Goal: Task Accomplishment & Management: Manage account settings

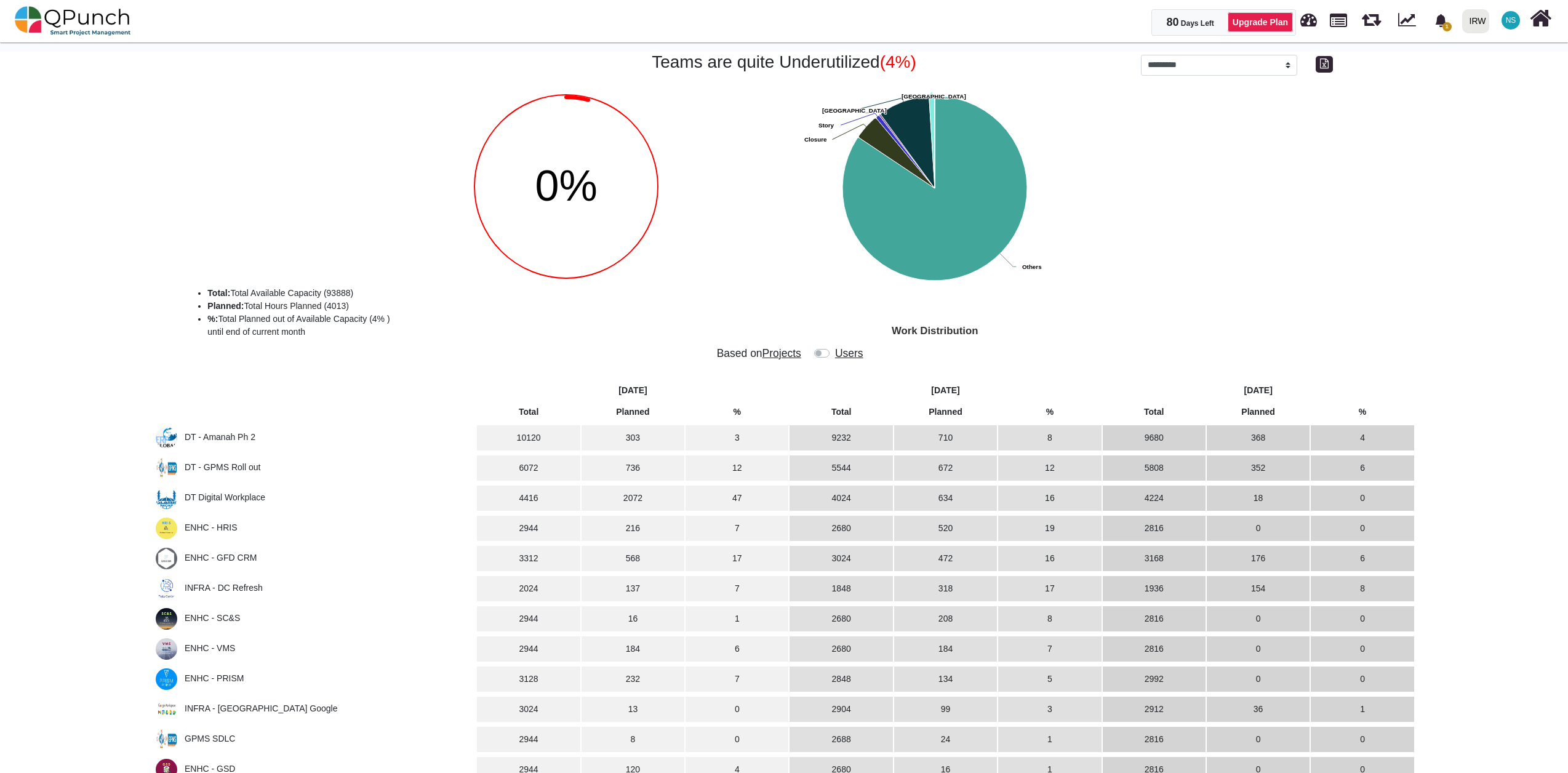
select select "**********"
click at [74, 10] on img at bounding box center [73, 21] width 116 height 37
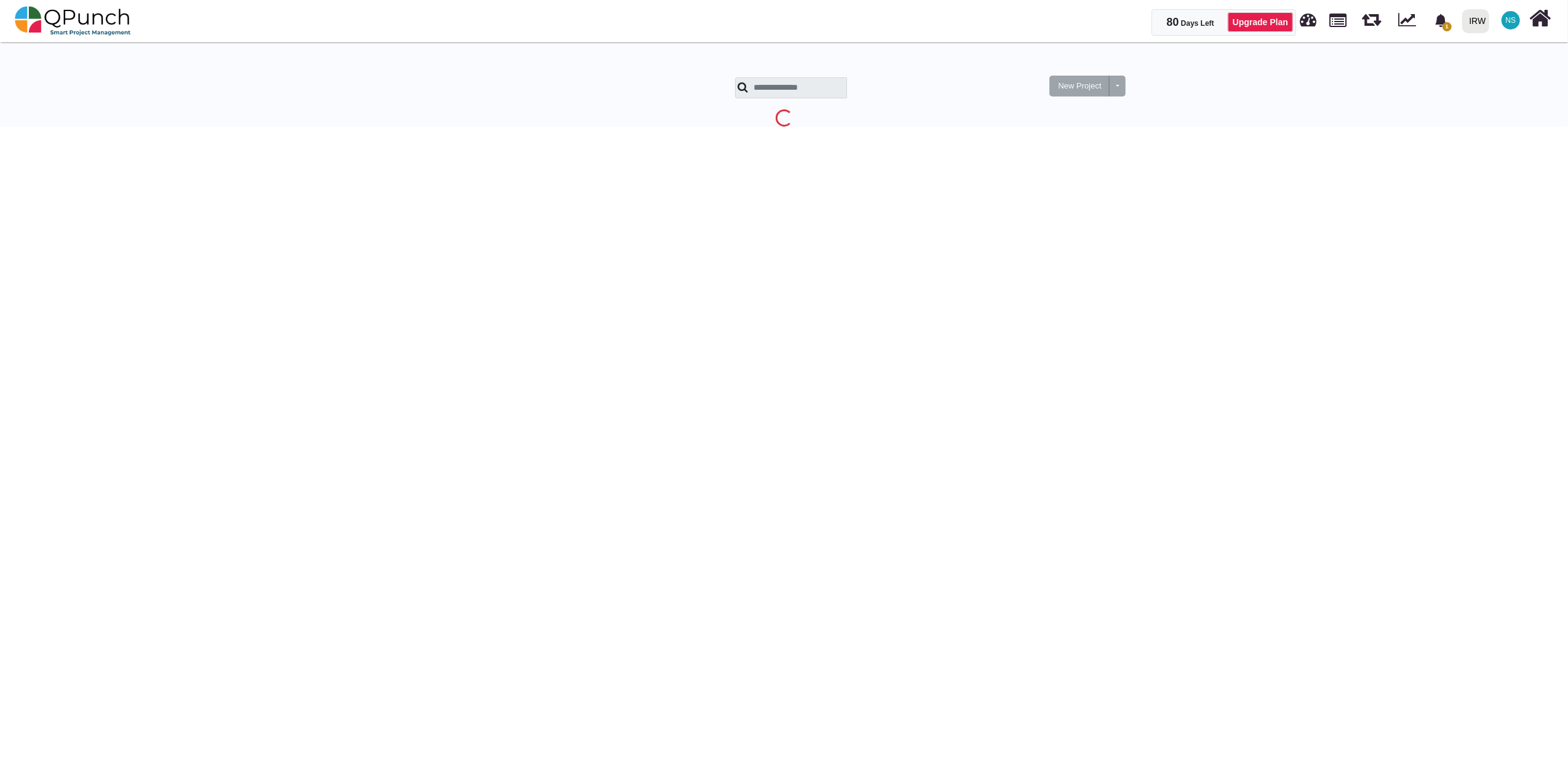
click at [1511, 21] on span "NS" at bounding box center [1511, 21] width 11 height 8
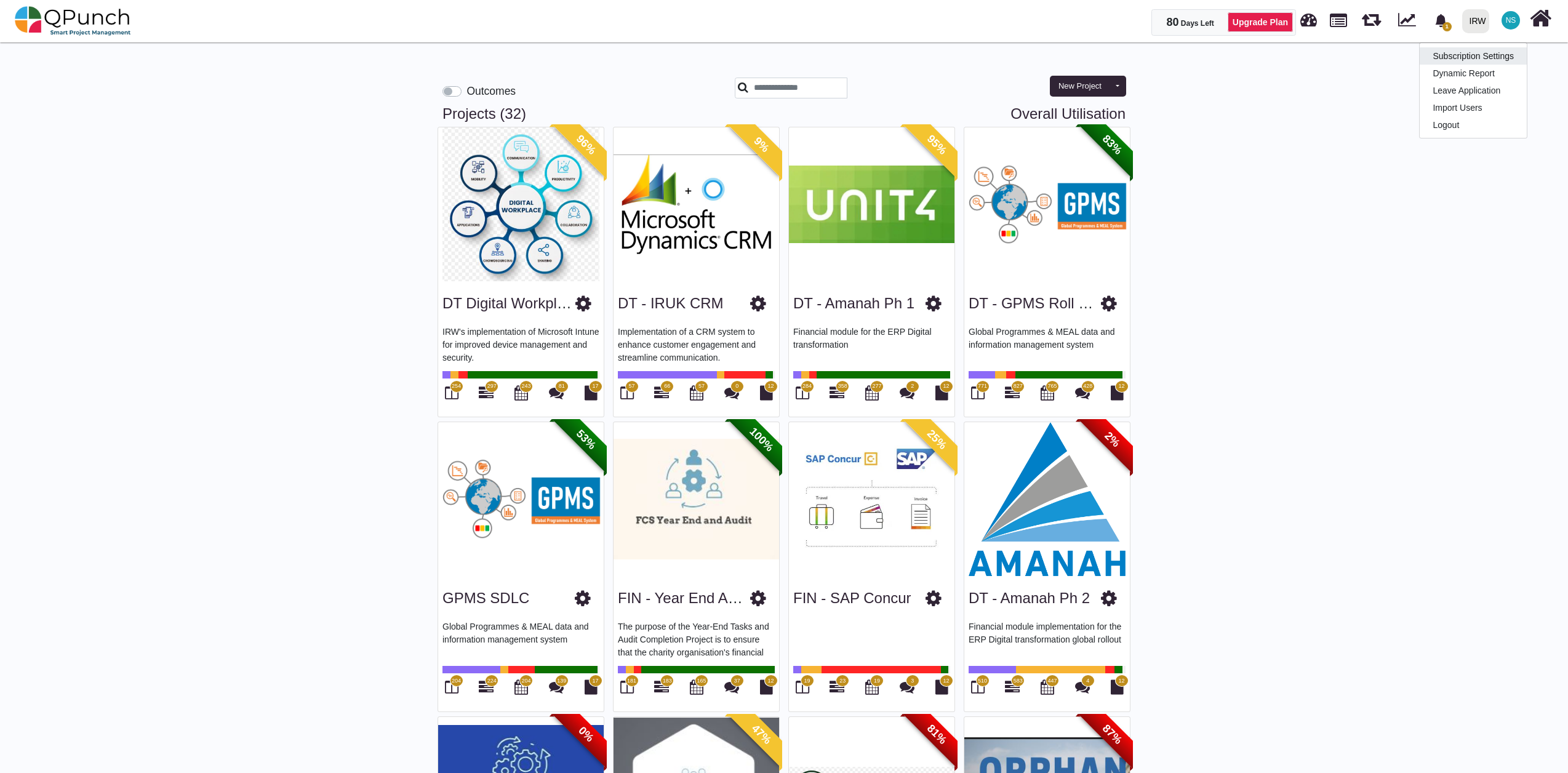
click at [1495, 55] on link "Subscription Settings" at bounding box center [1473, 56] width 107 height 18
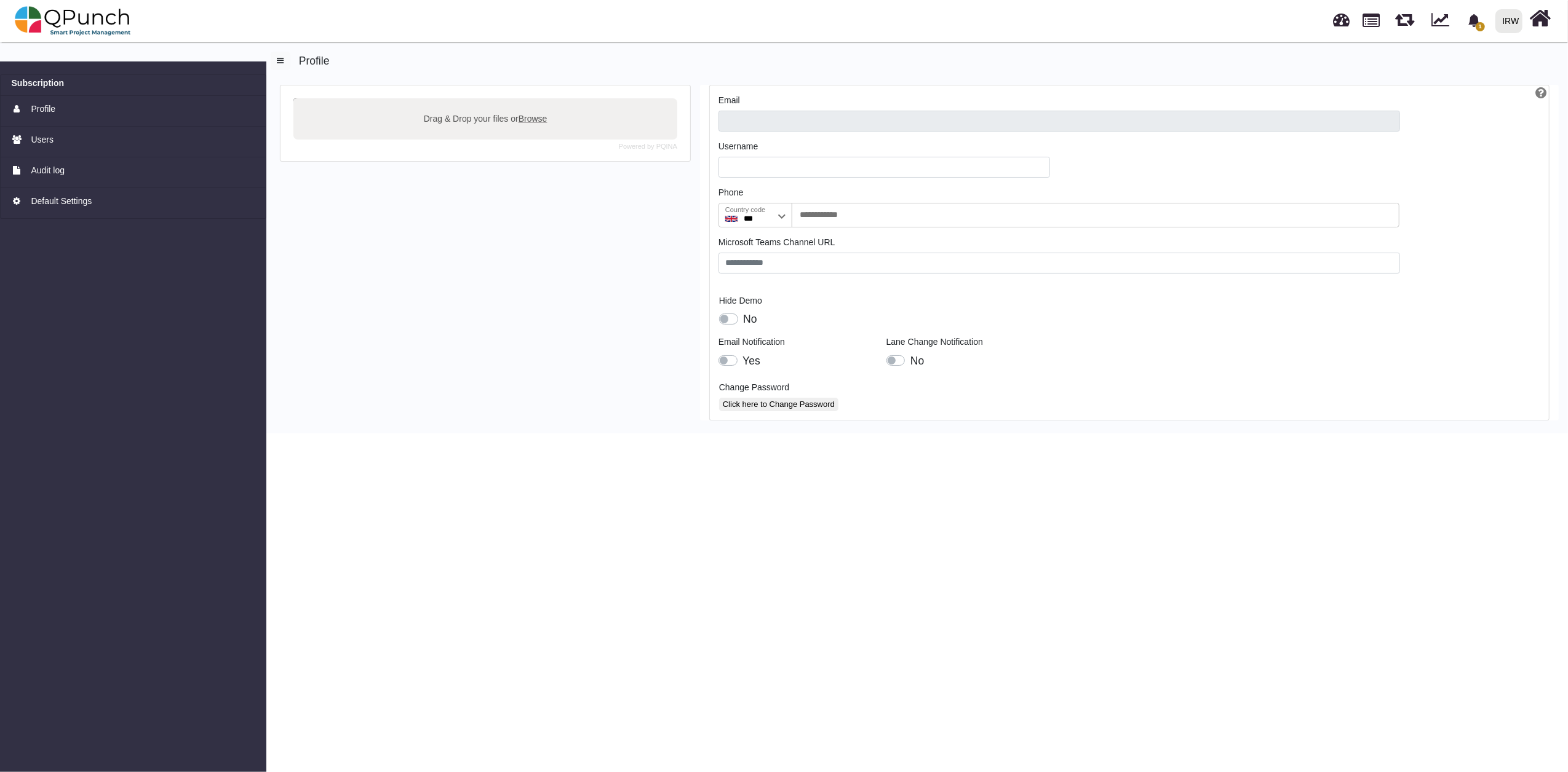
type input "**********"
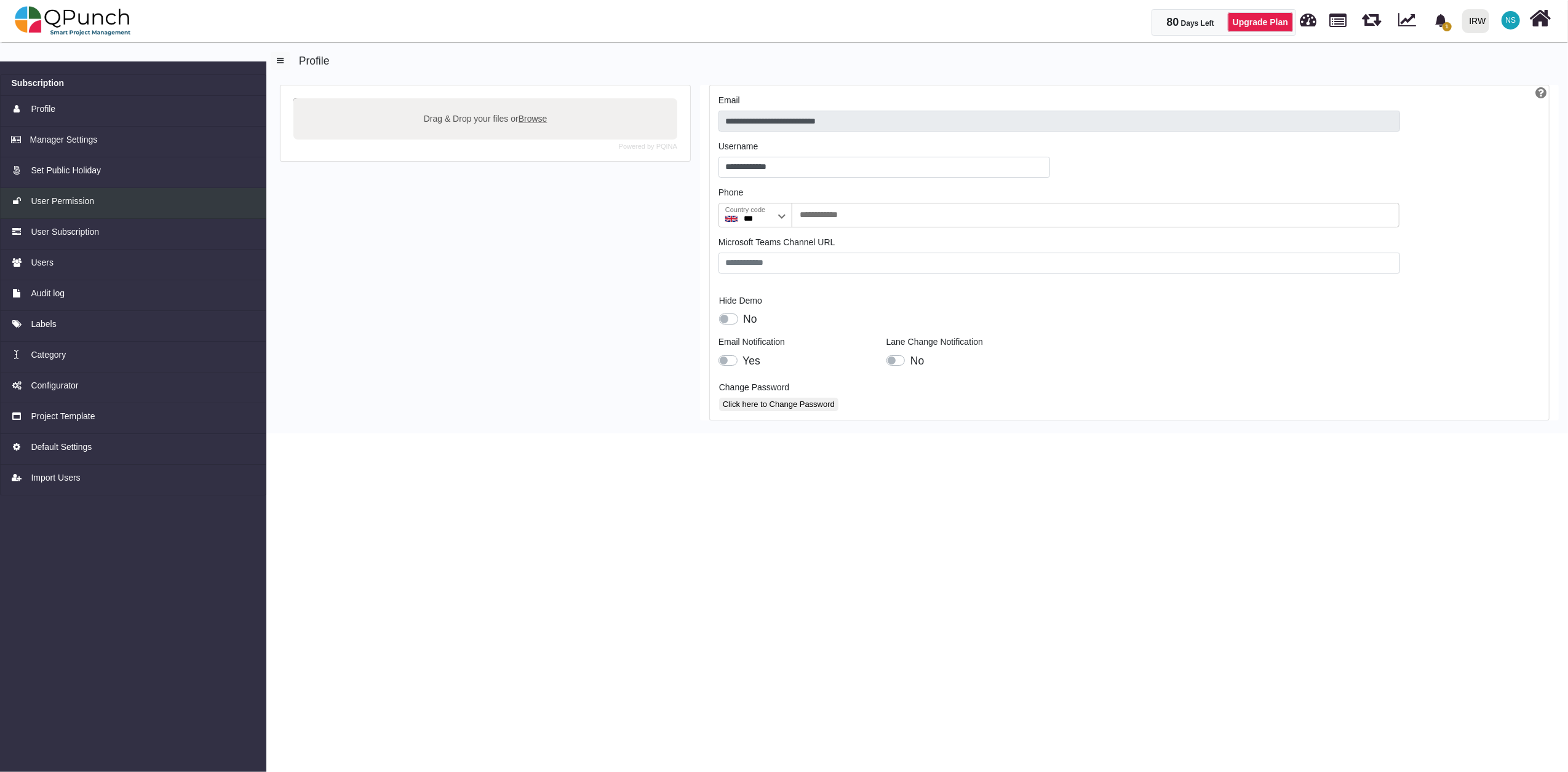
click at [77, 198] on span "User Permission" at bounding box center [62, 201] width 63 height 13
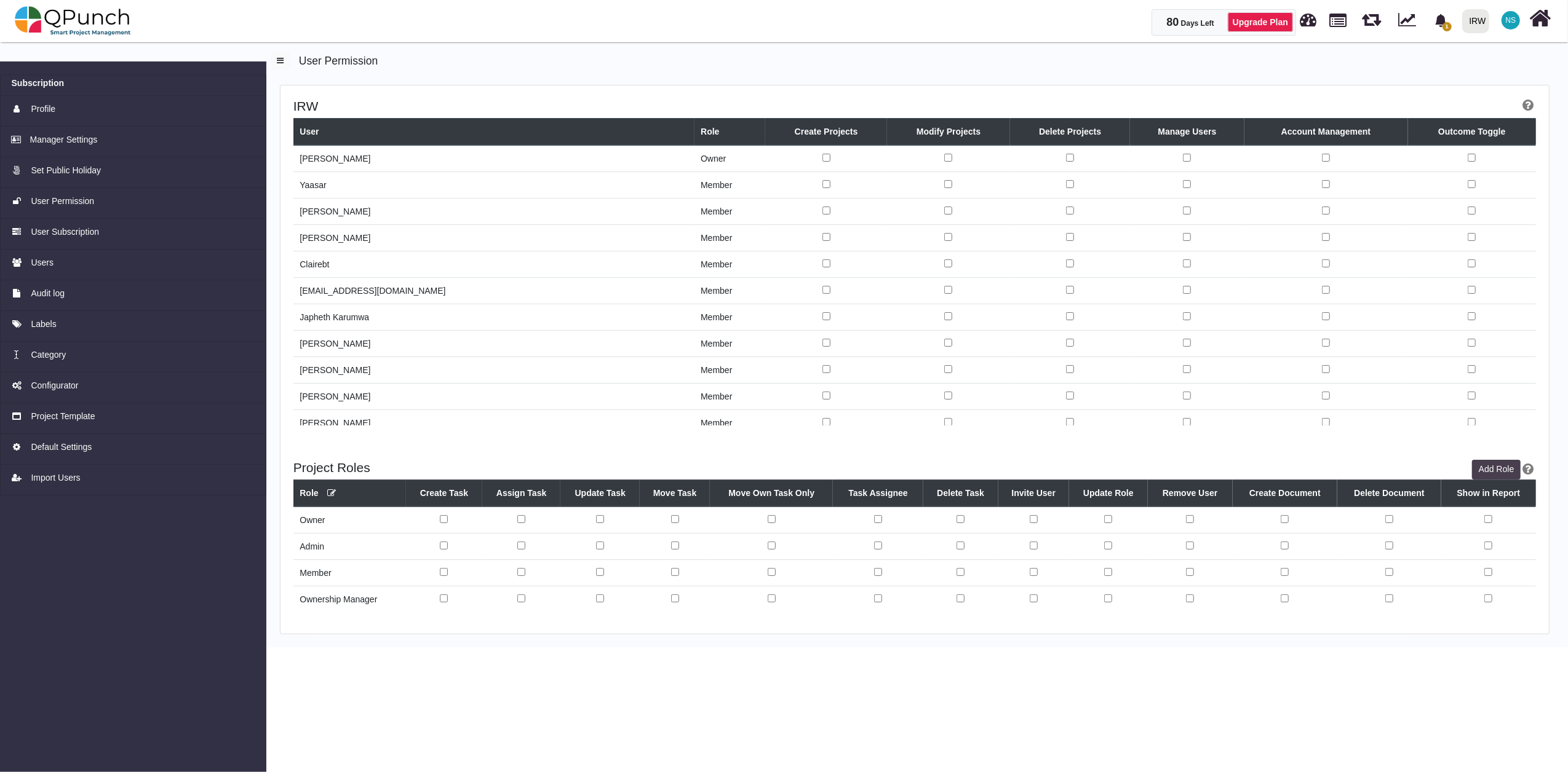
click at [1504, 463] on button "Add Role" at bounding box center [1496, 470] width 49 height 20
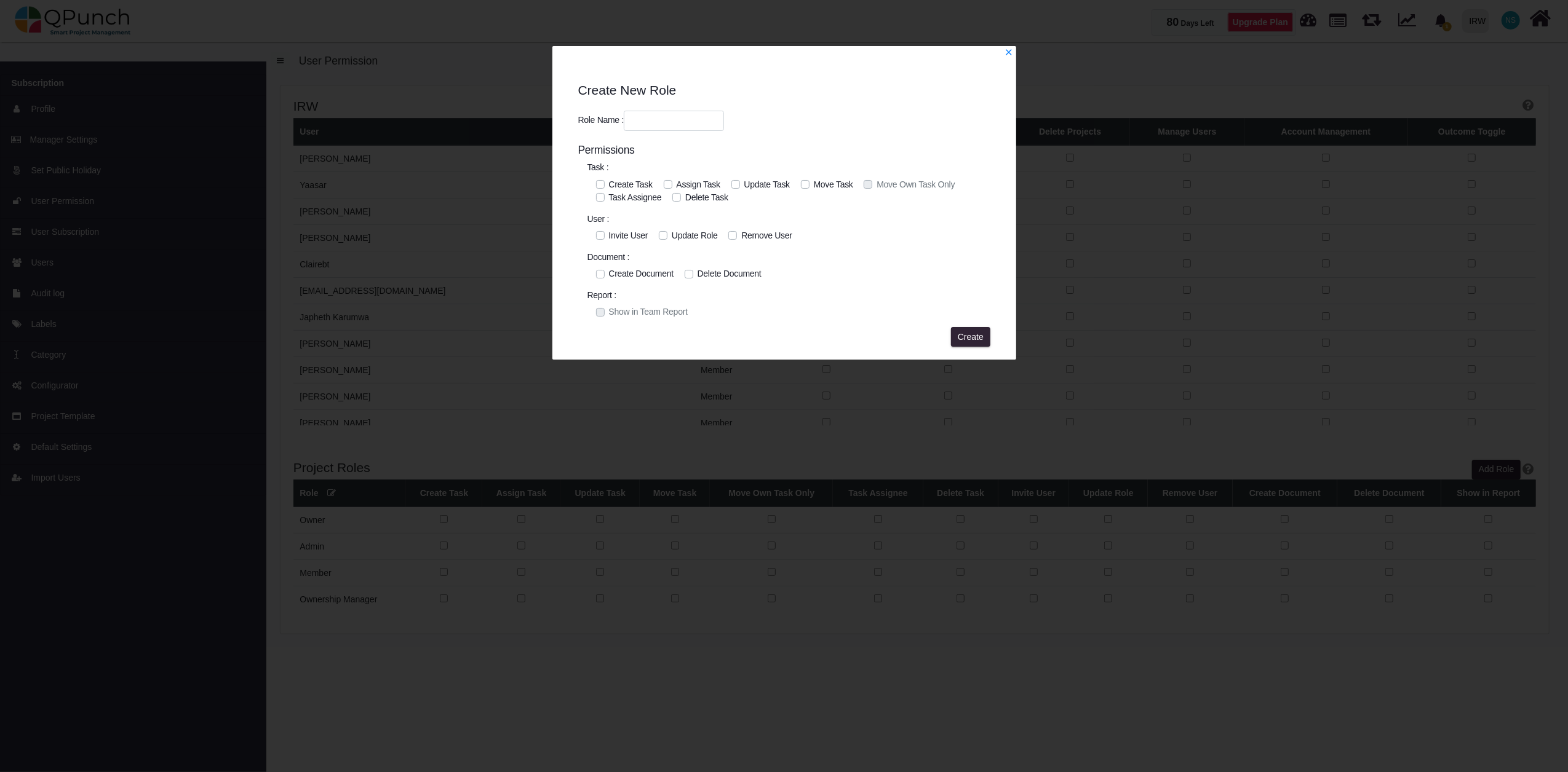
click at [645, 121] on input "text" at bounding box center [674, 121] width 100 height 21
type input "******"
click at [876, 251] on legend "Document :" at bounding box center [784, 260] width 393 height 17
click at [967, 332] on span "Create" at bounding box center [971, 337] width 26 height 10
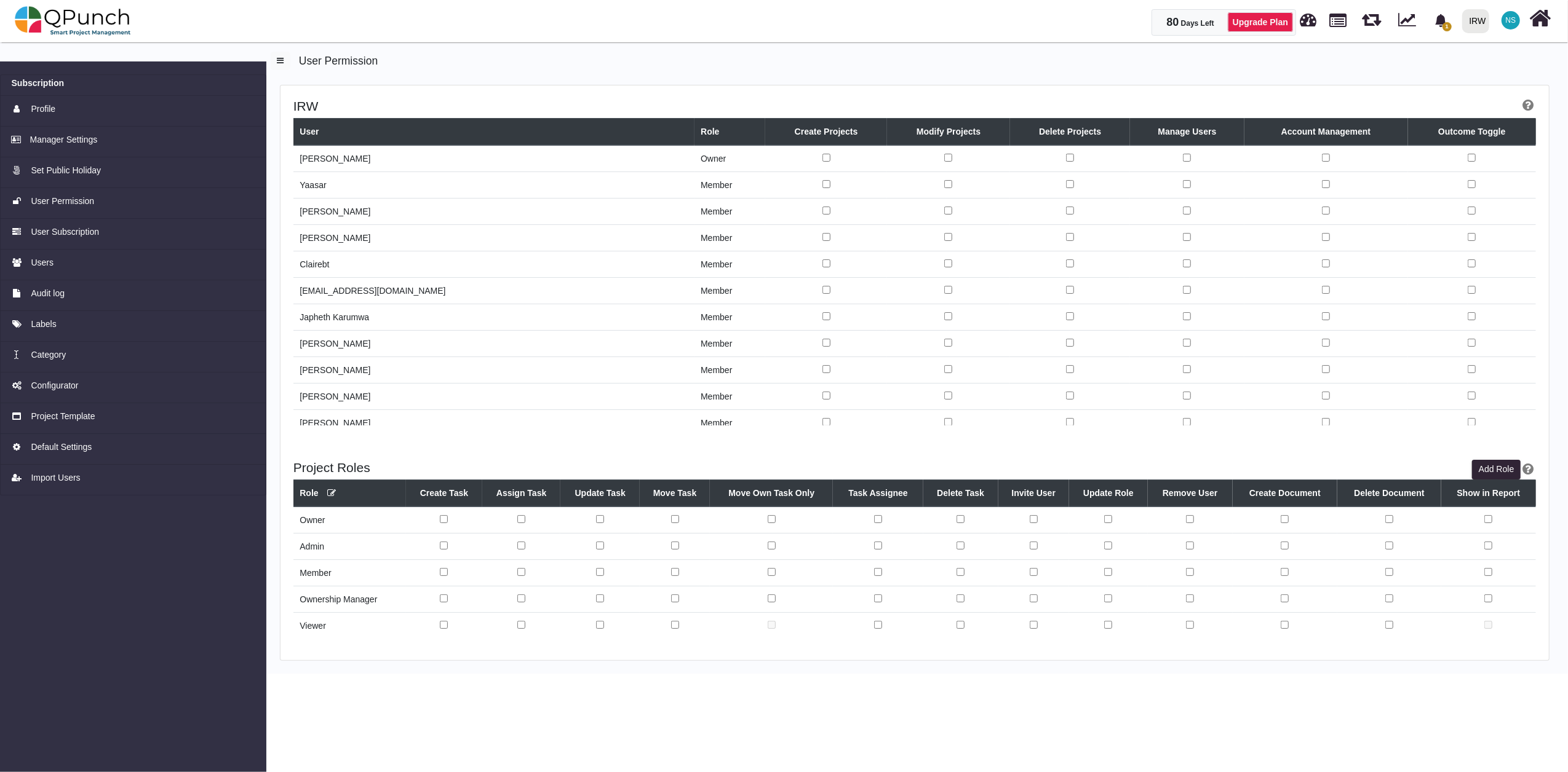
click at [962, 638] on td at bounding box center [961, 626] width 75 height 27
click at [47, 266] on span "Users" at bounding box center [42, 263] width 23 height 13
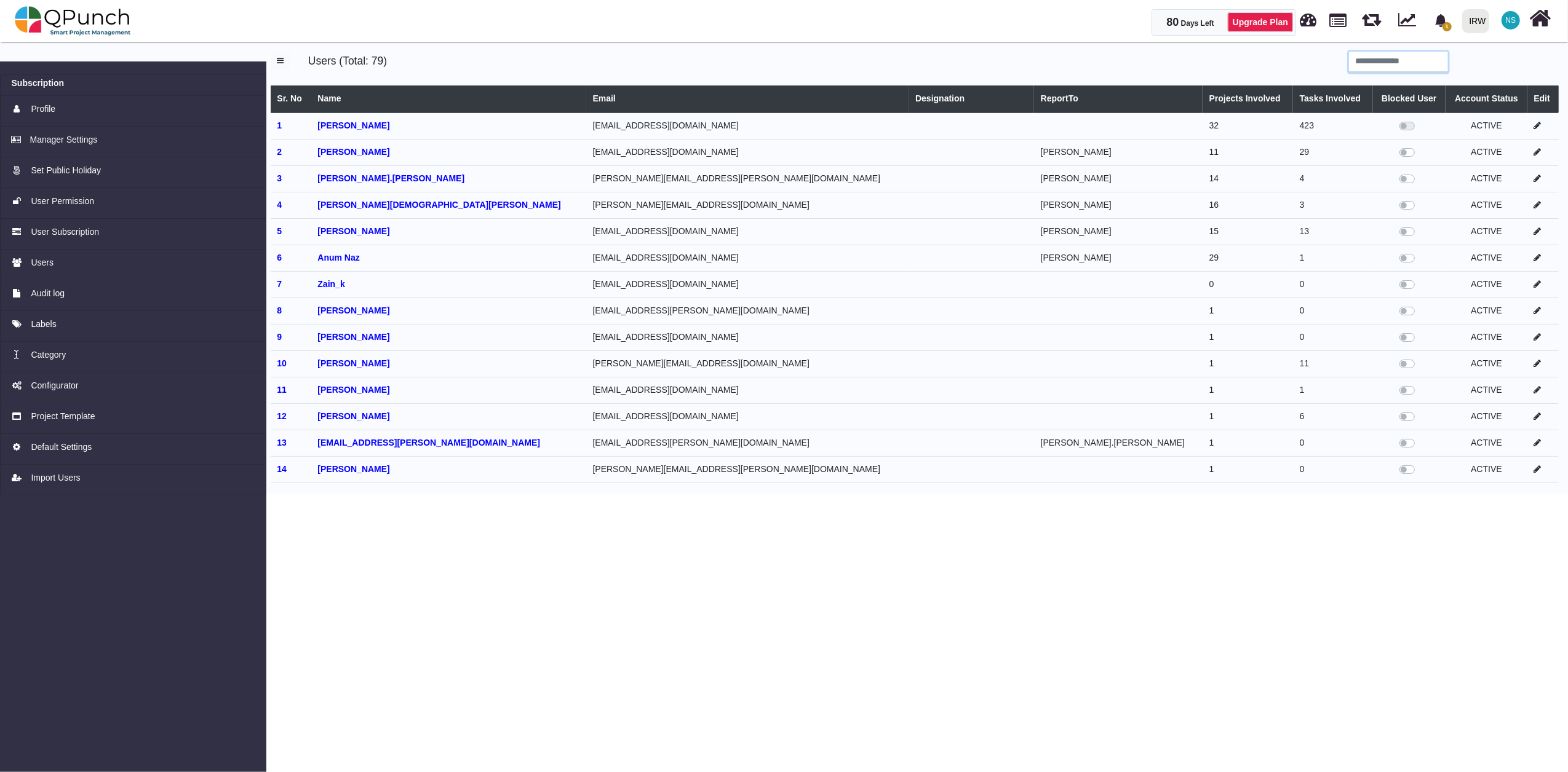
click at [1395, 68] on input "search" at bounding box center [1398, 62] width 99 height 21
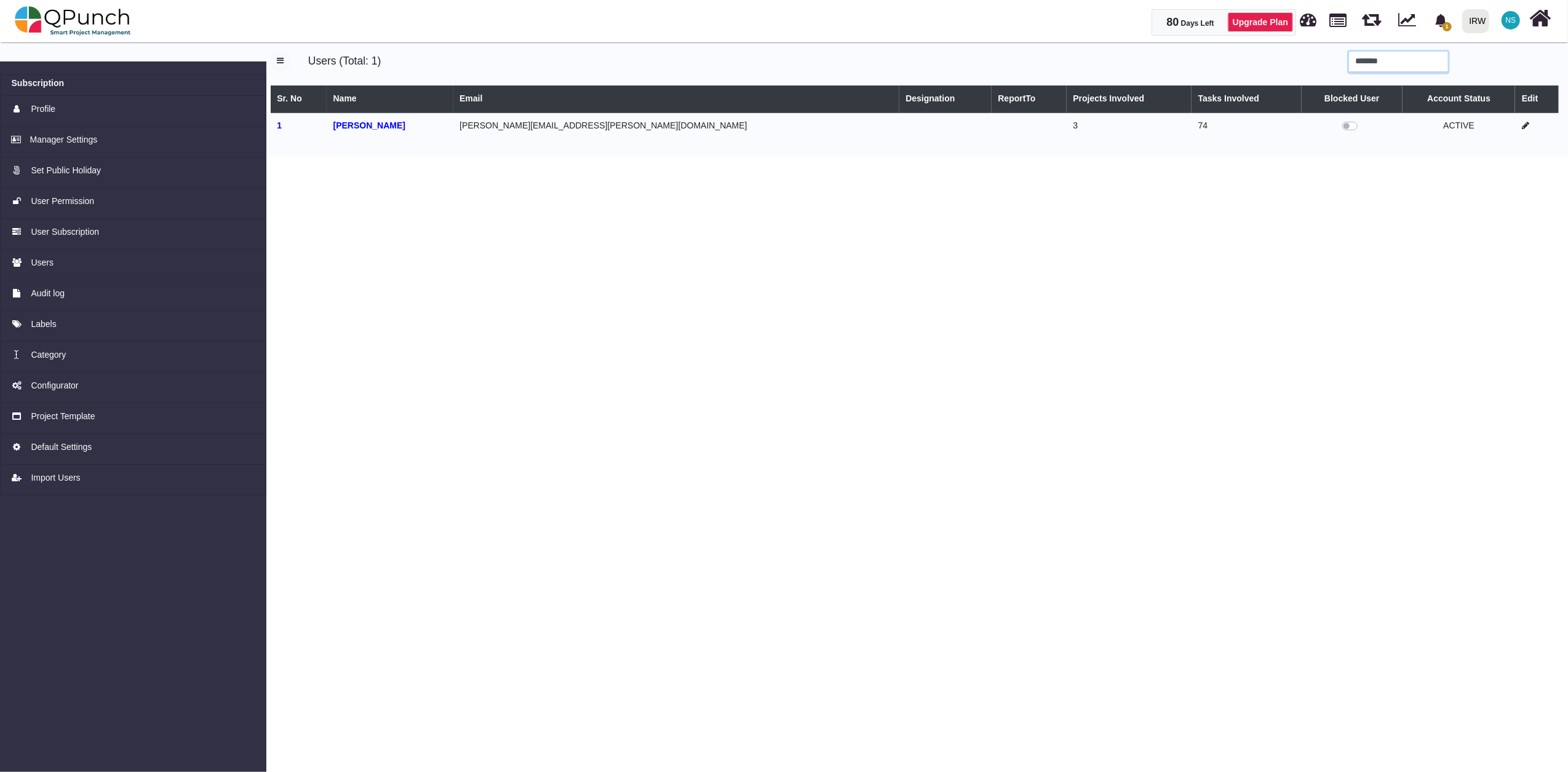
type input "*******"
click at [1521, 124] on icon at bounding box center [1525, 125] width 8 height 8
select select
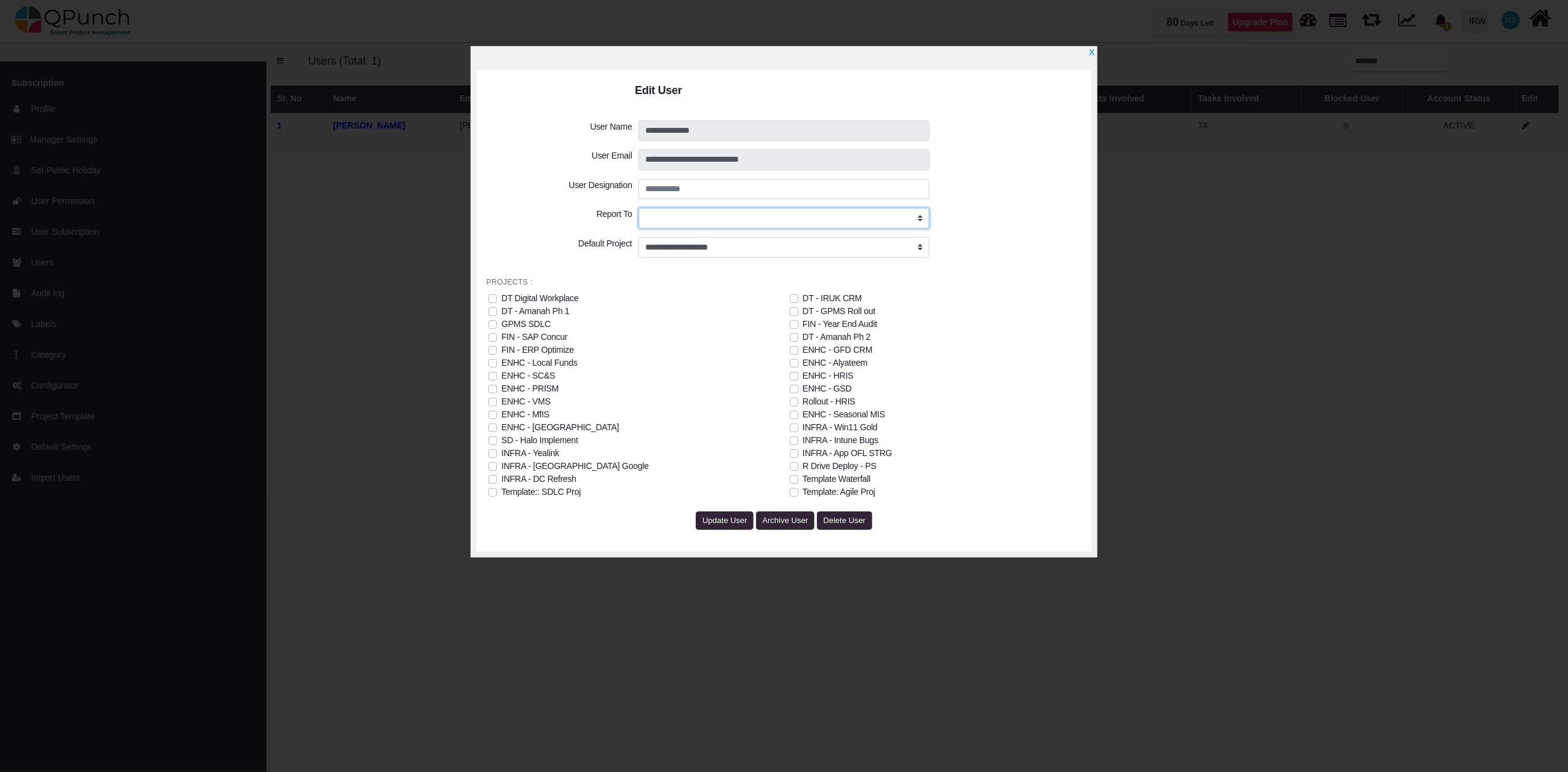
click at [920, 215] on select "**********" at bounding box center [784, 218] width 292 height 21
click at [1227, 284] on div "**********" at bounding box center [784, 386] width 1568 height 772
click at [1091, 50] on link "X" at bounding box center [1091, 53] width 6 height 11
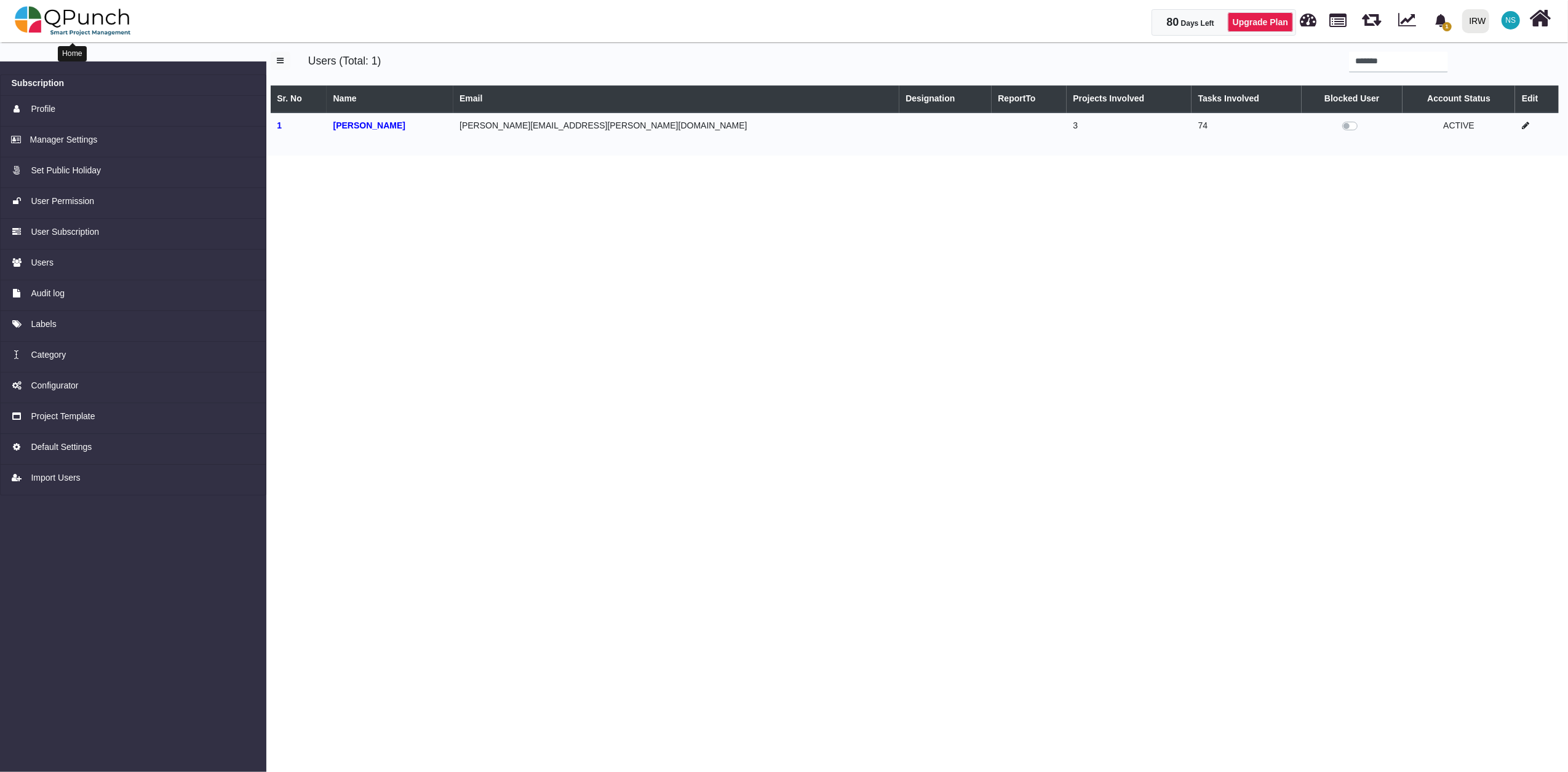
click at [84, 21] on img at bounding box center [73, 21] width 116 height 37
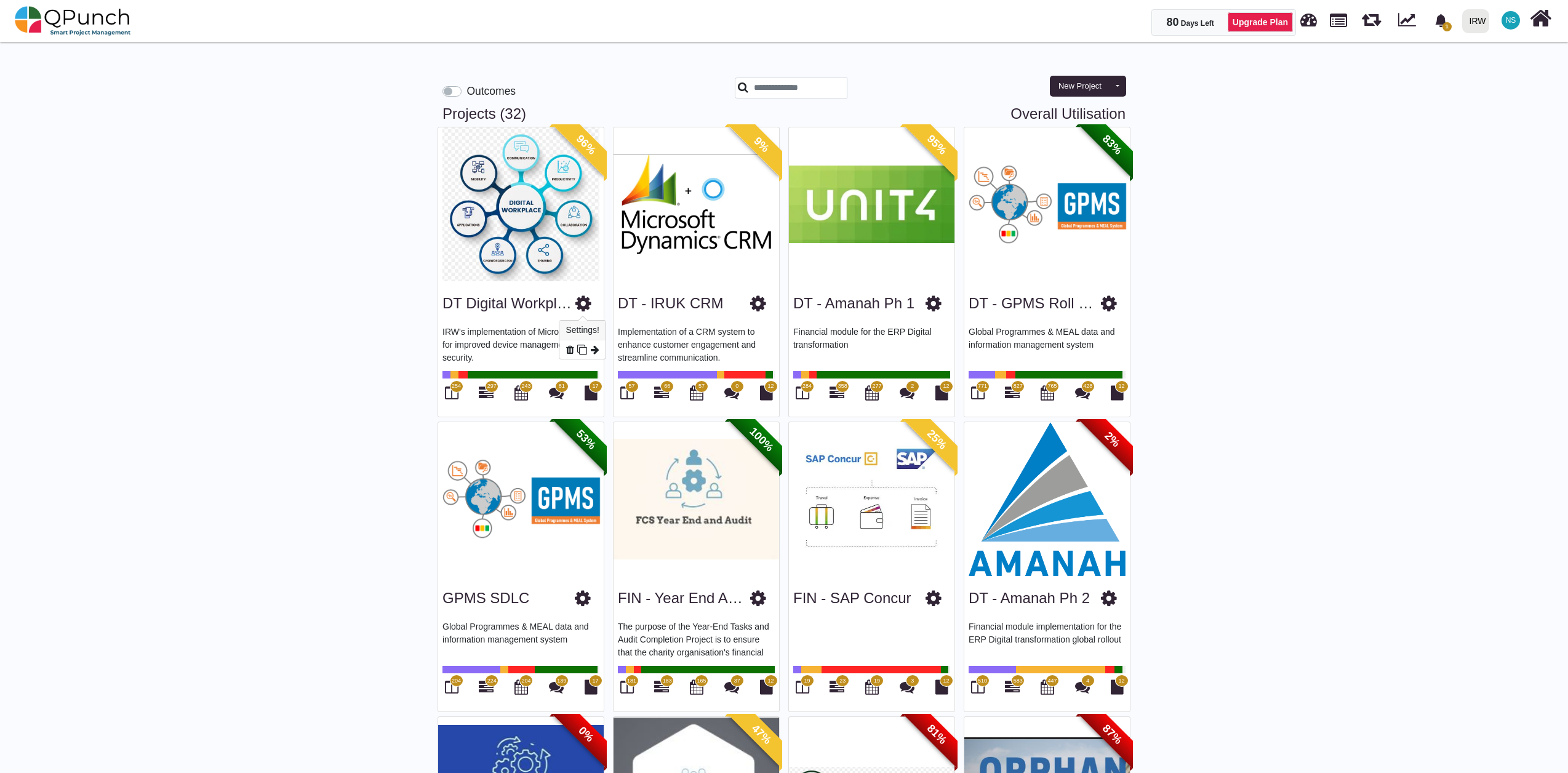
click at [589, 305] on icon at bounding box center [583, 304] width 16 height 18
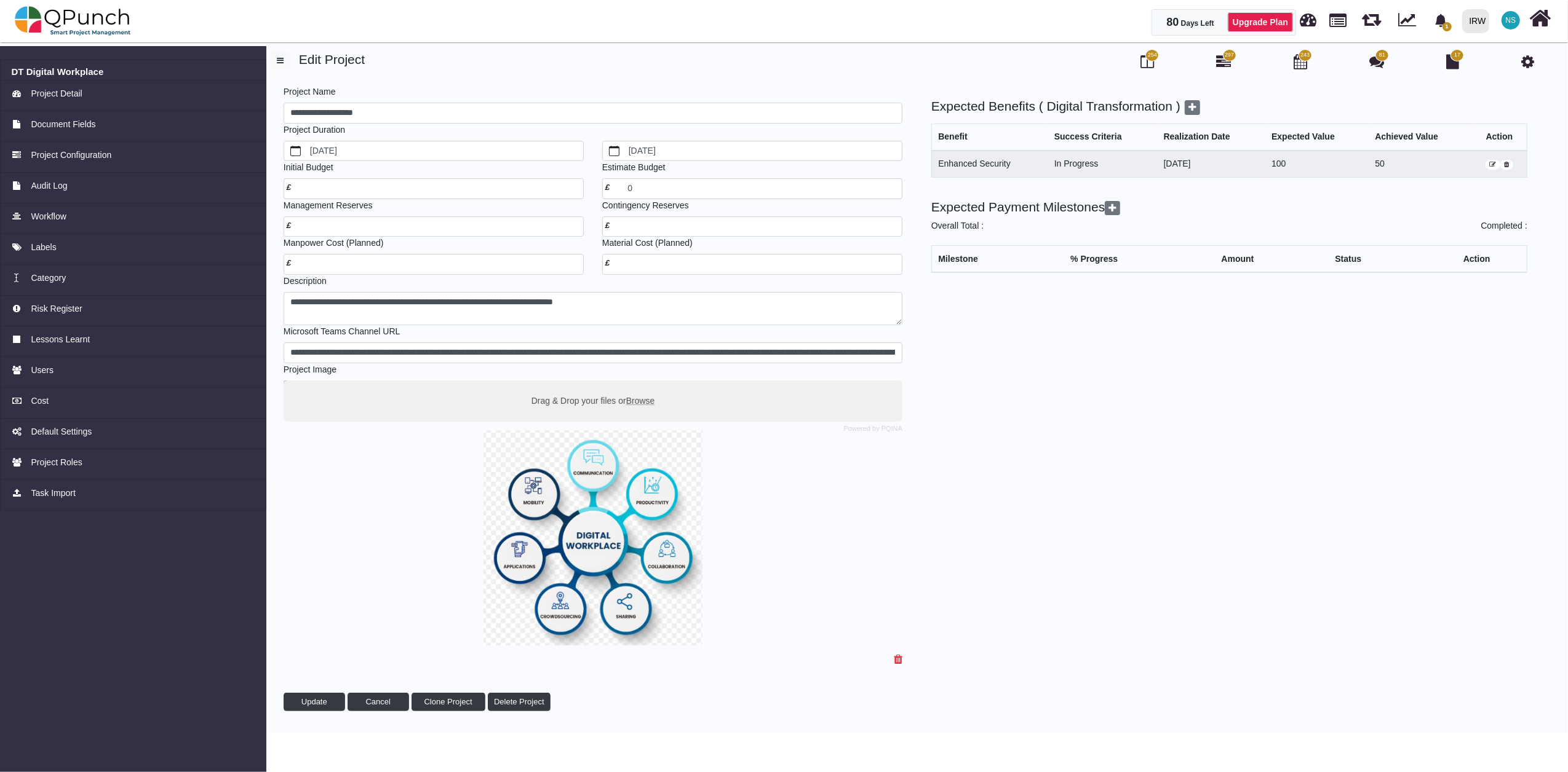
click at [1227, 59] on span "297" at bounding box center [1229, 55] width 9 height 8
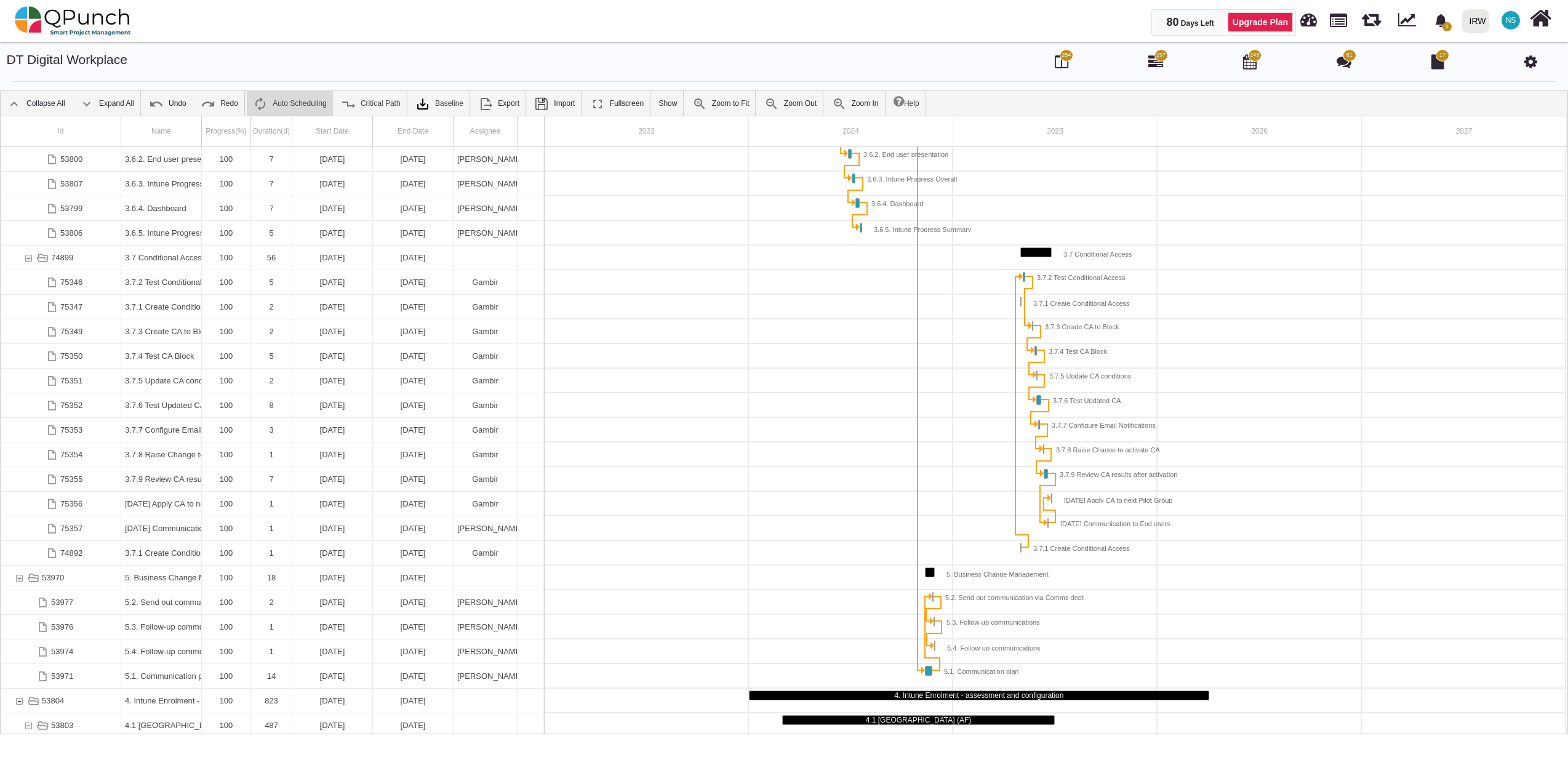
scroll to position [1182, 0]
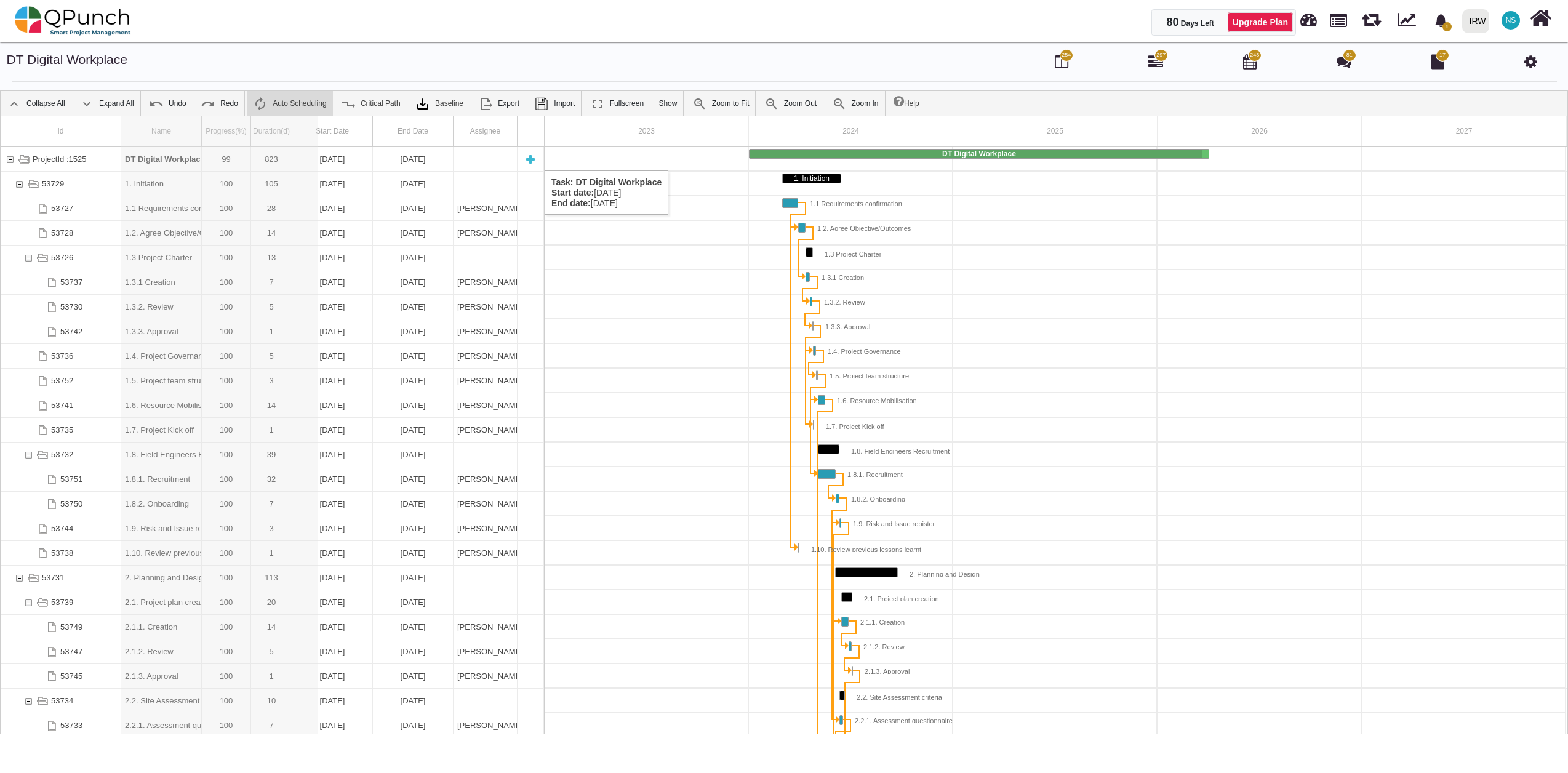
drag, startPoint x: 204, startPoint y: 132, endPoint x: 318, endPoint y: 158, distance: 116.9
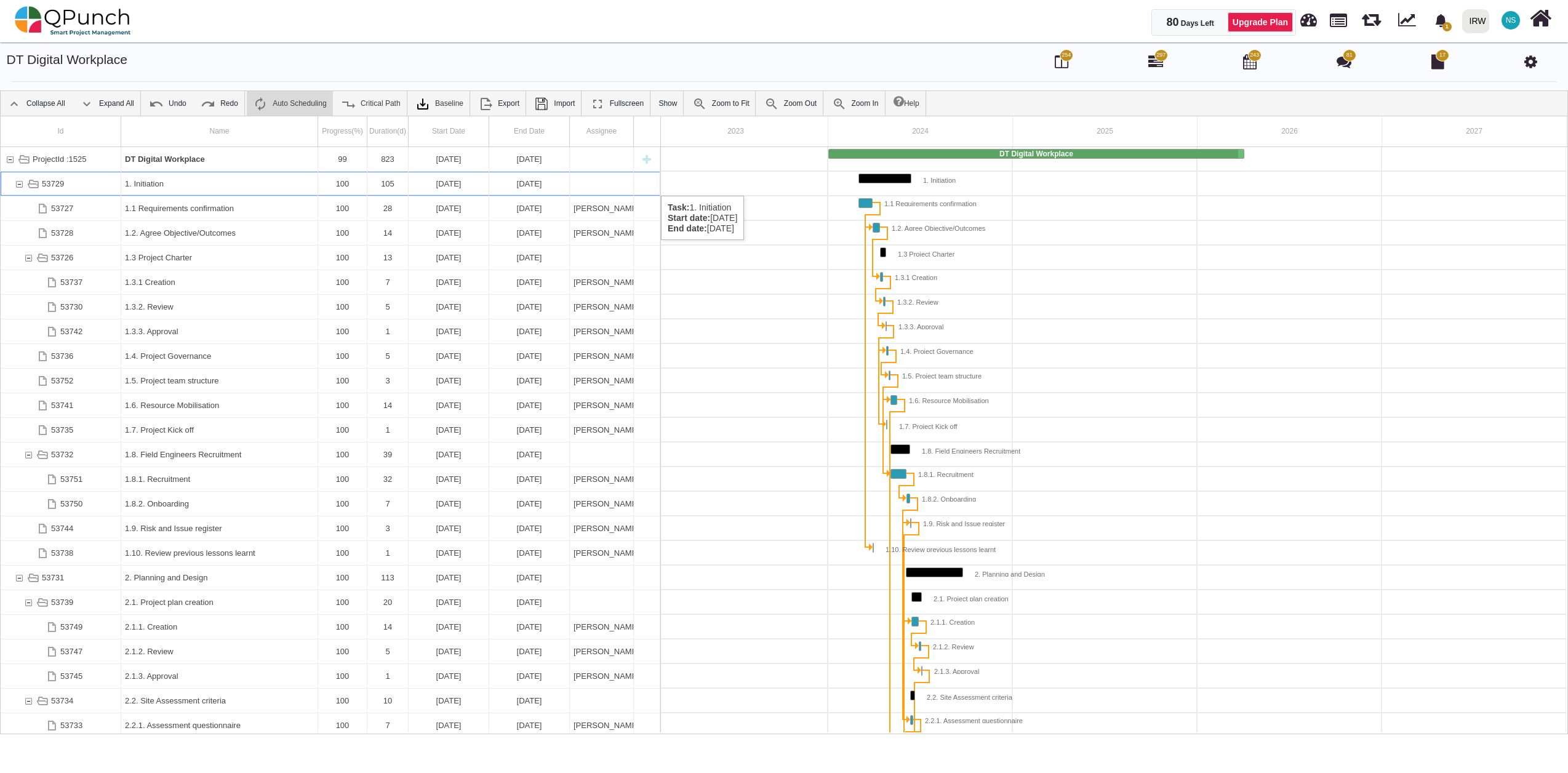
click at [20, 184] on div "53729" at bounding box center [19, 184] width 11 height 24
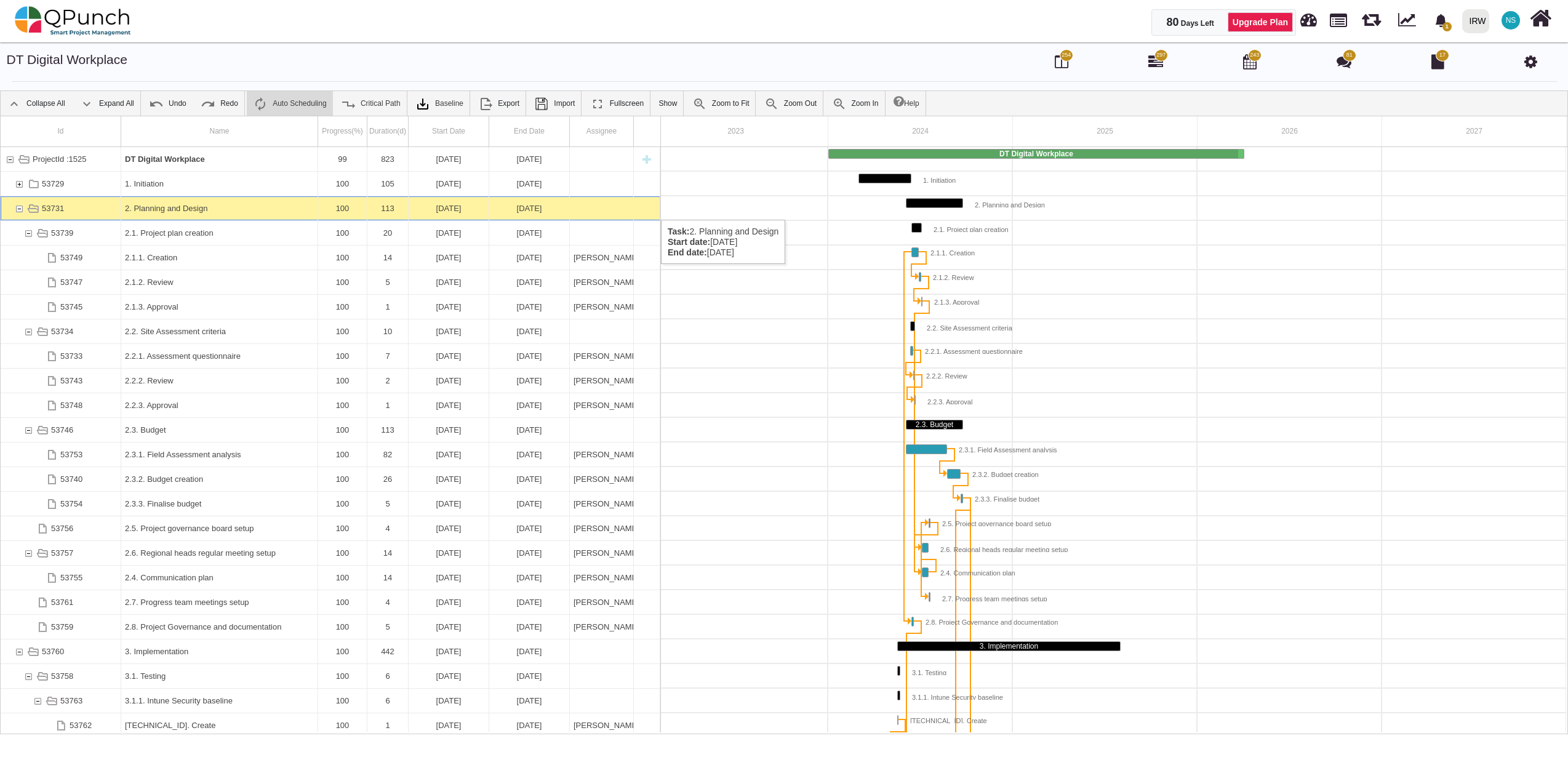
click at [15, 207] on div "53731" at bounding box center [19, 208] width 11 height 24
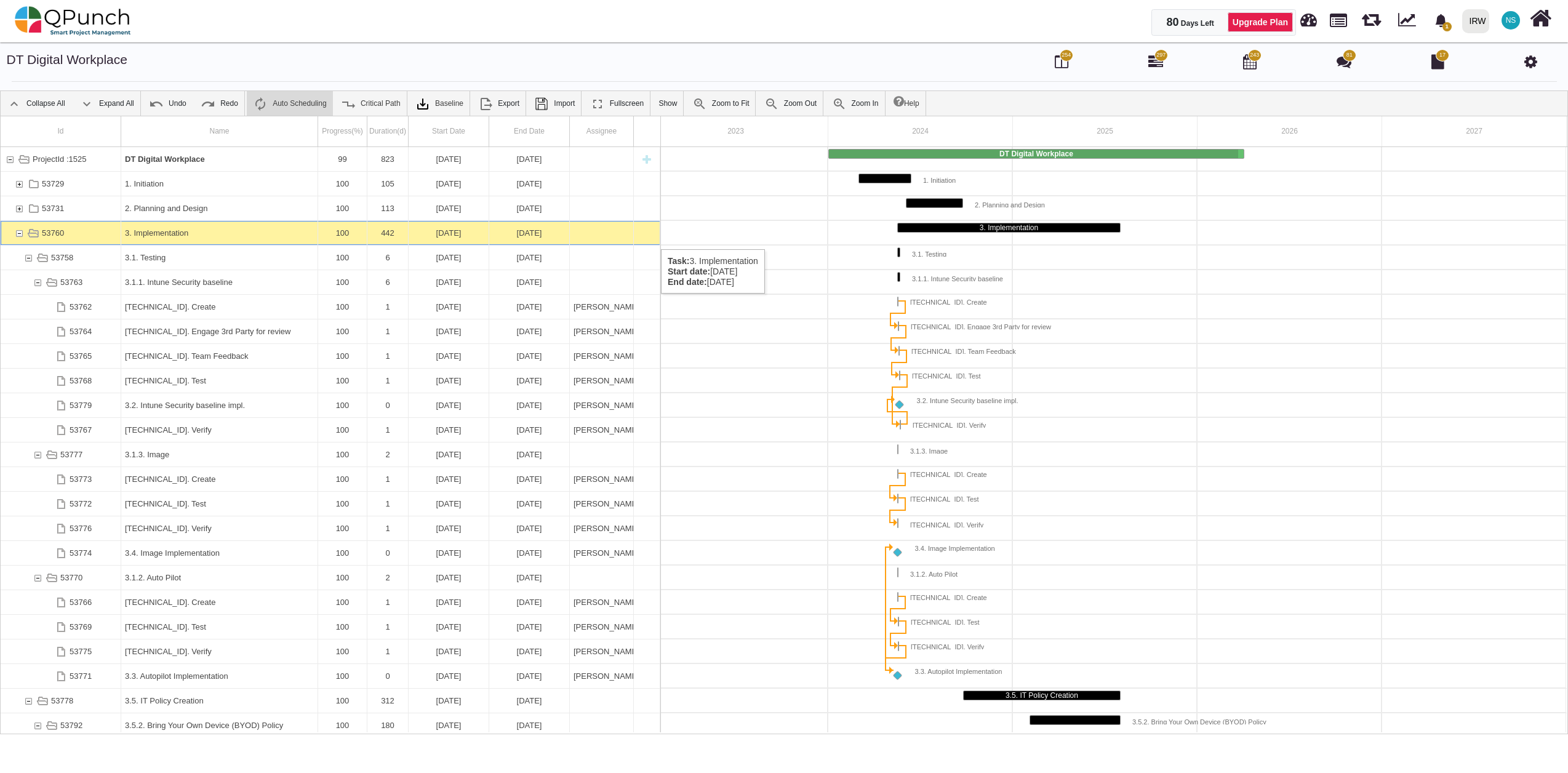
click at [20, 237] on div "53760" at bounding box center [19, 232] width 11 height 24
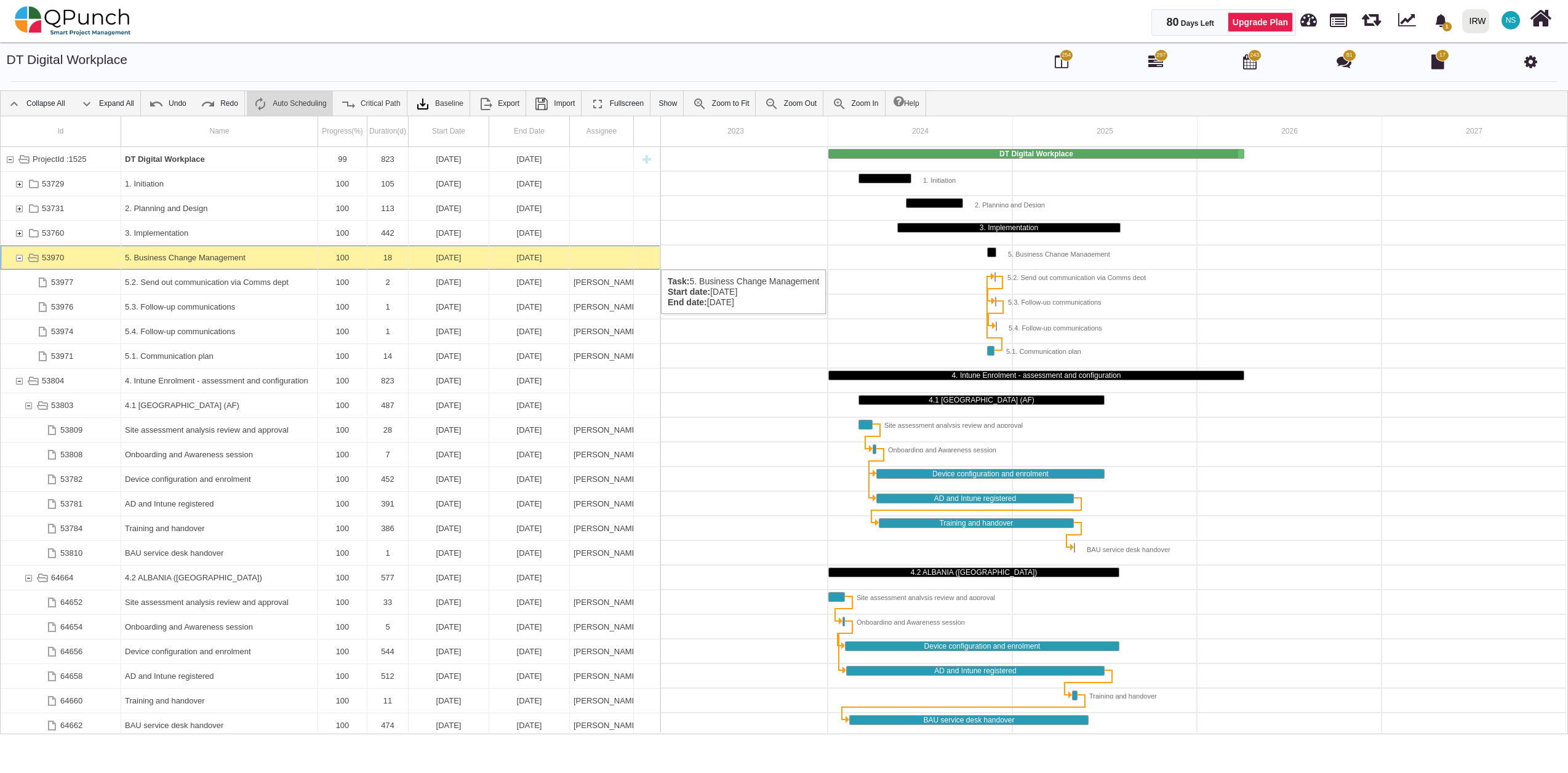
click at [18, 258] on div "53970" at bounding box center [19, 257] width 11 height 24
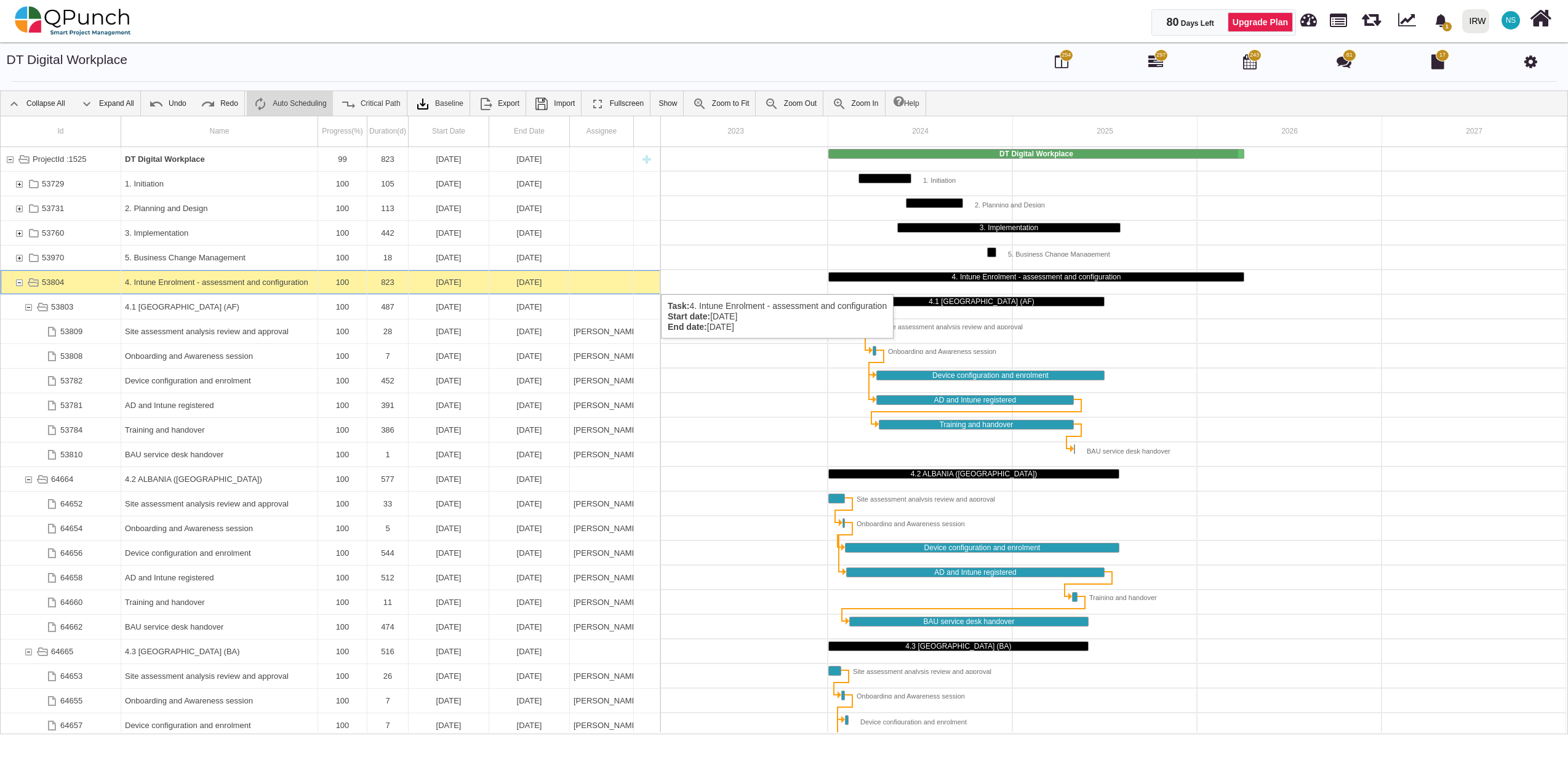
click at [18, 282] on div "53804" at bounding box center [19, 281] width 11 height 24
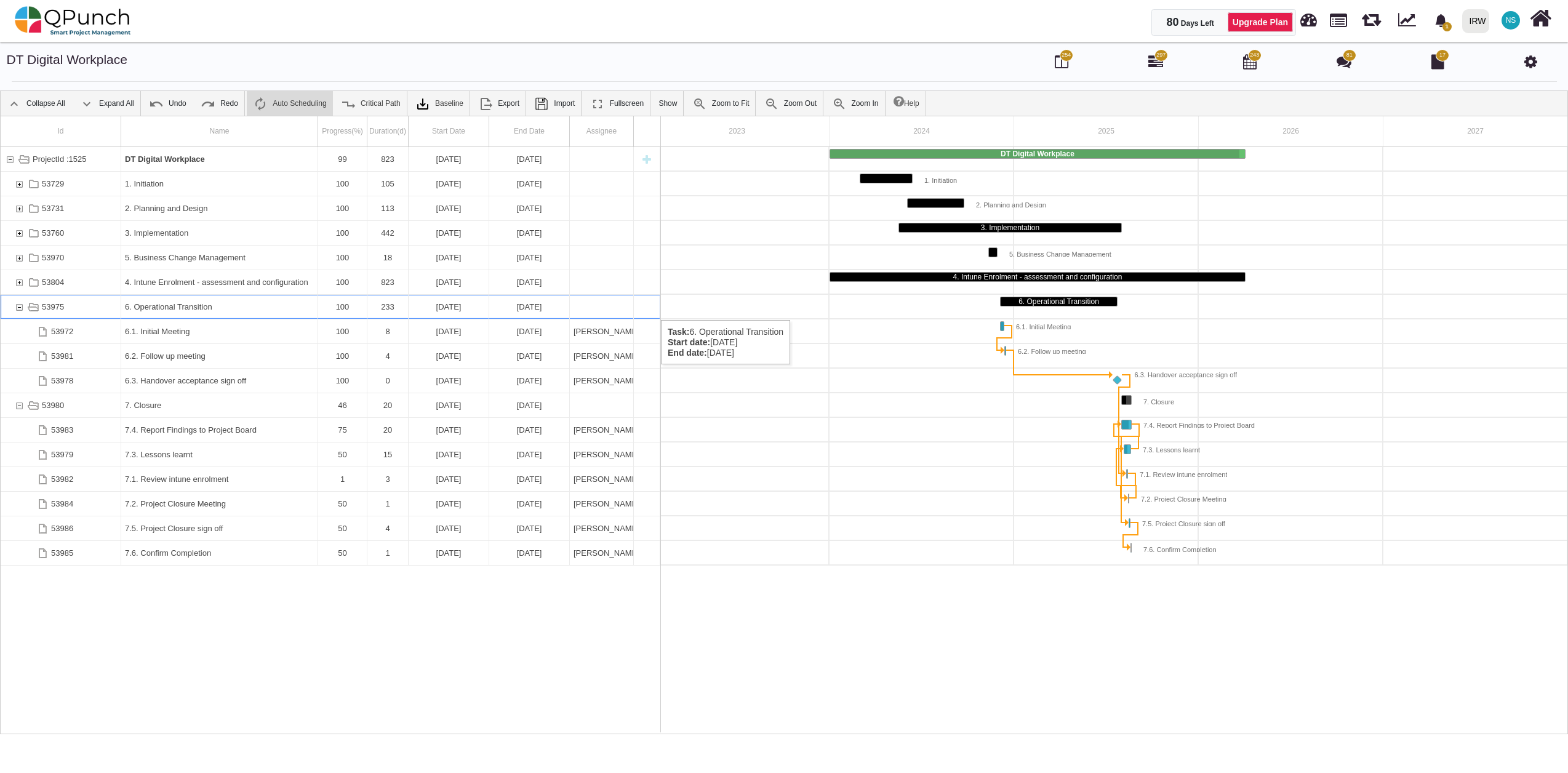
click at [20, 308] on div "53975" at bounding box center [19, 307] width 11 height 24
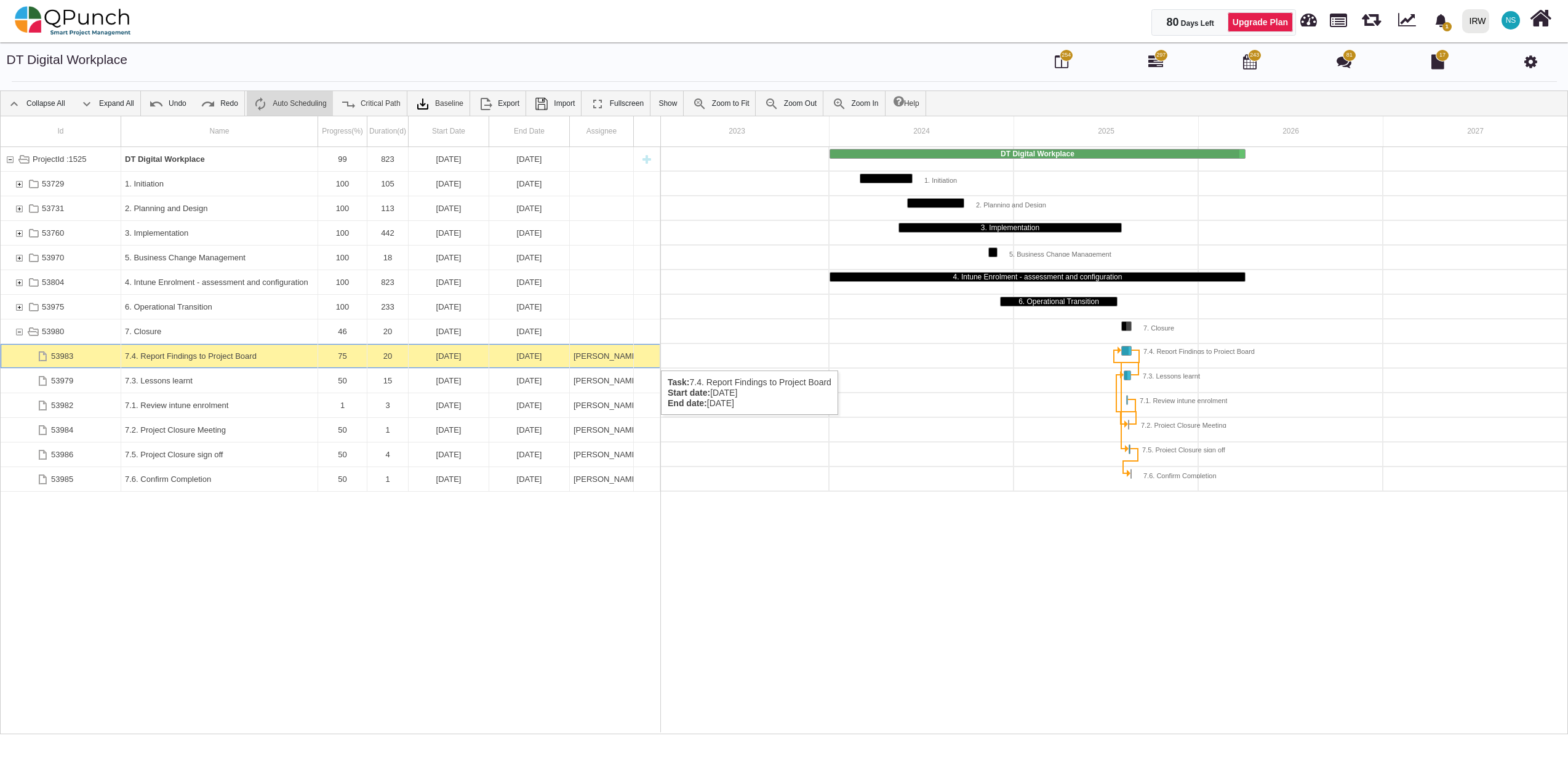
click at [339, 359] on div "75" at bounding box center [342, 356] width 41 height 24
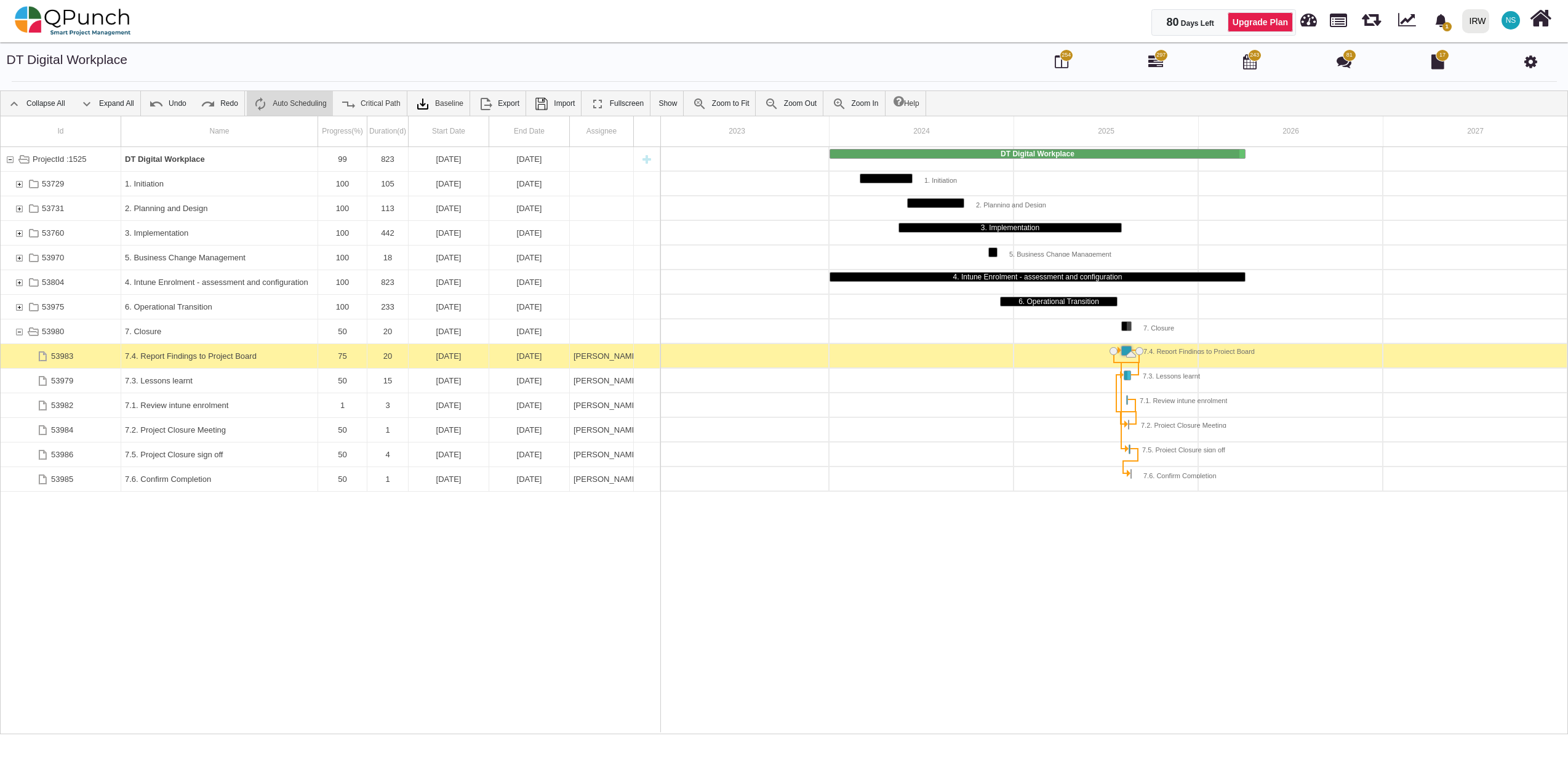
drag, startPoint x: 1132, startPoint y: 355, endPoint x: 1139, endPoint y: 352, distance: 7.6
click at [536, 382] on div "19-08-2025" at bounding box center [529, 380] width 73 height 24
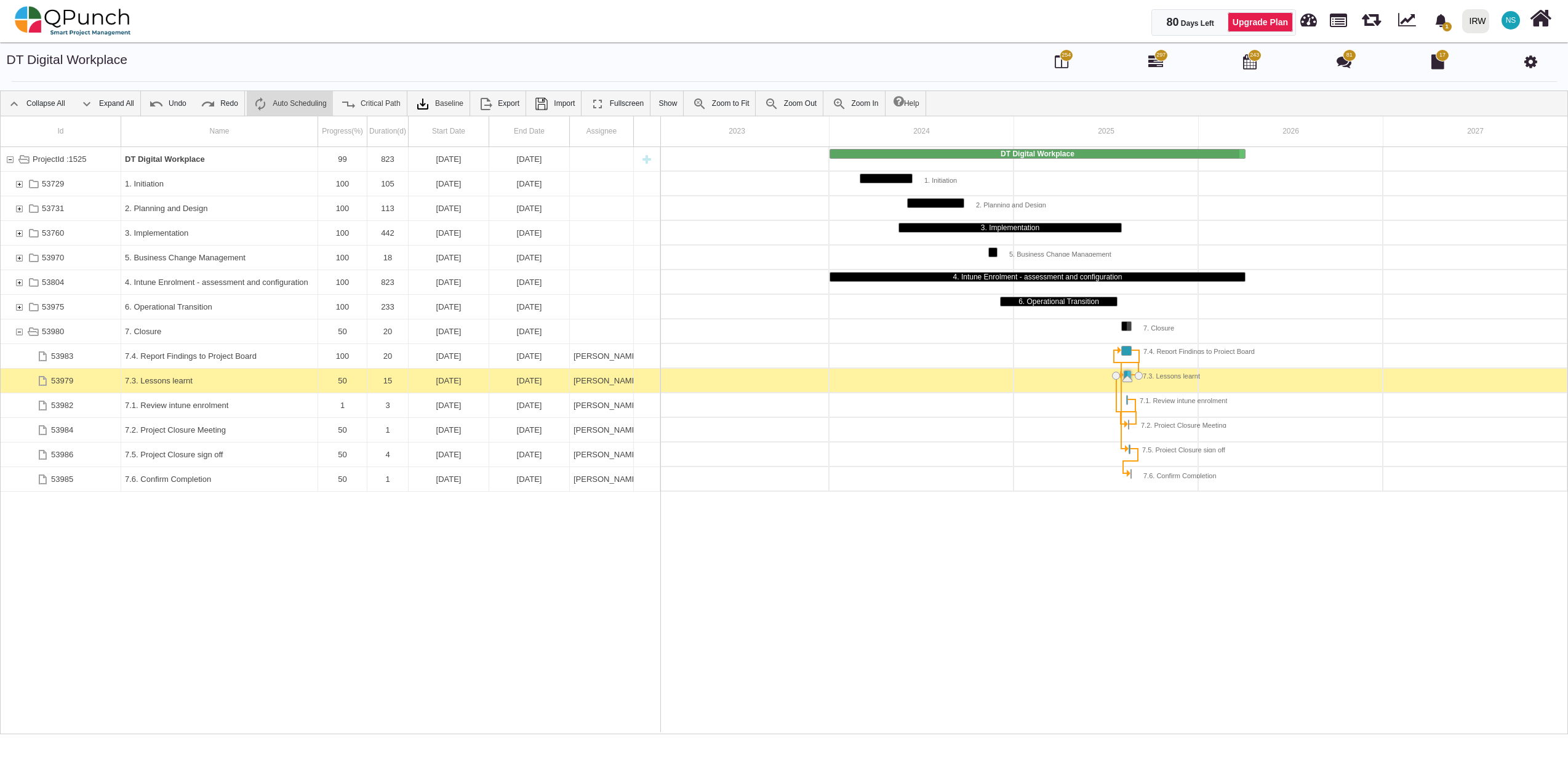
click at [536, 382] on div "19-08-2025" at bounding box center [529, 380] width 73 height 24
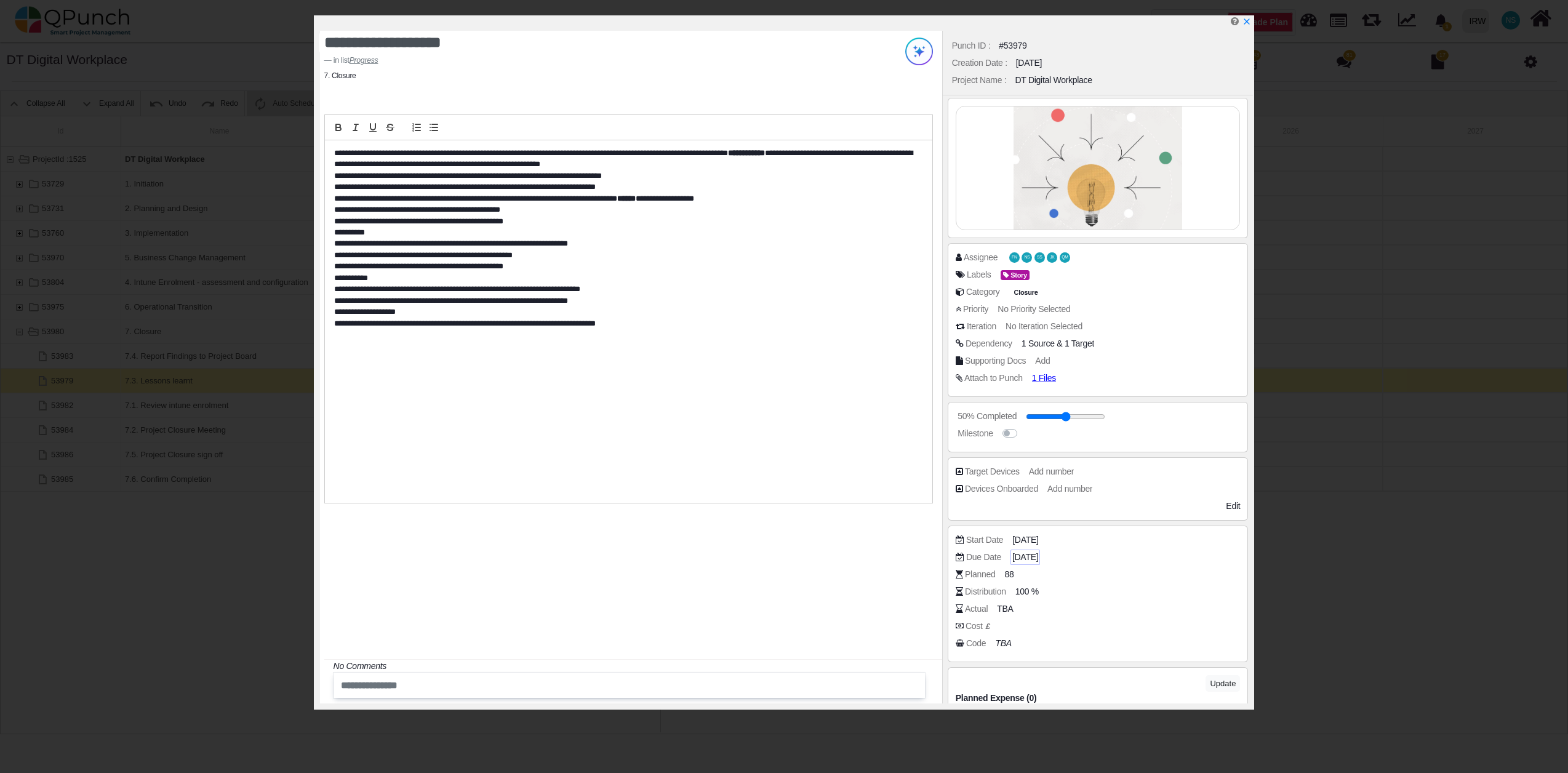
click at [1025, 561] on span "19-08-2025" at bounding box center [1025, 557] width 26 height 13
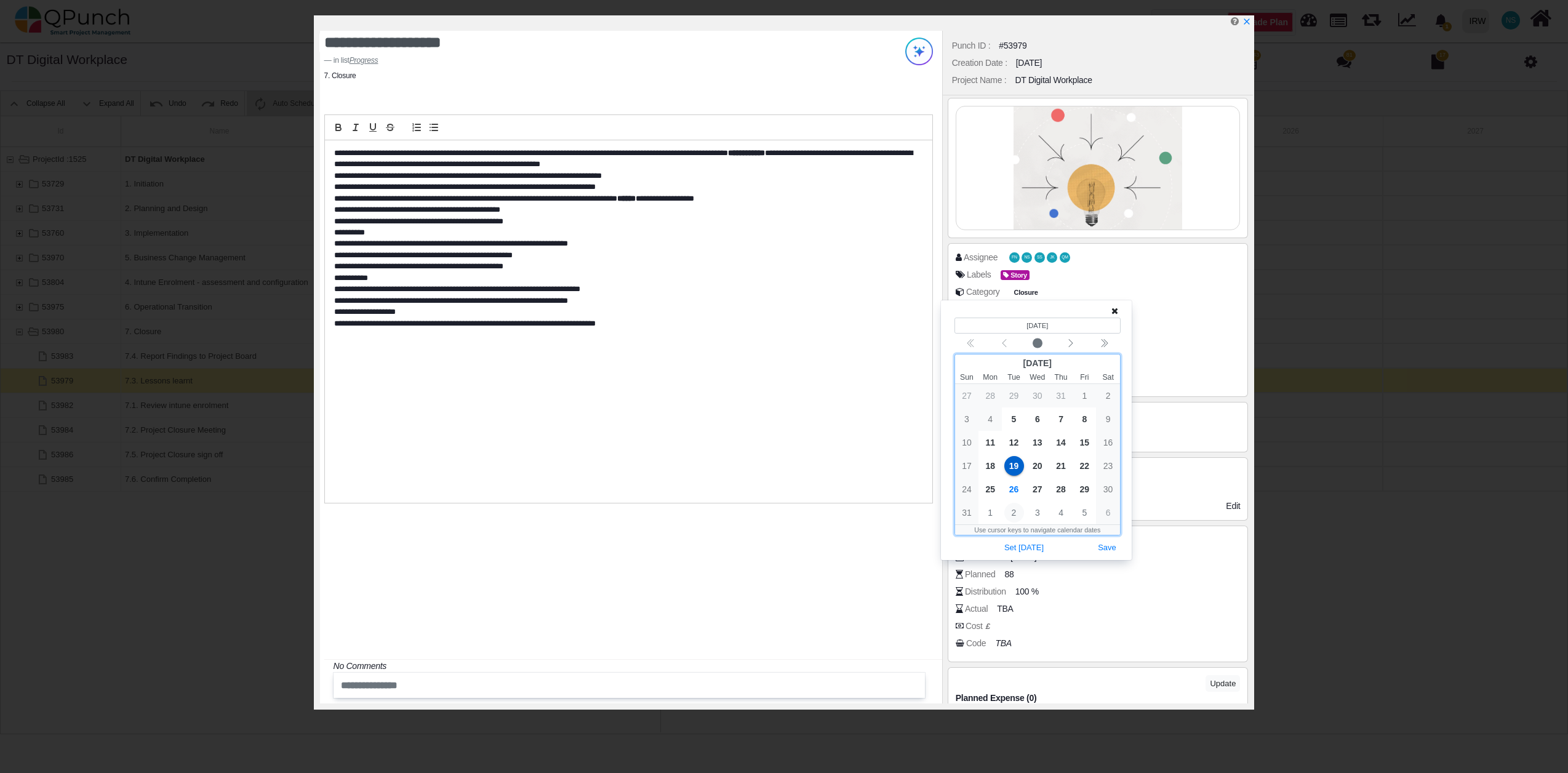
click at [1015, 516] on span "2" at bounding box center [1014, 513] width 20 height 20
click at [1104, 525] on button "Save" at bounding box center [1106, 525] width 27 height 17
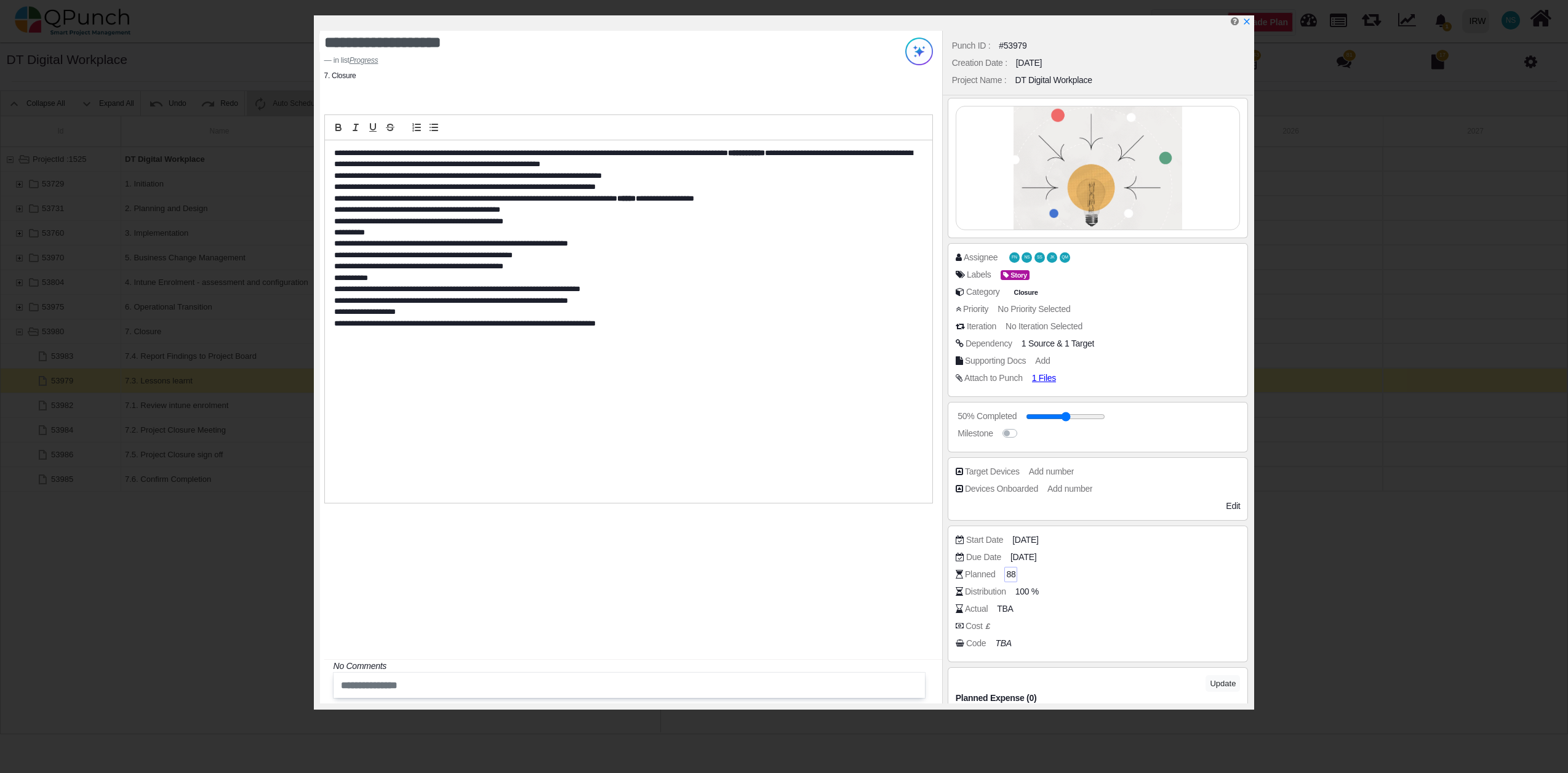
click at [1010, 573] on span "88" at bounding box center [1011, 574] width 9 height 13
type input "*"
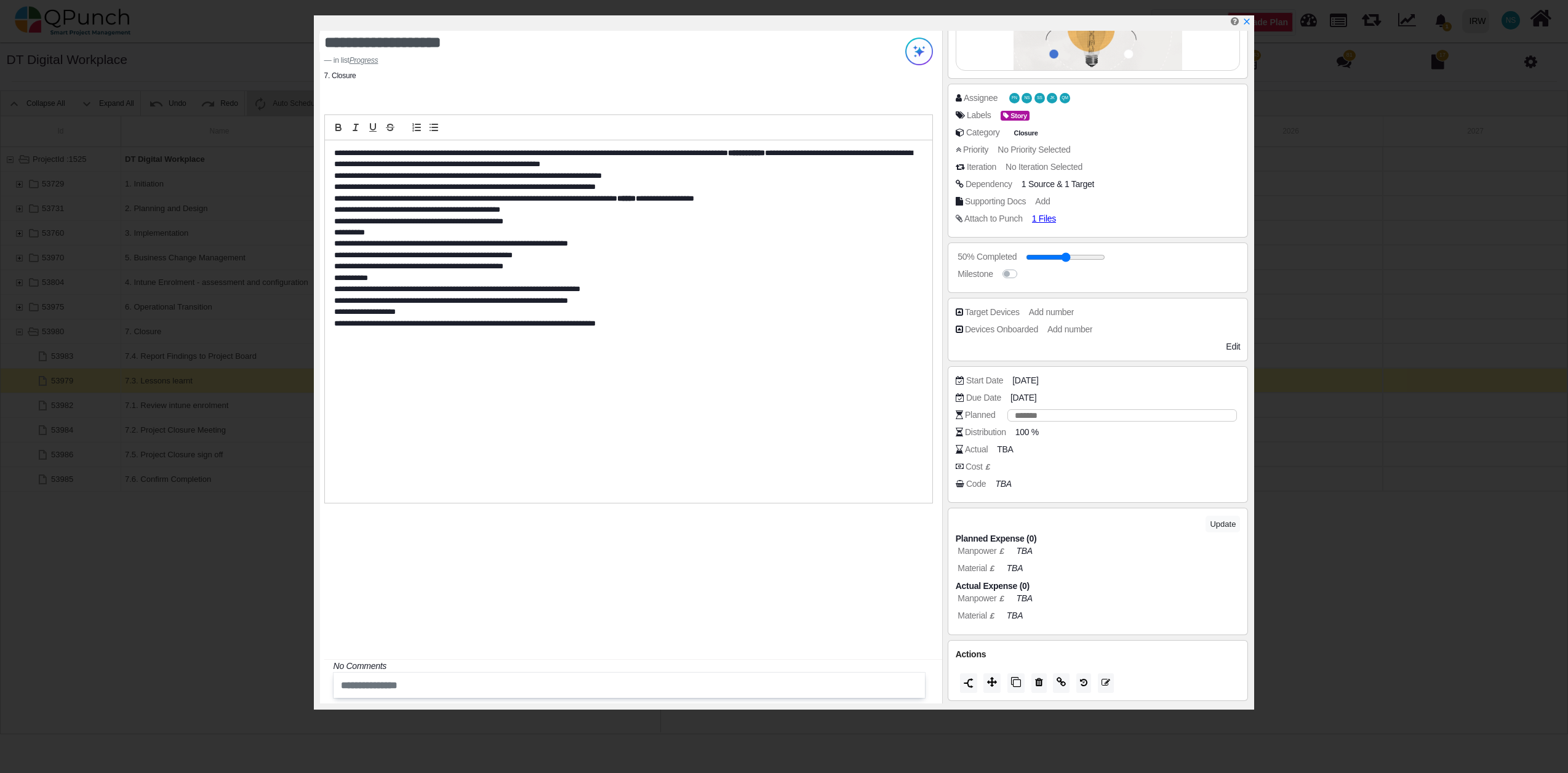
scroll to position [0, 0]
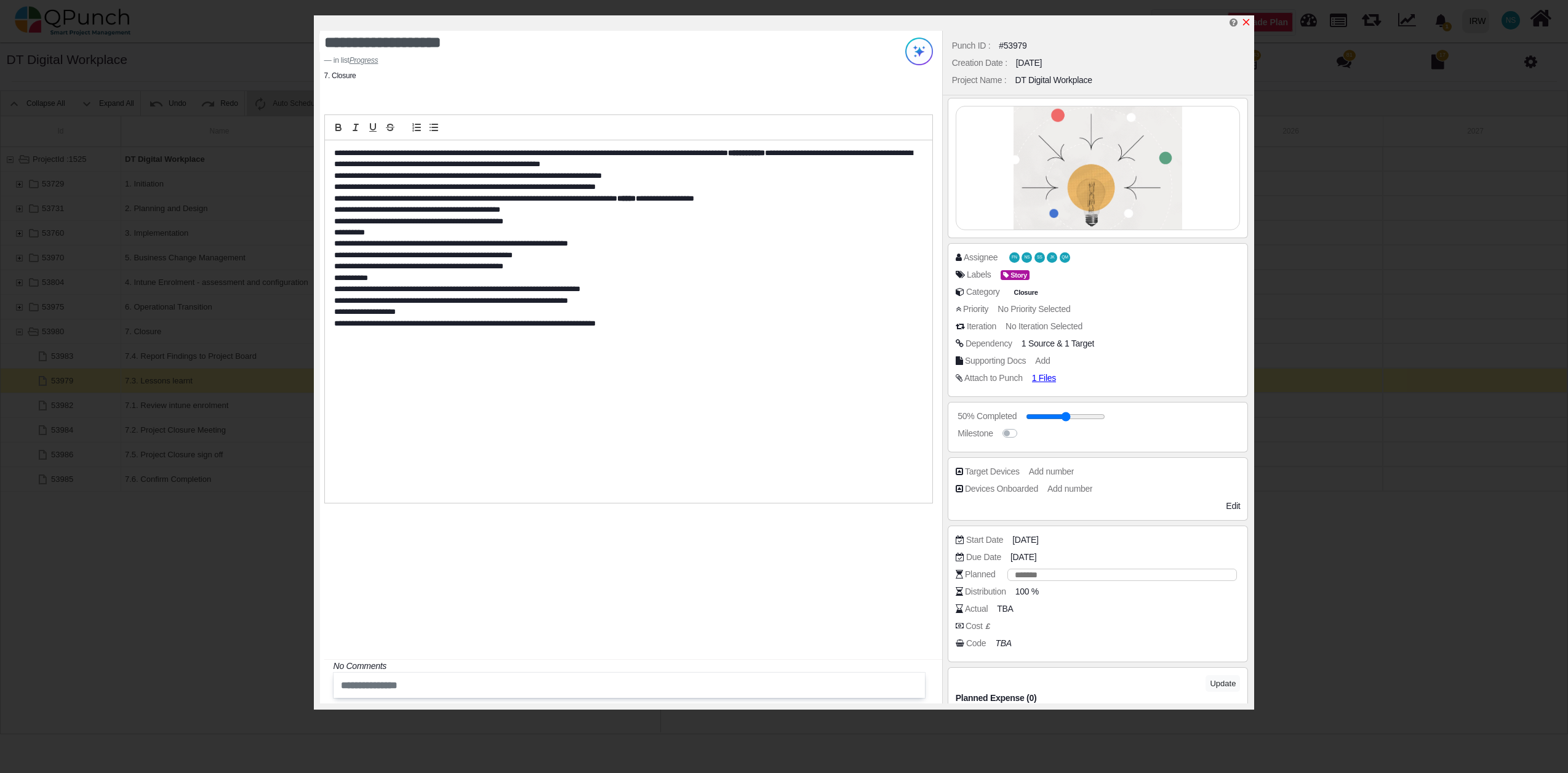
type input "*****"
click at [1246, 21] on icon "x" at bounding box center [1246, 22] width 10 height 10
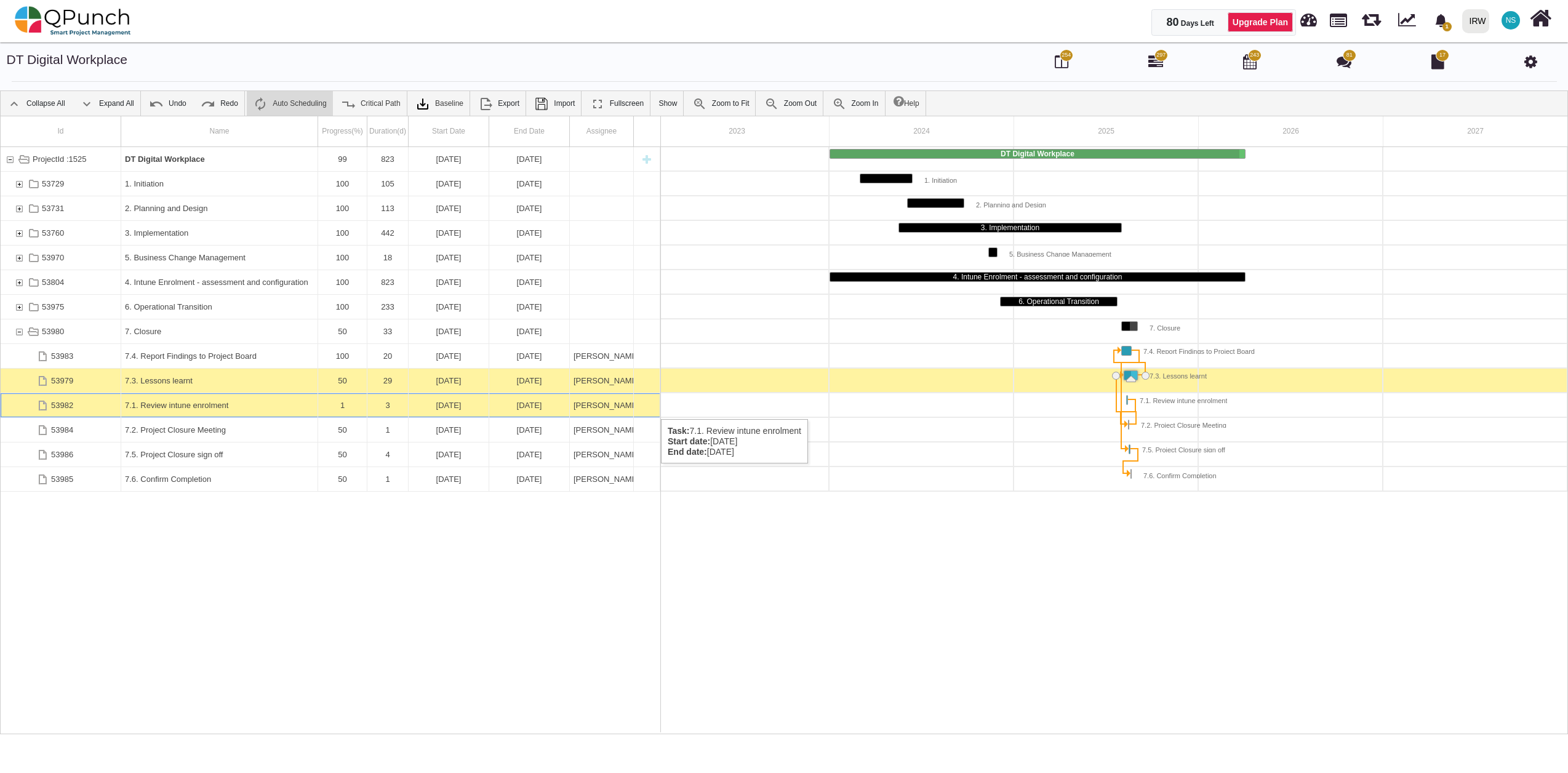
click at [512, 407] on div "13-08-2025" at bounding box center [529, 405] width 73 height 24
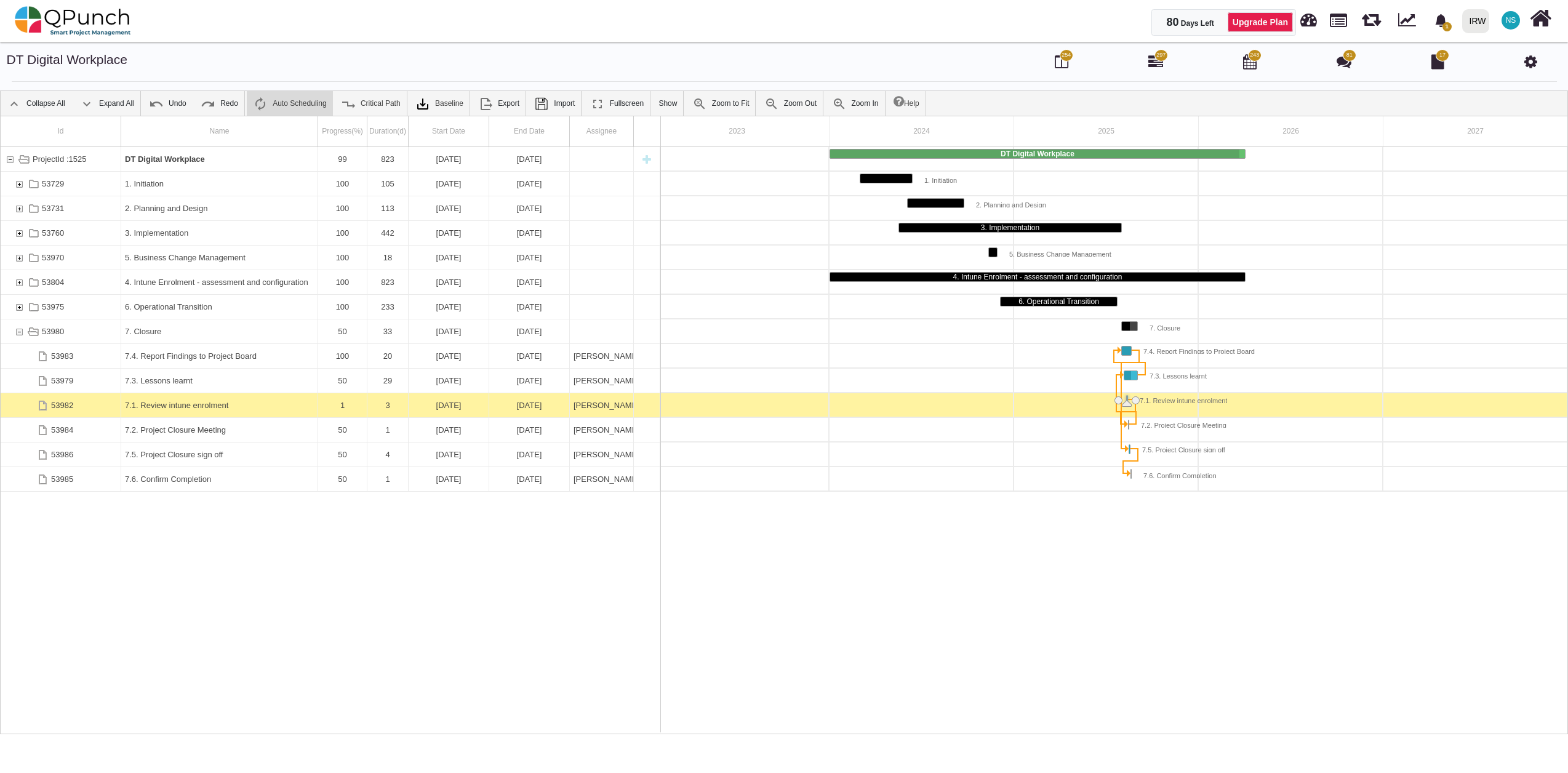
click at [512, 407] on div "13-08-2025" at bounding box center [529, 405] width 73 height 24
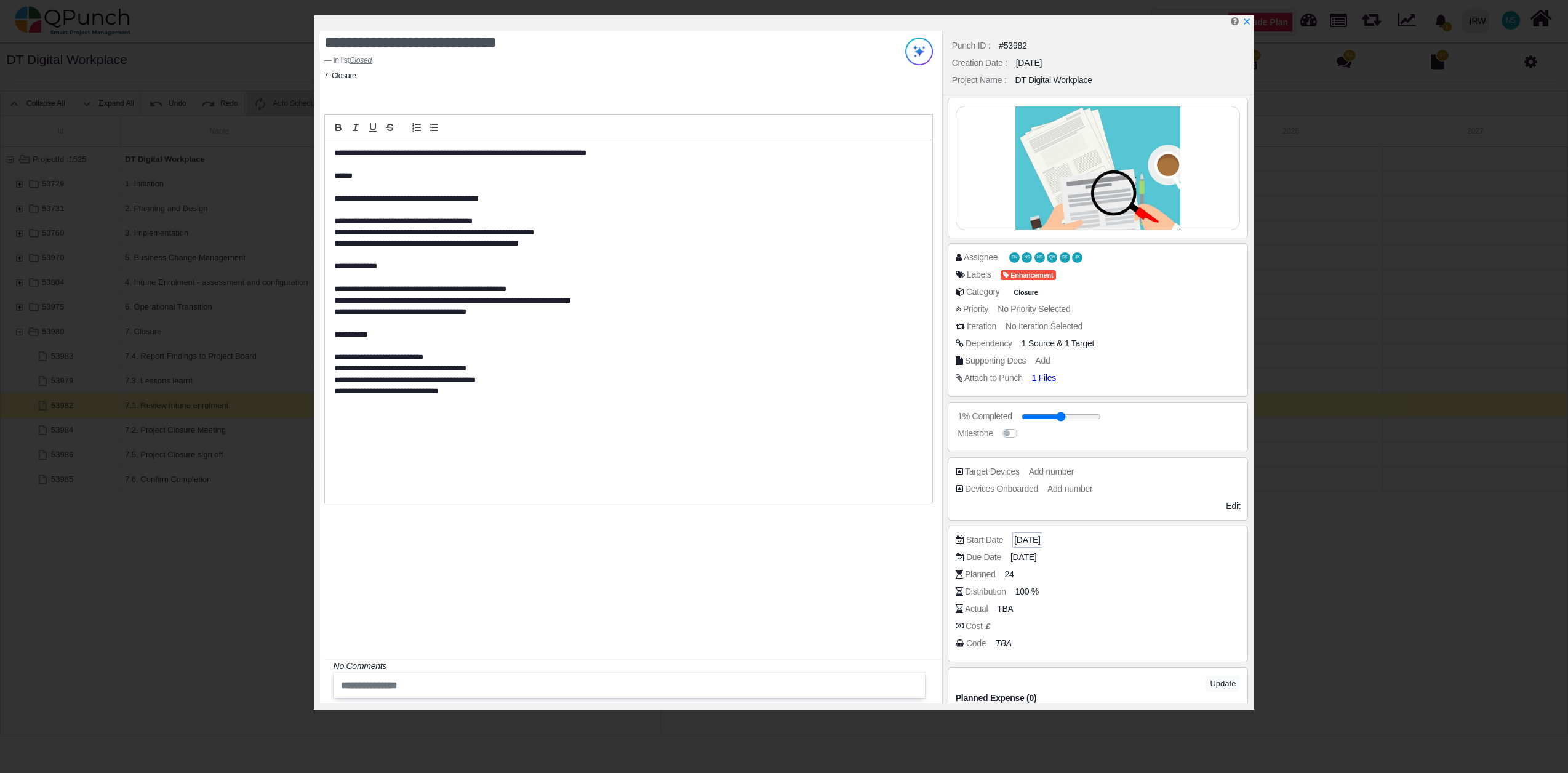
click at [1040, 540] on span "11-08-2025" at bounding box center [1027, 540] width 26 height 13
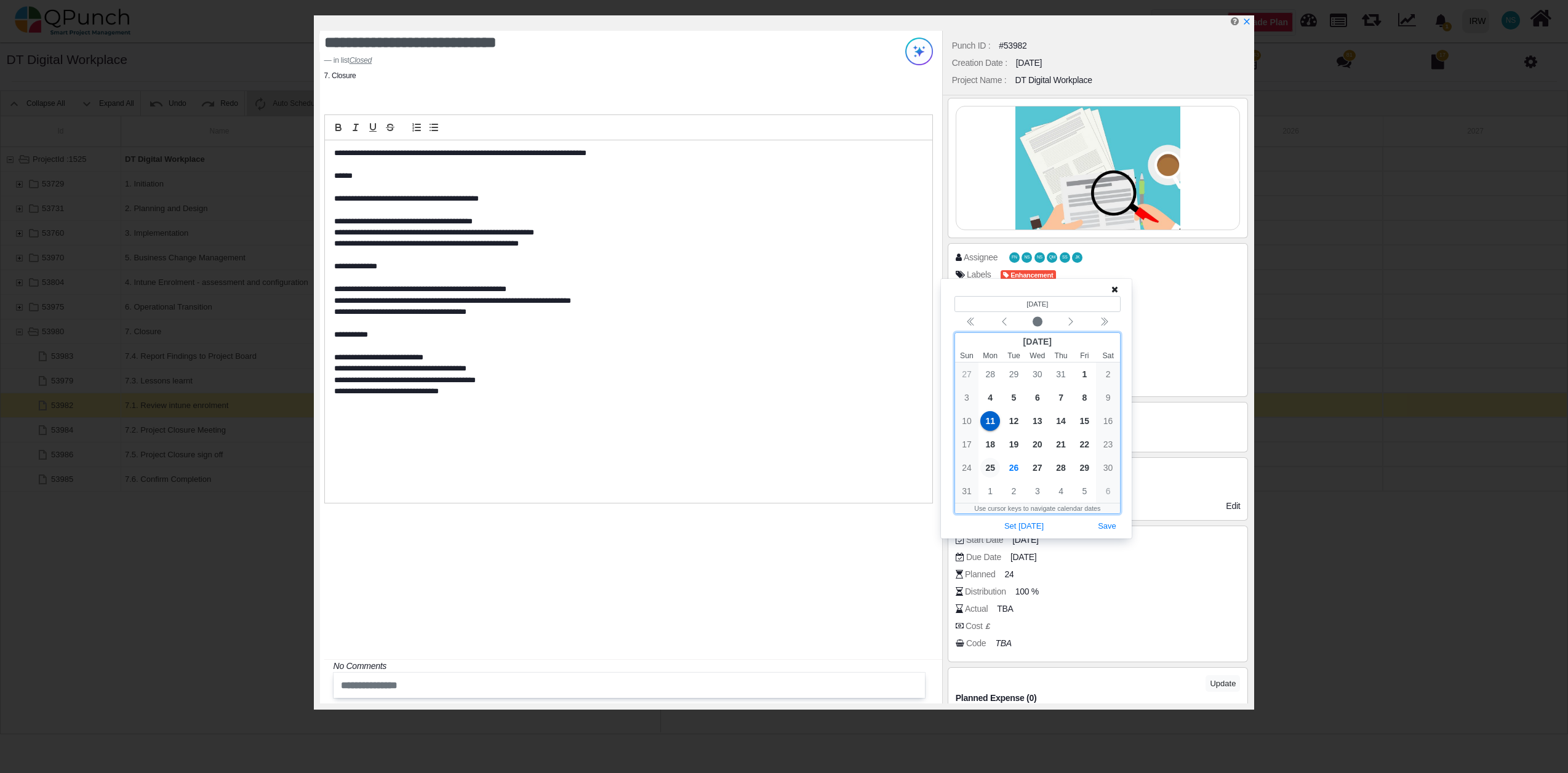
click at [992, 472] on span "25" at bounding box center [990, 468] width 20 height 20
click at [1113, 528] on button "Save" at bounding box center [1106, 527] width 27 height 17
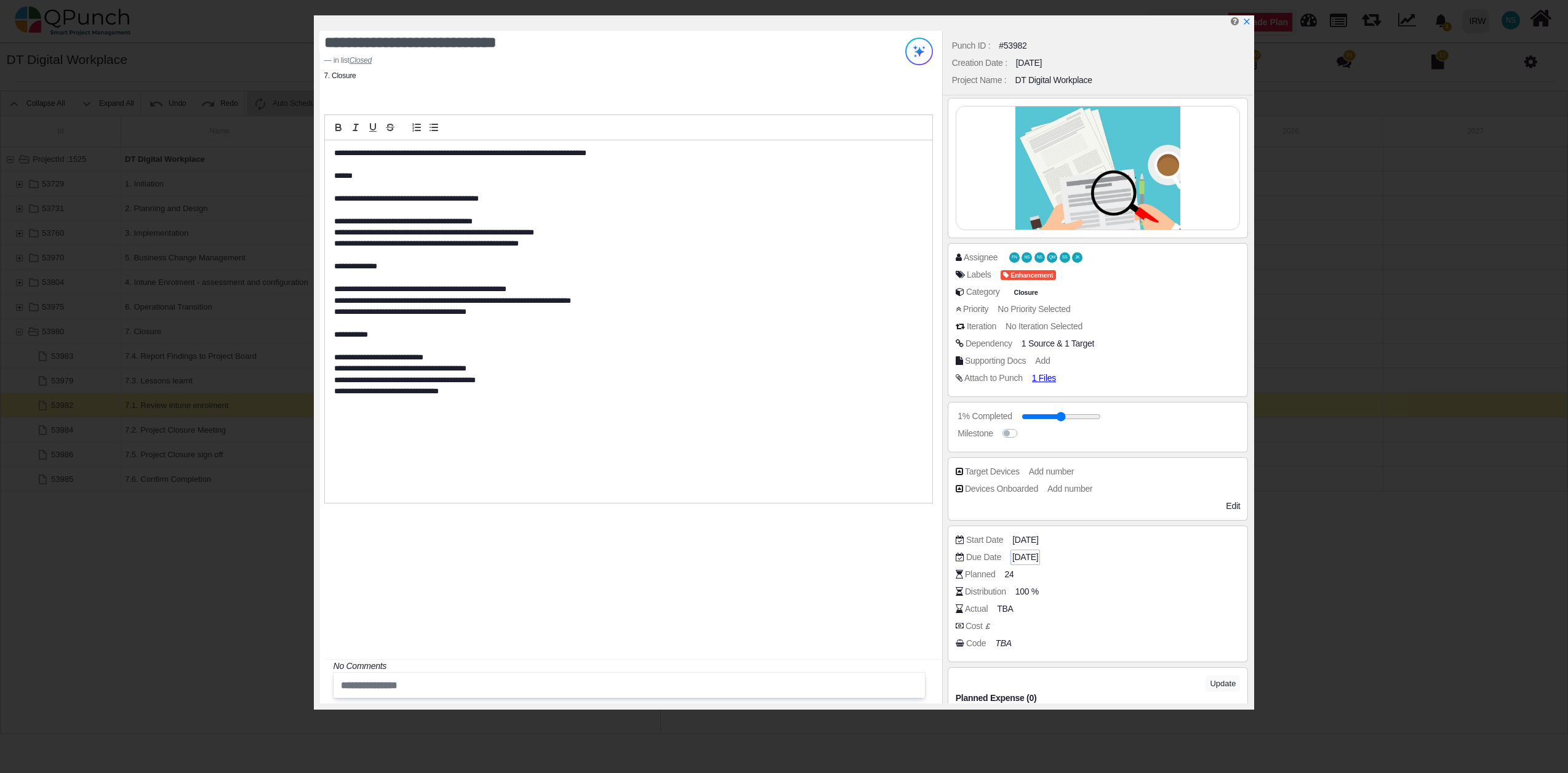
click at [1038, 557] on span "13-08-2025" at bounding box center [1025, 557] width 26 height 13
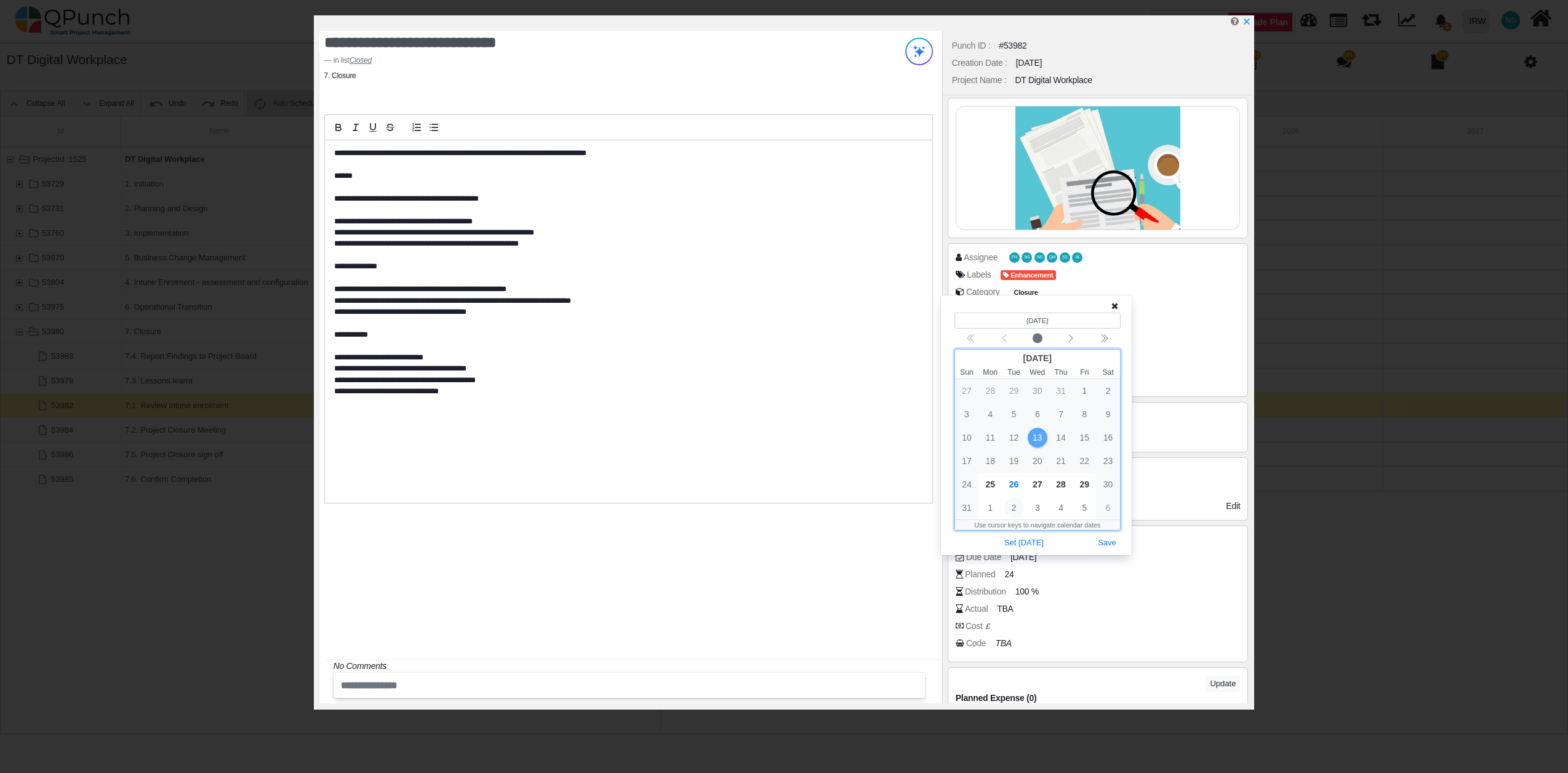
click at [1012, 508] on span "2" at bounding box center [1014, 508] width 20 height 20
click at [1110, 523] on button "Save" at bounding box center [1106, 520] width 27 height 17
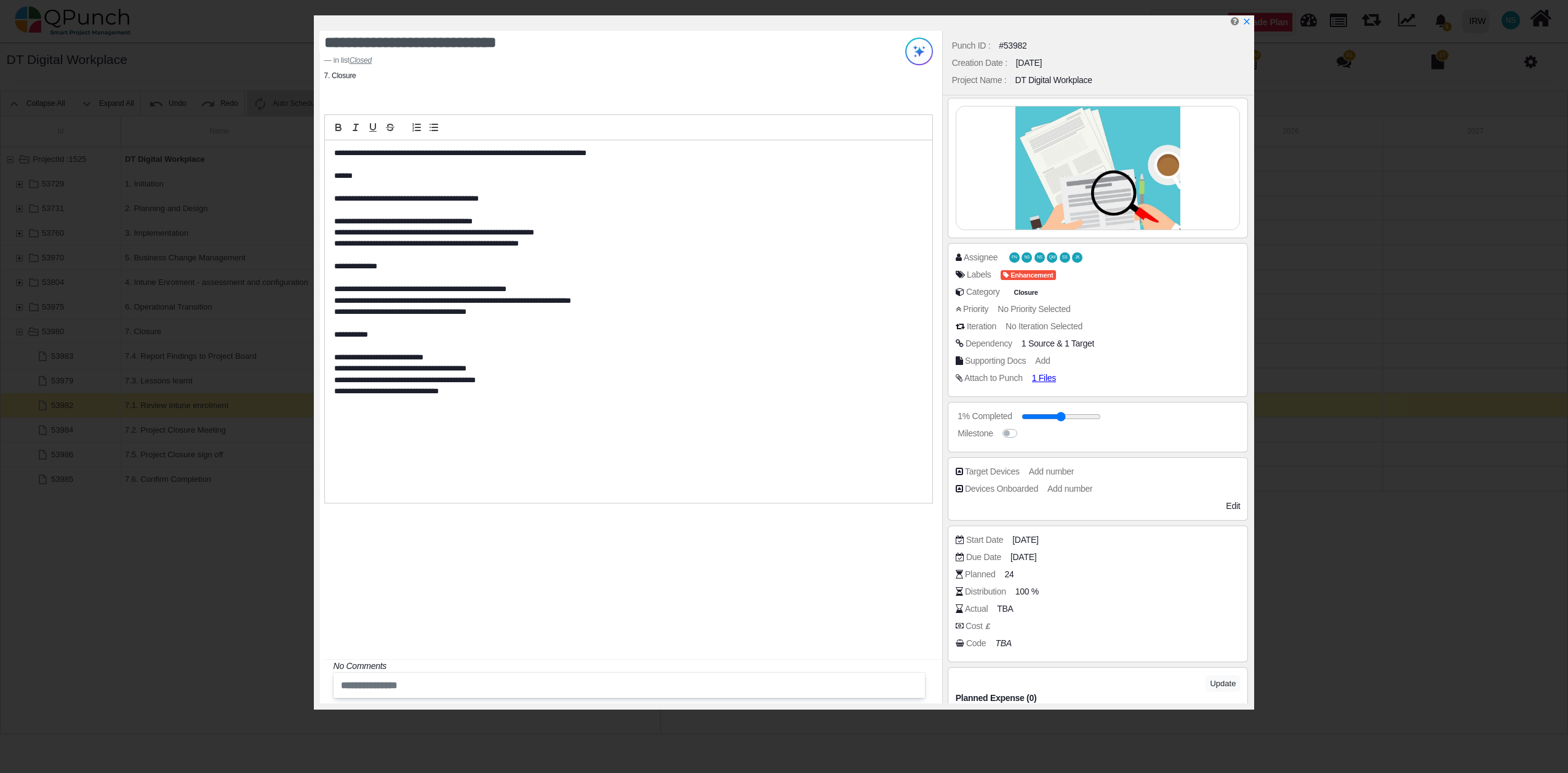
click at [1014, 572] on div "Planned 24" at bounding box center [1101, 574] width 291 height 12
drag, startPoint x: 1012, startPoint y: 572, endPoint x: 994, endPoint y: 572, distance: 18.0
click at [994, 572] on div "Planned 24" at bounding box center [1101, 574] width 291 height 12
drag, startPoint x: 994, startPoint y: 572, endPoint x: 1015, endPoint y: 570, distance: 21.1
click at [1015, 570] on div "Planned 24" at bounding box center [1101, 574] width 291 height 12
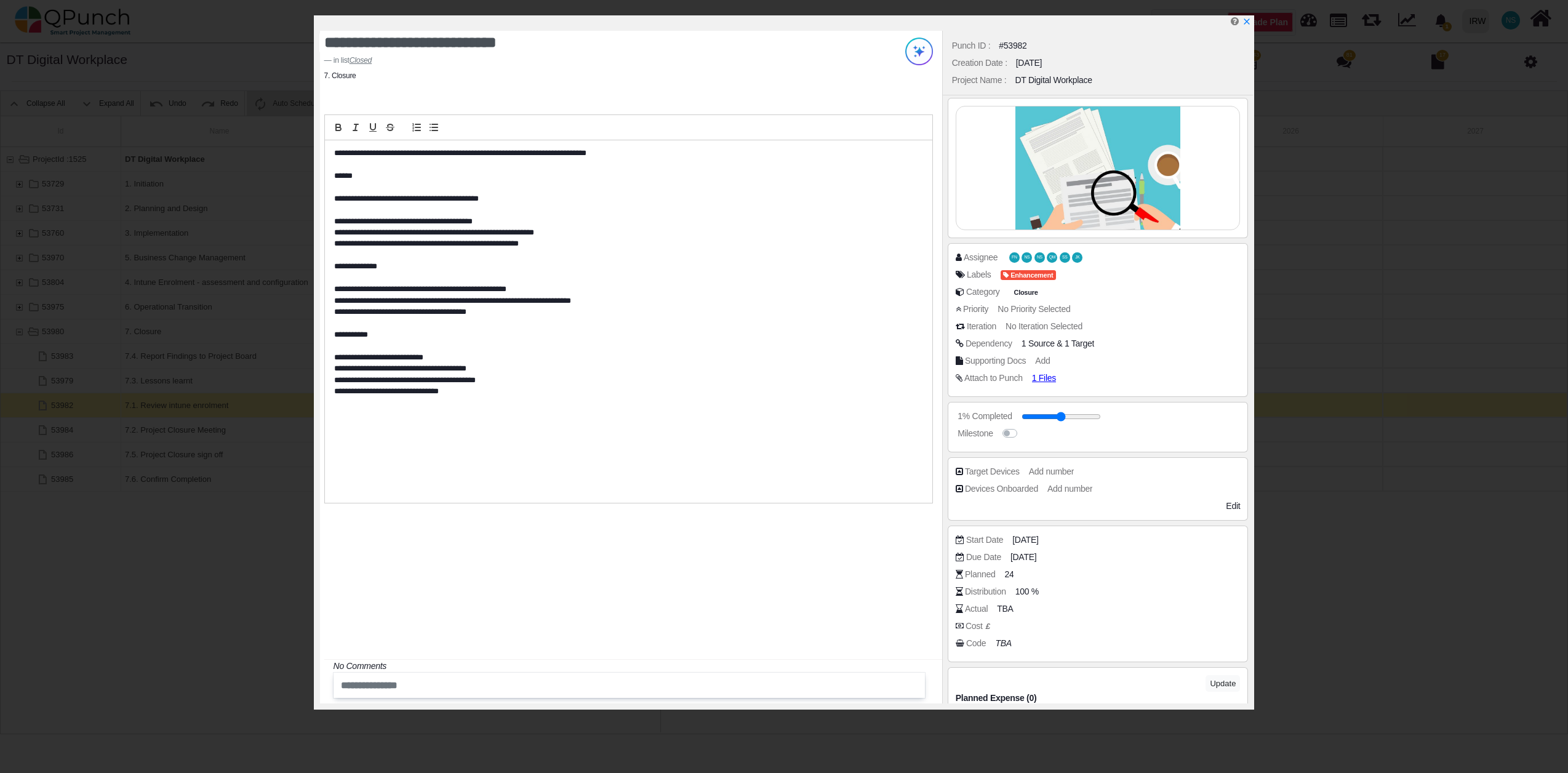
drag, startPoint x: 1012, startPoint y: 577, endPoint x: 1028, endPoint y: 582, distance: 16.8
click at [1028, 580] on div "Planned 24" at bounding box center [1101, 574] width 291 height 12
drag, startPoint x: 1028, startPoint y: 582, endPoint x: 1010, endPoint y: 577, distance: 18.7
click at [1010, 577] on span "24" at bounding box center [1011, 574] width 9 height 13
type input "*"
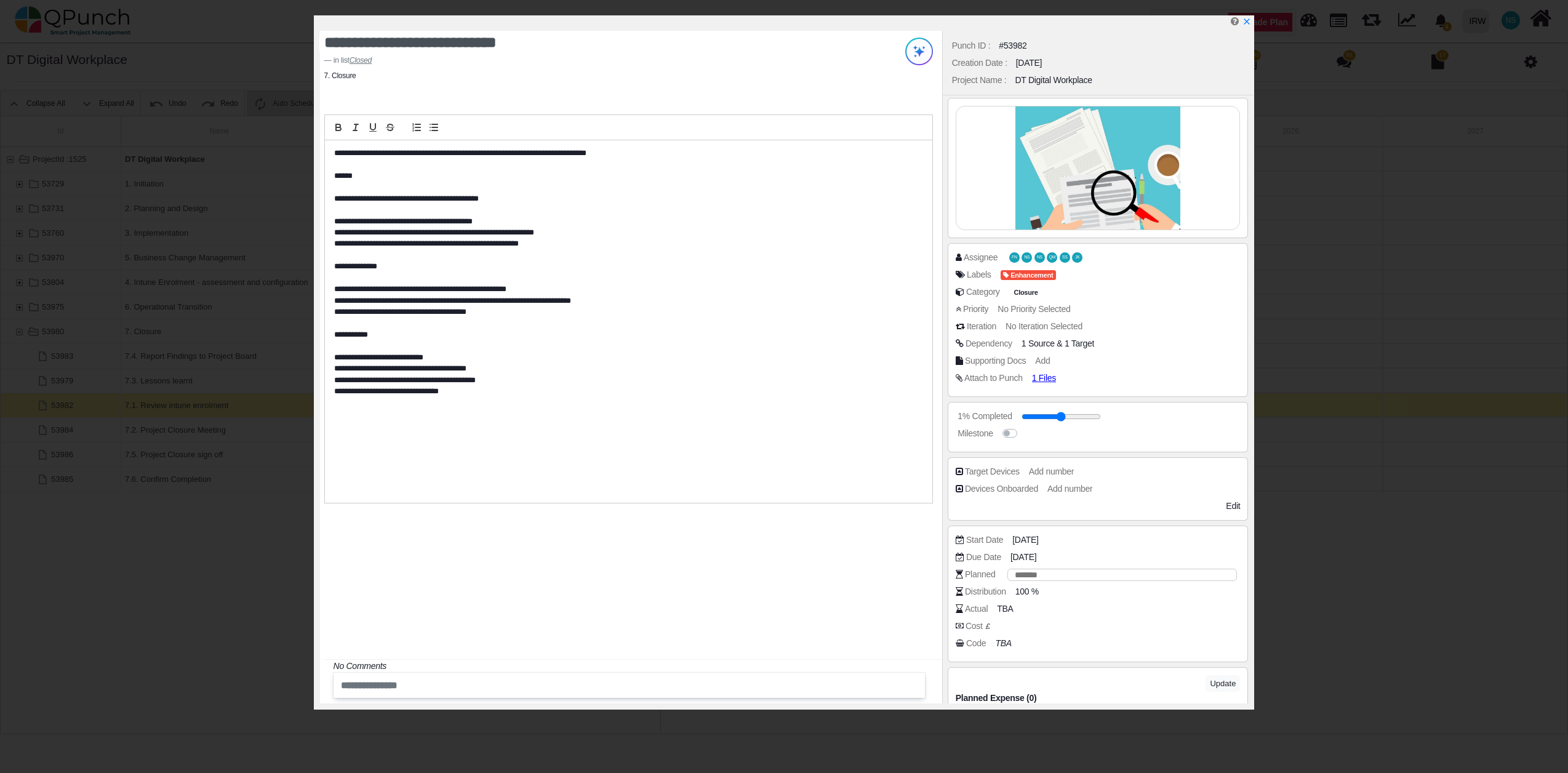
type input "*****"
click at [1090, 625] on div "Cost £" at bounding box center [1101, 626] width 291 height 12
click at [1029, 591] on span "100 %" at bounding box center [1029, 592] width 24 height 13
drag, startPoint x: 1055, startPoint y: 592, endPoint x: 997, endPoint y: 602, distance: 58.9
click at [997, 602] on div "Distribution ***" at bounding box center [1098, 594] width 285 height 18
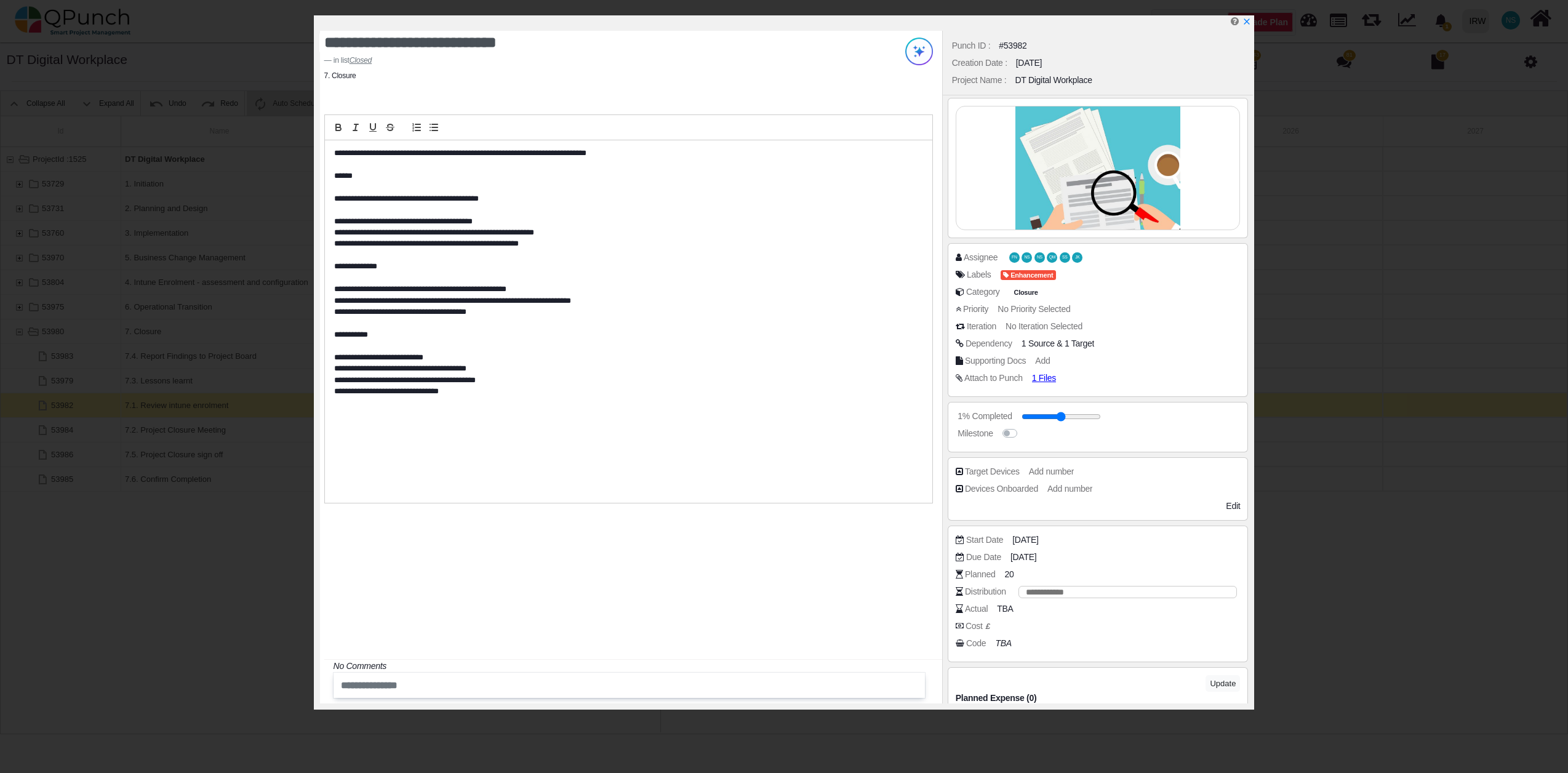
type input "*"
type input "**"
click at [1147, 615] on div "Actual TBA" at bounding box center [1101, 609] width 291 height 12
click at [1025, 589] on span "40 %" at bounding box center [1026, 592] width 19 height 13
drag, startPoint x: 1042, startPoint y: 589, endPoint x: 1015, endPoint y: 589, distance: 27.0
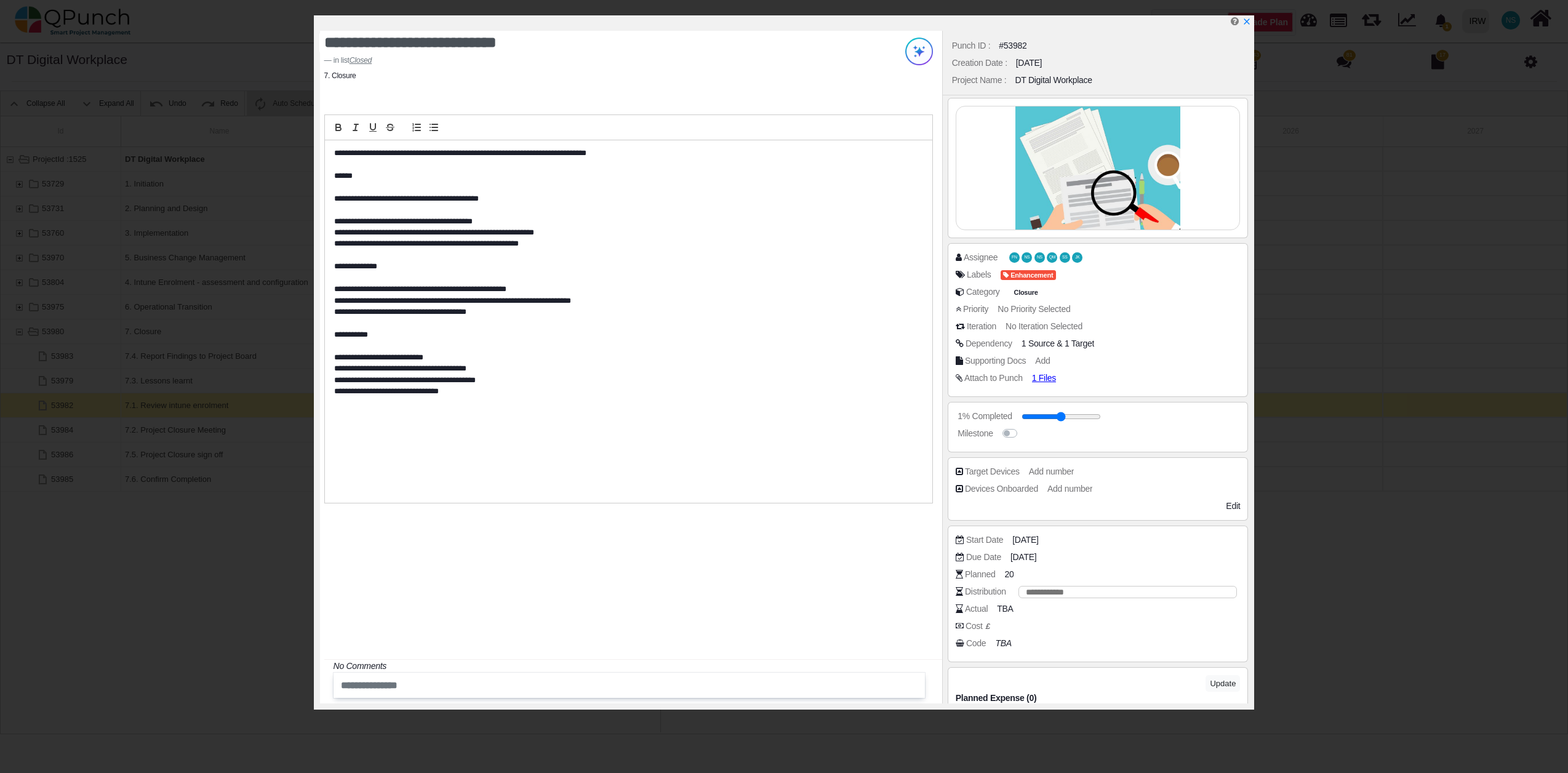
click at [1015, 589] on div "**" at bounding box center [1125, 592] width 225 height 13
type input "*"
type input "**"
click at [1042, 645] on div "Code TBA" at bounding box center [1101, 643] width 291 height 12
click at [1249, 22] on icon "x" at bounding box center [1246, 22] width 10 height 10
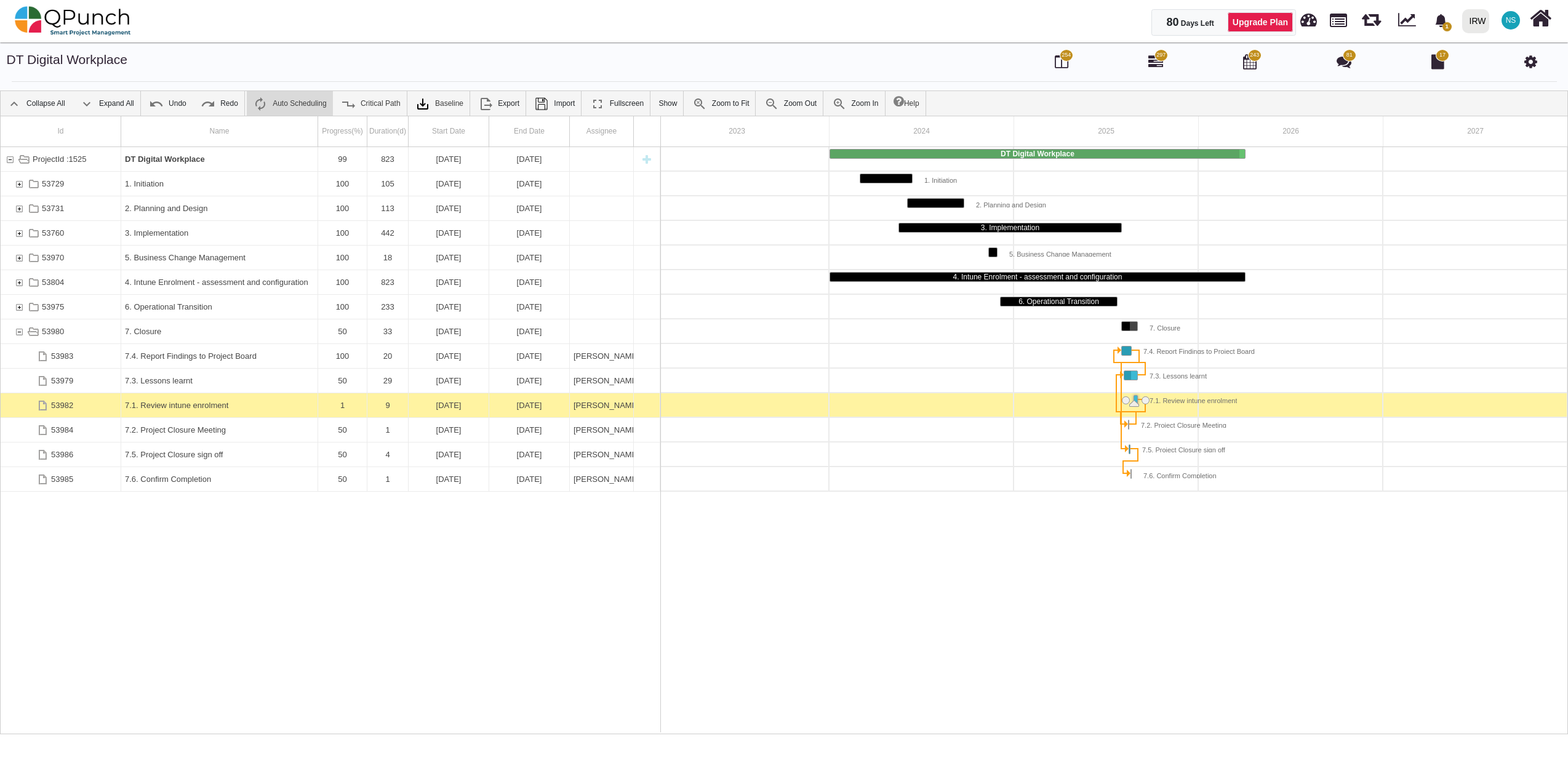
click at [301, 102] on link "Auto Scheduling" at bounding box center [290, 103] width 86 height 24
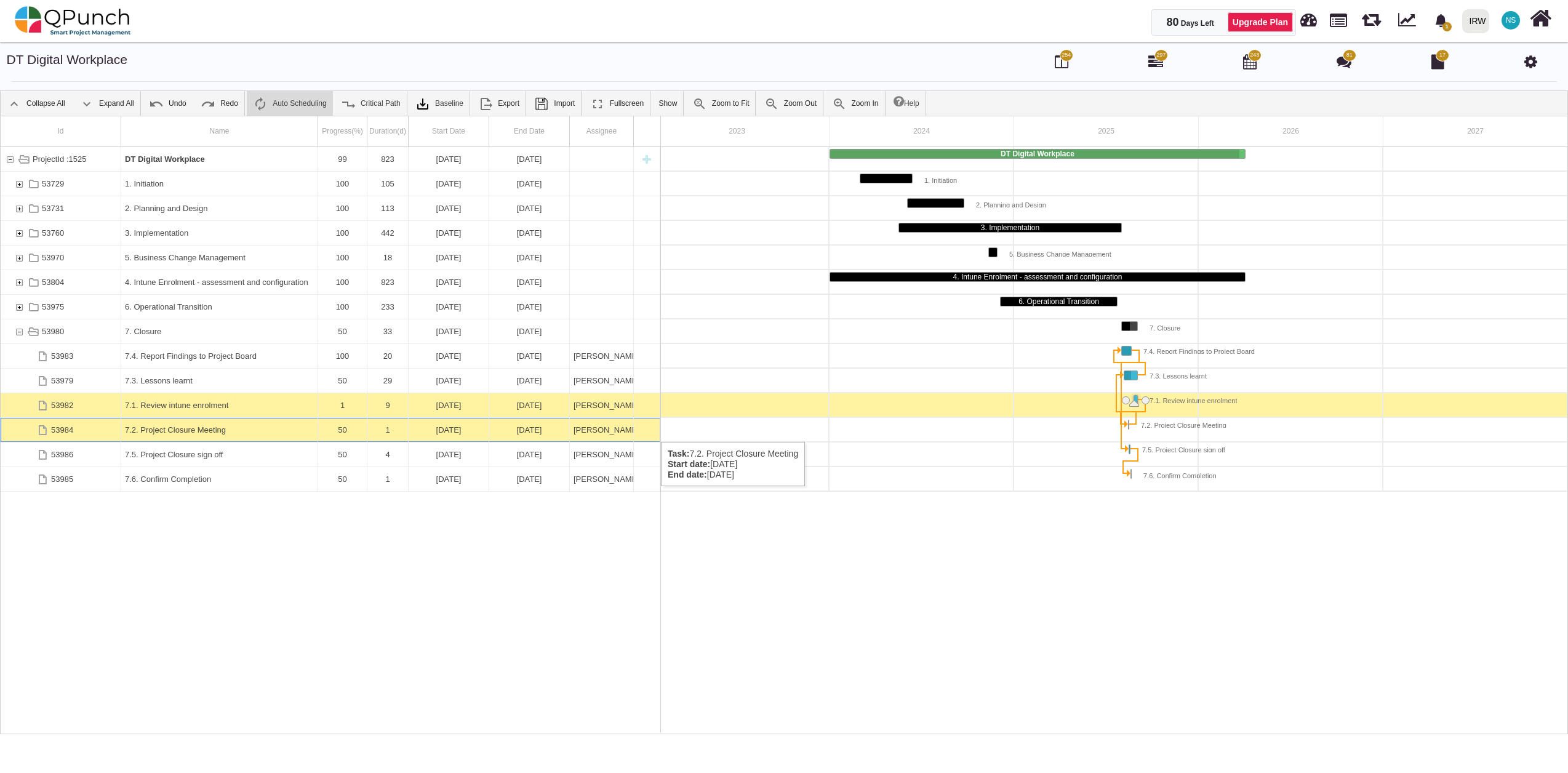
click at [544, 430] on div "14-08-2025" at bounding box center [529, 430] width 73 height 24
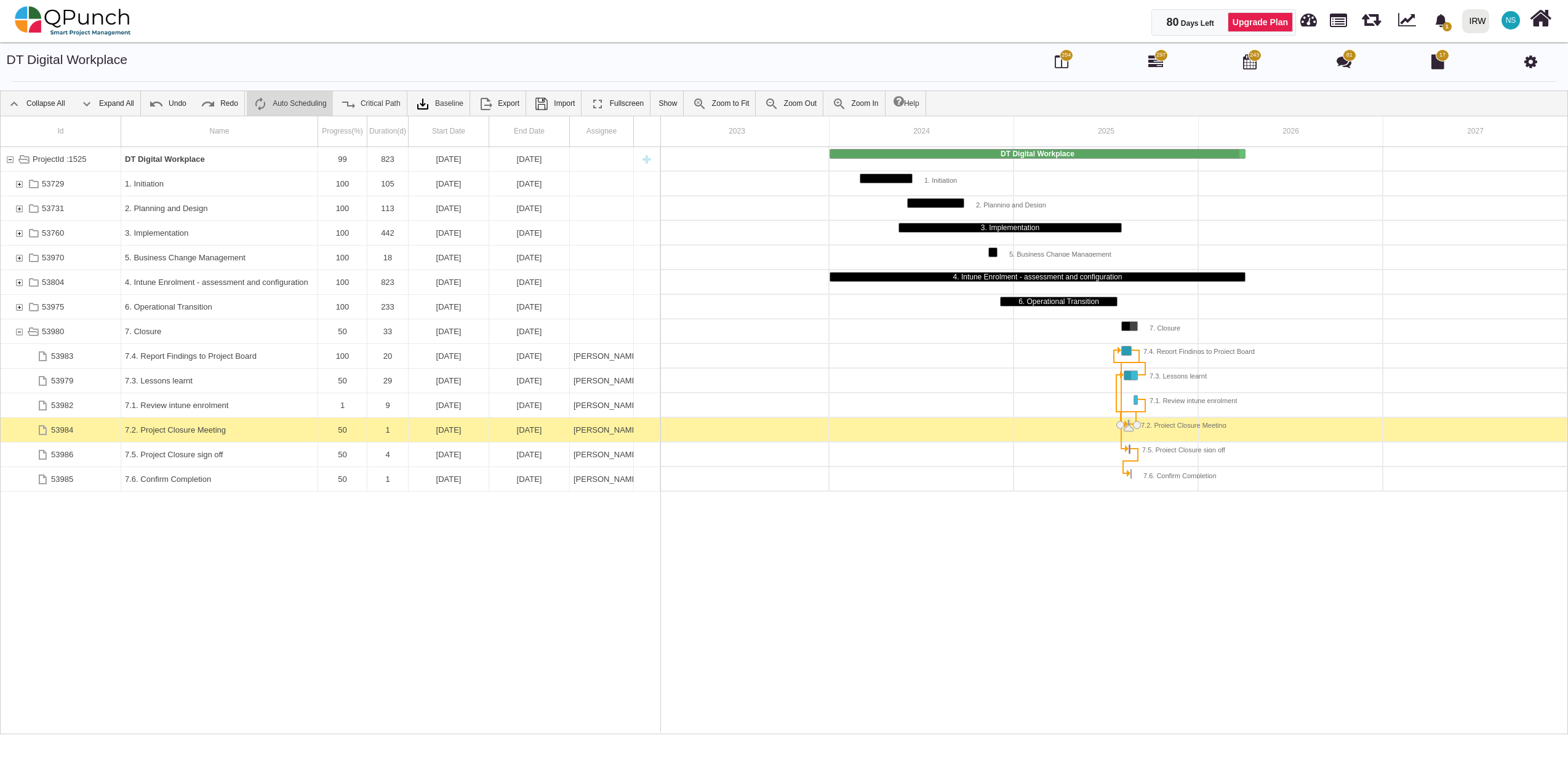
click at [544, 430] on div "14-08-2025" at bounding box center [529, 430] width 73 height 24
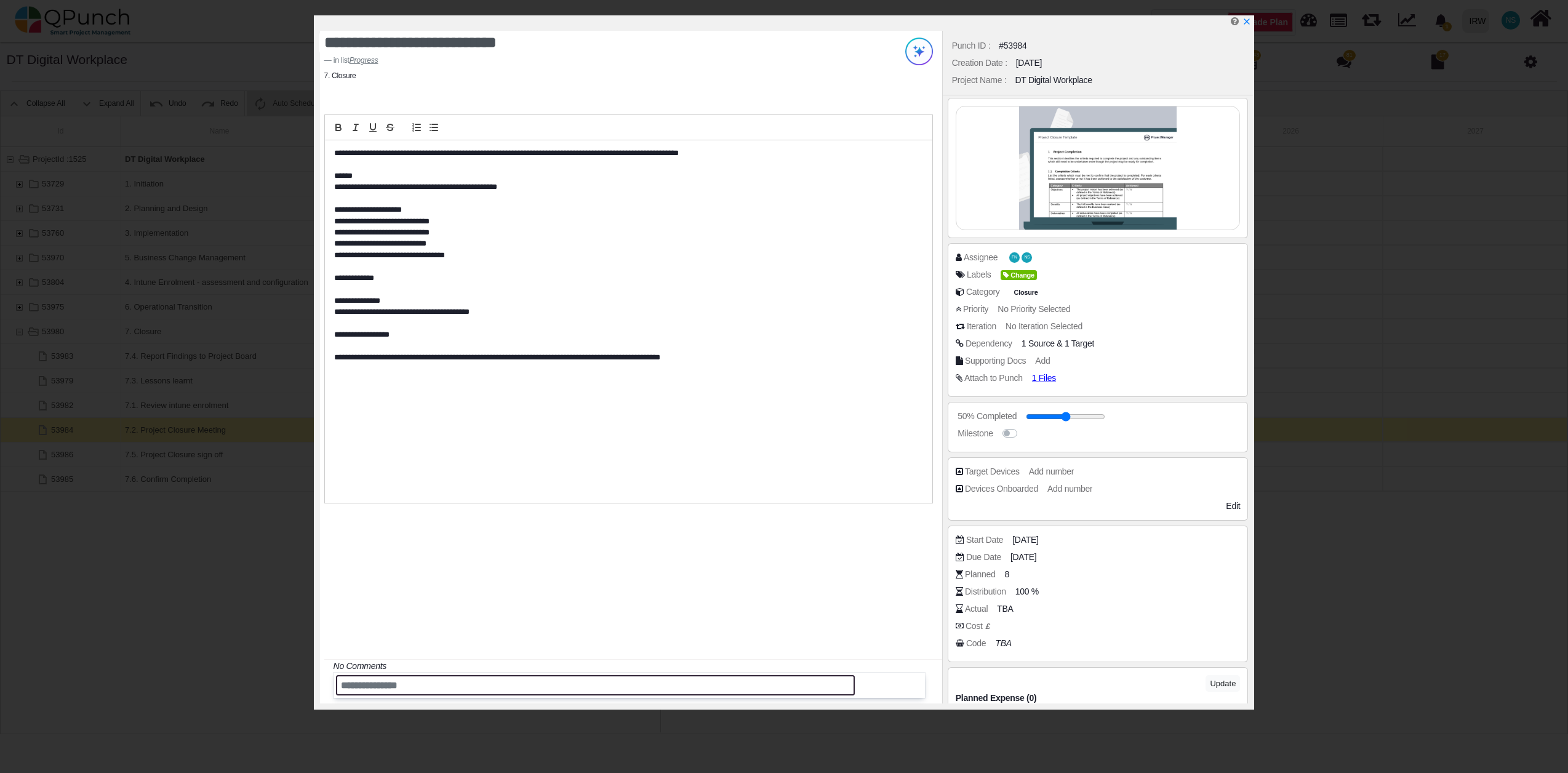
click at [347, 690] on input "text" at bounding box center [596, 685] width 520 height 21
click at [358, 686] on input "**********" at bounding box center [596, 685] width 520 height 21
click at [606, 688] on input "**********" at bounding box center [596, 685] width 520 height 21
type input "**********"
click at [906, 678] on button "Save" at bounding box center [905, 686] width 33 height 20
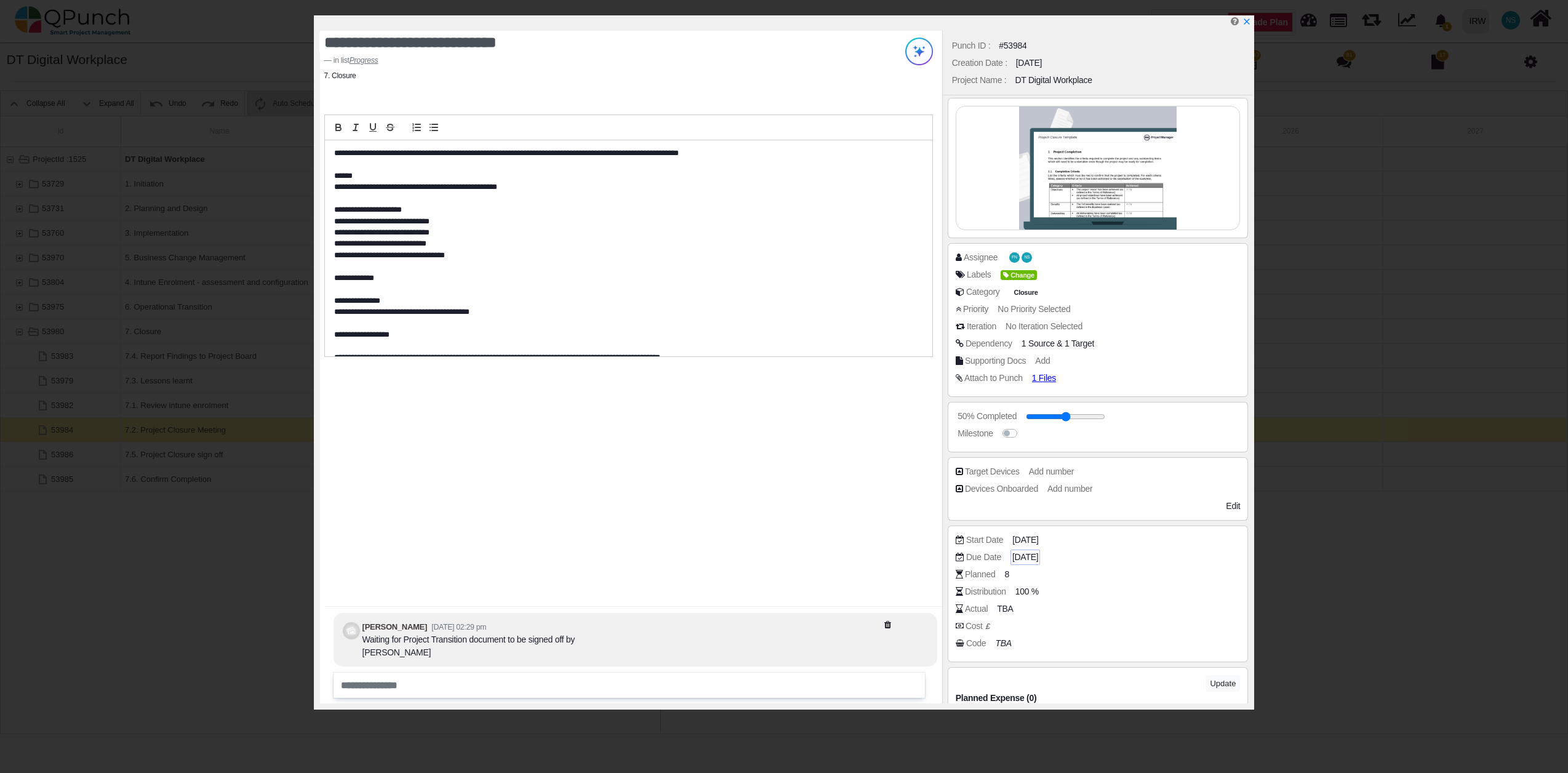
click at [1024, 557] on span "14-08-2025" at bounding box center [1025, 557] width 26 height 13
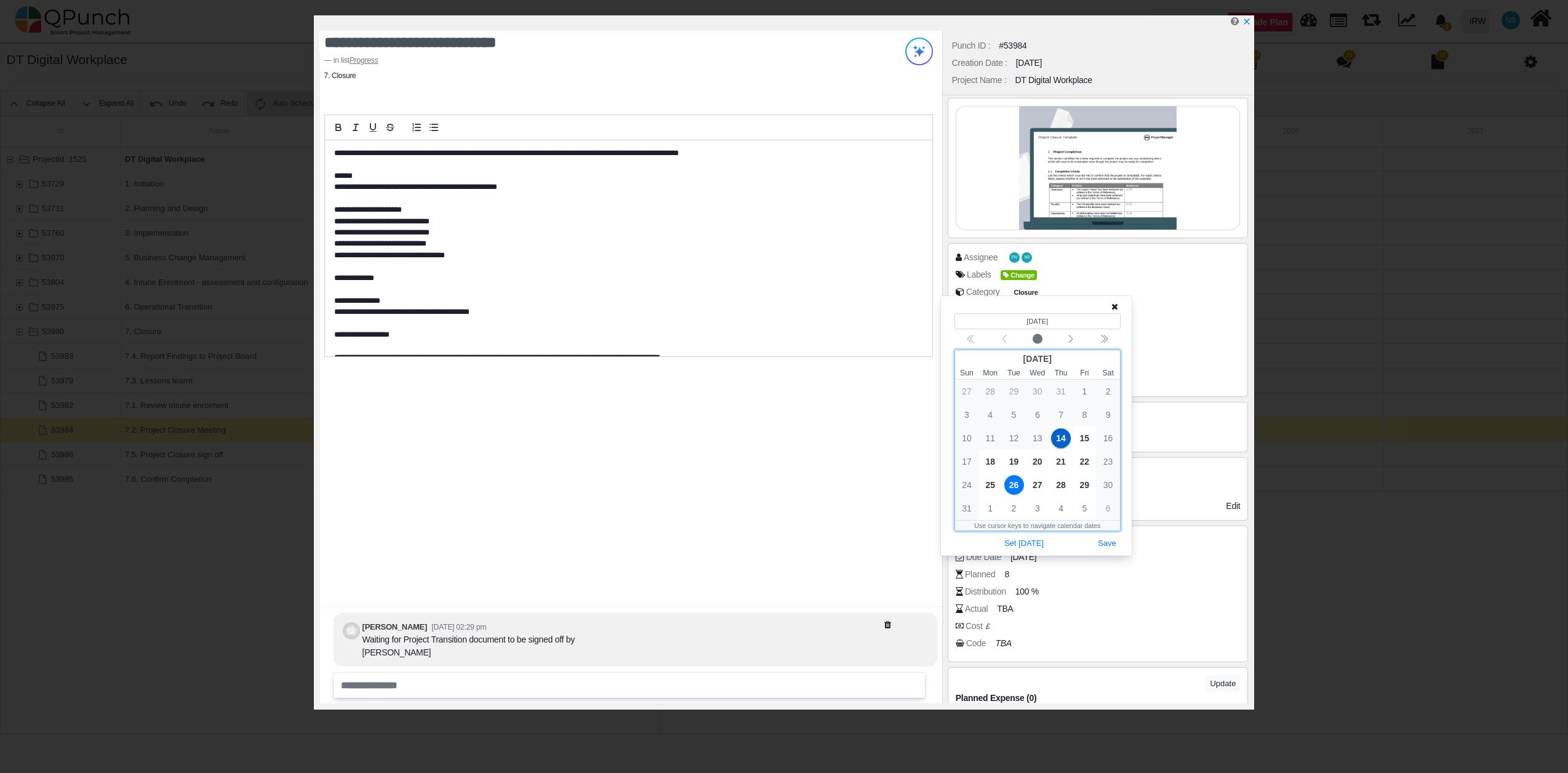
click at [1015, 486] on span "26" at bounding box center [1014, 486] width 20 height 20
click at [1104, 542] on button "Save" at bounding box center [1106, 544] width 27 height 17
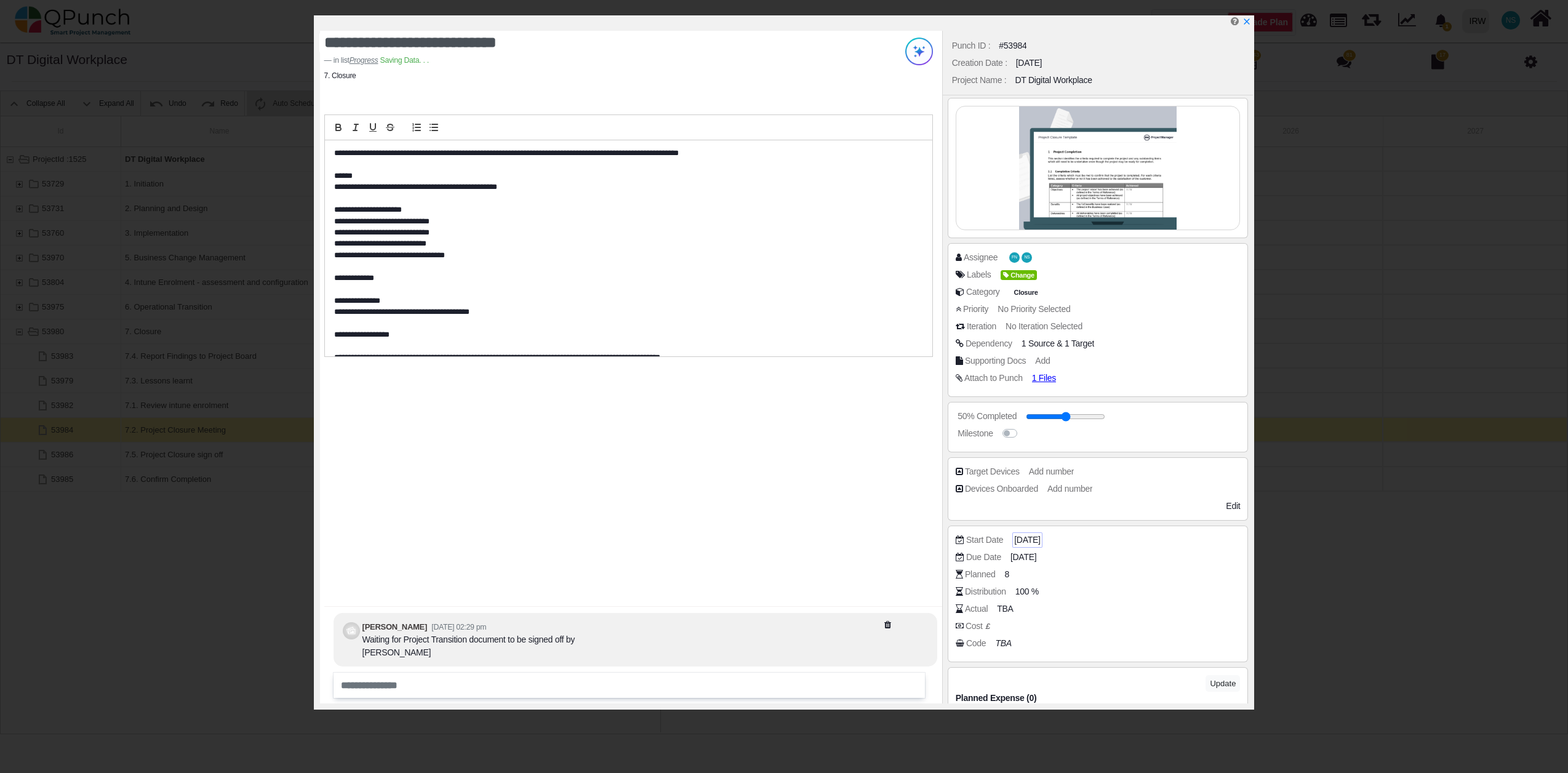
click at [1035, 542] on span "14-08-2025" at bounding box center [1027, 540] width 26 height 13
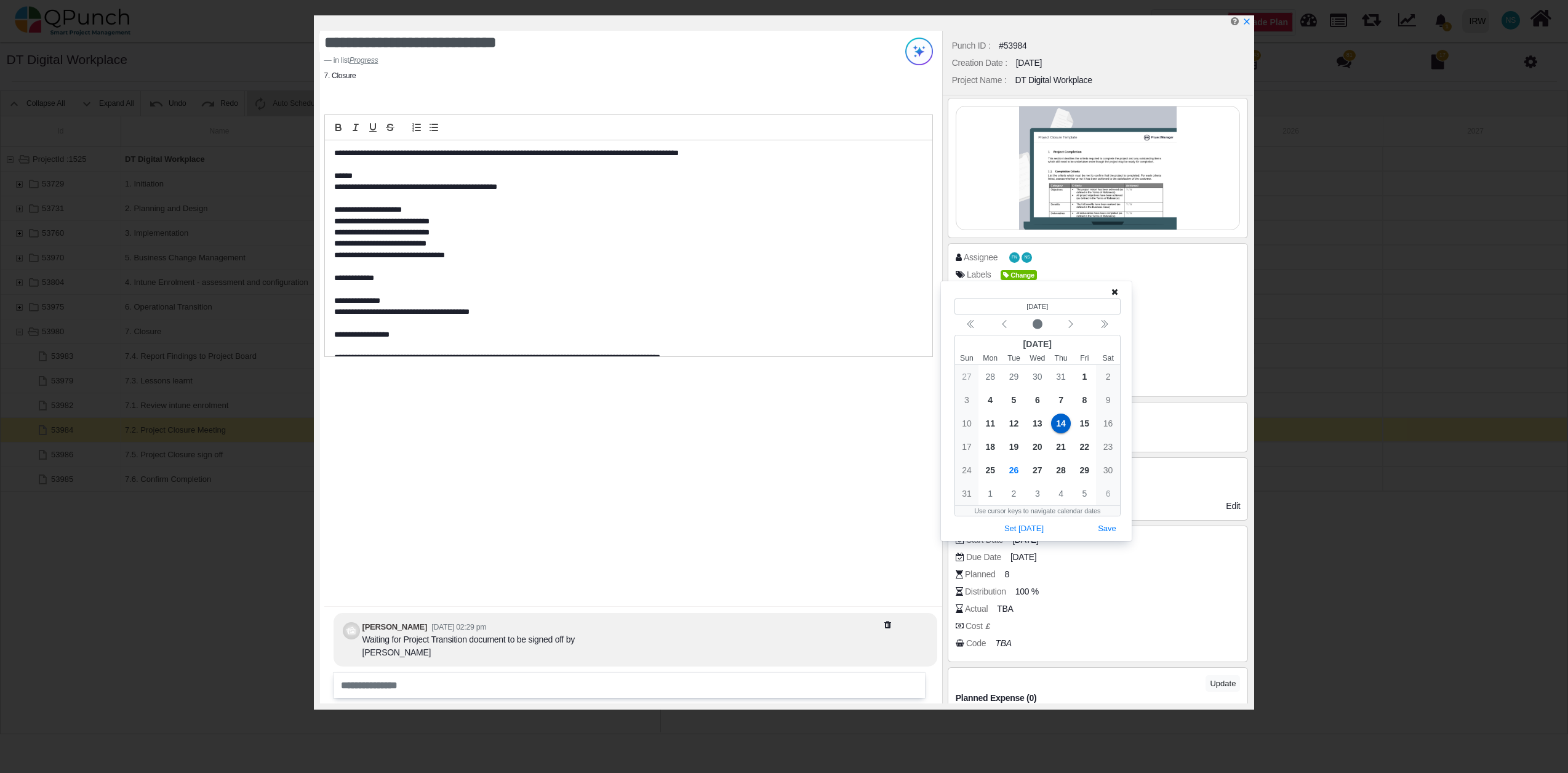
click at [1103, 580] on div "Planned 8" at bounding box center [1101, 574] width 291 height 12
click at [1007, 573] on span "8" at bounding box center [1009, 574] width 5 height 13
click at [1034, 594] on span "100 %" at bounding box center [1029, 592] width 24 height 13
drag, startPoint x: 1049, startPoint y: 593, endPoint x: 1016, endPoint y: 593, distance: 33.0
click at [1016, 593] on div "***" at bounding box center [1125, 592] width 225 height 13
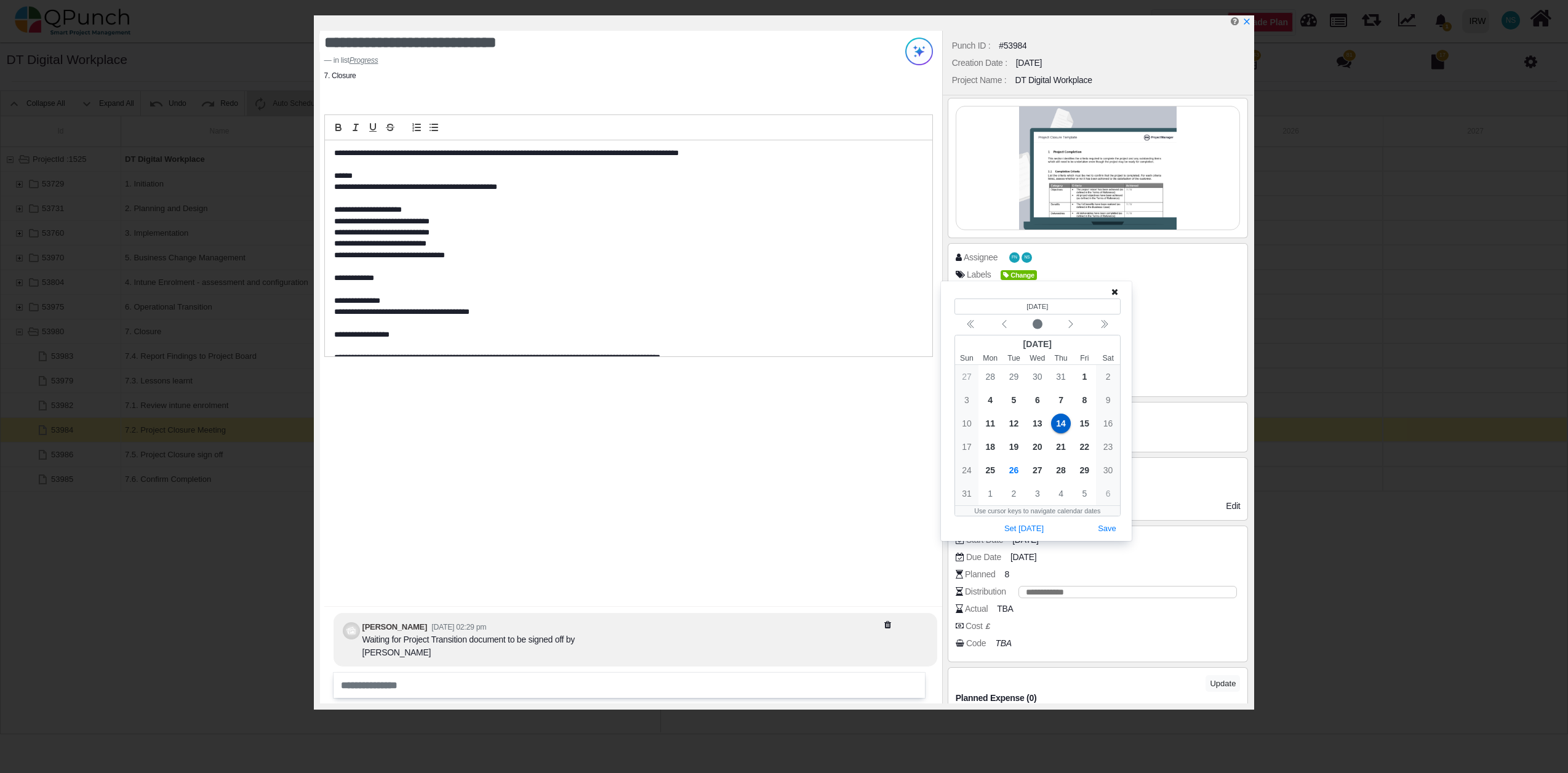
click at [1133, 643] on div "Code TBA" at bounding box center [1101, 643] width 291 height 12
click at [1116, 292] on icon at bounding box center [1114, 291] width 7 height 8
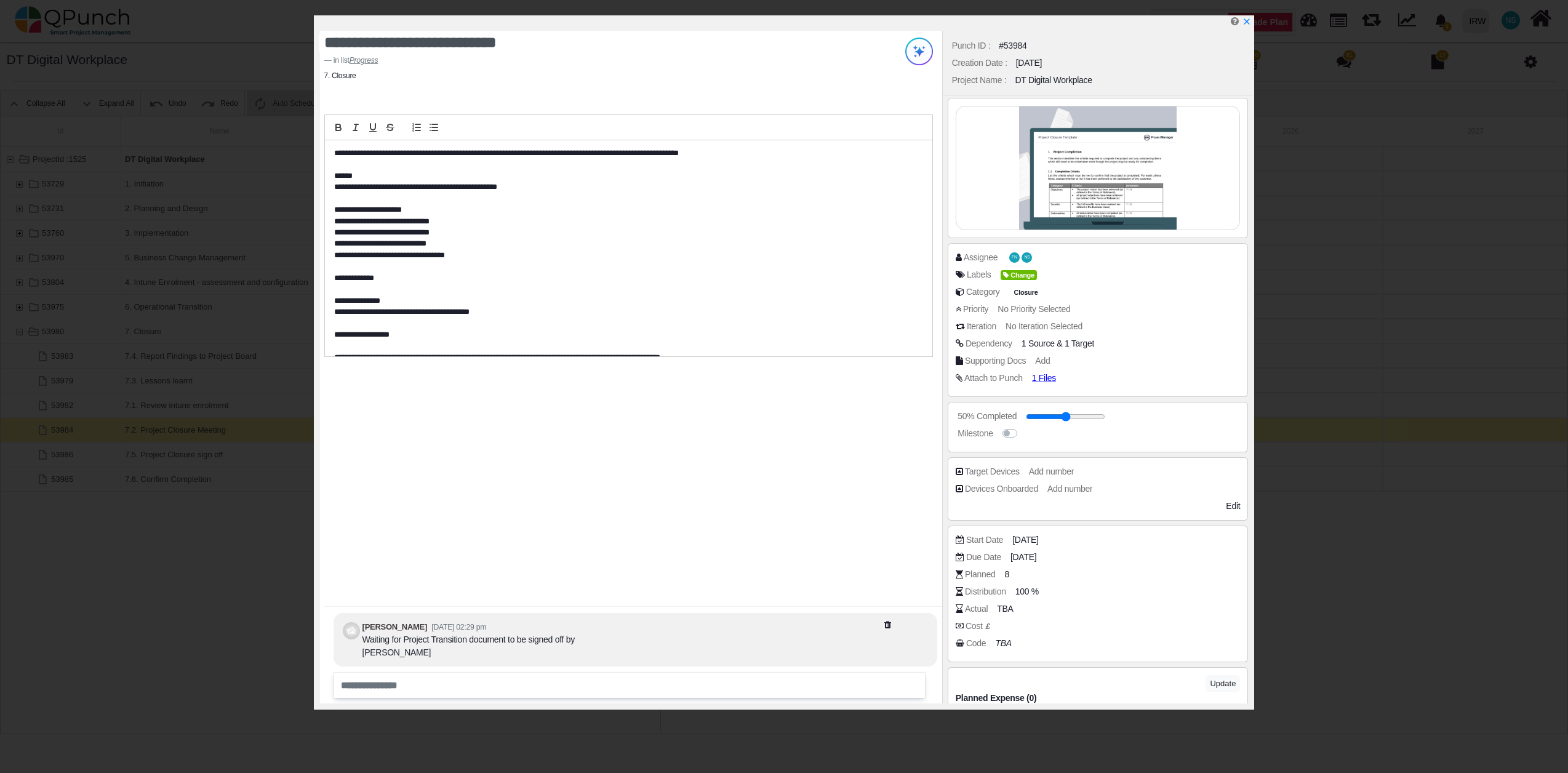
click at [1071, 580] on div "Planned 8" at bounding box center [1101, 574] width 291 height 12
click at [1042, 356] on span "Add" at bounding box center [1044, 360] width 15 height 10
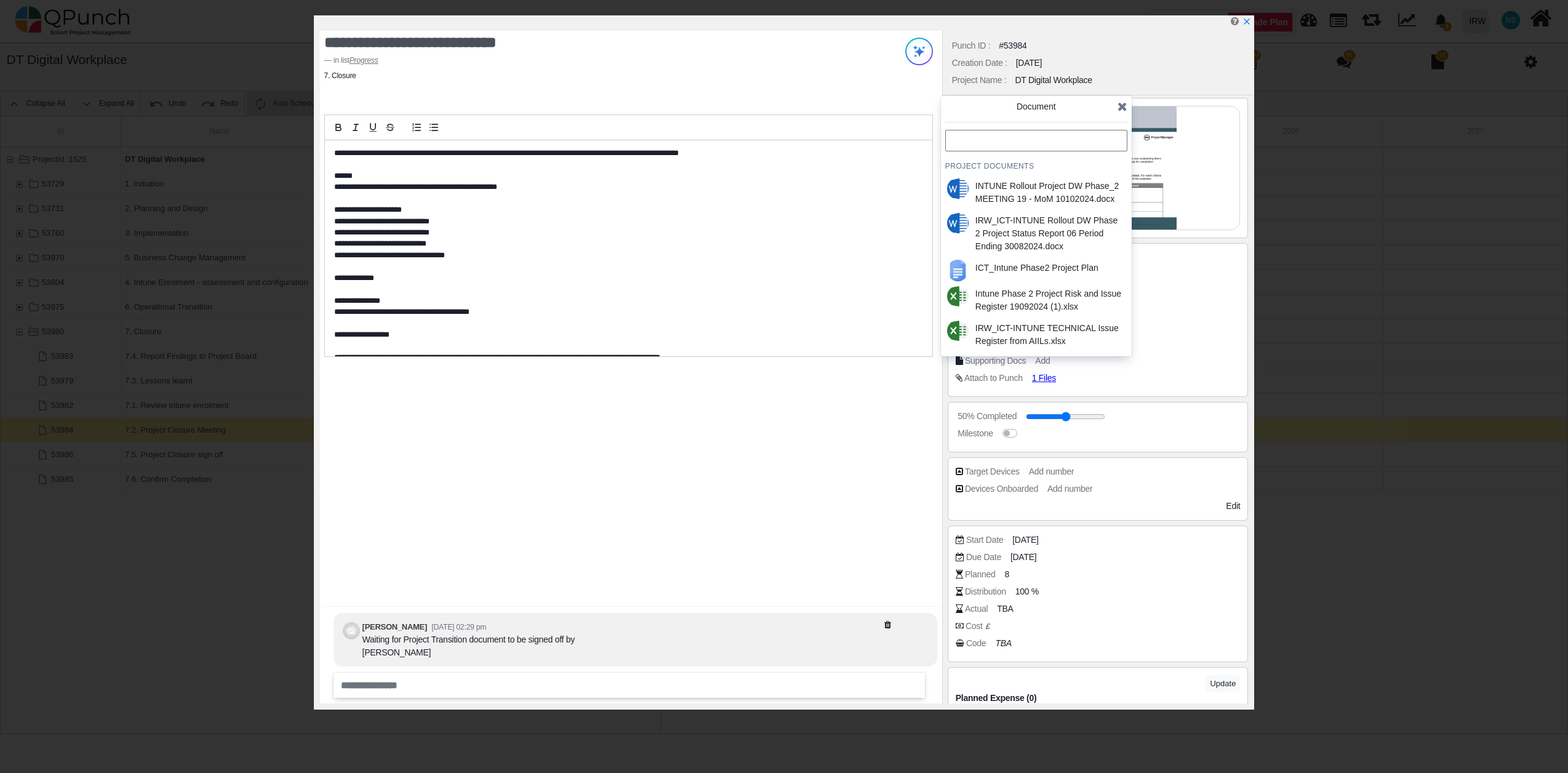
click at [1421, 387] on div "**********" at bounding box center [784, 386] width 1568 height 773
click at [1246, 18] on icon "x" at bounding box center [1246, 22] width 10 height 10
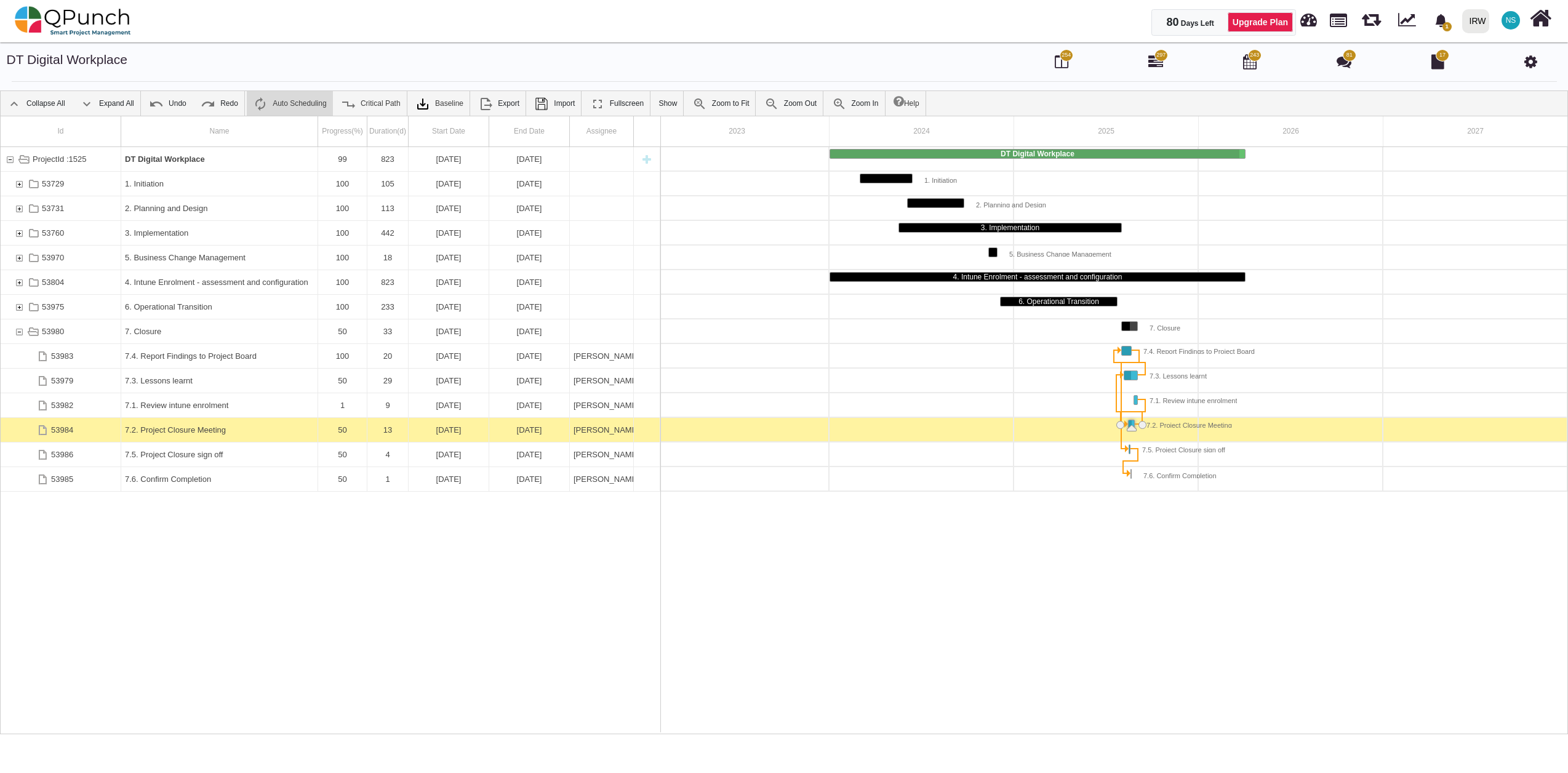
click at [1436, 58] on span "17" at bounding box center [1443, 55] width 14 height 12
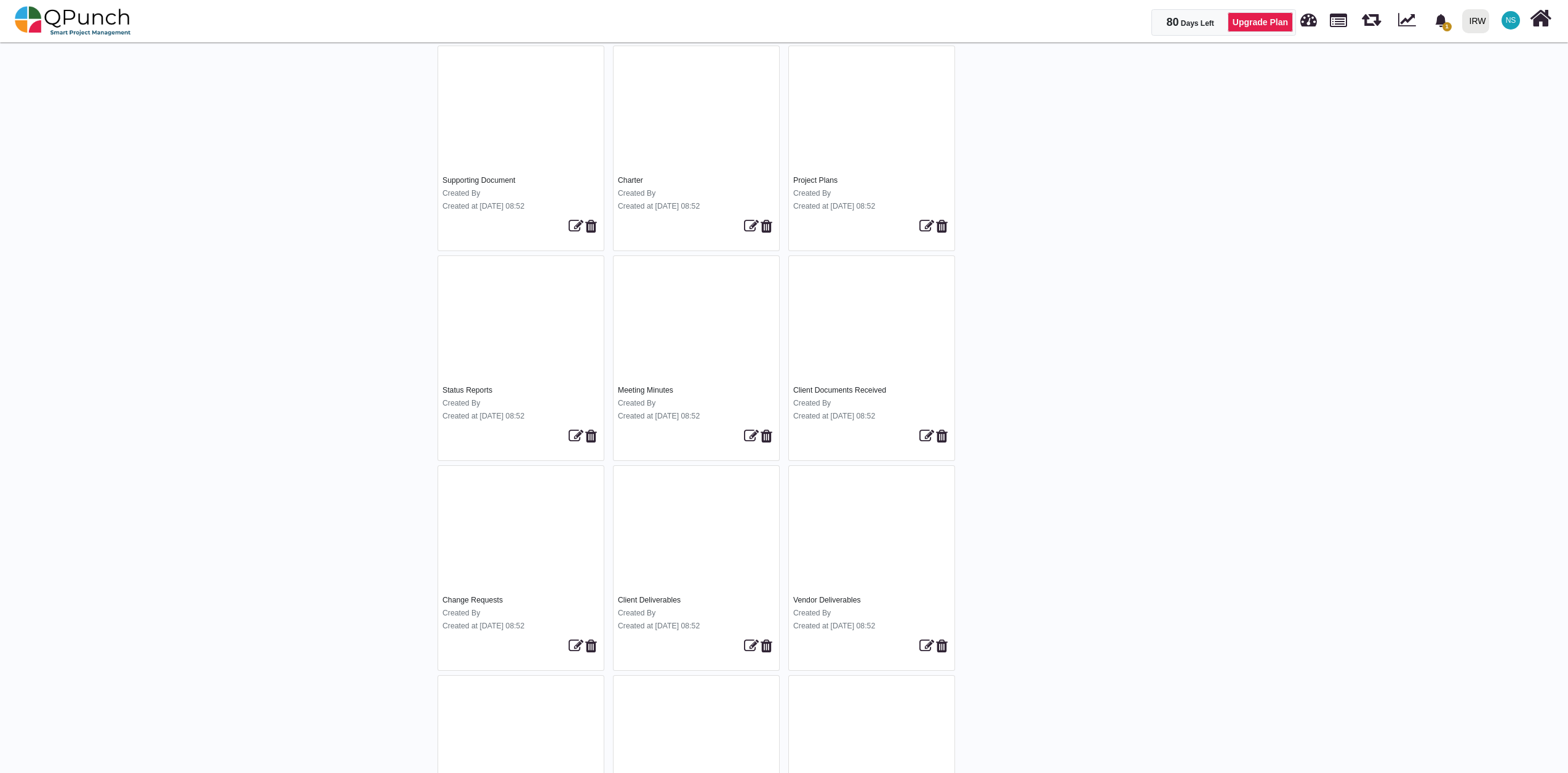
scroll to position [250, 0]
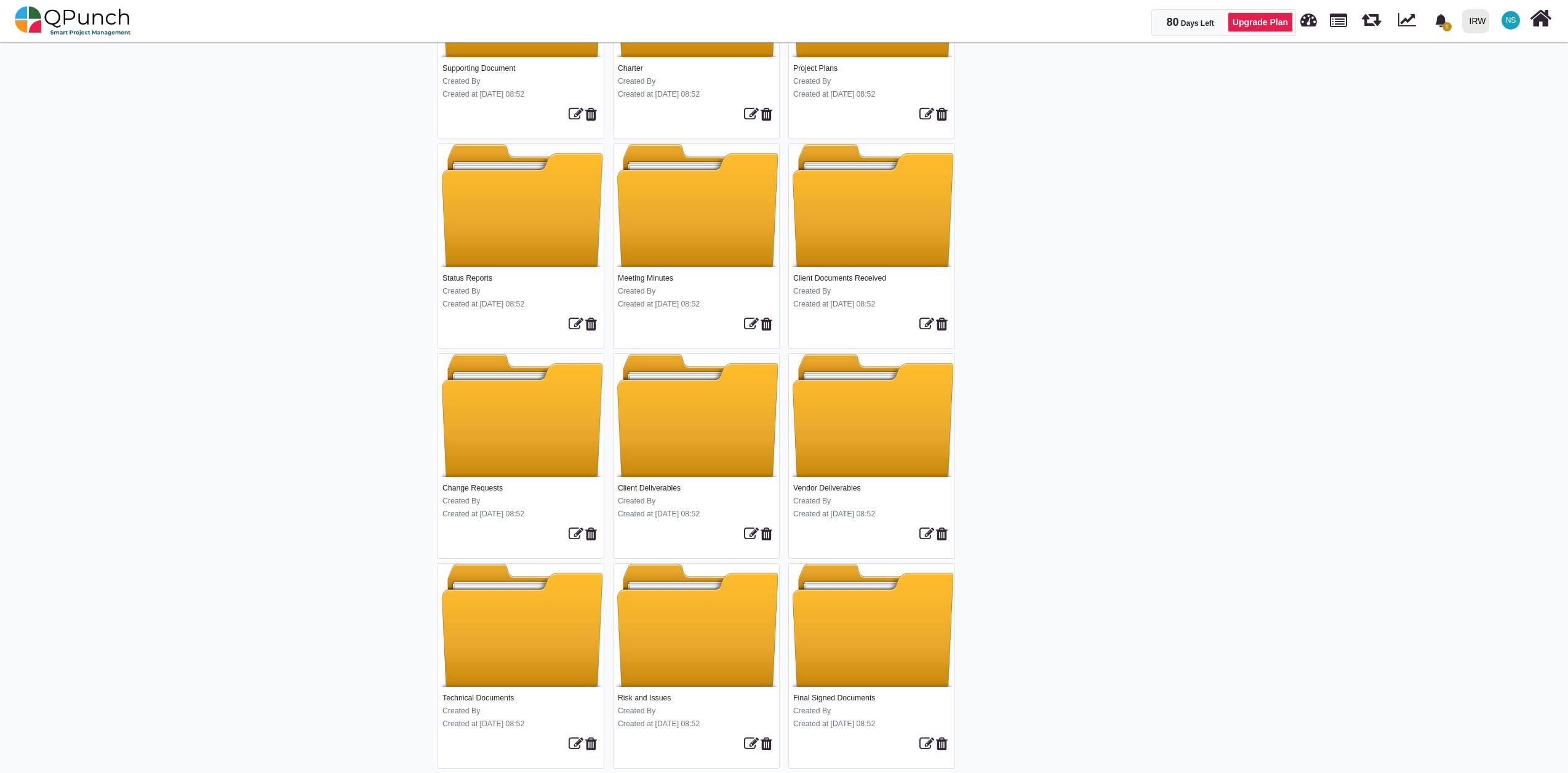
click at [864, 678] on div at bounding box center [871, 625] width 166 height 123
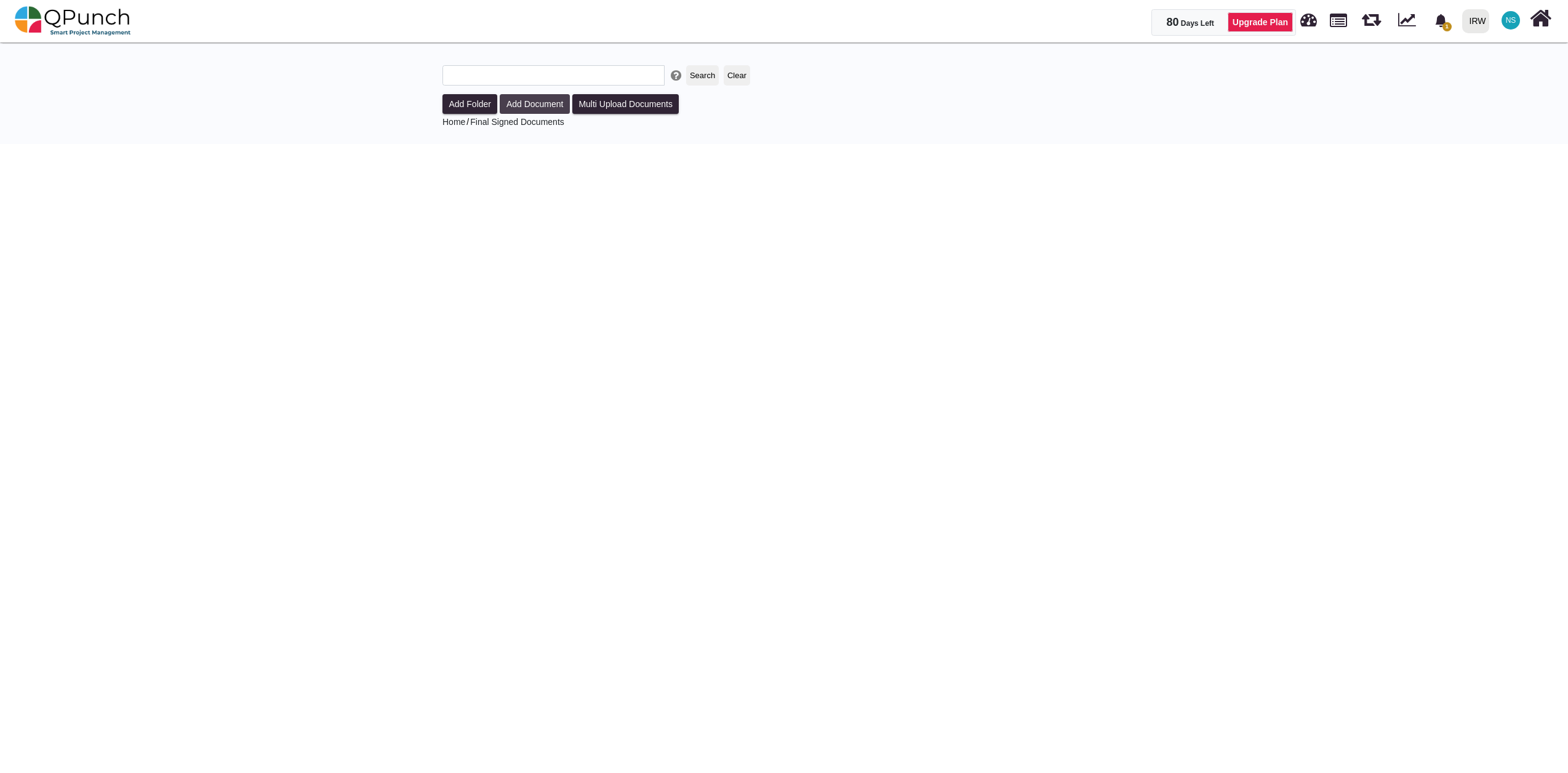
click at [514, 106] on button "Add Document" at bounding box center [535, 104] width 70 height 20
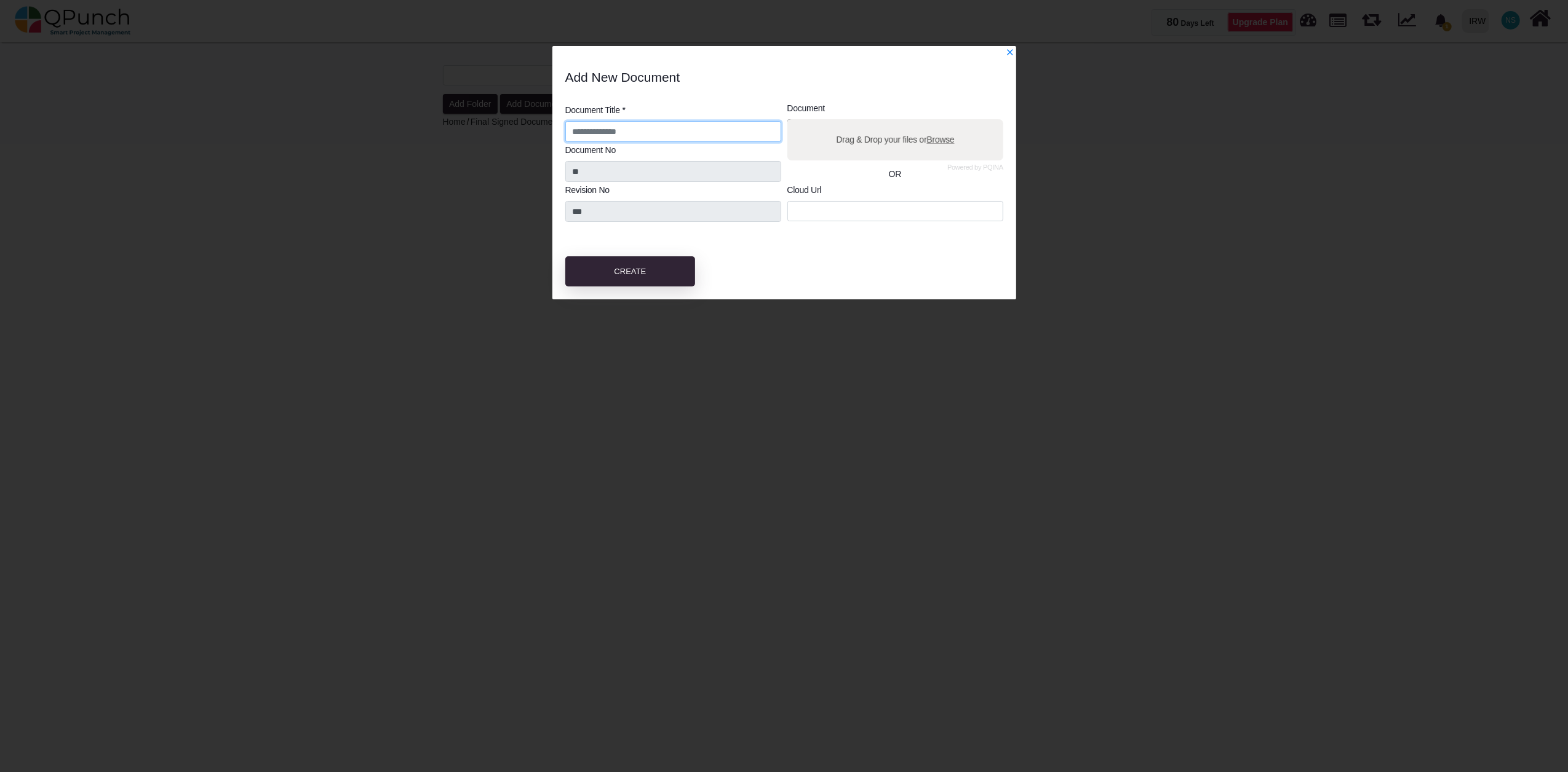
click at [645, 136] on input "text" at bounding box center [673, 131] width 216 height 21
click at [939, 139] on span "Browse" at bounding box center [940, 139] width 27 height 10
click at [939, 123] on input "Drag & Drop your files or Browse" at bounding box center [895, 121] width 216 height 4
type input "**********"
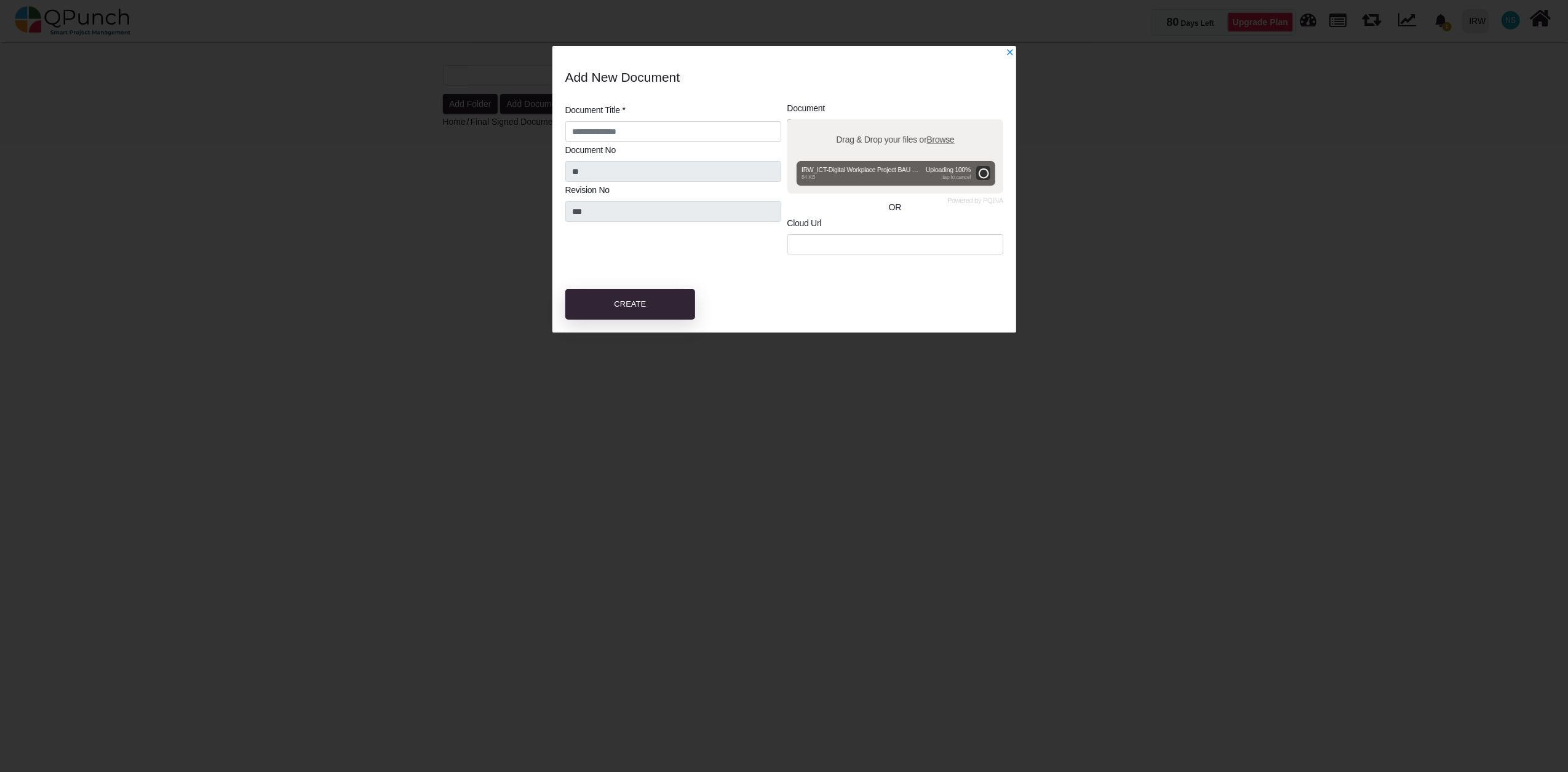
type input "**********"
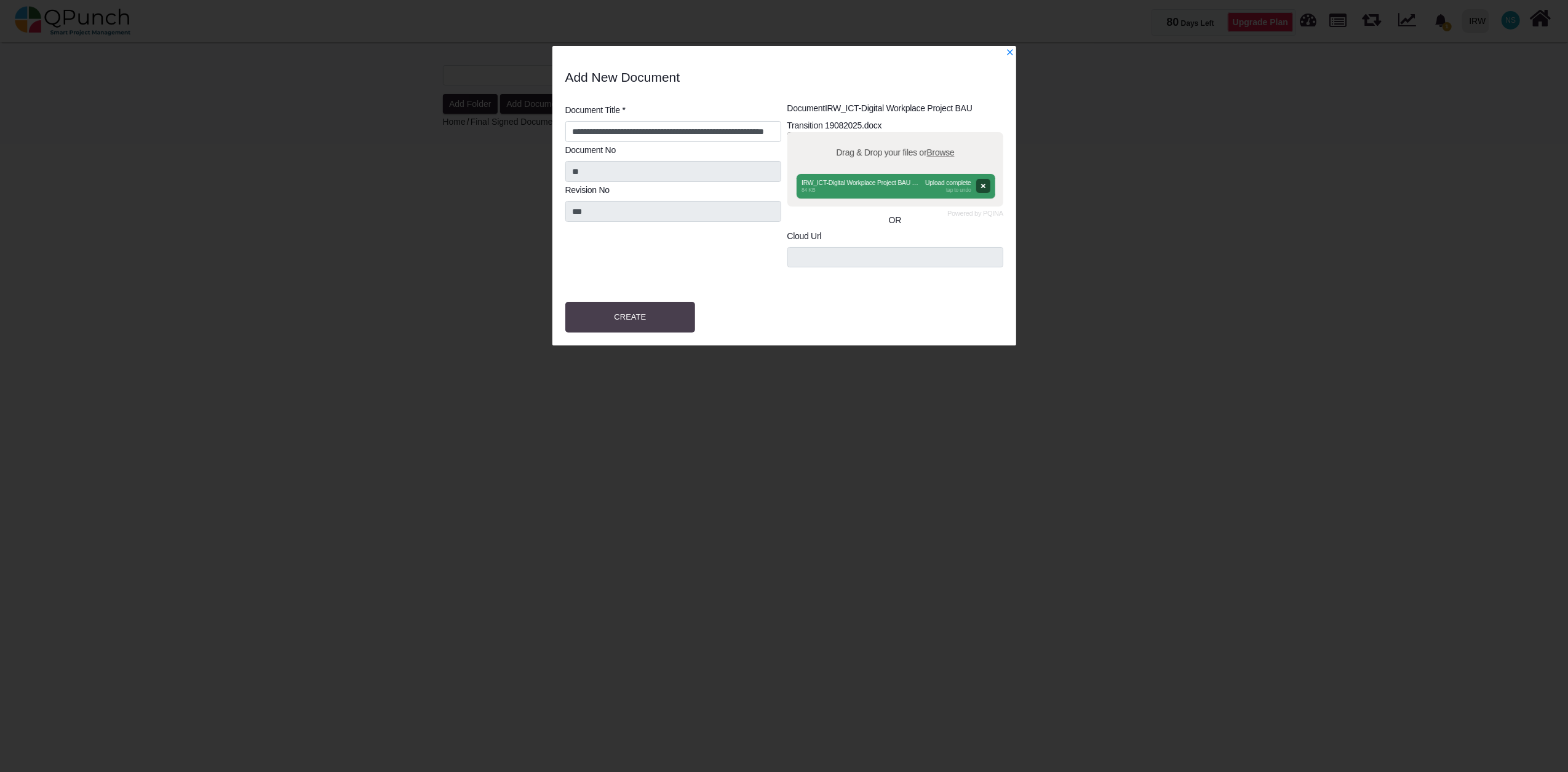
click at [622, 318] on span "Create" at bounding box center [630, 317] width 32 height 9
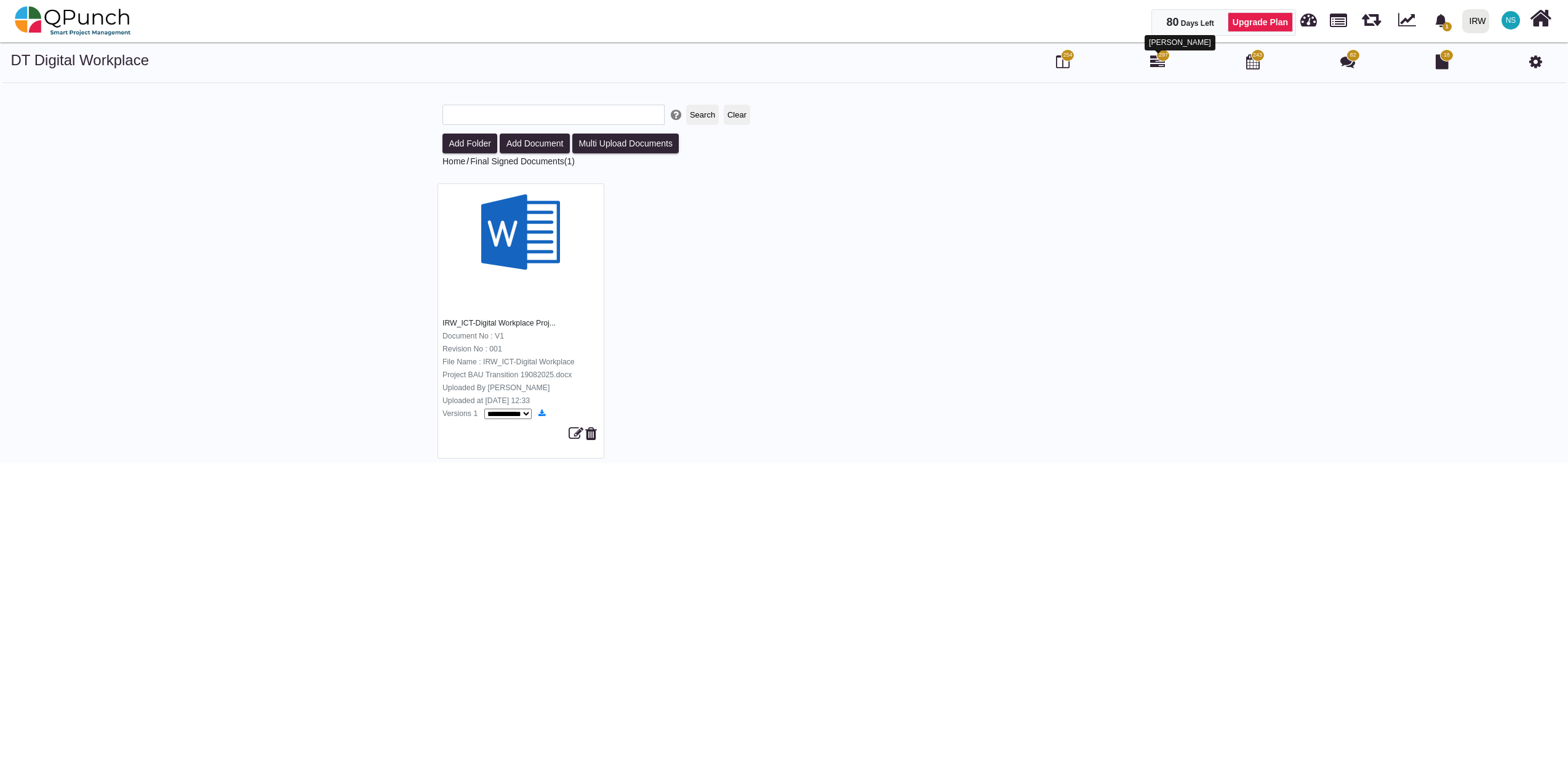
click at [1160, 62] on icon at bounding box center [1157, 61] width 15 height 15
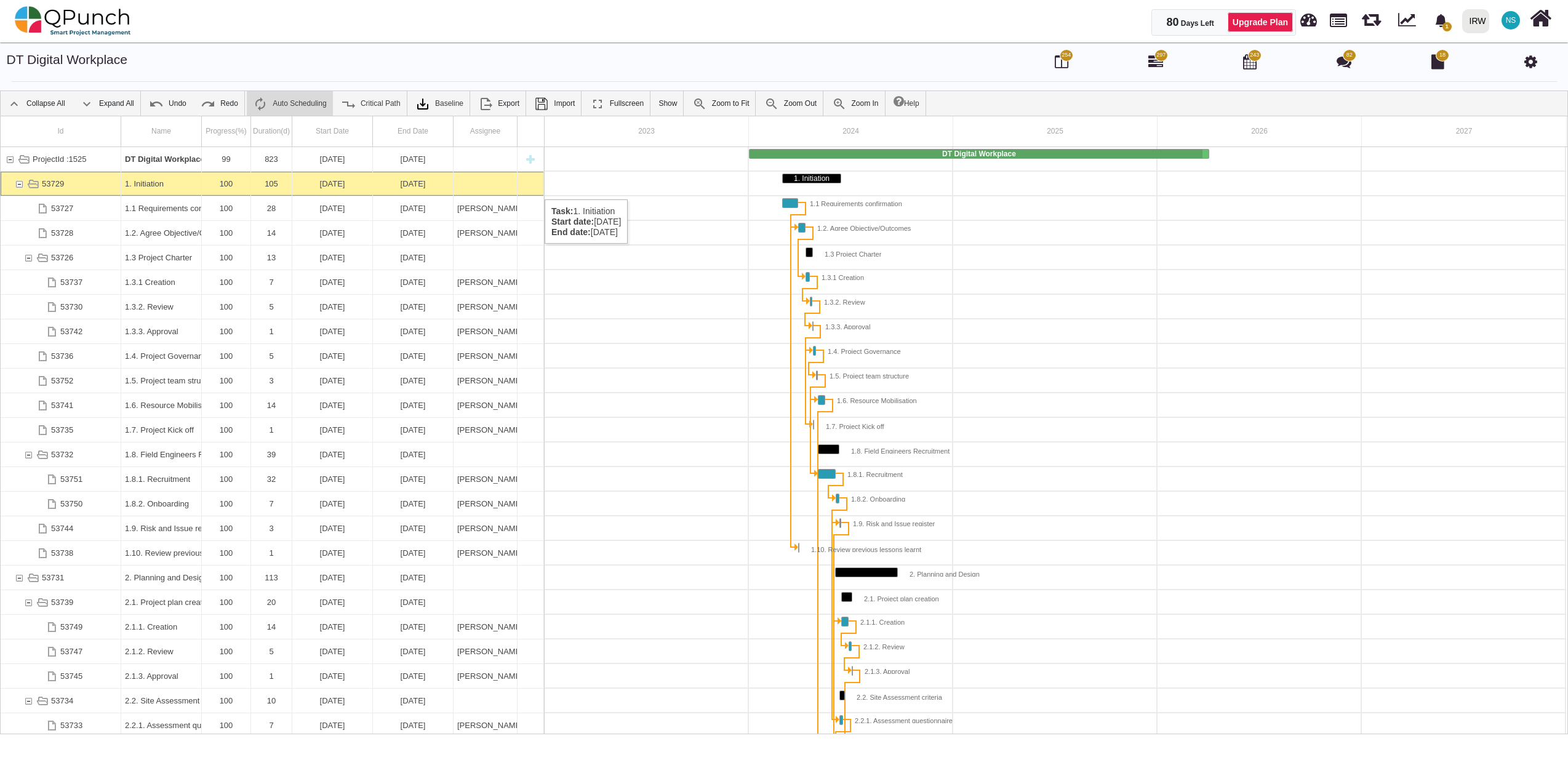
click at [22, 186] on div "53729" at bounding box center [19, 184] width 11 height 24
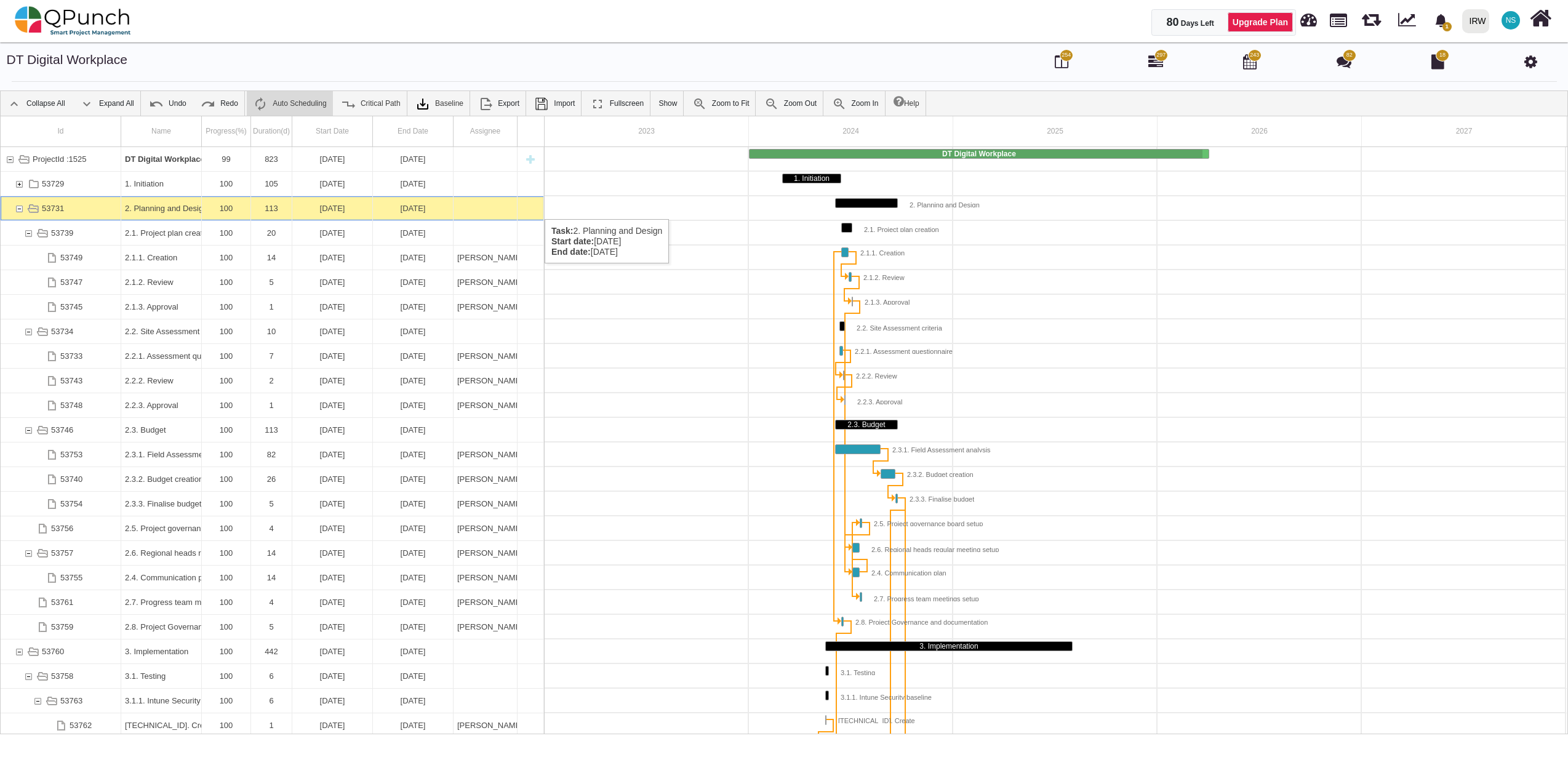
click at [22, 207] on div "53731" at bounding box center [19, 208] width 11 height 24
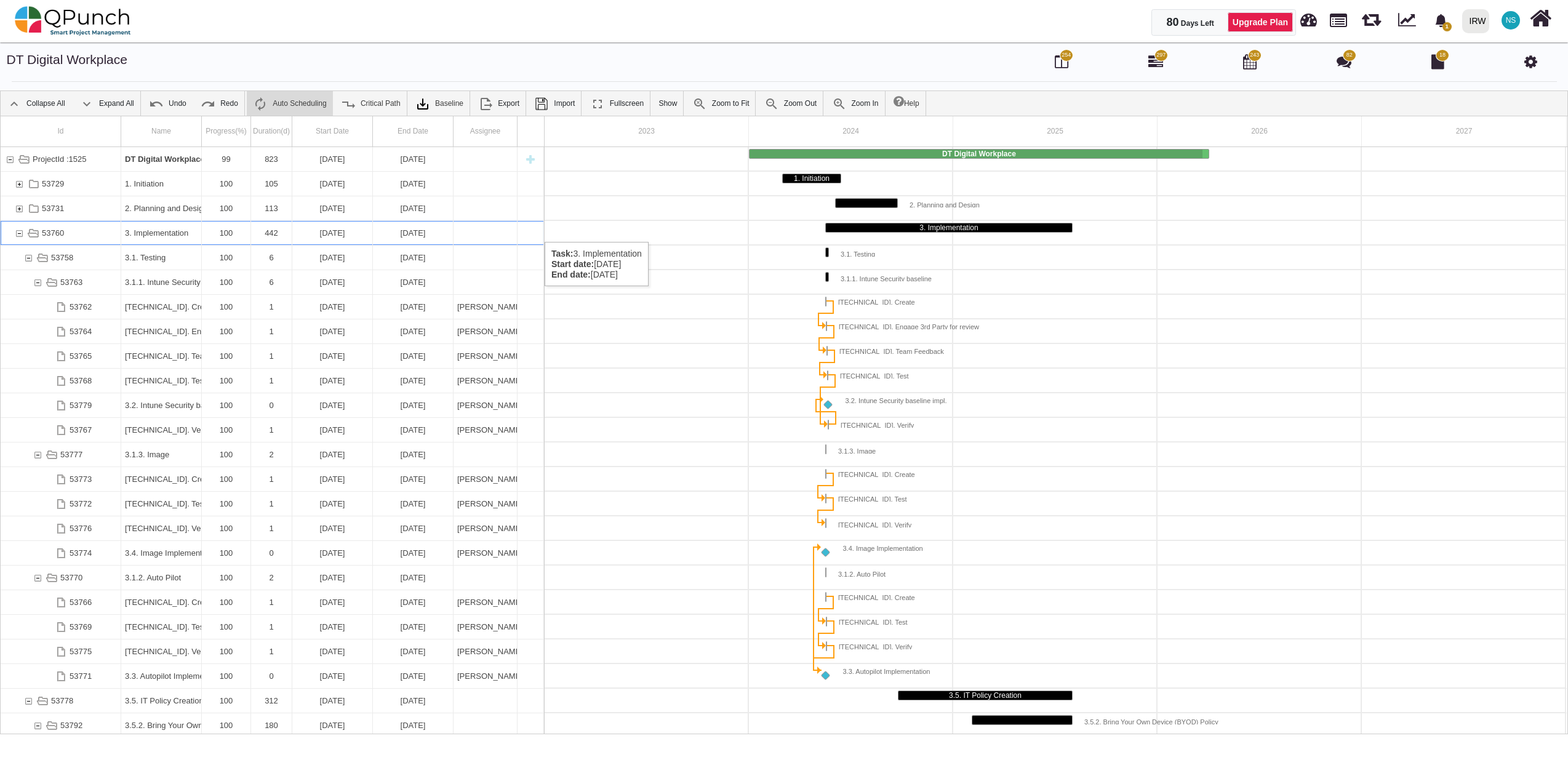
click at [23, 229] on div "53760" at bounding box center [19, 232] width 11 height 24
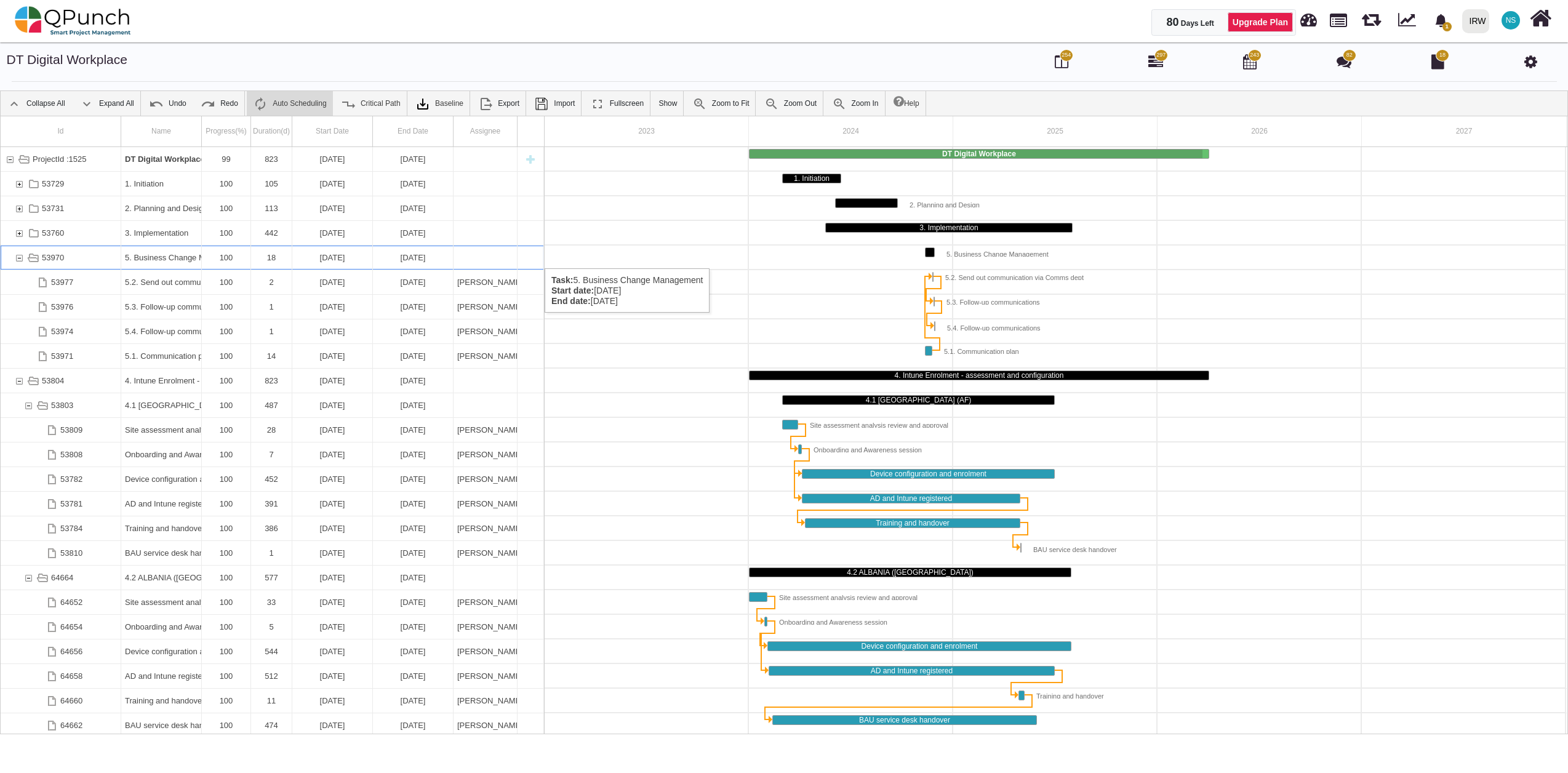
click at [21, 256] on div "53970" at bounding box center [19, 257] width 11 height 24
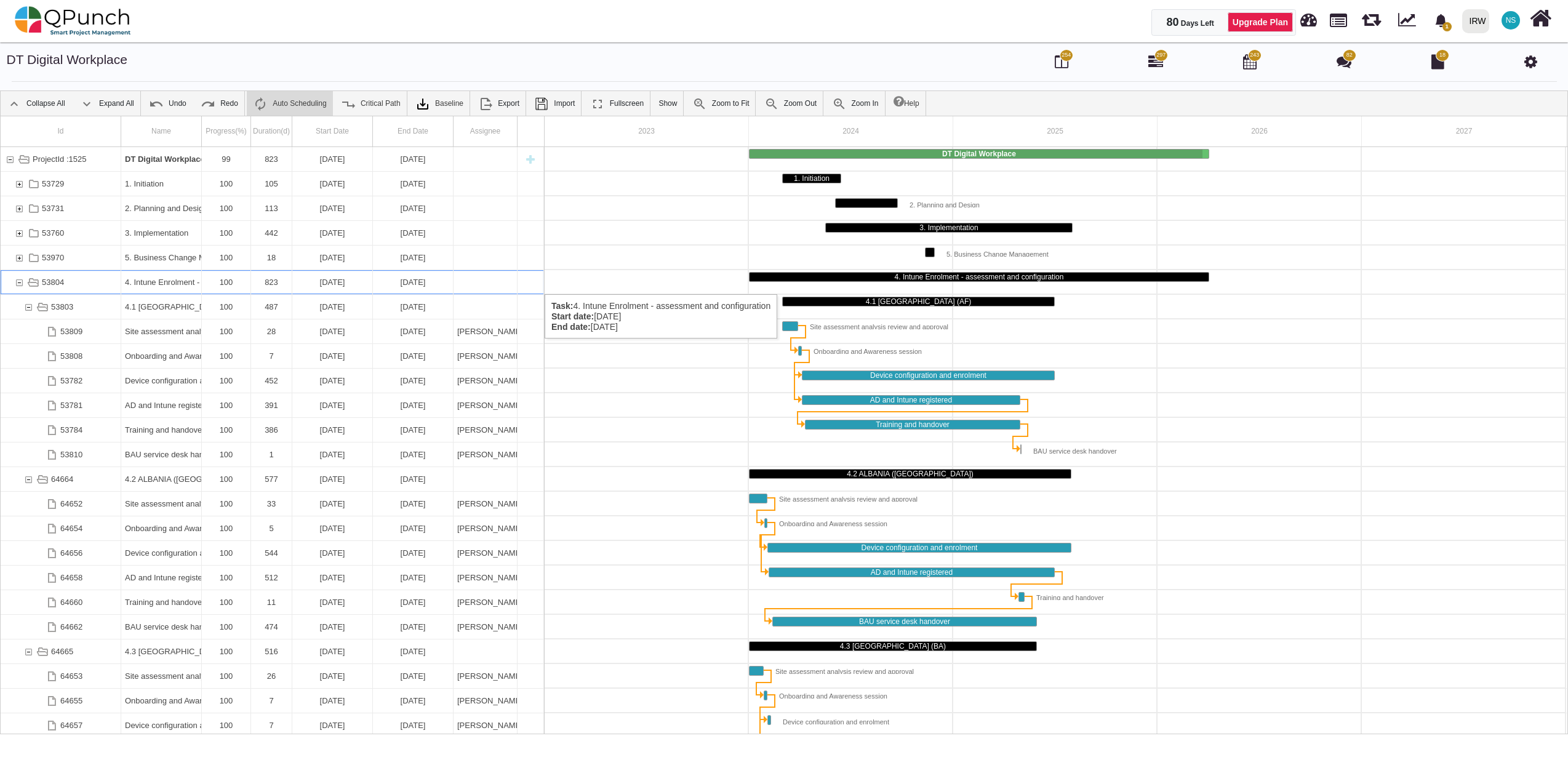
click at [16, 282] on div "53804" at bounding box center [19, 281] width 11 height 24
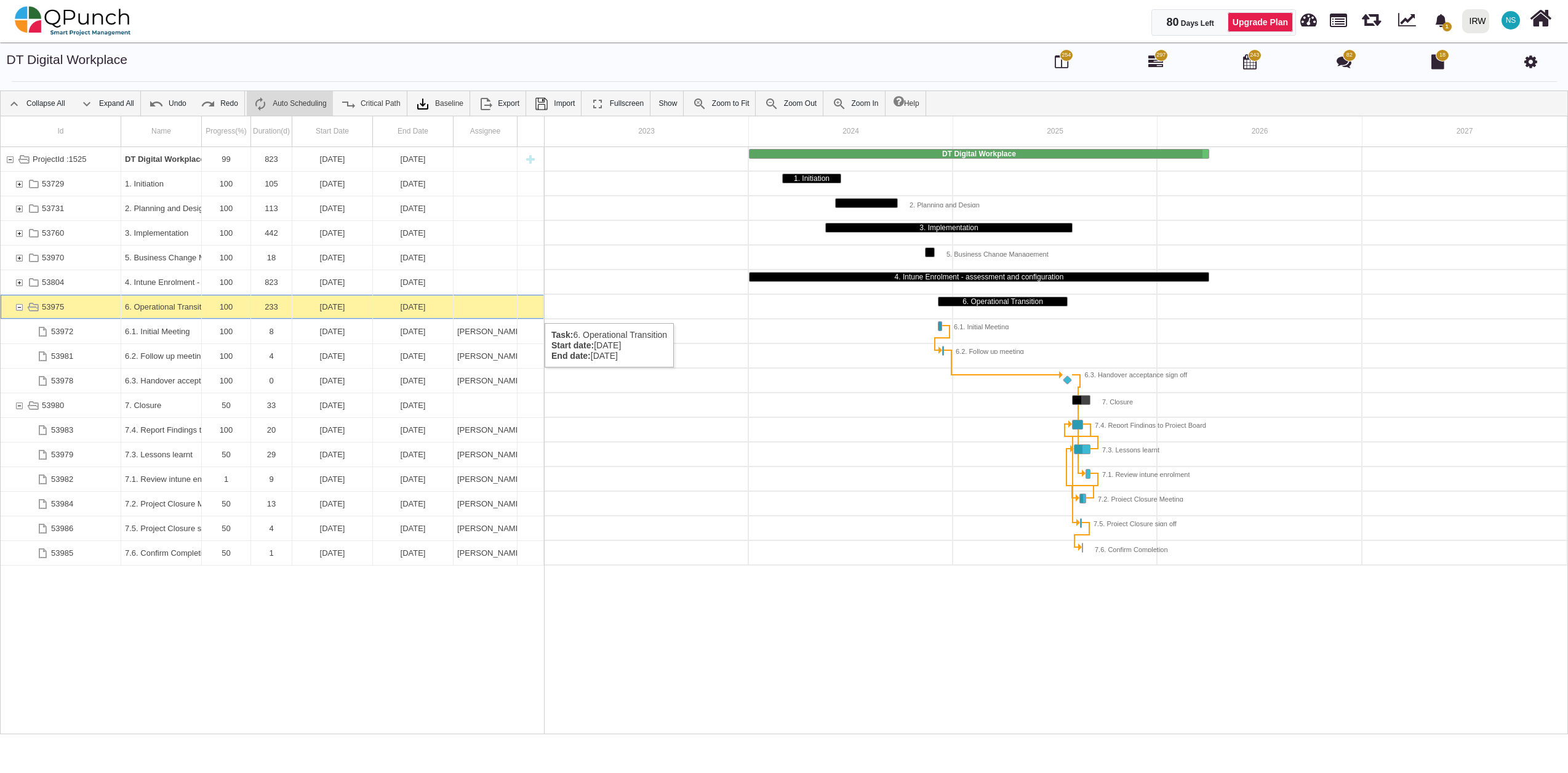
click at [24, 311] on div "53975" at bounding box center [19, 307] width 11 height 24
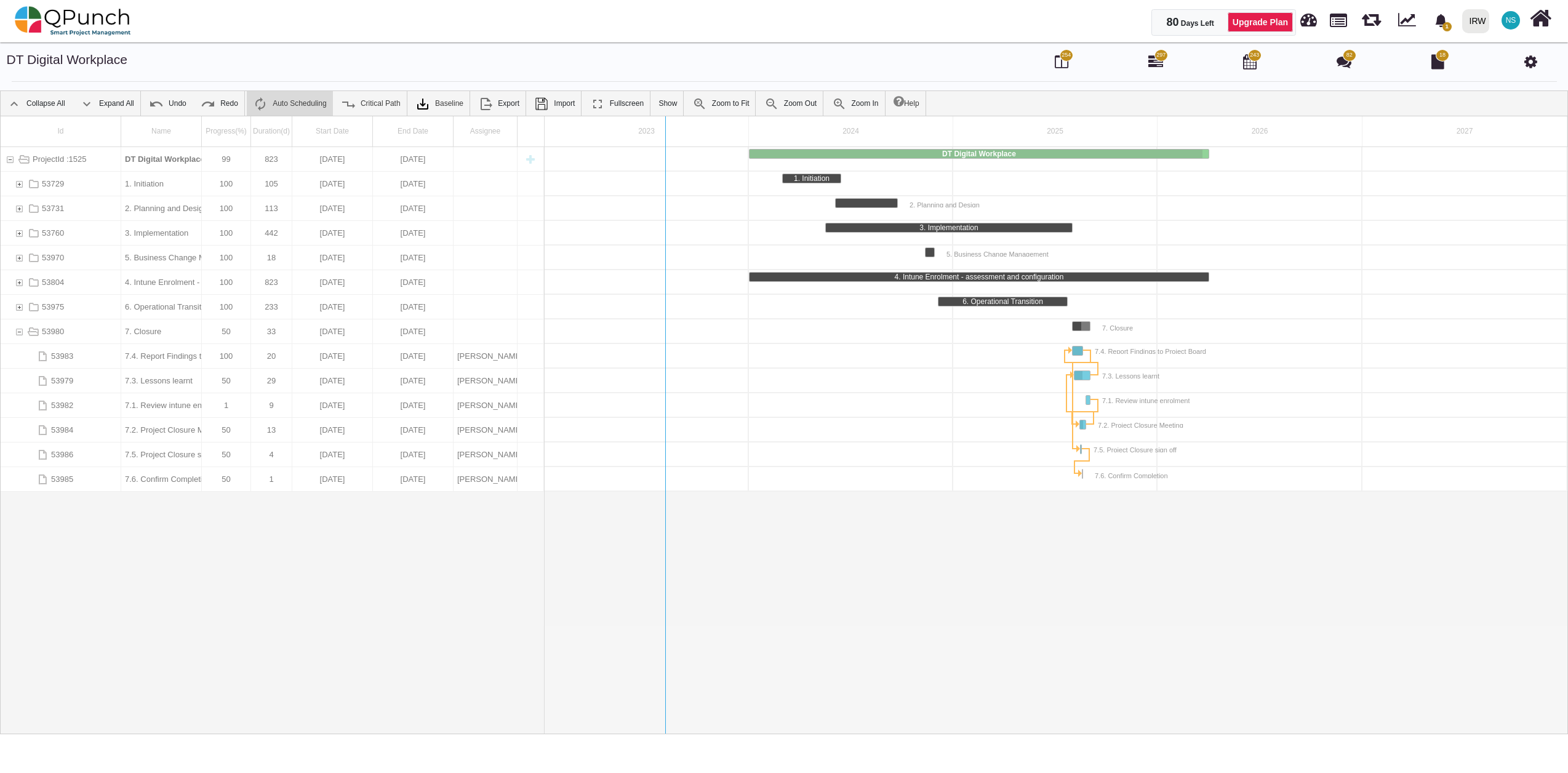
drag, startPoint x: 544, startPoint y: 132, endPoint x: 665, endPoint y: 145, distance: 121.7
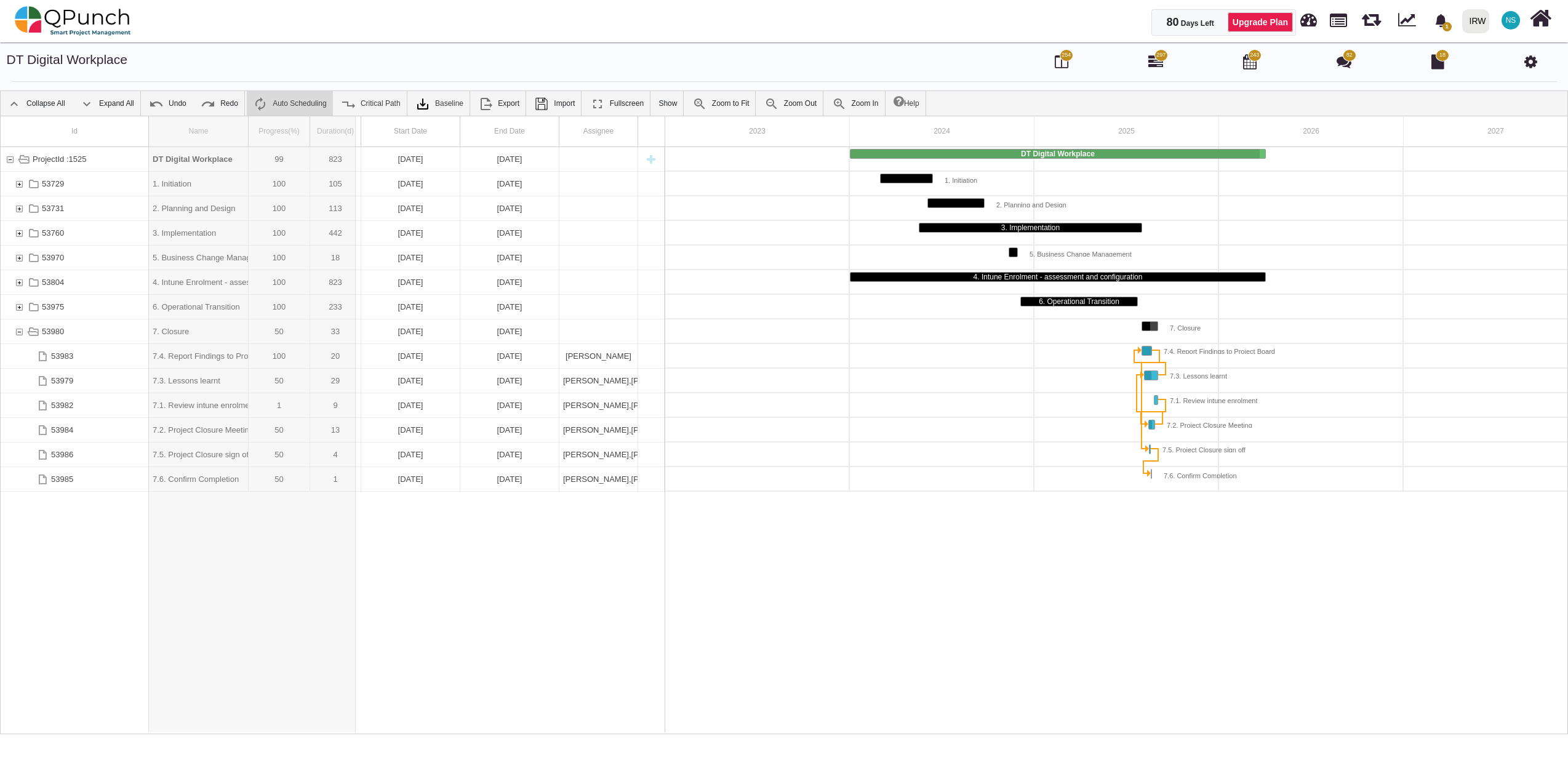
drag, startPoint x: 248, startPoint y: 132, endPoint x: 368, endPoint y: 137, distance: 120.1
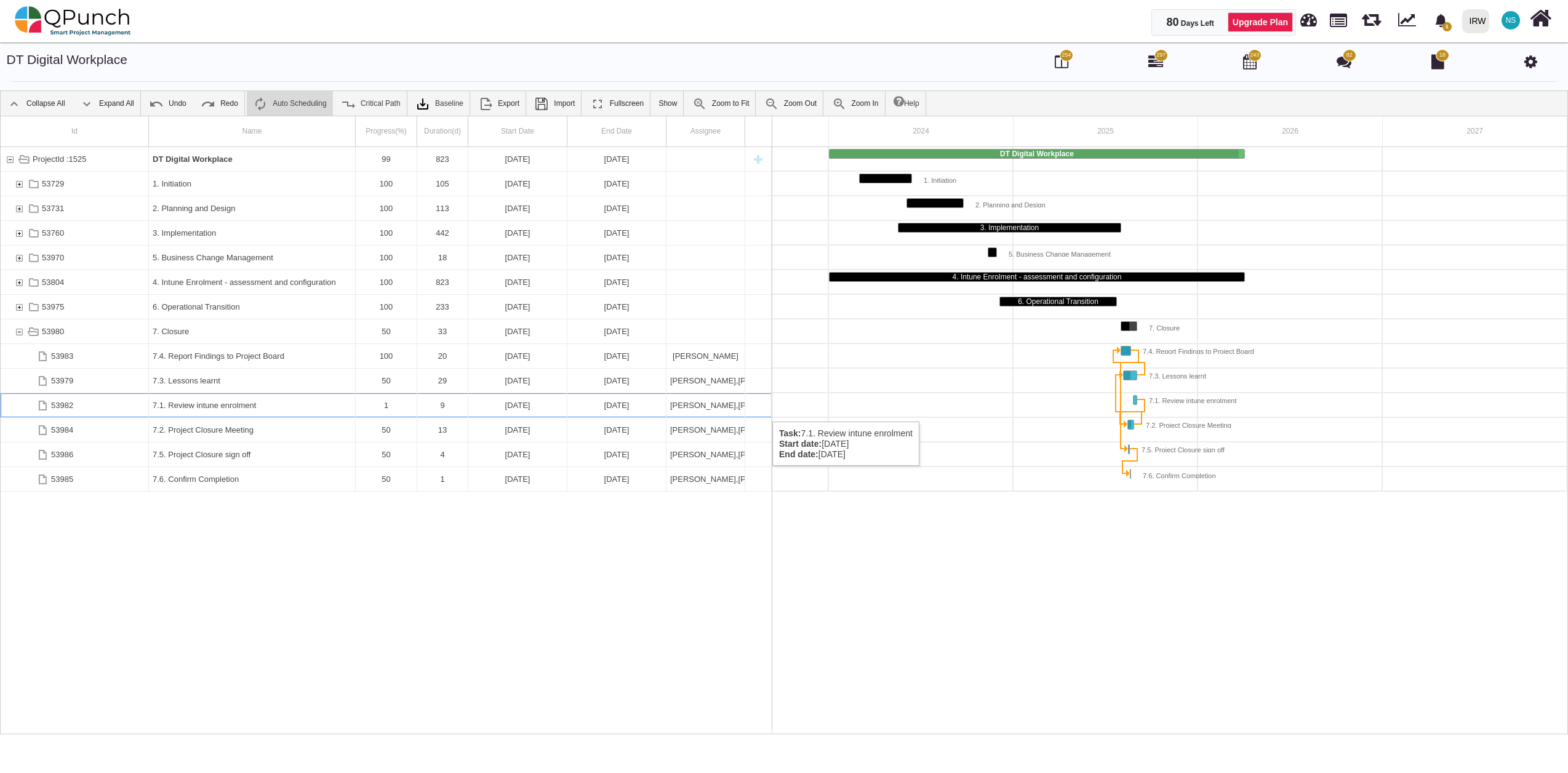
click at [345, 409] on div "7.1. Review intune enrolment" at bounding box center [252, 405] width 199 height 24
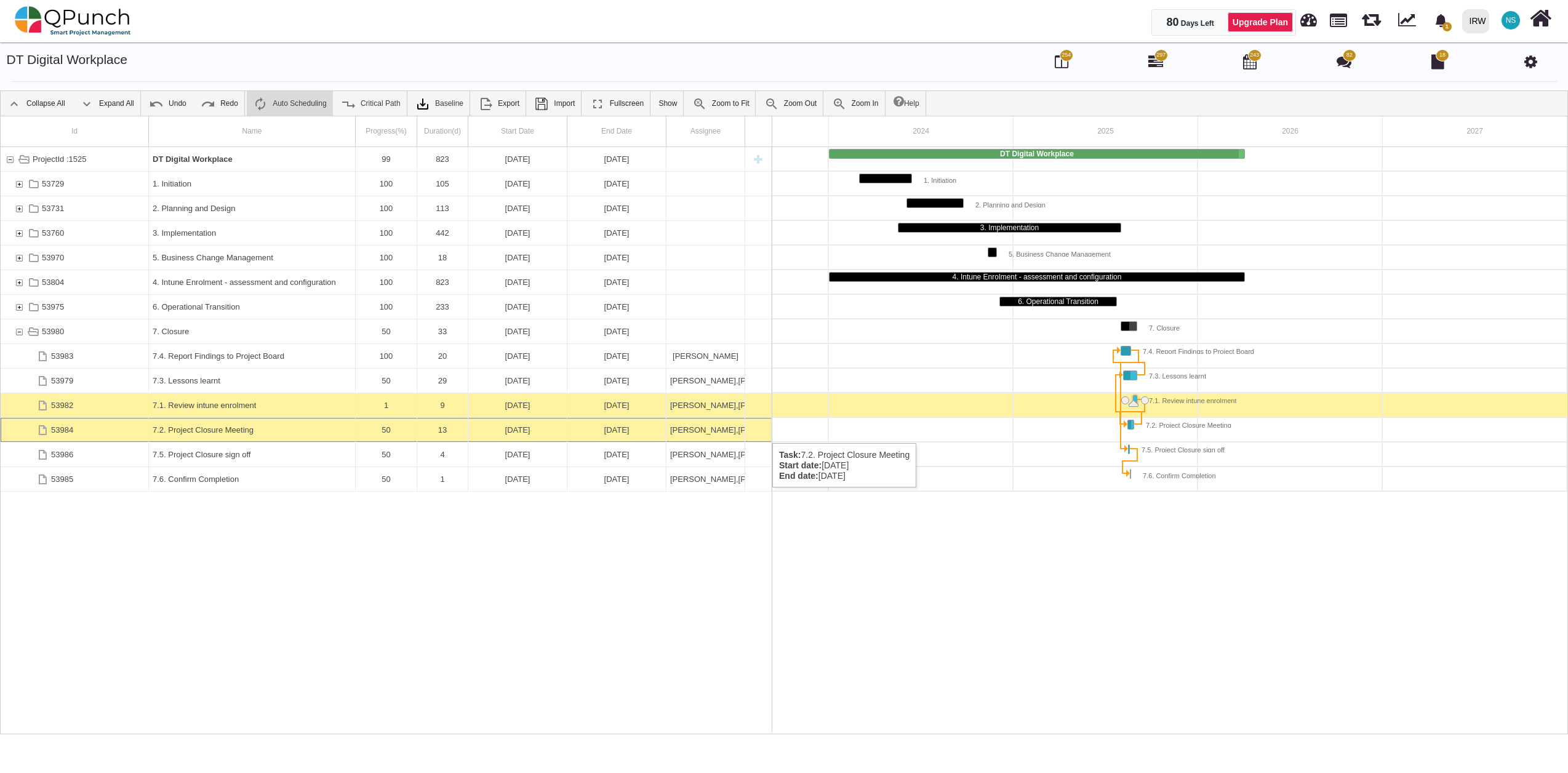
click at [322, 431] on div "7.2. Project Closure Meeting" at bounding box center [252, 430] width 199 height 24
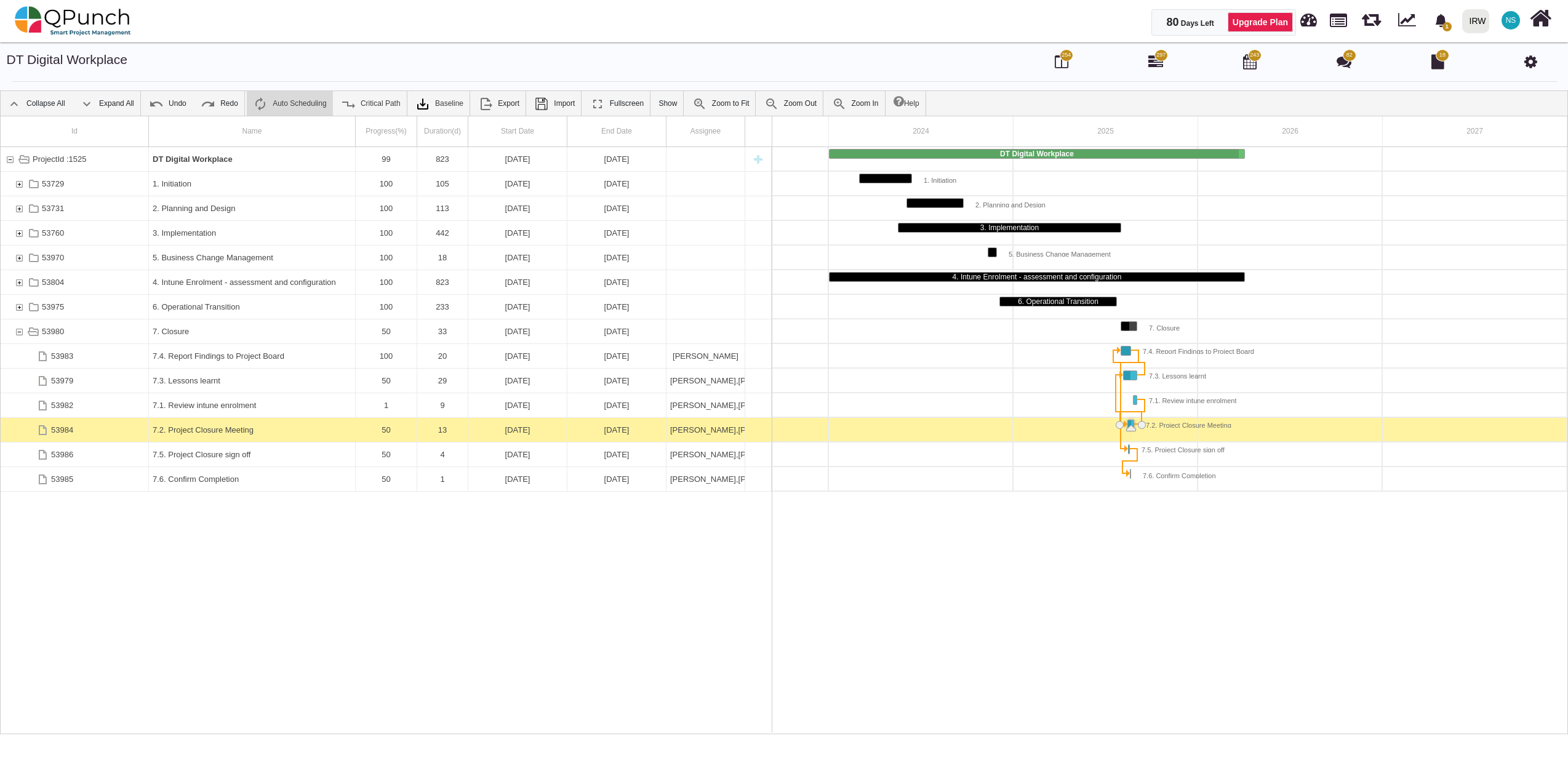
click at [322, 431] on div "7.2. Project Closure Meeting" at bounding box center [252, 430] width 199 height 24
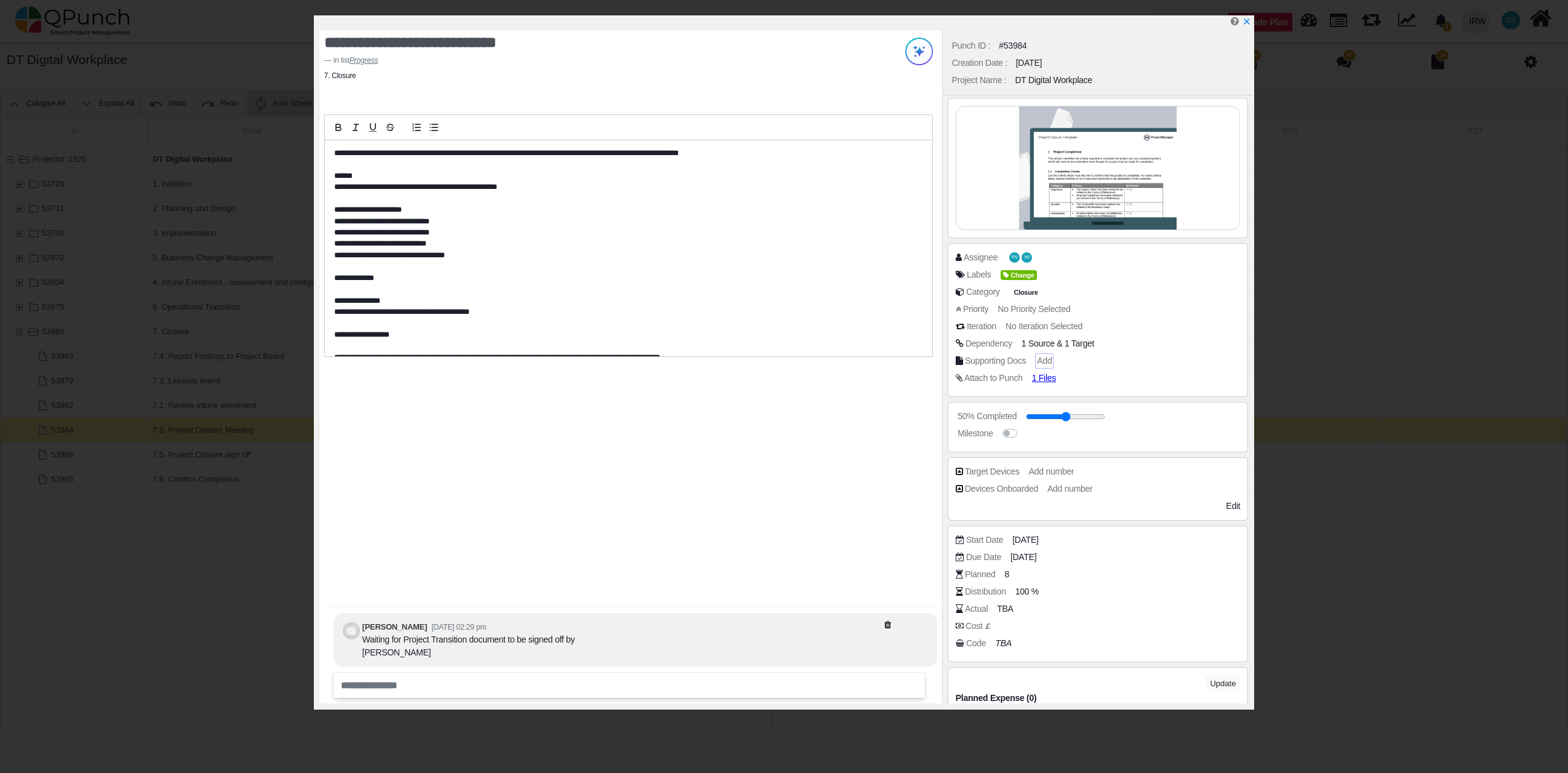
click at [1048, 365] on span "Add" at bounding box center [1044, 360] width 15 height 10
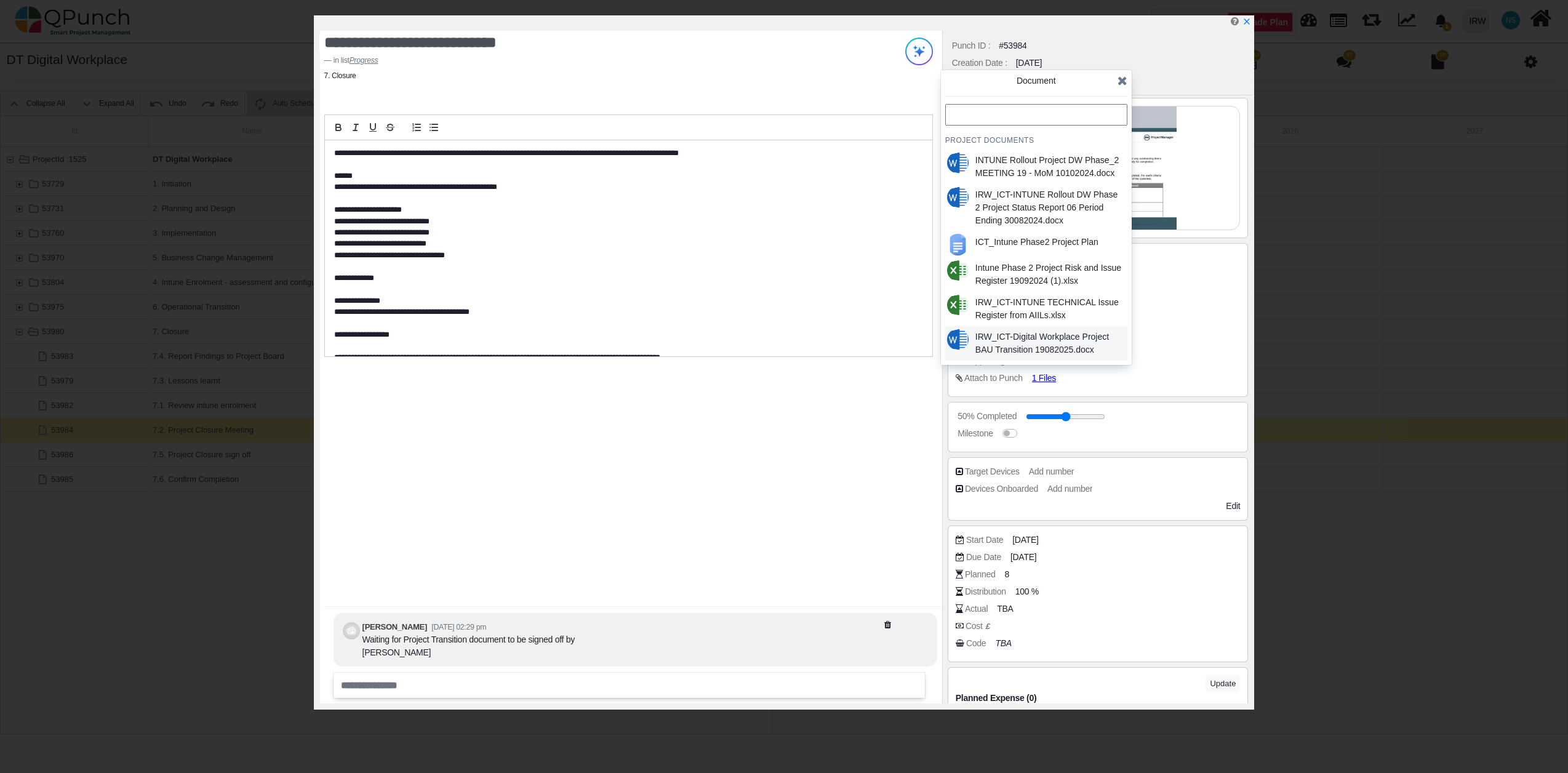
click at [1060, 336] on div "IRW_ICT-Digital Workplace Project BAU Transition 19082025.docx" at bounding box center [1048, 343] width 147 height 26
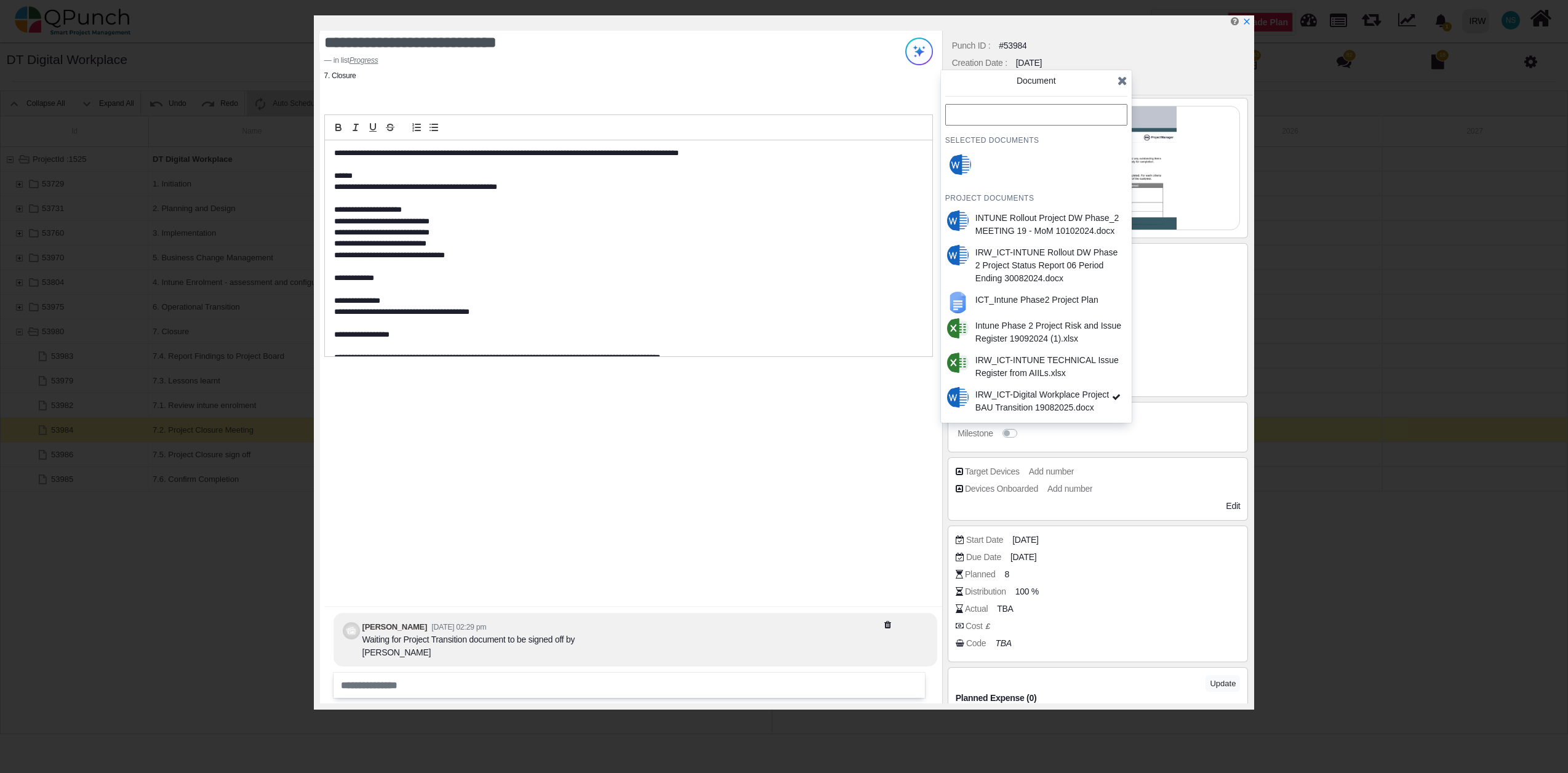
click at [1126, 80] on icon at bounding box center [1122, 80] width 10 height 12
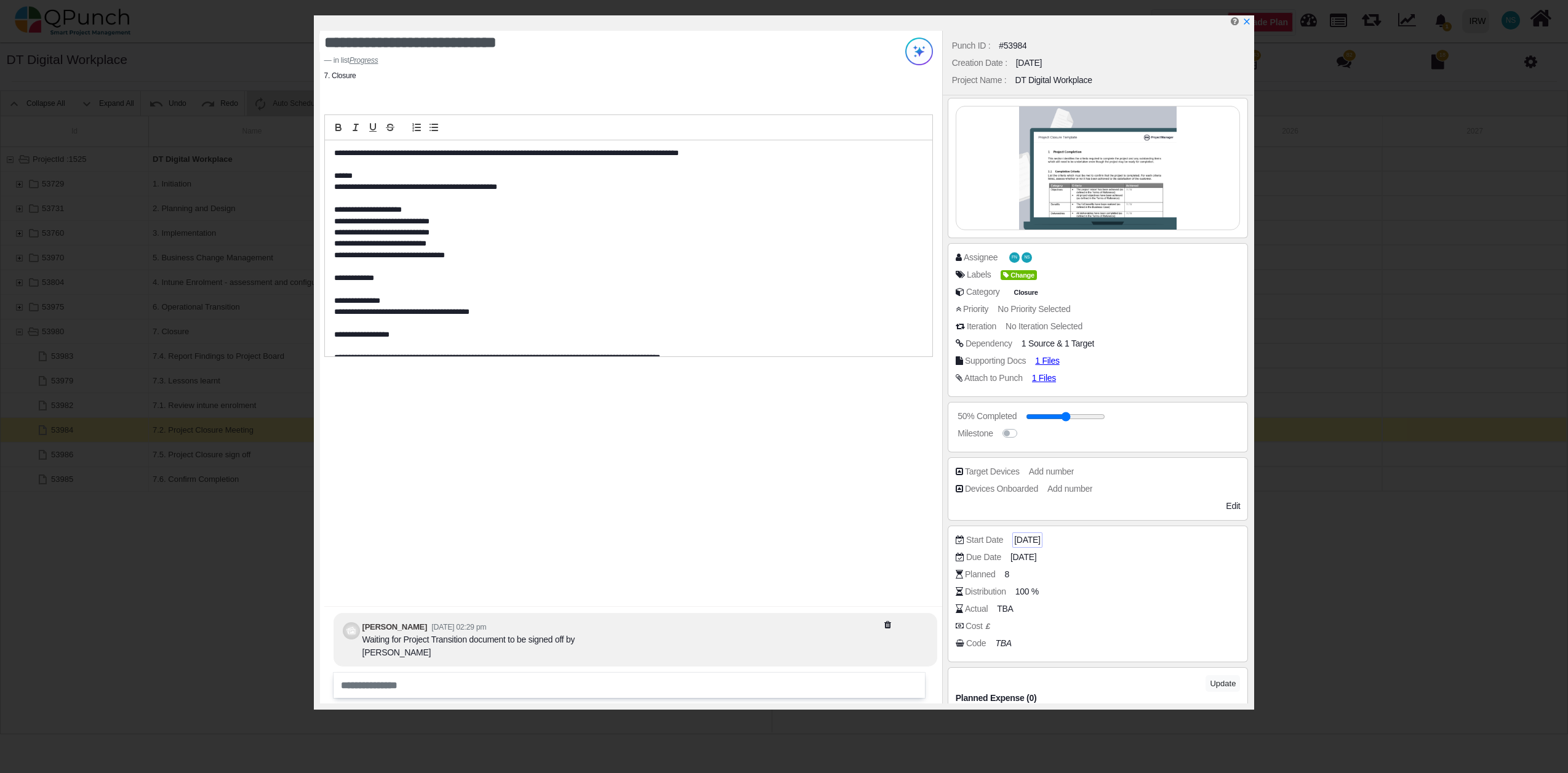
click at [1032, 540] on span "14-08-2025" at bounding box center [1027, 540] width 26 height 13
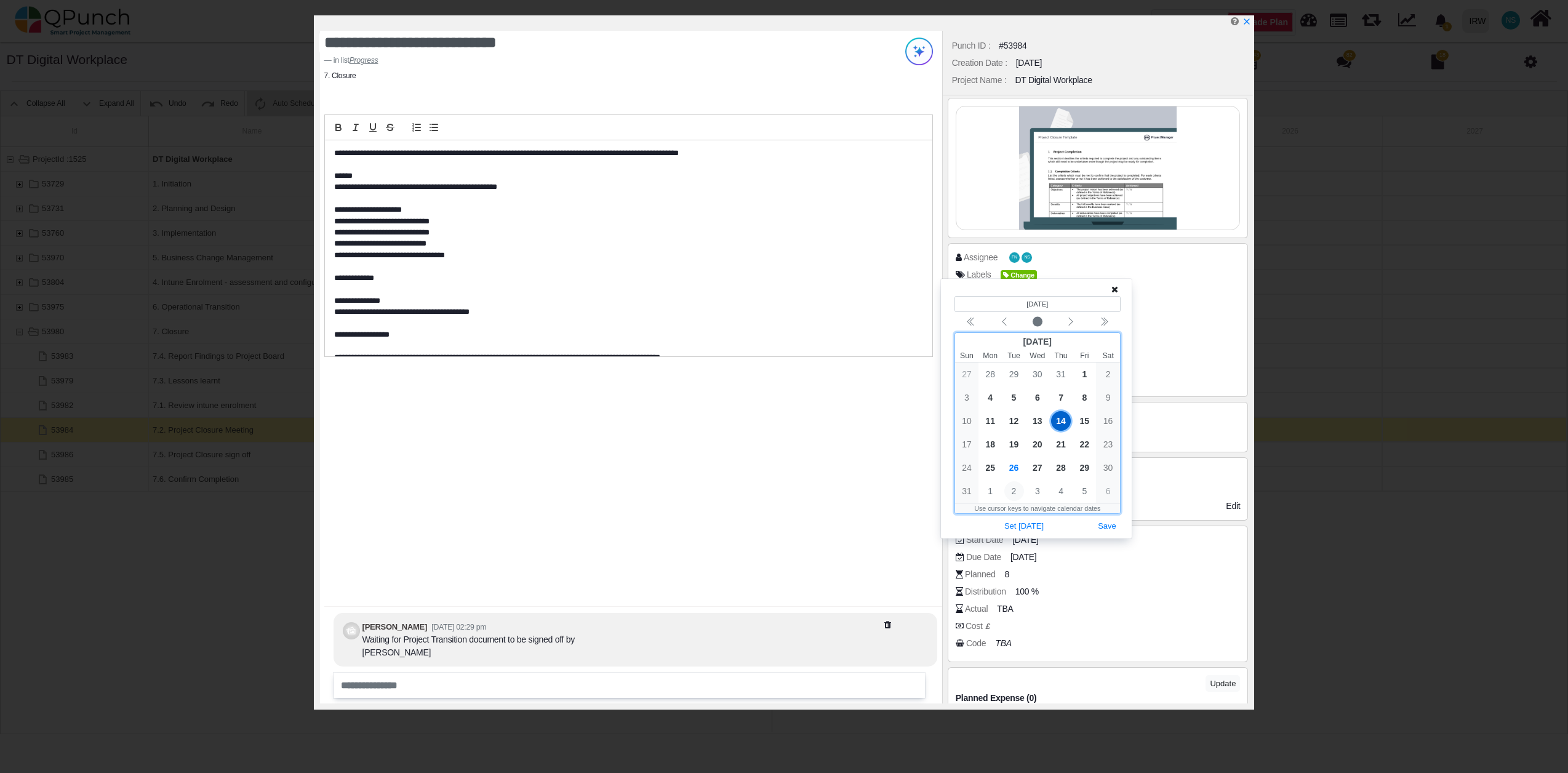
click at [1012, 492] on span "2" at bounding box center [1014, 492] width 20 height 20
click at [1103, 504] on button "Save" at bounding box center [1106, 503] width 27 height 17
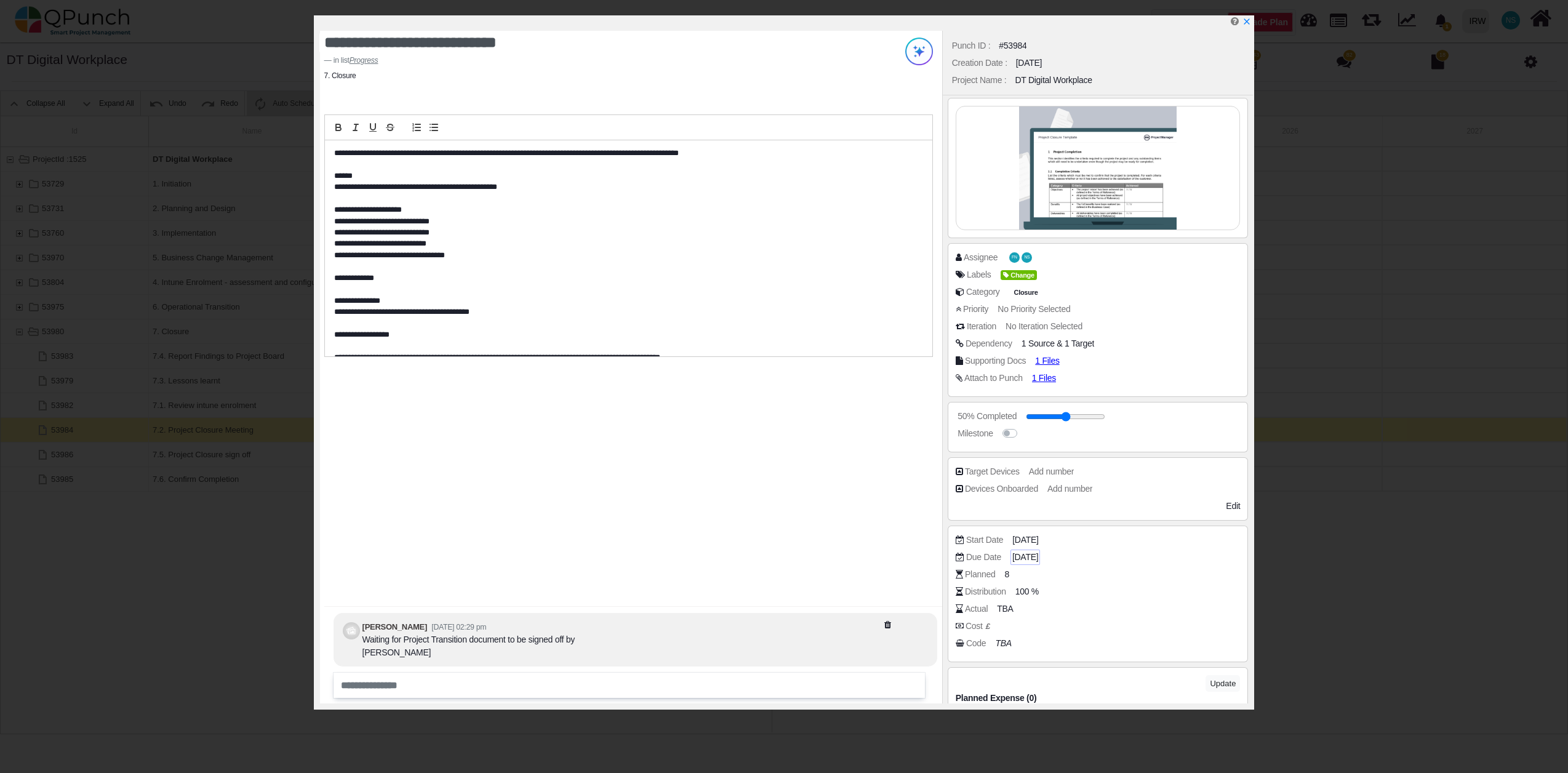
click at [1038, 555] on span "26-08-2025" at bounding box center [1025, 557] width 26 height 13
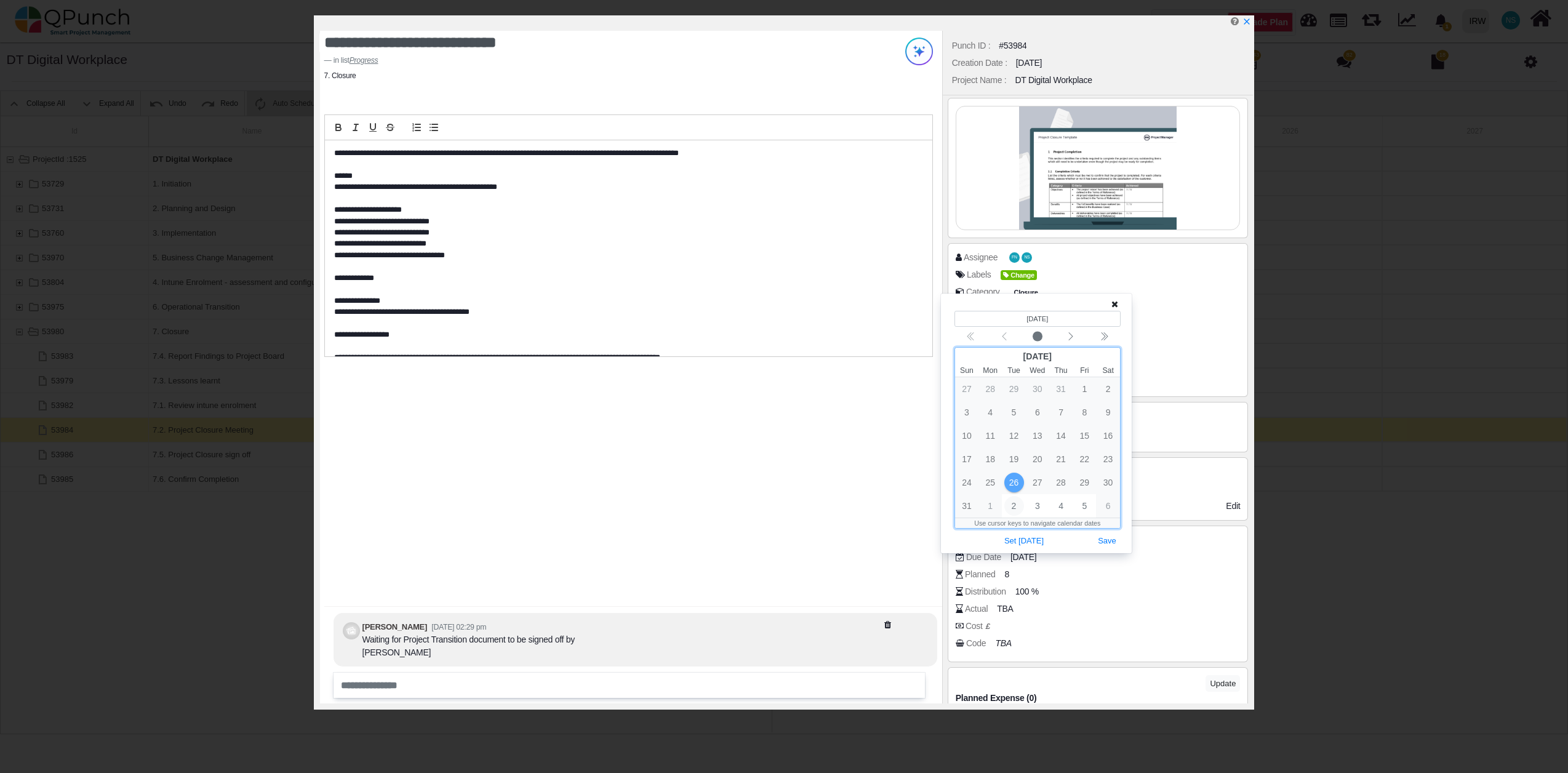
click at [1007, 502] on span "2" at bounding box center [1014, 506] width 20 height 20
click at [1009, 393] on span "2" at bounding box center [1014, 389] width 20 height 20
click at [1105, 518] on button "Save" at bounding box center [1106, 518] width 27 height 17
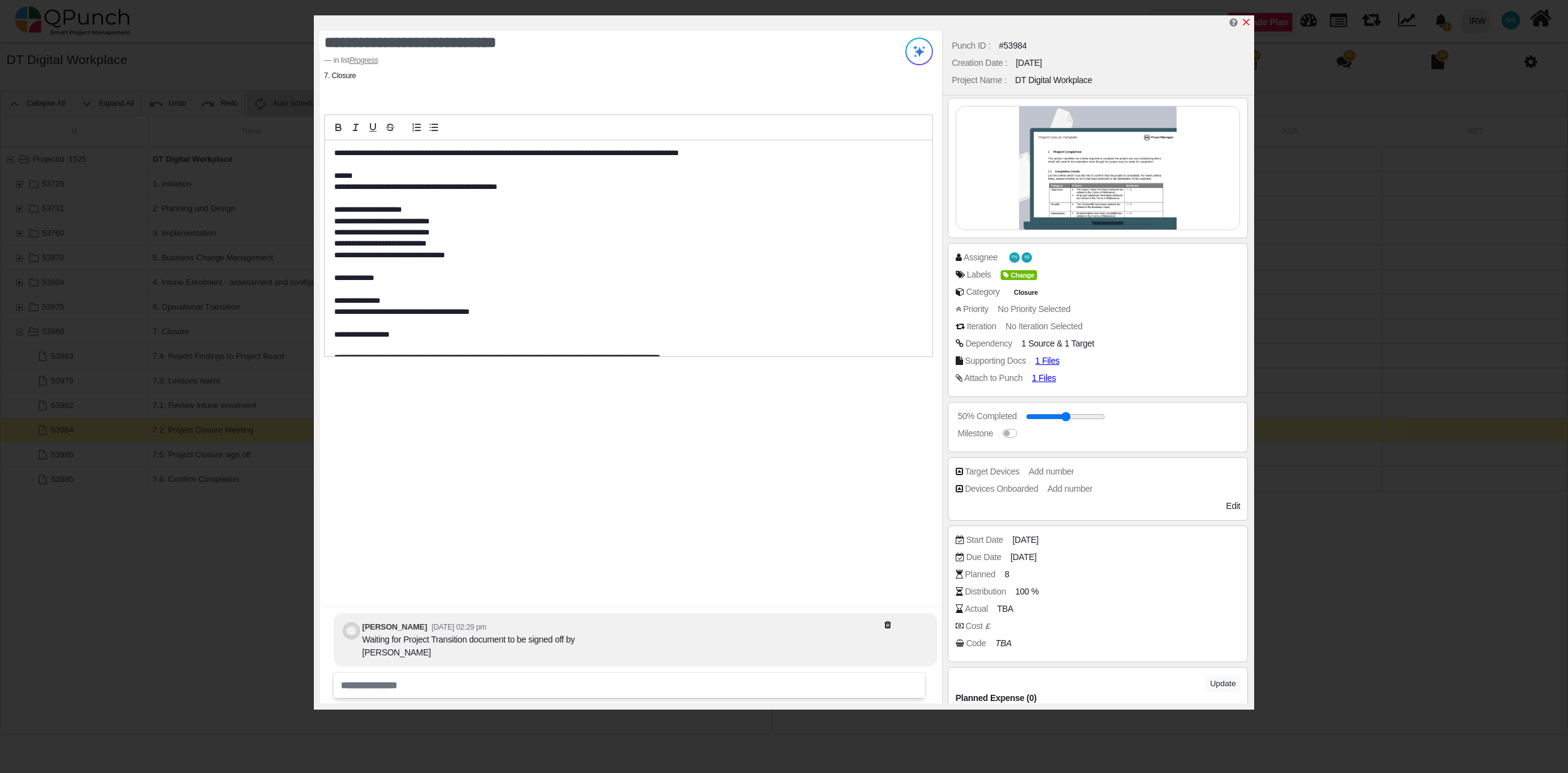
click at [1251, 18] on icon "x" at bounding box center [1246, 22] width 10 height 10
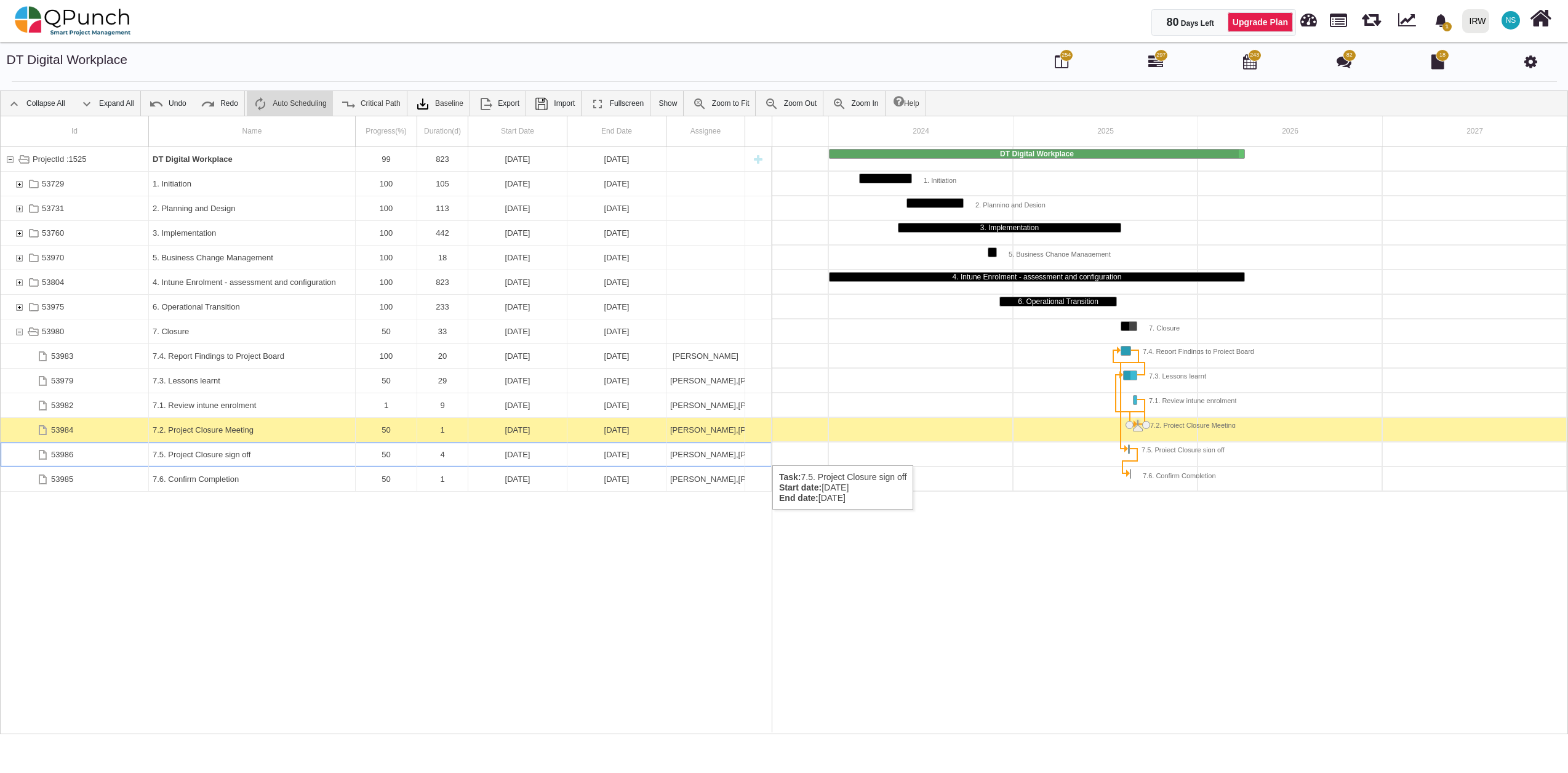
click at [571, 453] on div "18-08-2025" at bounding box center [616, 454] width 91 height 24
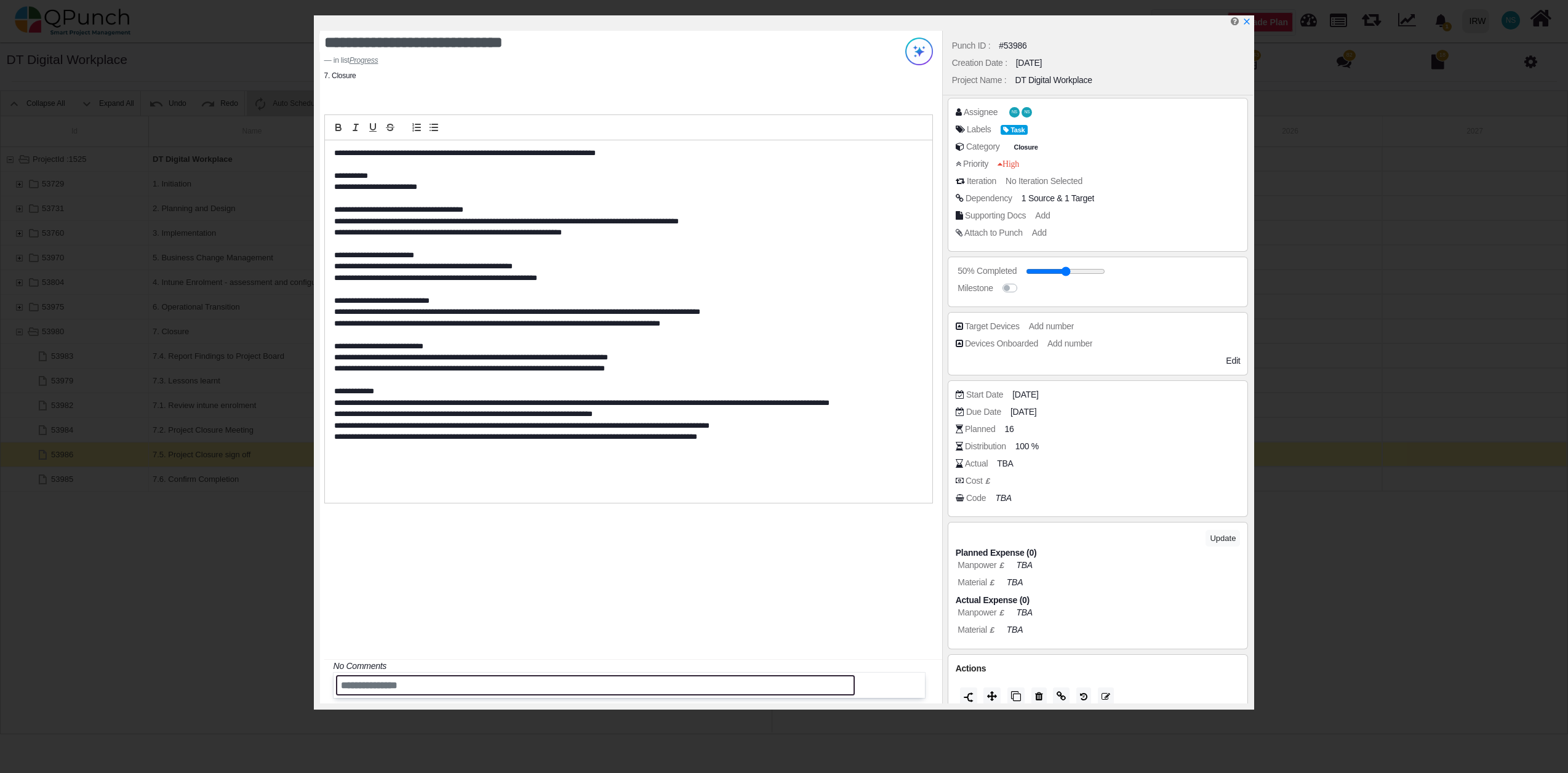
click at [433, 680] on input "text" at bounding box center [596, 685] width 520 height 21
type input "**********"
click at [902, 687] on button "Save" at bounding box center [905, 686] width 33 height 20
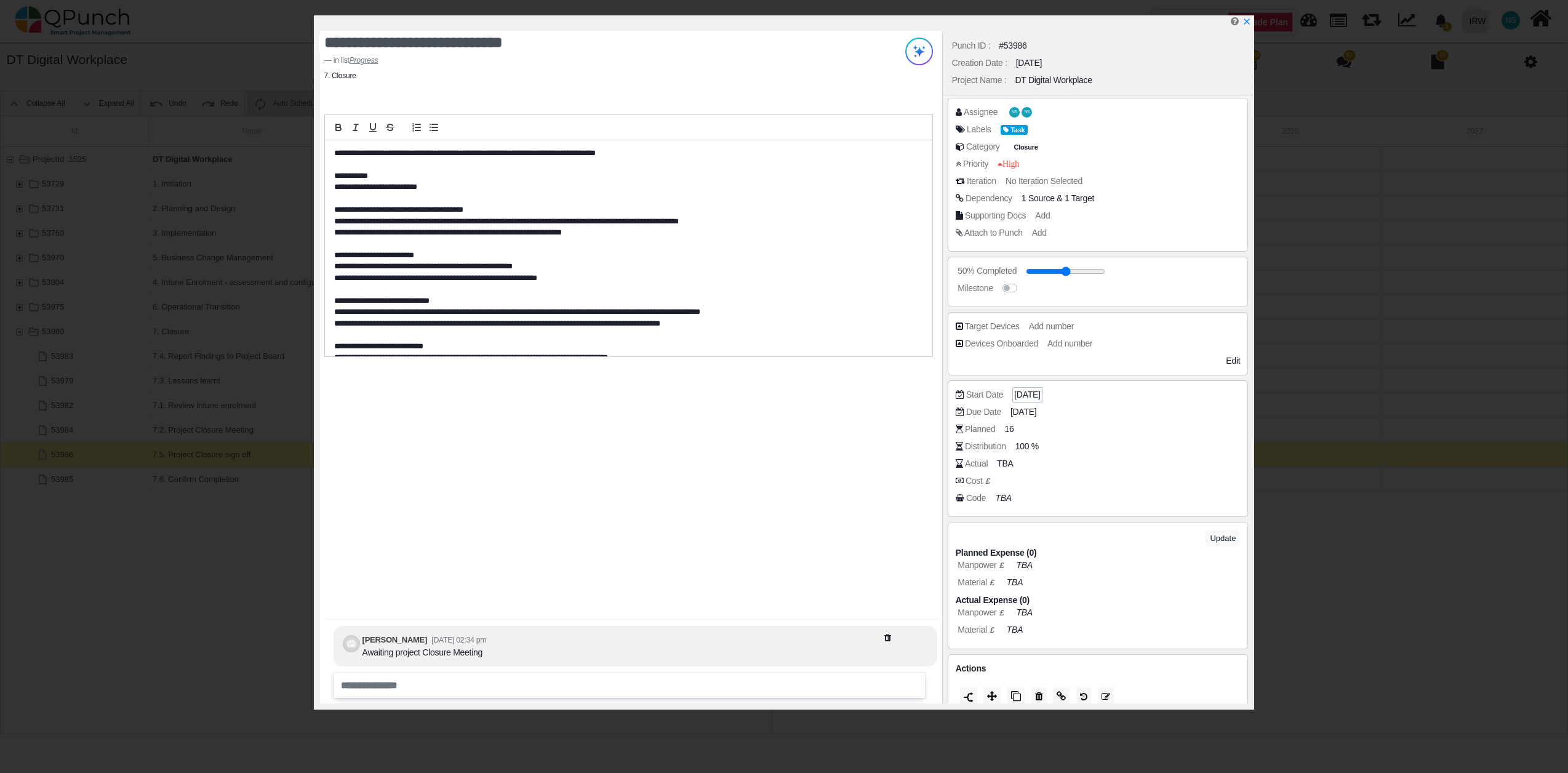
click at [1038, 391] on span "15-08-2025" at bounding box center [1027, 395] width 26 height 13
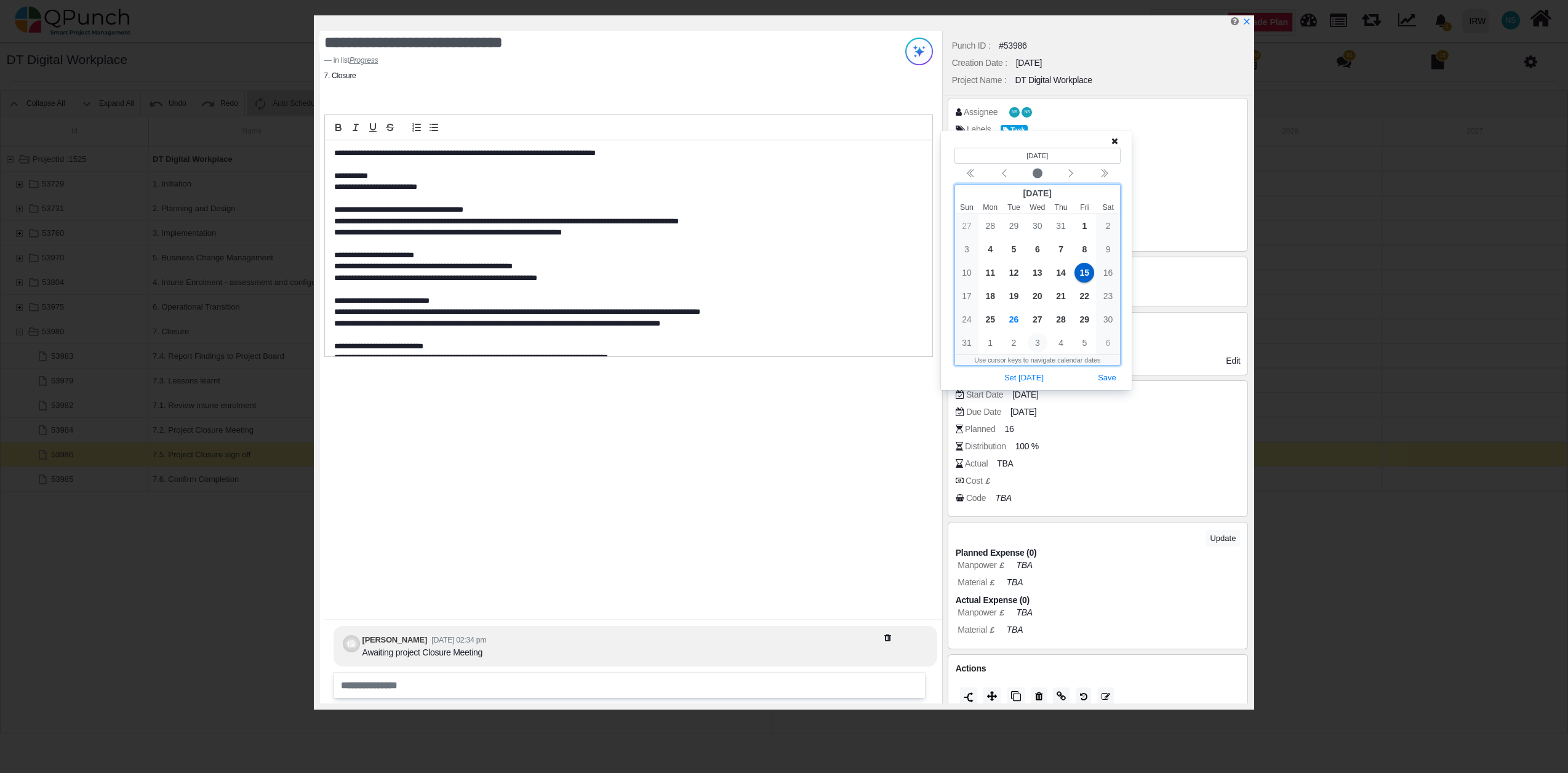
click at [1037, 345] on span "3" at bounding box center [1038, 343] width 20 height 20
click at [1036, 395] on span "15-08-2025" at bounding box center [1027, 395] width 26 height 13
click at [1036, 254] on span "3" at bounding box center [1038, 252] width 20 height 20
click at [1115, 383] on button "Save" at bounding box center [1106, 382] width 27 height 17
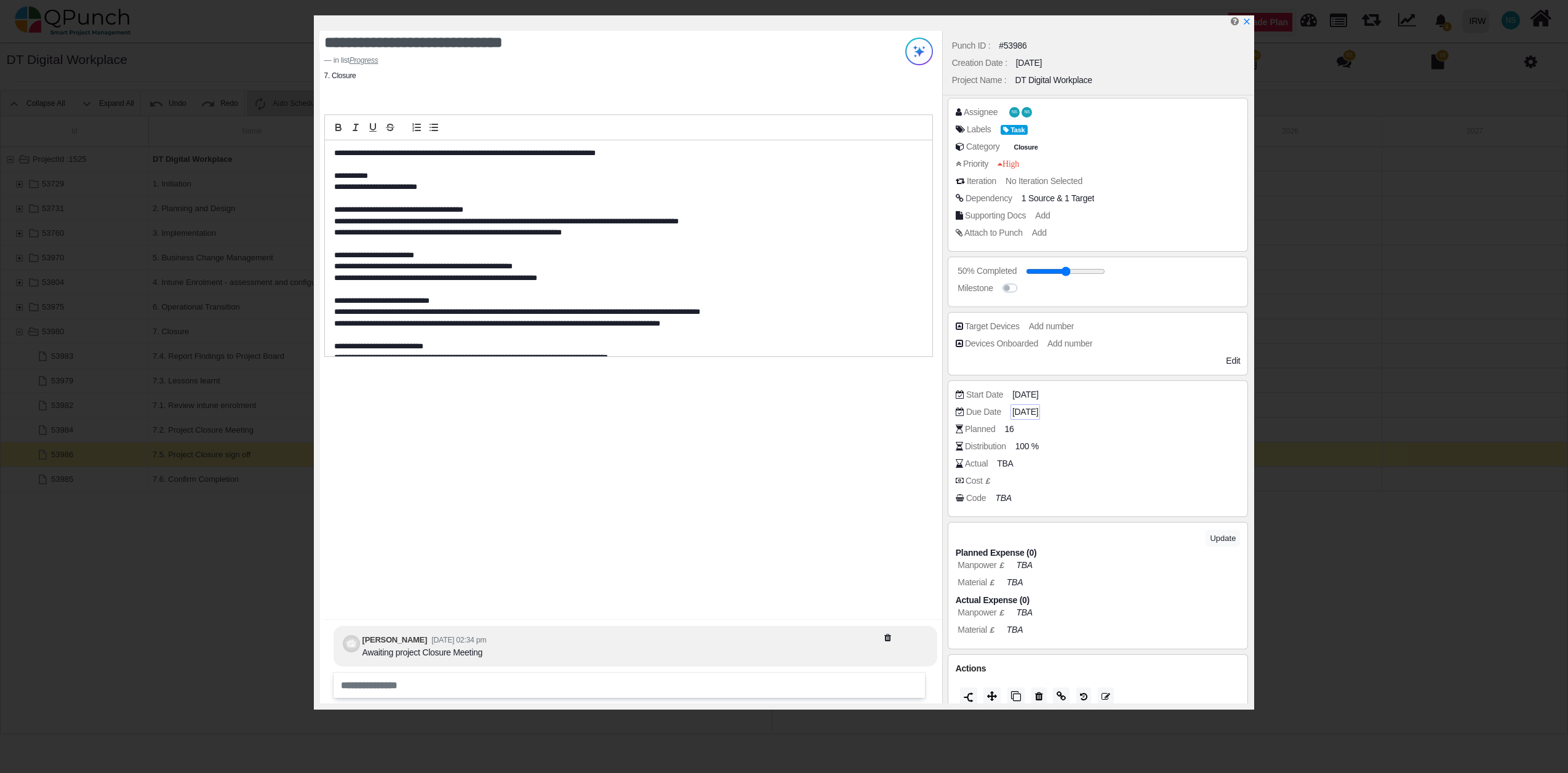
click at [1038, 416] on span "18-08-2025" at bounding box center [1025, 412] width 26 height 13
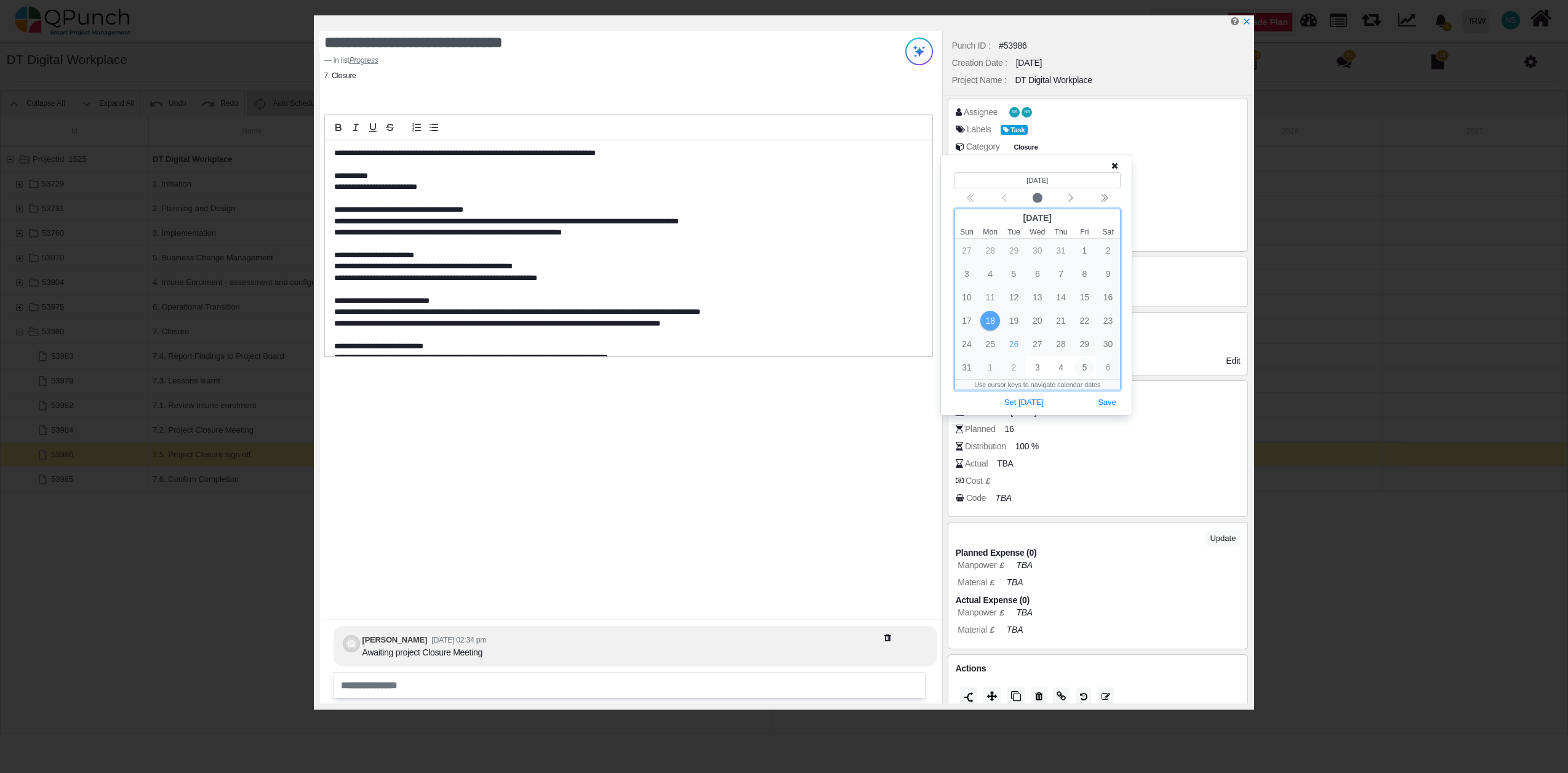
click at [1085, 369] on span "5" at bounding box center [1084, 368] width 20 height 20
click at [1107, 381] on button "Save" at bounding box center [1106, 380] width 27 height 17
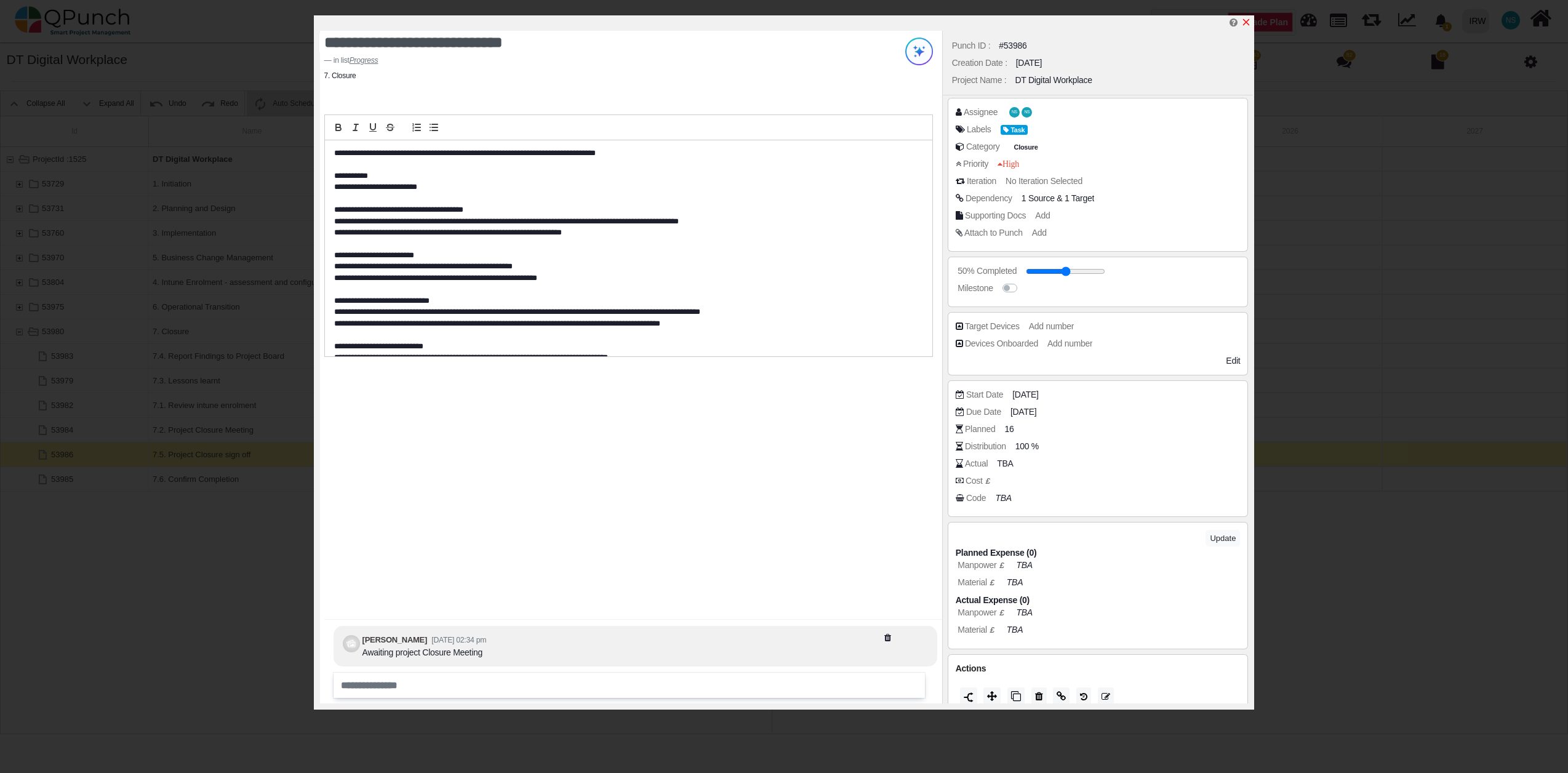
click at [1249, 23] on icon "x" at bounding box center [1246, 22] width 10 height 10
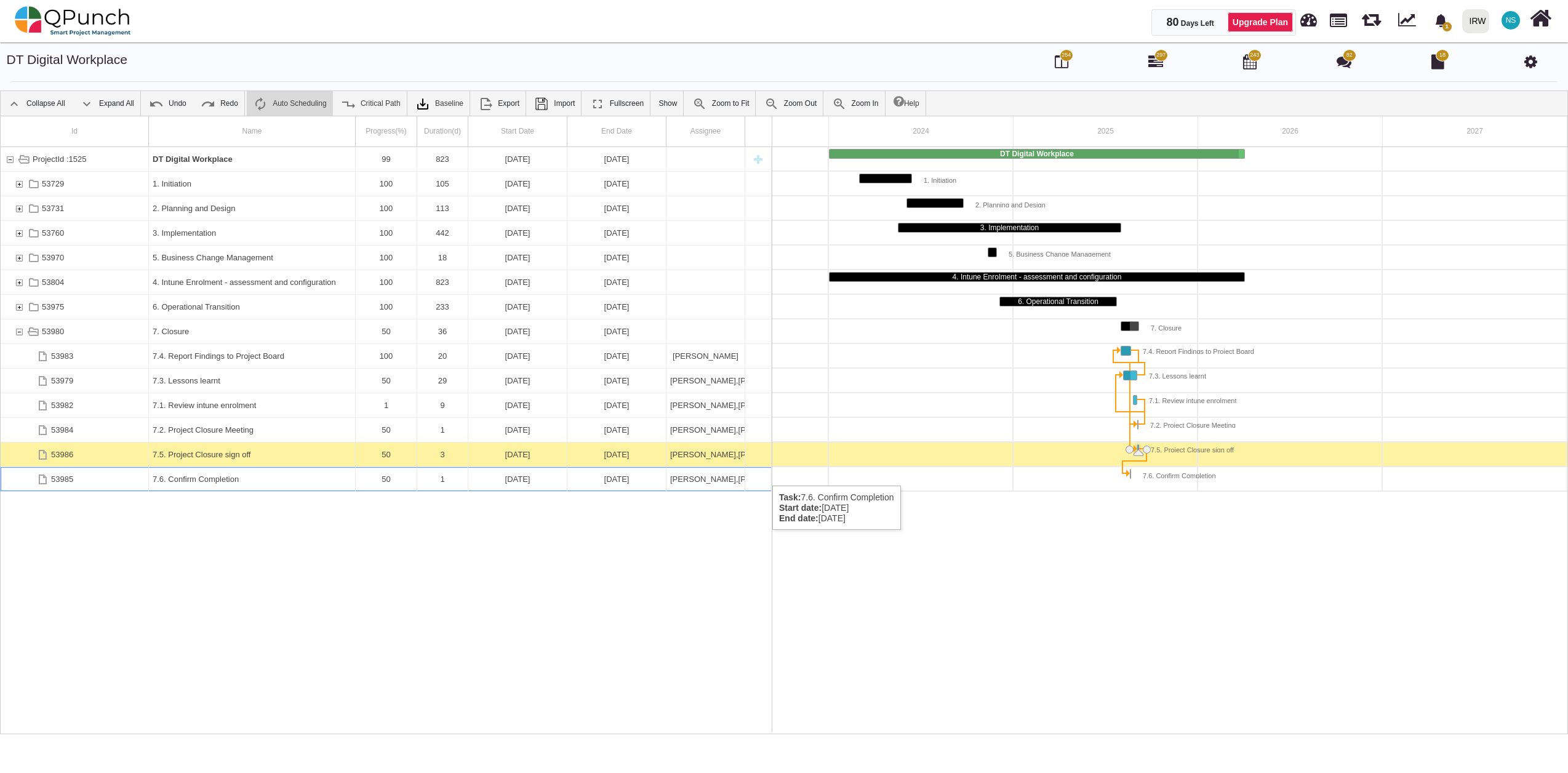
click at [527, 473] on div "19-08-2025" at bounding box center [517, 479] width 91 height 24
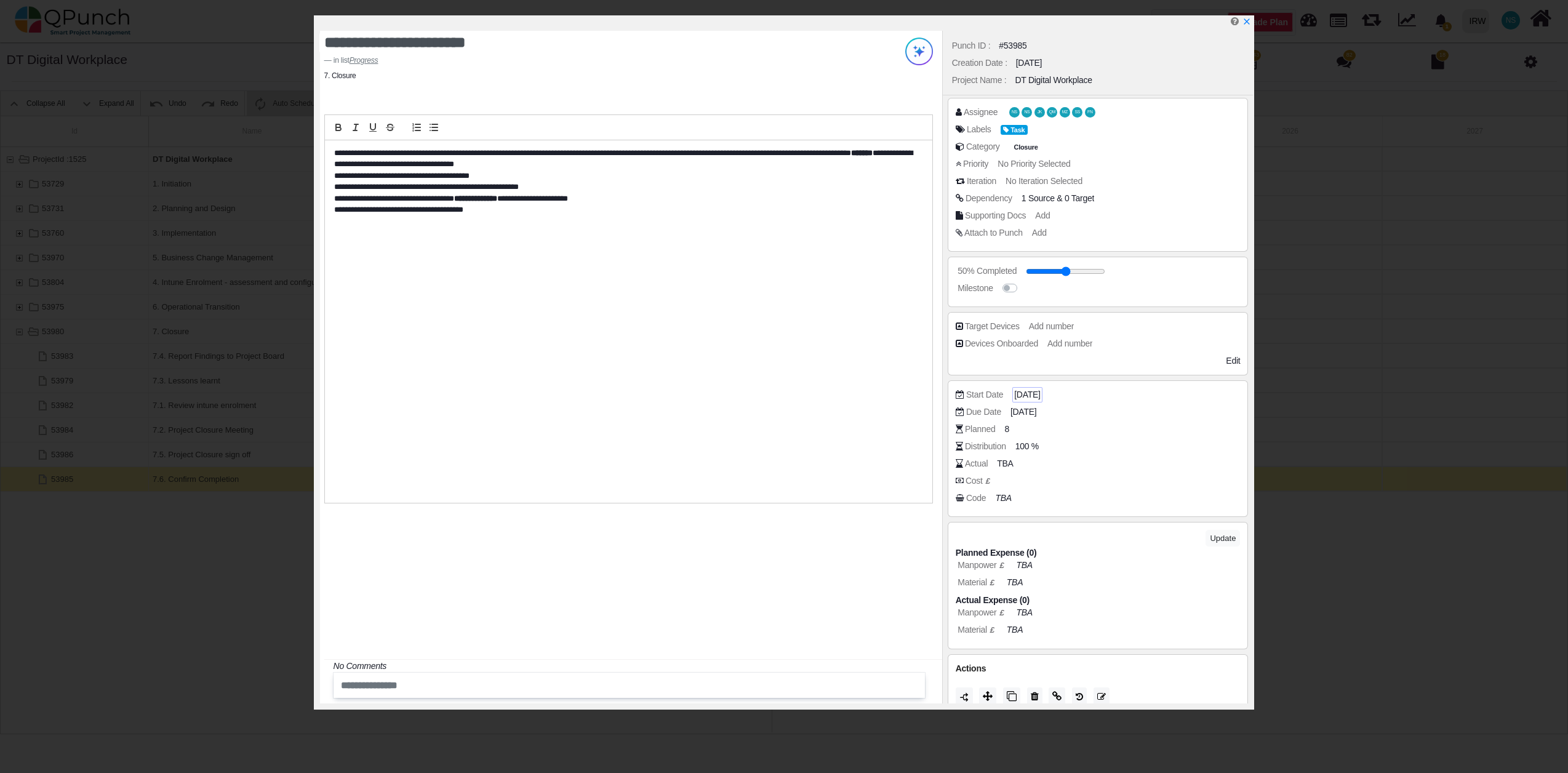
click at [1030, 395] on span "19-08-2025" at bounding box center [1027, 395] width 26 height 13
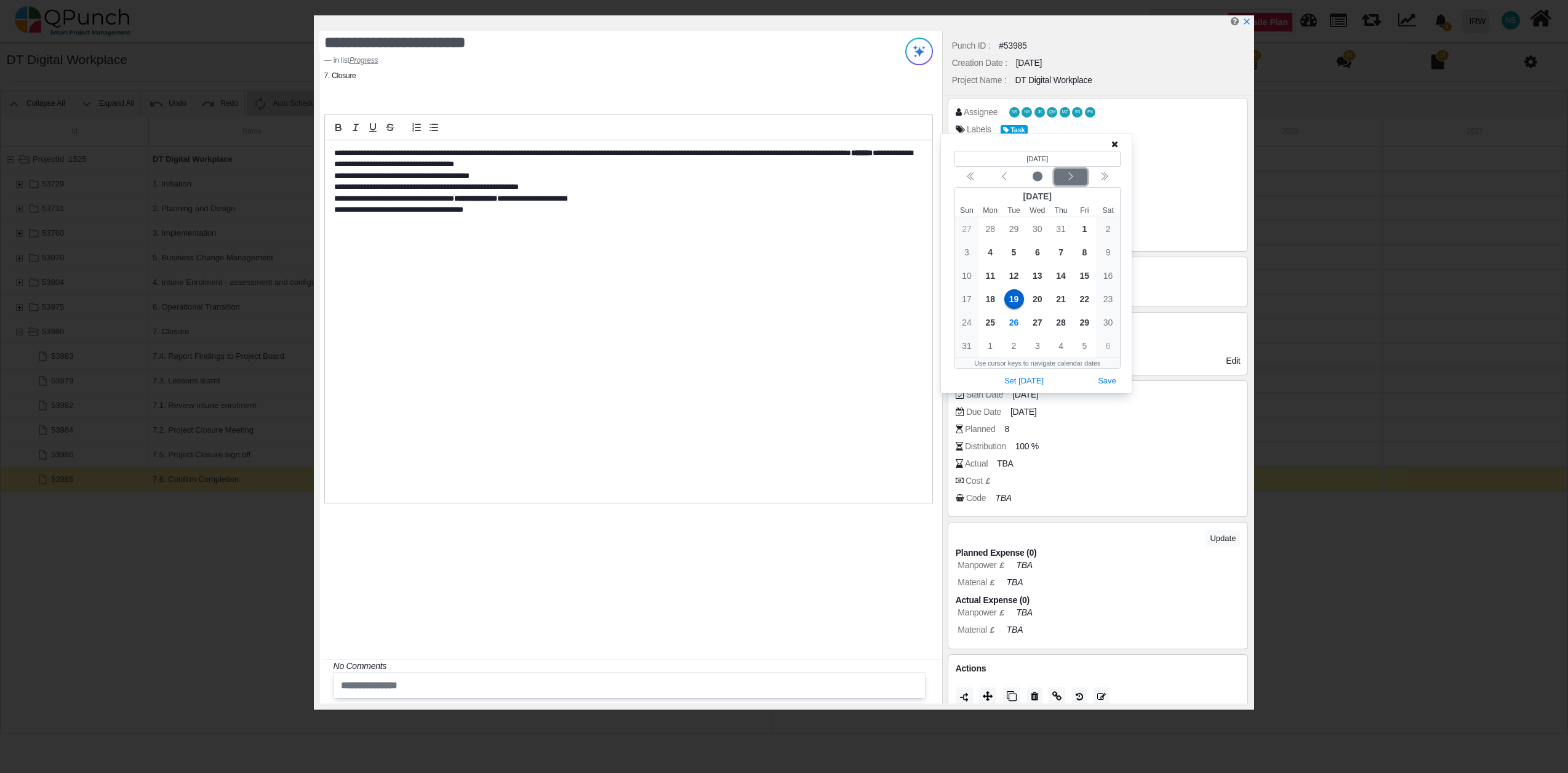
click at [1069, 170] on button "Next month" at bounding box center [1070, 177] width 33 height 17
click at [986, 252] on span "8" at bounding box center [990, 252] width 20 height 20
click at [1101, 359] on button "Save" at bounding box center [1106, 358] width 27 height 17
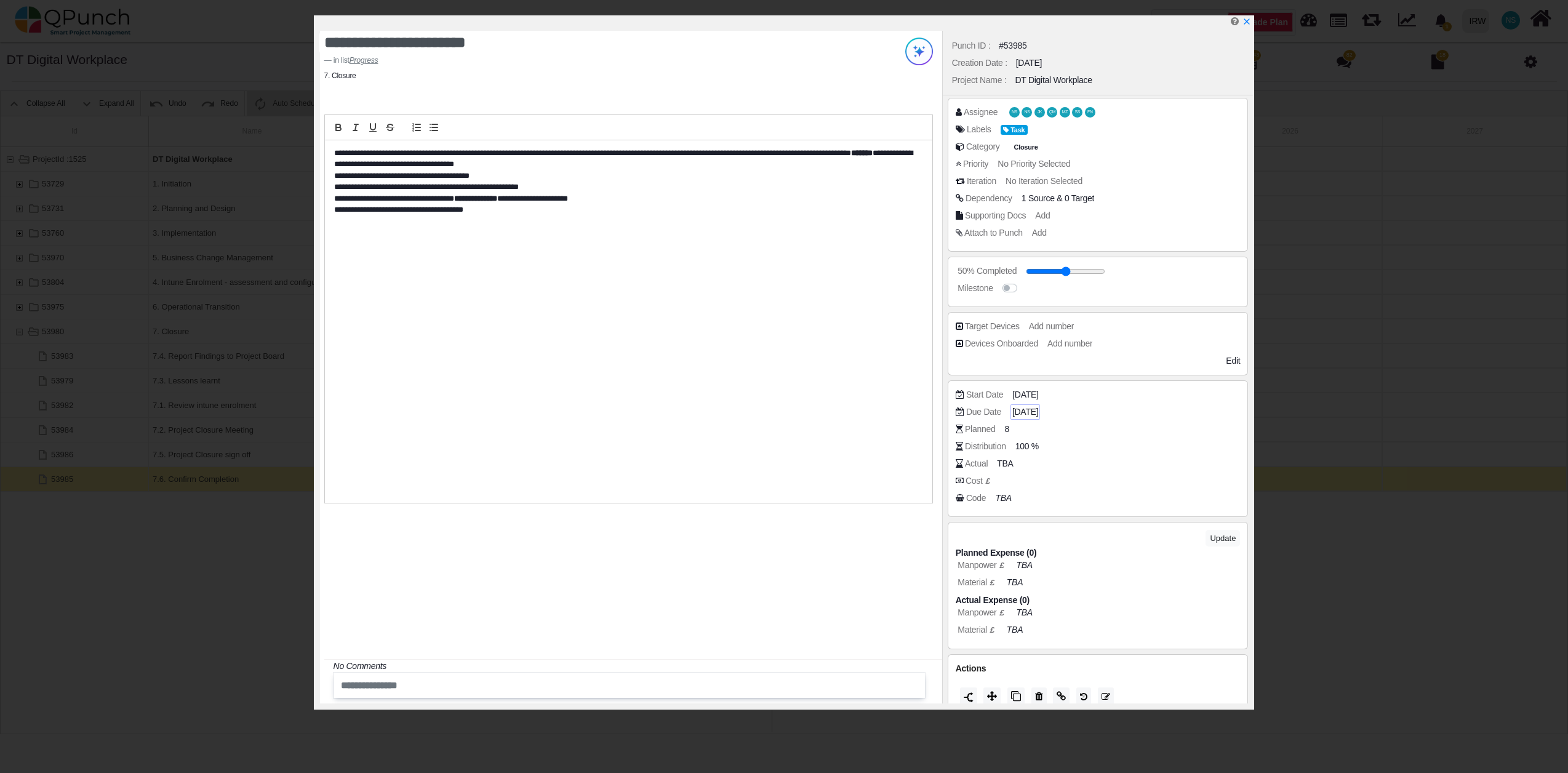
click at [1038, 417] on span "19-08-2025" at bounding box center [1025, 412] width 26 height 13
click at [1071, 194] on icon "chevron left" at bounding box center [1071, 199] width 10 height 10
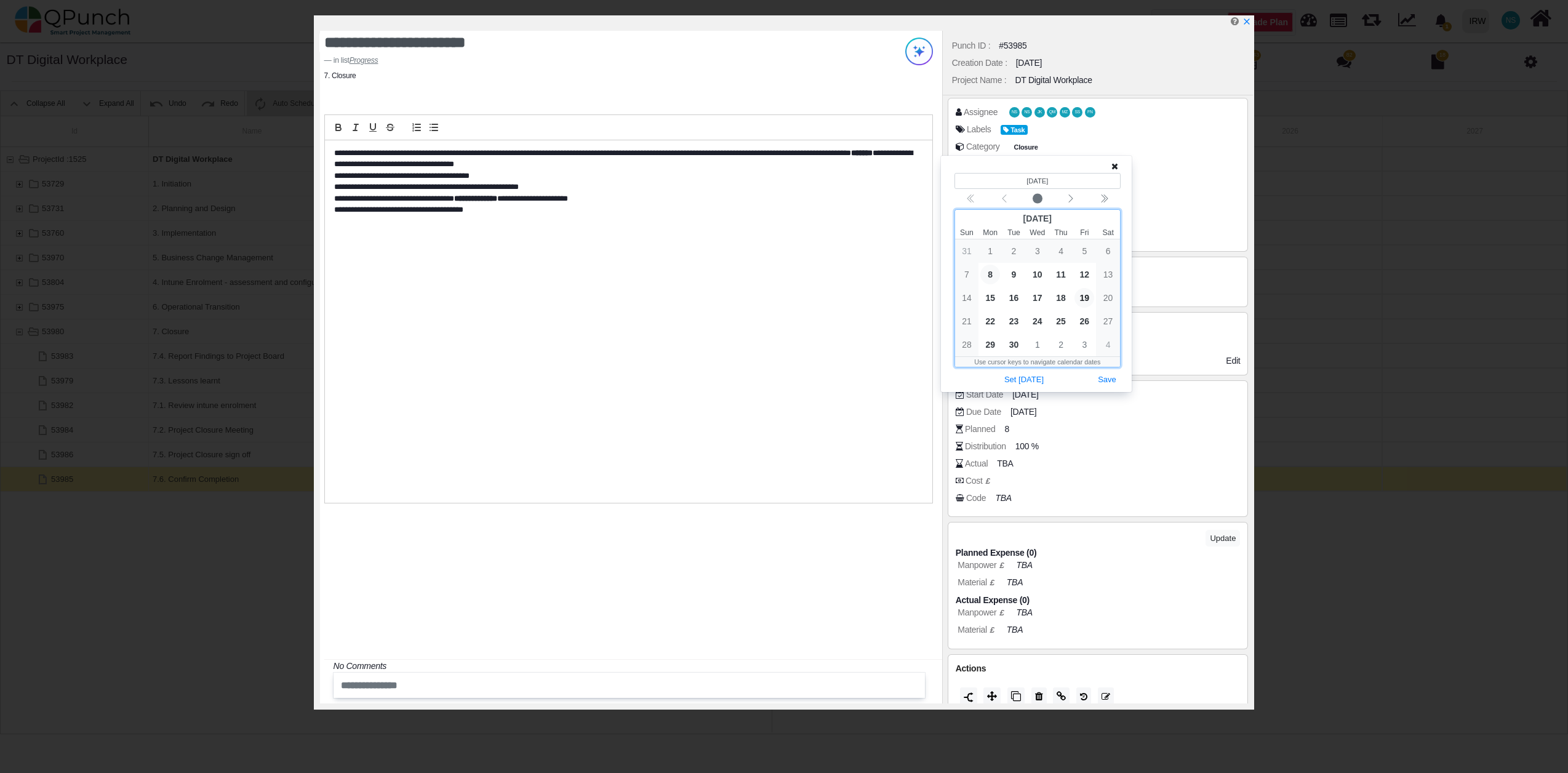
click at [990, 274] on span "8" at bounding box center [990, 274] width 20 height 20
click at [1106, 378] on button "Save" at bounding box center [1106, 380] width 27 height 17
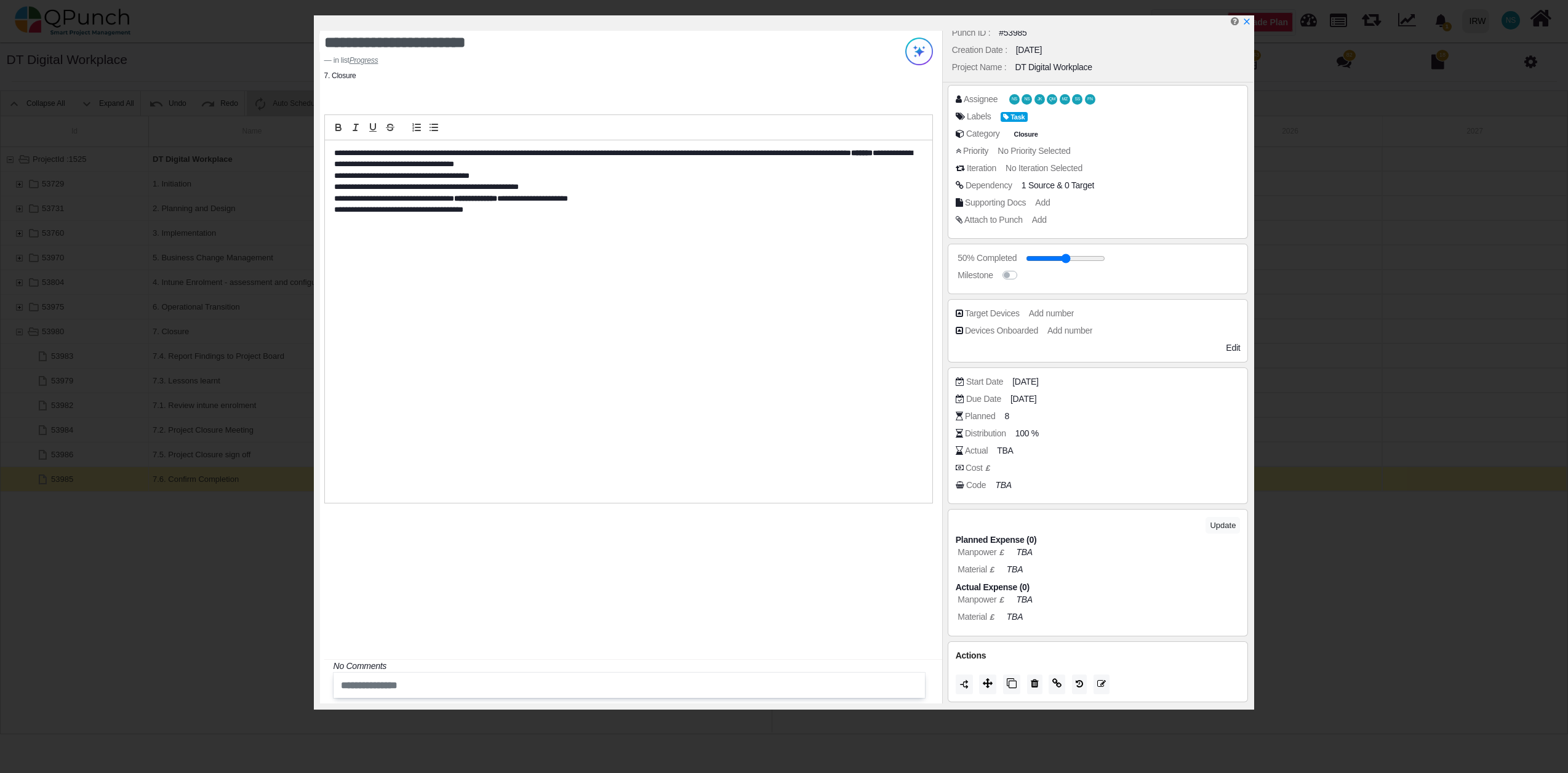
scroll to position [16, 0]
click at [1246, 22] on icon "x" at bounding box center [1246, 22] width 7 height 7
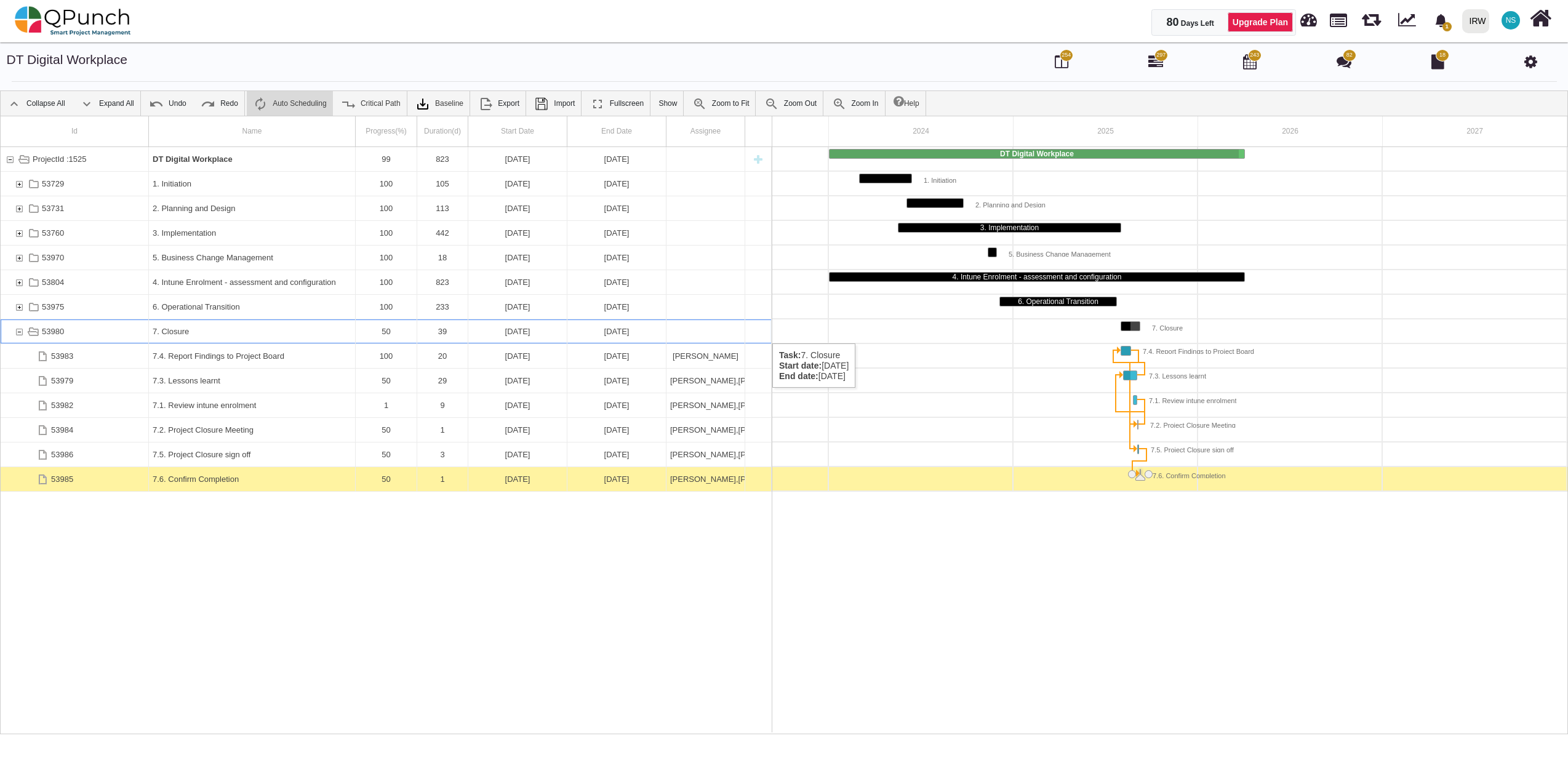
click at [18, 331] on div "53980" at bounding box center [19, 331] width 11 height 24
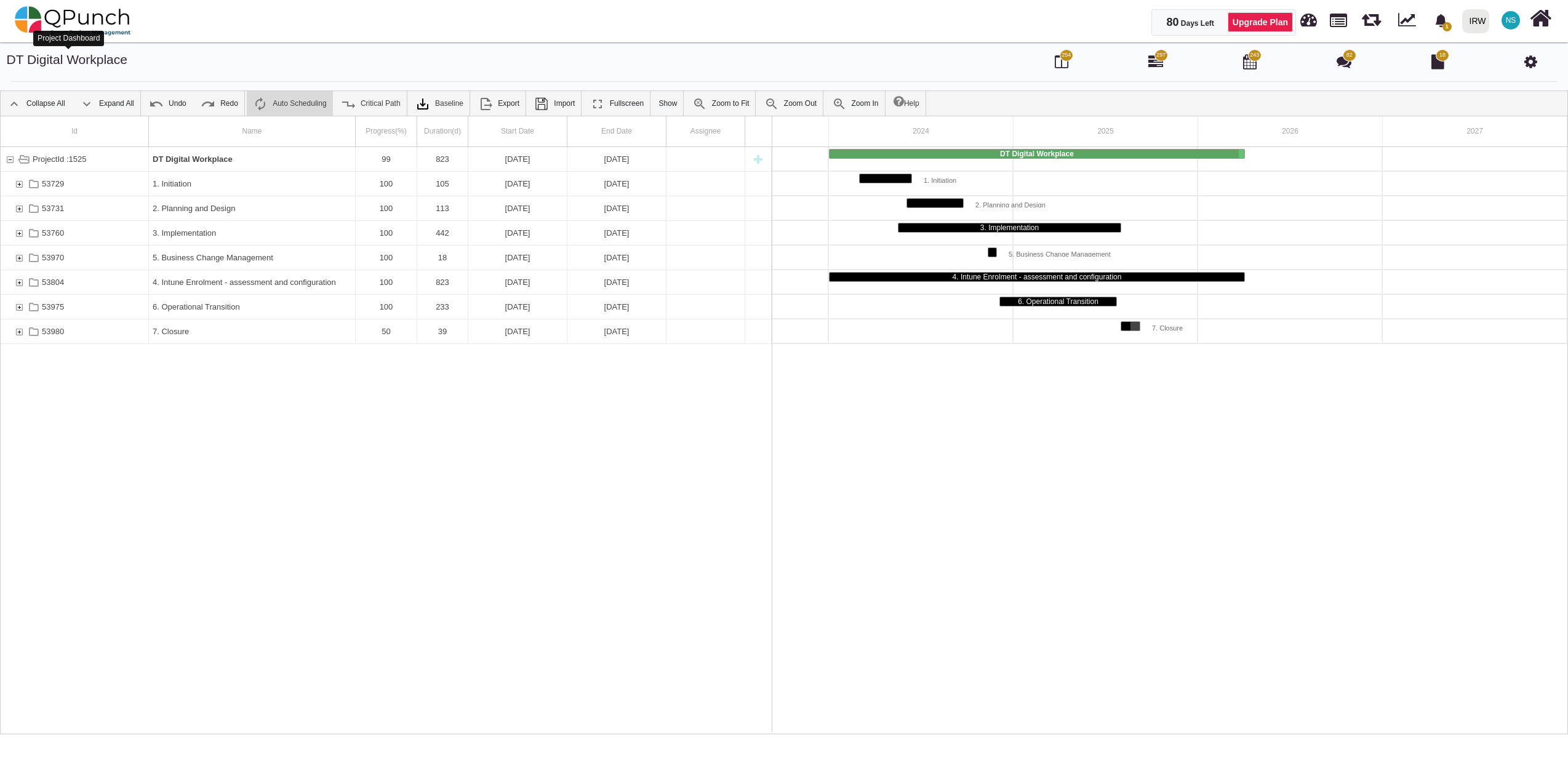
click at [99, 62] on link "DT Digital Workplace" at bounding box center [67, 59] width 121 height 15
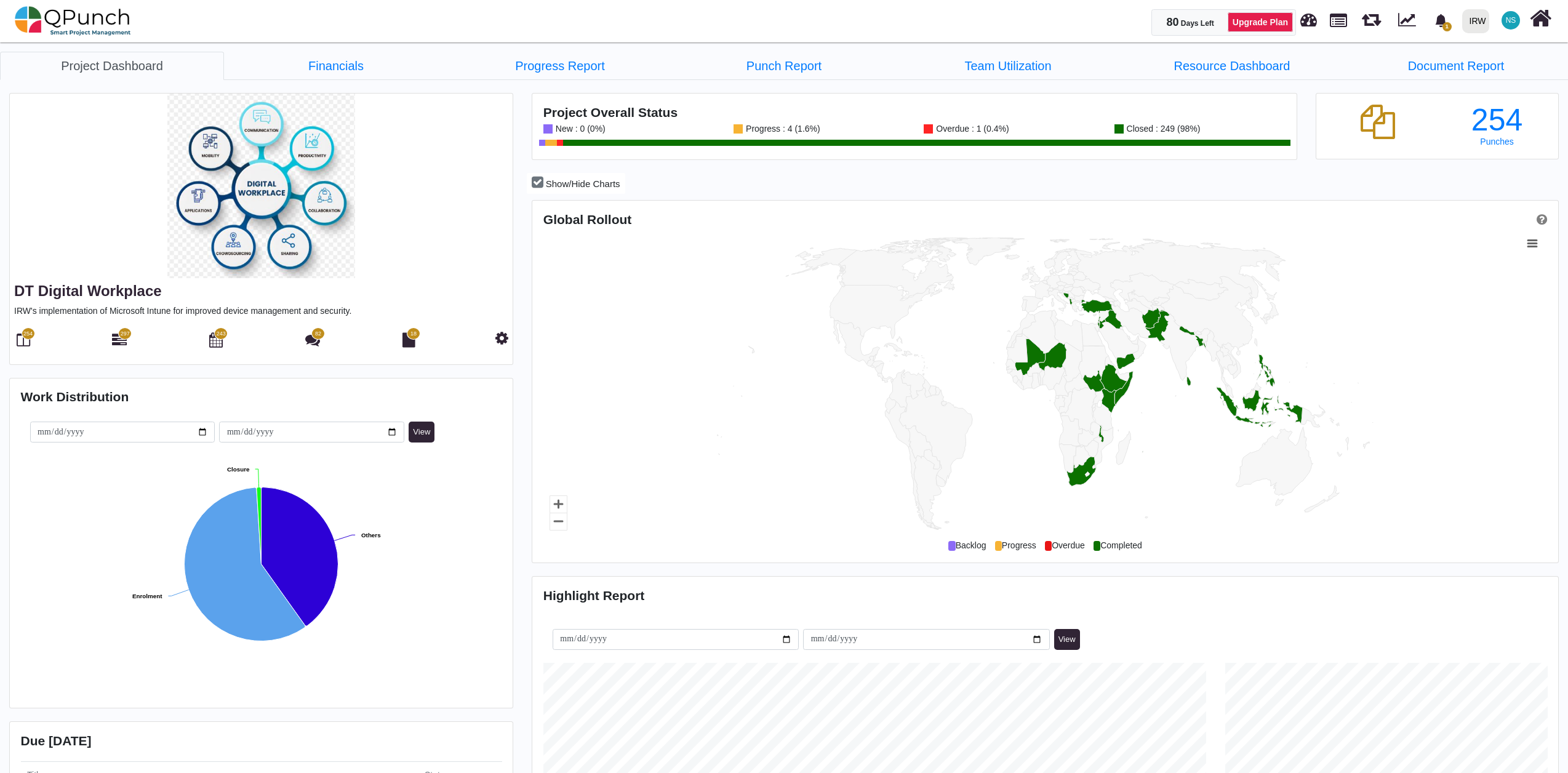
click at [965, 132] on div "Overdue : 1 (0.4%)" at bounding box center [970, 129] width 76 height 9
drag, startPoint x: 929, startPoint y: 128, endPoint x: 953, endPoint y: 132, distance: 24.3
click at [929, 128] on div at bounding box center [928, 129] width 9 height 9
click at [994, 128] on div "Overdue : 1 (0.4%)" at bounding box center [970, 129] width 76 height 9
click at [92, 23] on img at bounding box center [73, 21] width 116 height 37
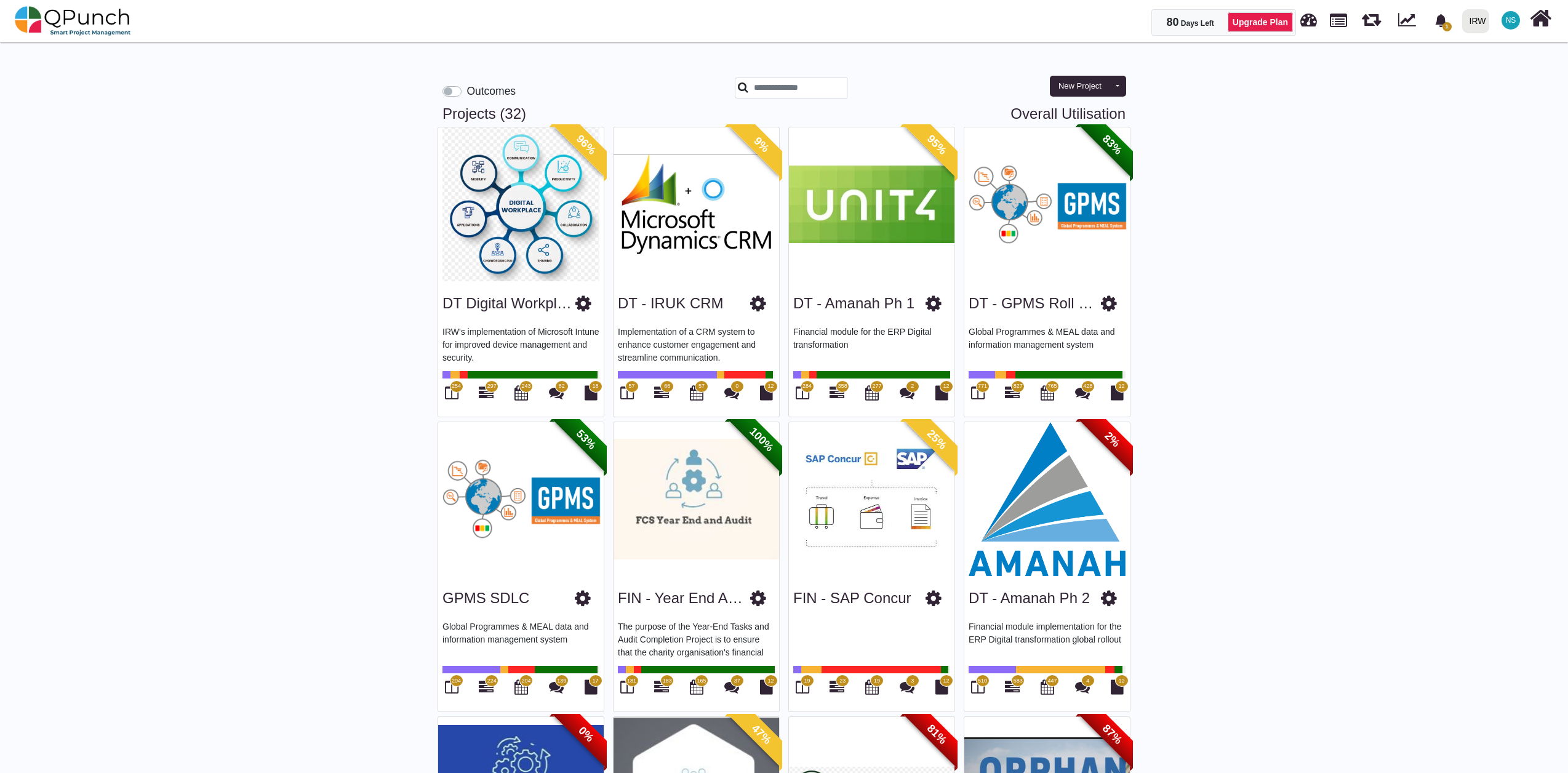
click at [542, 177] on img at bounding box center [520, 204] width 166 height 154
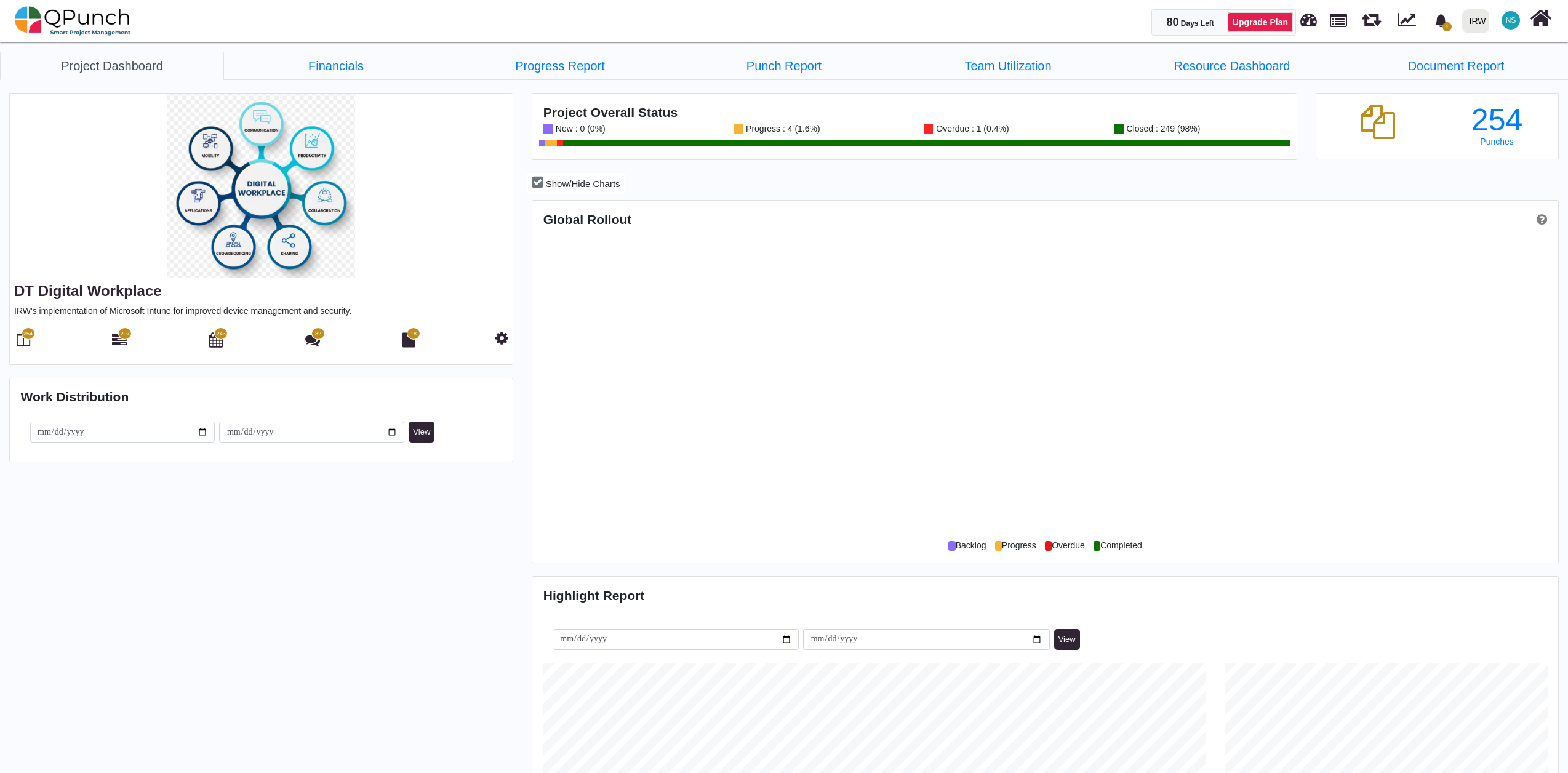
scroll to position [615212, 614279]
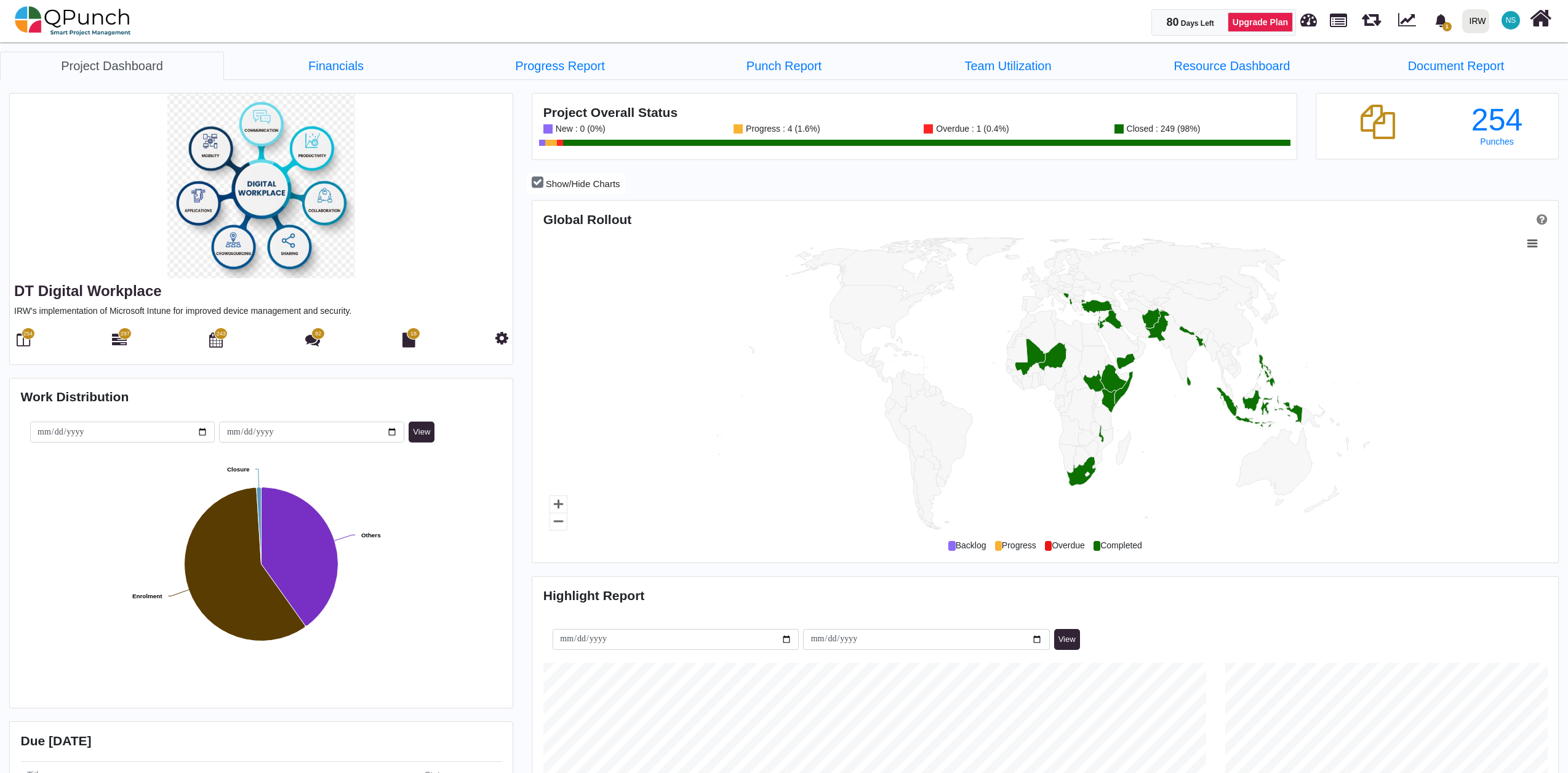
click at [981, 137] on div "New : 0 (0%) Progress : 4 (1.6%) Overdue : 1 (0.4%) Closed : 249 (98%)" at bounding box center [915, 135] width 743 height 21
click at [587, 129] on div "New : 0 (0%)" at bounding box center [578, 129] width 53 height 9
drag, startPoint x: 587, startPoint y: 129, endPoint x: 594, endPoint y: 106, distance: 24.0
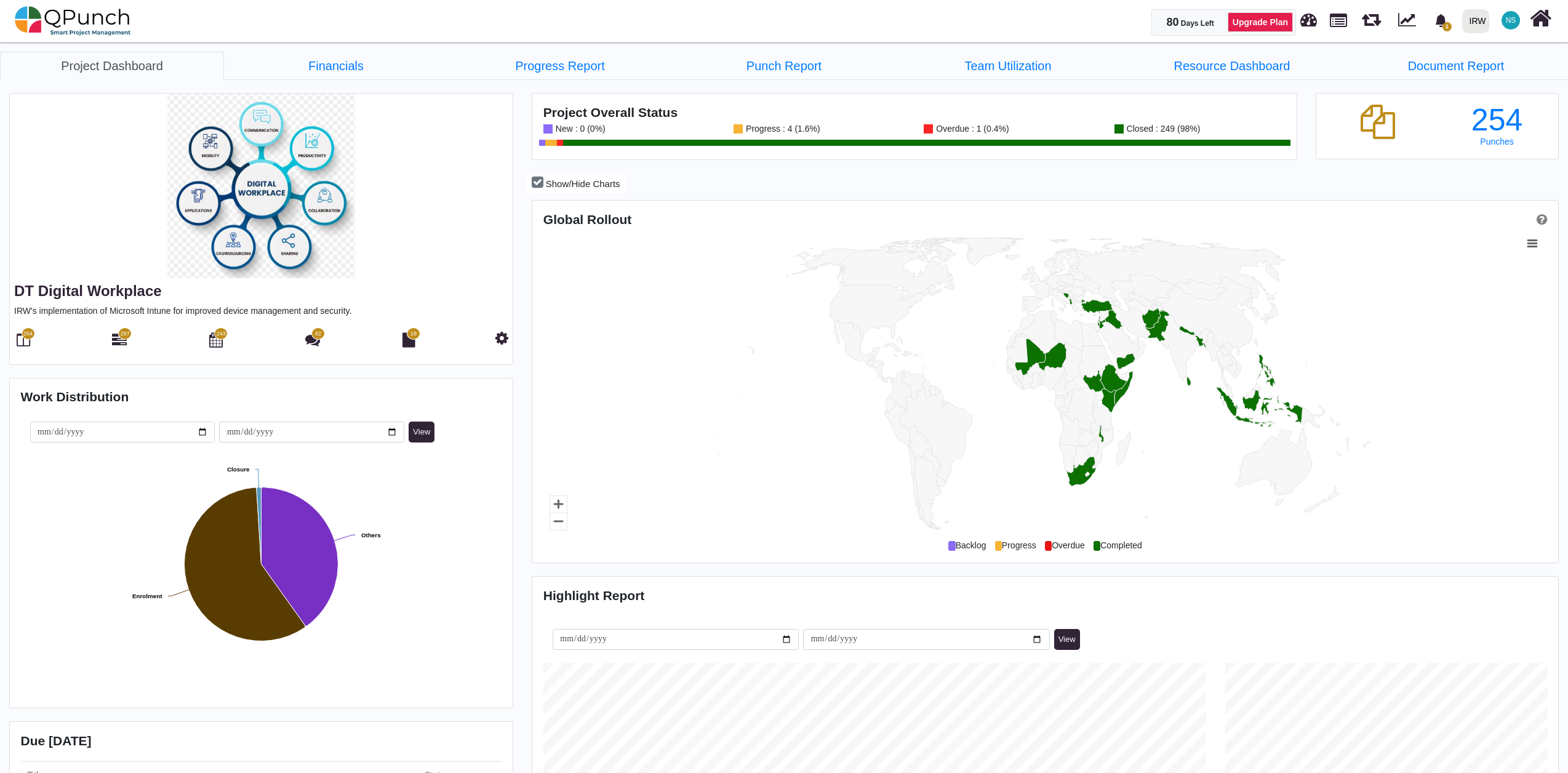
click at [593, 106] on h4 "Project Overall Status" at bounding box center [915, 112] width 743 height 15
click at [28, 337] on span "254" at bounding box center [28, 334] width 9 height 8
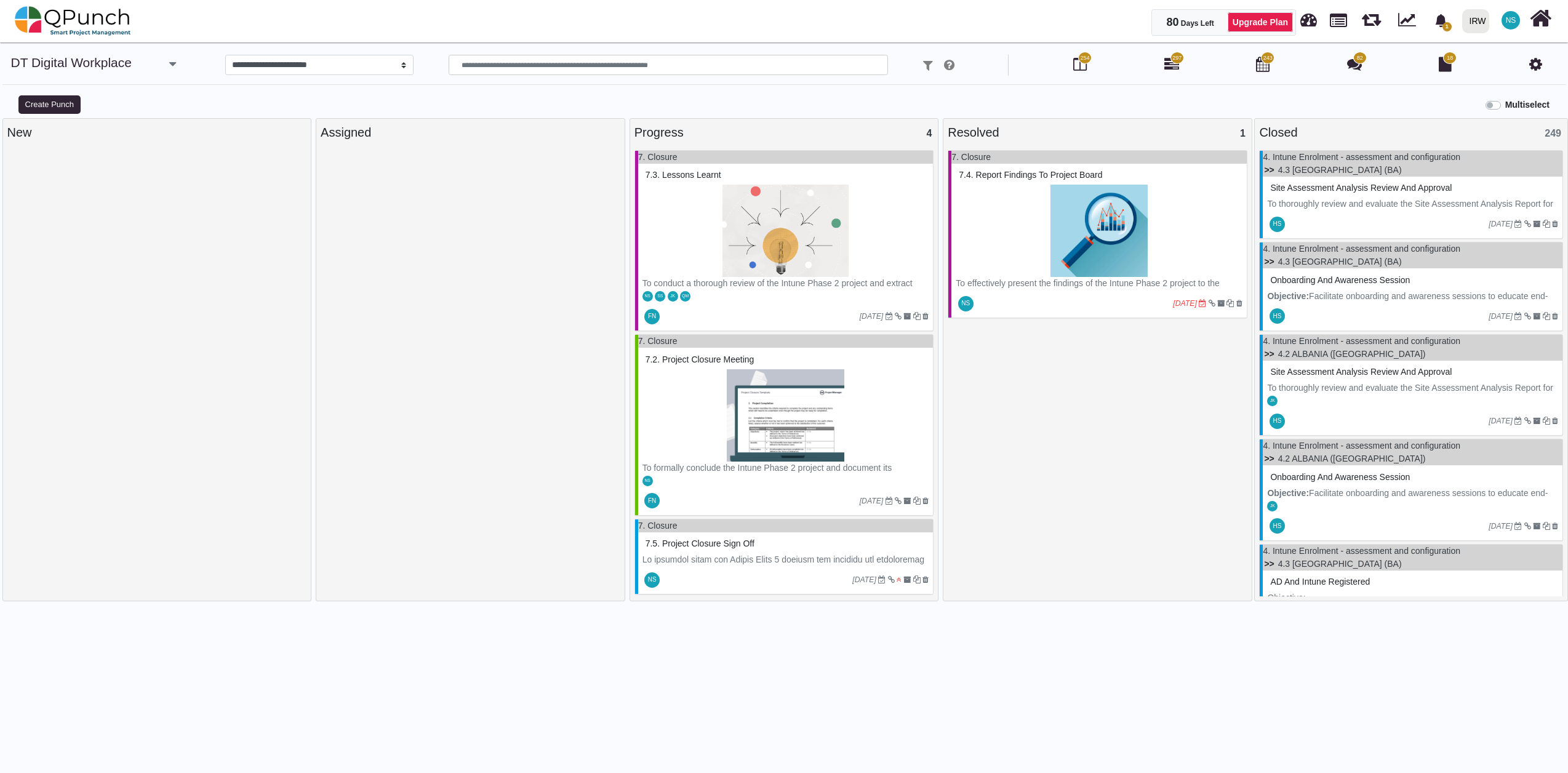
click at [1035, 289] on div "NS 20-08-2025" at bounding box center [1099, 303] width 296 height 28
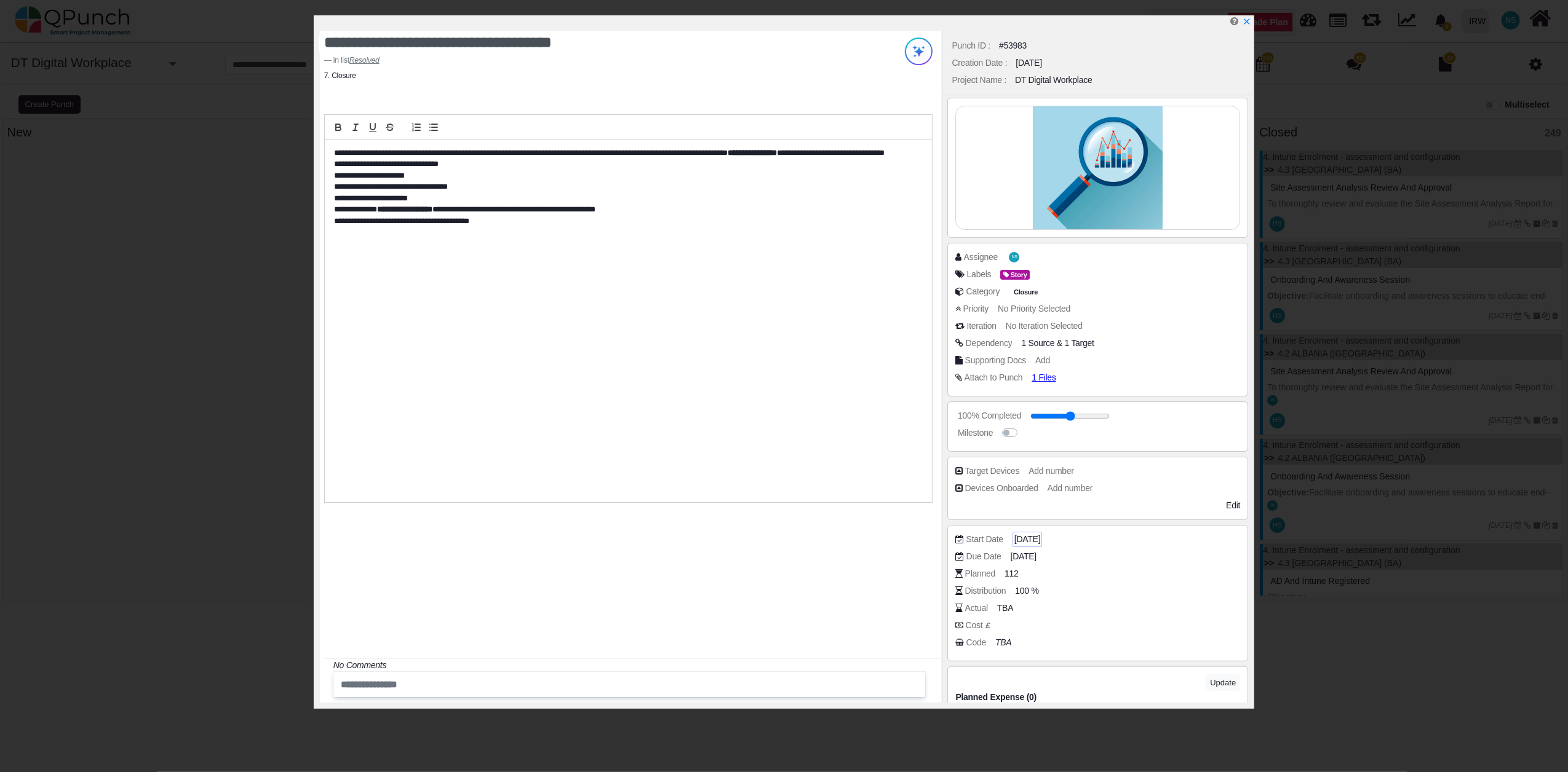
click at [1036, 542] on span "[DATE]" at bounding box center [1027, 539] width 26 height 13
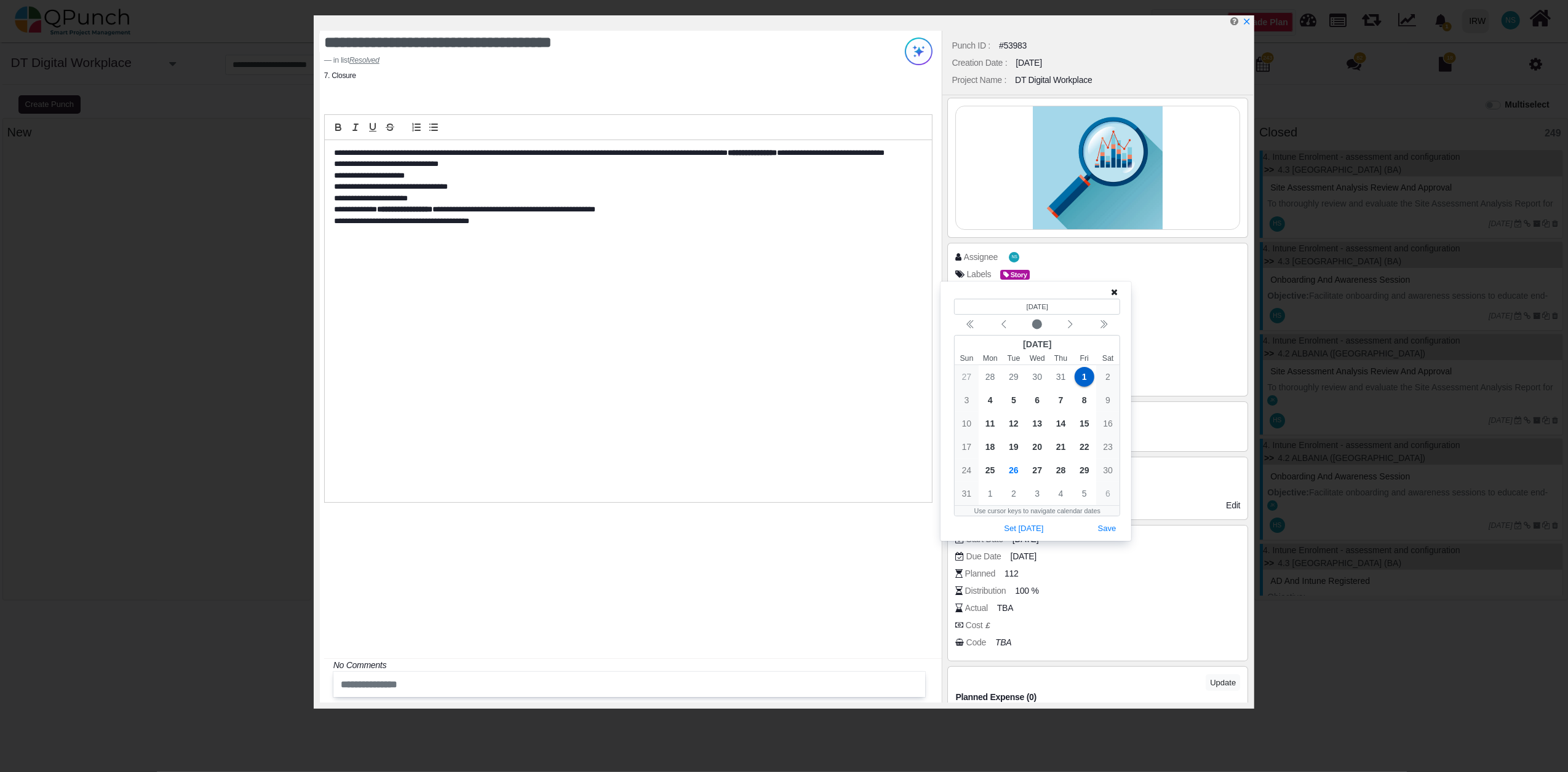
click at [1098, 597] on div "Distribution 100 %" at bounding box center [1101, 591] width 291 height 12
click at [1085, 560] on div "Due Date 20-08-2025" at bounding box center [1101, 557] width 291 height 12
click at [1114, 289] on icon at bounding box center [1114, 292] width 7 height 8
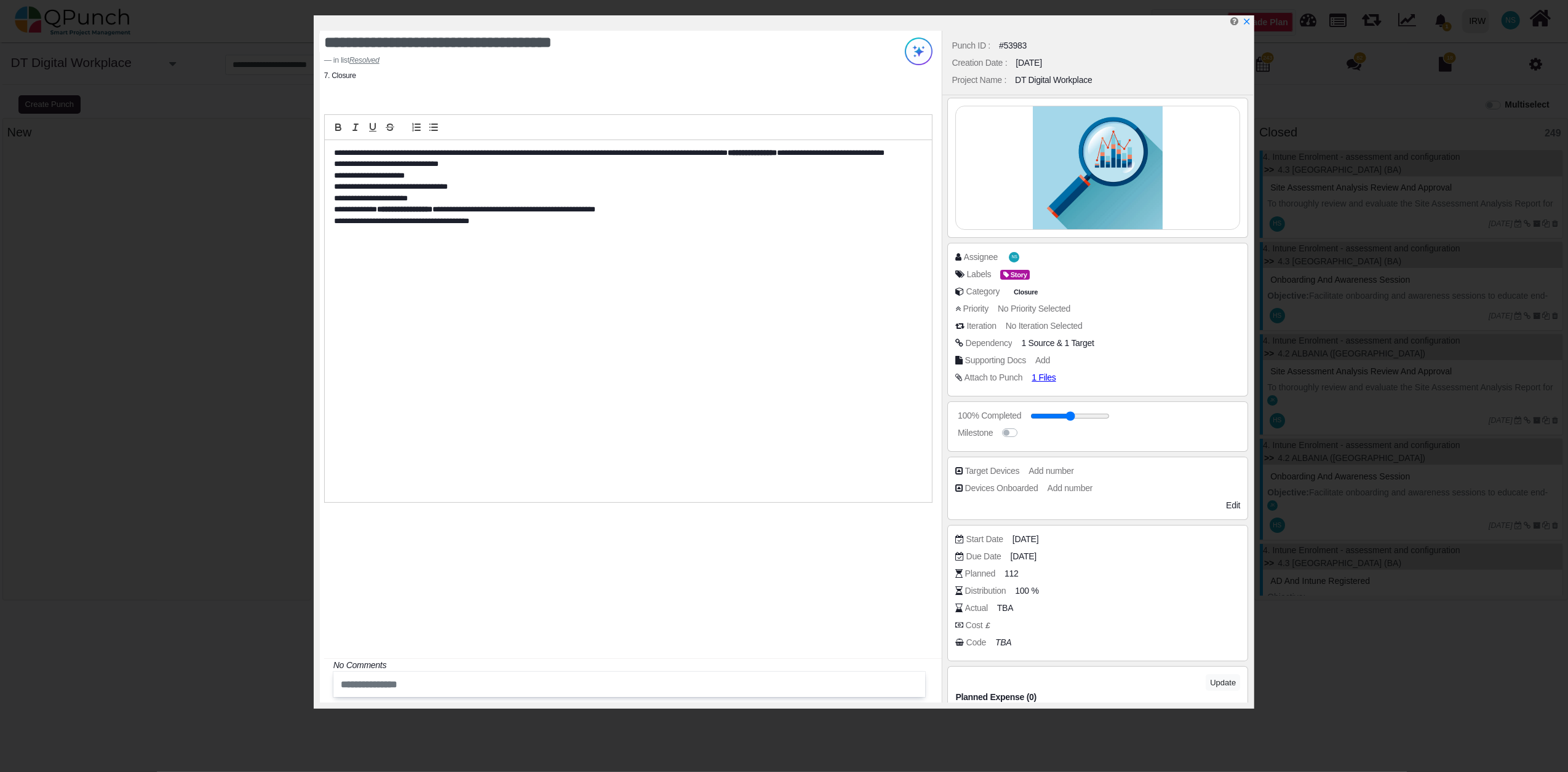
click at [1021, 570] on div "Planned 112" at bounding box center [1101, 573] width 291 height 12
click at [1015, 576] on span "112" at bounding box center [1013, 573] width 15 height 13
click at [1034, 593] on span "100 %" at bounding box center [1028, 591] width 24 height 13
type input "*"
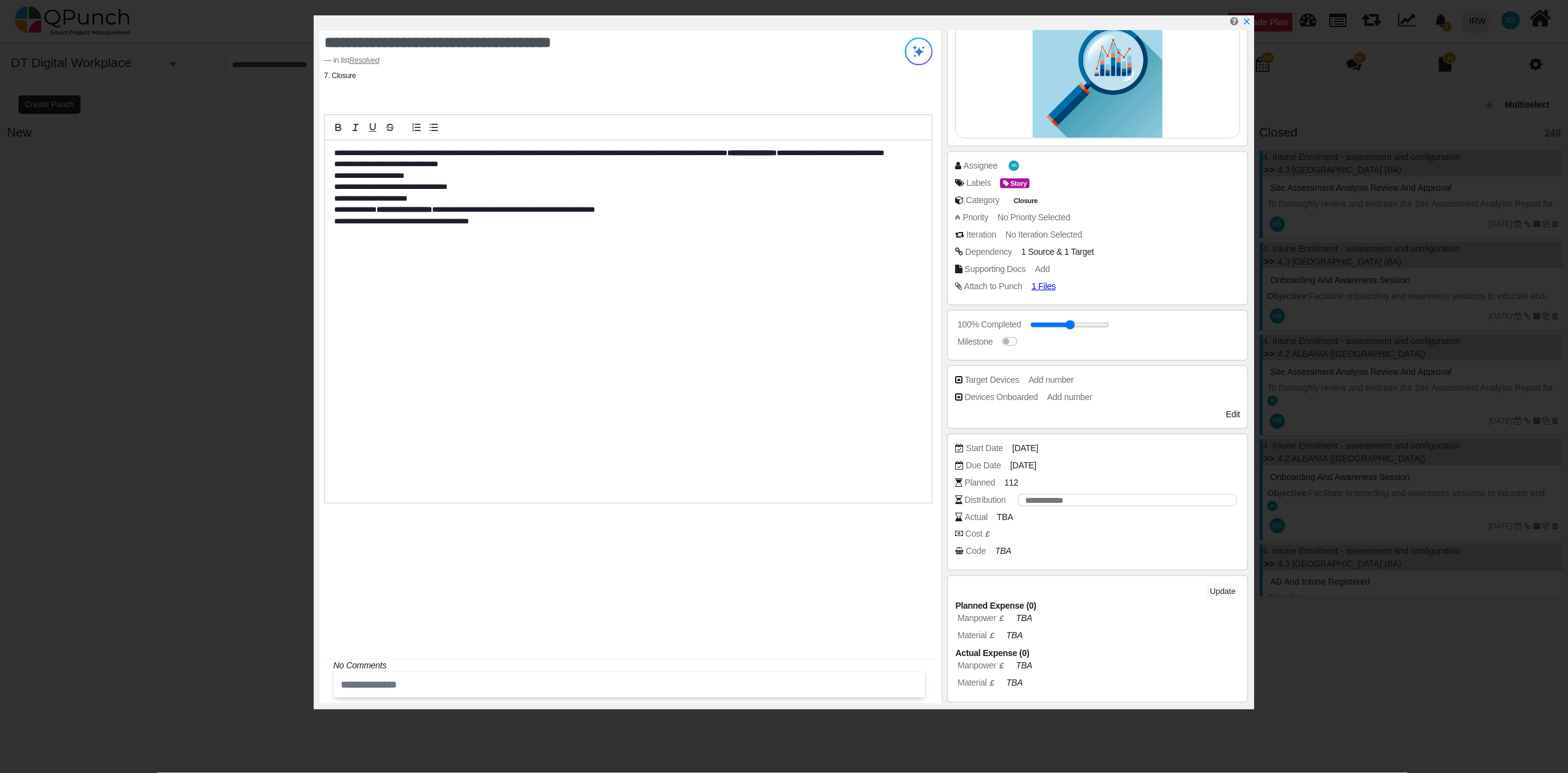
scroll to position [163, 0]
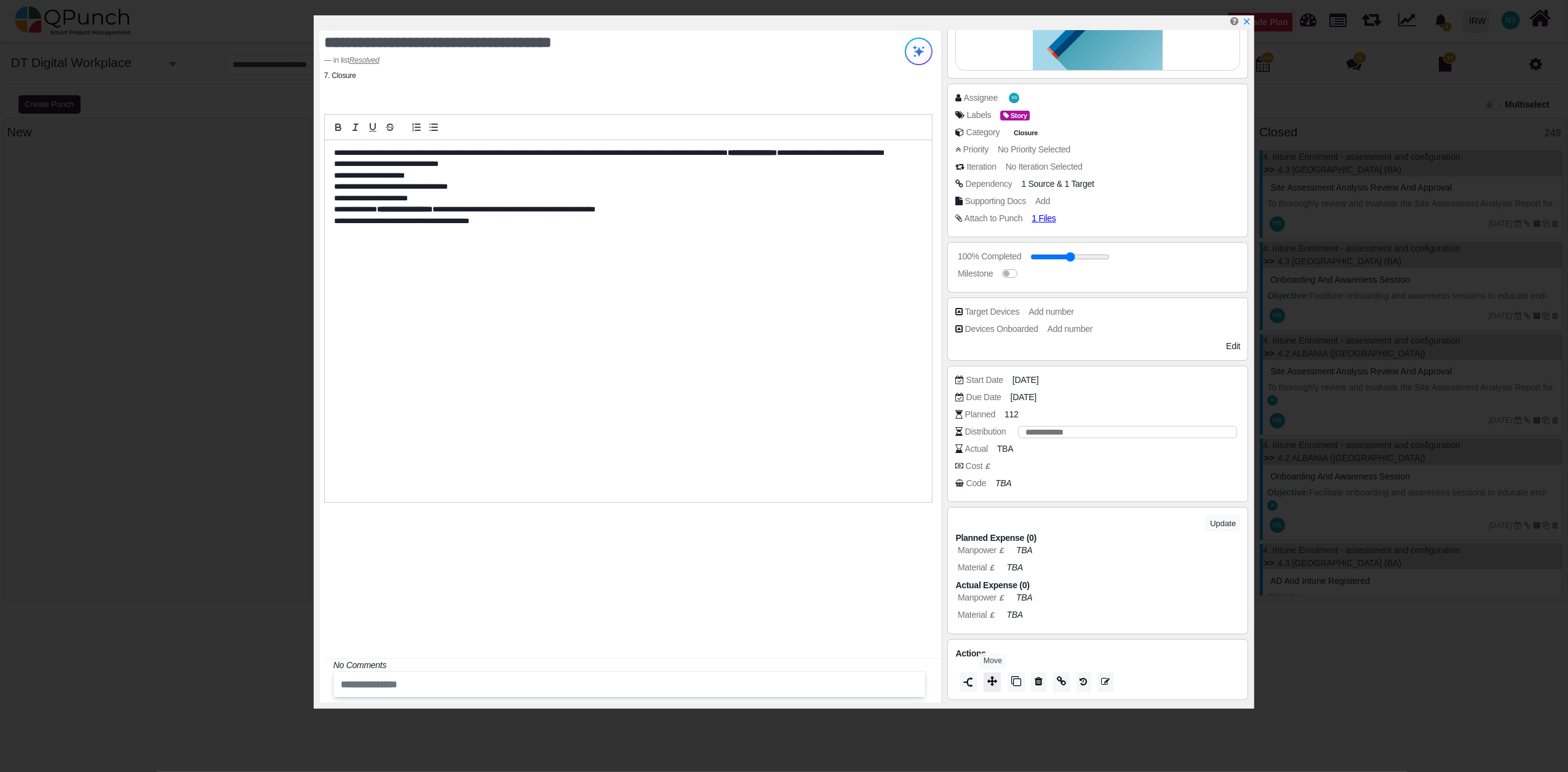
type input "**"
click at [994, 682] on icon at bounding box center [991, 681] width 10 height 10
click at [994, 670] on div "Closed" at bounding box center [1036, 668] width 182 height 20
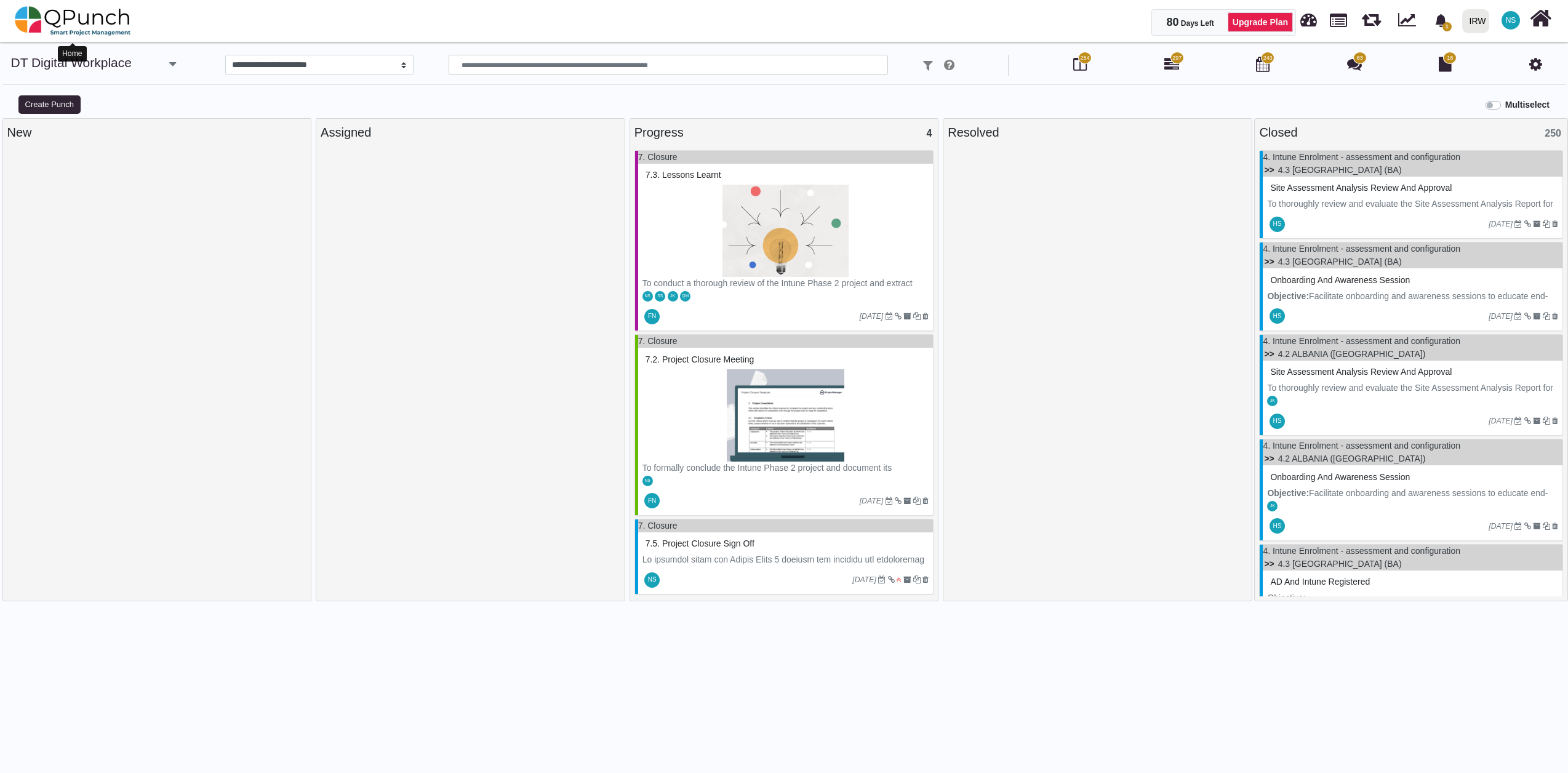
click at [85, 18] on img at bounding box center [73, 21] width 116 height 37
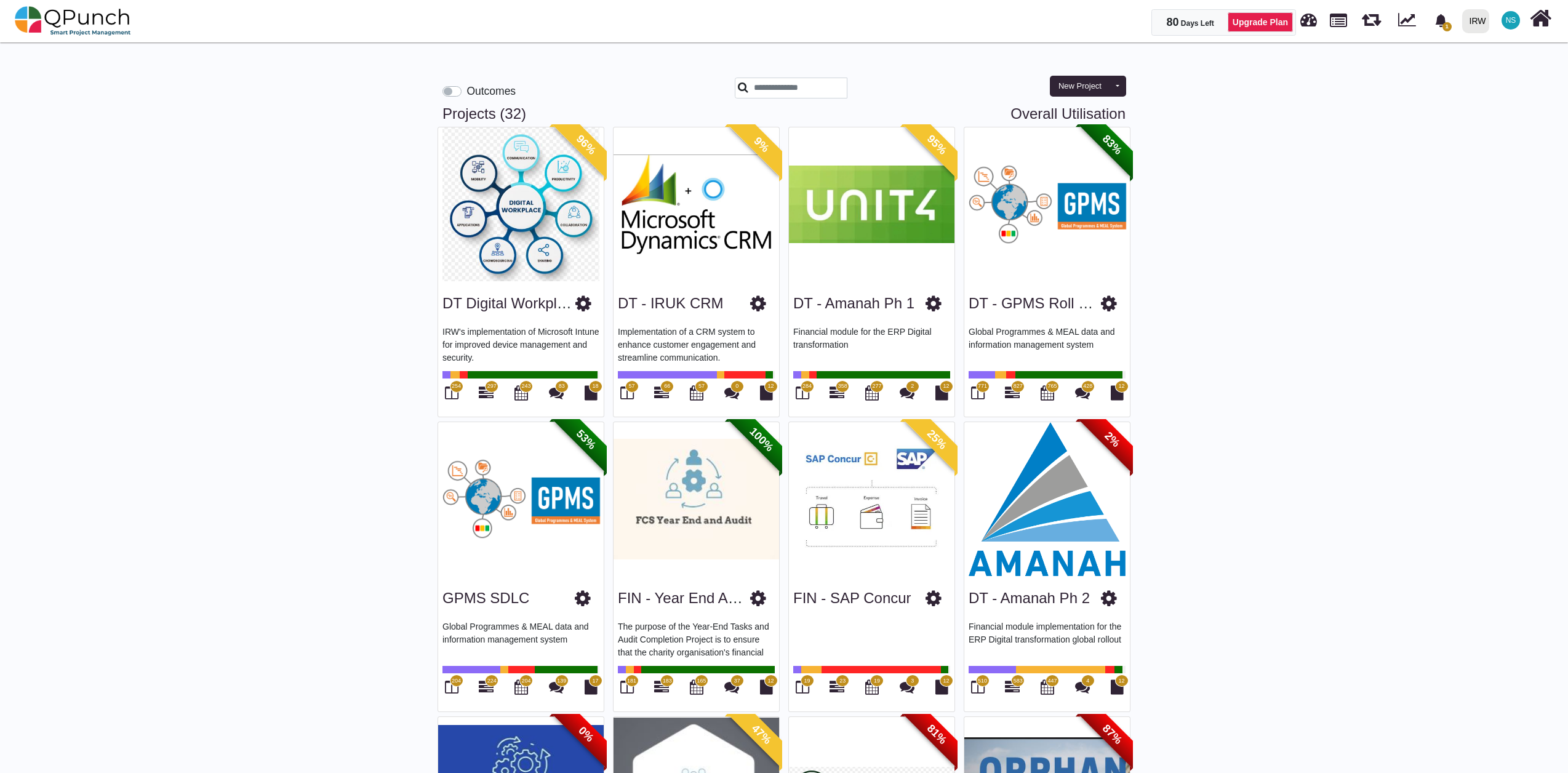
click at [586, 154] on span "96%" at bounding box center [585, 145] width 68 height 68
click at [510, 300] on link "DT Digital Workplace" at bounding box center [511, 304] width 138 height 17
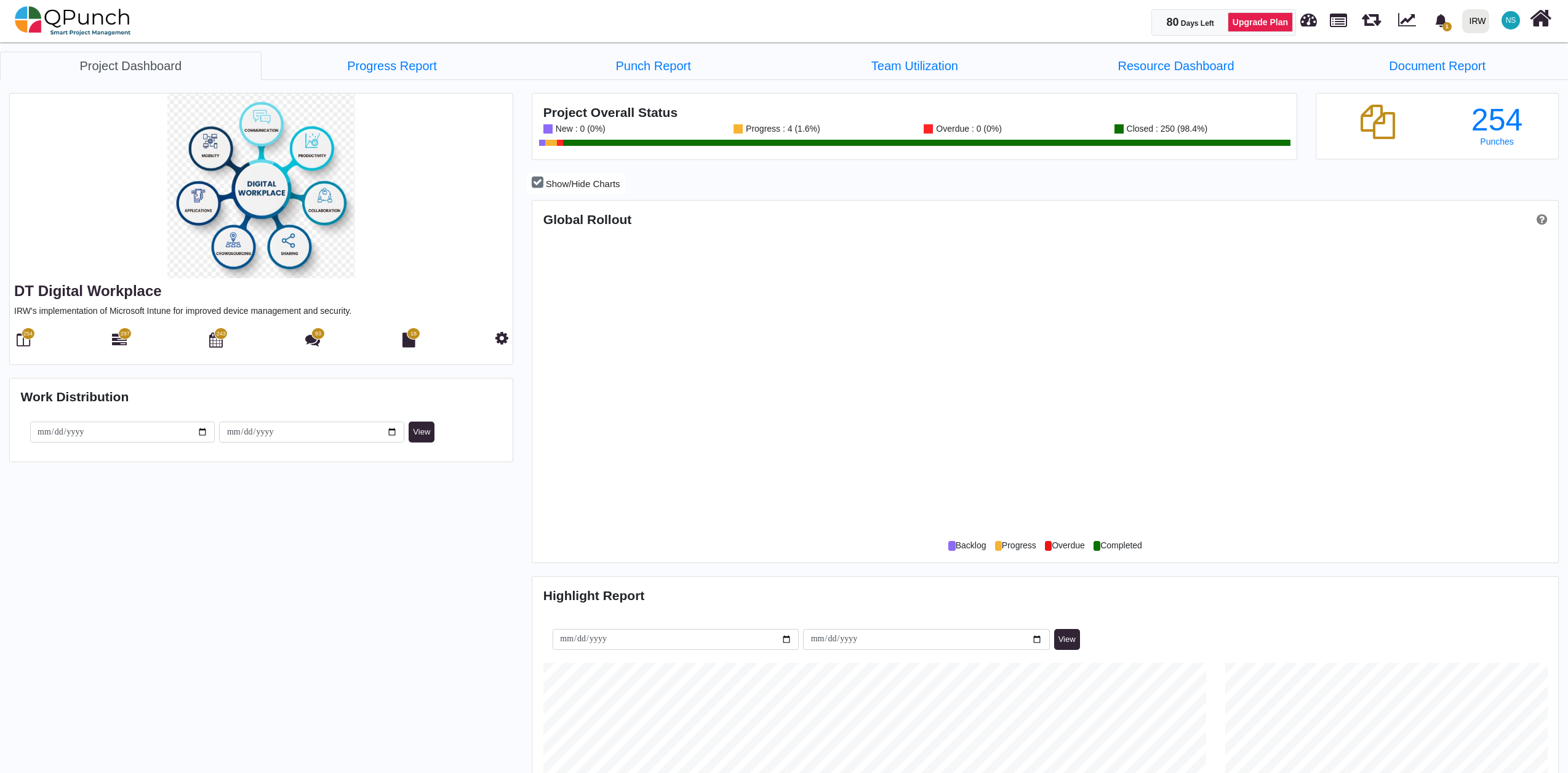
scroll to position [456, 1022]
click at [394, 71] on link "Progress Report" at bounding box center [392, 66] width 261 height 28
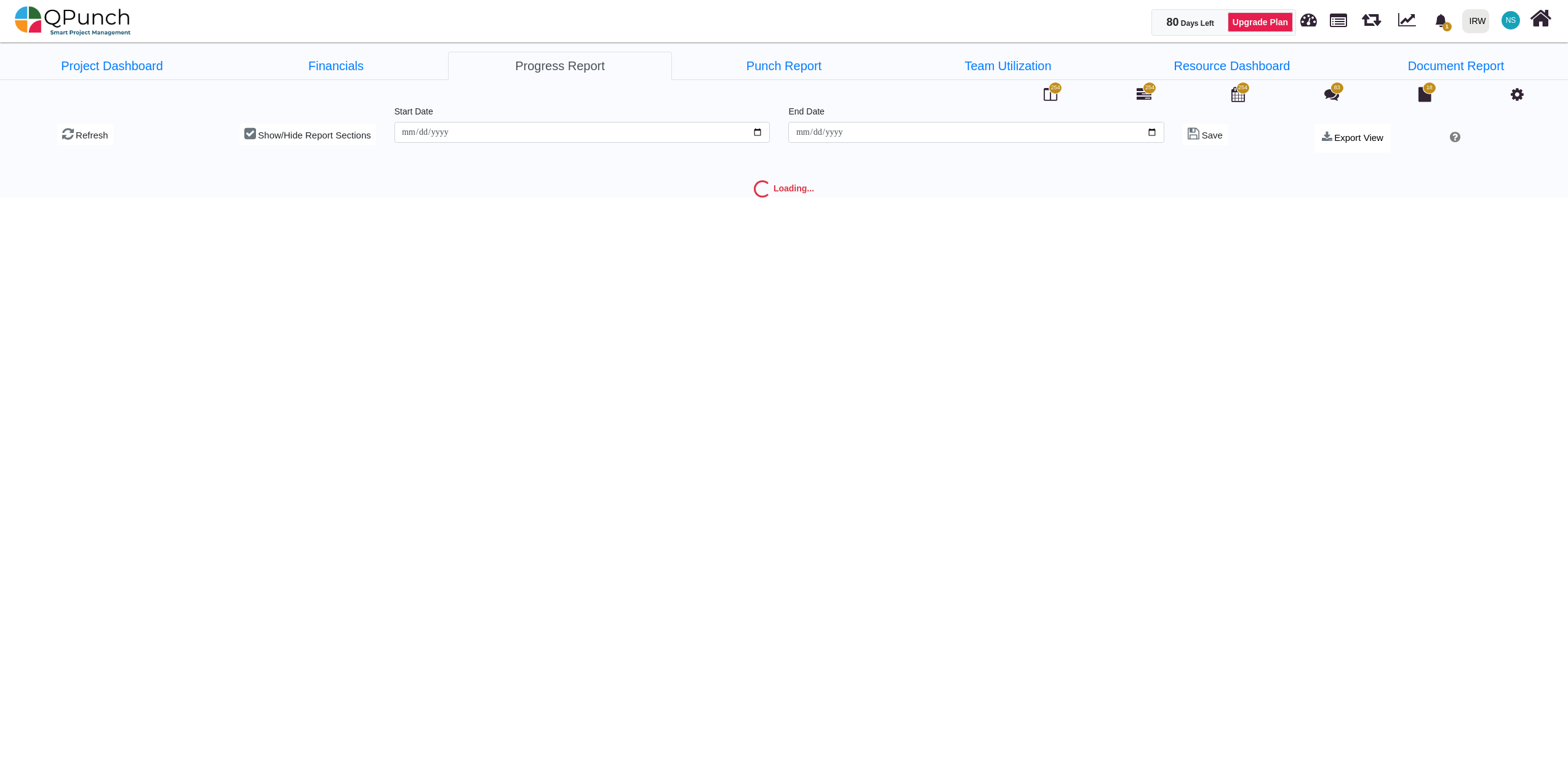
type input "**********"
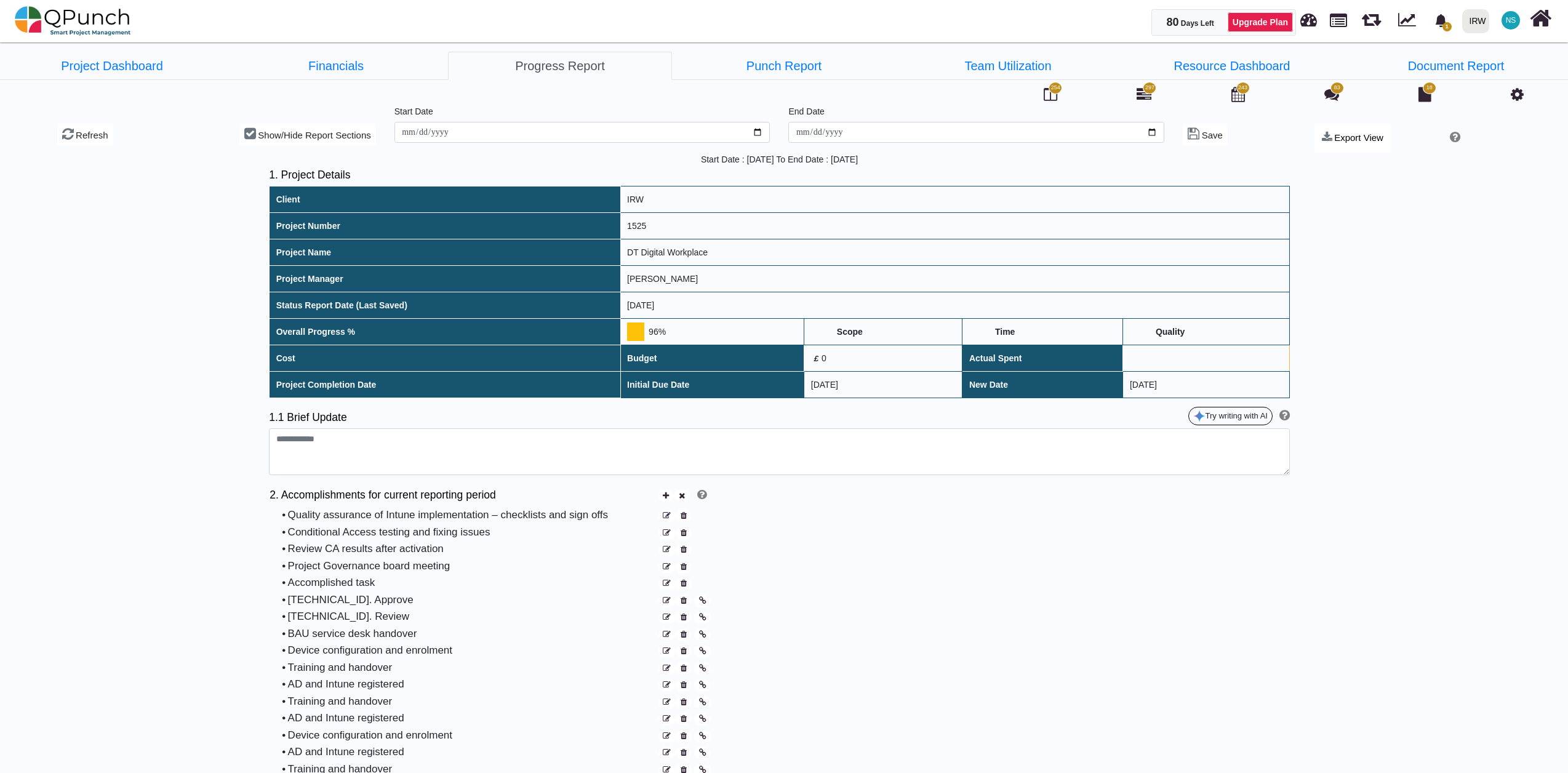
type textarea "**********"
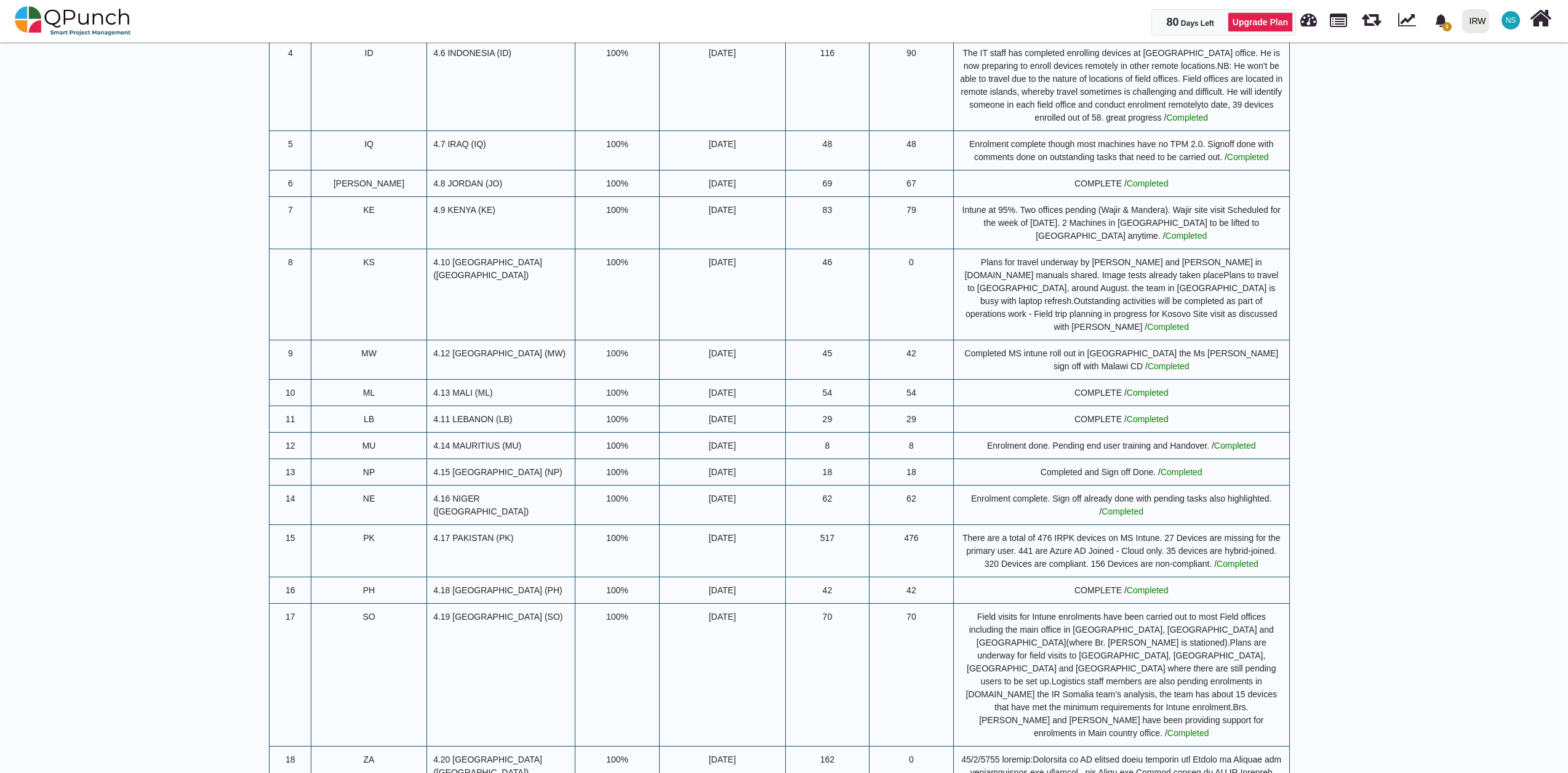
scroll to position [2873, 0]
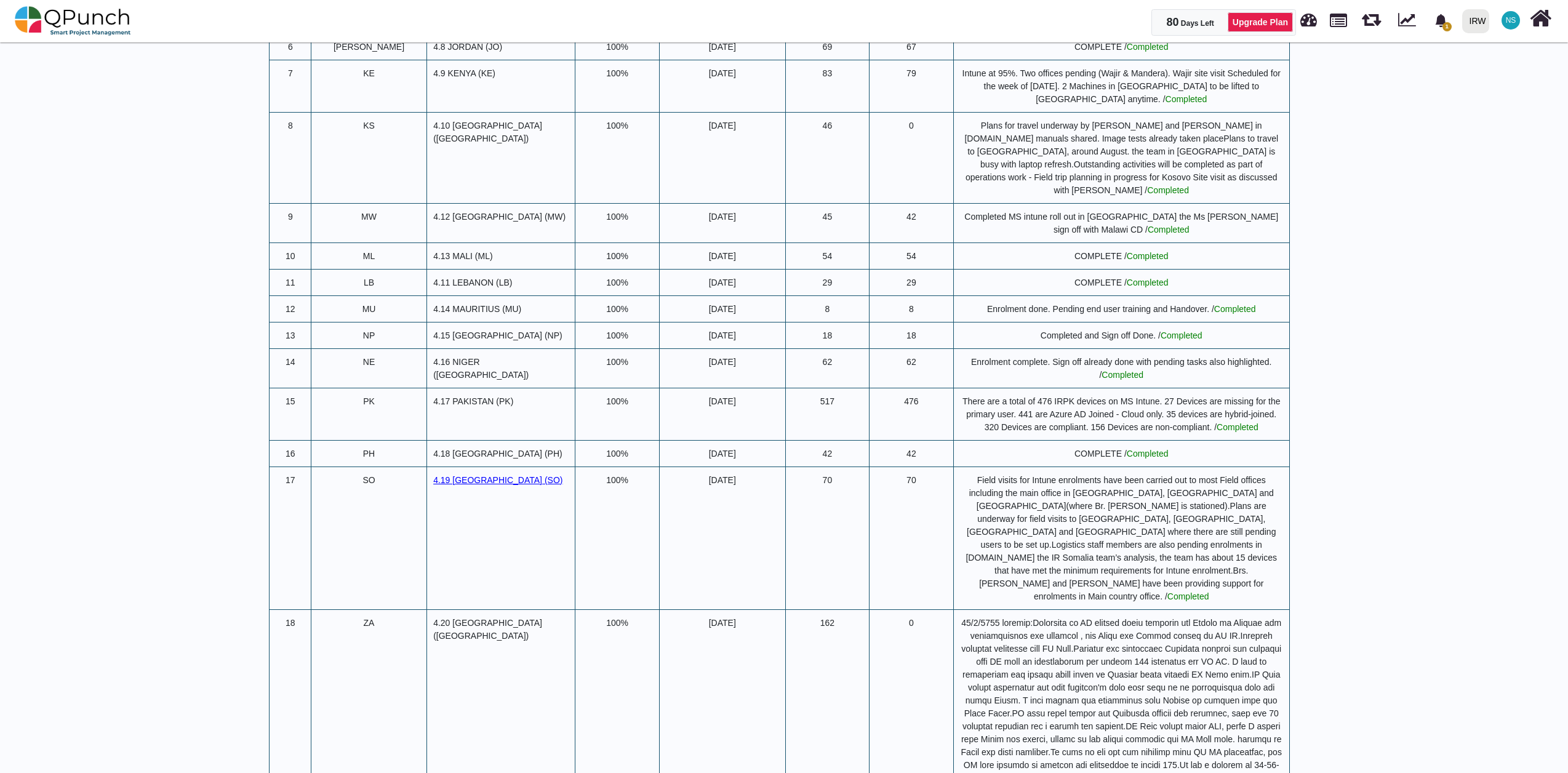
click at [433, 476] on span "4.19 [GEOGRAPHIC_DATA] (SO)" at bounding box center [497, 480] width 129 height 10
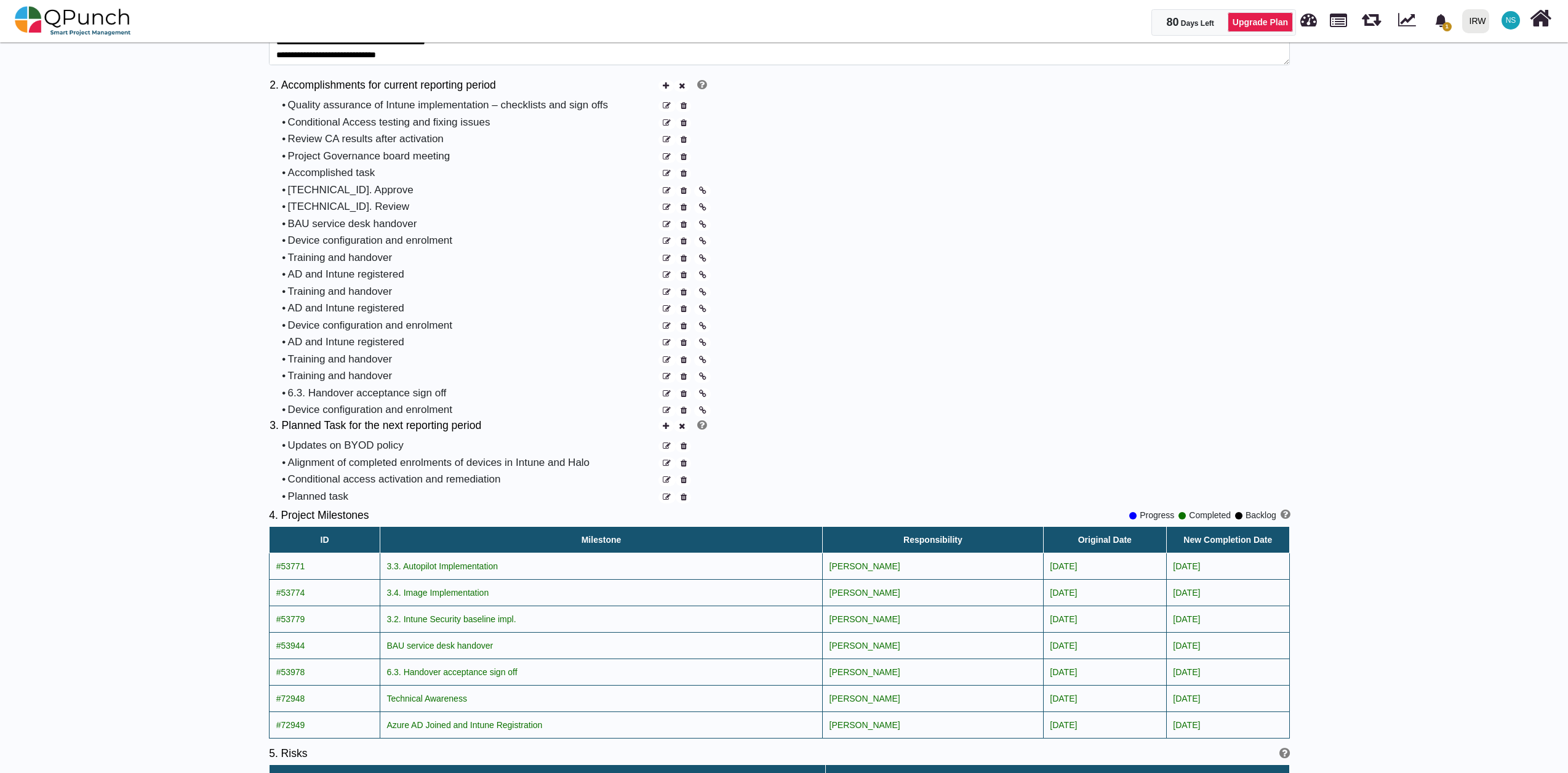
scroll to position [0, 0]
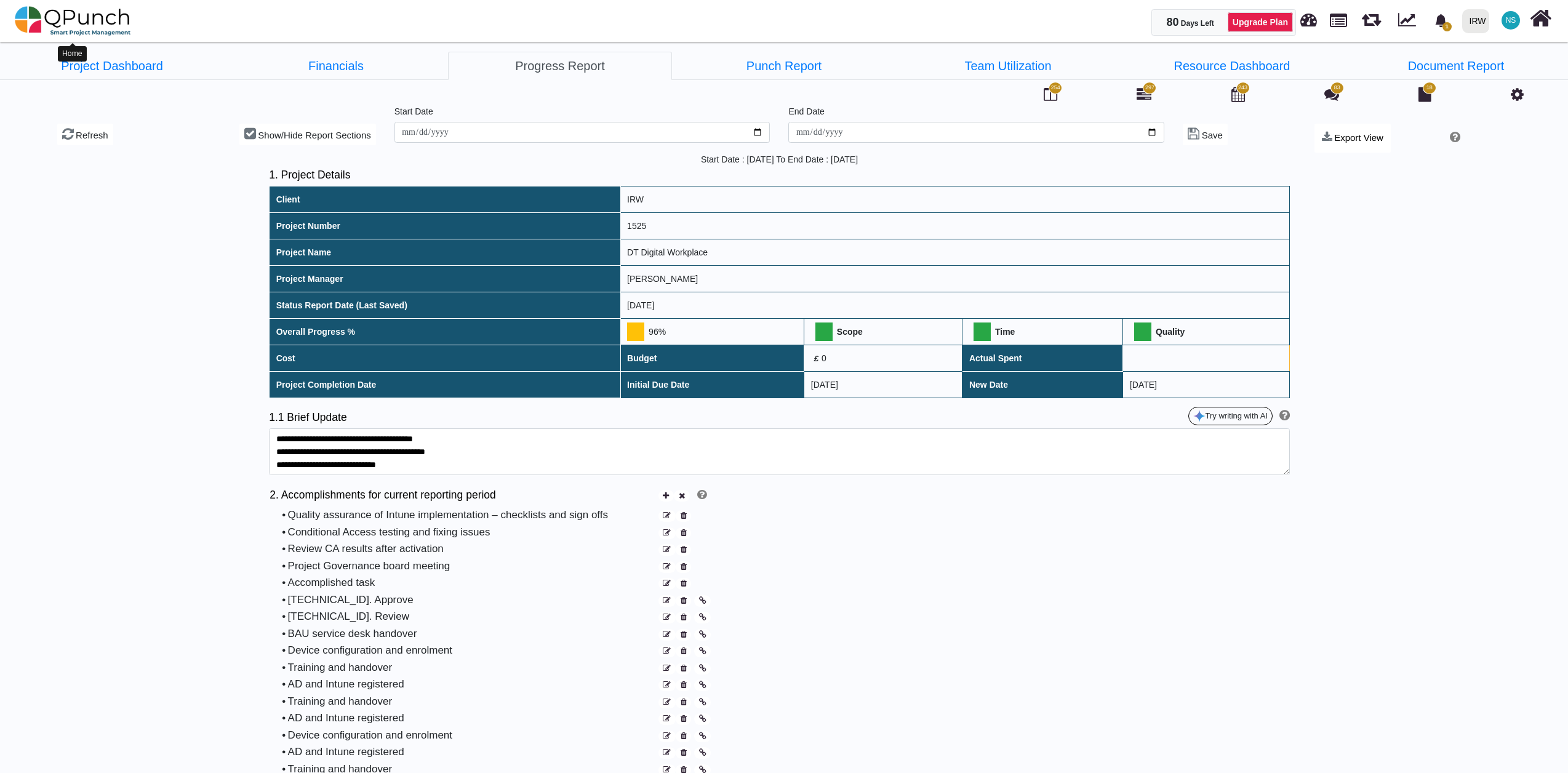
click at [99, 18] on img at bounding box center [73, 21] width 116 height 37
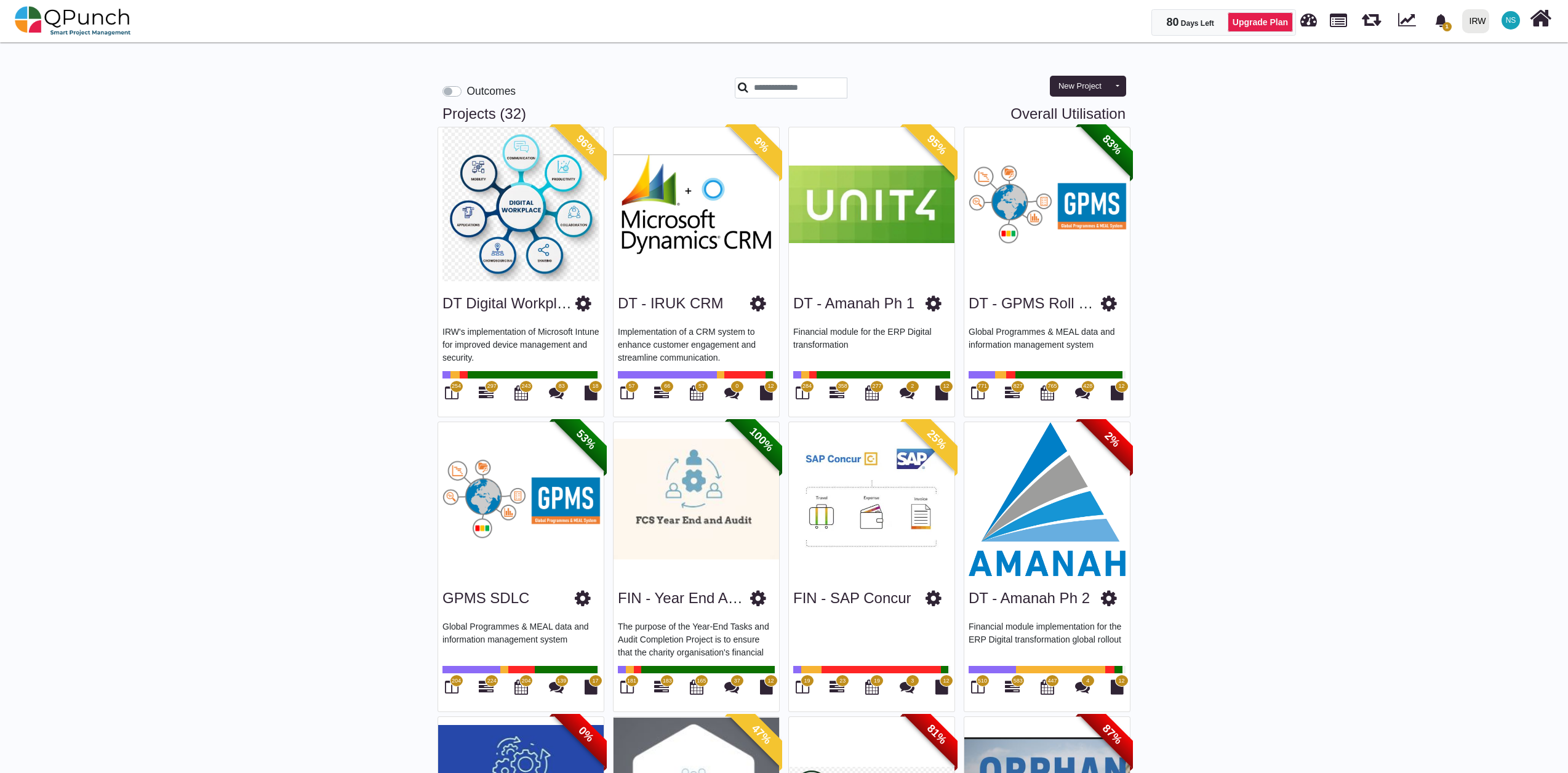
scroll to position [137, 0]
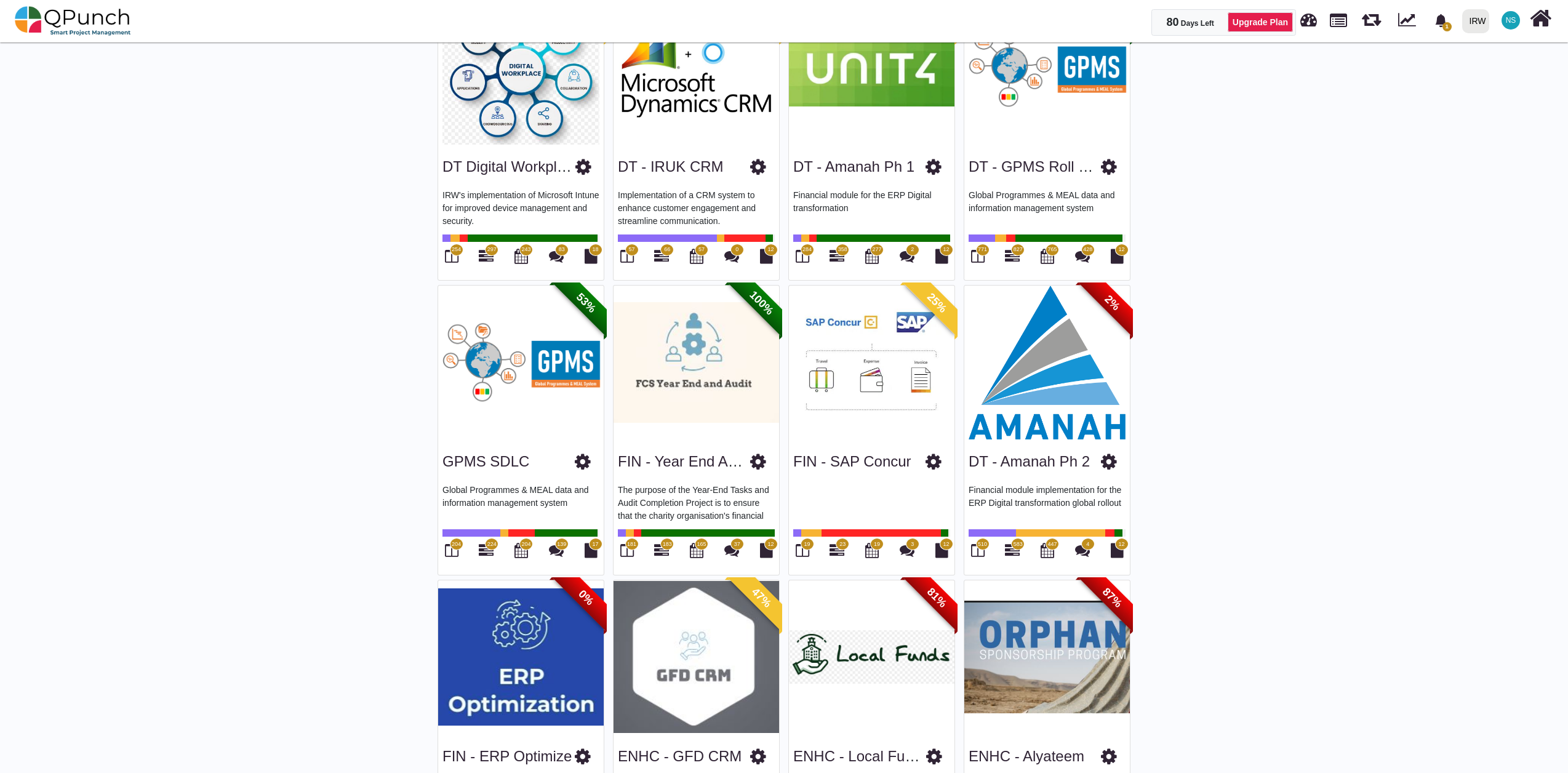
click at [1077, 369] on img at bounding box center [1047, 362] width 166 height 154
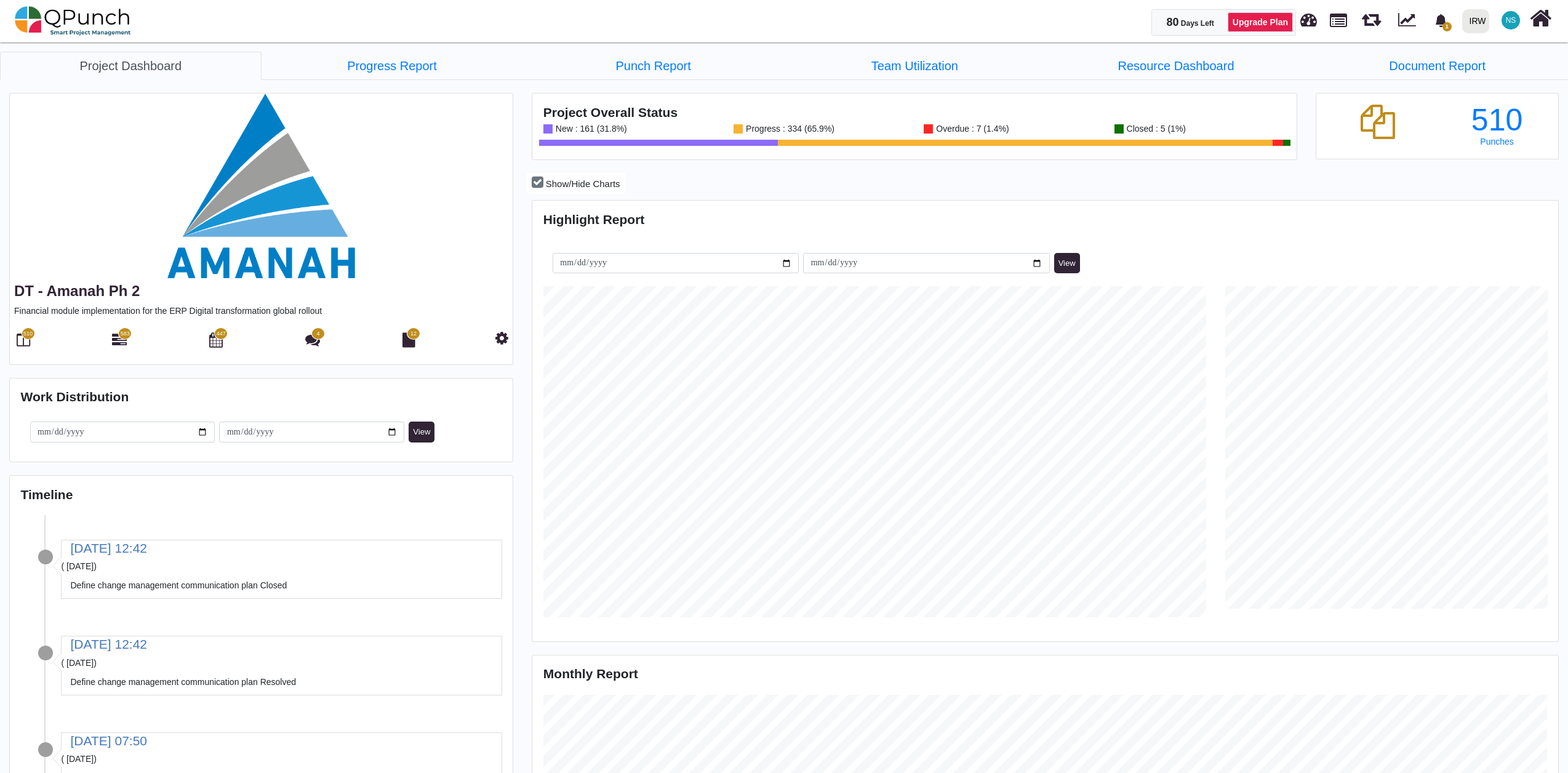
scroll to position [456, 1022]
click at [50, 22] on img at bounding box center [73, 21] width 116 height 37
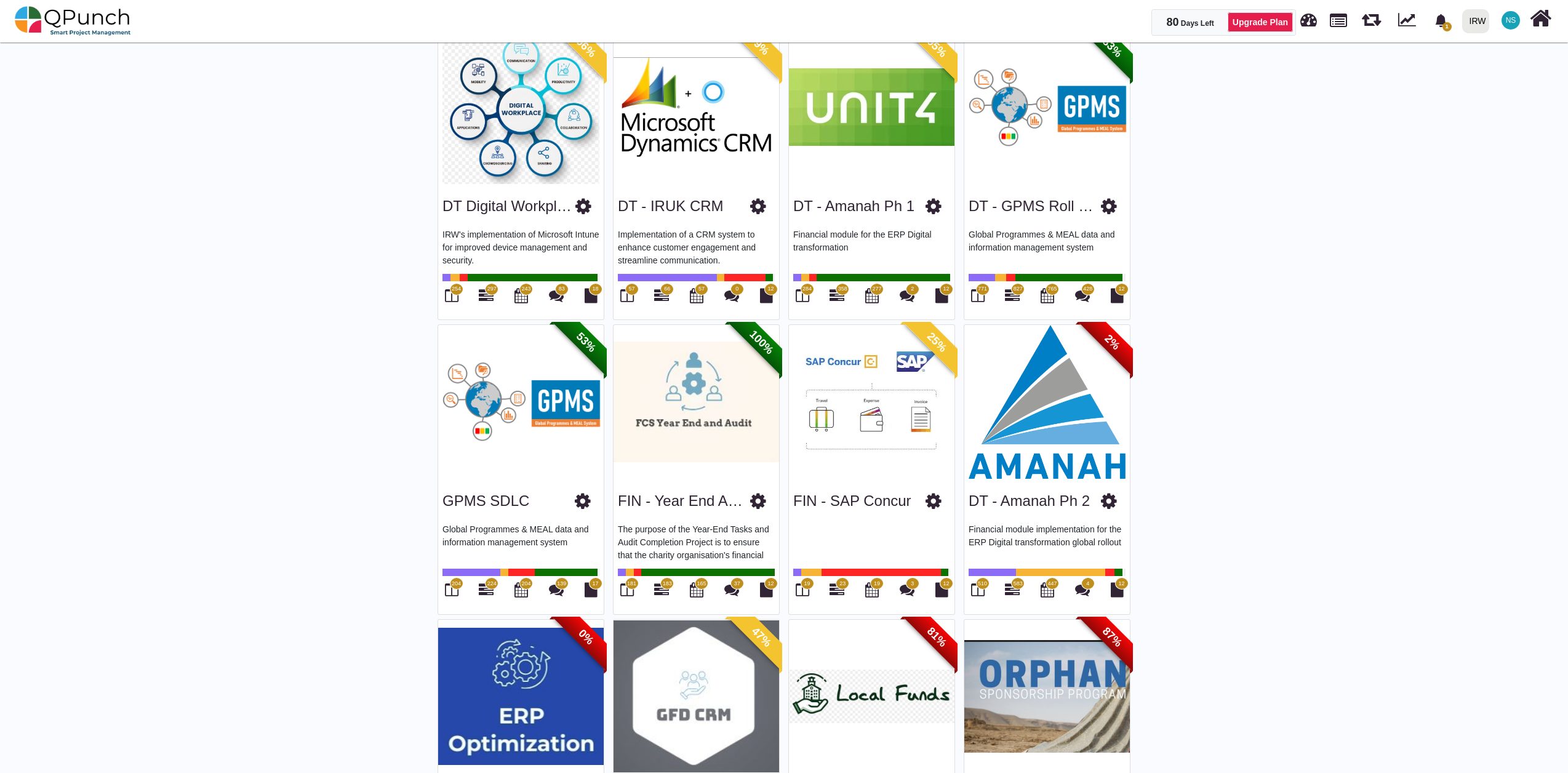
scroll to position [137, 0]
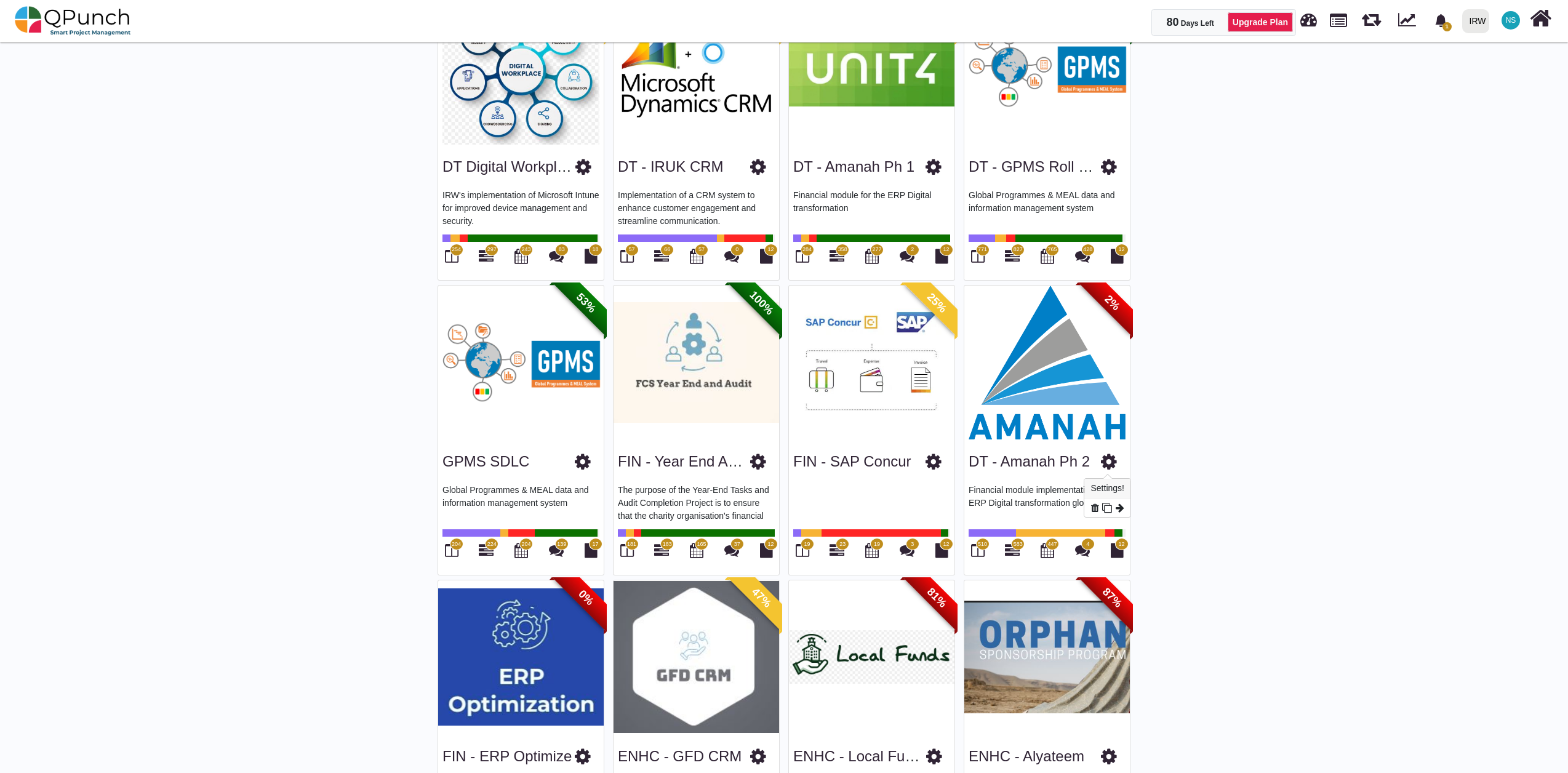
click at [1107, 461] on icon at bounding box center [1109, 462] width 16 height 18
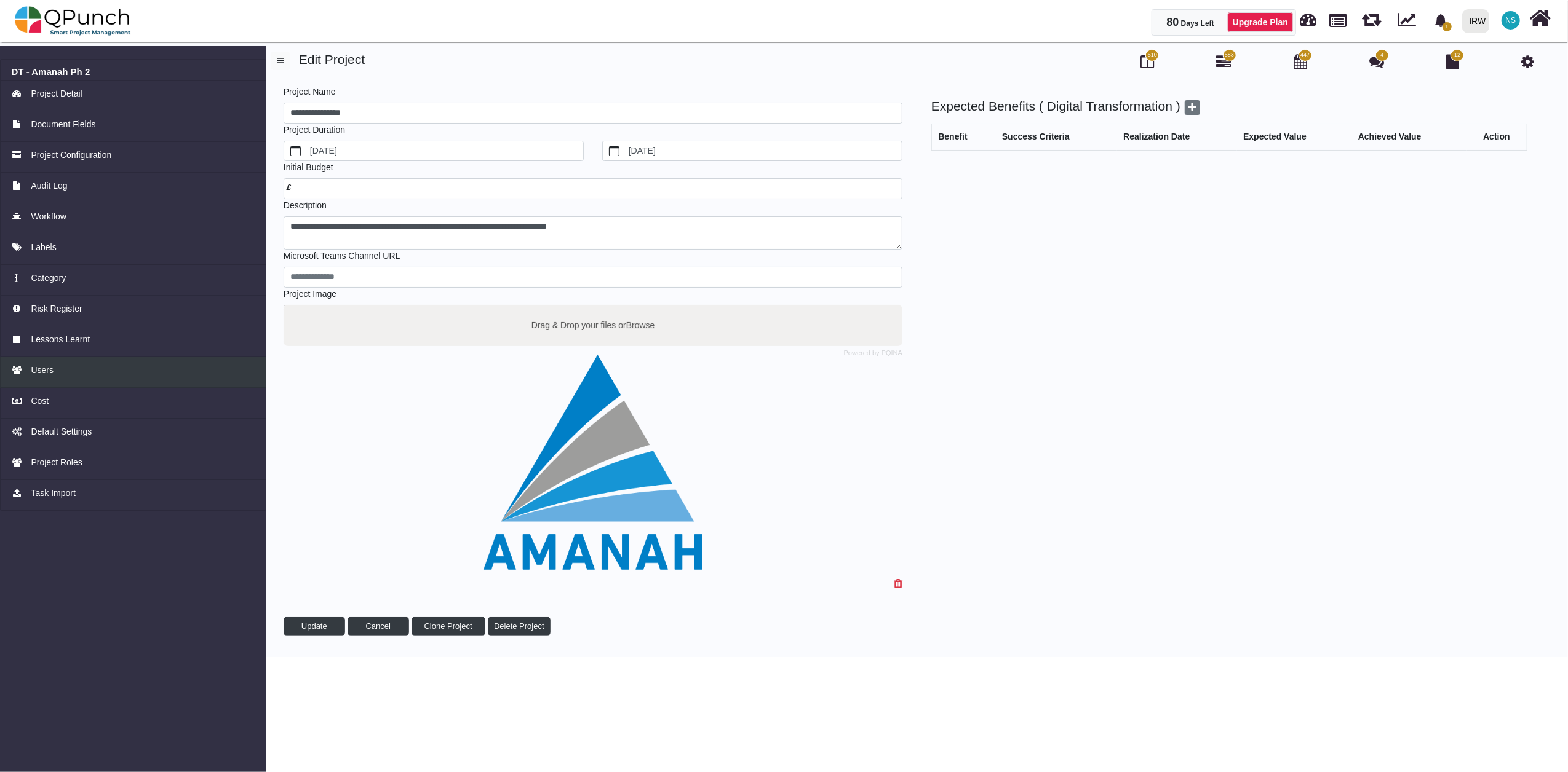
click at [47, 370] on span "Users" at bounding box center [42, 370] width 23 height 13
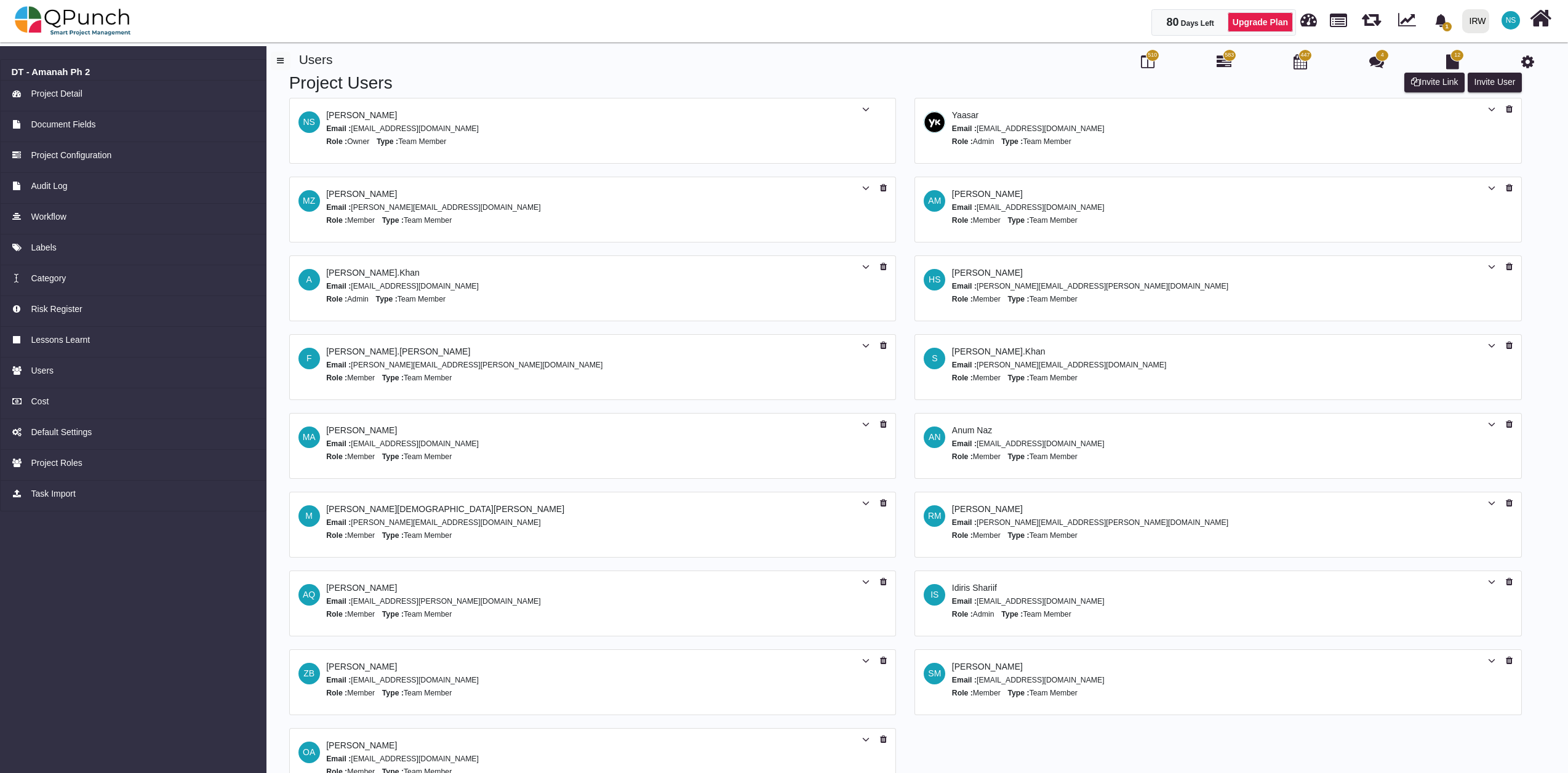
click at [1482, 24] on div "IRW" at bounding box center [1478, 21] width 17 height 21
click at [1515, 23] on span "NS" at bounding box center [1511, 21] width 11 height 8
click at [1495, 55] on link "Subscription Settings" at bounding box center [1473, 56] width 107 height 18
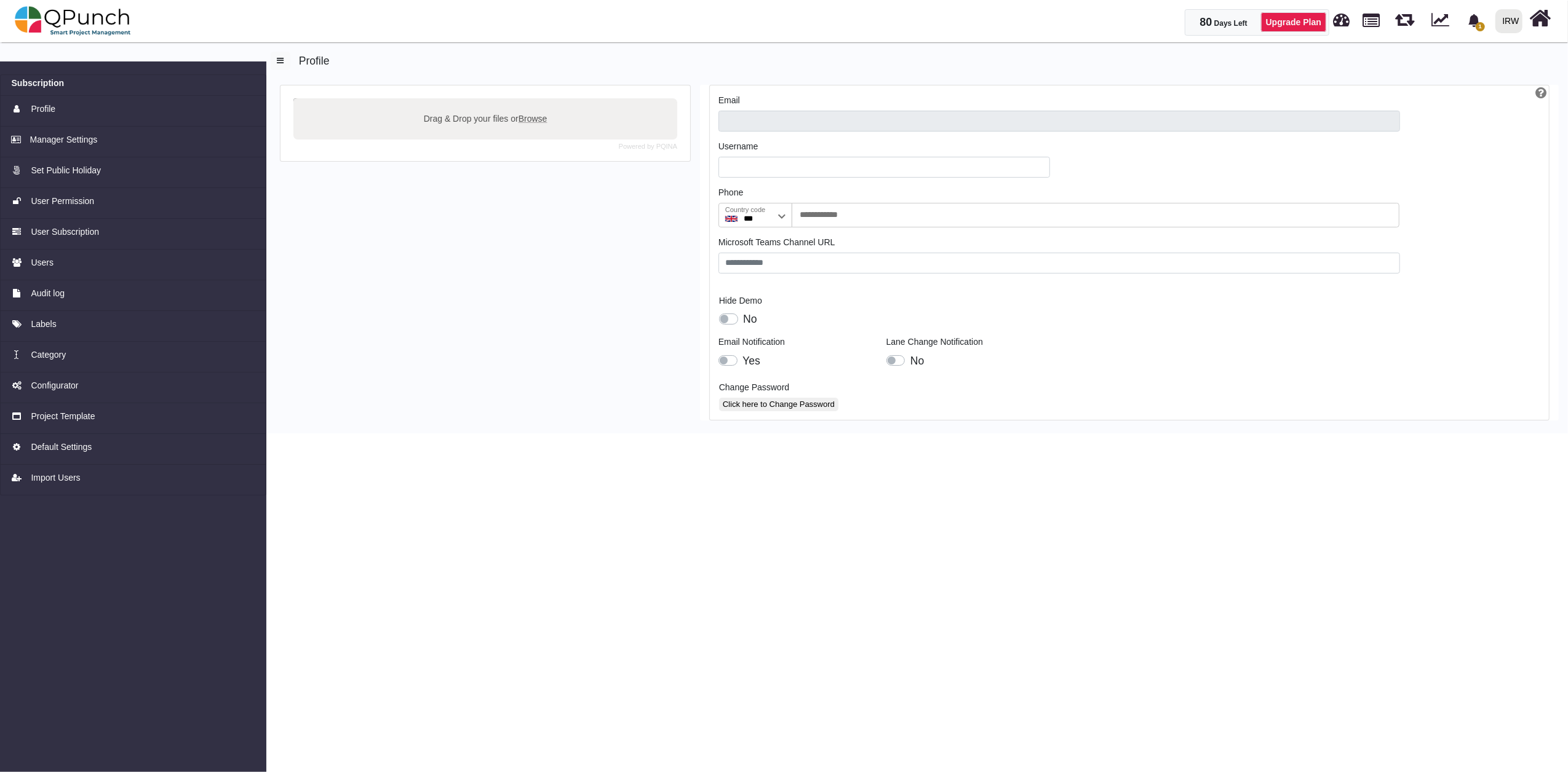
type input "**********"
click at [44, 258] on span "Users" at bounding box center [42, 263] width 23 height 13
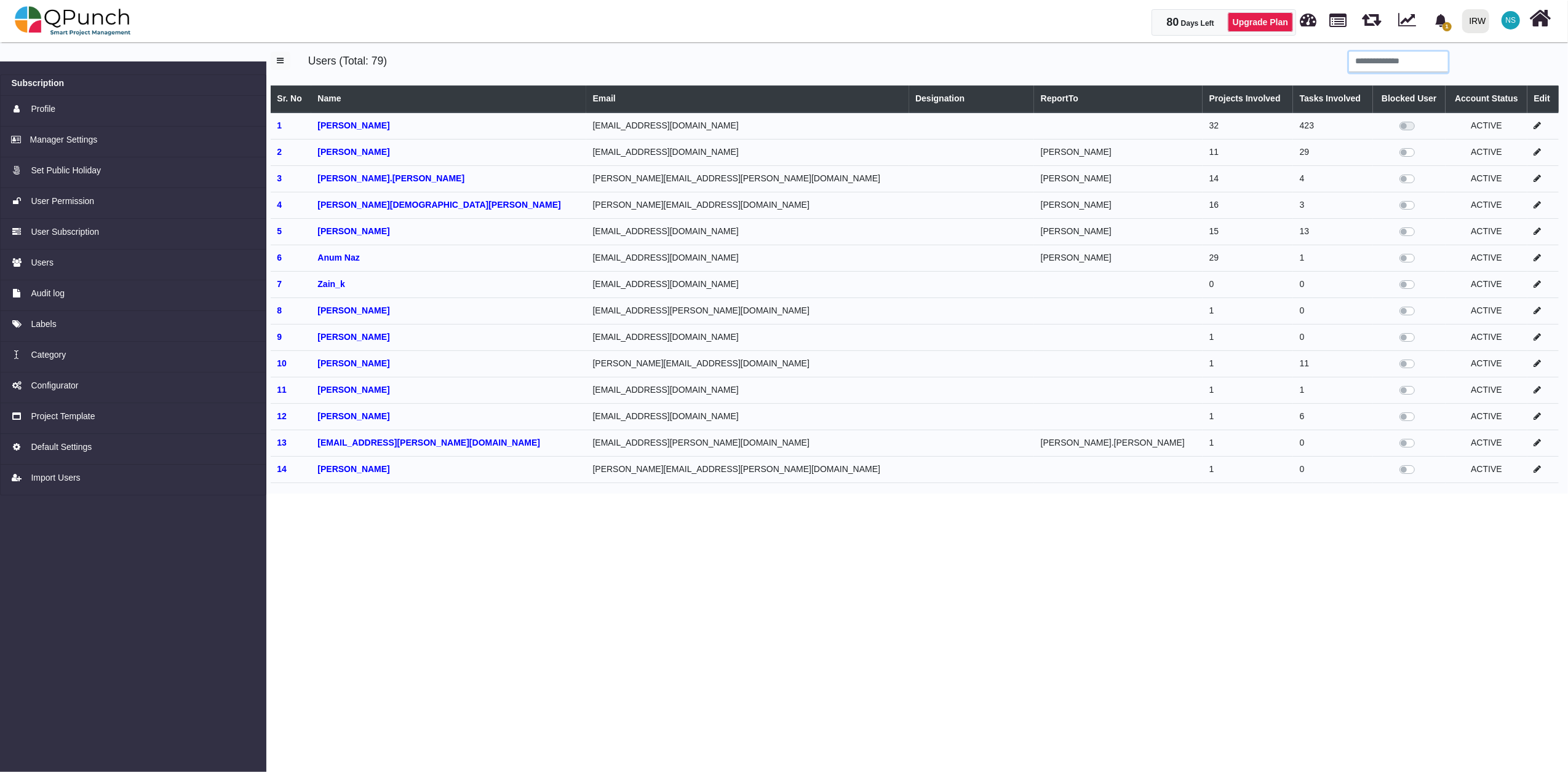
click at [1437, 62] on input "search" at bounding box center [1398, 62] width 99 height 21
click at [1386, 59] on input "search" at bounding box center [1398, 62] width 99 height 21
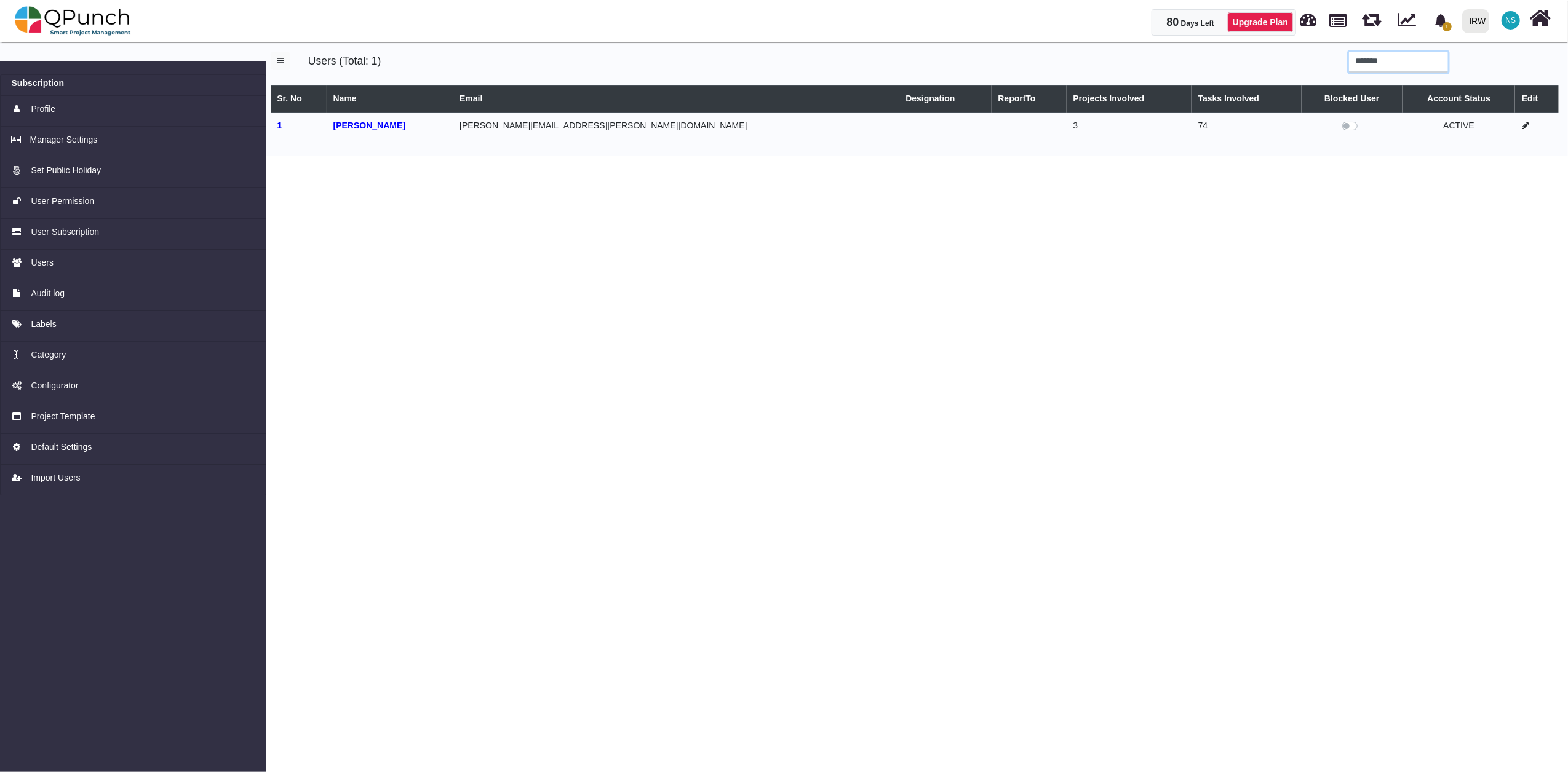
type input "*******"
click at [1521, 124] on icon at bounding box center [1525, 125] width 8 height 8
select select
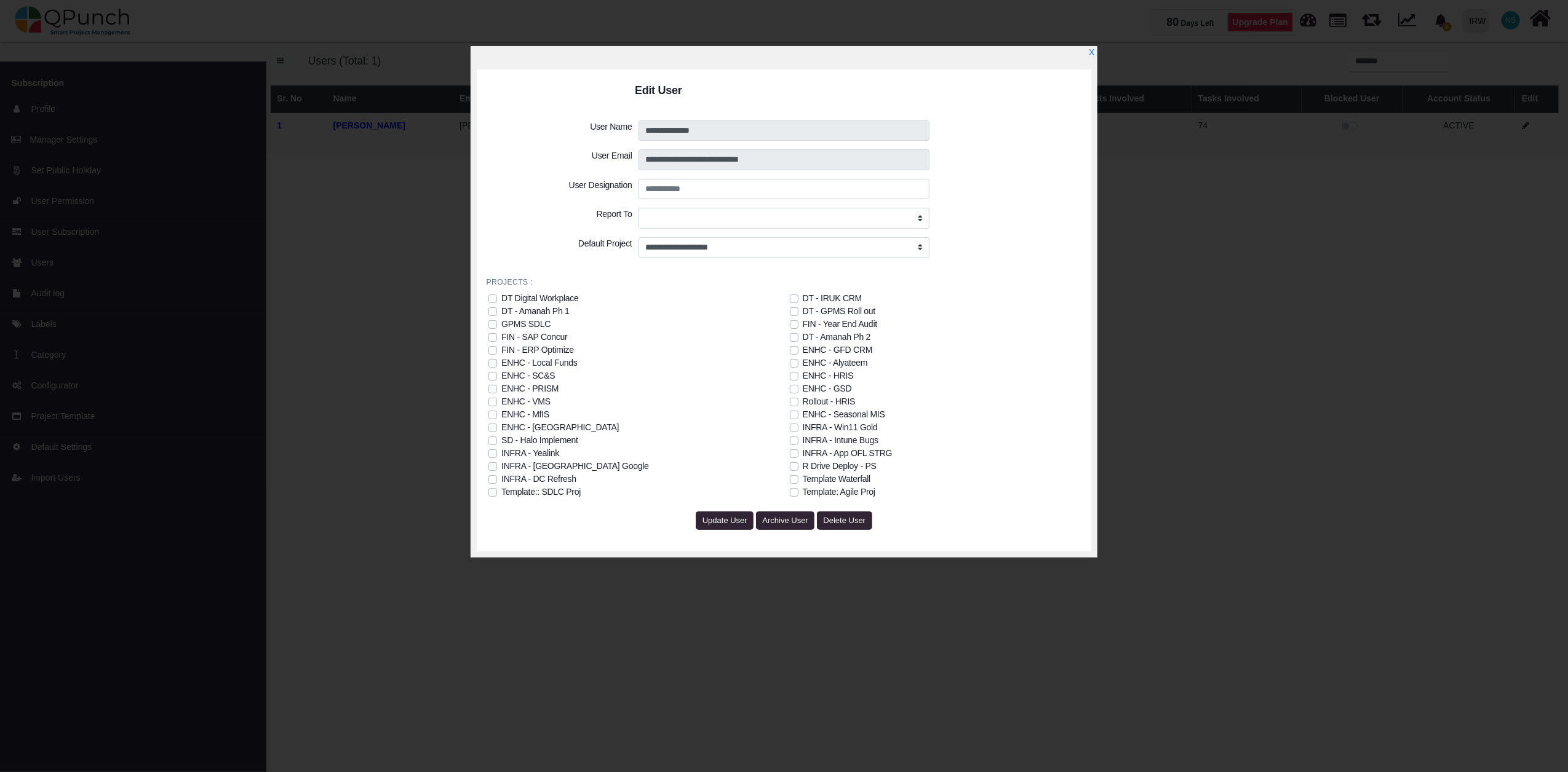
click at [566, 361] on div "ENHC - Local Funds" at bounding box center [538, 363] width 76 height 13
click at [875, 412] on div "ENHC - Seasonal MIS" at bounding box center [844, 415] width 82 height 13
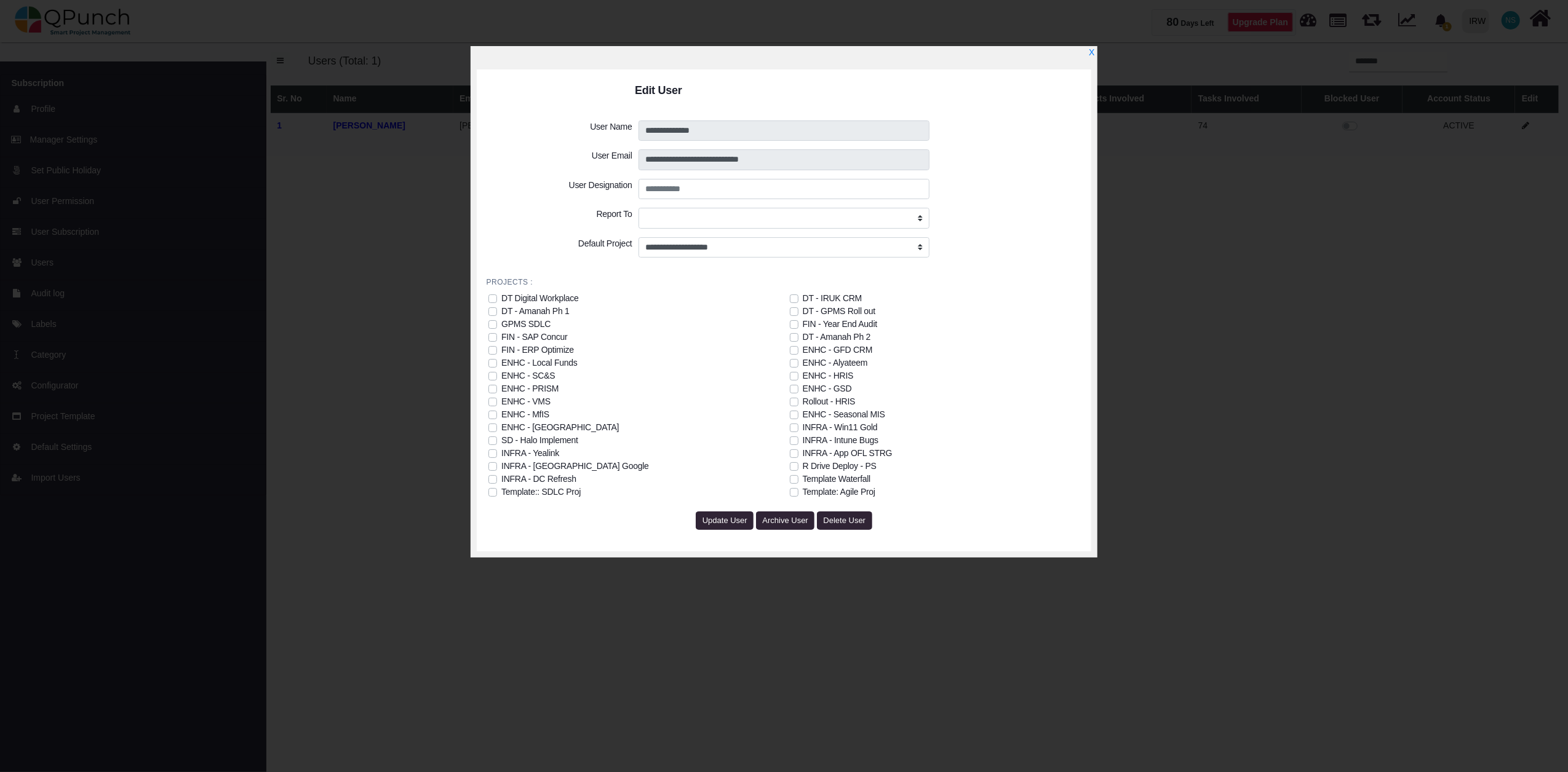
click at [859, 311] on div "DT - GPMS Roll out" at bounding box center [839, 311] width 73 height 13
click at [867, 336] on div "DT - Amanah Ph 2" at bounding box center [836, 337] width 68 height 13
click at [810, 399] on div "Rollout - HRIS" at bounding box center [829, 402] width 53 height 13
click at [840, 374] on div "ENHC - HRIS" at bounding box center [828, 376] width 50 height 13
click at [542, 376] on div "ENHC - SC&S" at bounding box center [528, 376] width 53 height 13
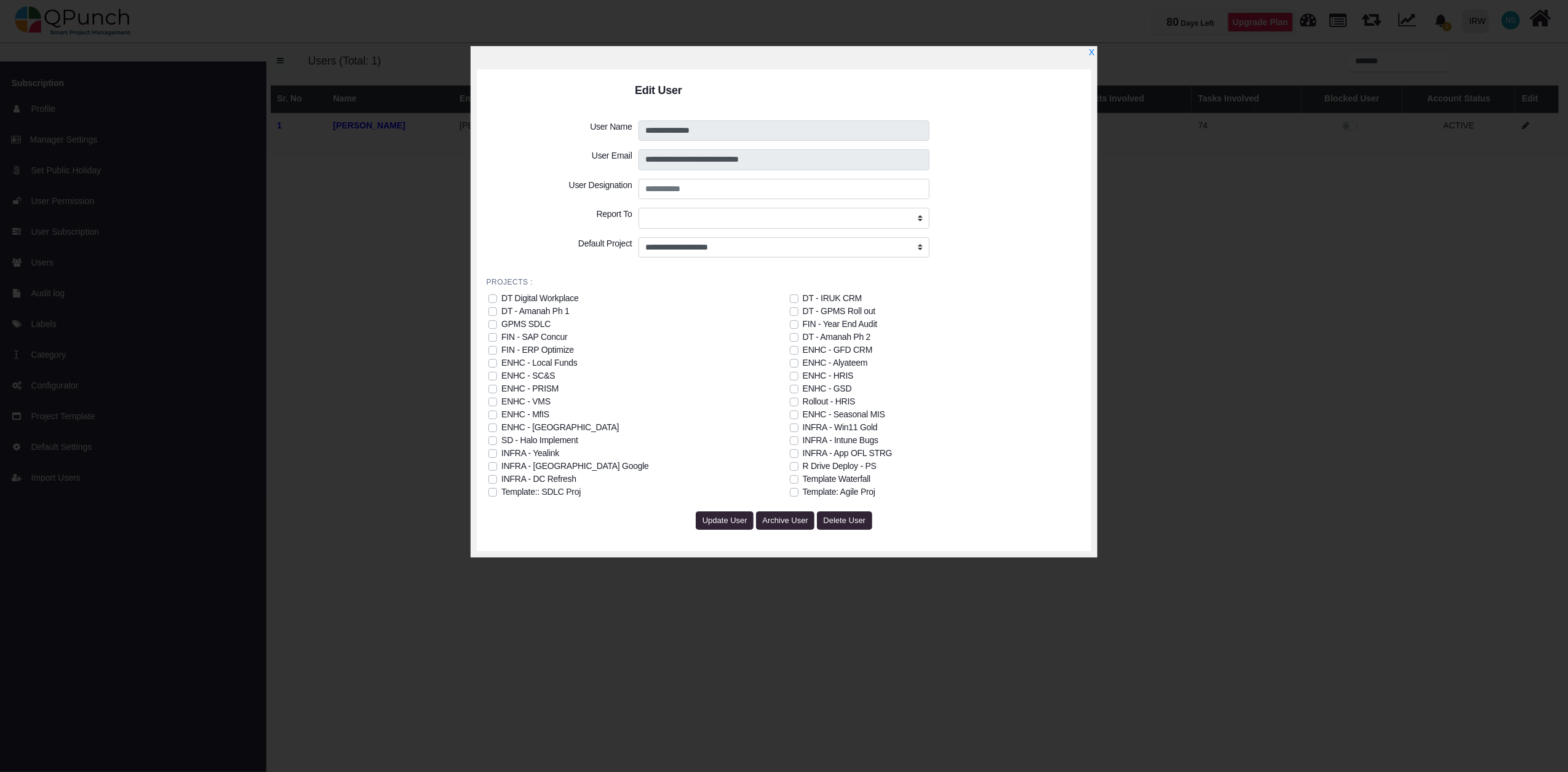
click at [856, 359] on div "ENHC - Alyateem" at bounding box center [835, 363] width 65 height 13
click at [551, 425] on div "ENHC - [GEOGRAPHIC_DATA]" at bounding box center [560, 428] width 118 height 13
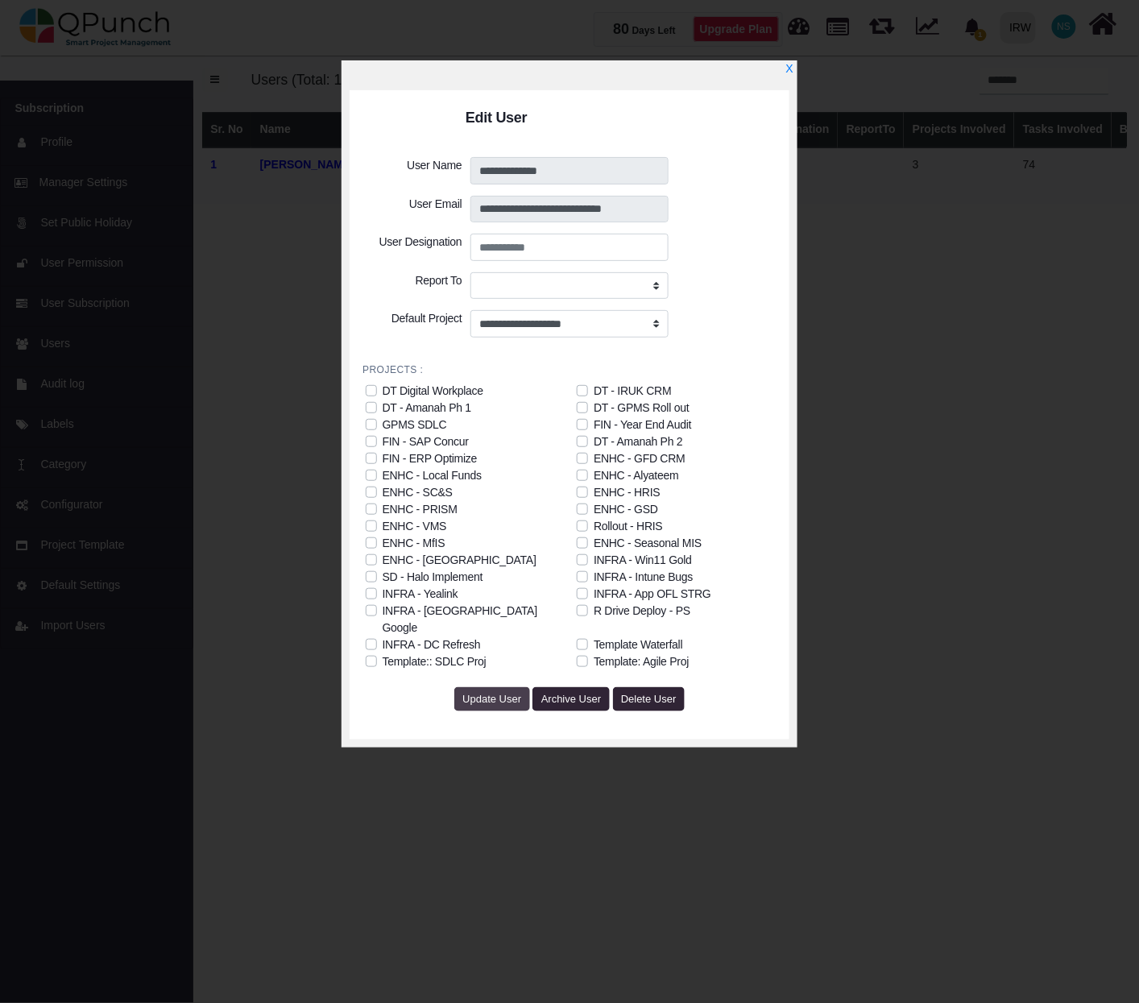
click at [493, 692] on span "Update User" at bounding box center [491, 698] width 59 height 12
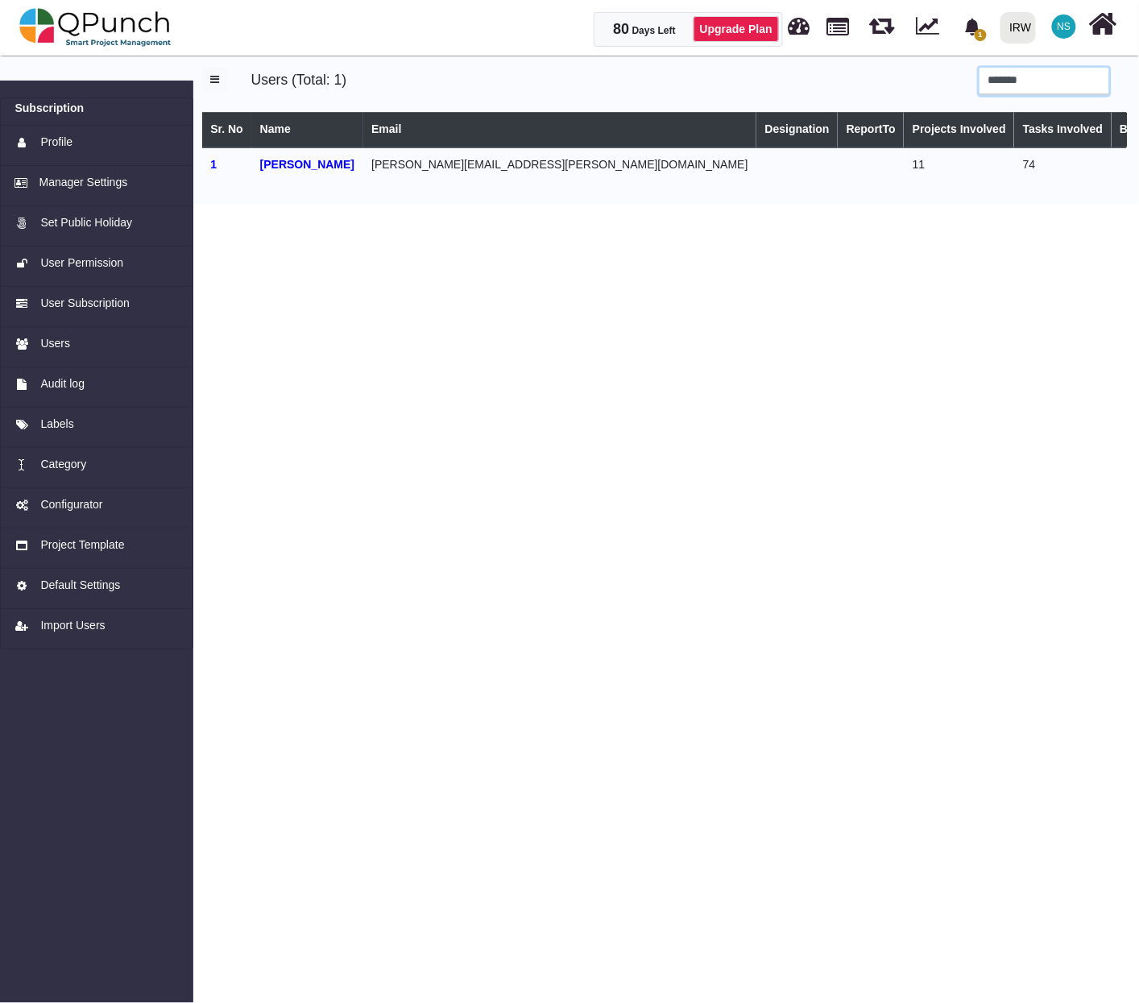
drag, startPoint x: 1028, startPoint y: 82, endPoint x: 893, endPoint y: 72, distance: 135.6
click at [893, 72] on div "*******" at bounding box center [905, 81] width 428 height 27
type input "****"
select select
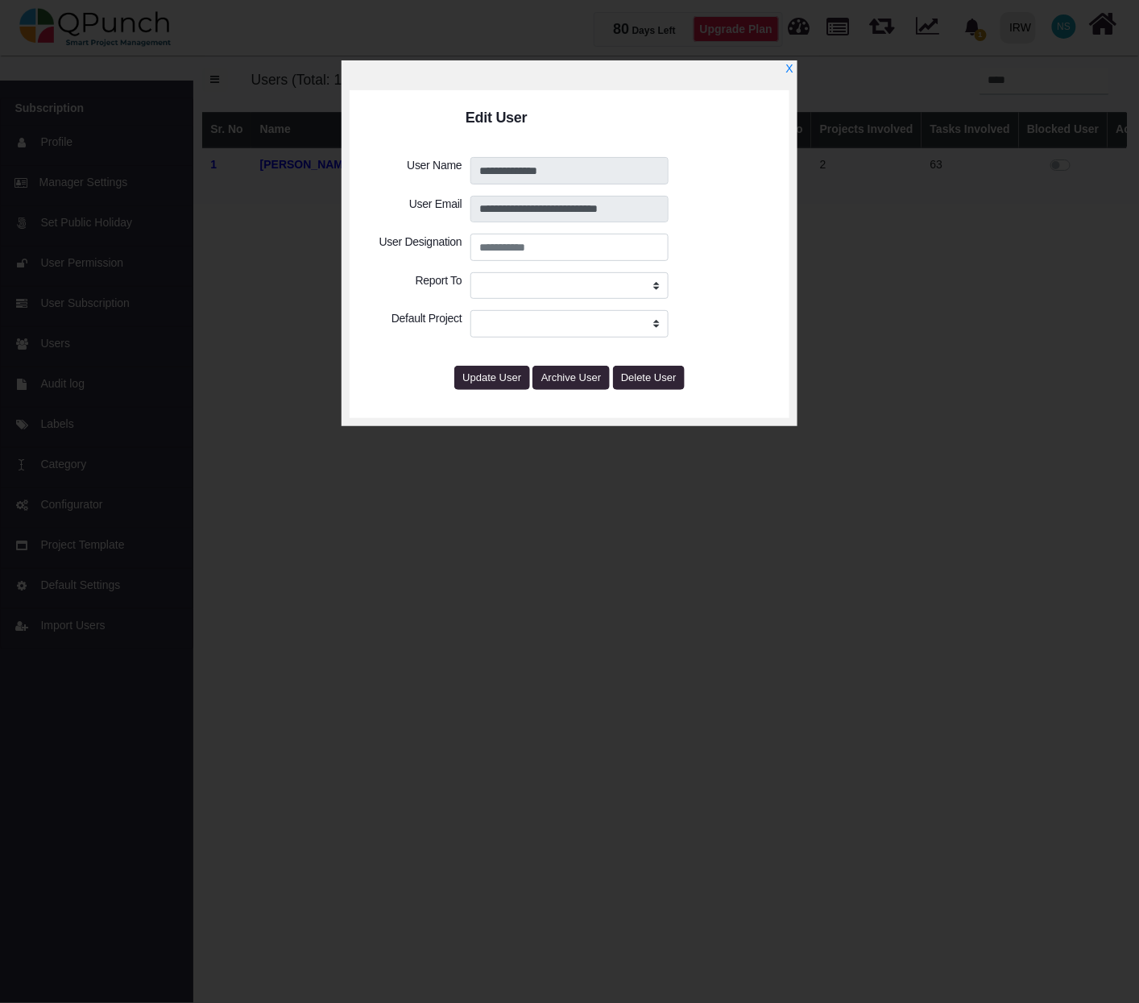
select select
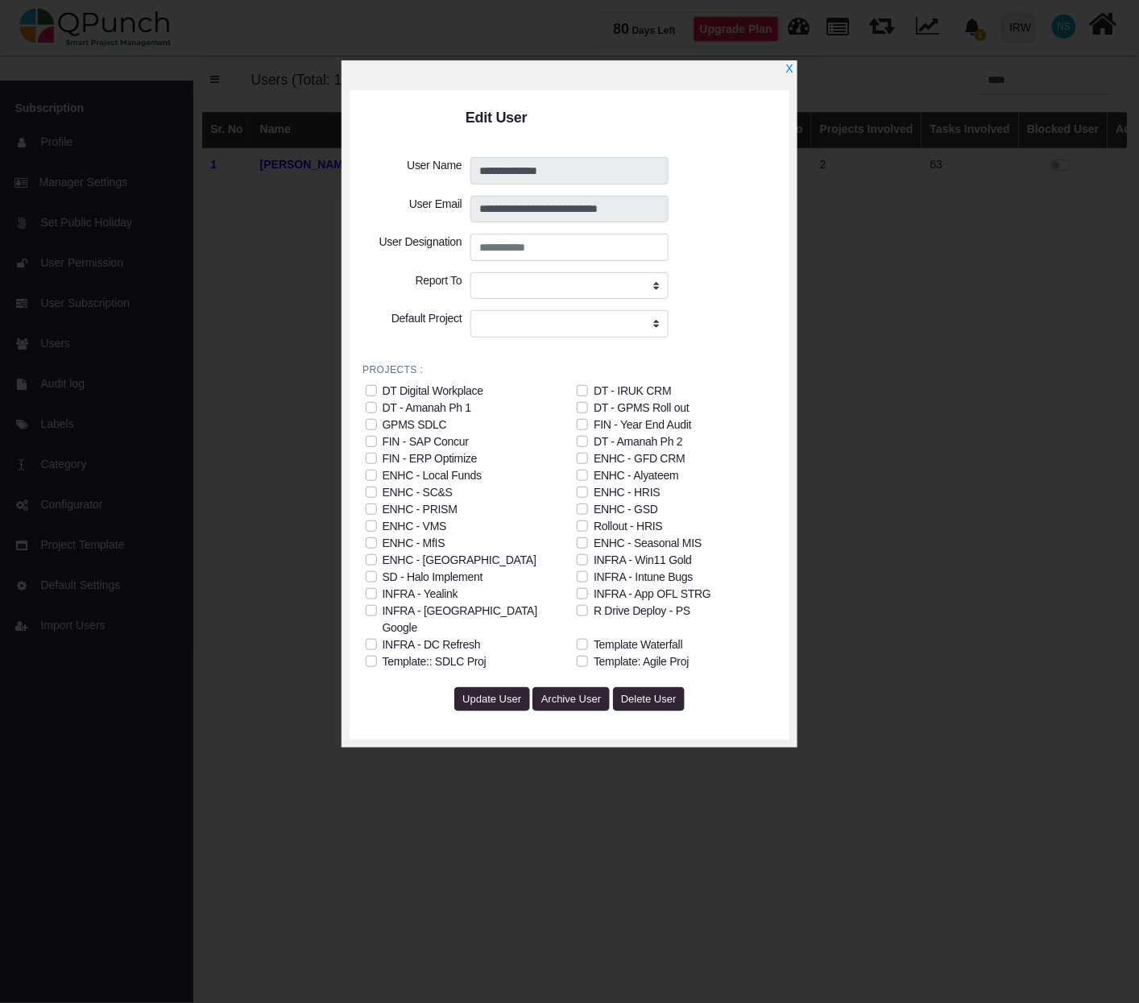
click at [382, 490] on label "ENHC - SC&S" at bounding box center [417, 492] width 70 height 17
click at [382, 560] on label "ENHC - [GEOGRAPHIC_DATA]" at bounding box center [459, 560] width 154 height 17
click at [382, 636] on label "INFRA - DC Refresh" at bounding box center [431, 644] width 98 height 17
click at [593, 541] on label "ENHC - Seasonal MIS" at bounding box center [647, 543] width 108 height 17
click at [593, 523] on label "Rollout - HRIS" at bounding box center [627, 526] width 69 height 17
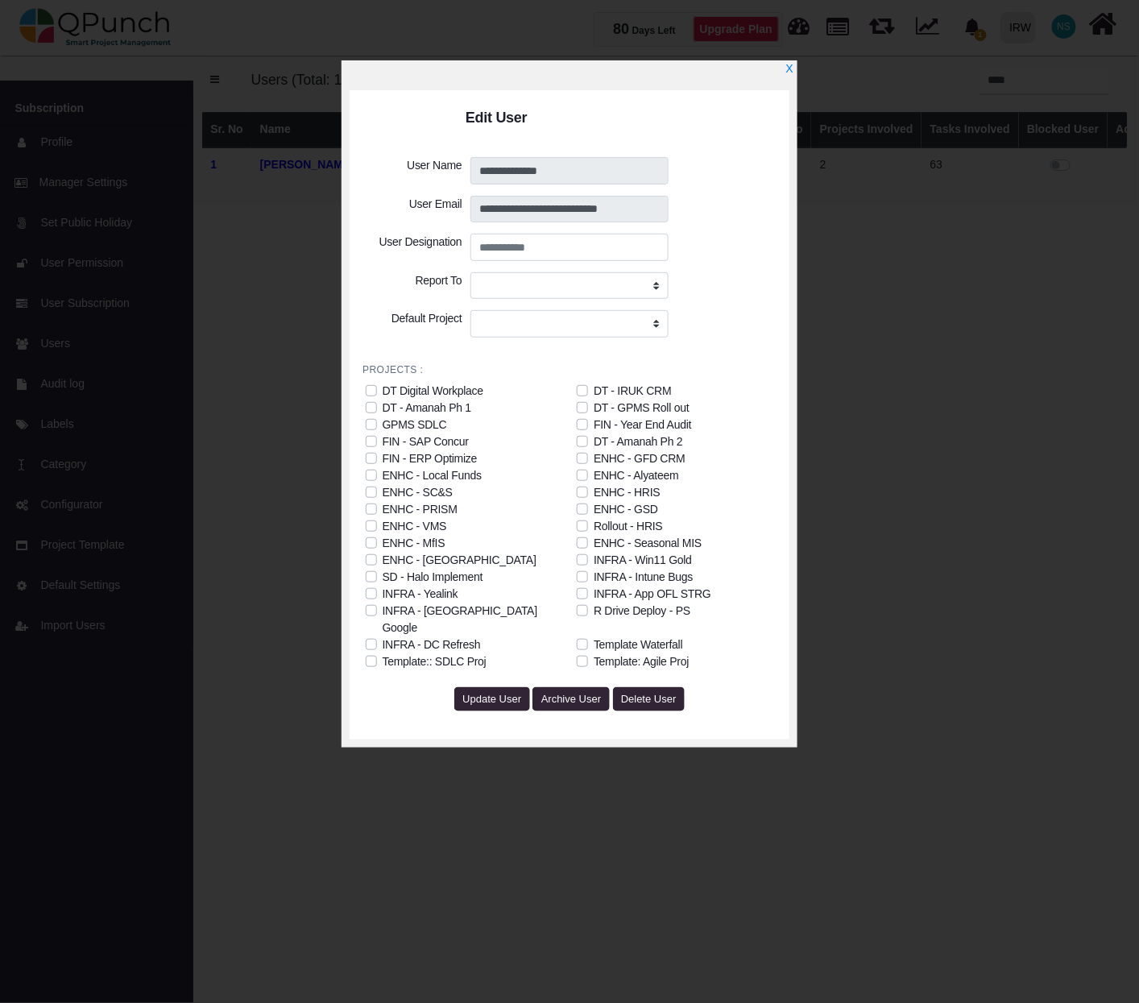
click at [593, 490] on label "ENHC - HRIS" at bounding box center [626, 492] width 66 height 17
click at [593, 474] on label "ENHC - Alyateem" at bounding box center [635, 475] width 85 height 17
click at [593, 438] on label "DT - Amanah Ph 2" at bounding box center [637, 441] width 89 height 17
click at [593, 407] on label "DT - GPMS Roll out" at bounding box center [640, 407] width 95 height 17
click at [490, 692] on span "Update User" at bounding box center [491, 698] width 59 height 12
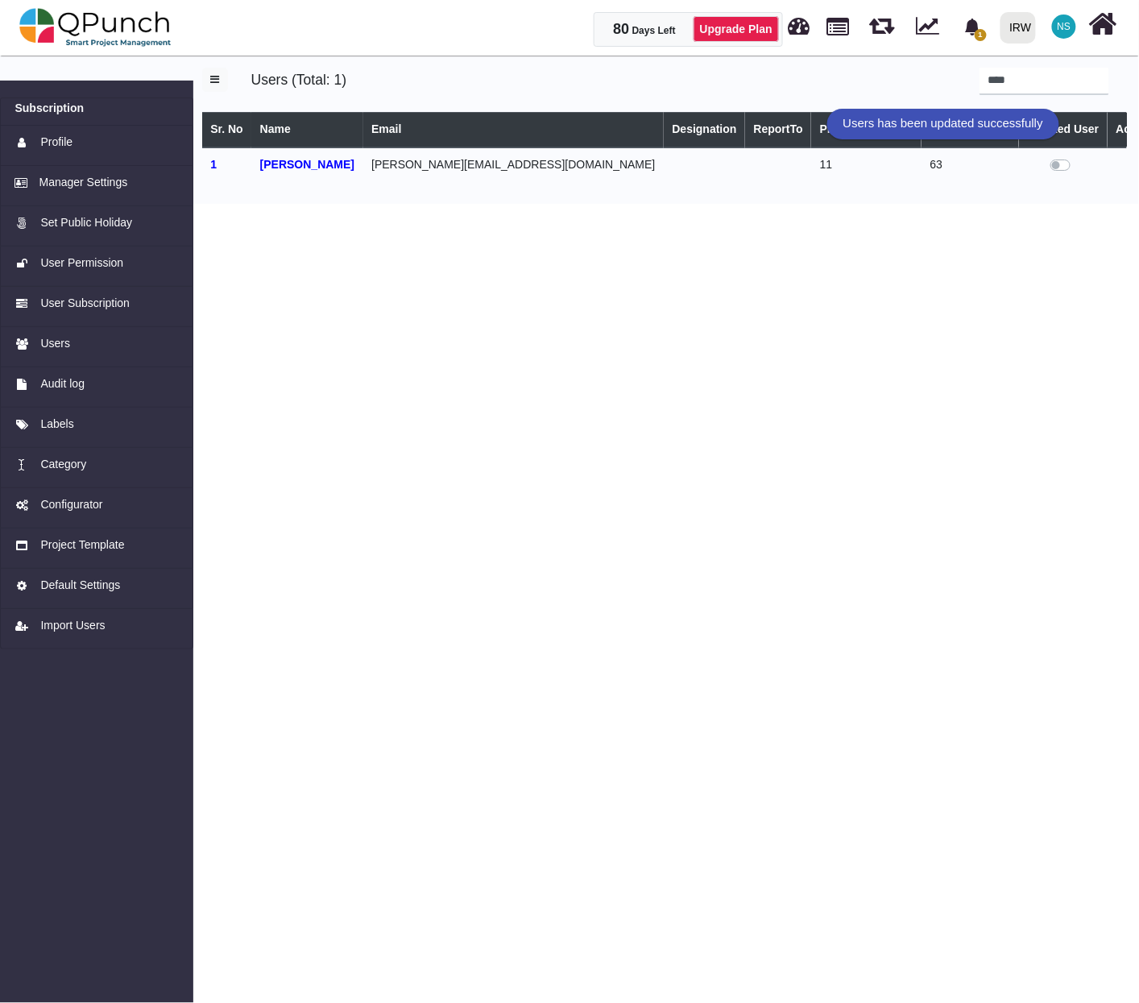
click at [1022, 109] on div "Users has been updated successfully" at bounding box center [943, 124] width 232 height 31
drag, startPoint x: 1022, startPoint y: 74, endPoint x: 874, endPoint y: 82, distance: 148.4
click at [874, 82] on div "****" at bounding box center [905, 81] width 428 height 27
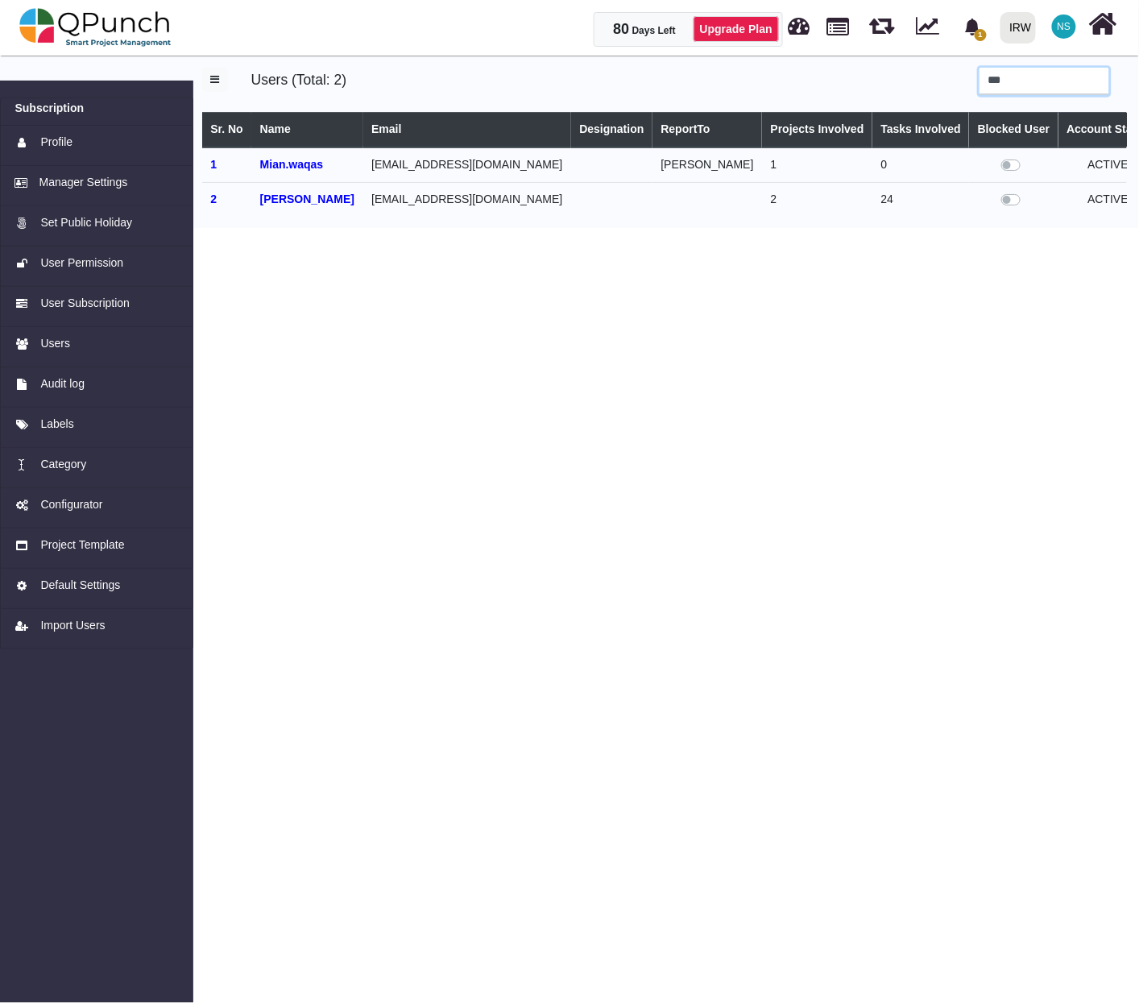
type input "***"
select select
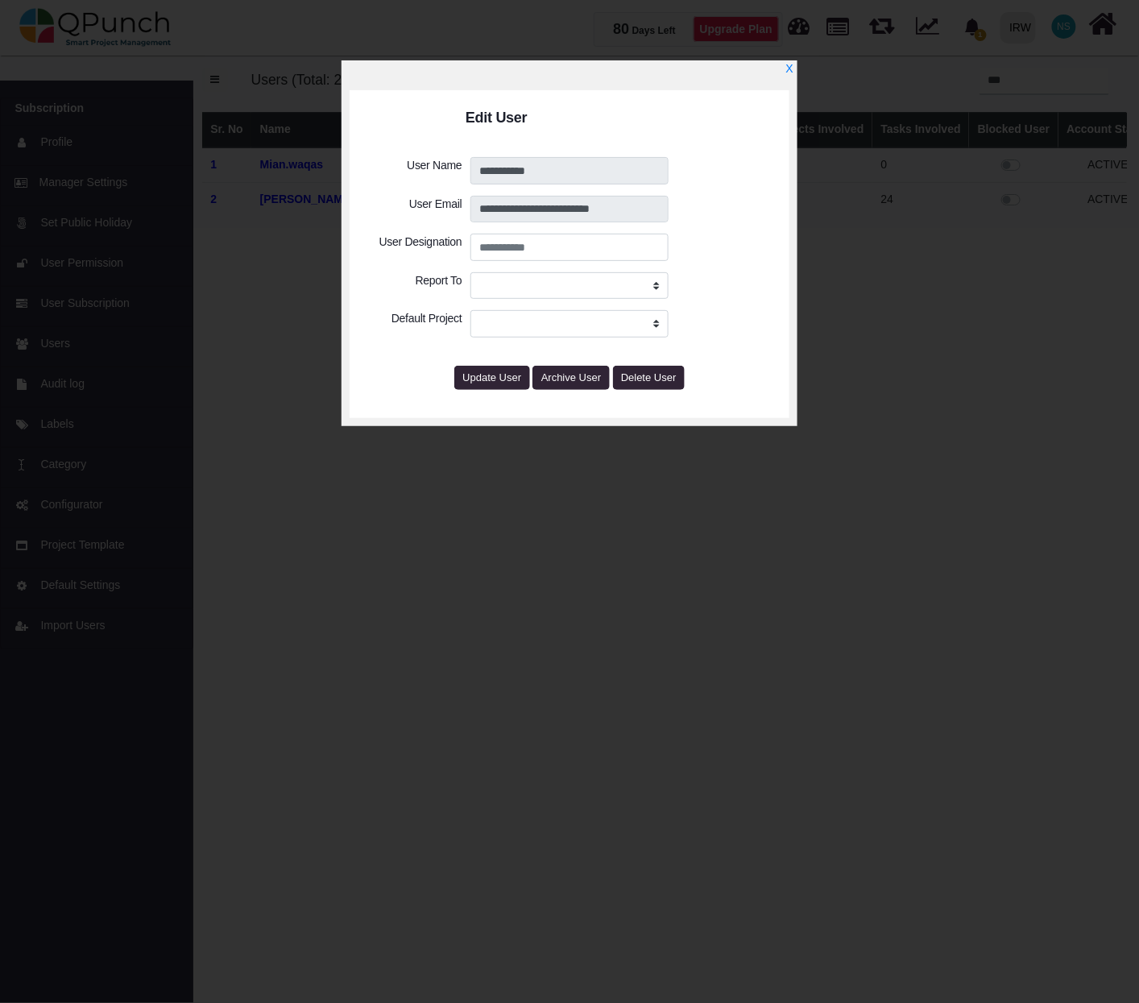
select select
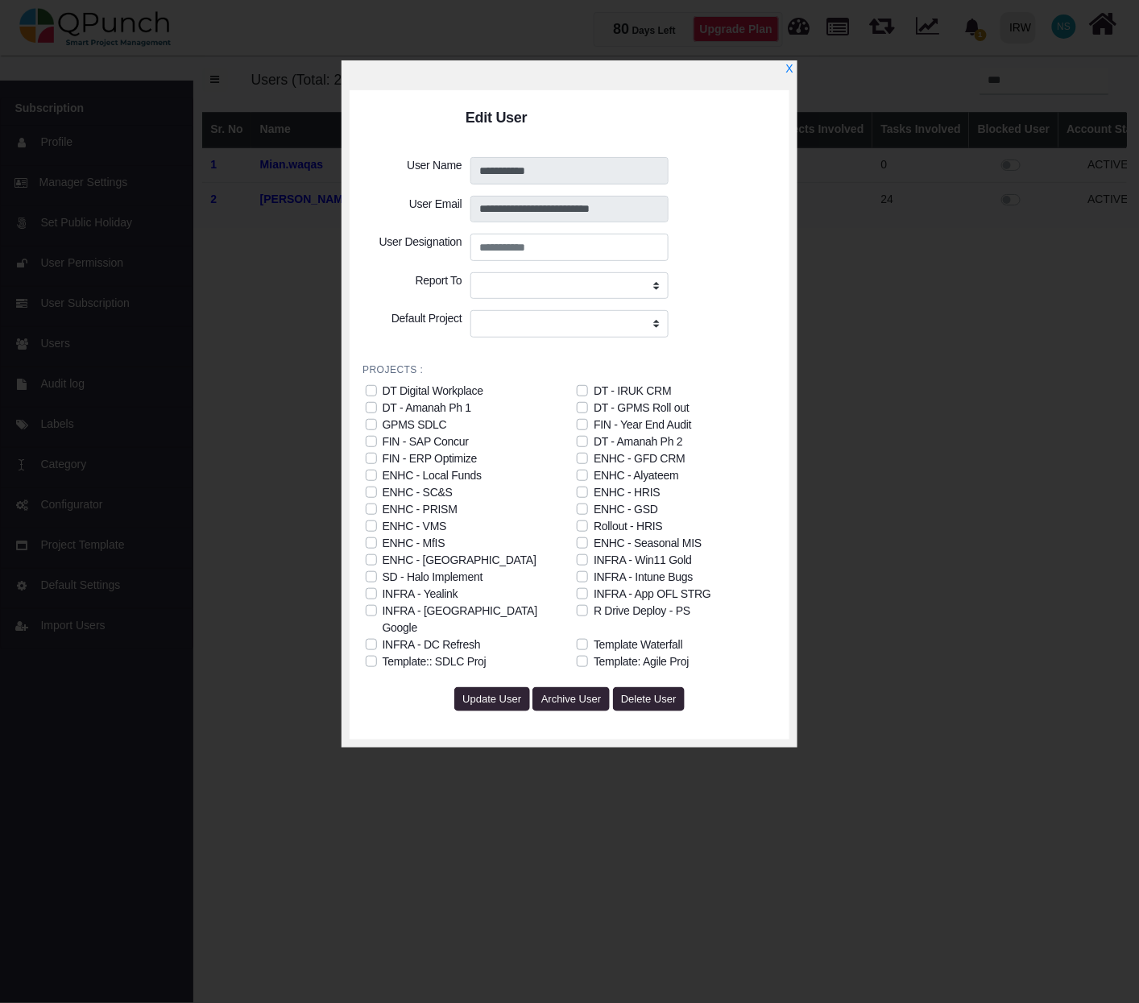
click at [424, 491] on div "ENHC - SC&S" at bounding box center [417, 492] width 70 height 17
click at [436, 559] on div "ENHC - [GEOGRAPHIC_DATA]" at bounding box center [459, 560] width 154 height 17
click at [426, 636] on div "INFRA - DC Refresh" at bounding box center [431, 644] width 98 height 17
click at [609, 527] on div "Rollout - HRIS" at bounding box center [627, 526] width 69 height 17
click at [618, 540] on div "ENHC - Seasonal MIS" at bounding box center [647, 543] width 108 height 17
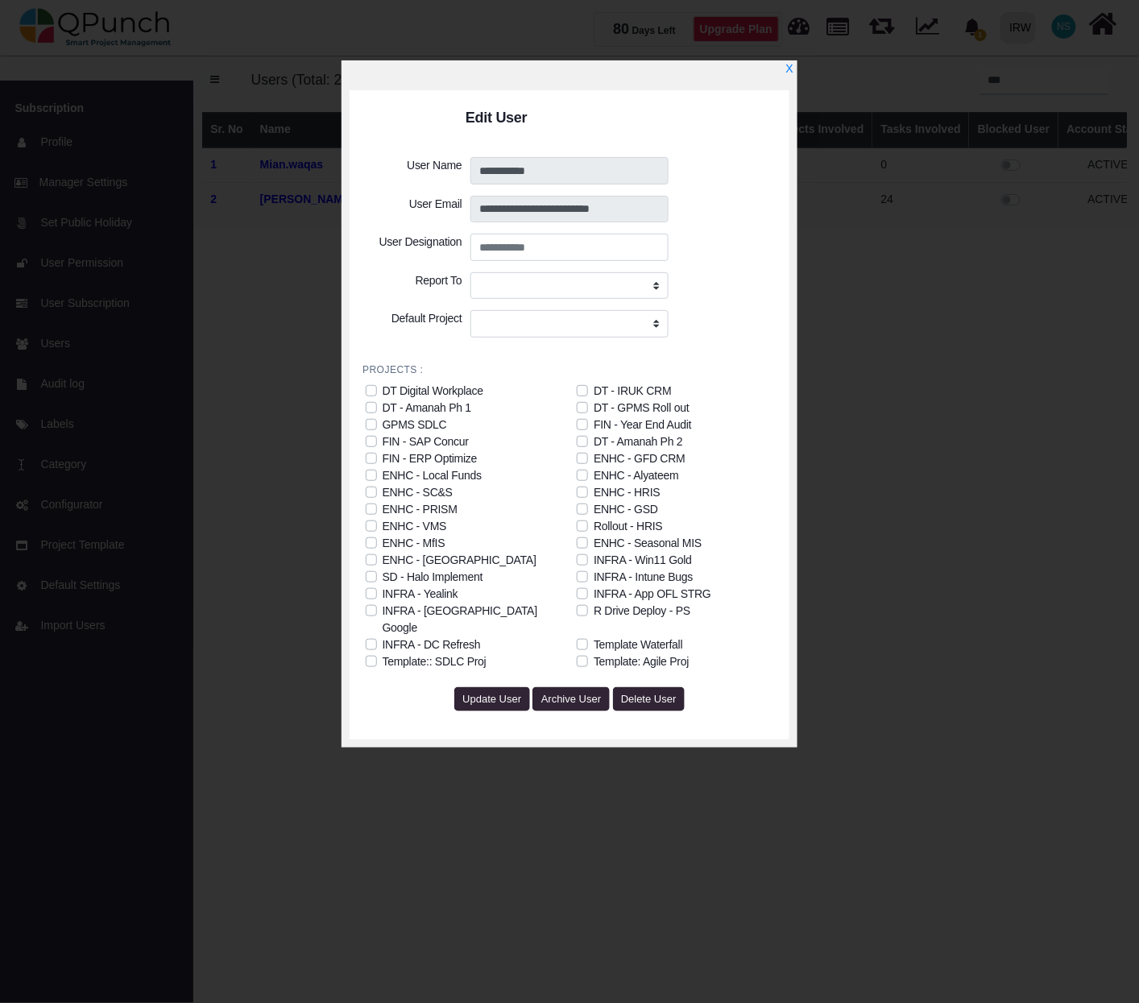
click at [633, 491] on div "ENHC - HRIS" at bounding box center [626, 492] width 66 height 17
click at [639, 474] on div "ENHC - Alyateem" at bounding box center [635, 475] width 85 height 17
click at [646, 436] on div "DT - Amanah Ph 2" at bounding box center [637, 441] width 89 height 17
click at [642, 404] on div "DT - GPMS Roll out" at bounding box center [640, 407] width 95 height 17
click at [496, 692] on span "Update User" at bounding box center [491, 698] width 59 height 12
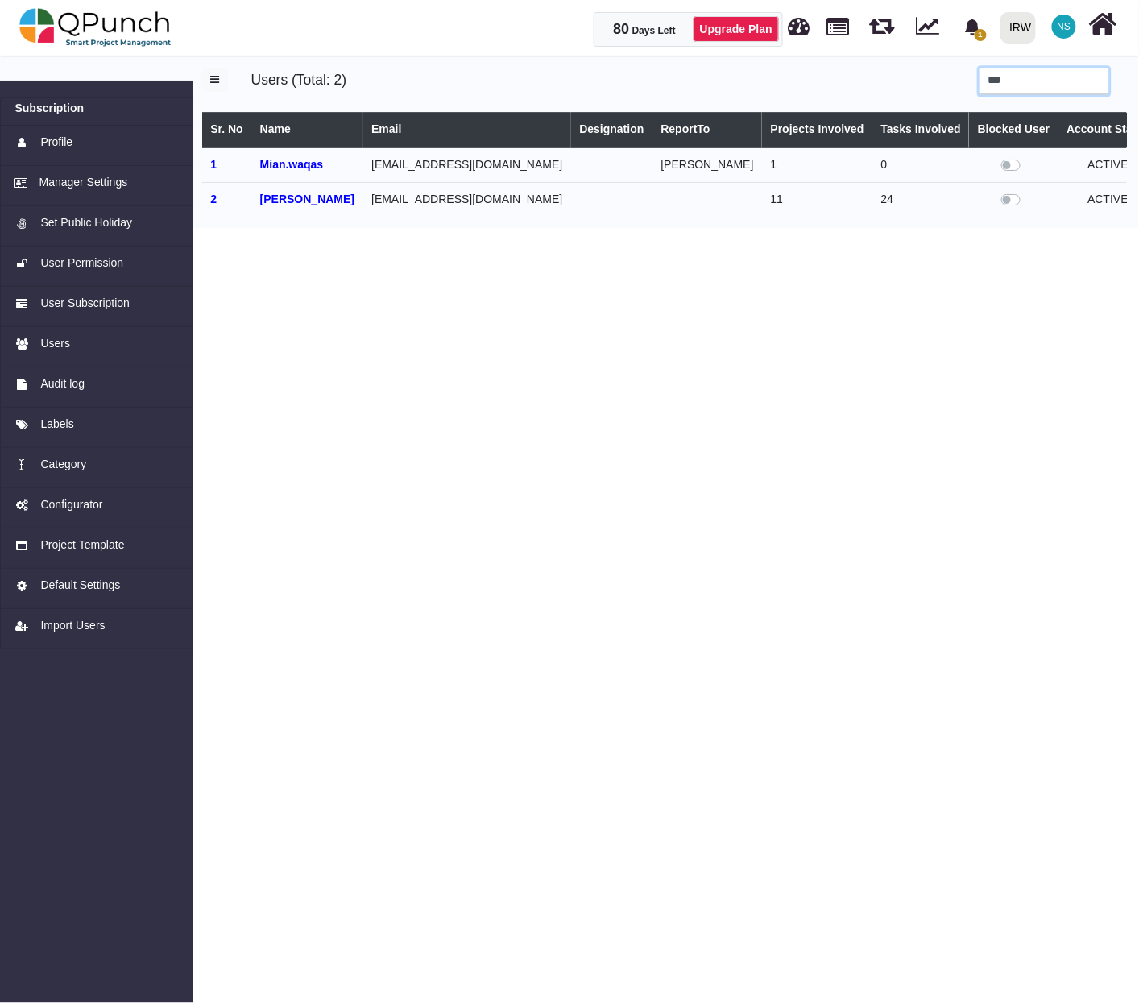
drag, startPoint x: 1019, startPoint y: 77, endPoint x: 949, endPoint y: 81, distance: 70.1
click at [949, 81] on div "***" at bounding box center [905, 81] width 428 height 27
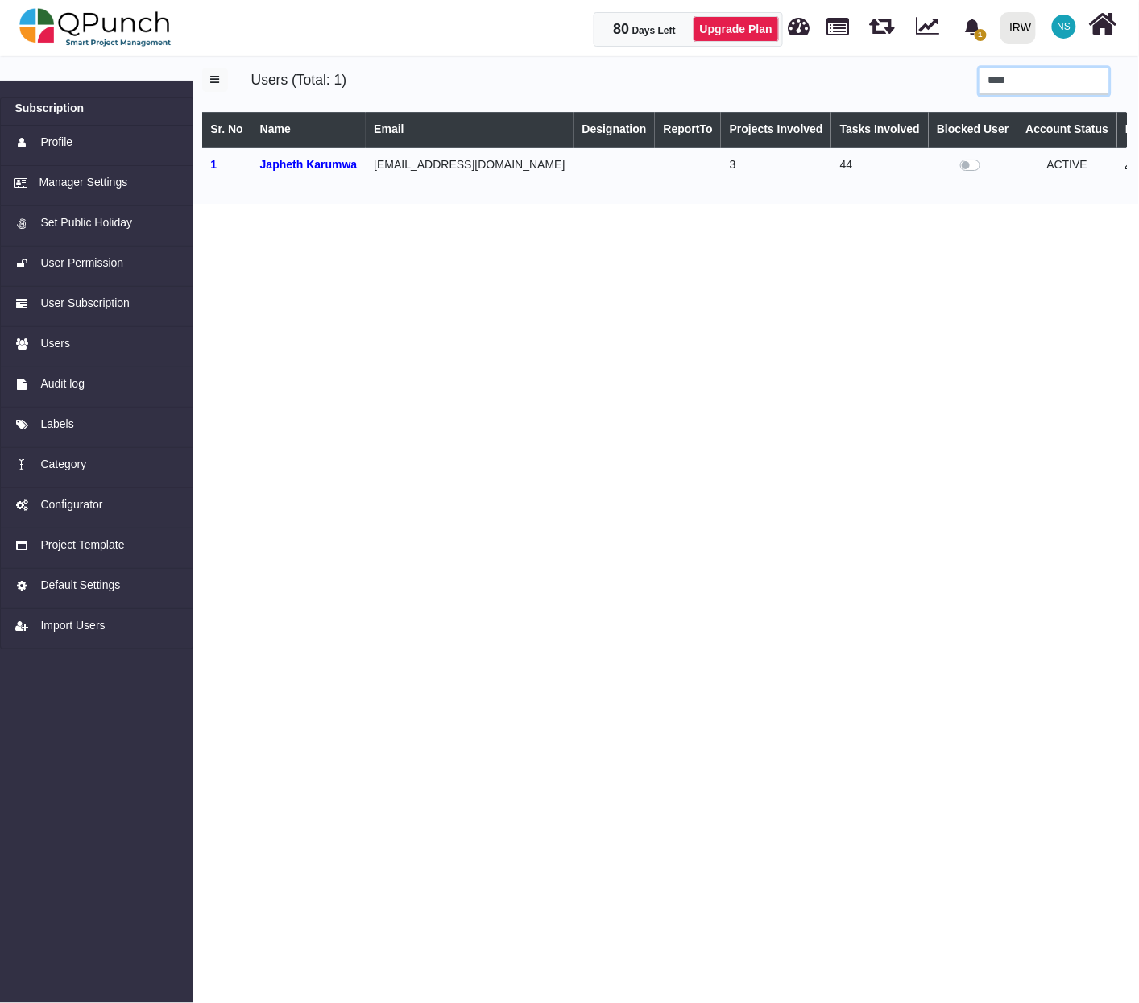
type input "****"
click at [1125, 166] on icon at bounding box center [1130, 164] width 10 height 11
select select
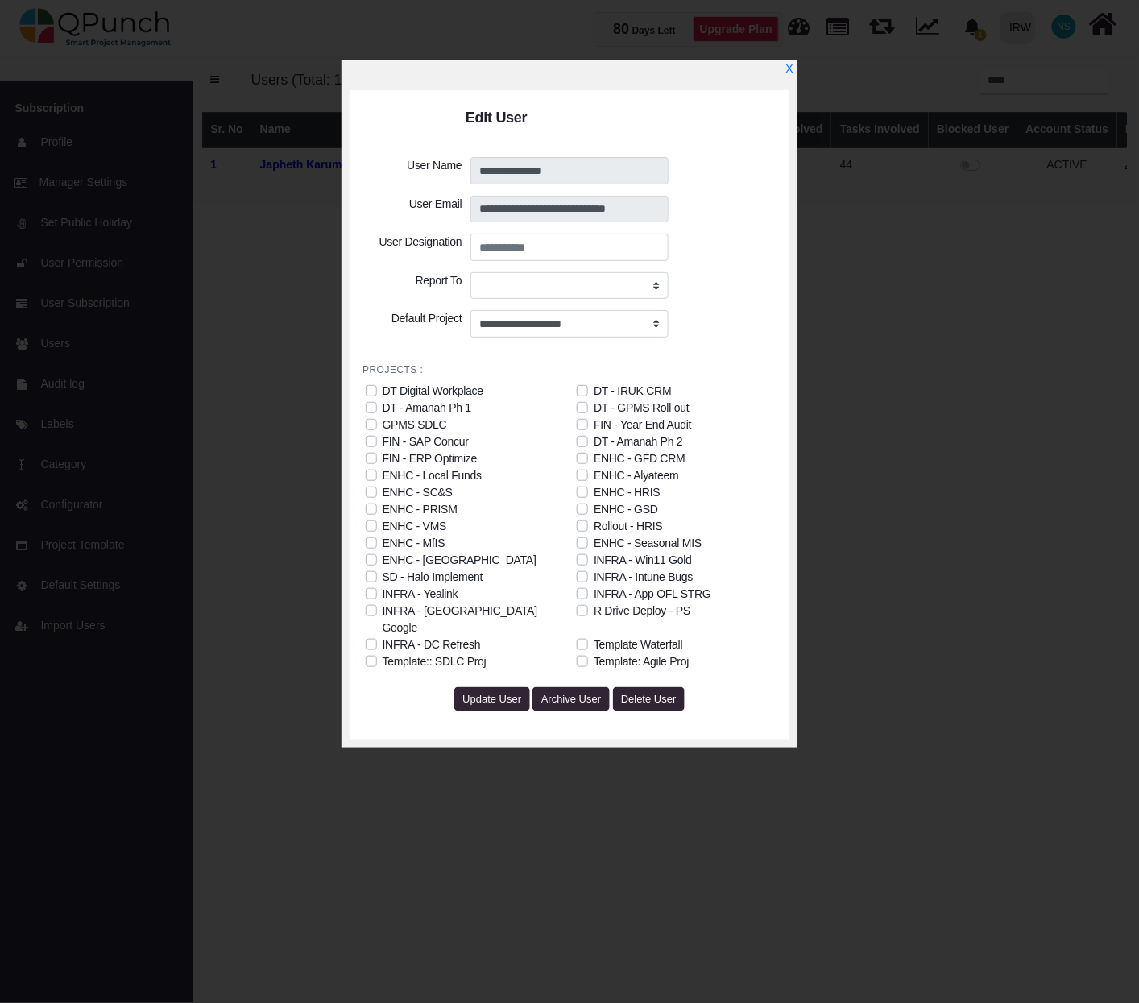
click at [382, 486] on label "ENHC - SC&S" at bounding box center [417, 492] width 70 height 17
click at [382, 561] on label "ENHC - [GEOGRAPHIC_DATA]" at bounding box center [459, 560] width 154 height 17
click at [382, 636] on label "INFRA - DC Refresh" at bounding box center [431, 644] width 98 height 17
click at [593, 522] on label "Rollout - HRIS" at bounding box center [627, 526] width 69 height 17
click at [593, 490] on label "ENHC - HRIS" at bounding box center [626, 492] width 66 height 17
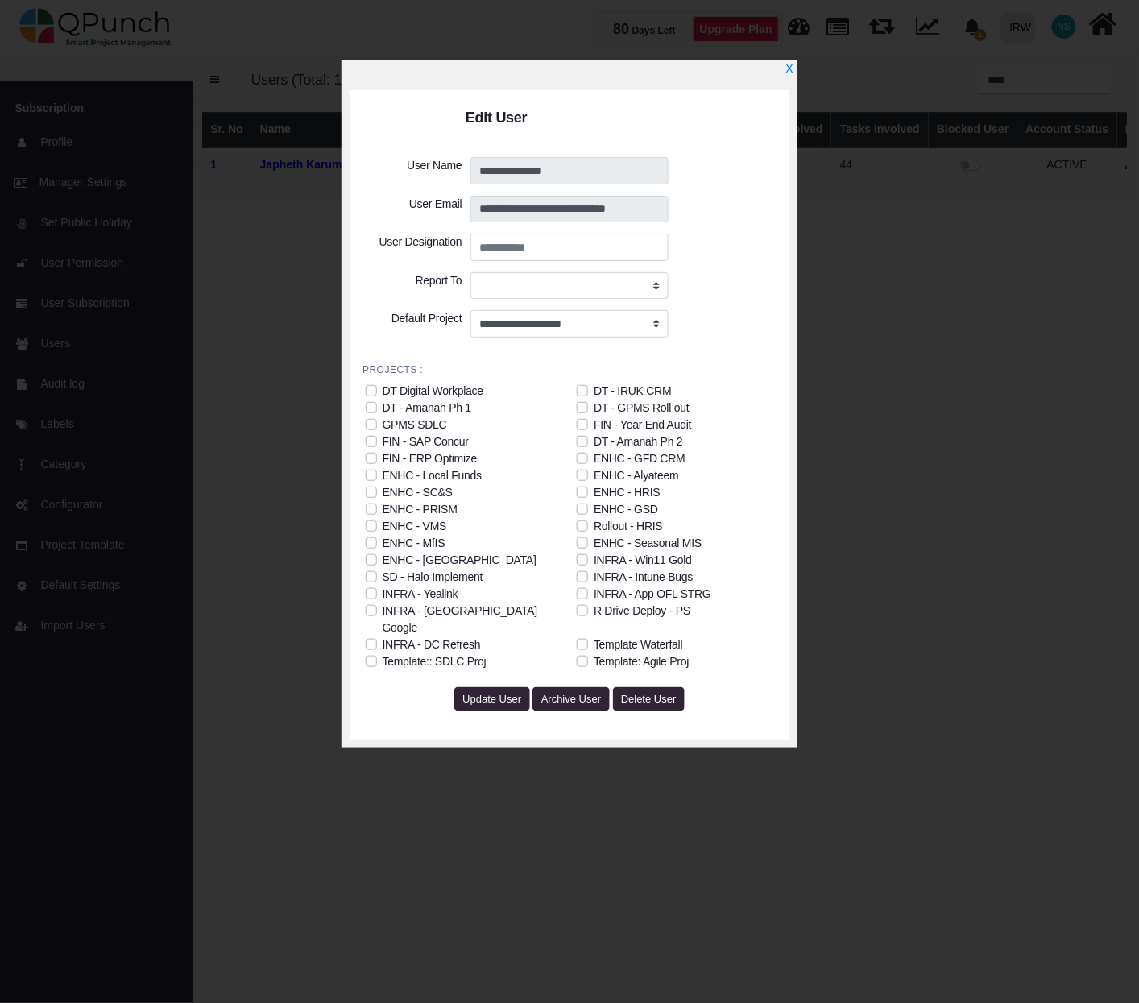
click at [593, 478] on label "ENHC - Alyateem" at bounding box center [635, 475] width 85 height 17
click at [593, 407] on label "DT - GPMS Roll out" at bounding box center [640, 407] width 95 height 17
click at [506, 692] on span "Update User" at bounding box center [491, 698] width 59 height 12
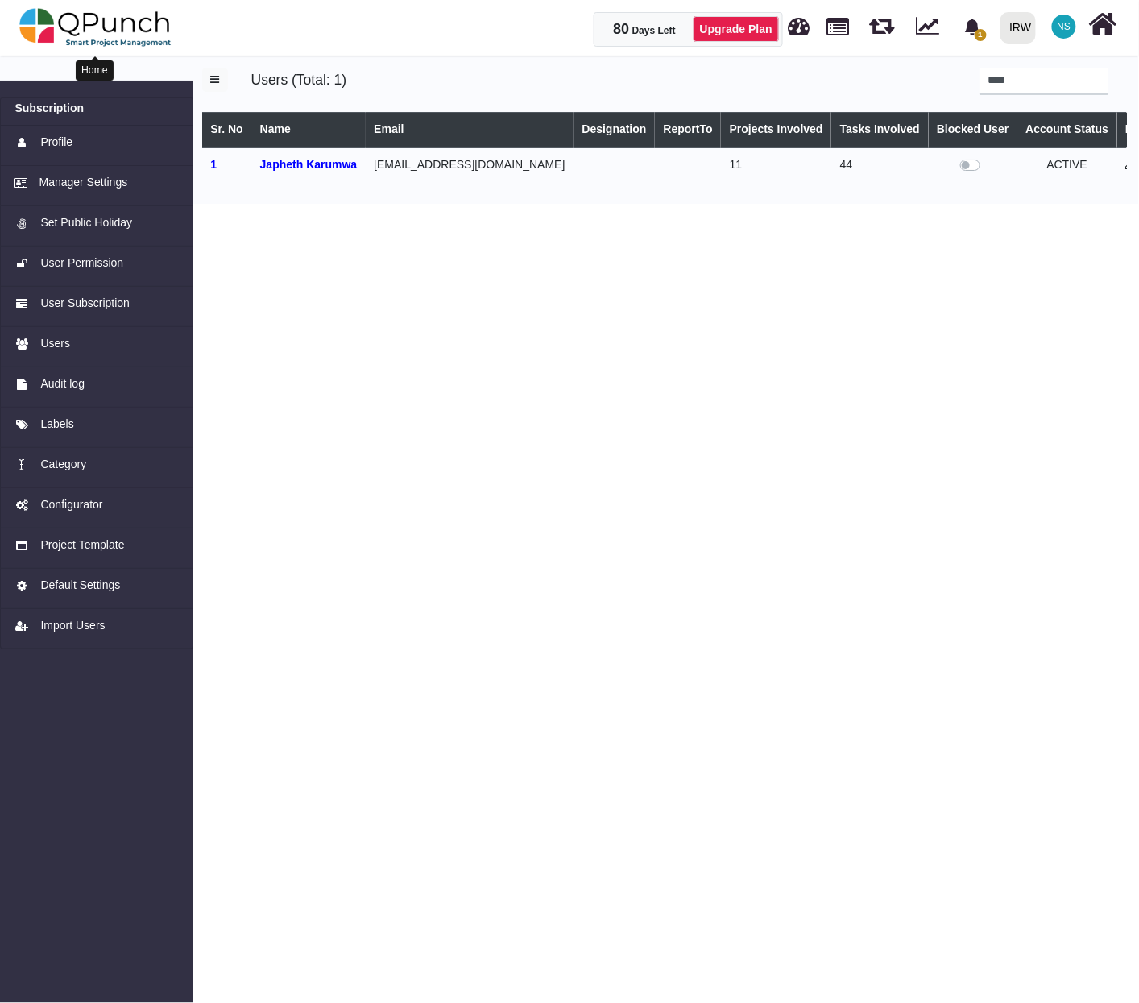
click at [87, 21] on img at bounding box center [95, 27] width 152 height 48
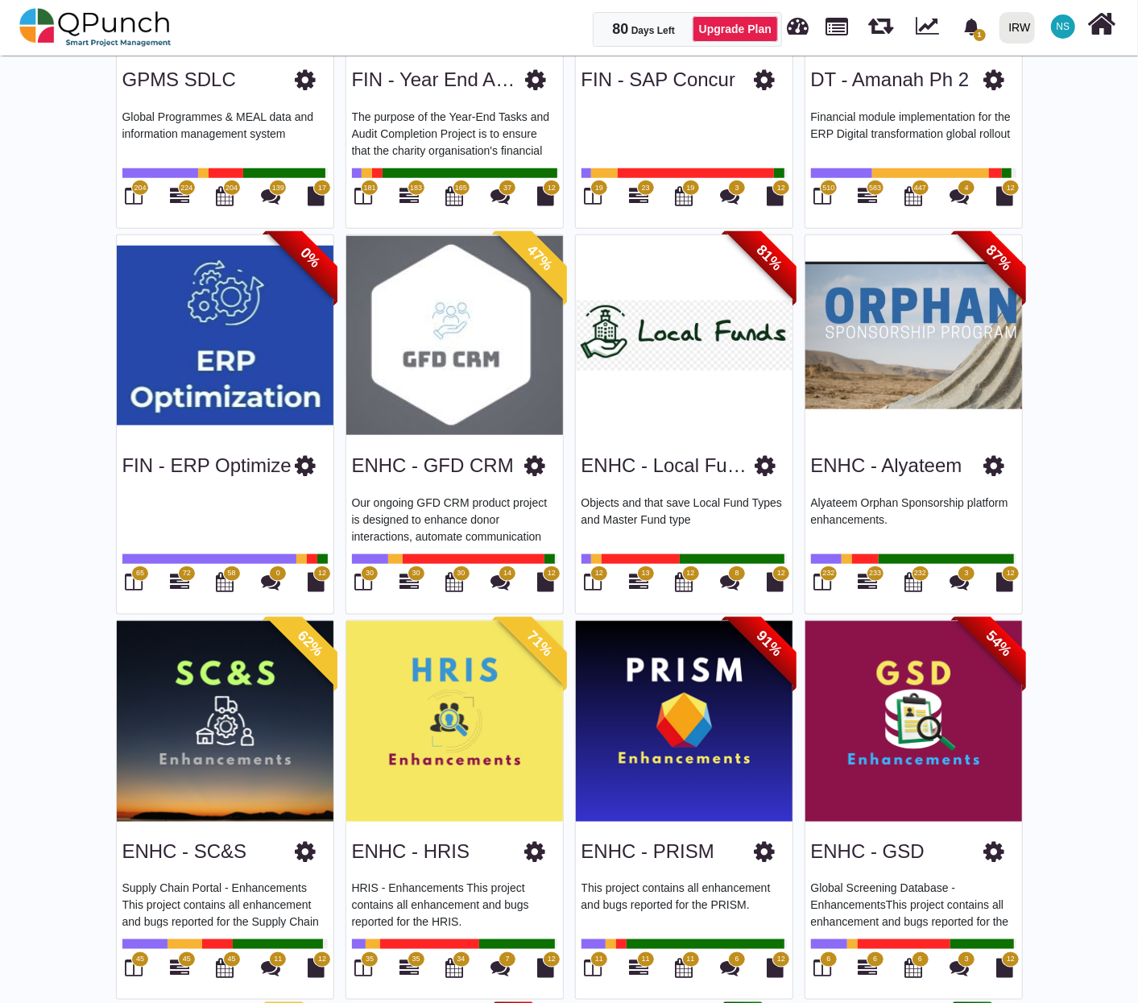
scroll to position [716, 0]
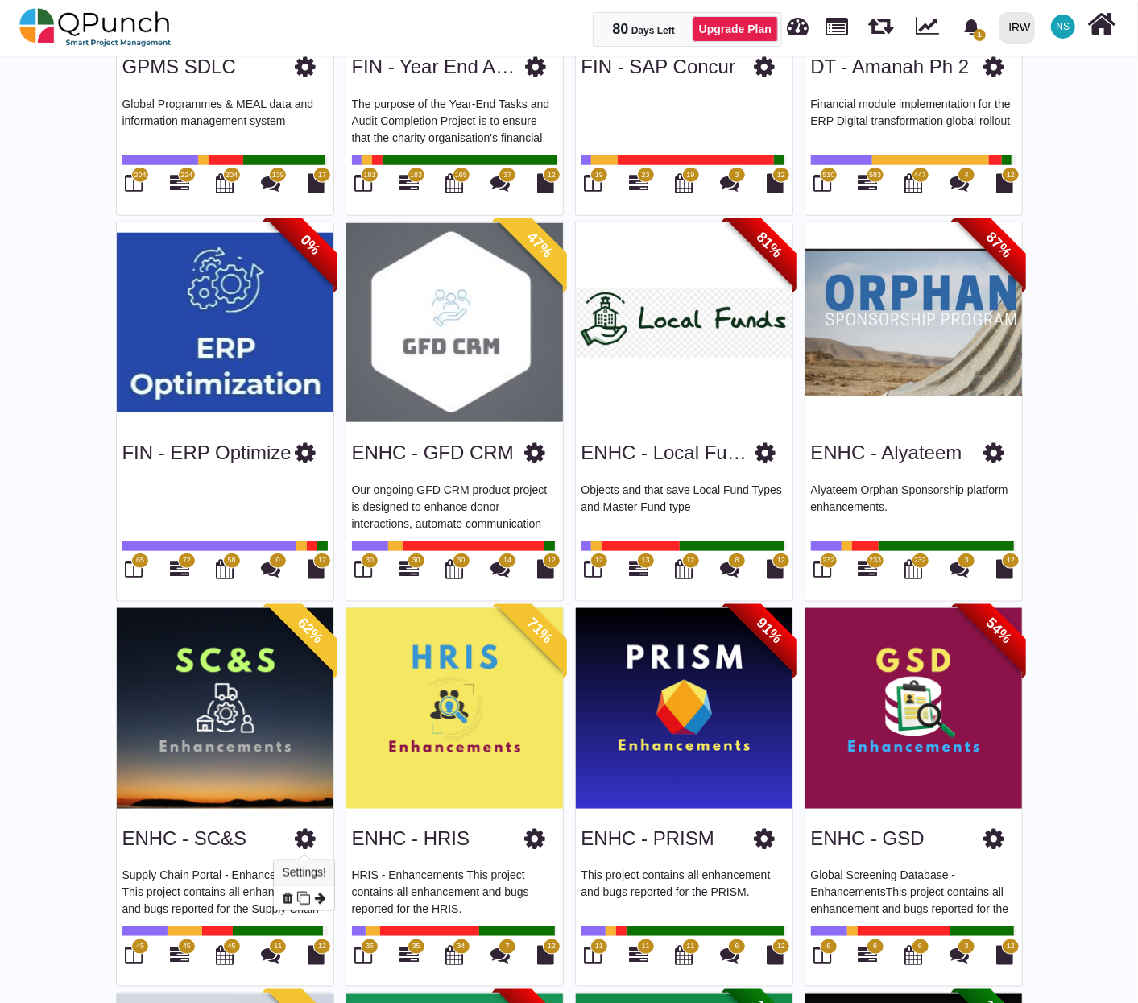
click at [306, 841] on icon at bounding box center [306, 838] width 21 height 24
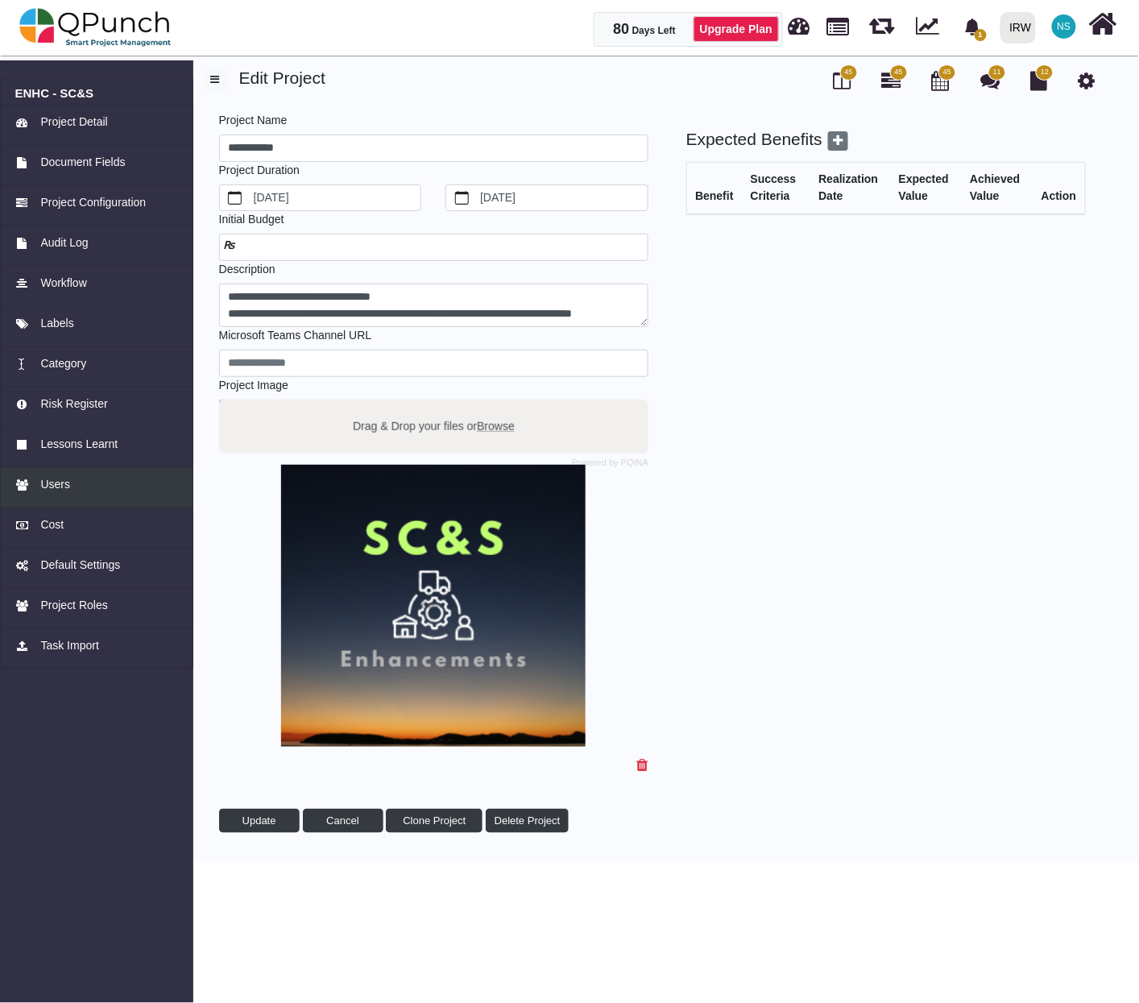
click at [66, 483] on span "Users" at bounding box center [55, 484] width 30 height 17
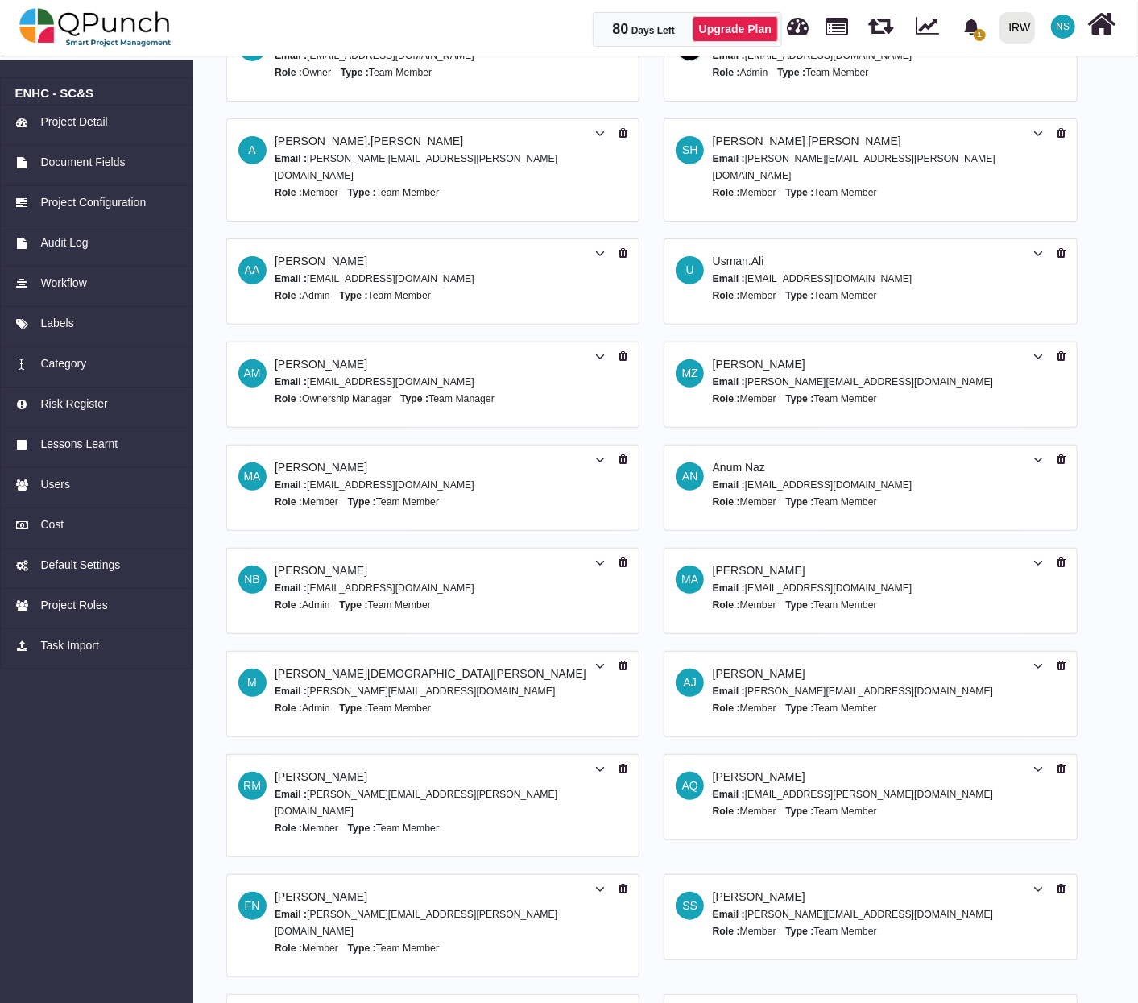
scroll to position [193, 0]
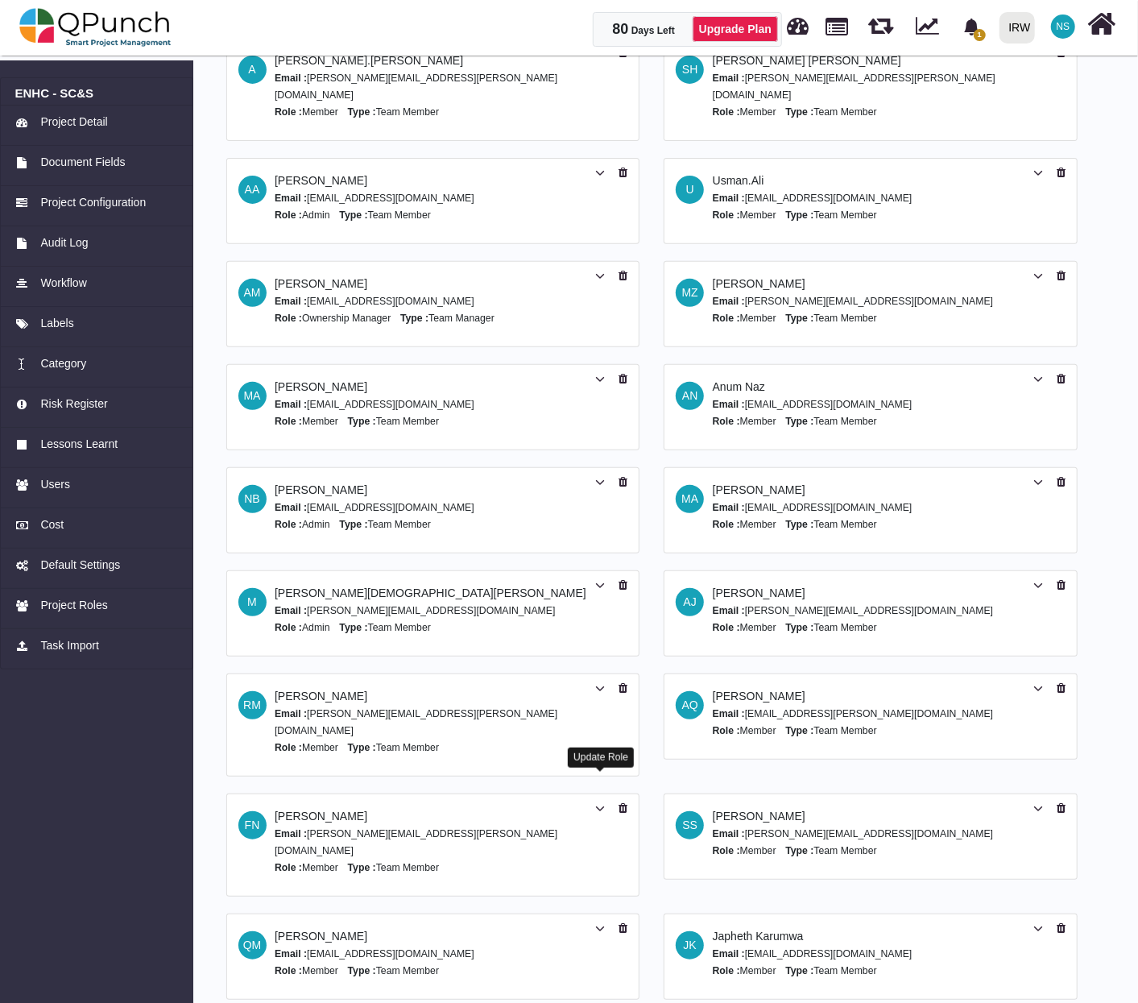
click at [597, 803] on icon at bounding box center [600, 808] width 10 height 11
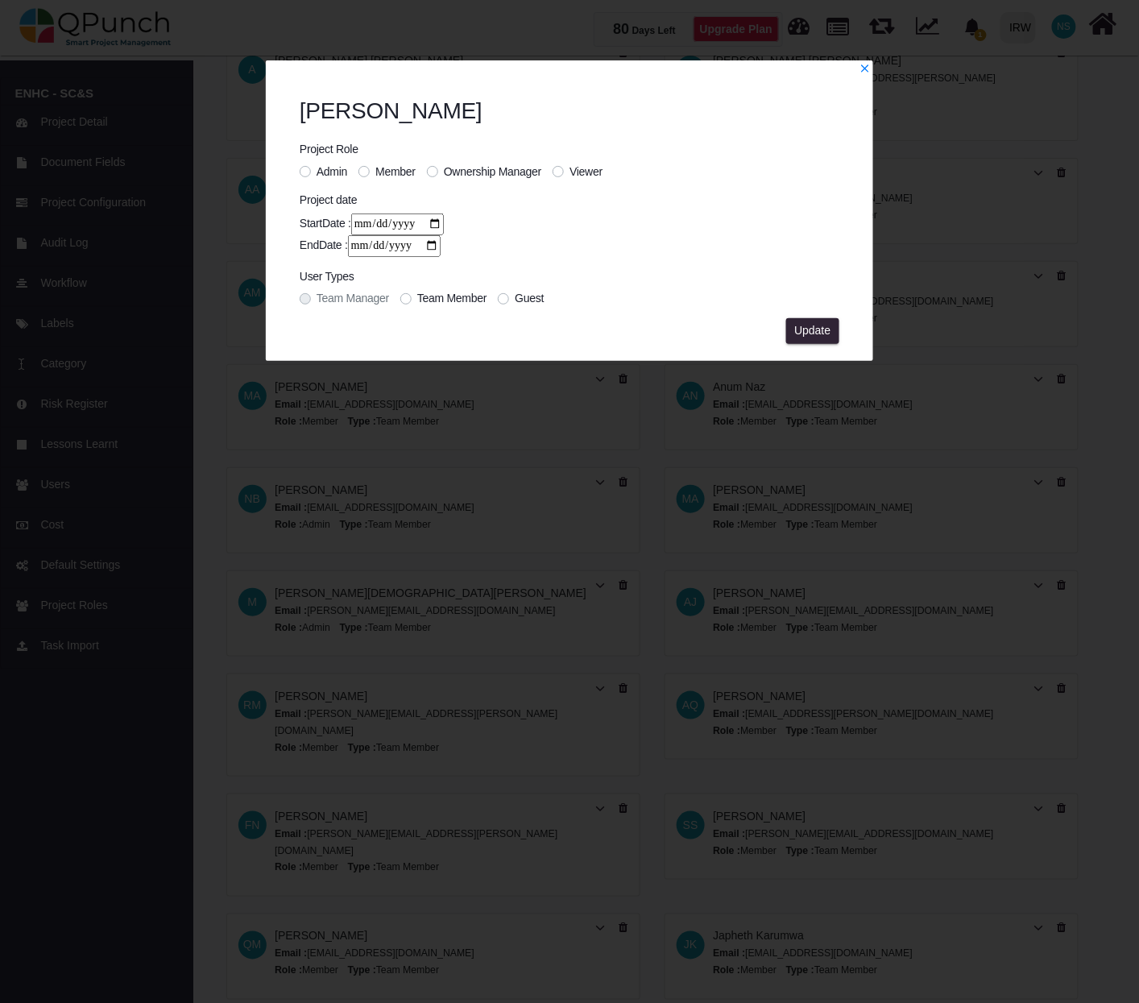
click at [569, 172] on label "Viewer" at bounding box center [585, 171] width 33 height 17
click at [820, 327] on span "Update" at bounding box center [812, 330] width 36 height 13
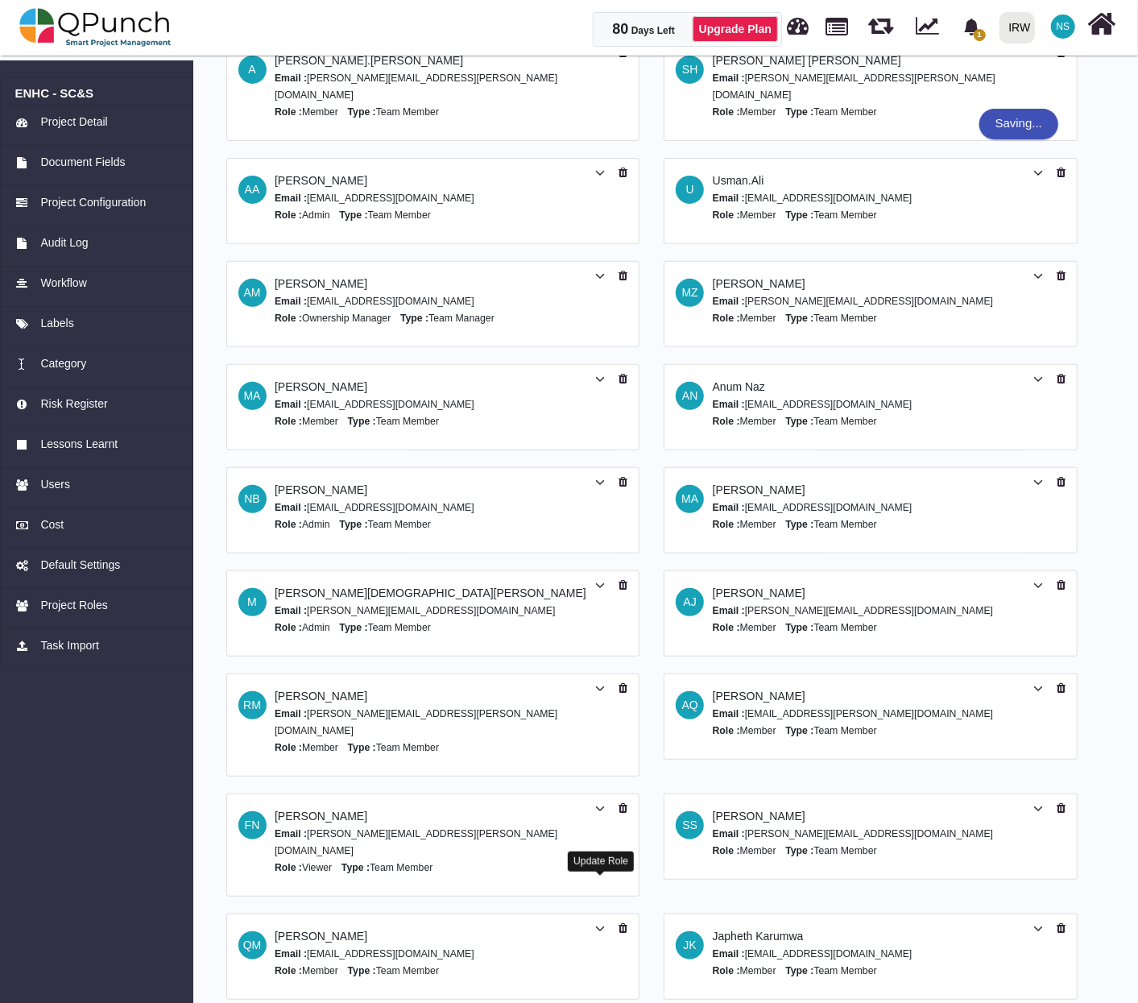
click at [601, 923] on icon at bounding box center [600, 928] width 10 height 11
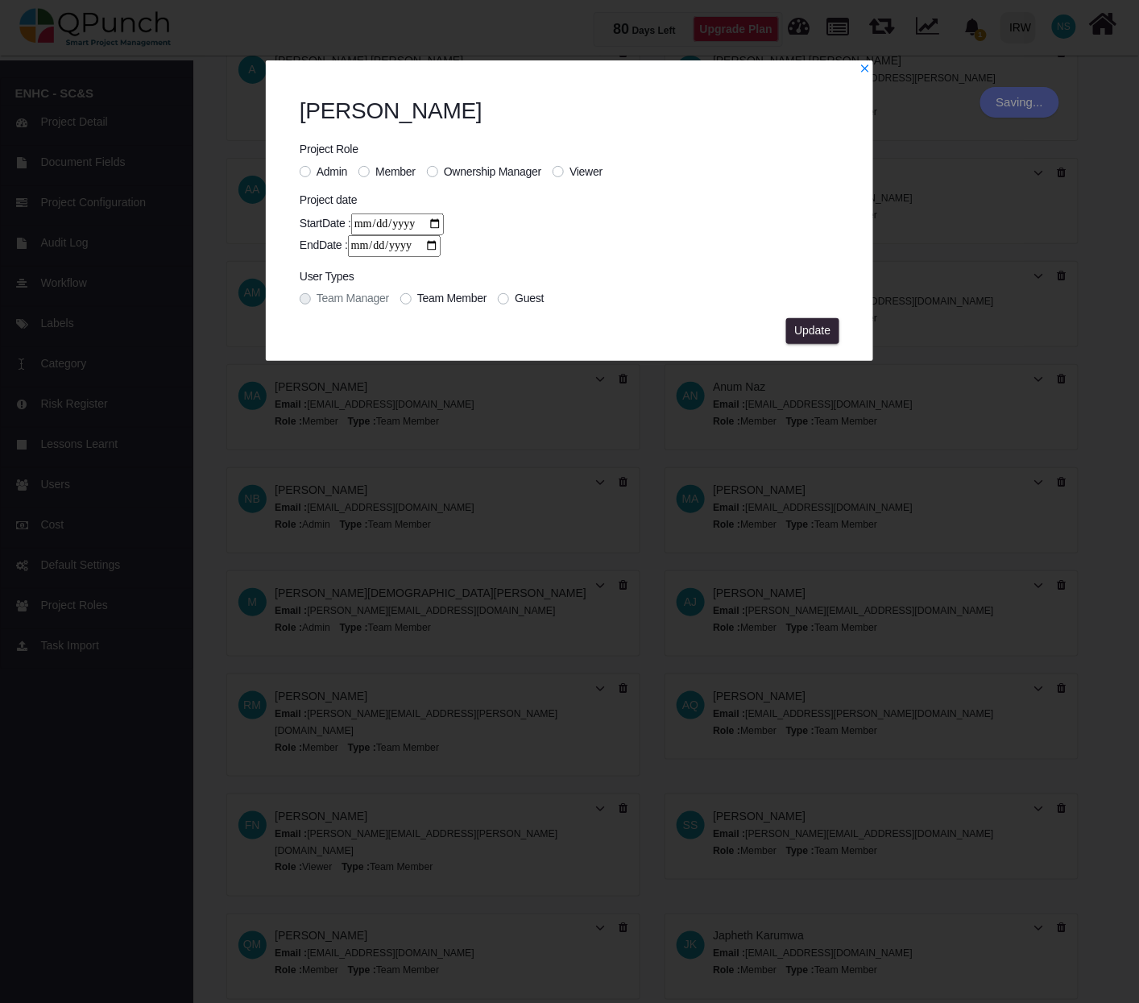
click at [569, 168] on label "Viewer" at bounding box center [585, 171] width 33 height 17
click at [815, 326] on span "Update" at bounding box center [812, 330] width 36 height 13
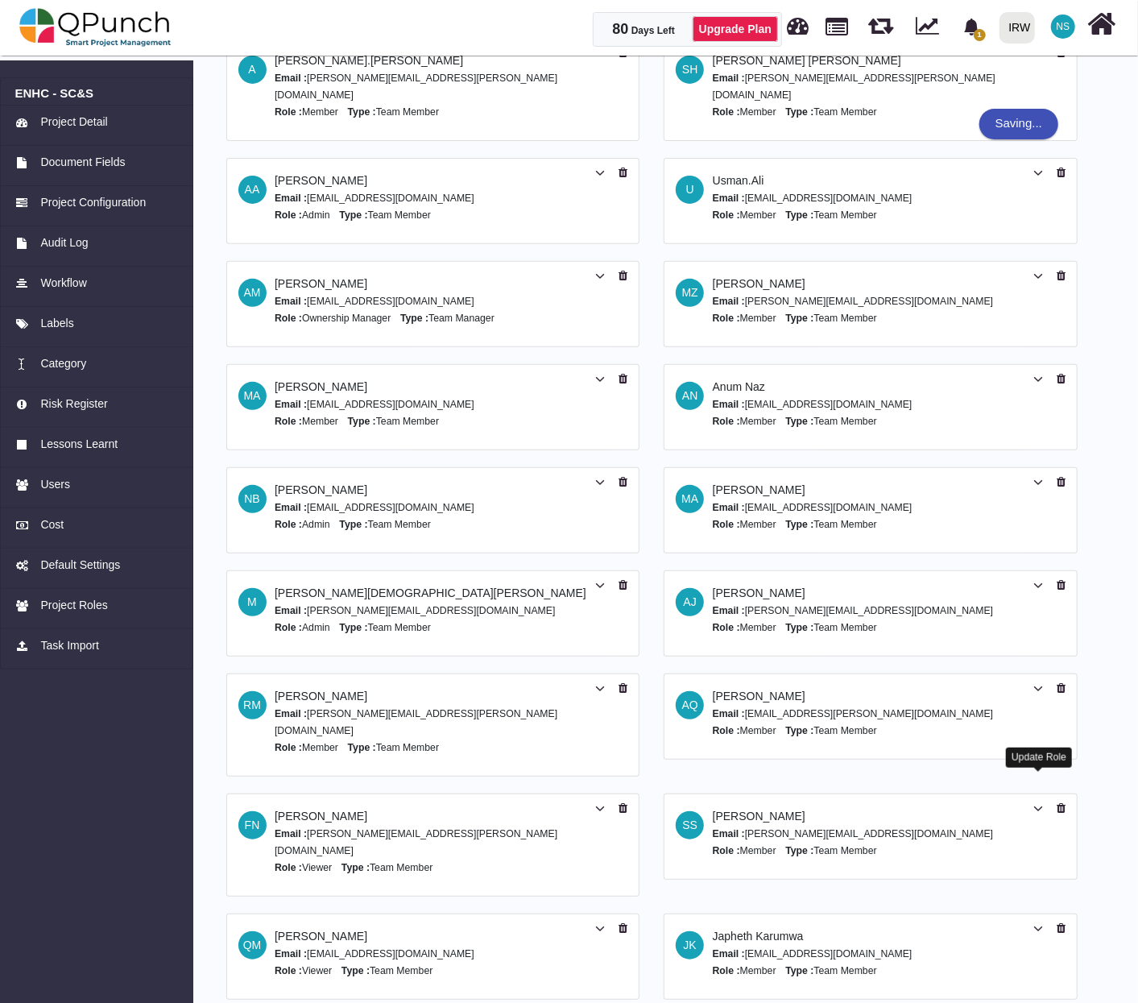
click at [1040, 803] on icon at bounding box center [1038, 808] width 10 height 11
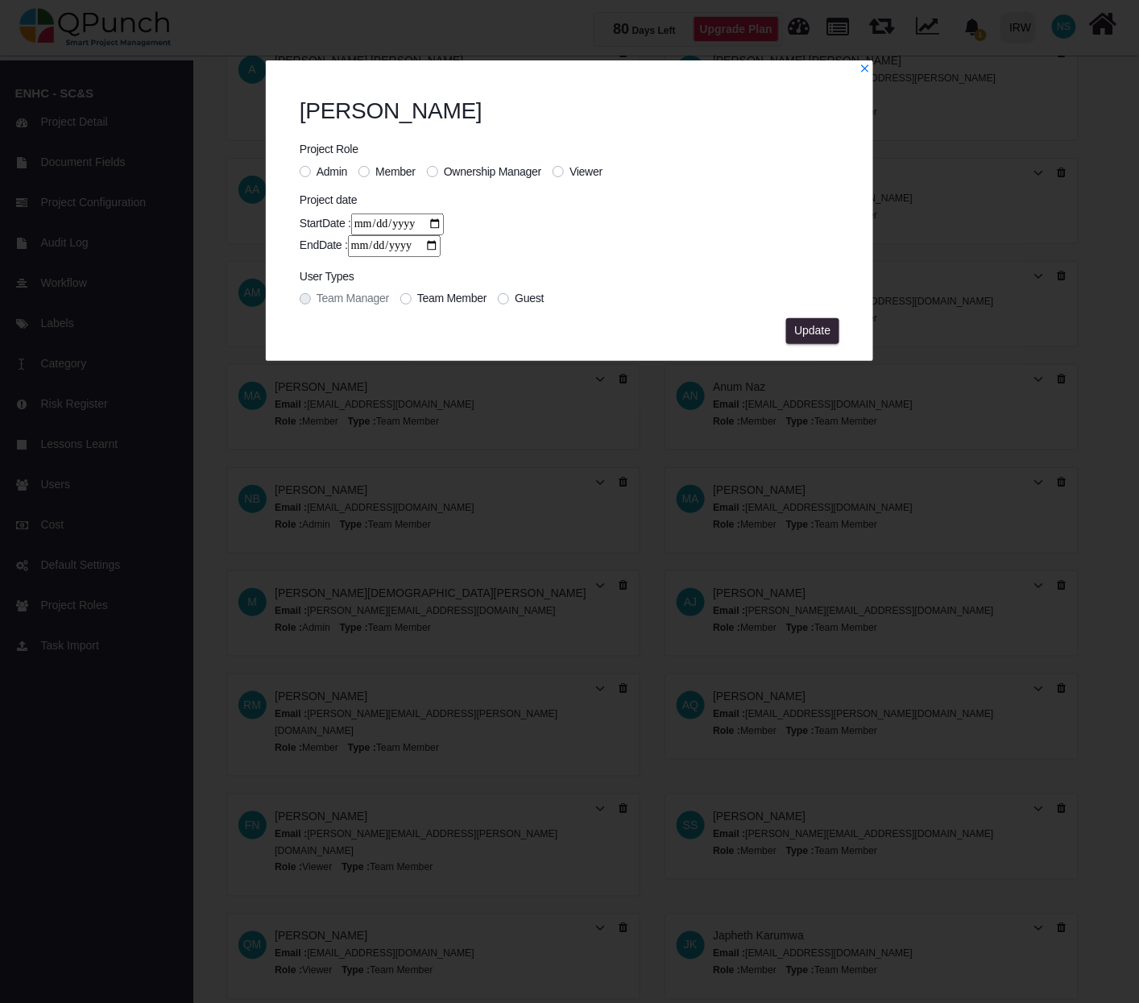
click at [569, 167] on label "Viewer" at bounding box center [585, 171] width 33 height 17
click at [808, 325] on span "Update" at bounding box center [812, 330] width 36 height 13
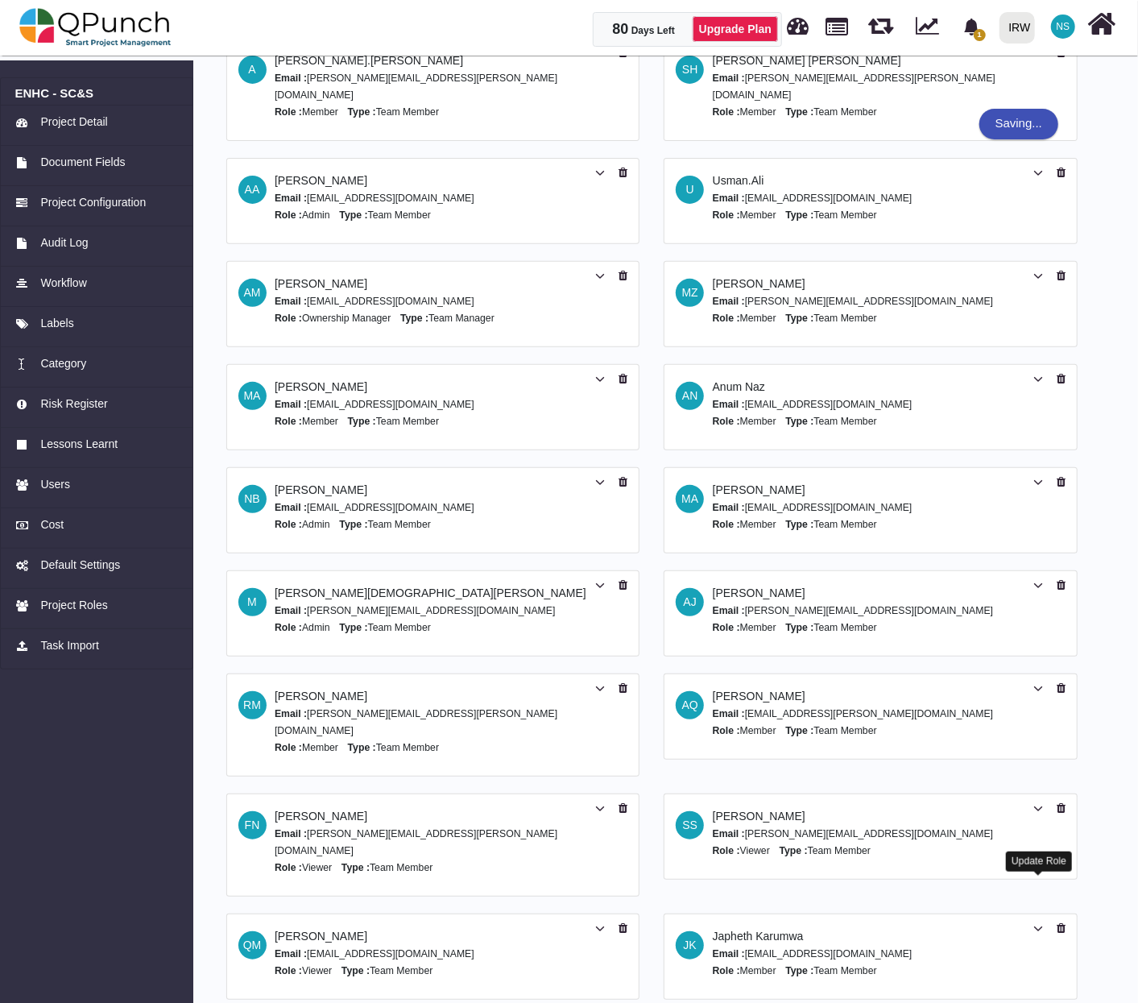
click at [1035, 923] on icon at bounding box center [1038, 928] width 10 height 11
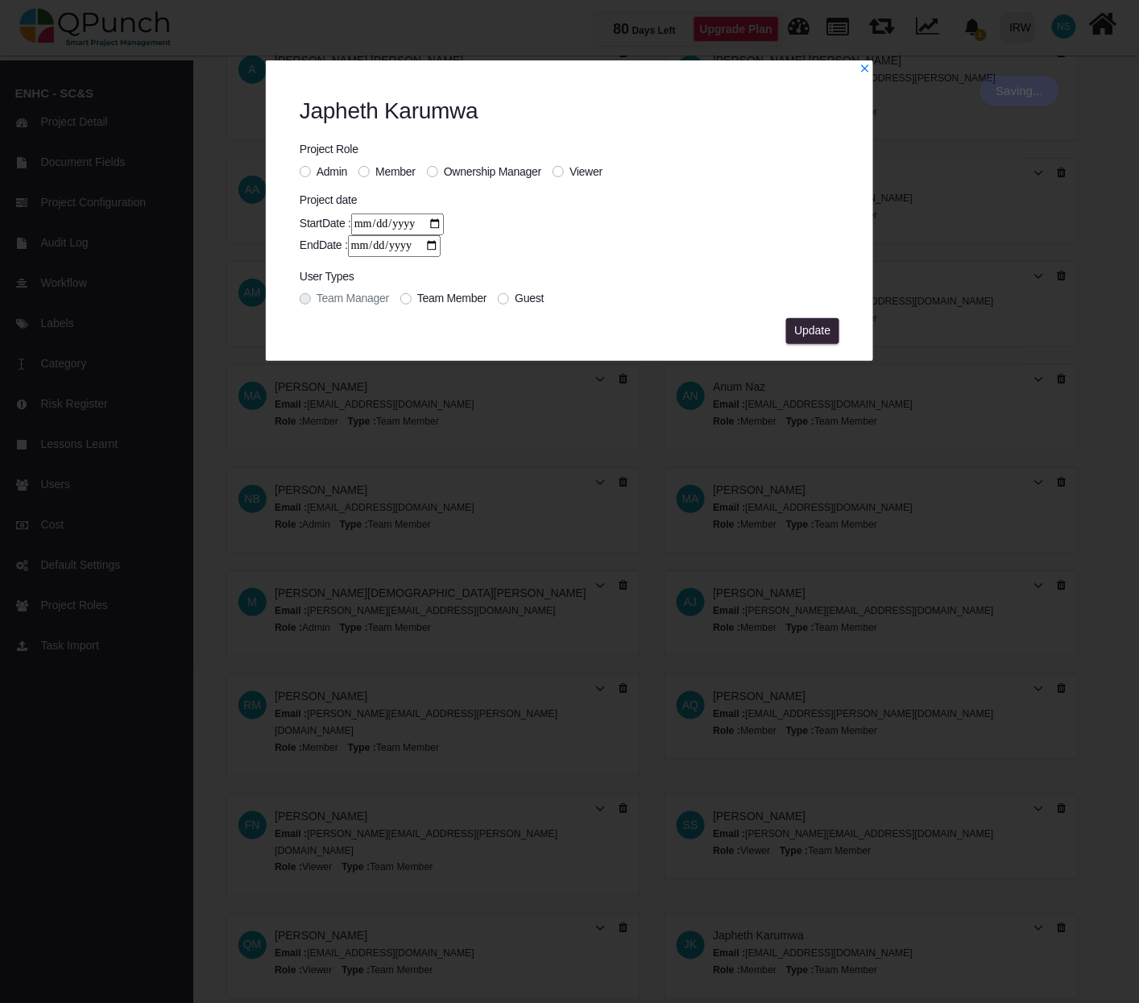
click at [569, 172] on label "Viewer" at bounding box center [585, 171] width 33 height 17
click at [808, 336] on button "Update" at bounding box center [812, 331] width 53 height 26
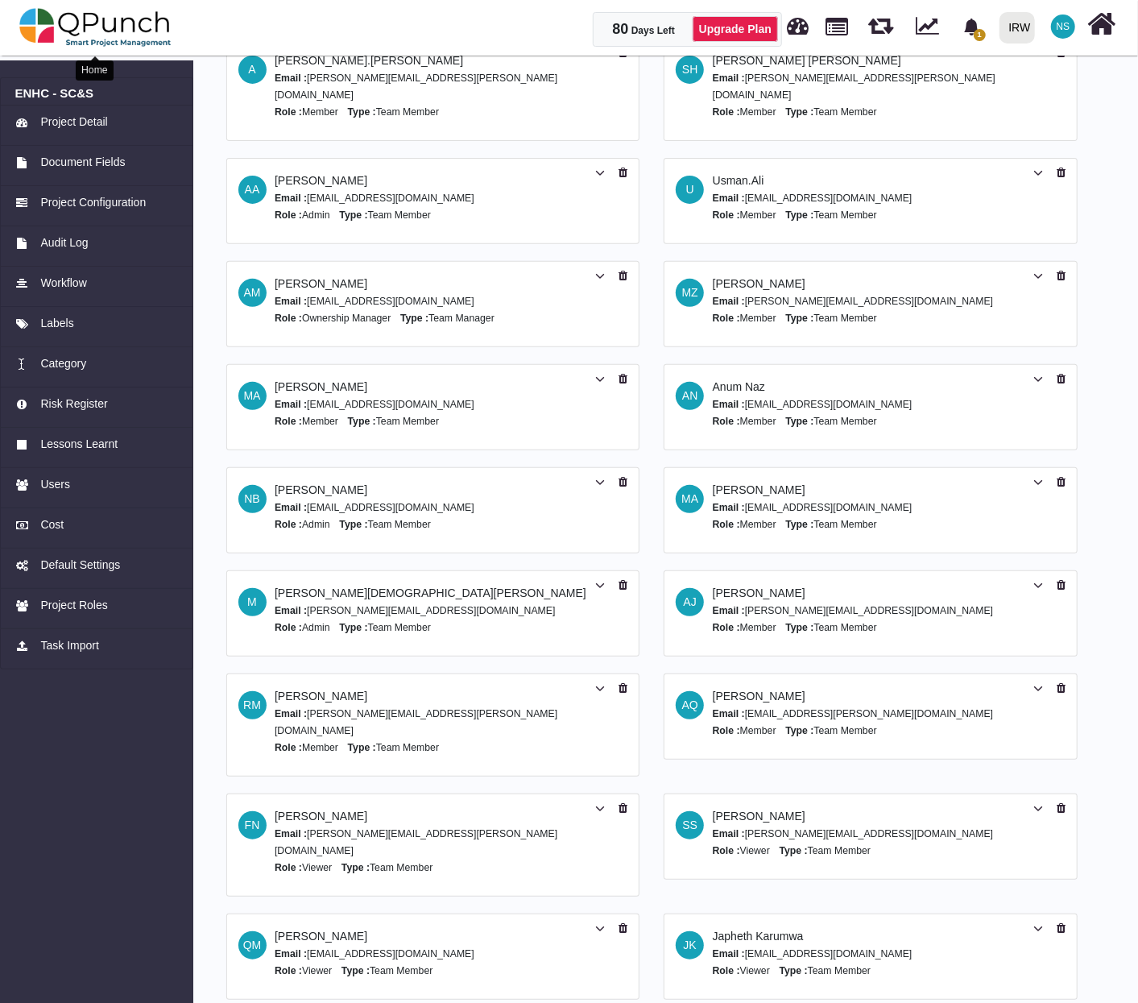
click at [127, 23] on img at bounding box center [95, 27] width 152 height 48
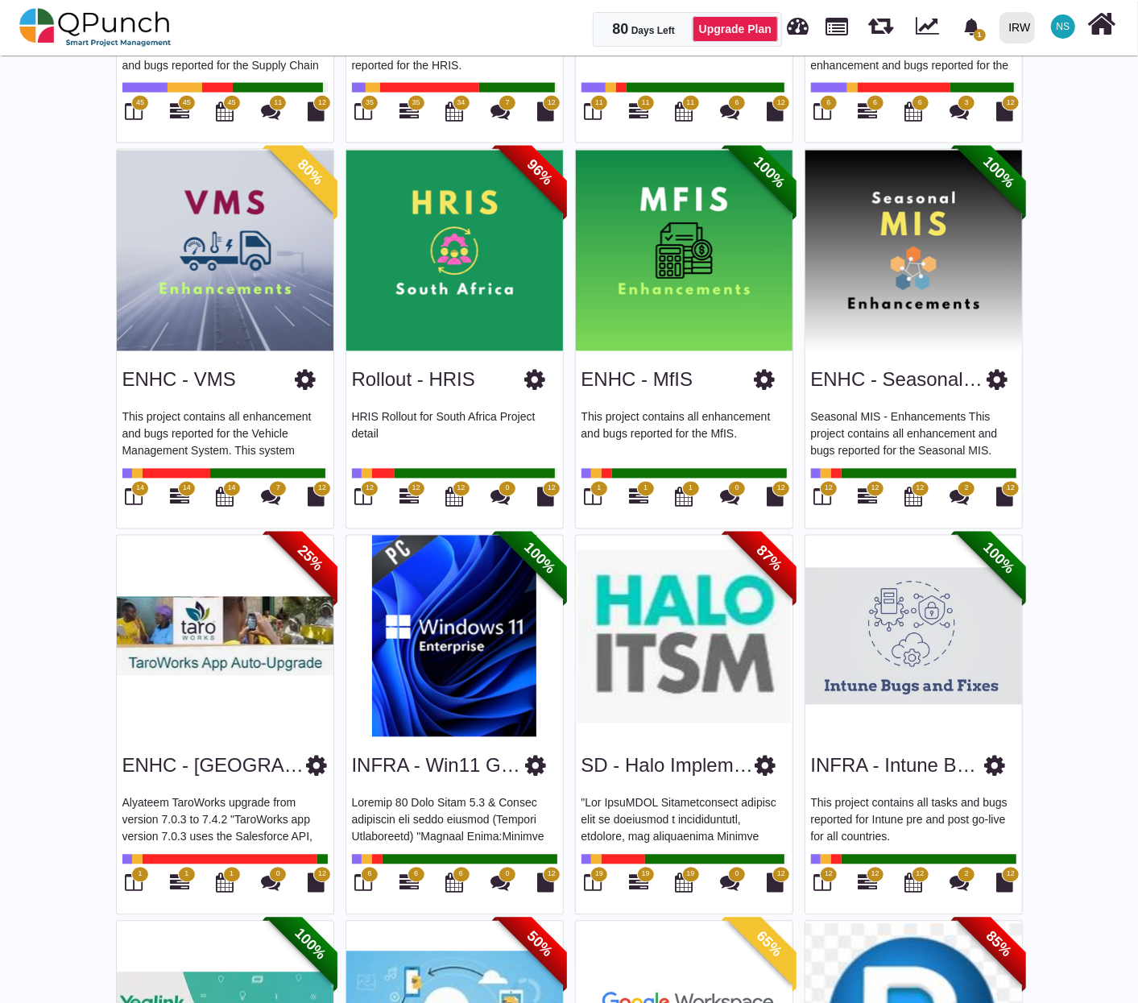
scroll to position [1610, 0]
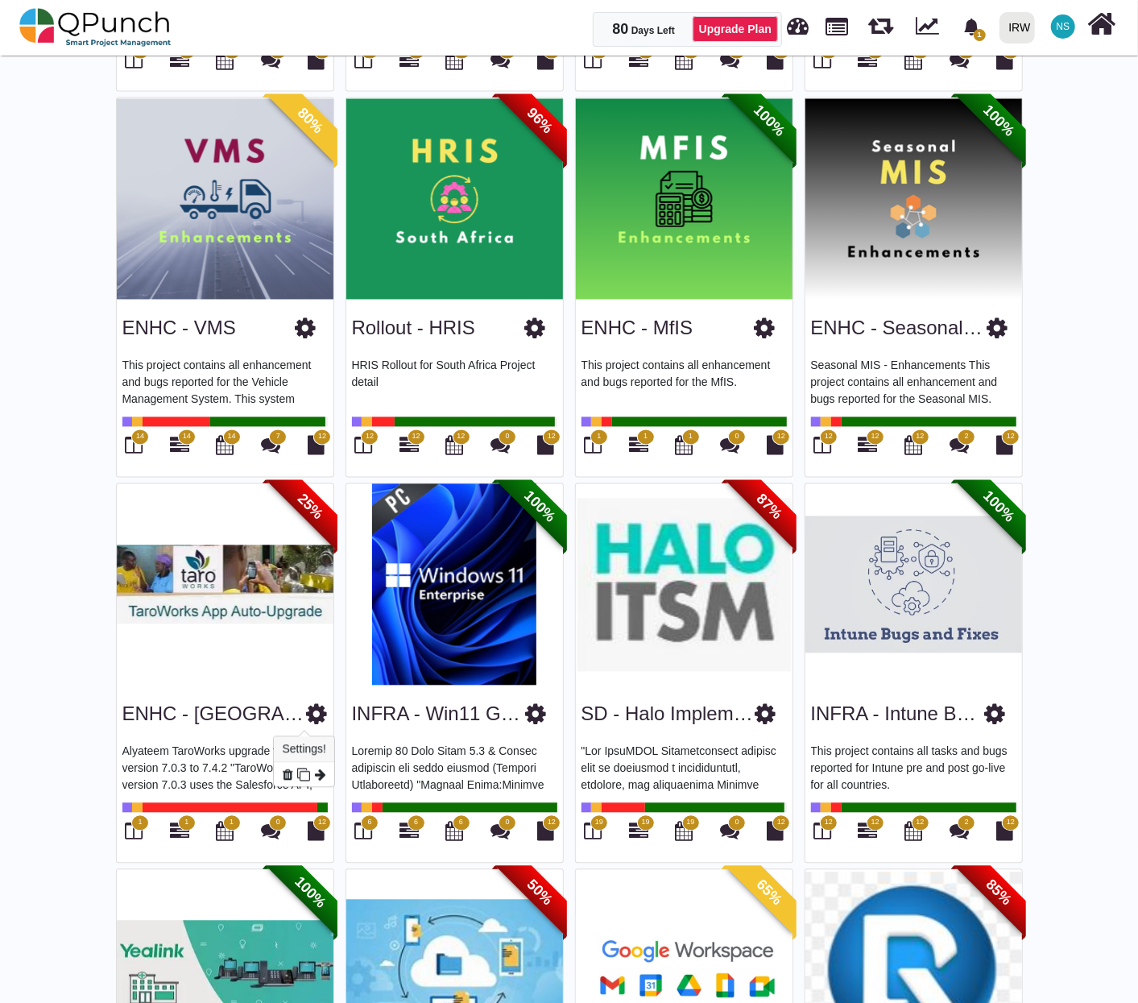
click at [307, 720] on icon at bounding box center [316, 714] width 21 height 24
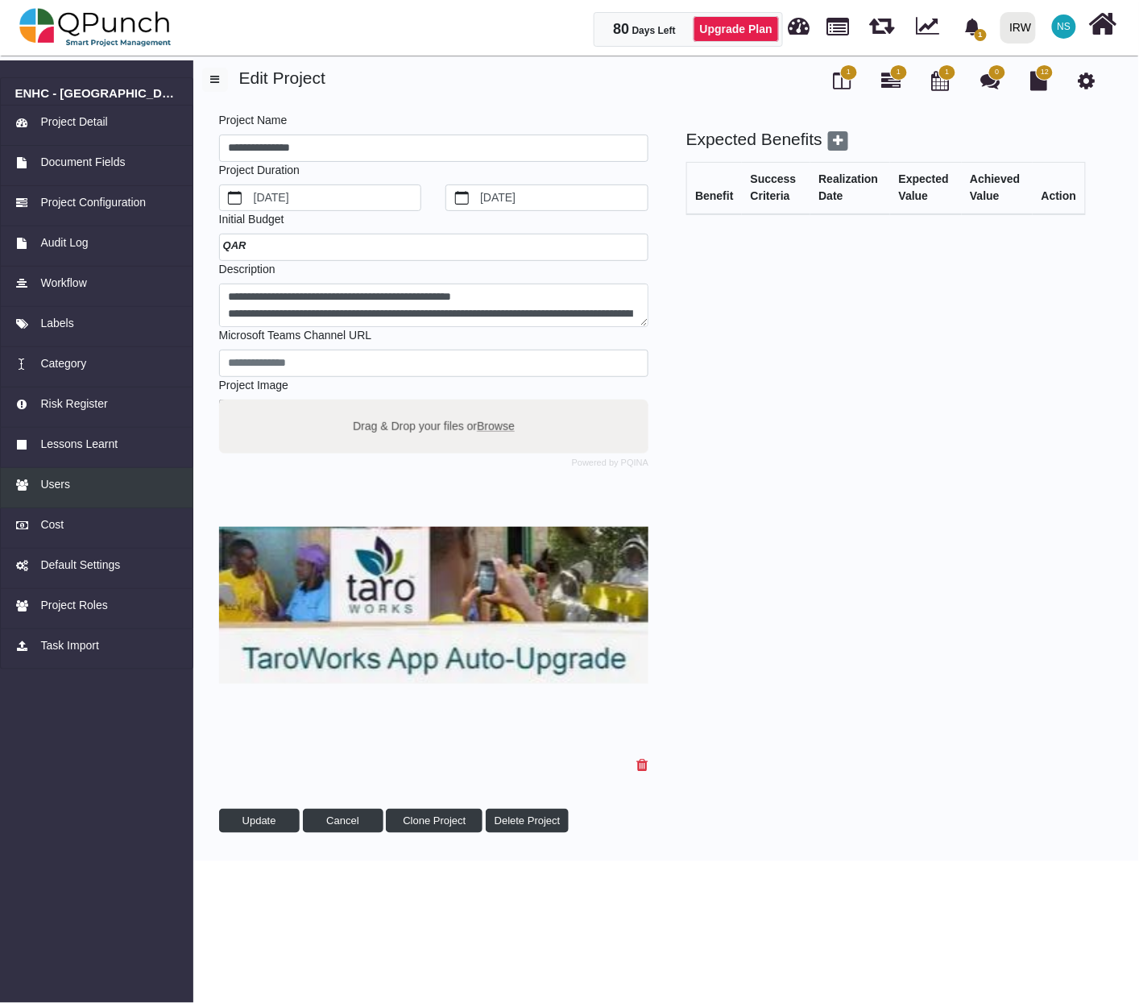
click at [56, 478] on span "Users" at bounding box center [55, 484] width 30 height 17
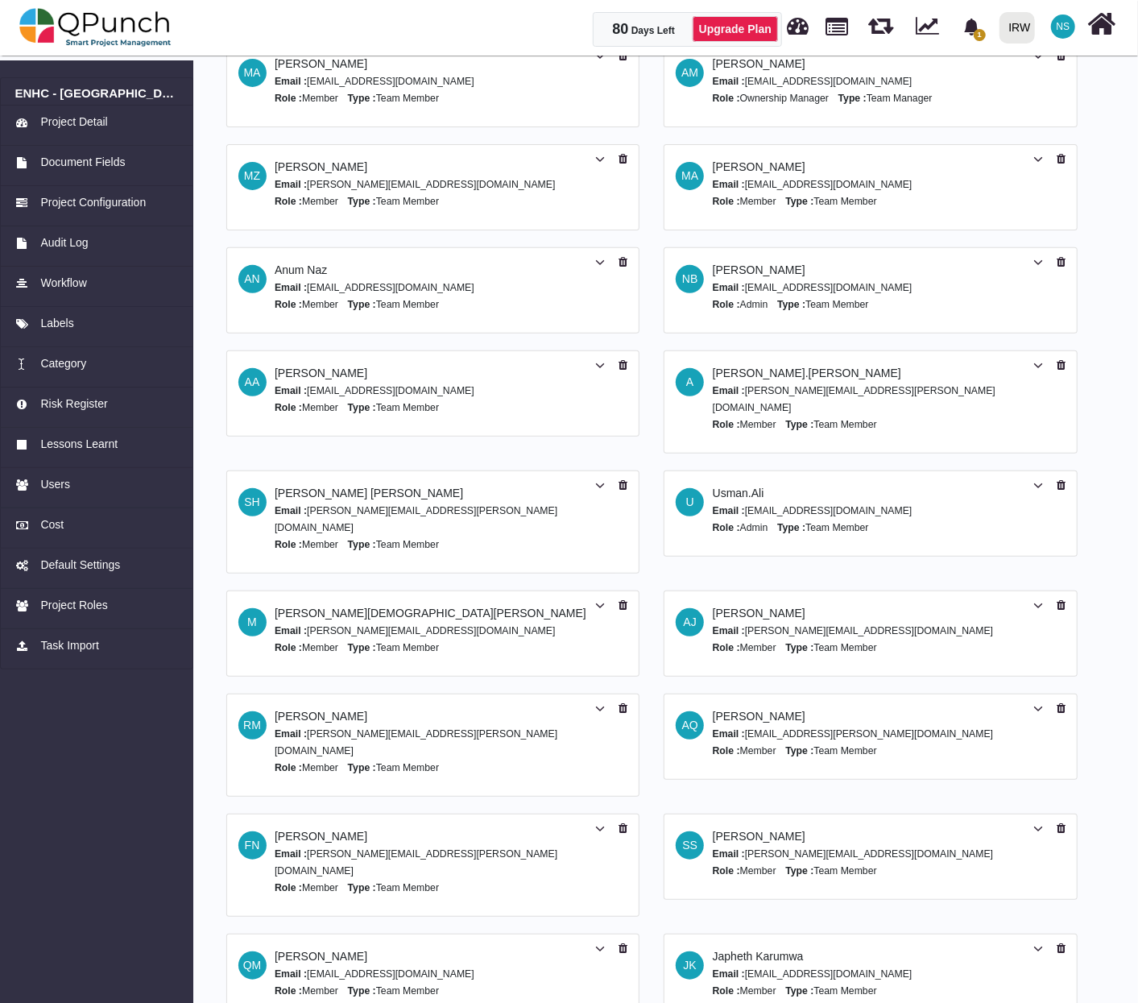
scroll to position [193, 0]
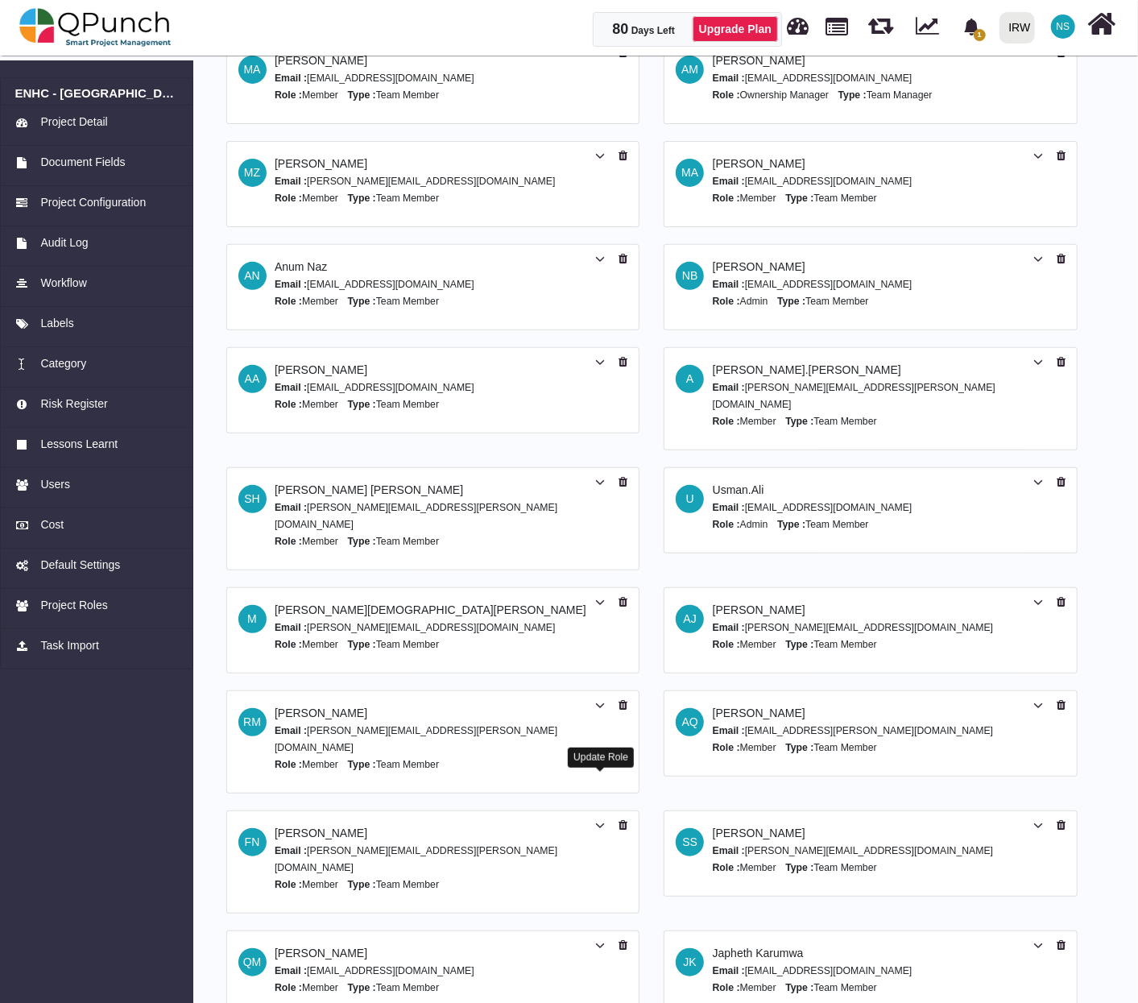
click at [597, 820] on icon at bounding box center [600, 825] width 10 height 11
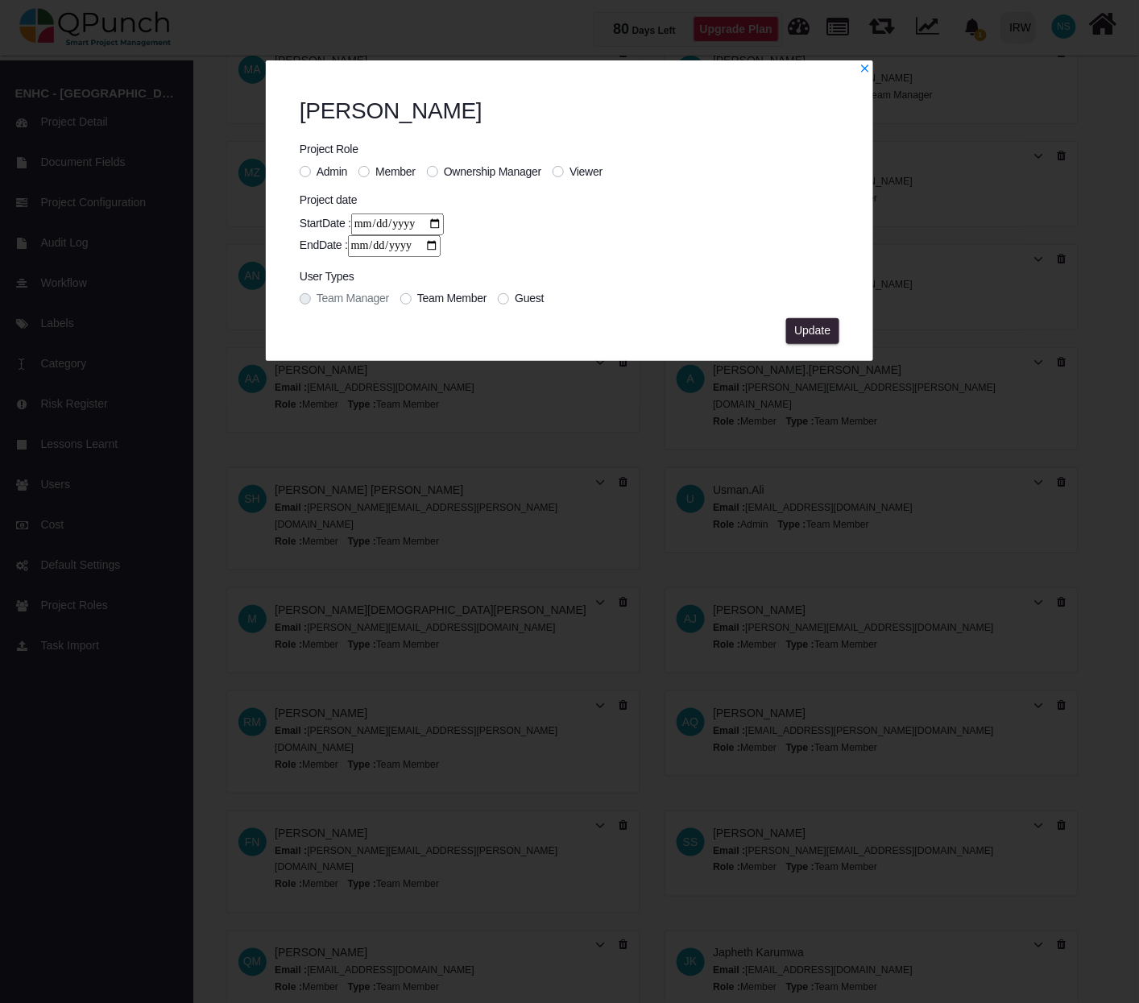
click at [569, 171] on label "Viewer" at bounding box center [585, 171] width 33 height 17
click at [832, 330] on button "Update" at bounding box center [812, 331] width 53 height 26
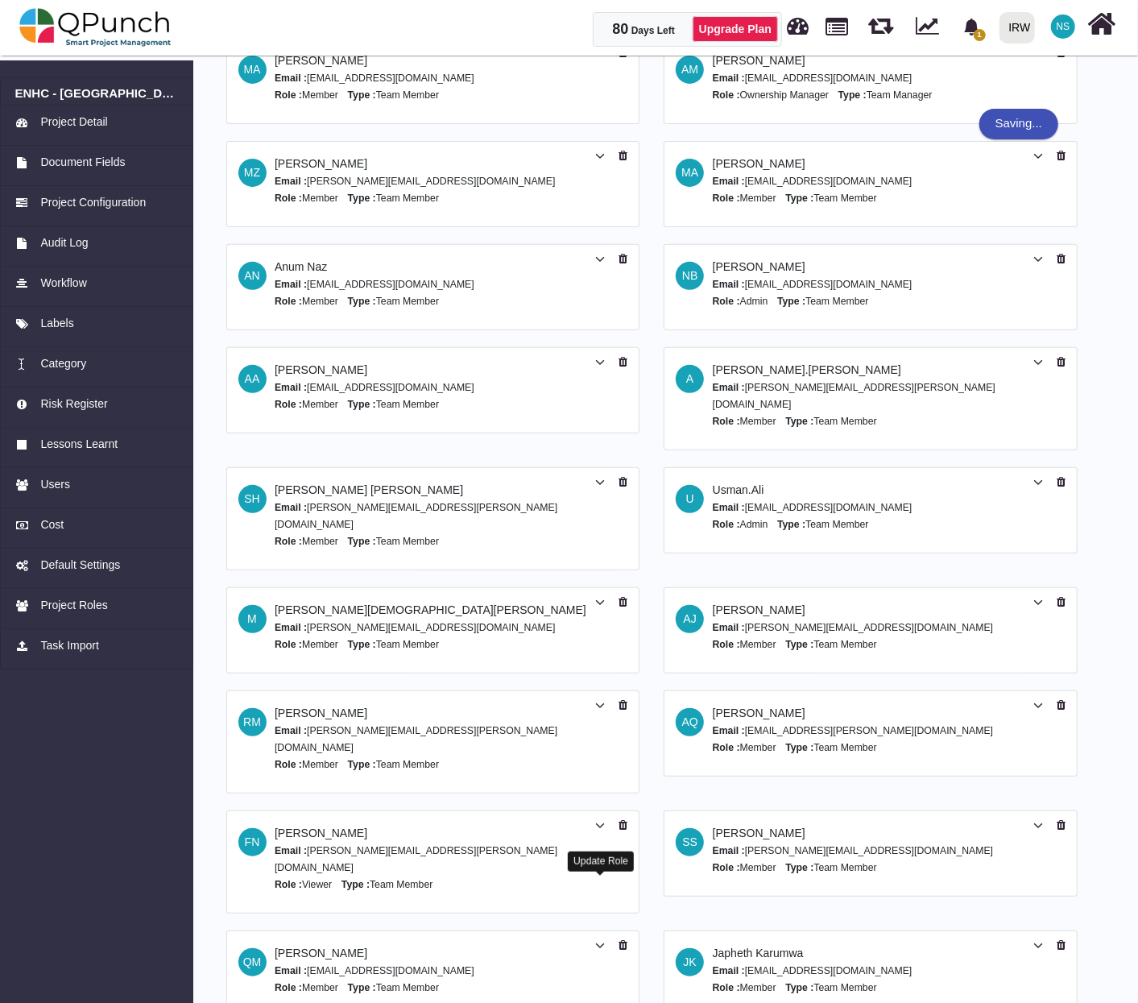
click at [597, 940] on icon at bounding box center [600, 945] width 10 height 11
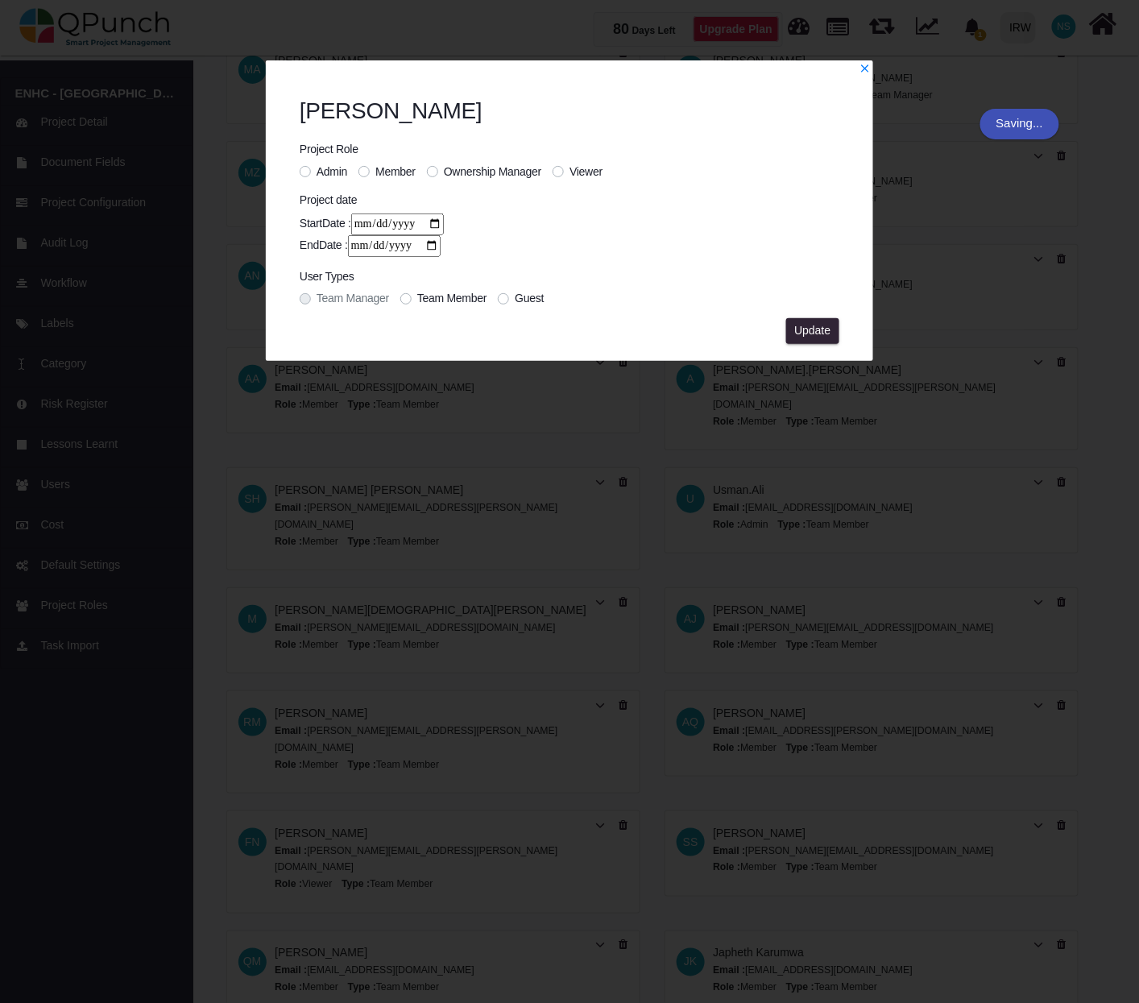
click at [569, 172] on label "Viewer" at bounding box center [585, 171] width 33 height 17
click at [825, 333] on span "Update" at bounding box center [812, 330] width 36 height 13
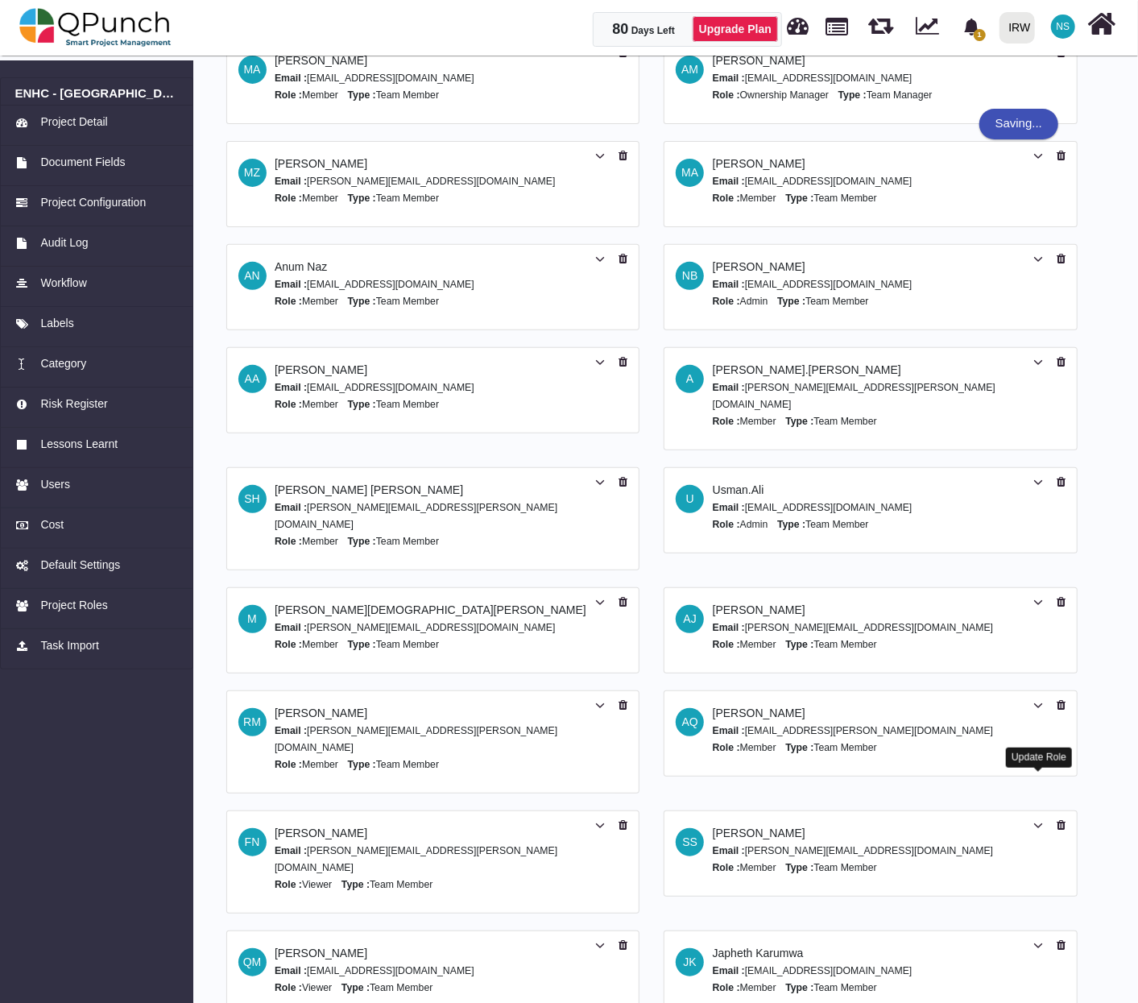
click at [1040, 820] on icon at bounding box center [1038, 825] width 10 height 11
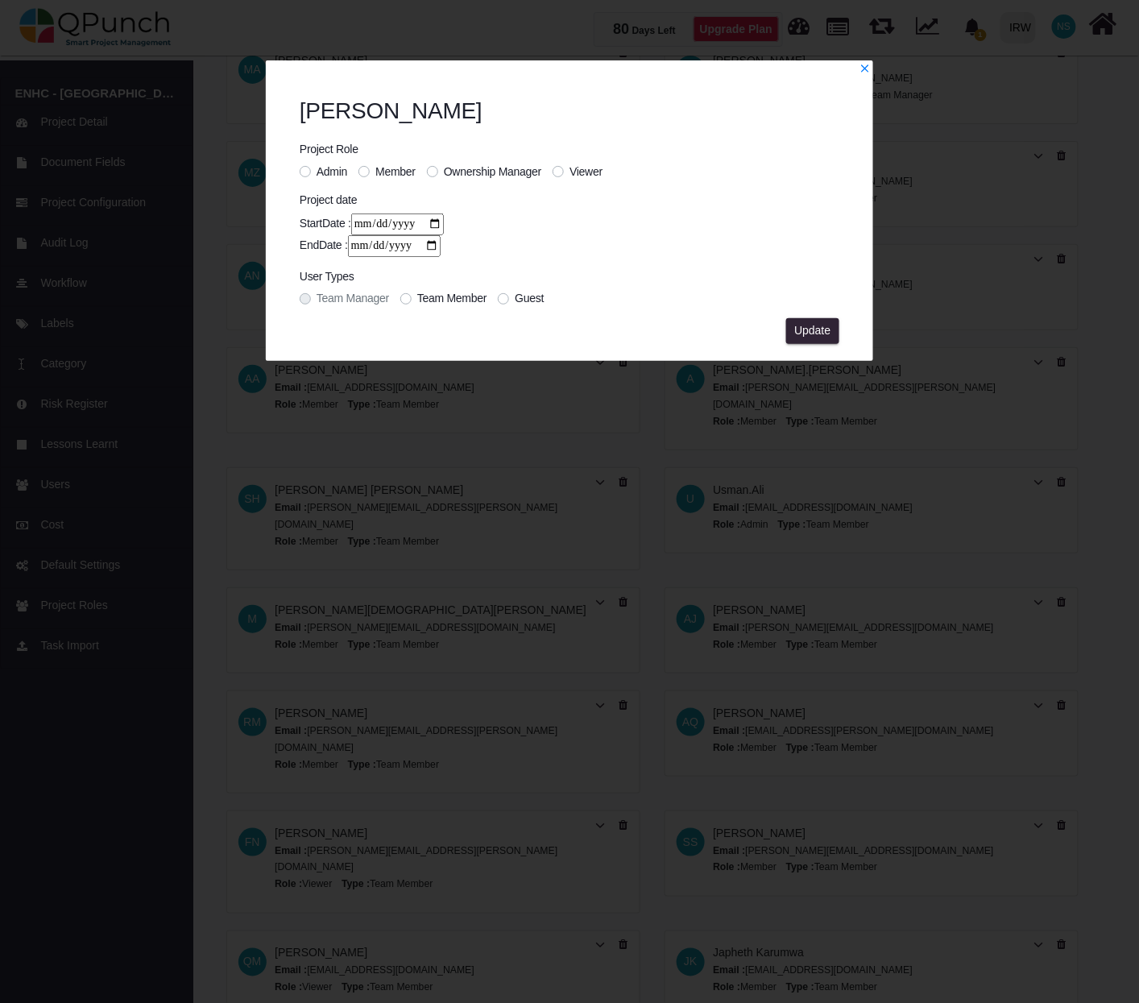
click at [580, 172] on span "Viewer" at bounding box center [585, 171] width 33 height 13
click at [815, 329] on span "Update" at bounding box center [812, 330] width 36 height 13
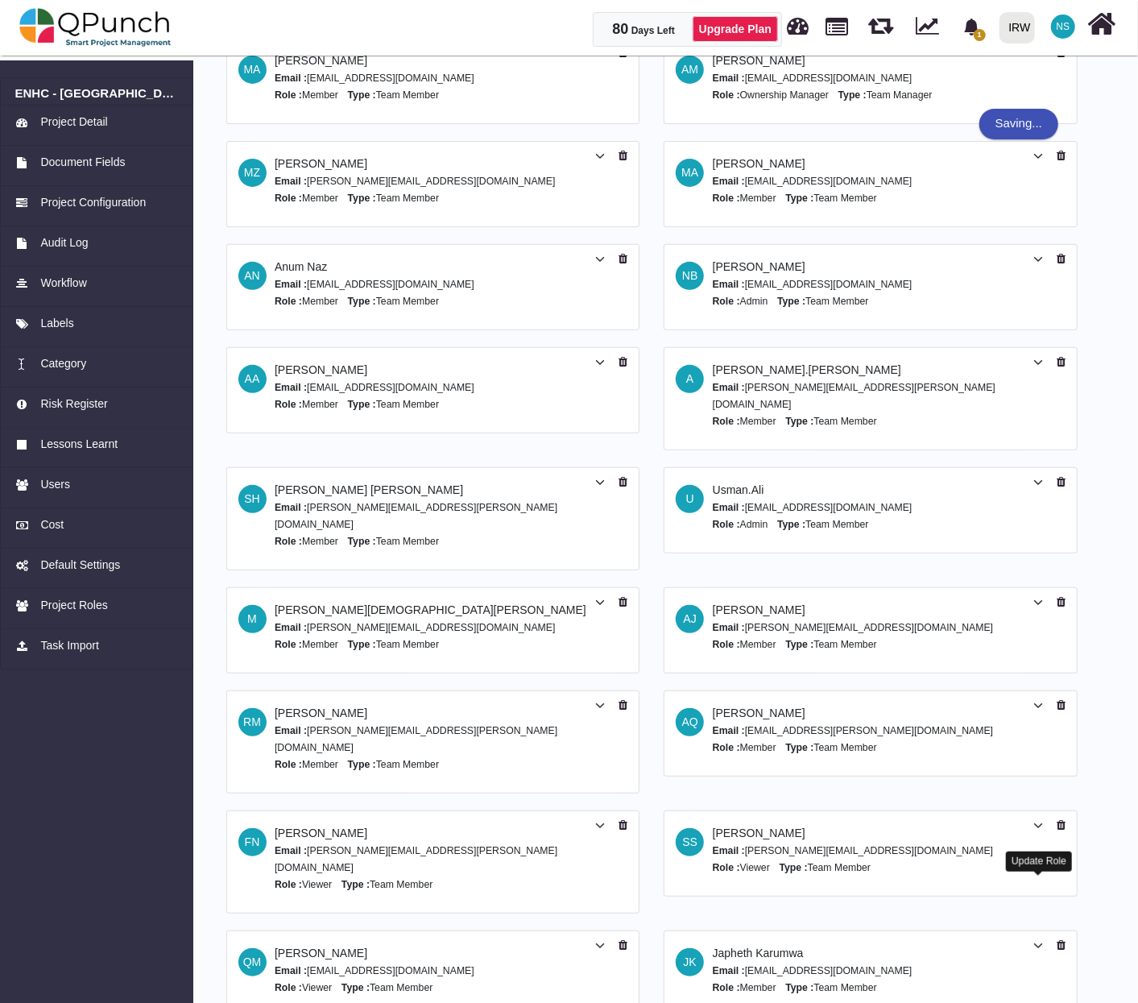
click at [1037, 940] on icon at bounding box center [1038, 945] width 10 height 11
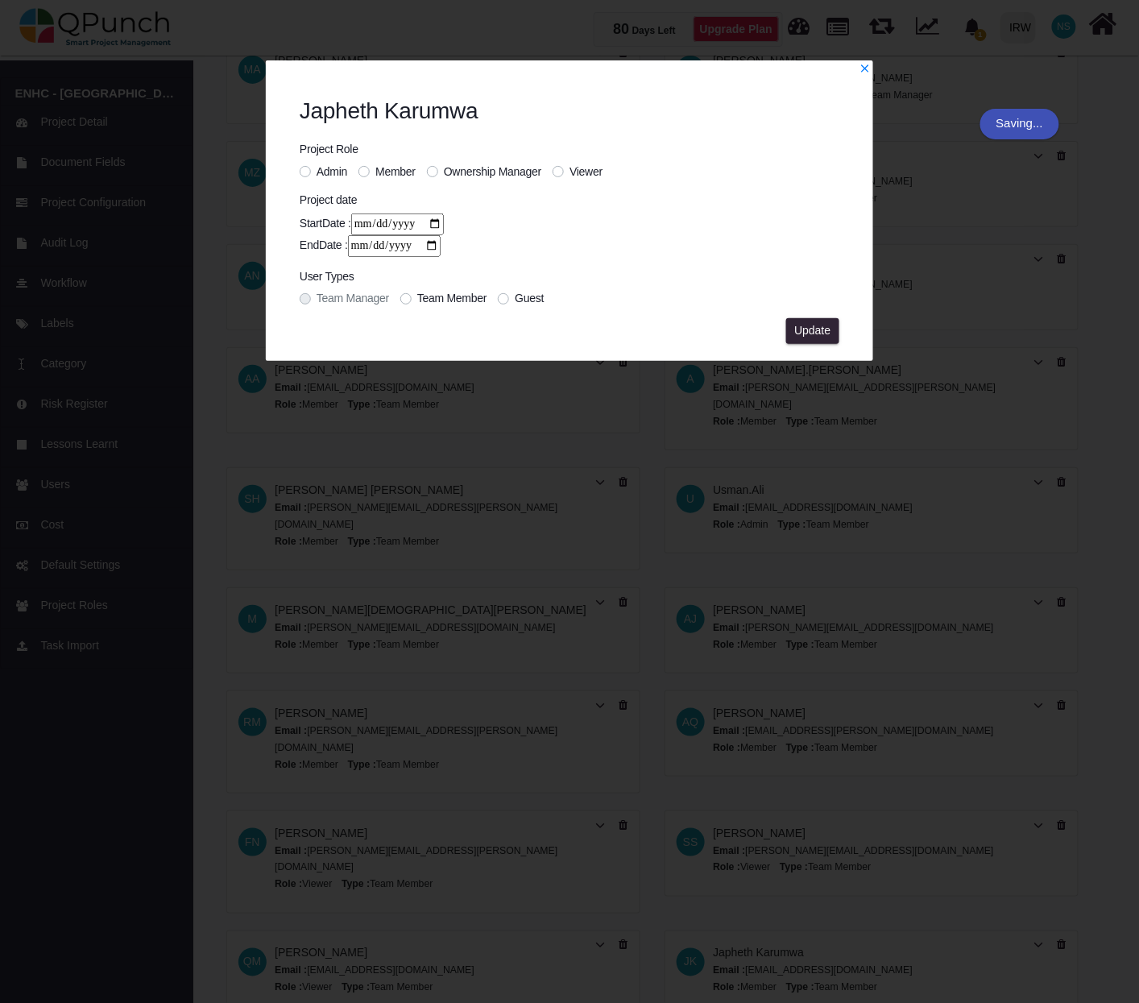
click at [569, 172] on label "Viewer" at bounding box center [585, 171] width 33 height 17
click at [820, 324] on span "Update" at bounding box center [812, 330] width 36 height 13
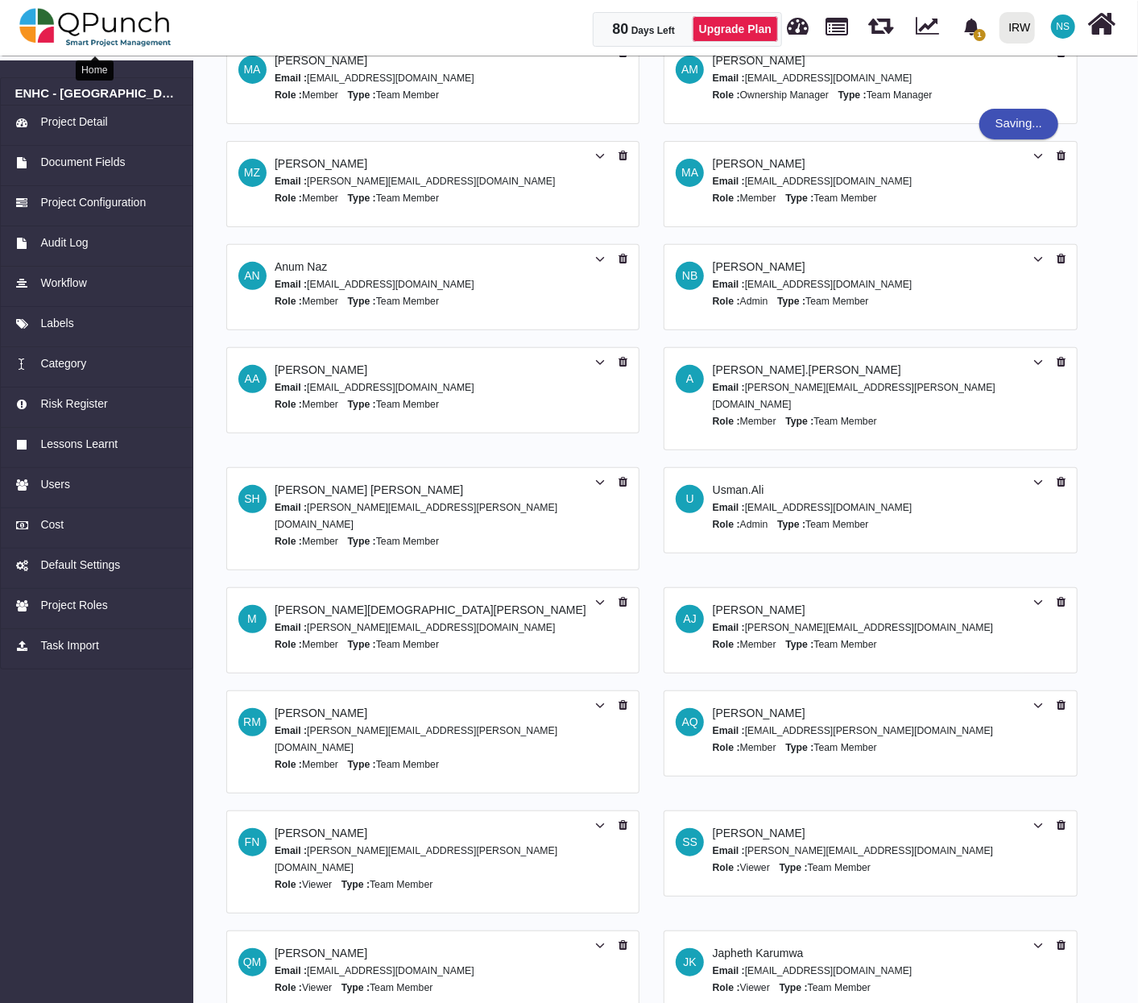
click at [116, 30] on img at bounding box center [95, 27] width 152 height 48
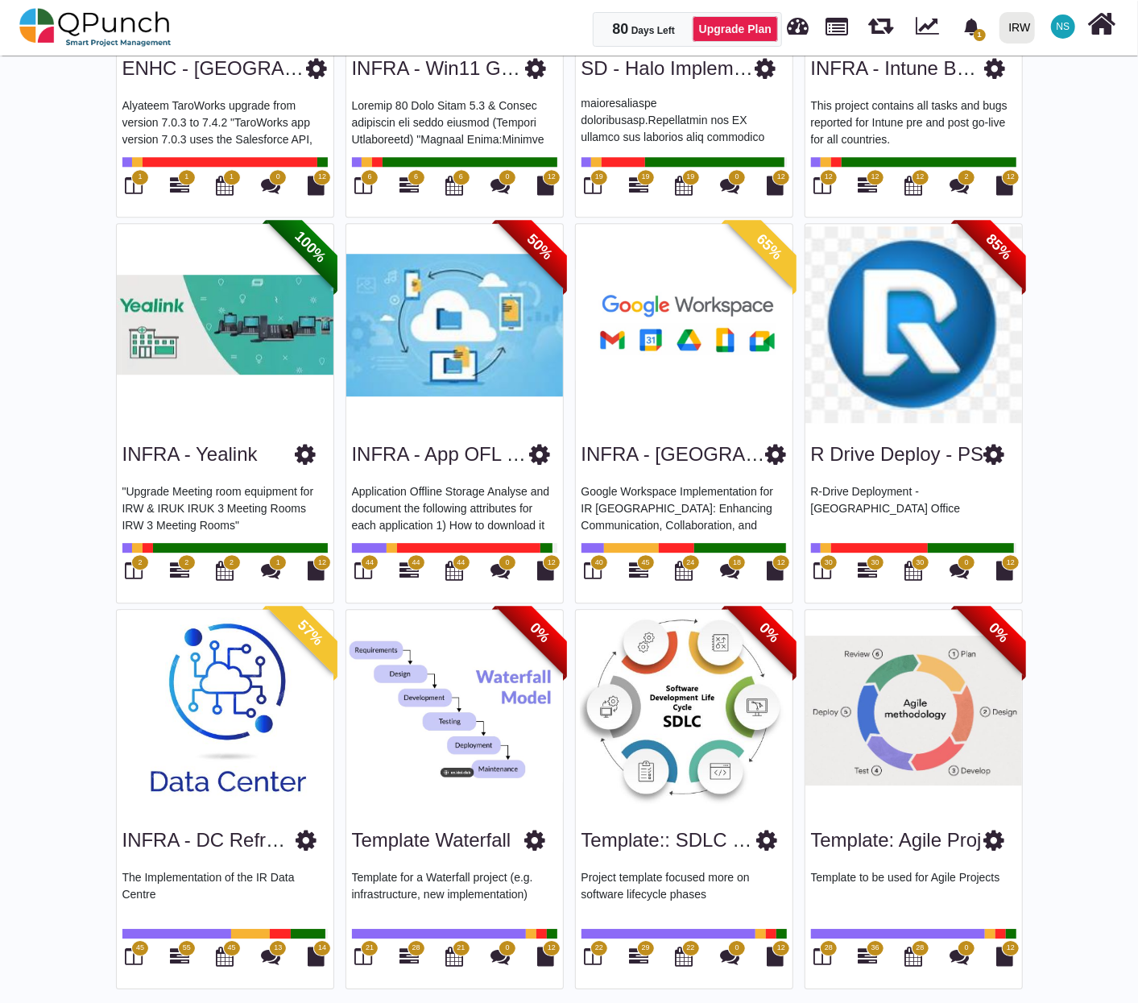
scroll to position [2259, 0]
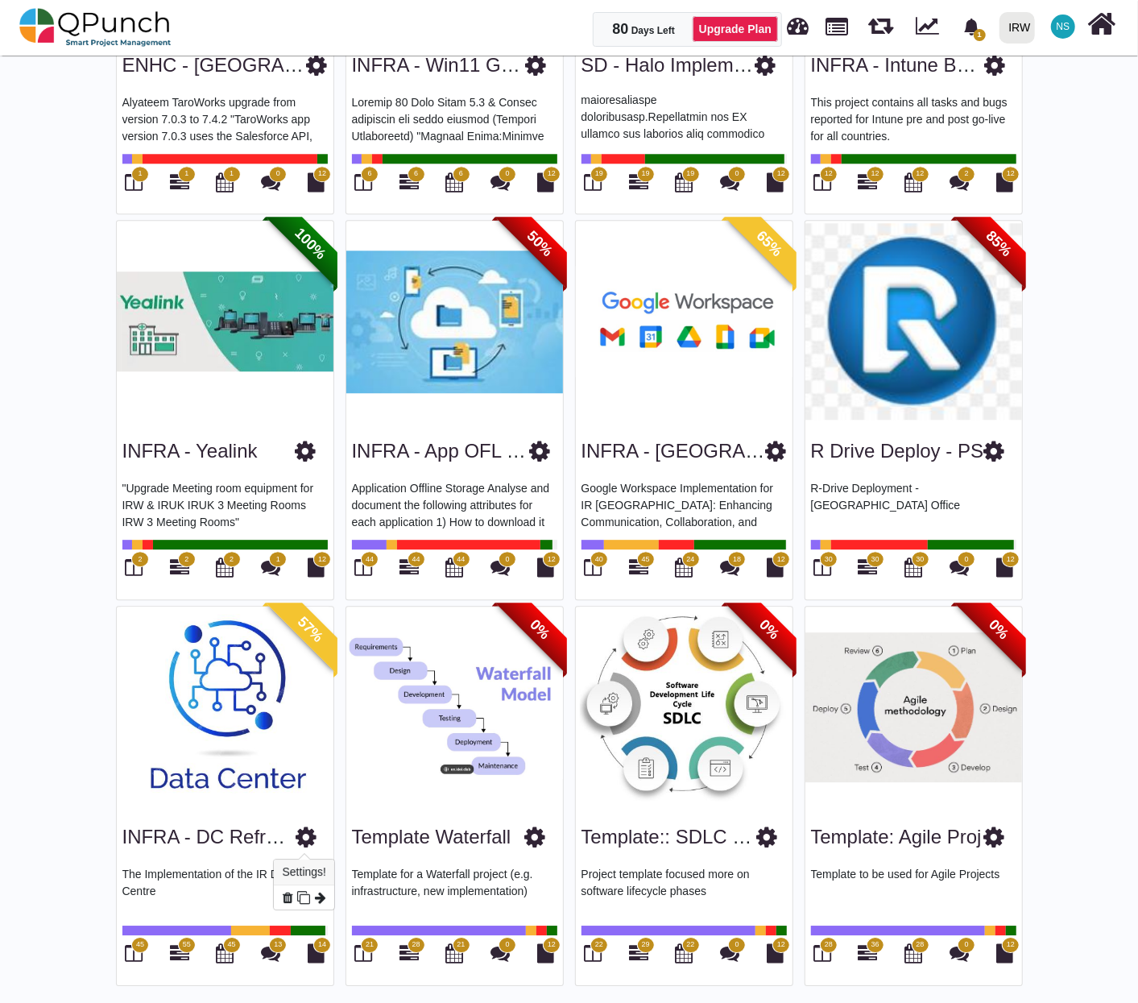
click at [307, 841] on icon at bounding box center [306, 837] width 21 height 24
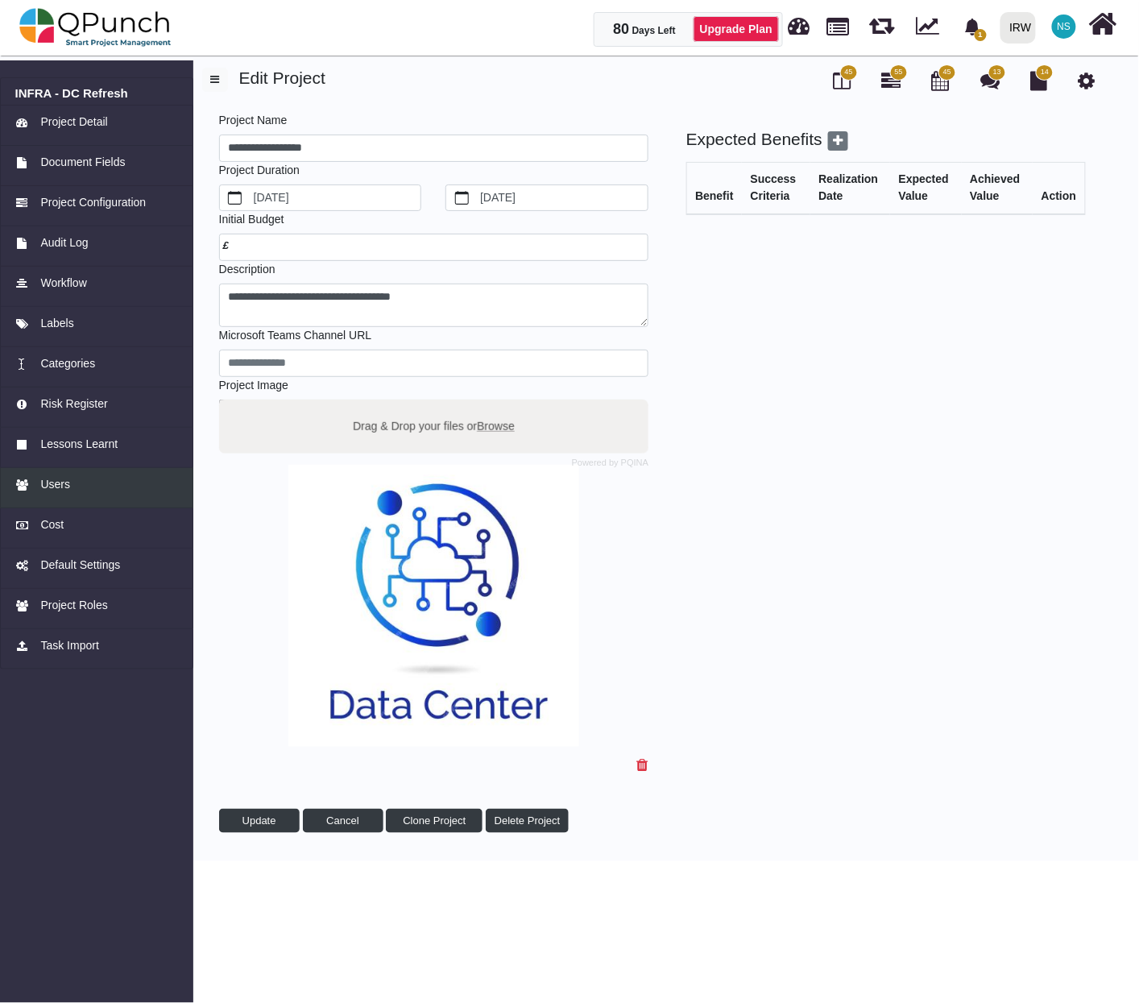
click at [65, 478] on span "Users" at bounding box center [55, 484] width 30 height 17
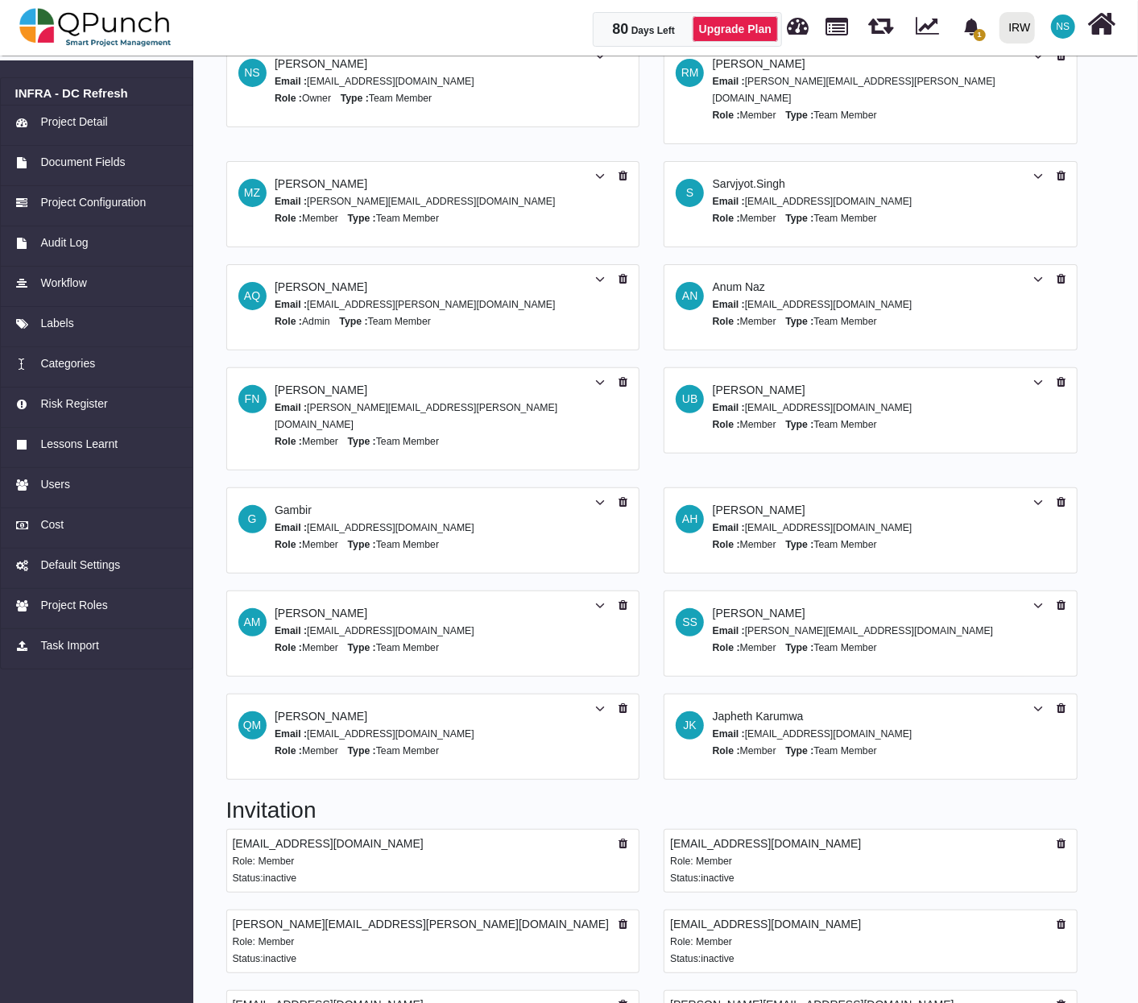
scroll to position [126, 0]
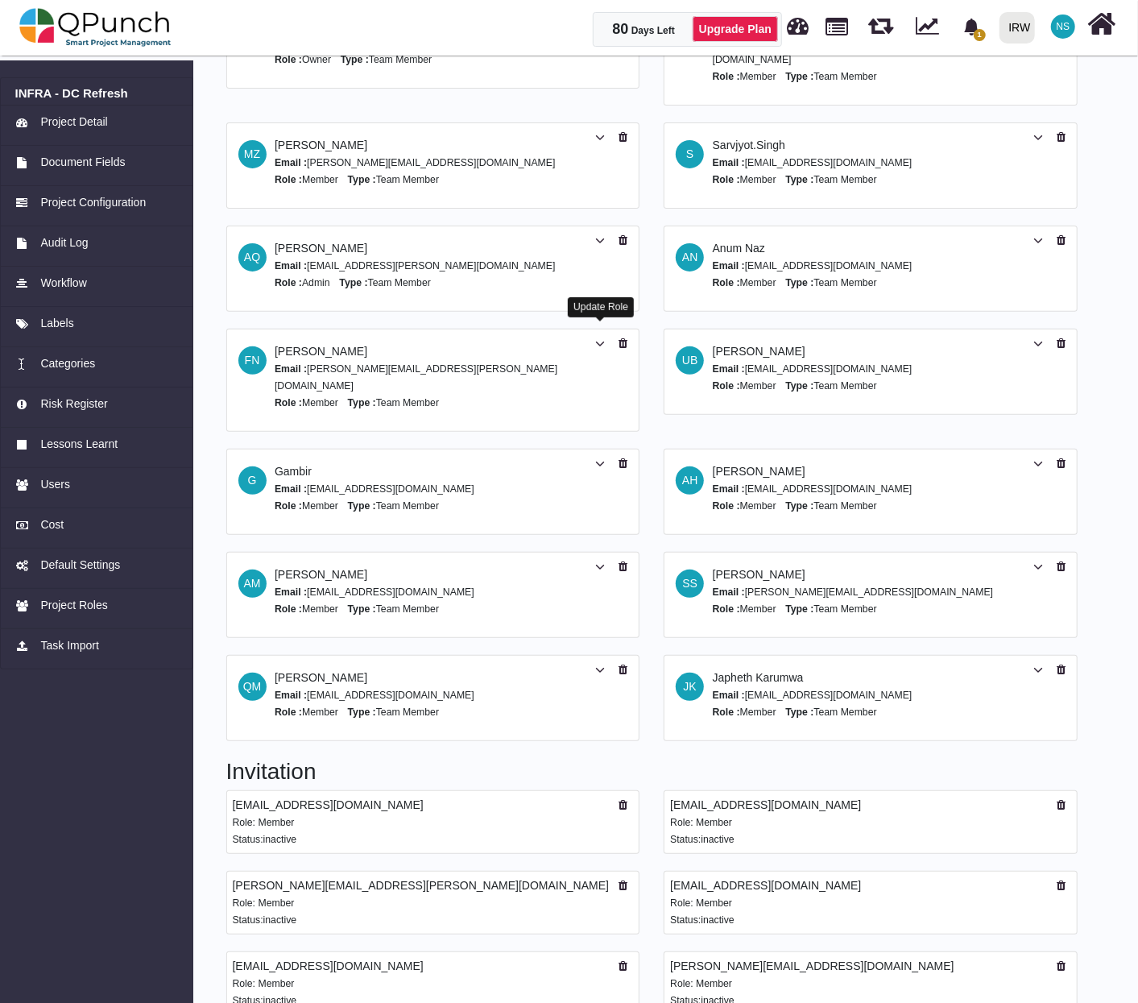
click at [596, 338] on icon at bounding box center [600, 343] width 10 height 11
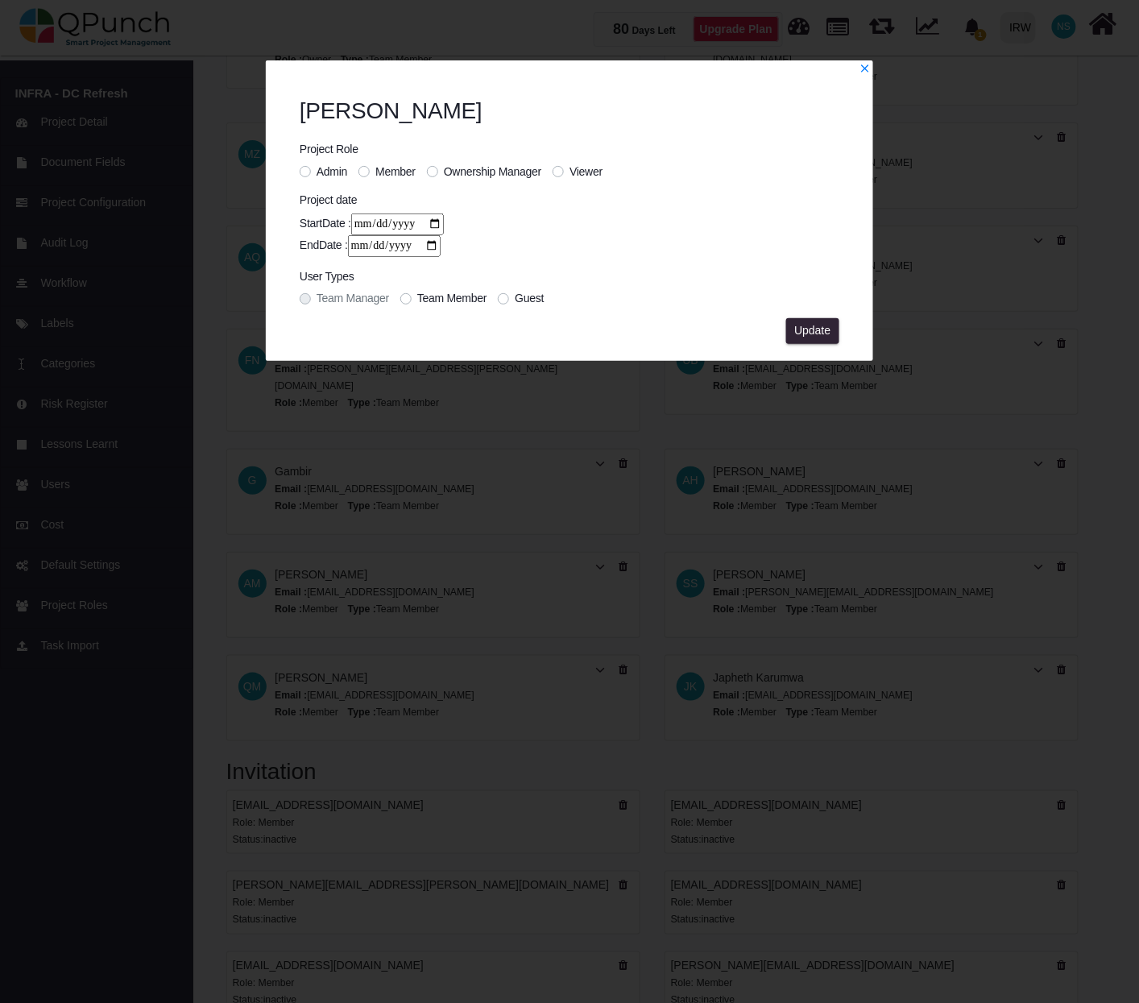
click at [568, 172] on div "Viewer" at bounding box center [577, 171] width 50 height 17
click at [569, 169] on label "Viewer" at bounding box center [585, 171] width 33 height 17
click at [796, 324] on span "Update" at bounding box center [812, 330] width 36 height 13
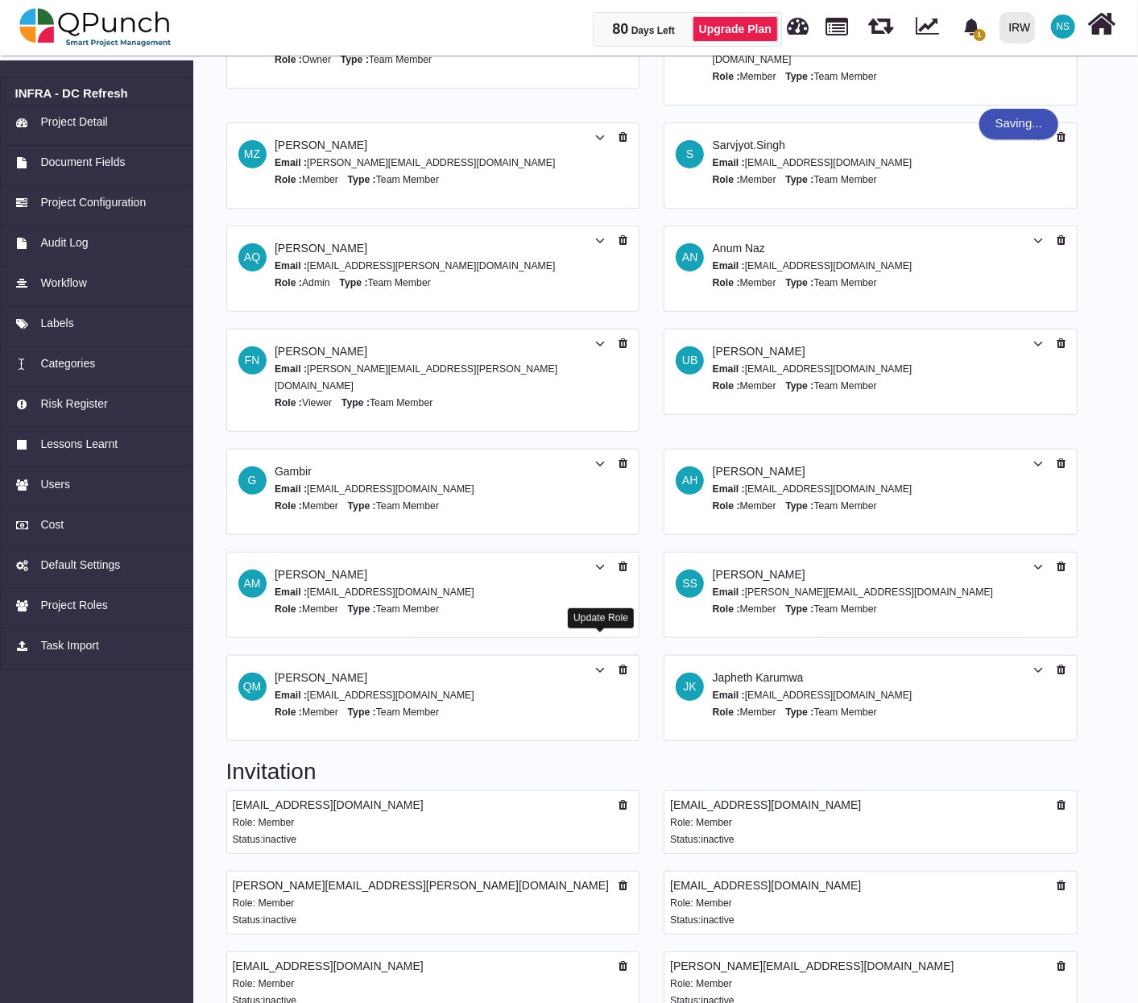
click at [601, 664] on icon at bounding box center [600, 669] width 10 height 11
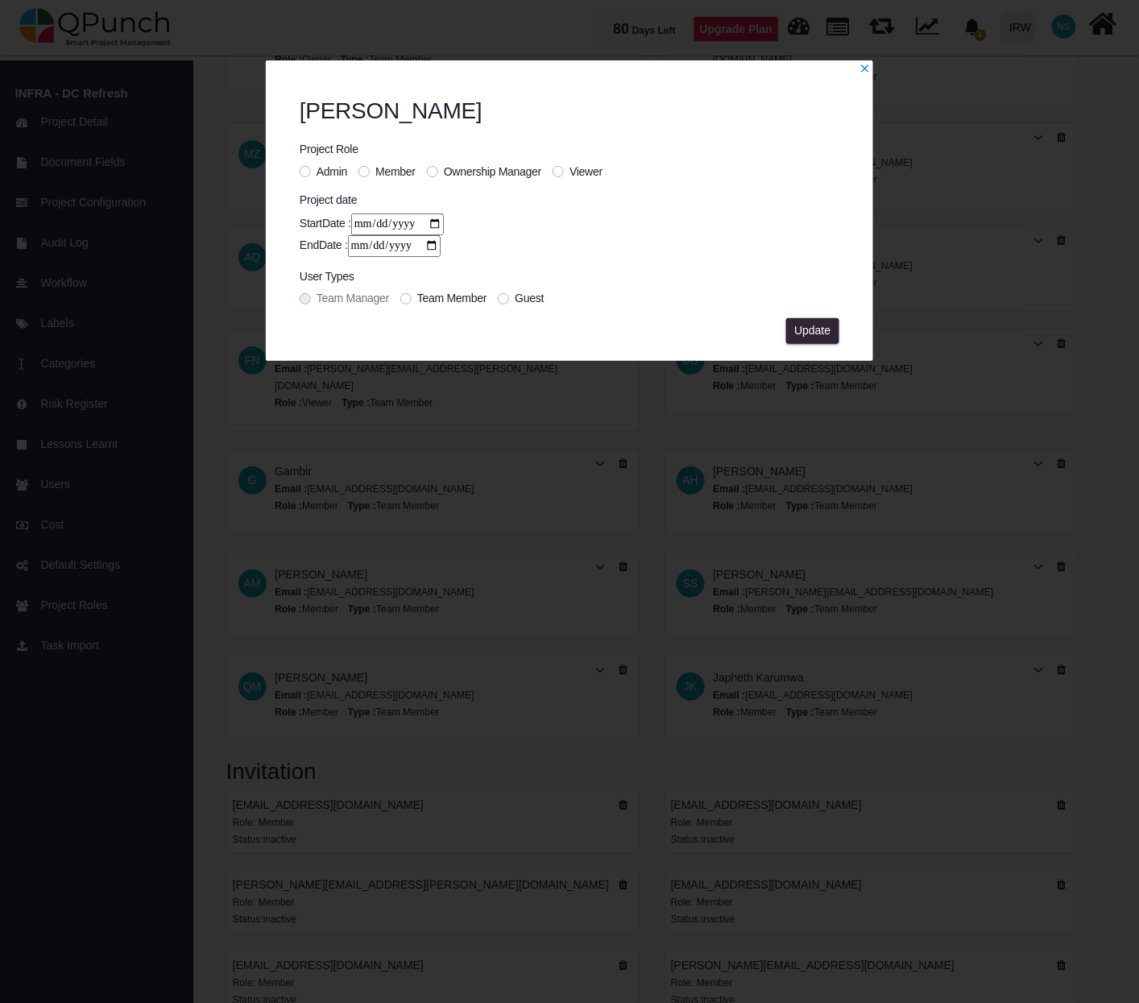
click at [569, 169] on label "Viewer" at bounding box center [585, 171] width 33 height 17
click at [810, 337] on button "Update" at bounding box center [812, 331] width 53 height 26
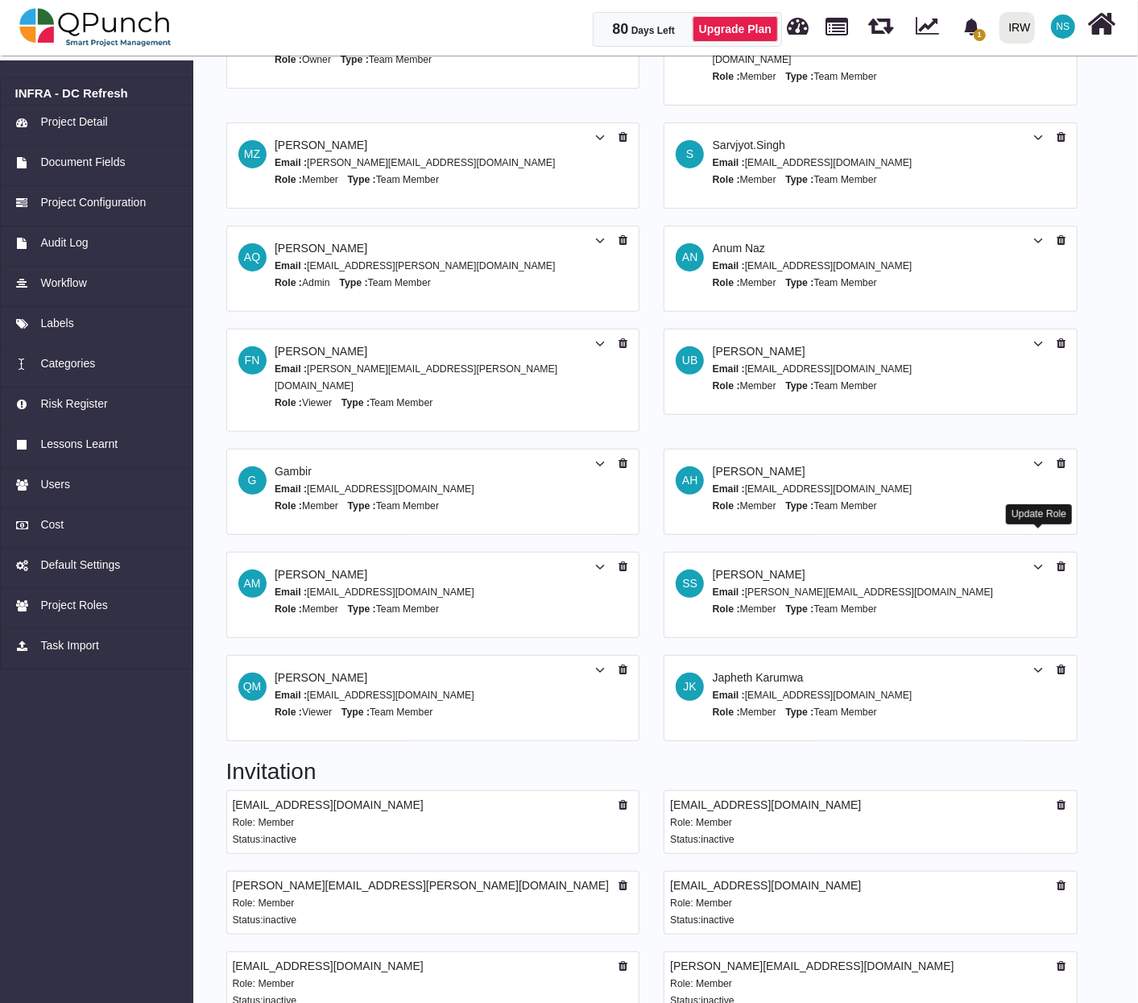
click at [1039, 561] on icon at bounding box center [1038, 566] width 10 height 11
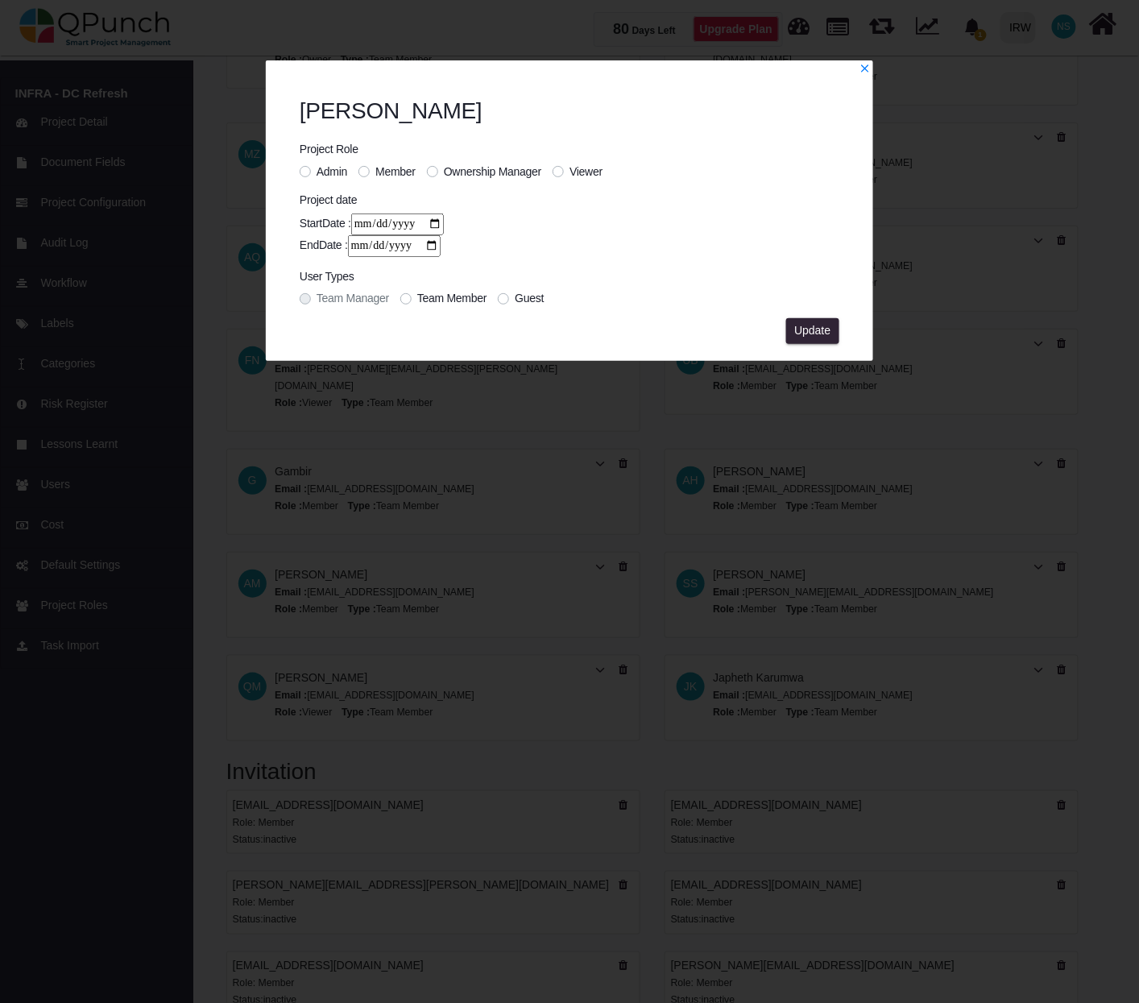
click at [569, 168] on label "Viewer" at bounding box center [585, 171] width 33 height 17
click at [816, 327] on span "Update" at bounding box center [812, 330] width 36 height 13
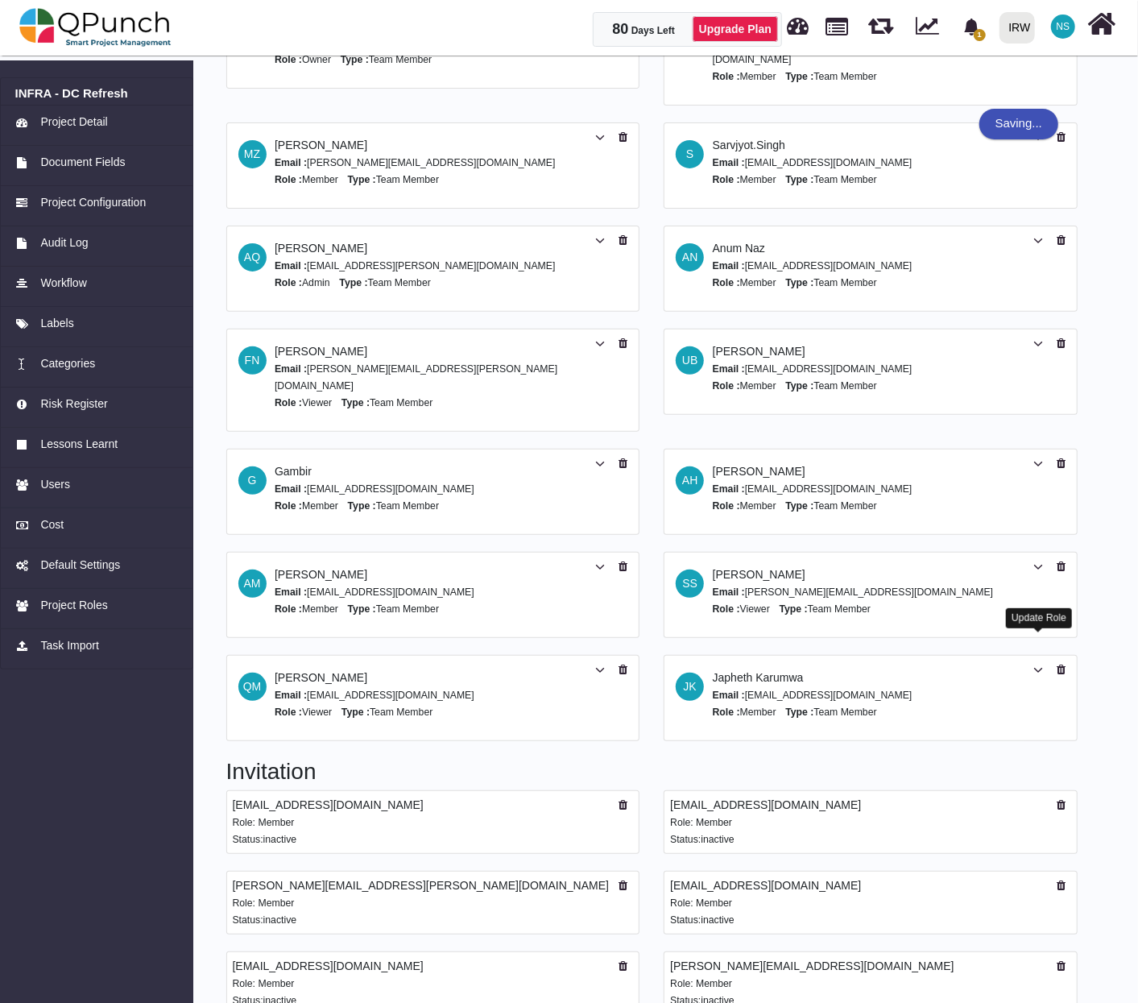
click at [1040, 664] on icon at bounding box center [1038, 669] width 10 height 11
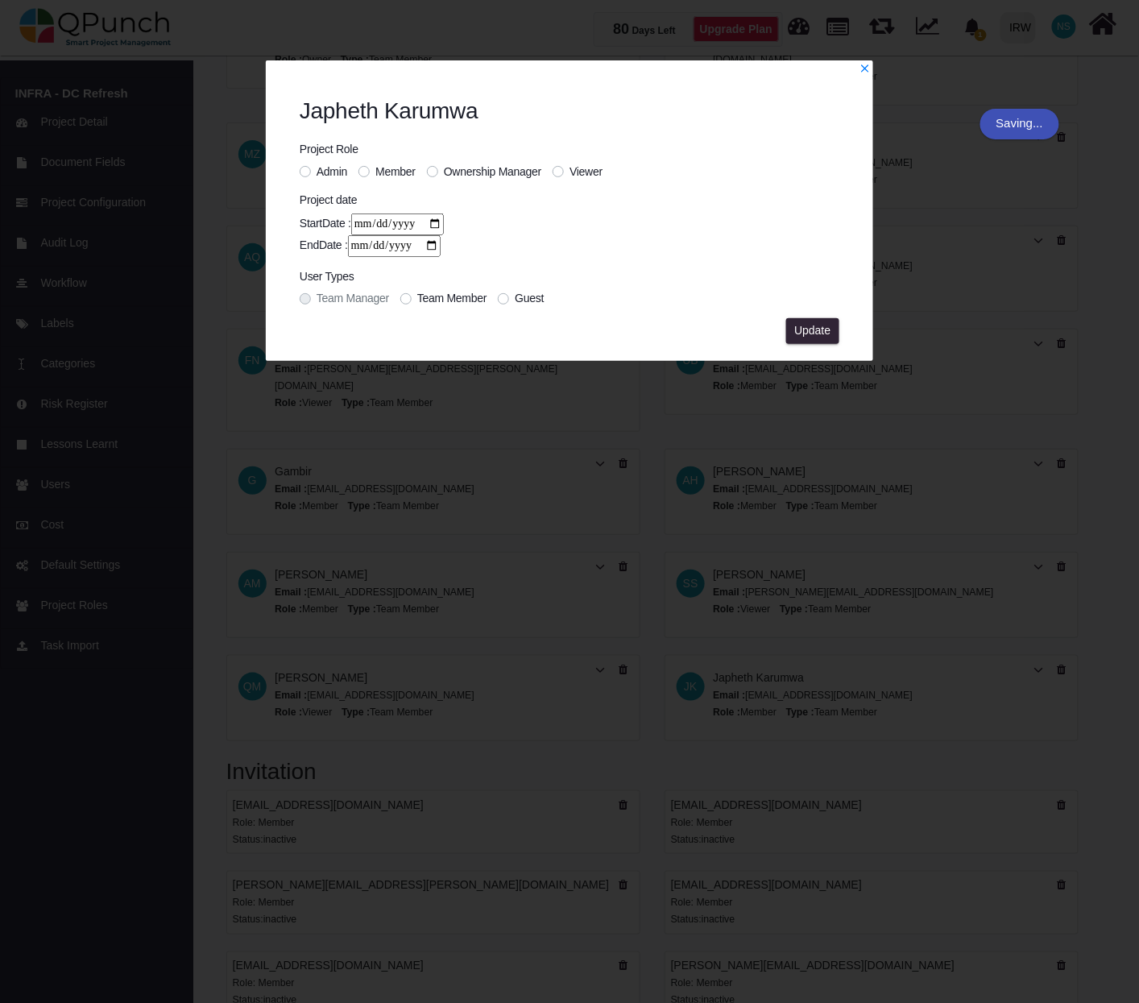
click at [569, 174] on label "Viewer" at bounding box center [585, 171] width 33 height 17
click at [805, 332] on span "Update" at bounding box center [812, 330] width 36 height 13
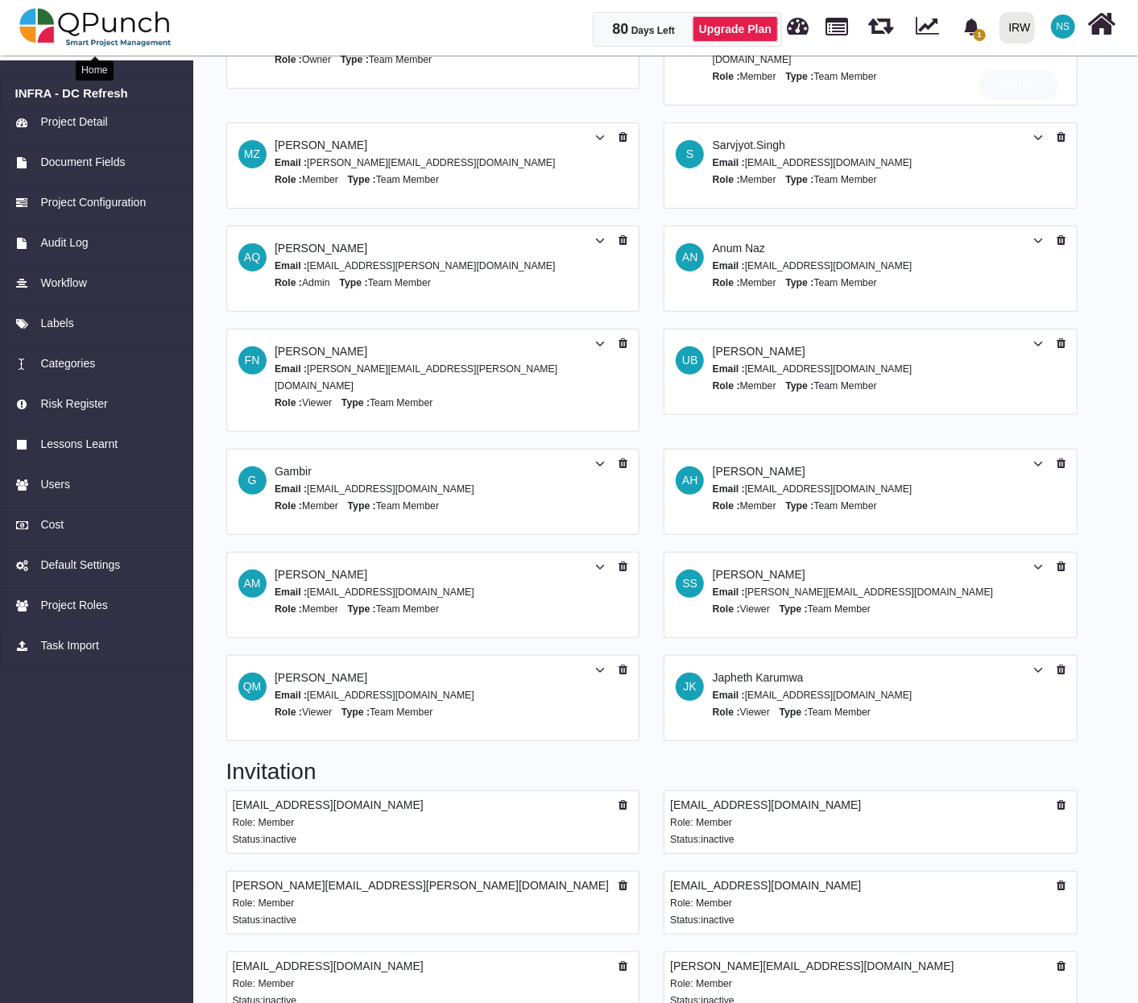
click at [114, 27] on img at bounding box center [95, 27] width 152 height 48
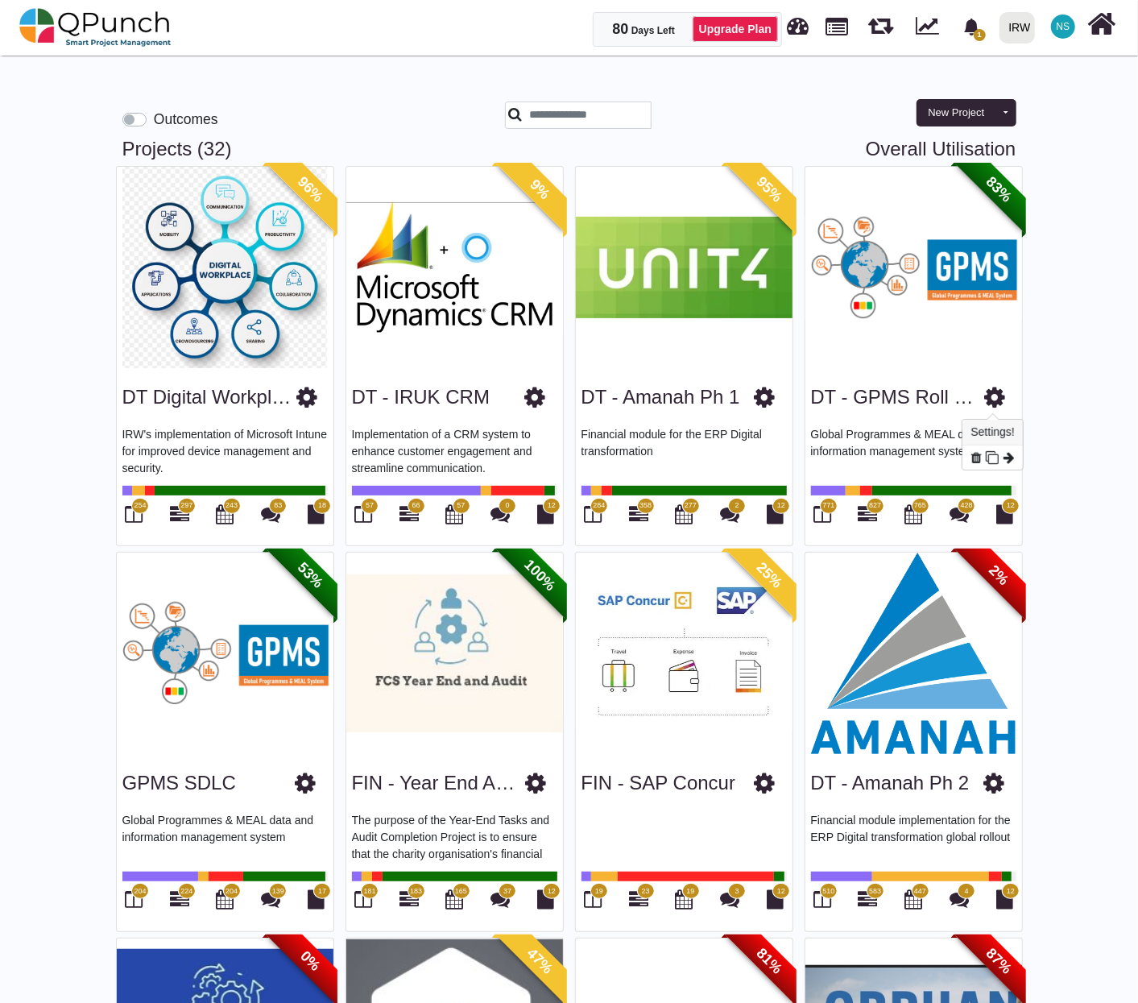
click at [995, 399] on icon at bounding box center [994, 397] width 21 height 24
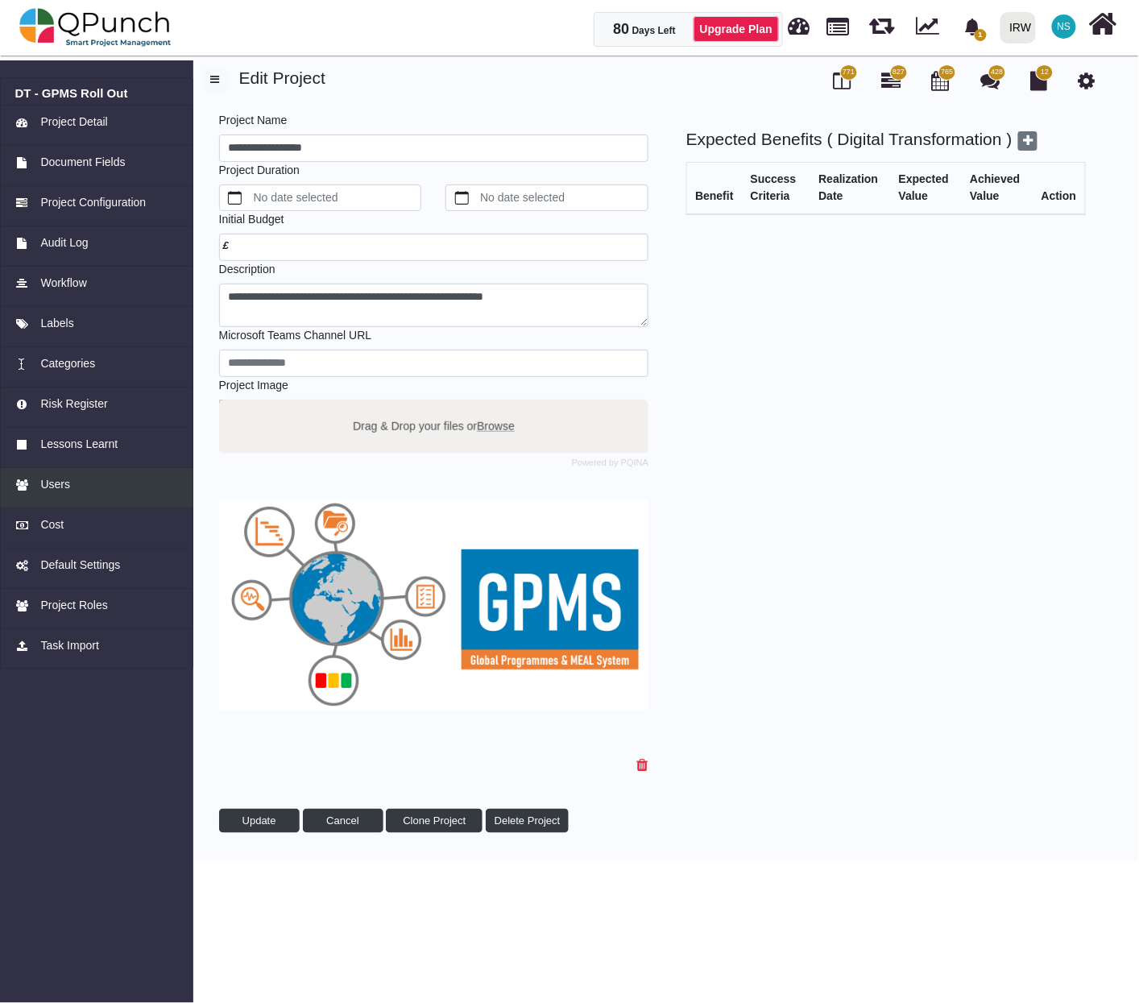
click at [63, 483] on span "Users" at bounding box center [55, 484] width 30 height 17
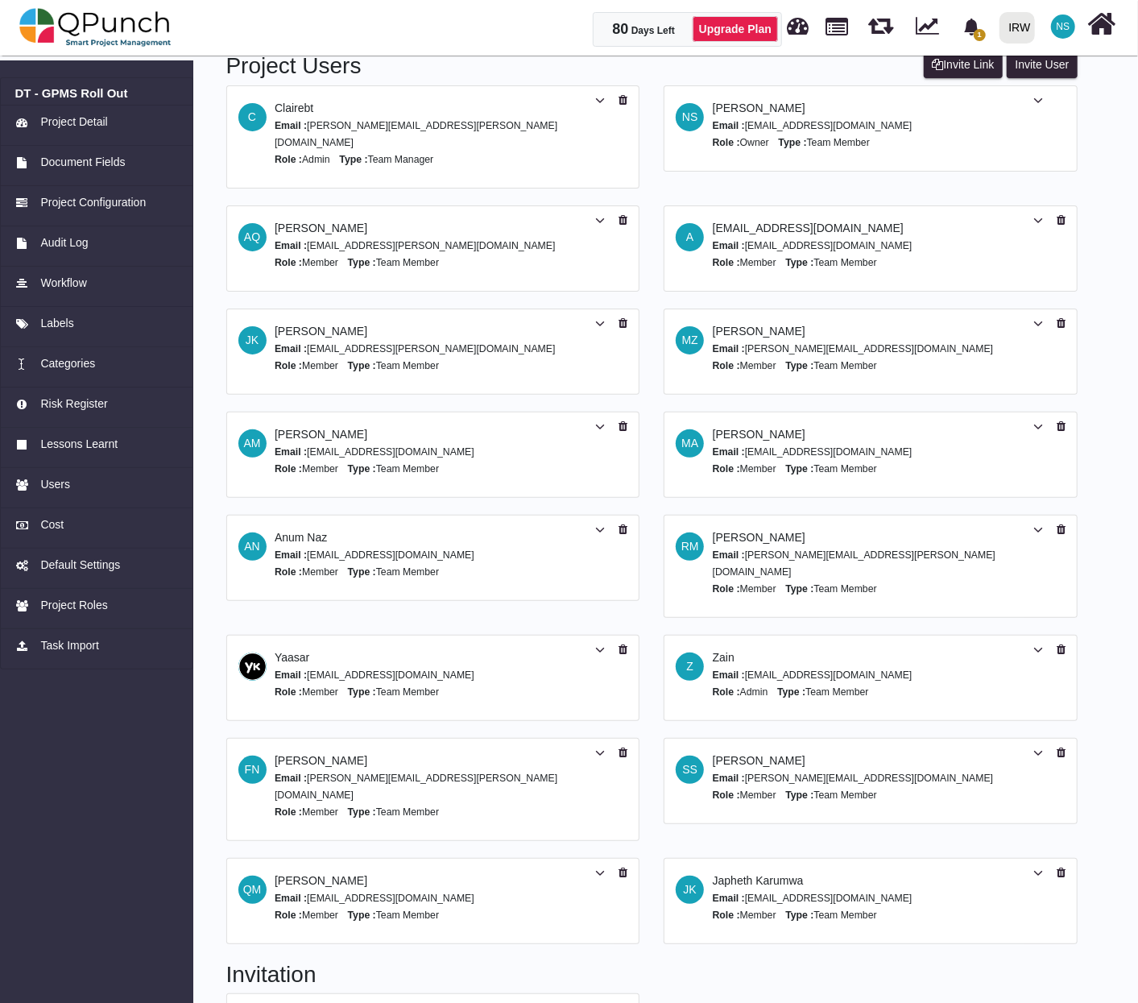
scroll to position [66, 0]
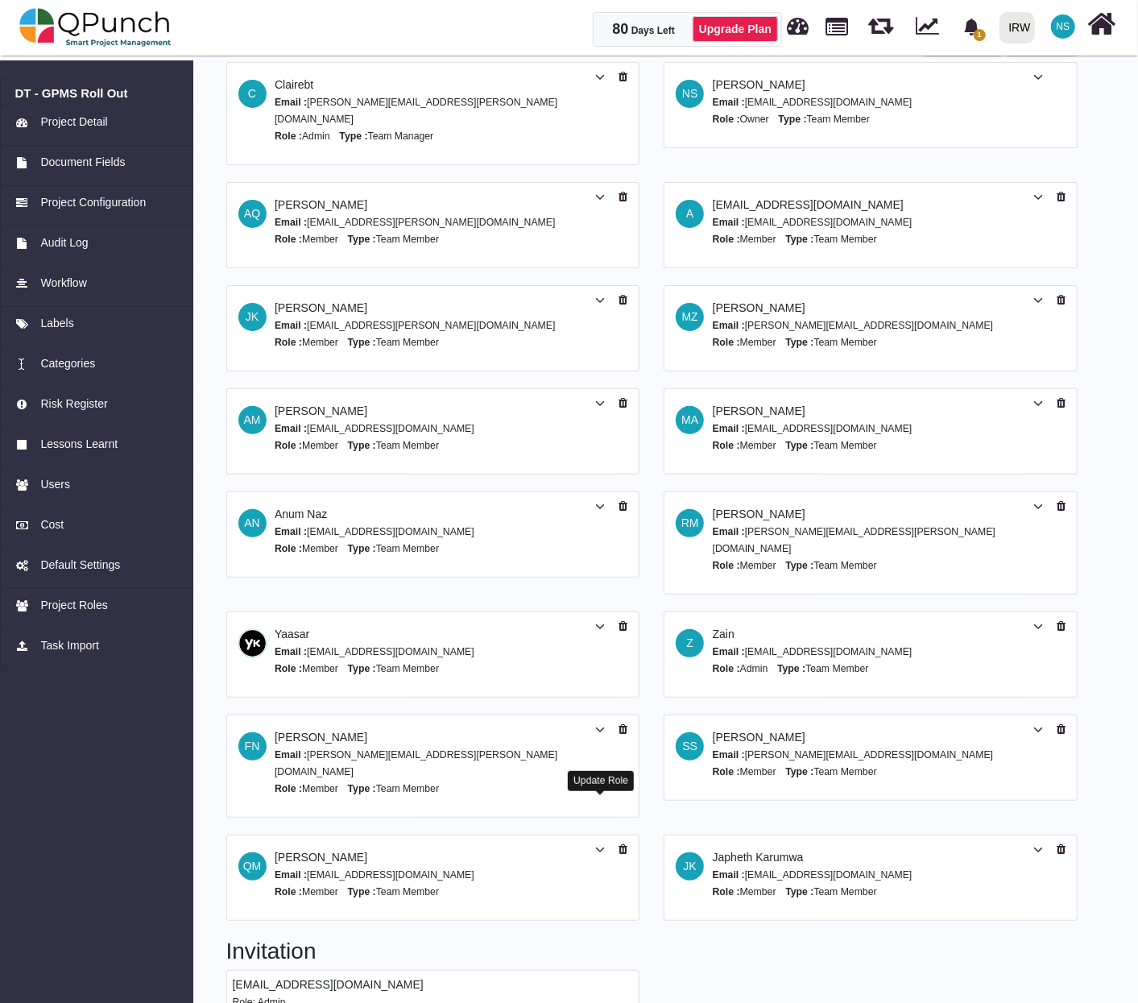
click at [597, 844] on icon at bounding box center [600, 849] width 10 height 11
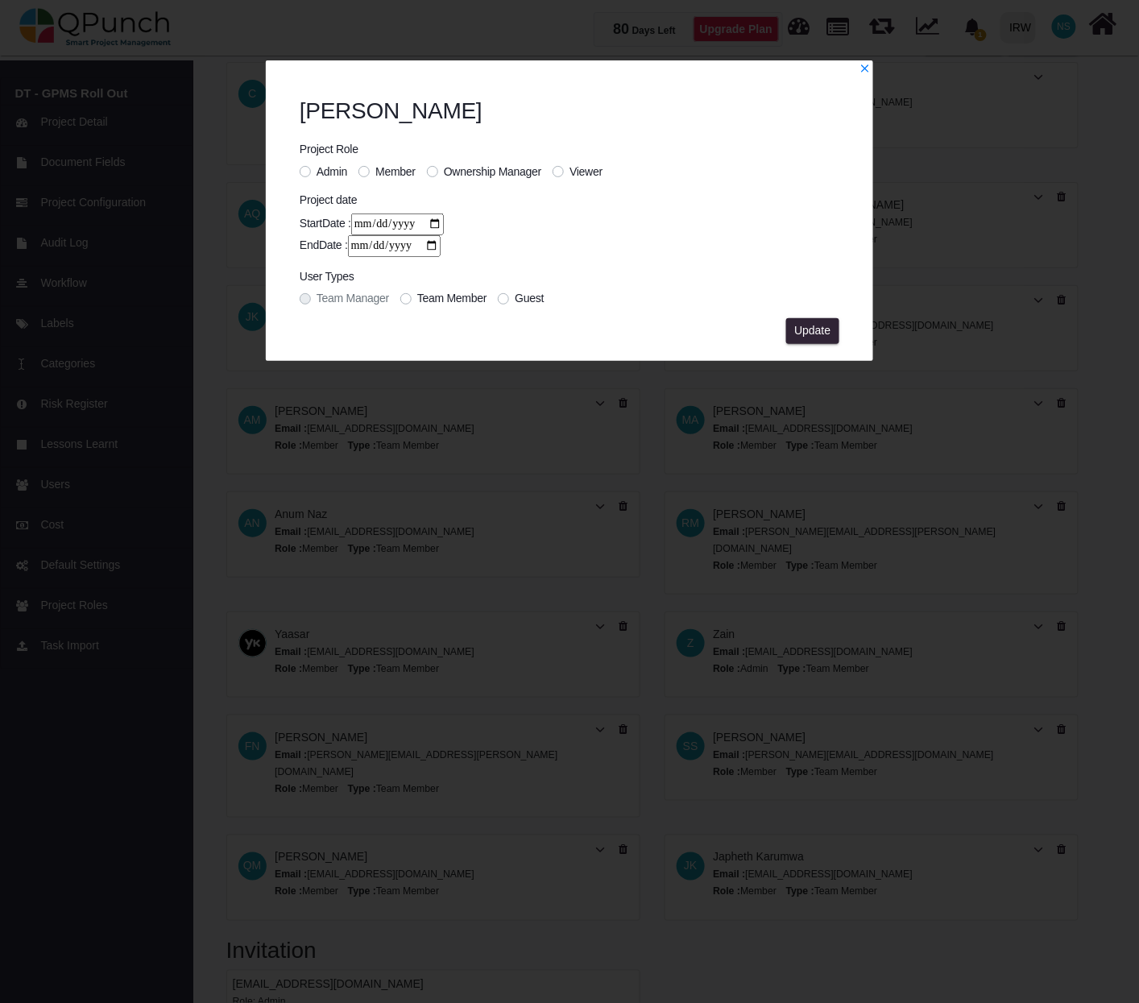
click at [569, 172] on label "Viewer" at bounding box center [585, 171] width 33 height 17
click at [820, 333] on span "Update" at bounding box center [812, 330] width 36 height 13
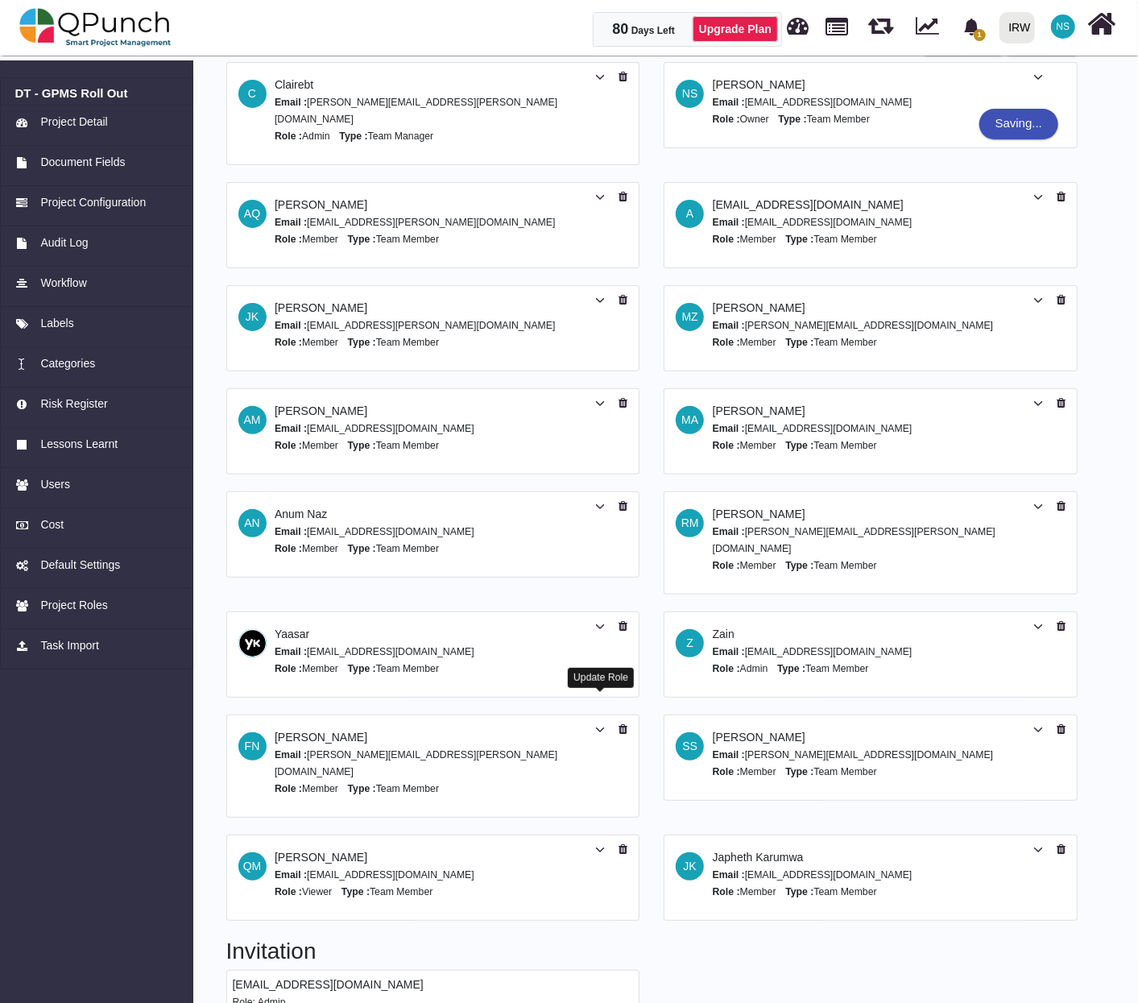
click at [599, 724] on icon at bounding box center [600, 729] width 10 height 11
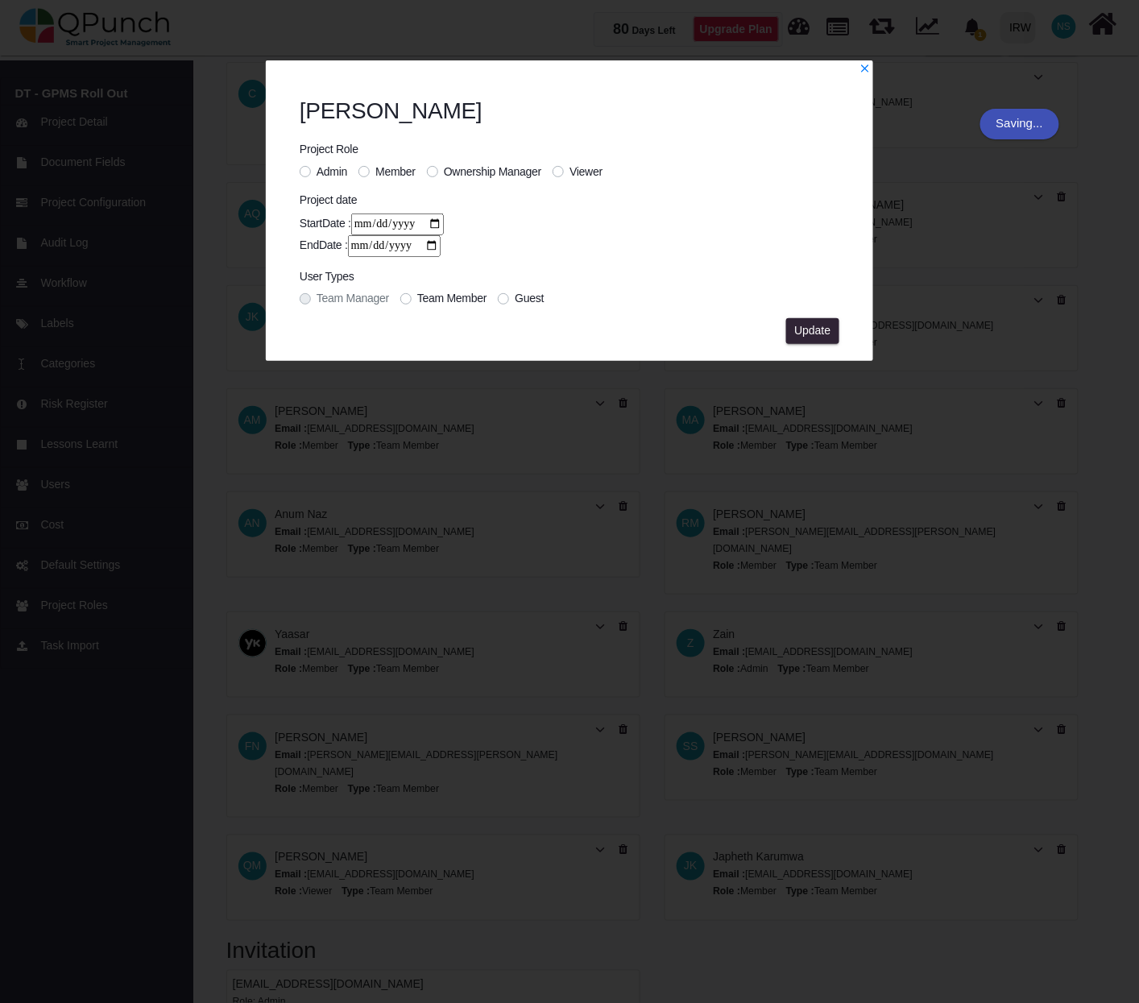
click at [569, 169] on label "Viewer" at bounding box center [585, 171] width 33 height 17
click at [819, 324] on span "Update" at bounding box center [812, 330] width 36 height 13
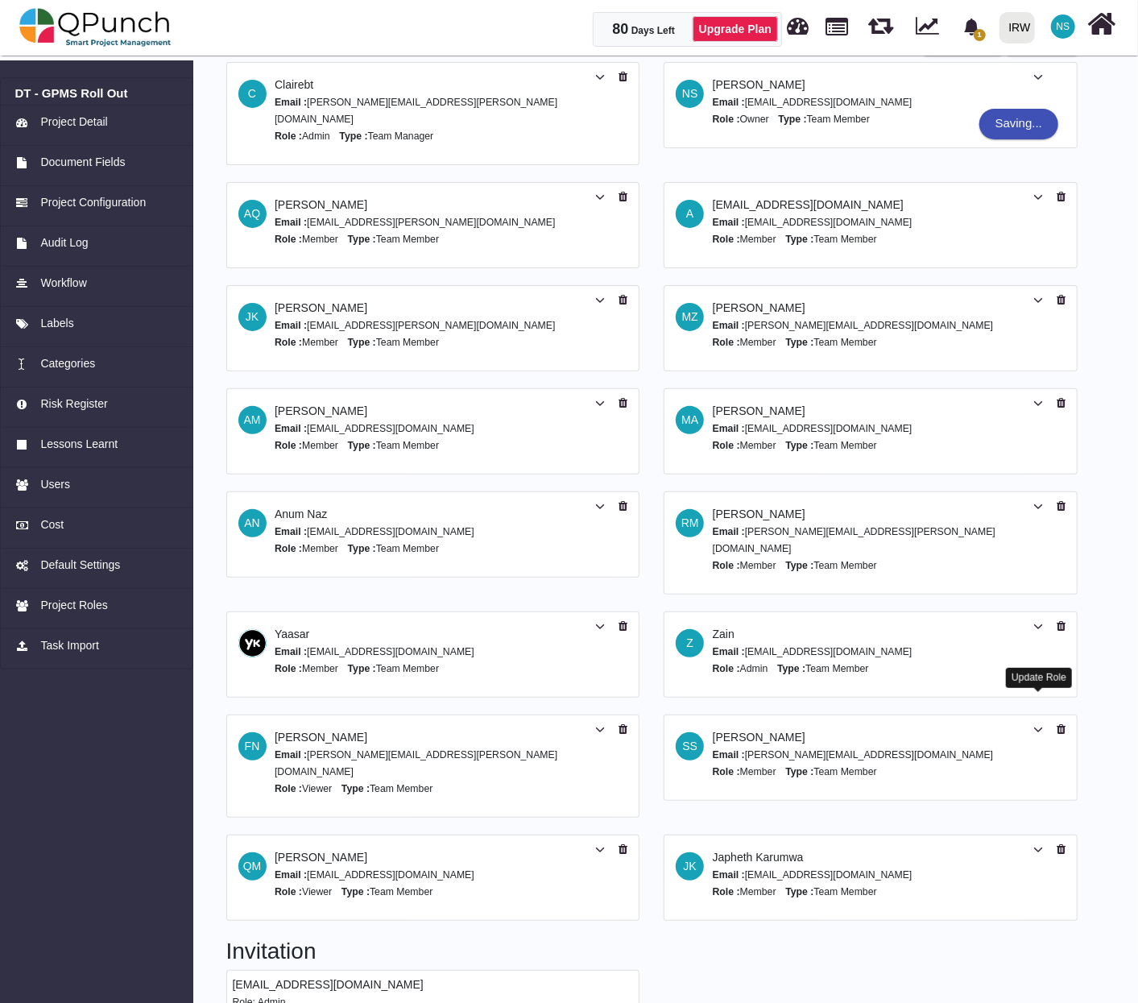
click at [1037, 724] on icon at bounding box center [1038, 729] width 10 height 11
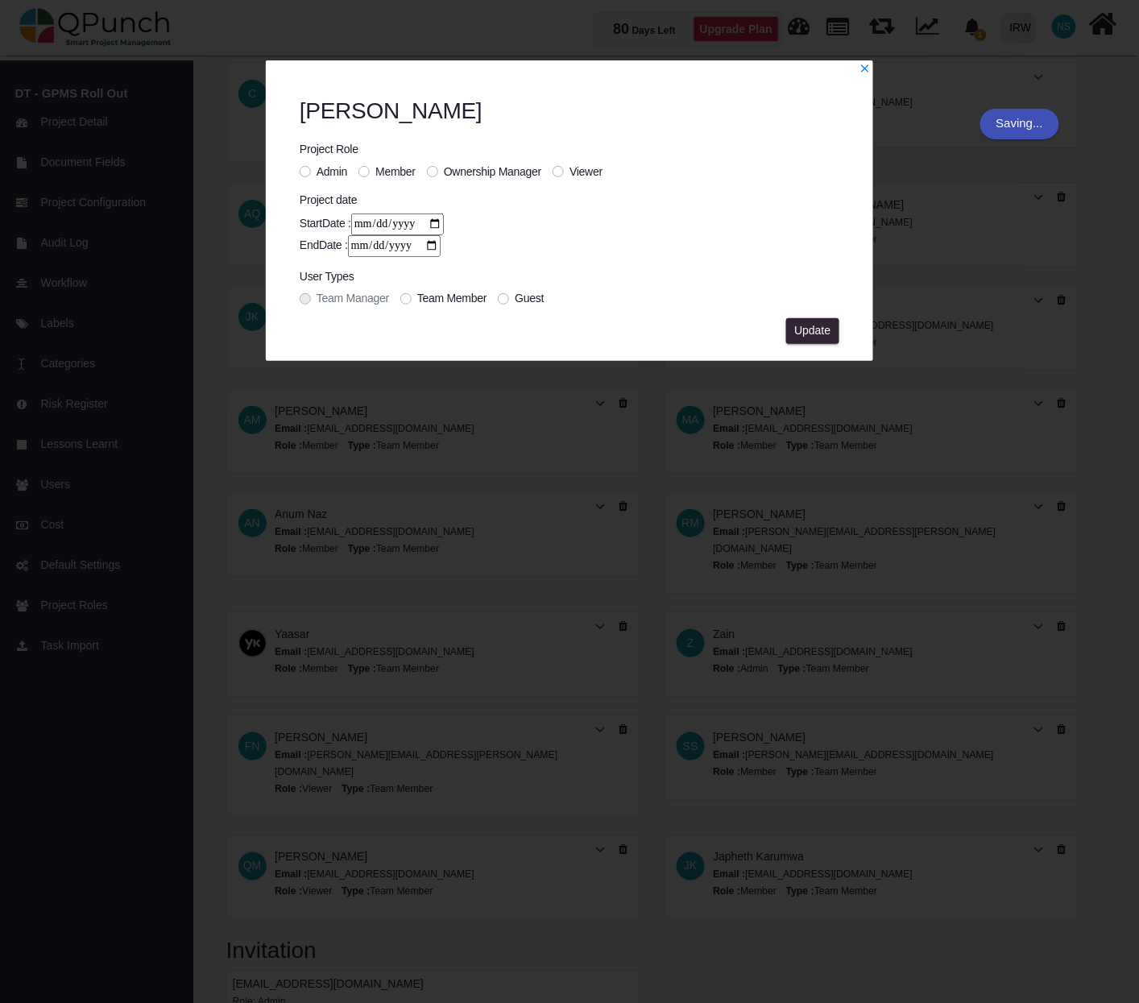
click at [573, 169] on span "Viewer" at bounding box center [585, 171] width 33 height 13
click at [813, 324] on span "Update" at bounding box center [812, 330] width 36 height 13
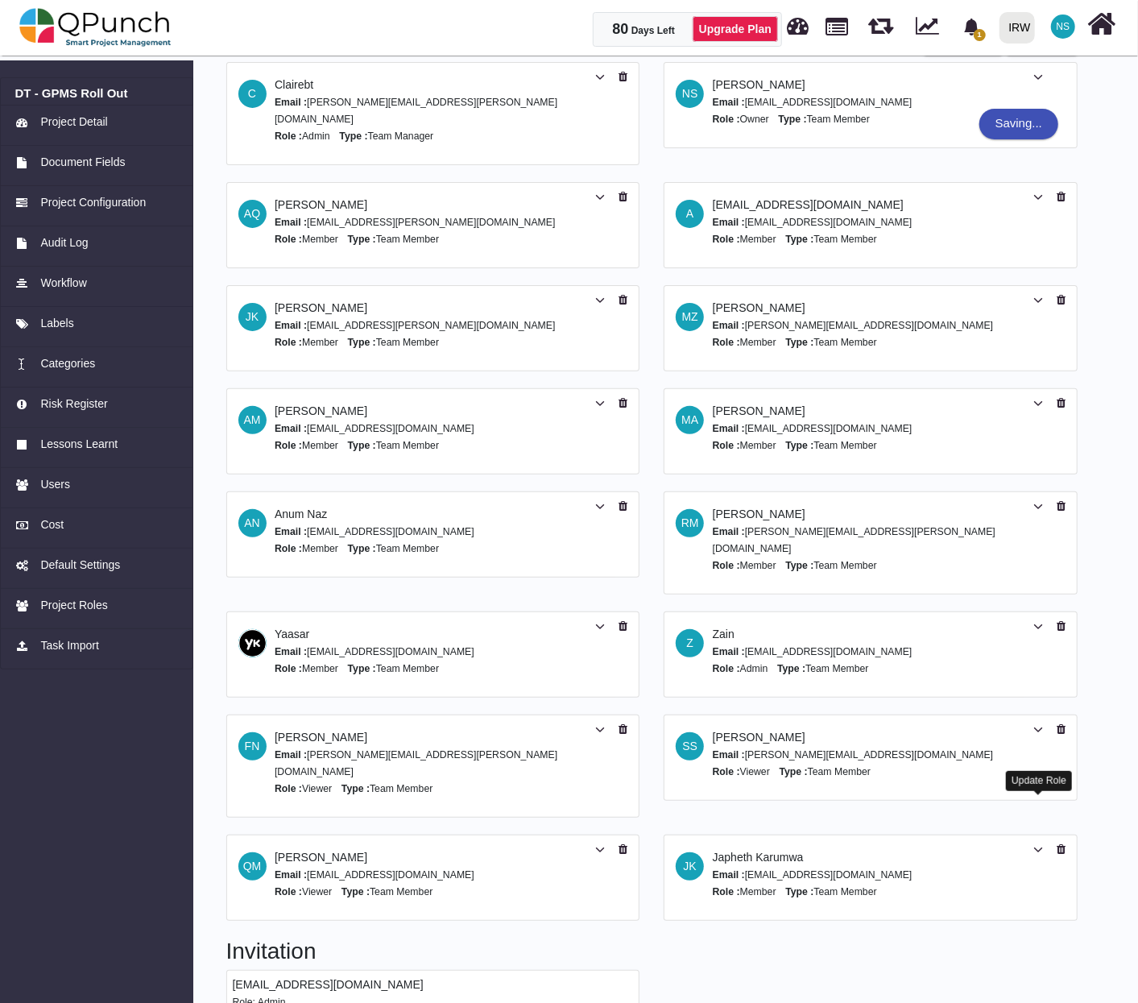
click at [1040, 844] on icon at bounding box center [1038, 849] width 10 height 11
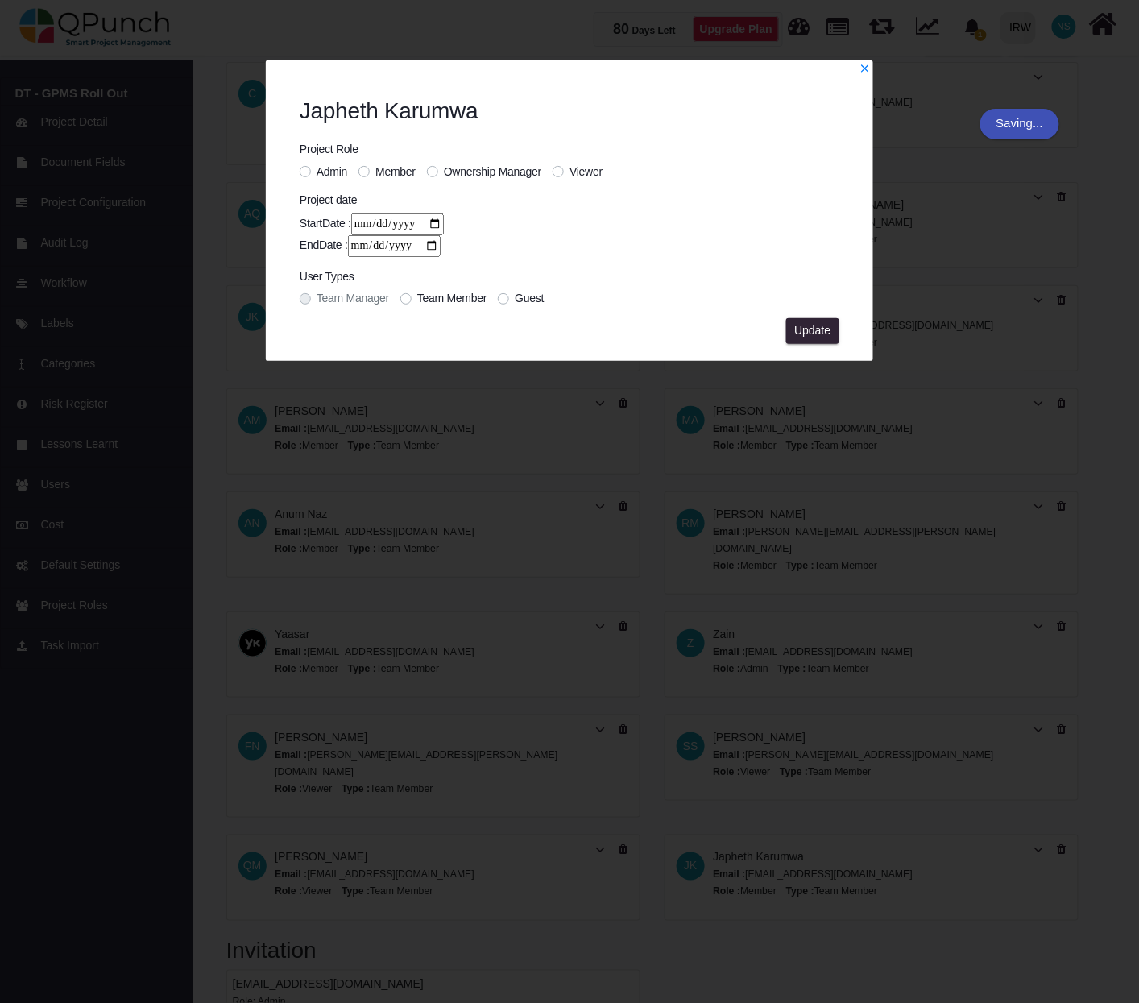
click at [569, 174] on label "Viewer" at bounding box center [585, 171] width 33 height 17
click at [817, 333] on span "Update" at bounding box center [812, 330] width 36 height 13
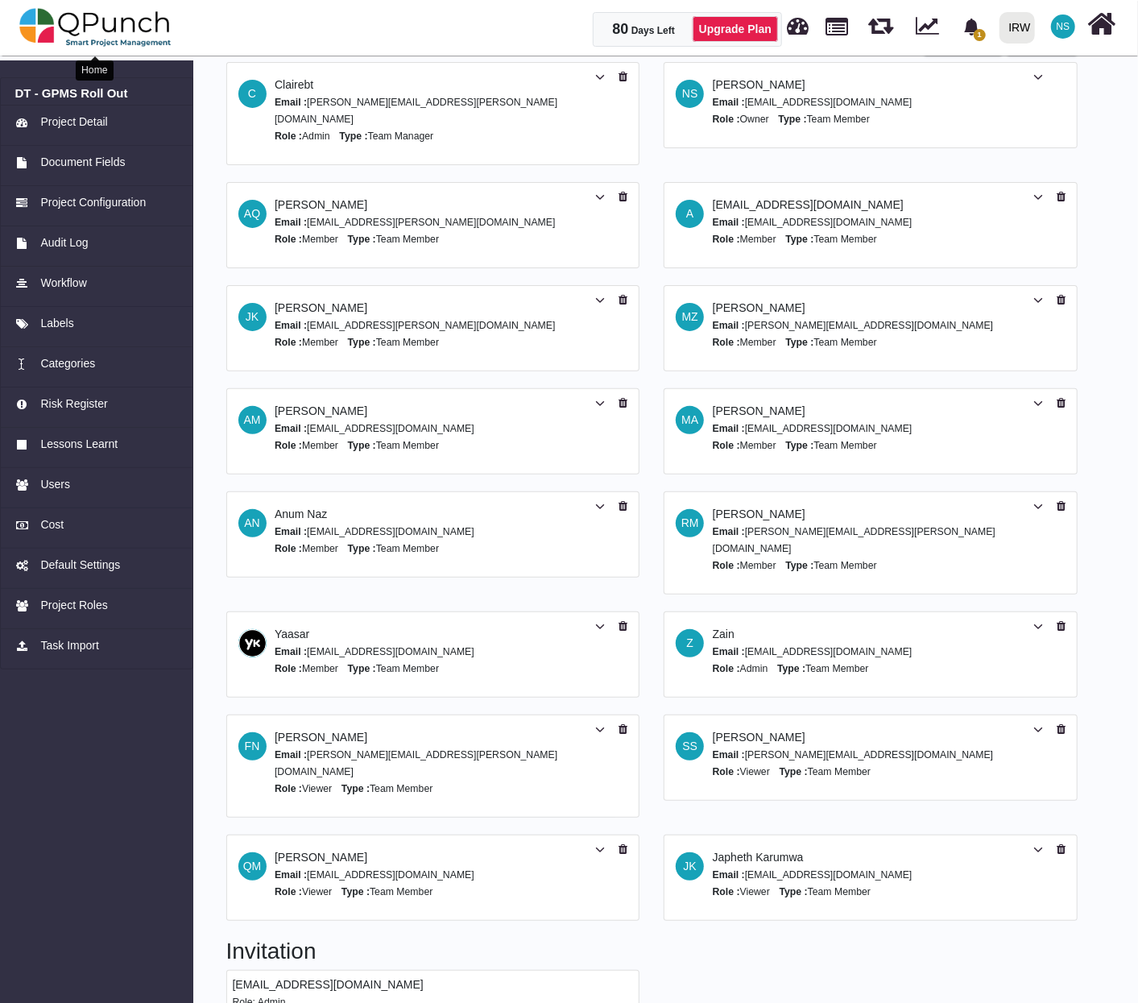
click at [123, 26] on img at bounding box center [95, 27] width 152 height 48
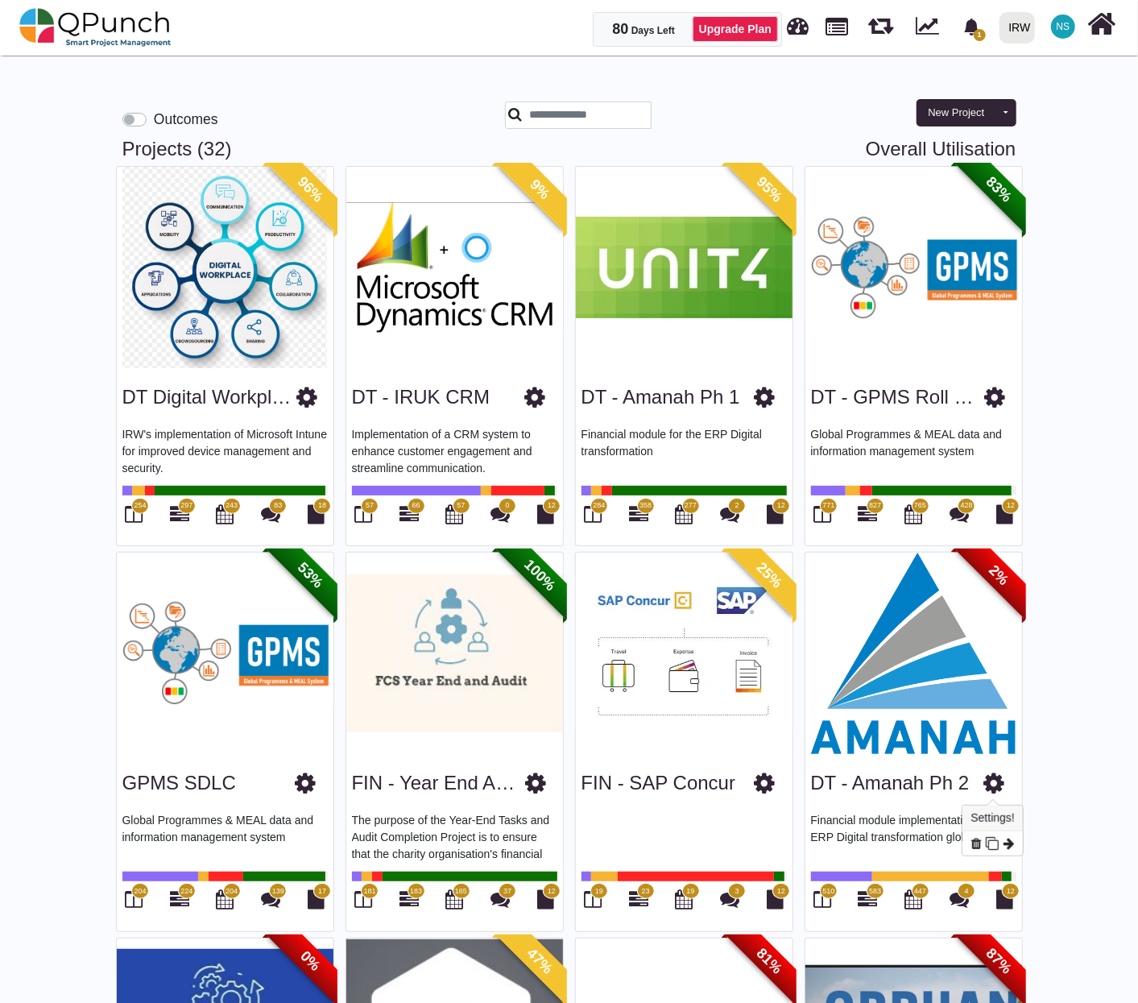
click at [992, 788] on icon at bounding box center [994, 783] width 21 height 24
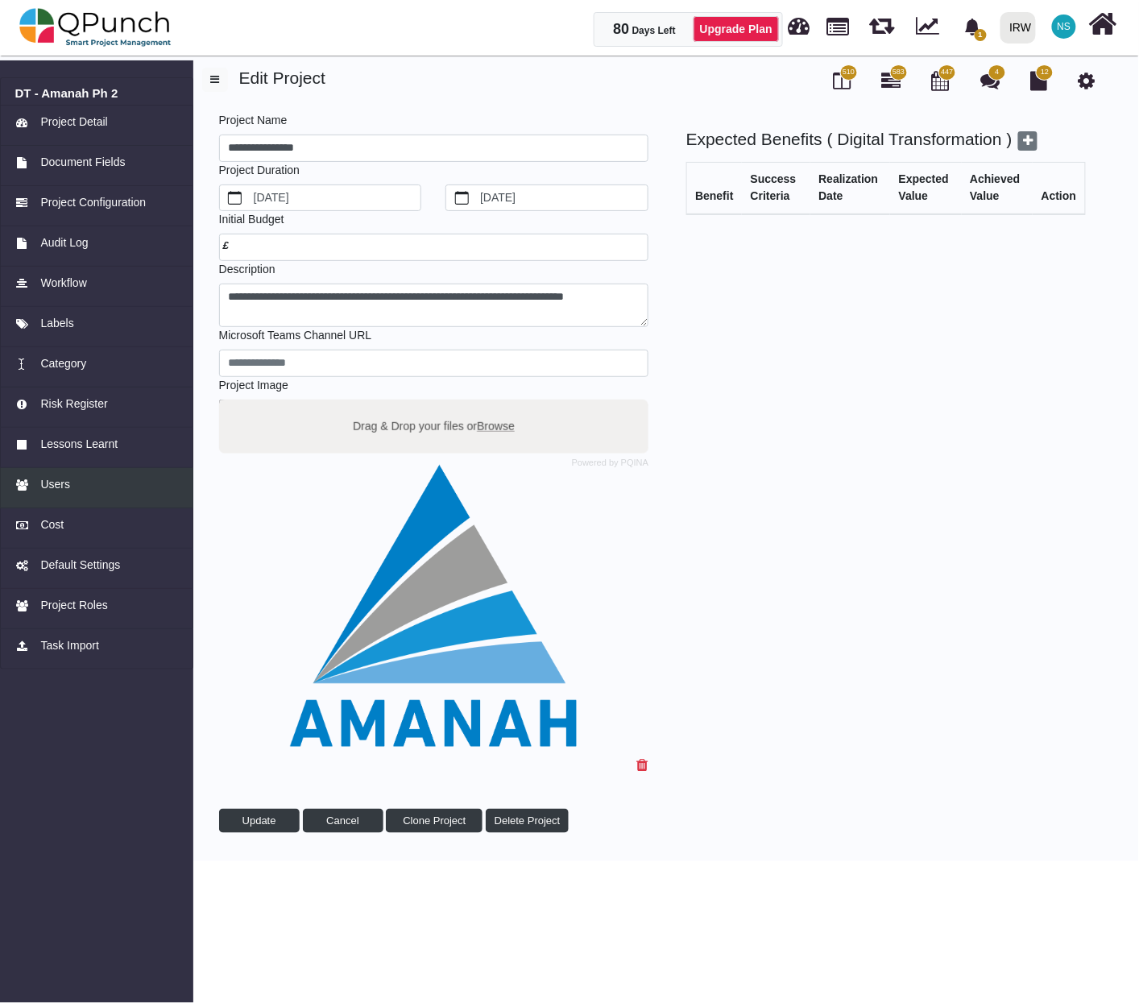
click at [62, 477] on span "Users" at bounding box center [55, 484] width 30 height 17
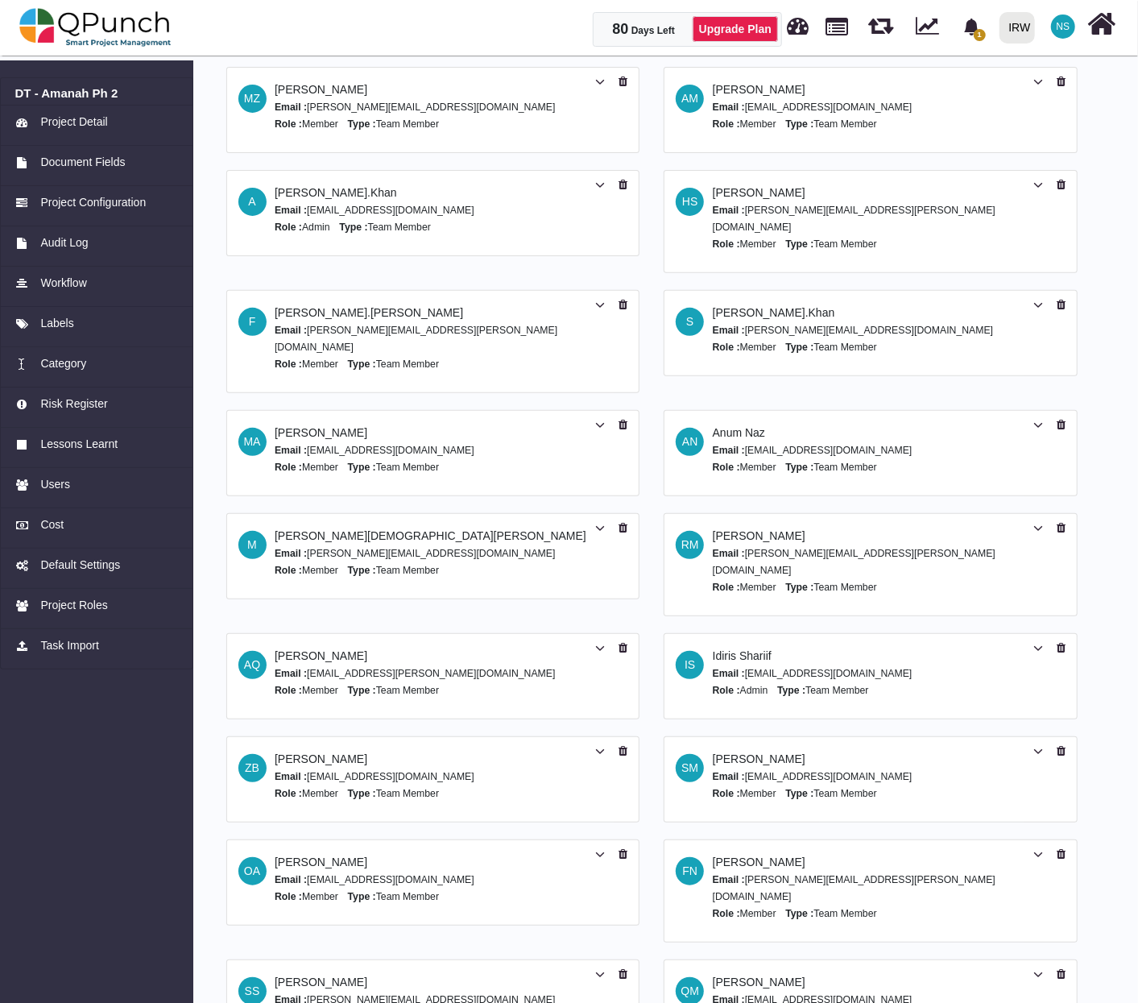
scroll to position [274, 0]
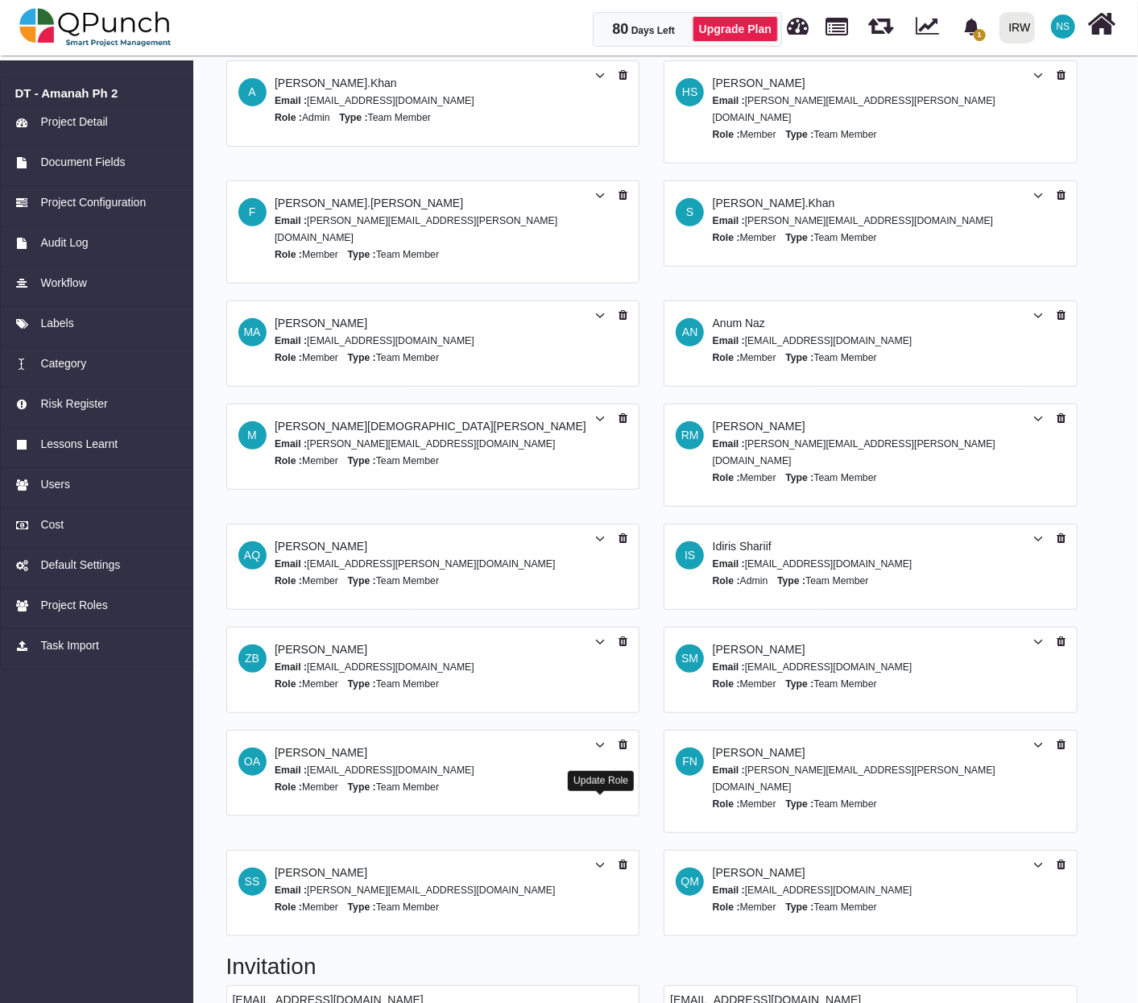
click at [600, 859] on icon at bounding box center [600, 864] width 10 height 11
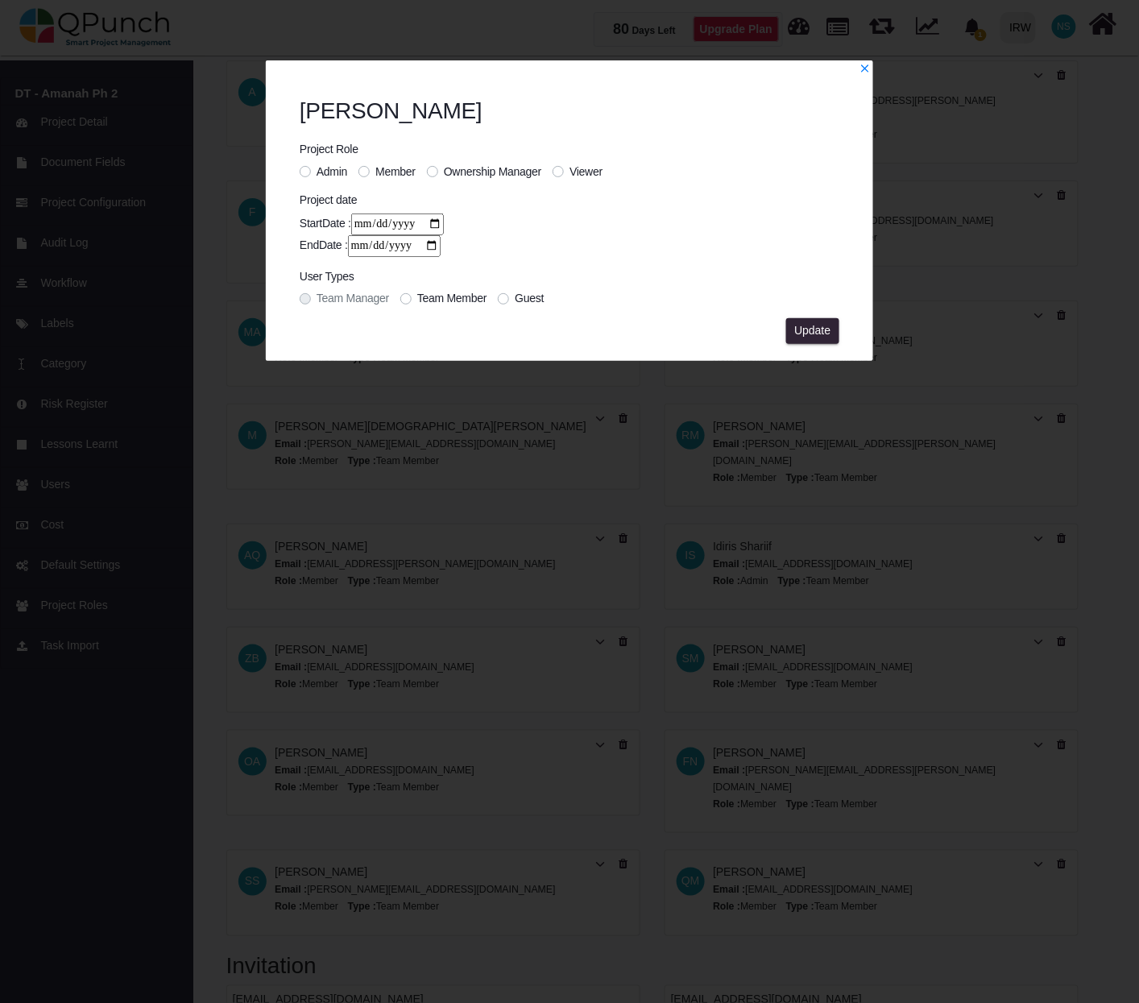
click at [568, 172] on div "Viewer" at bounding box center [577, 171] width 50 height 17
click at [569, 169] on label "Viewer" at bounding box center [585, 171] width 33 height 17
click at [825, 333] on span "Update" at bounding box center [812, 330] width 36 height 13
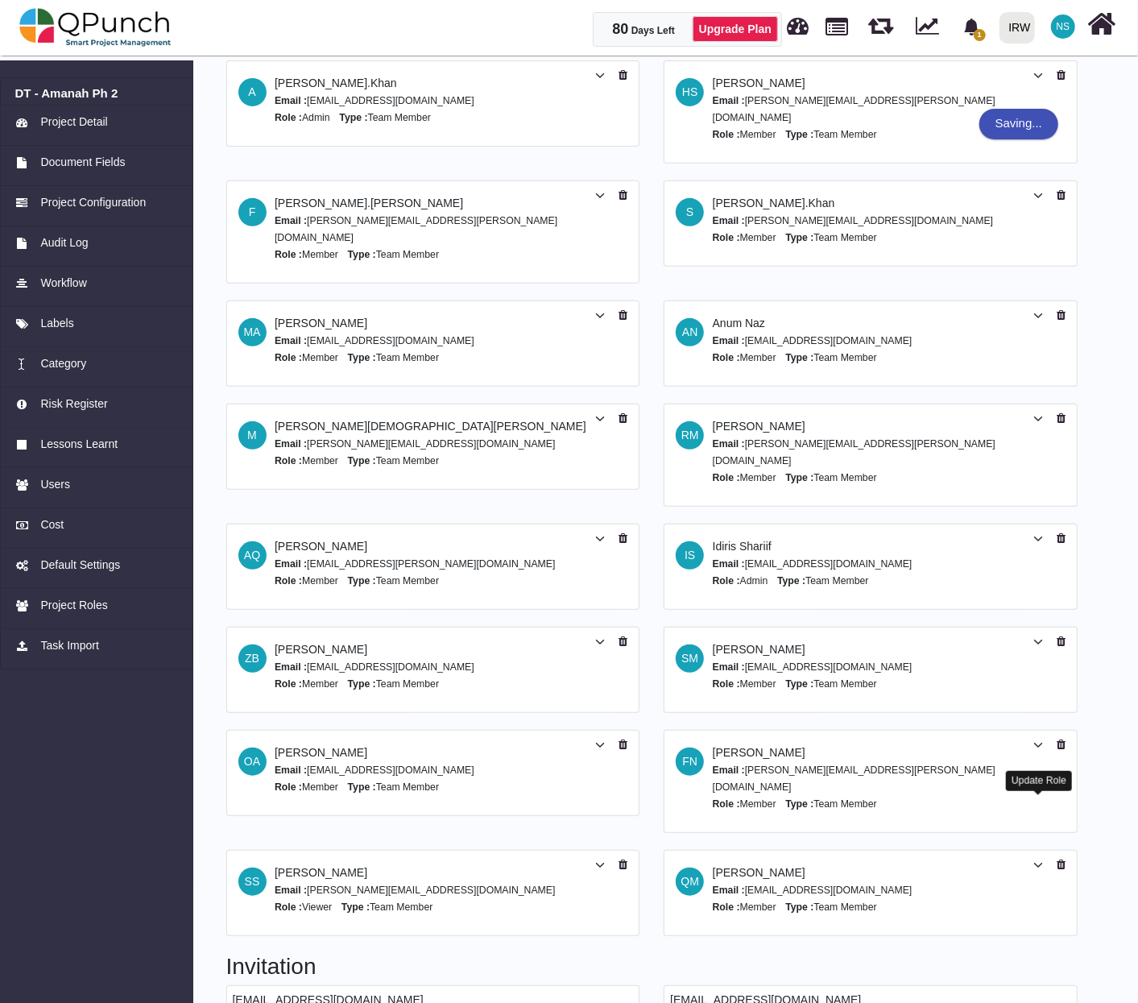
click at [1037, 859] on icon at bounding box center [1038, 864] width 10 height 11
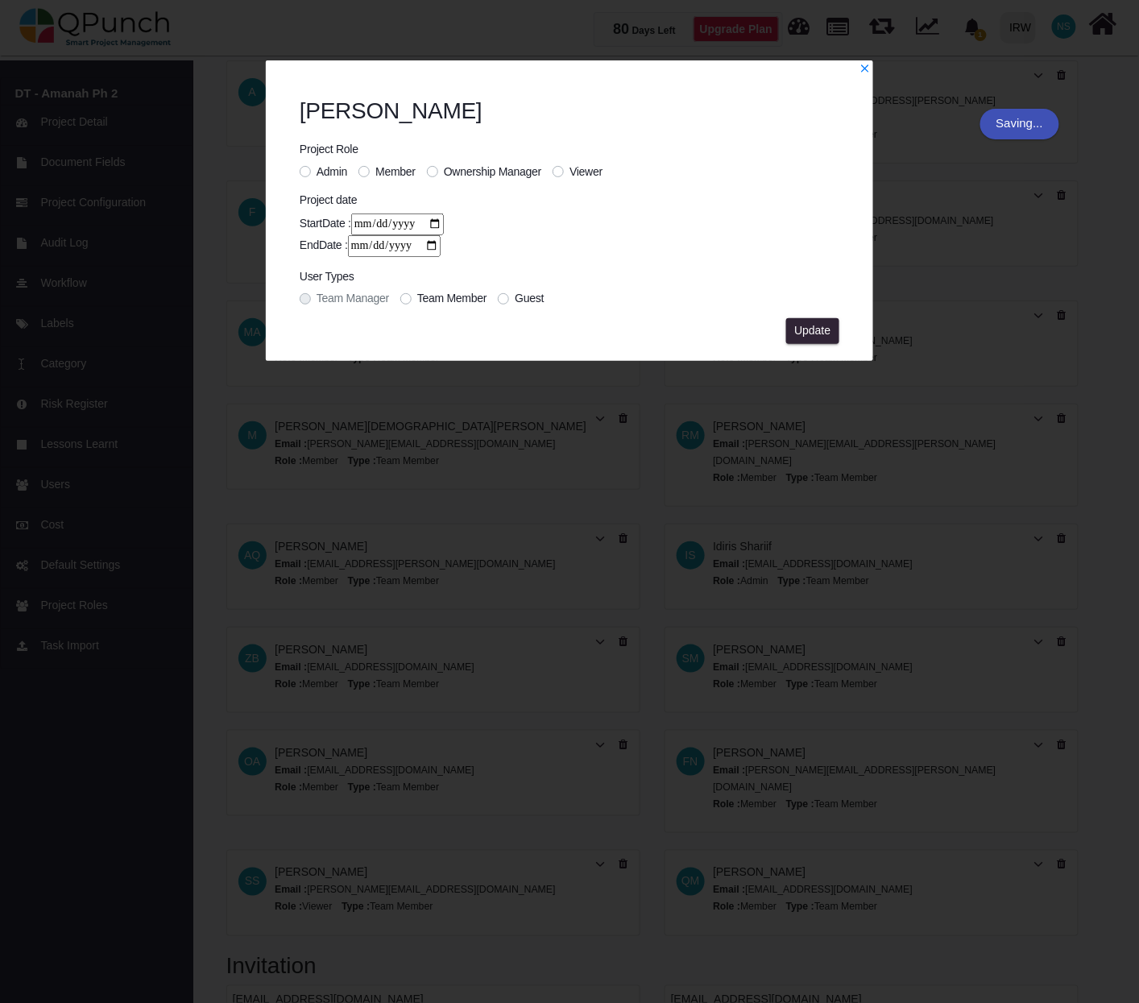
click at [593, 168] on span "Viewer" at bounding box center [585, 171] width 33 height 13
click at [804, 324] on span "Update" at bounding box center [812, 330] width 36 height 13
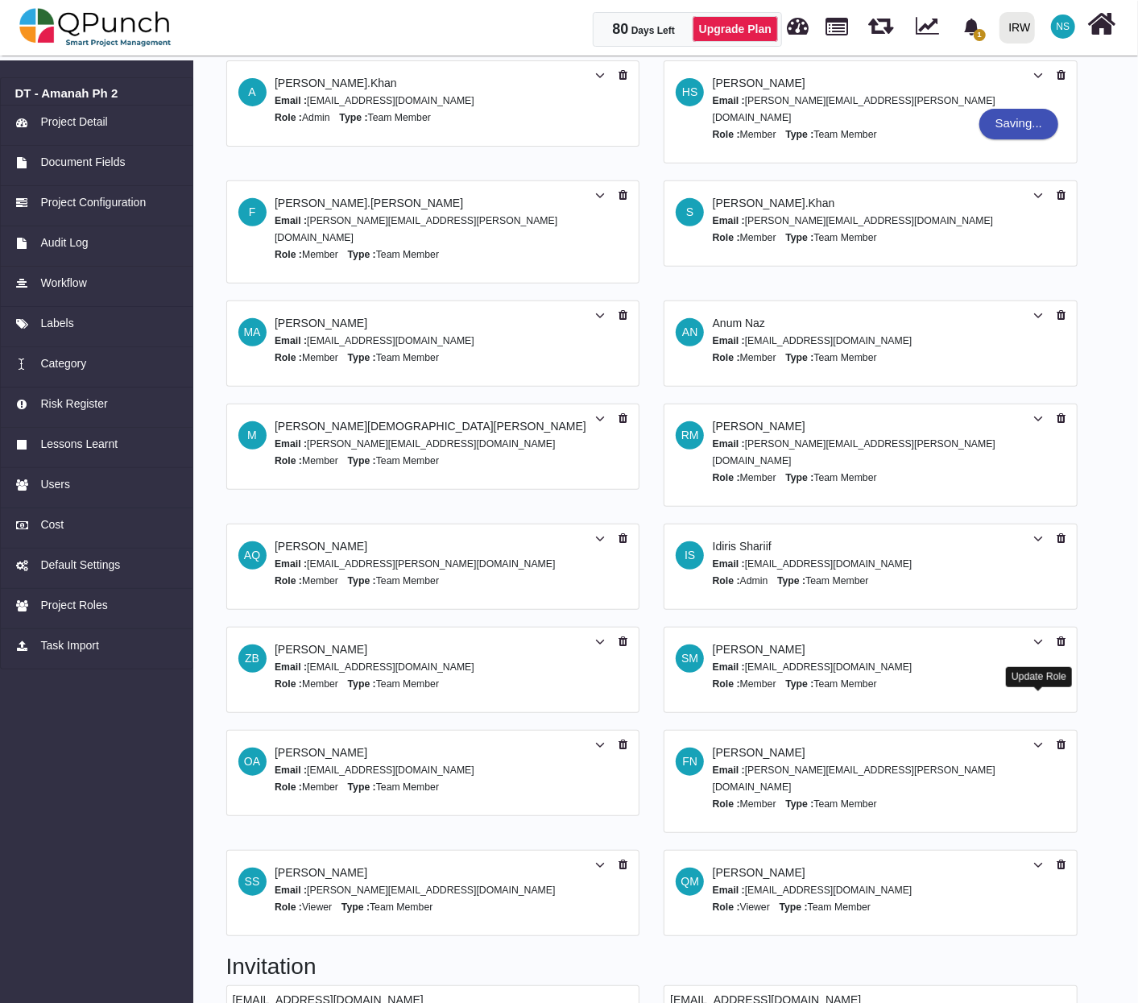
click at [1038, 739] on icon at bounding box center [1038, 744] width 10 height 11
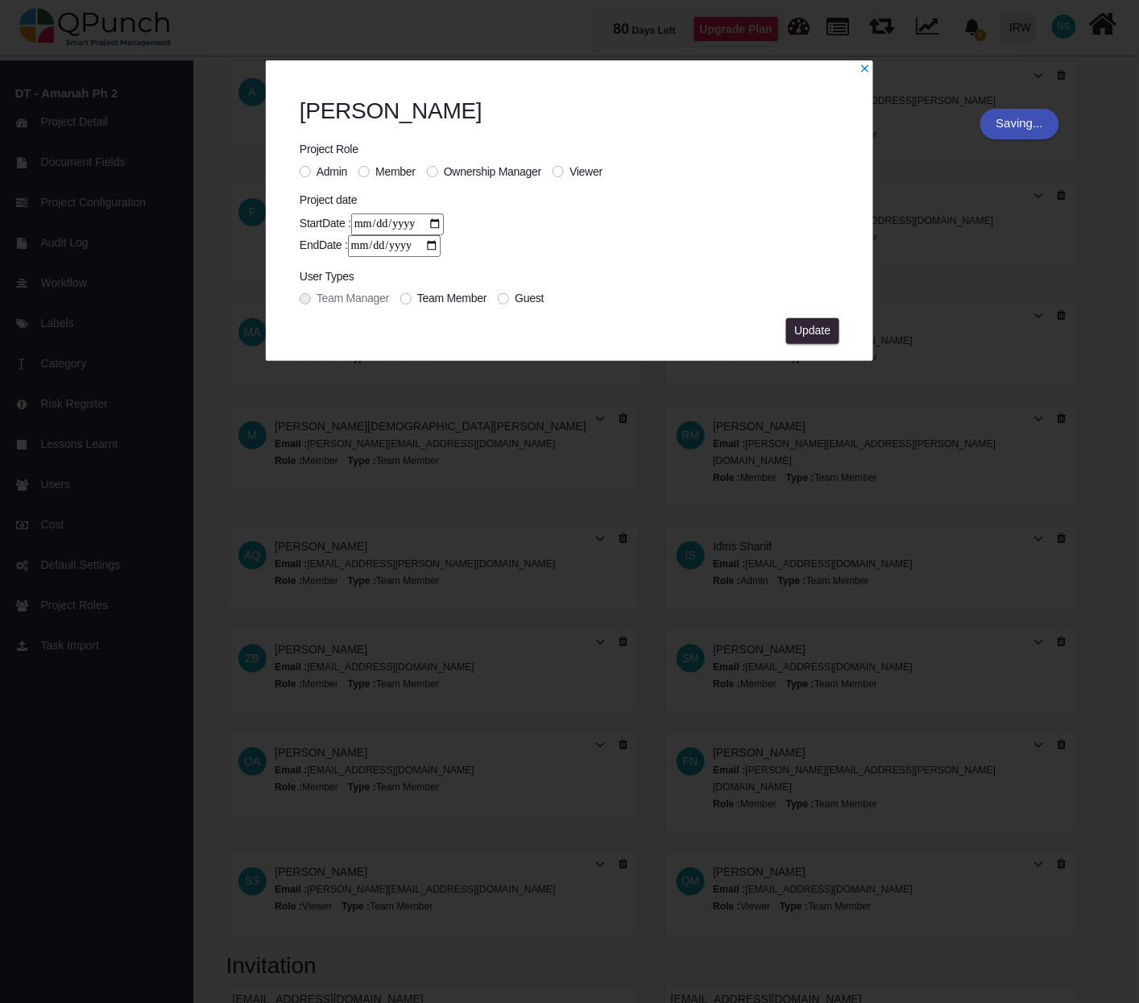
click at [597, 167] on span "Viewer" at bounding box center [585, 171] width 33 height 13
click at [812, 326] on span "Update" at bounding box center [812, 330] width 36 height 13
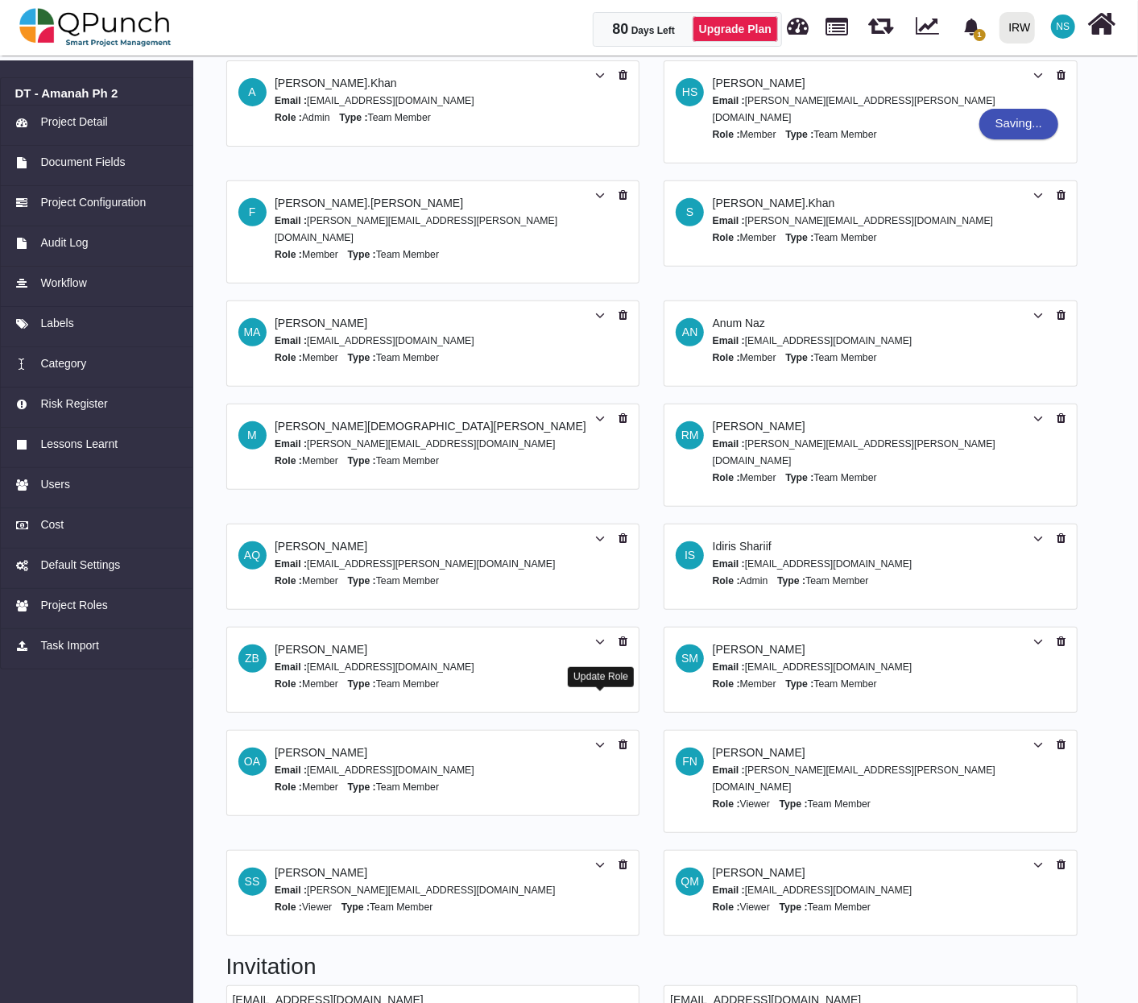
click at [597, 739] on icon at bounding box center [600, 744] width 10 height 11
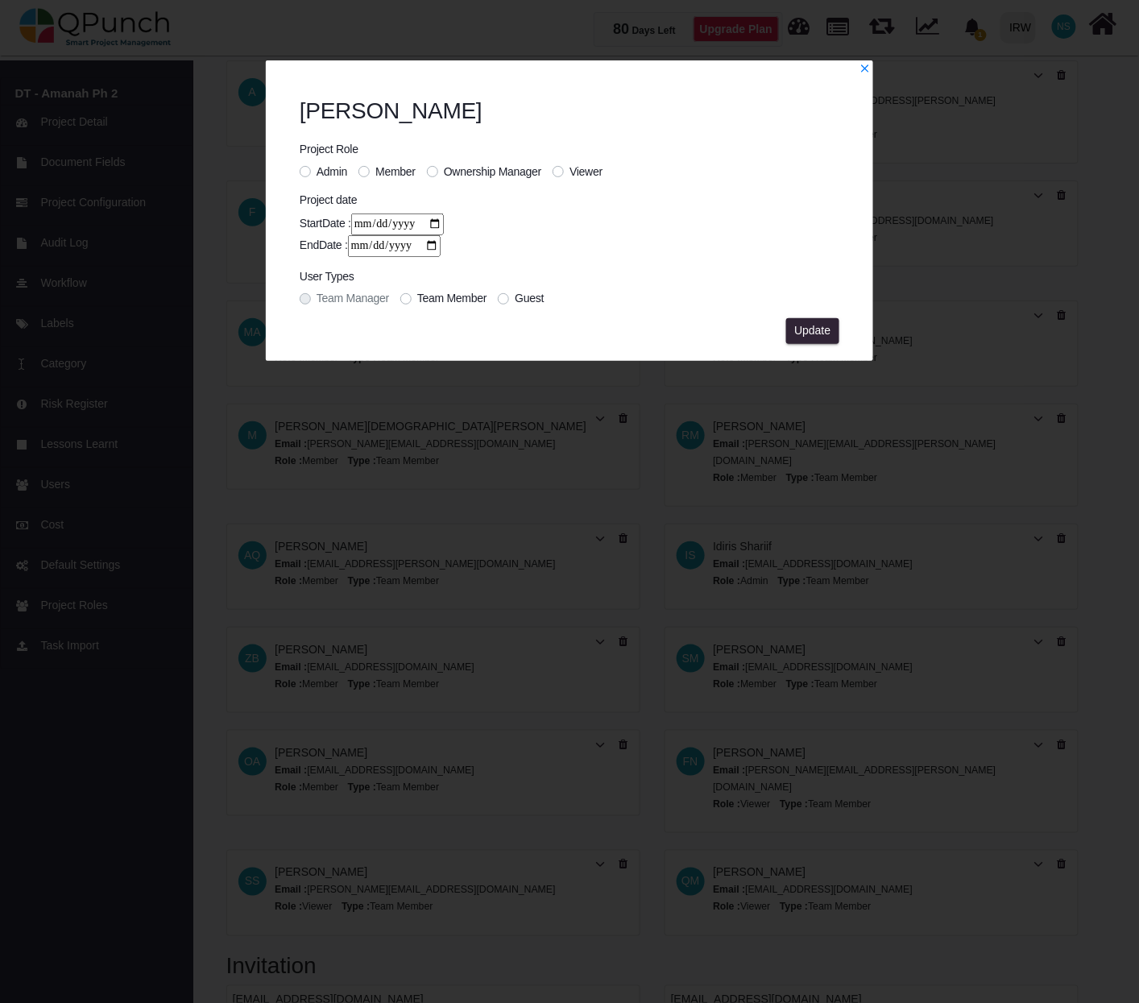
click at [569, 172] on label "Viewer" at bounding box center [585, 171] width 33 height 17
click at [808, 324] on span "Update" at bounding box center [812, 330] width 36 height 13
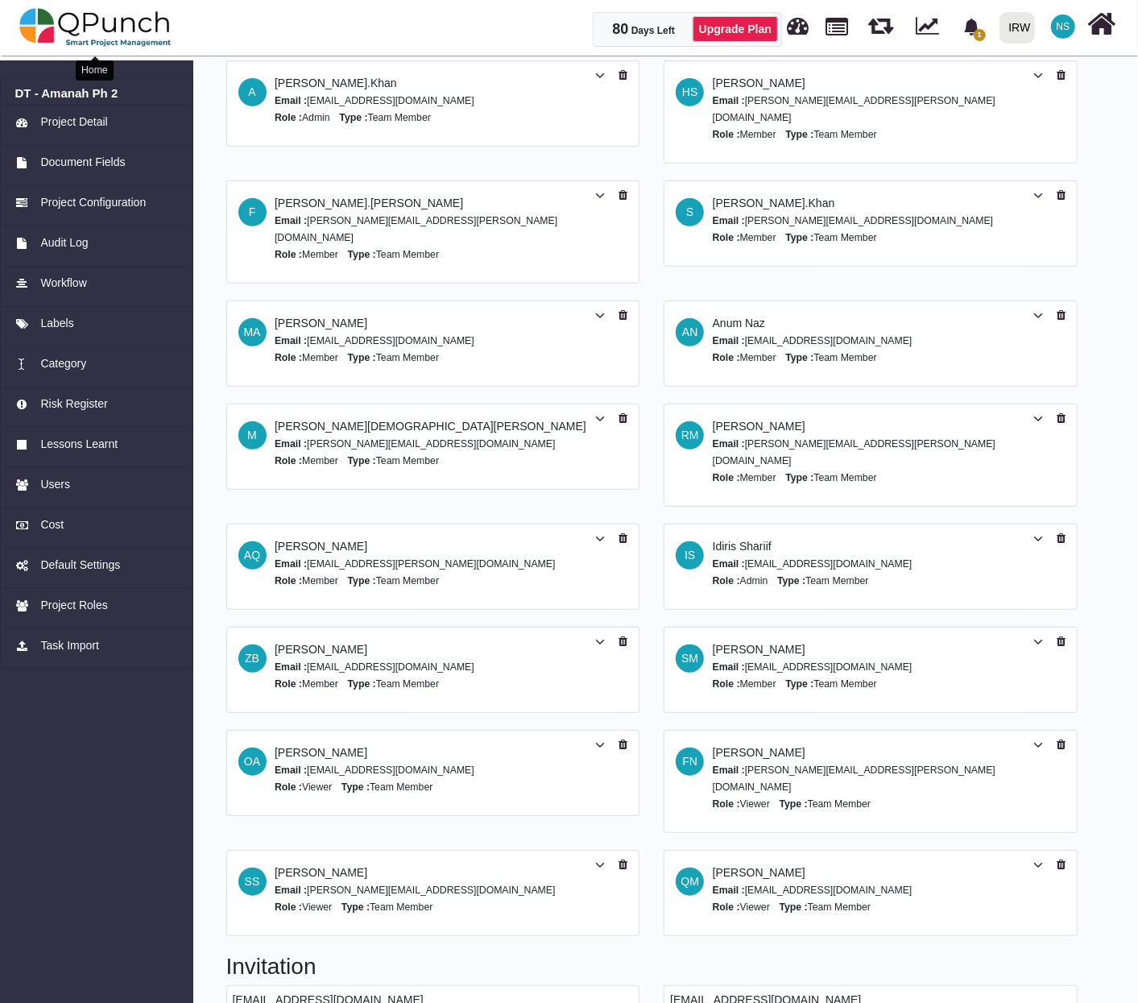
click at [139, 32] on img at bounding box center [95, 27] width 152 height 48
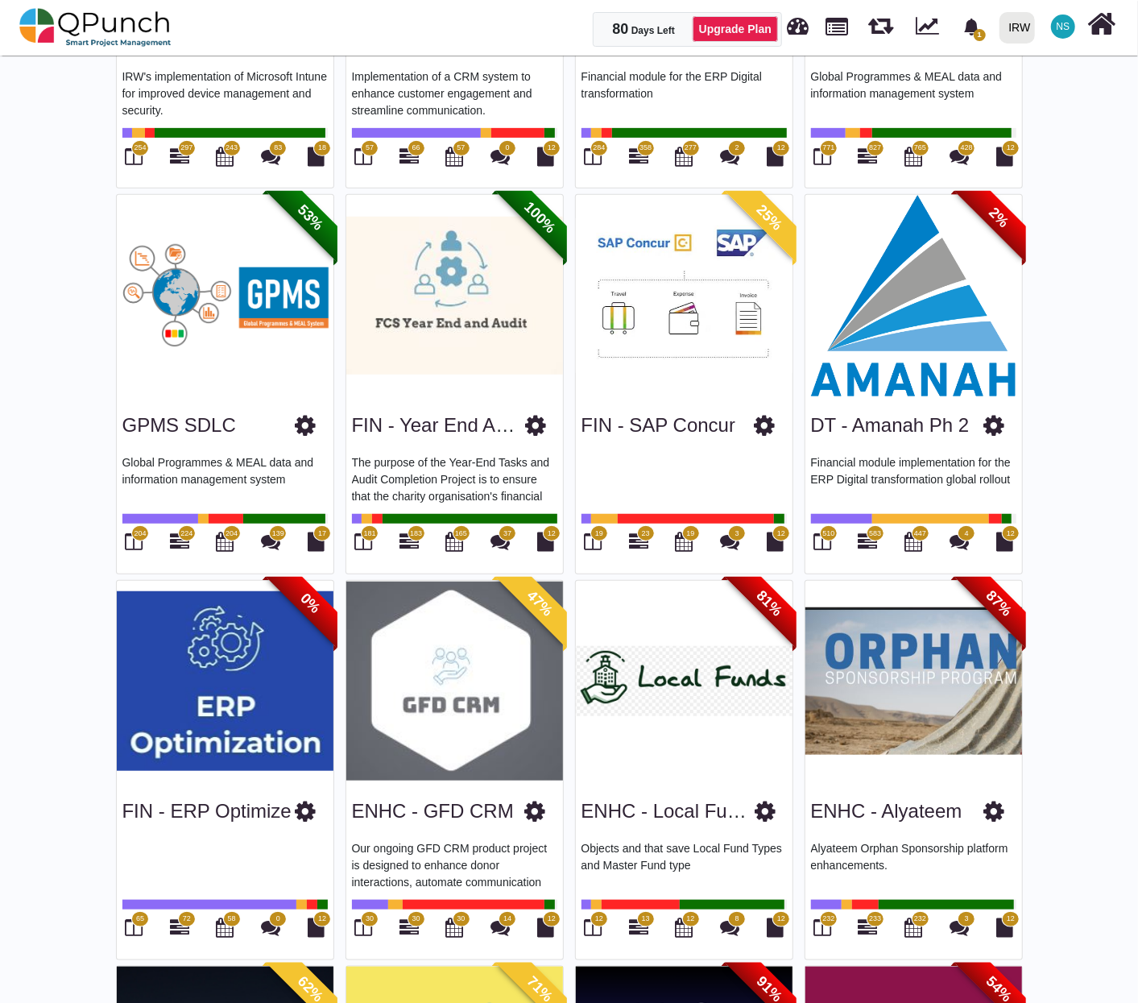
scroll to position [536, 0]
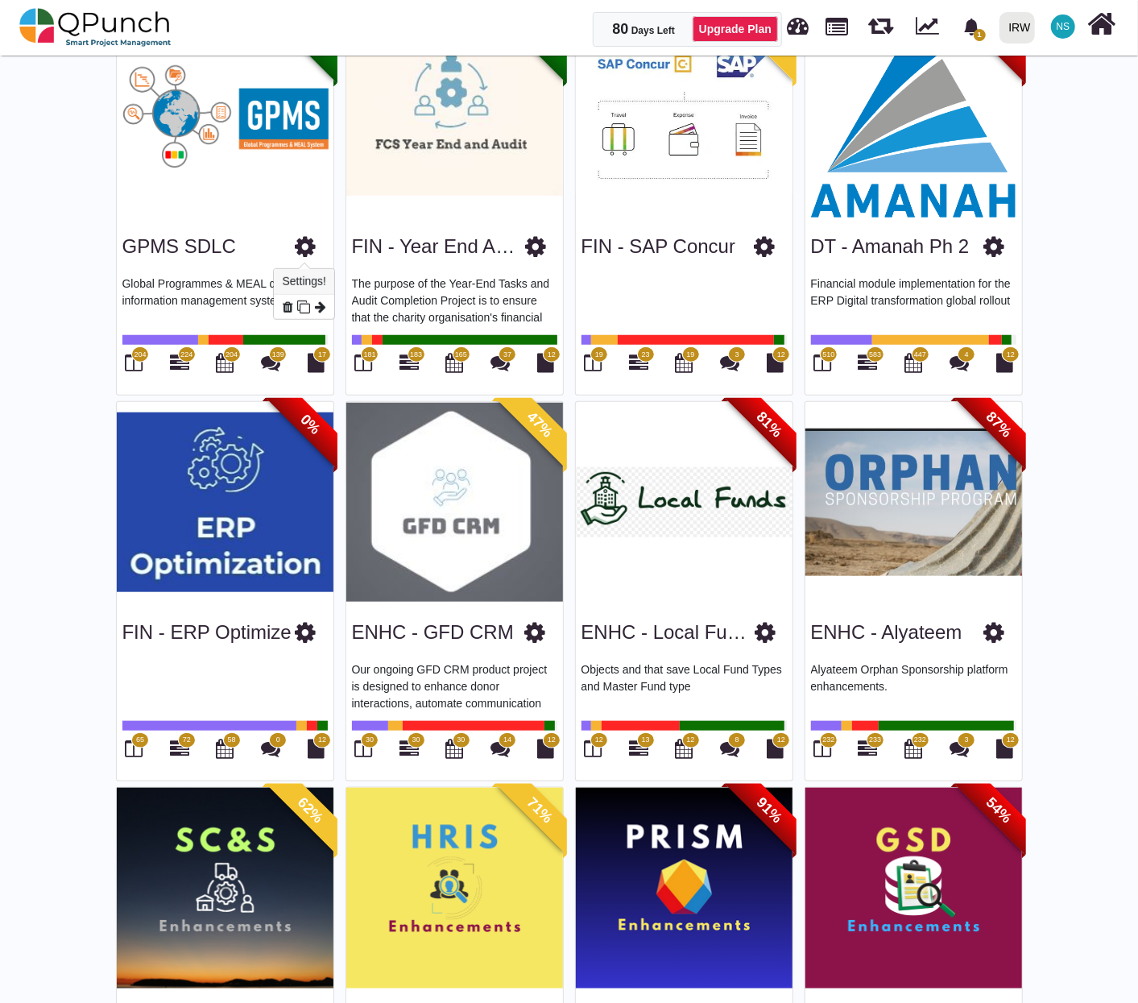
click at [304, 249] on icon at bounding box center [306, 246] width 21 height 24
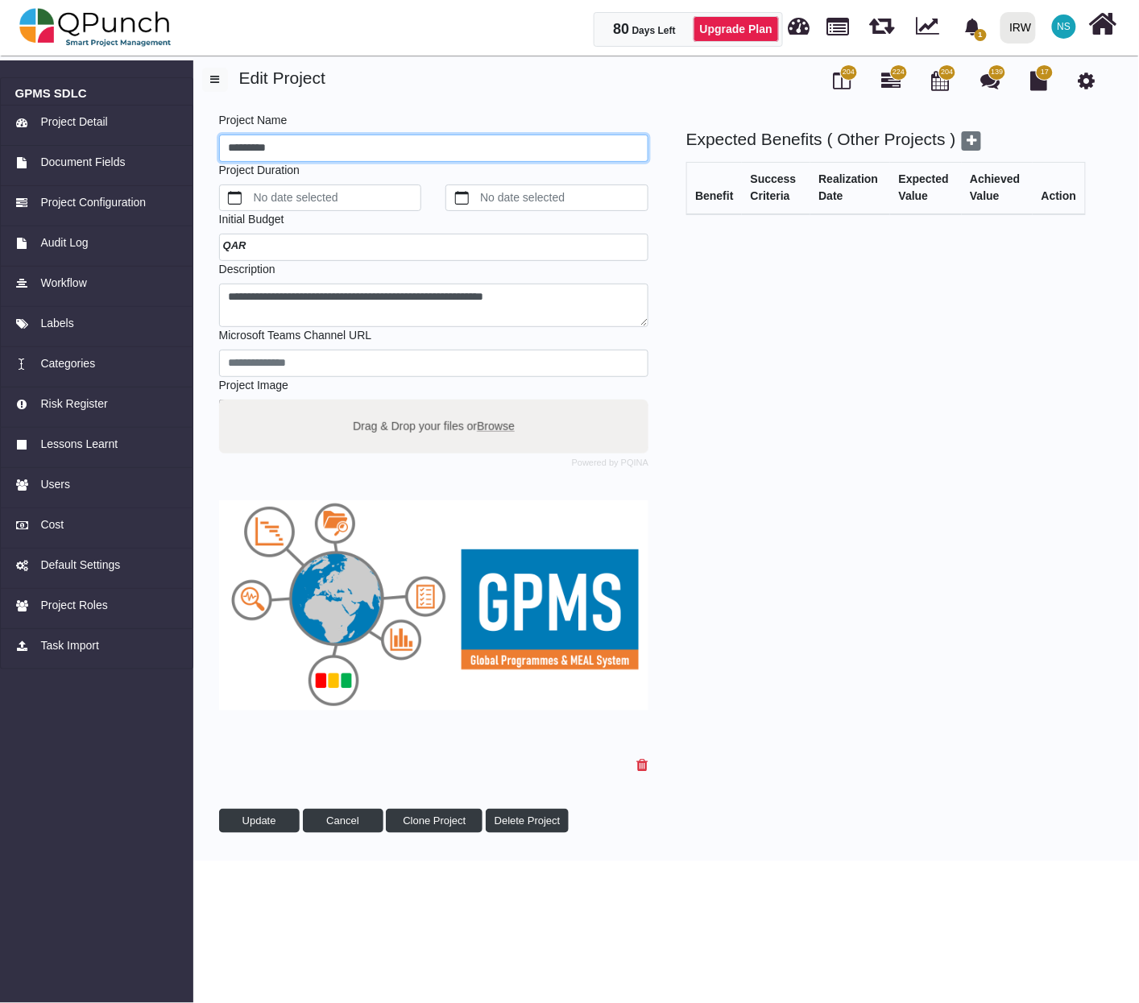
click at [226, 142] on input "*********" at bounding box center [433, 147] width 429 height 27
type input "**********"
click at [275, 828] on button "Update" at bounding box center [259, 820] width 81 height 24
click at [81, 14] on img at bounding box center [95, 27] width 152 height 48
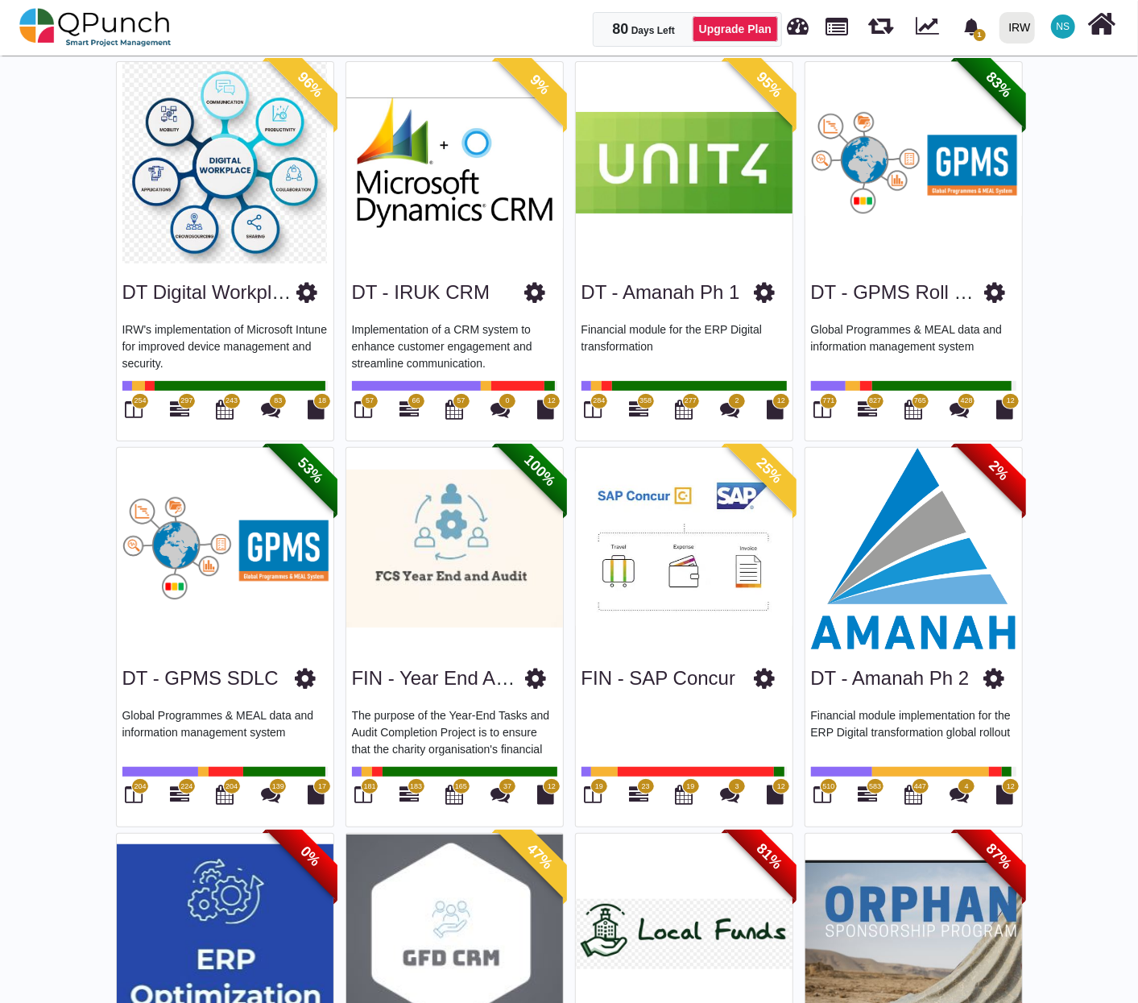
scroll to position [179, 0]
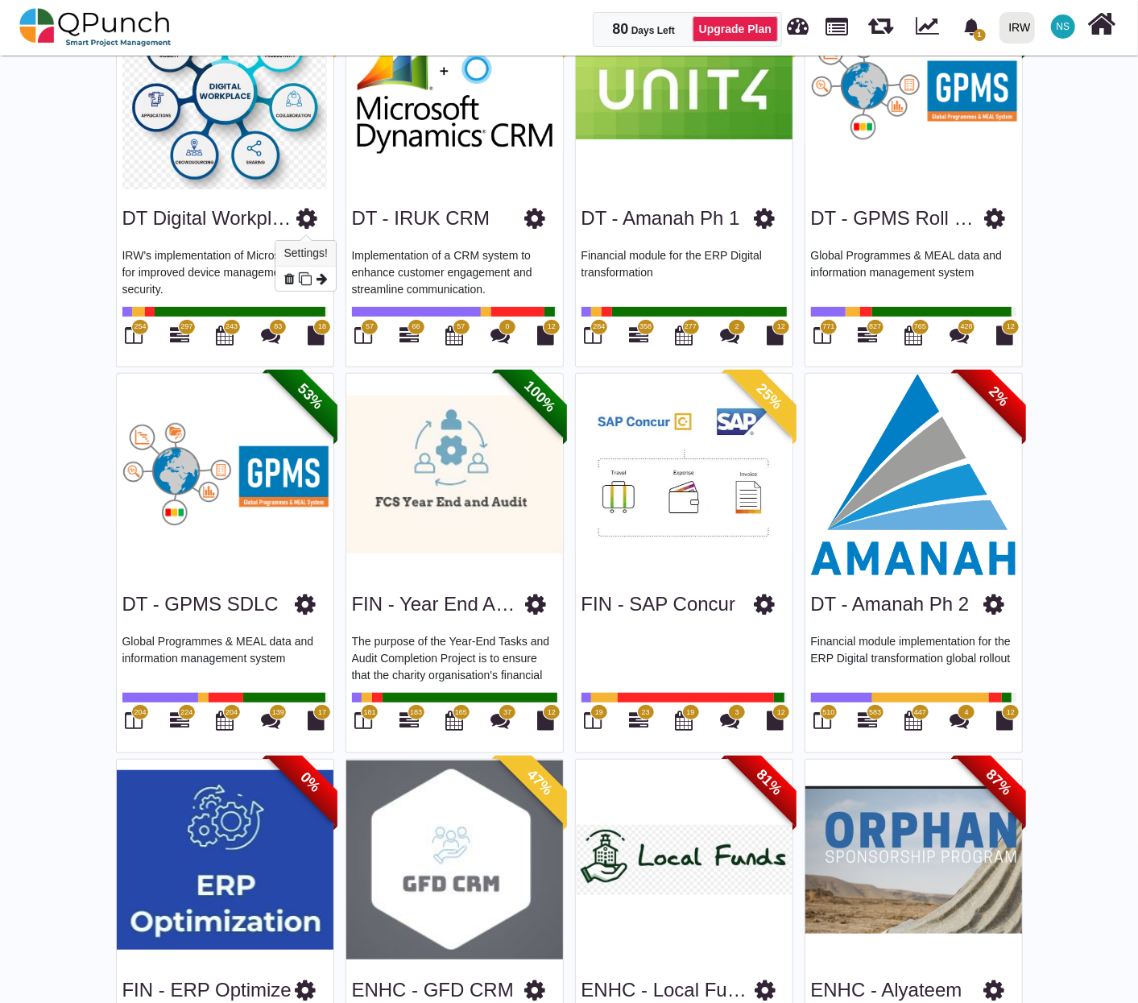
click at [306, 216] on icon at bounding box center [306, 218] width 21 height 24
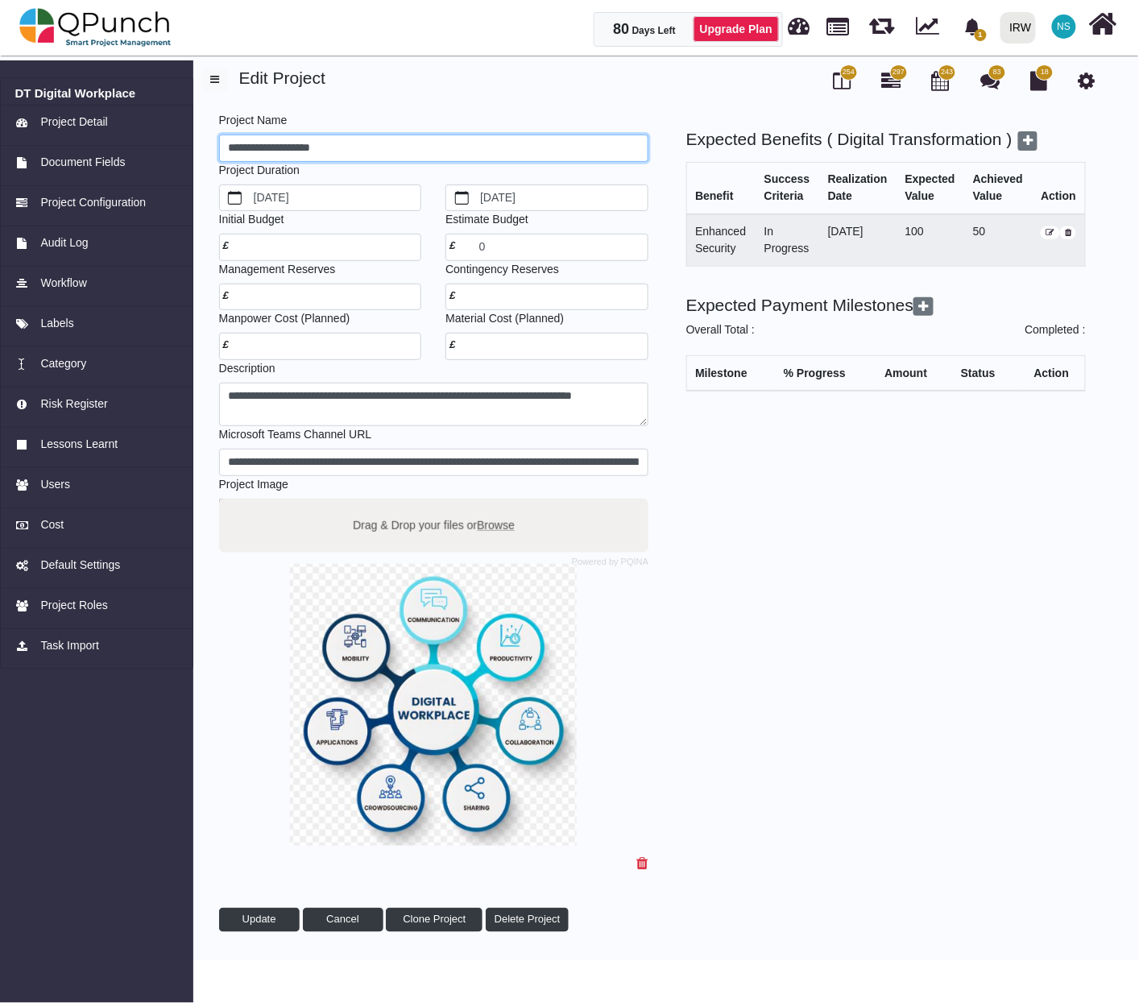
click at [330, 147] on input "**********" at bounding box center [433, 147] width 429 height 27
type input "**********"
click at [258, 925] on button "Update" at bounding box center [259, 919] width 81 height 24
click at [103, 26] on img at bounding box center [95, 27] width 152 height 48
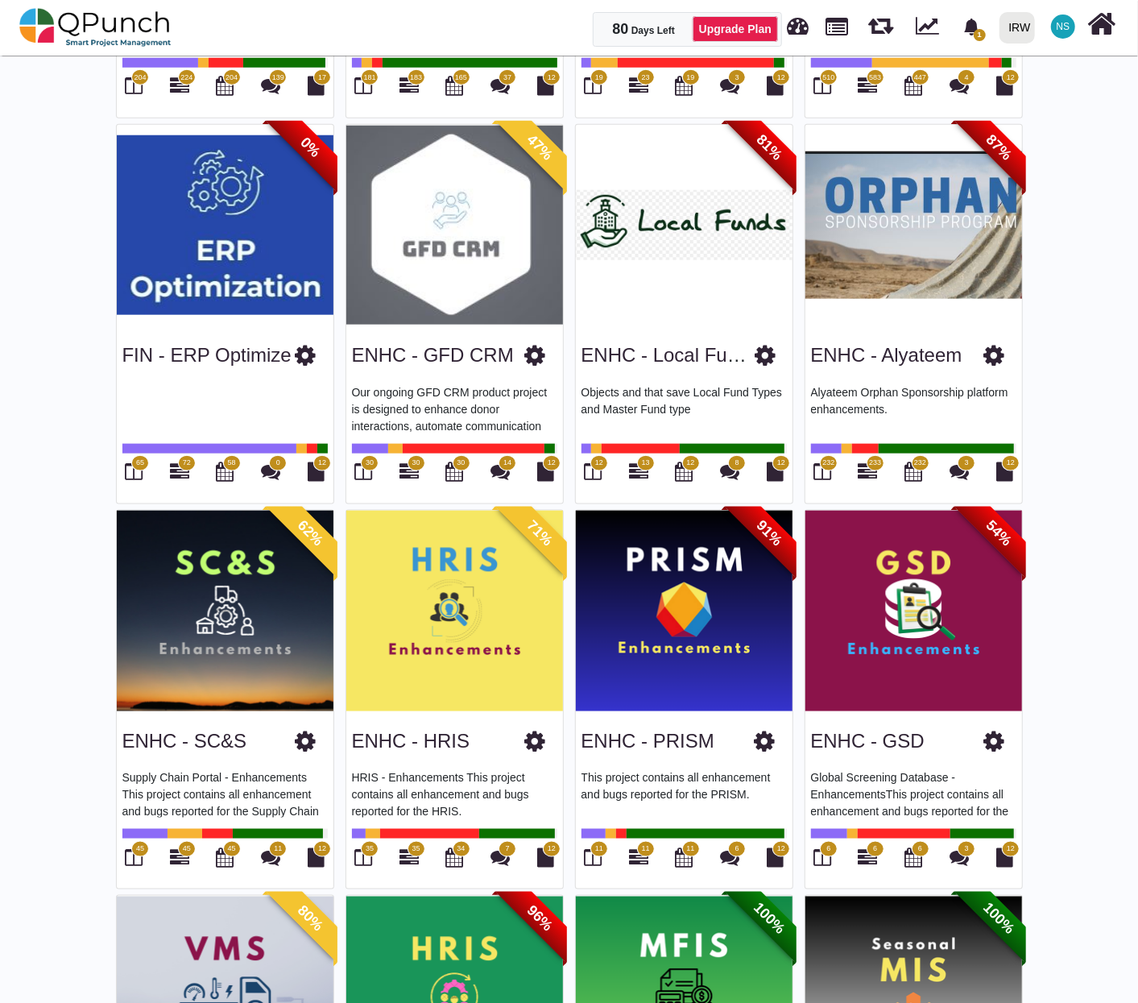
scroll to position [894, 0]
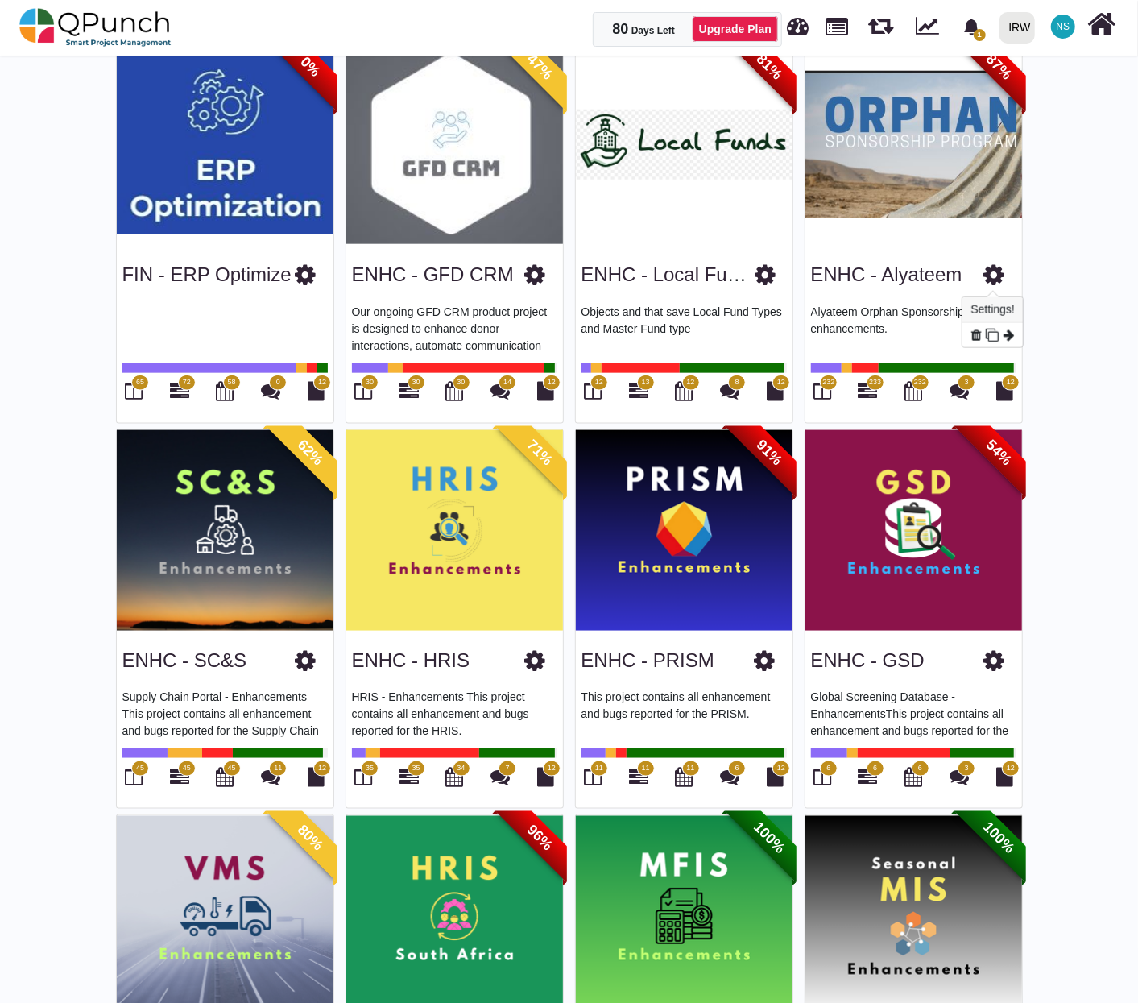
click at [996, 272] on icon at bounding box center [994, 275] width 21 height 24
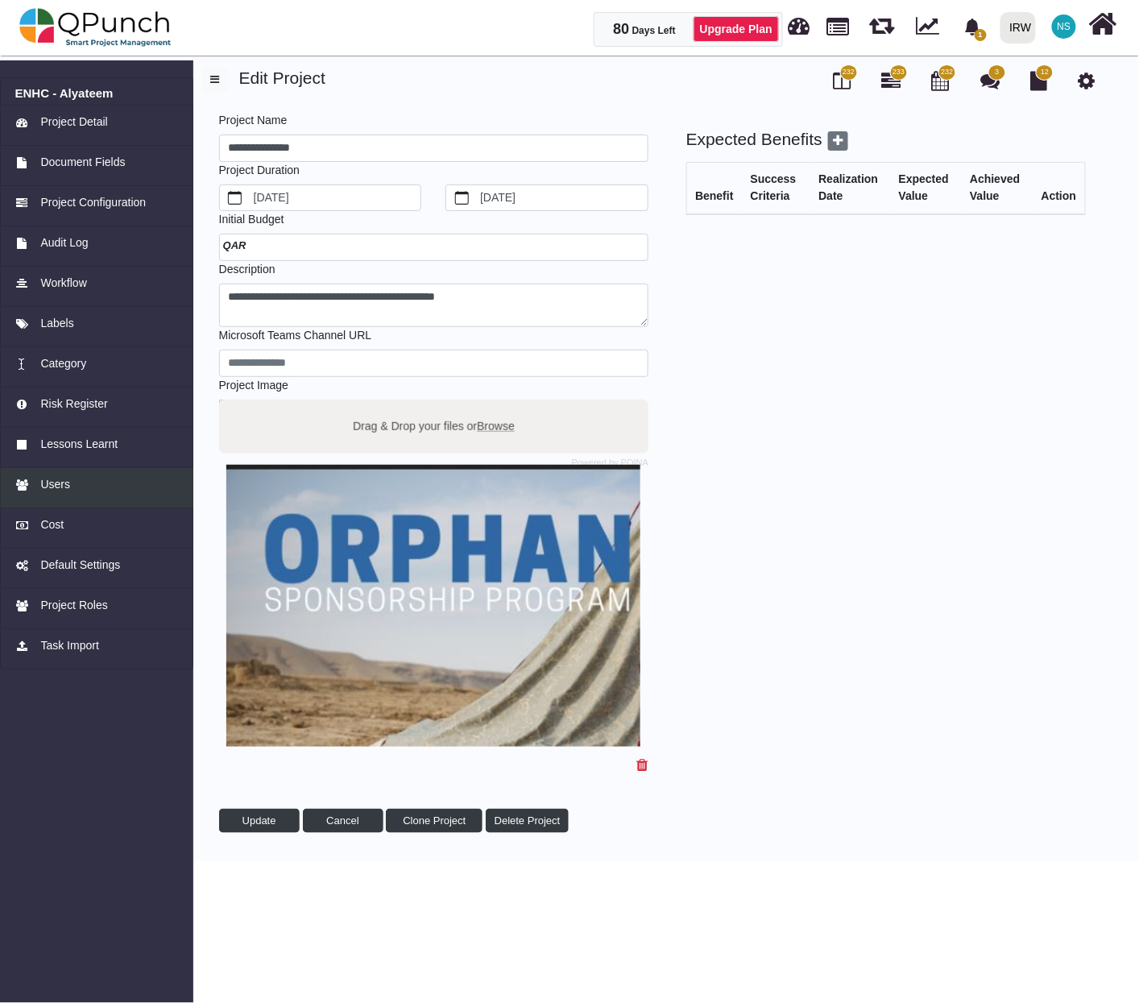
click at [55, 477] on span "Users" at bounding box center [55, 484] width 30 height 17
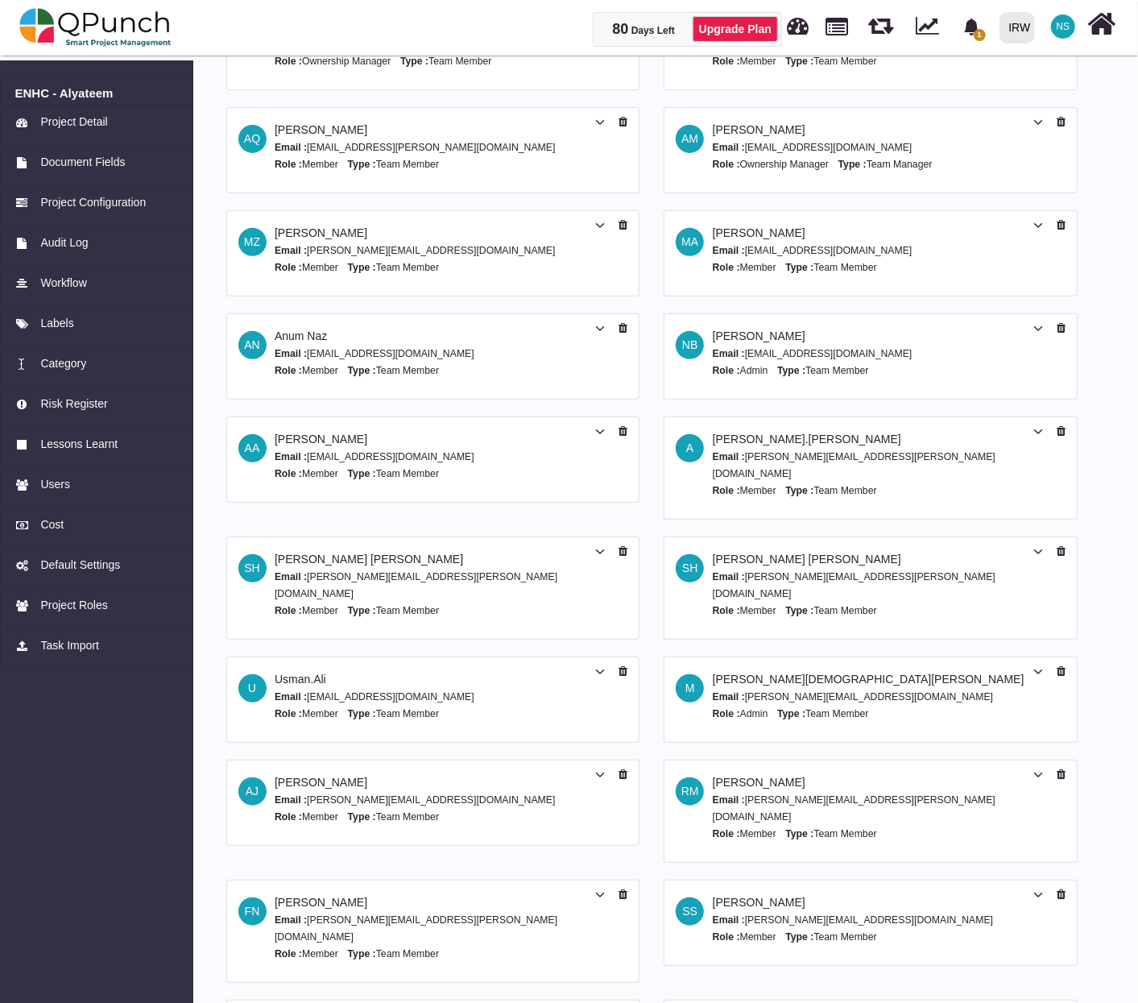
scroll to position [296, 0]
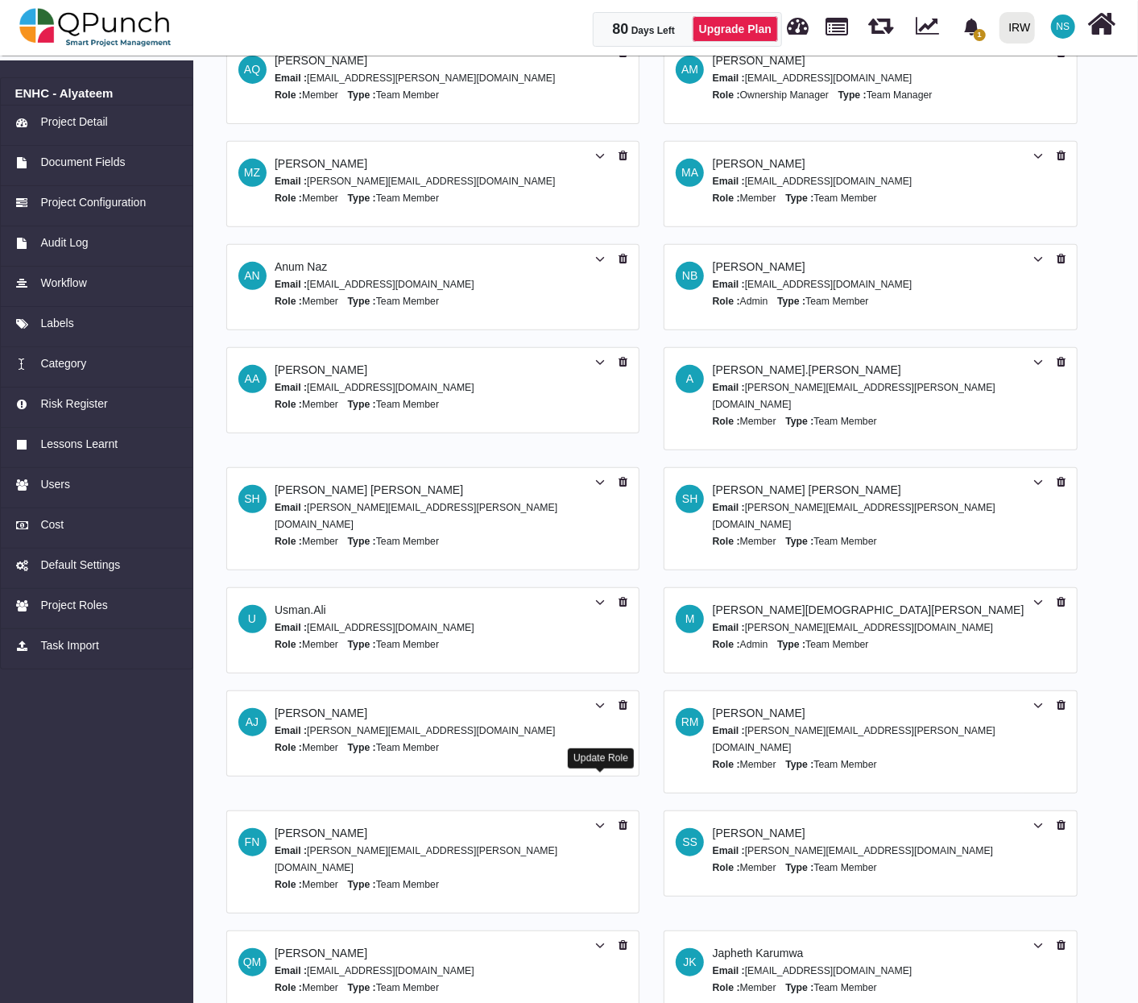
click at [599, 820] on icon at bounding box center [600, 825] width 10 height 11
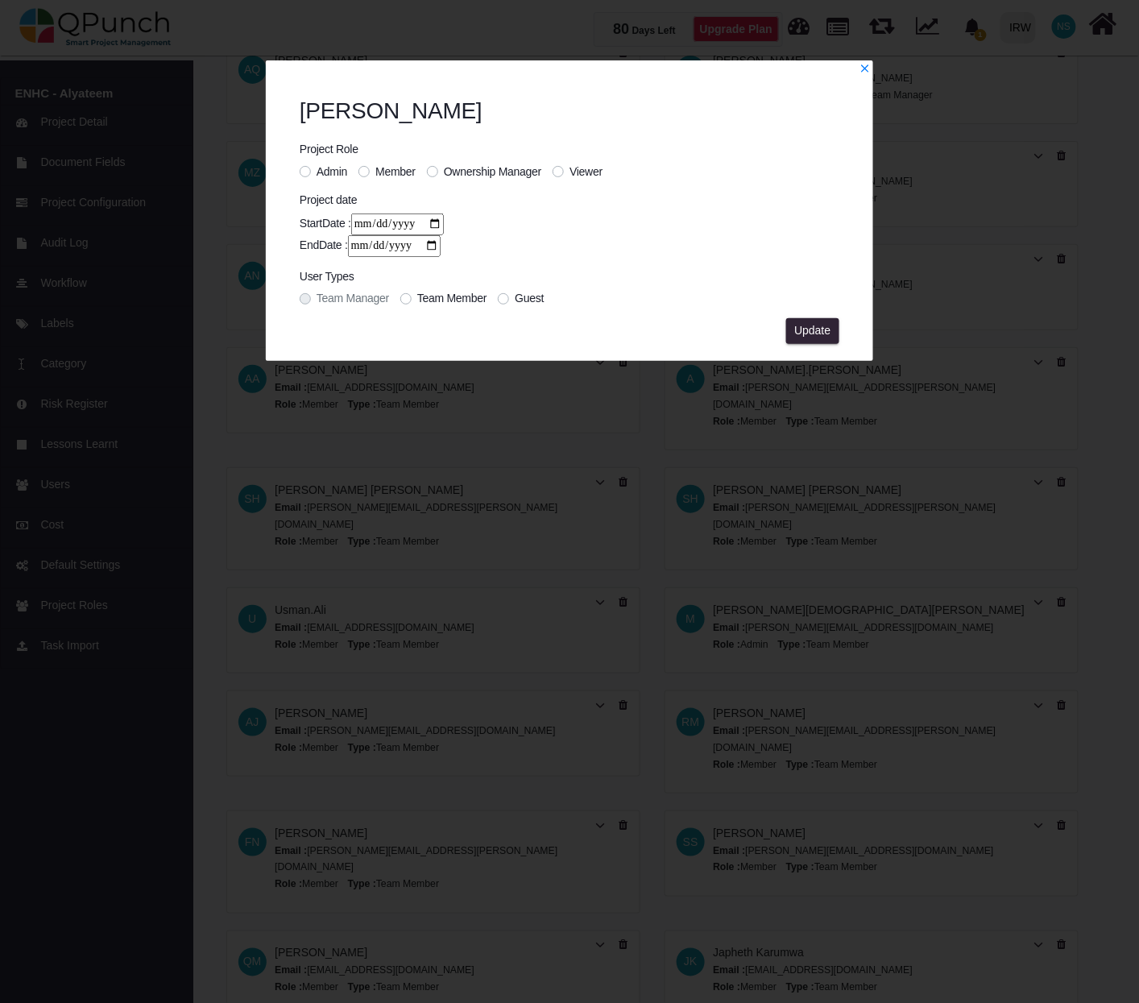
click at [569, 169] on label "Viewer" at bounding box center [585, 171] width 33 height 17
click at [825, 324] on span "Update" at bounding box center [812, 330] width 36 height 13
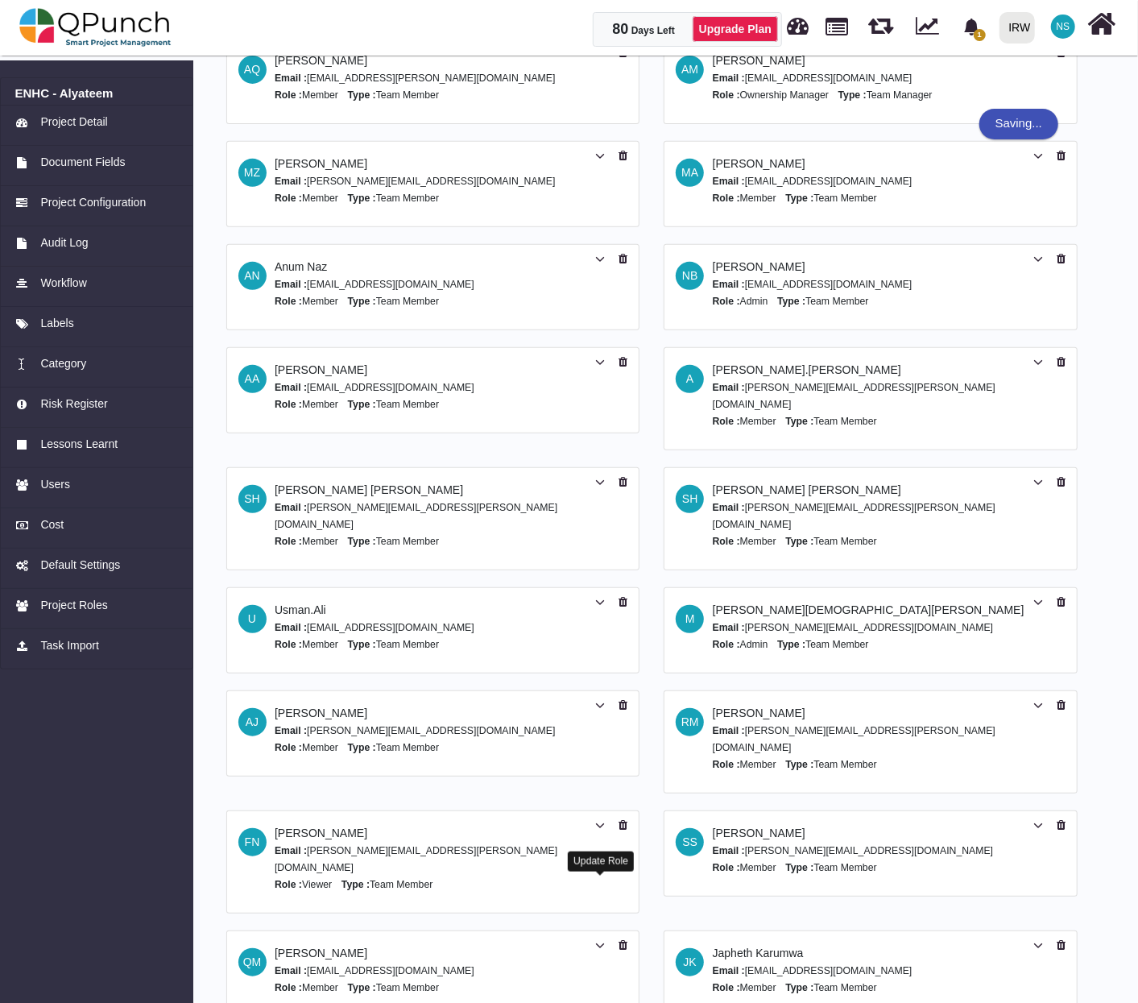
click at [597, 940] on icon at bounding box center [600, 945] width 10 height 11
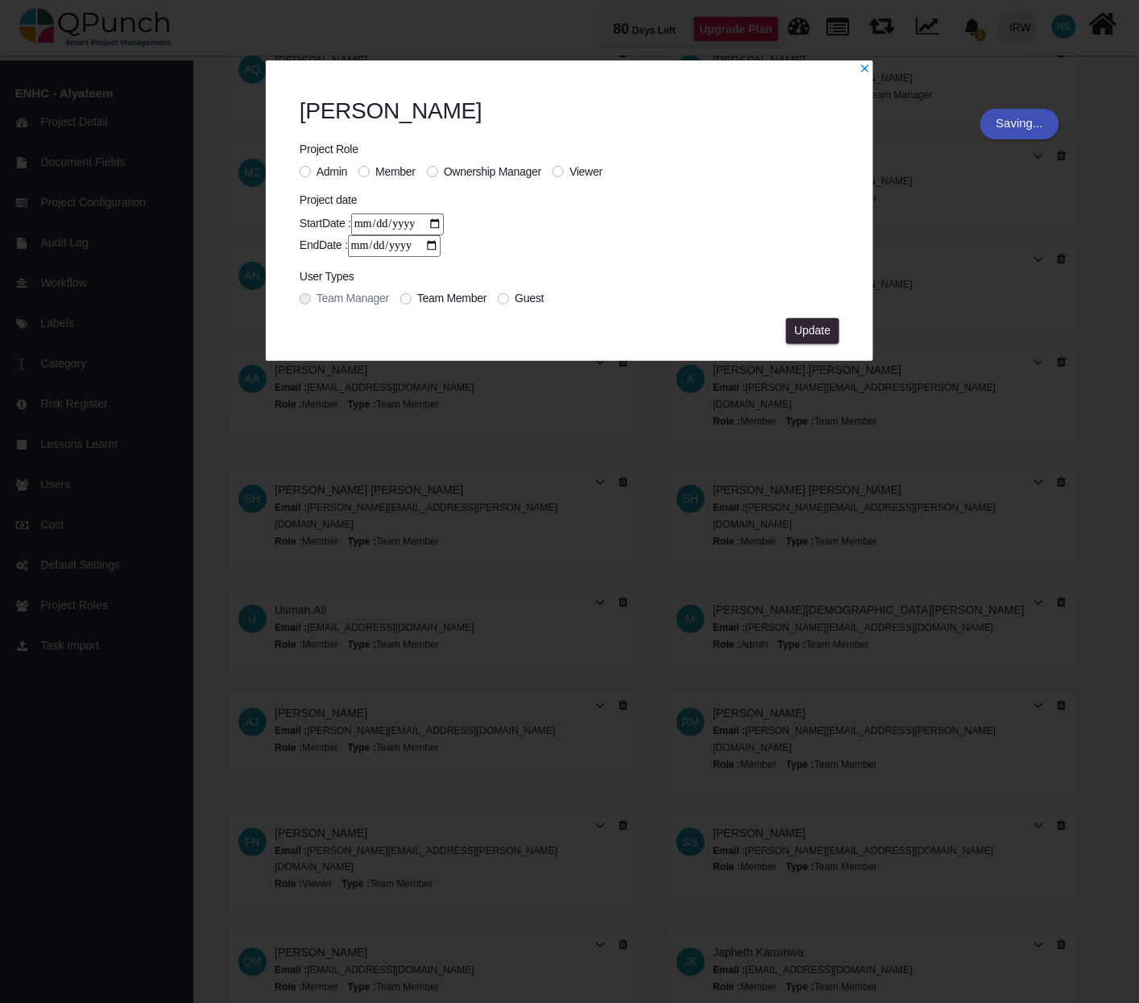
click at [569, 171] on label "Viewer" at bounding box center [585, 171] width 33 height 17
click at [815, 329] on span "Update" at bounding box center [812, 330] width 36 height 13
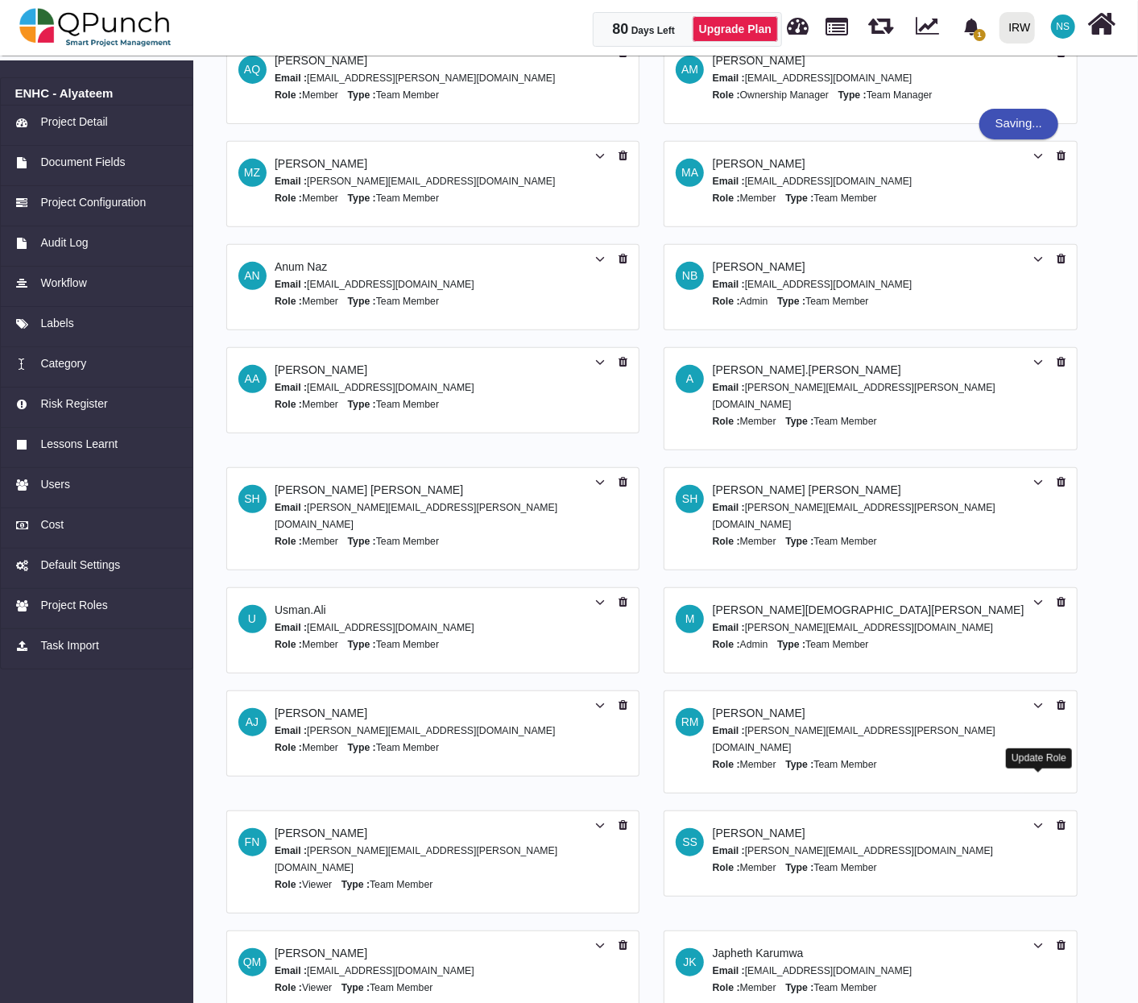
click at [1042, 820] on icon at bounding box center [1038, 825] width 10 height 11
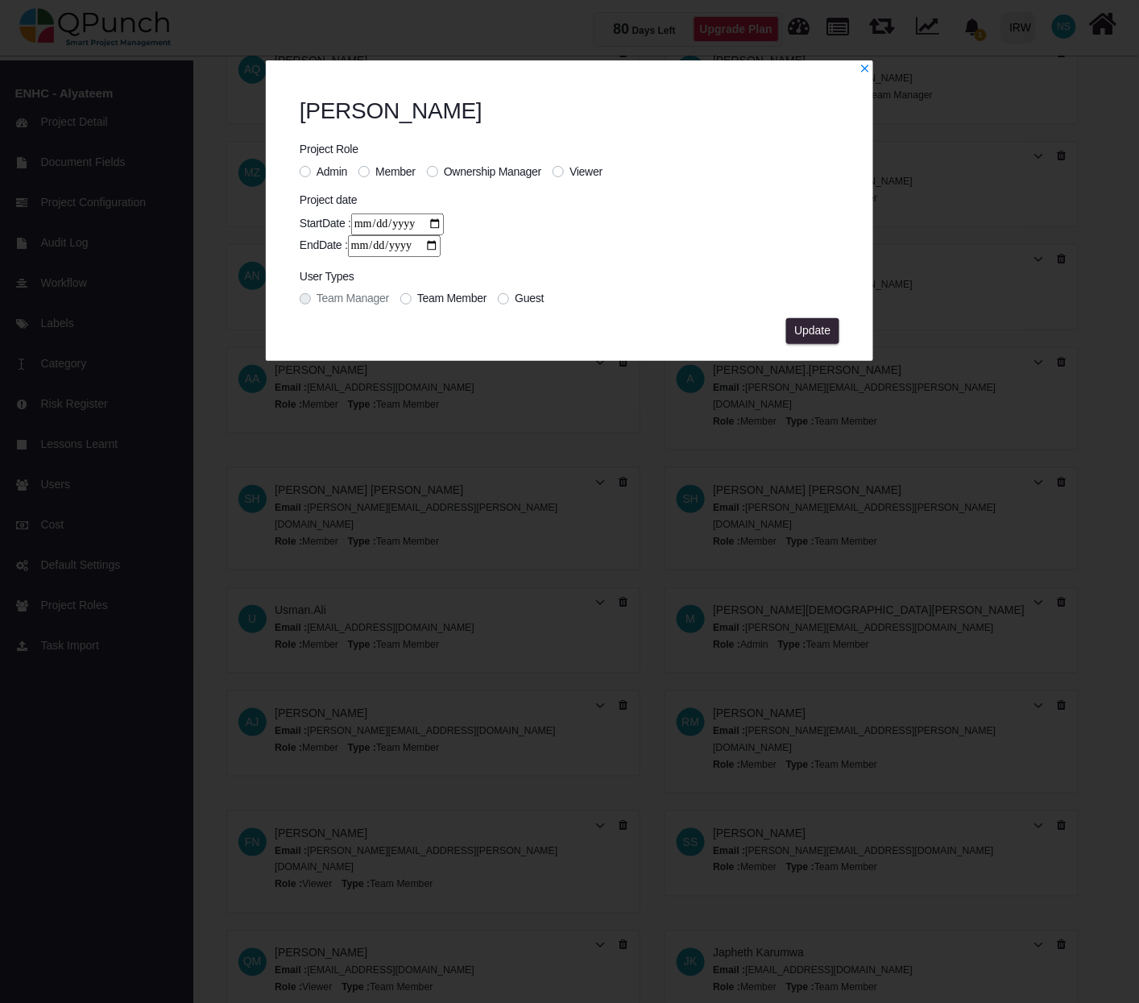
click at [552, 171] on div "Admin Member Ownership Manager Viewer" at bounding box center [457, 171] width 314 height 17
click at [569, 171] on label "Viewer" at bounding box center [585, 171] width 33 height 17
click at [803, 329] on span "Update" at bounding box center [812, 330] width 36 height 13
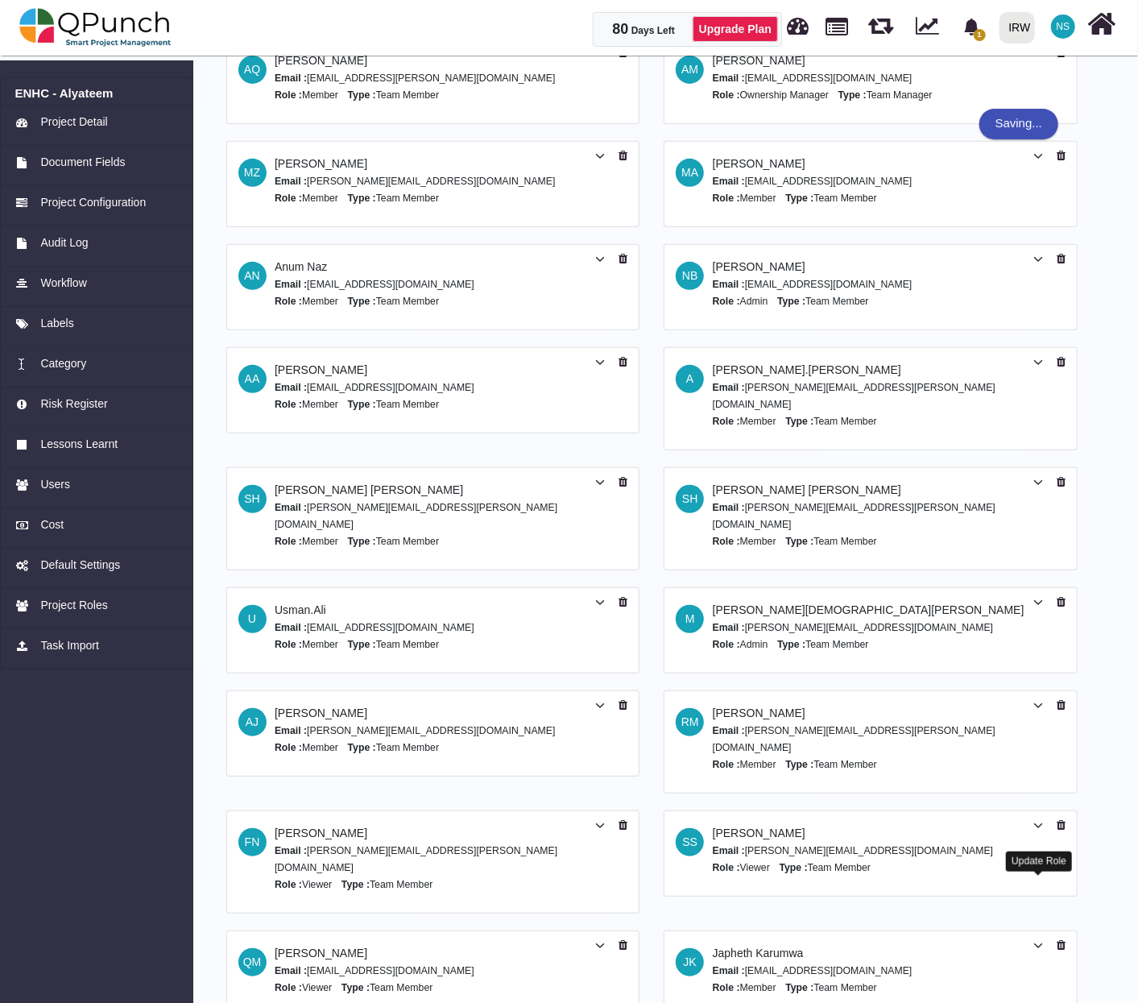
click at [1034, 940] on icon at bounding box center [1038, 945] width 10 height 11
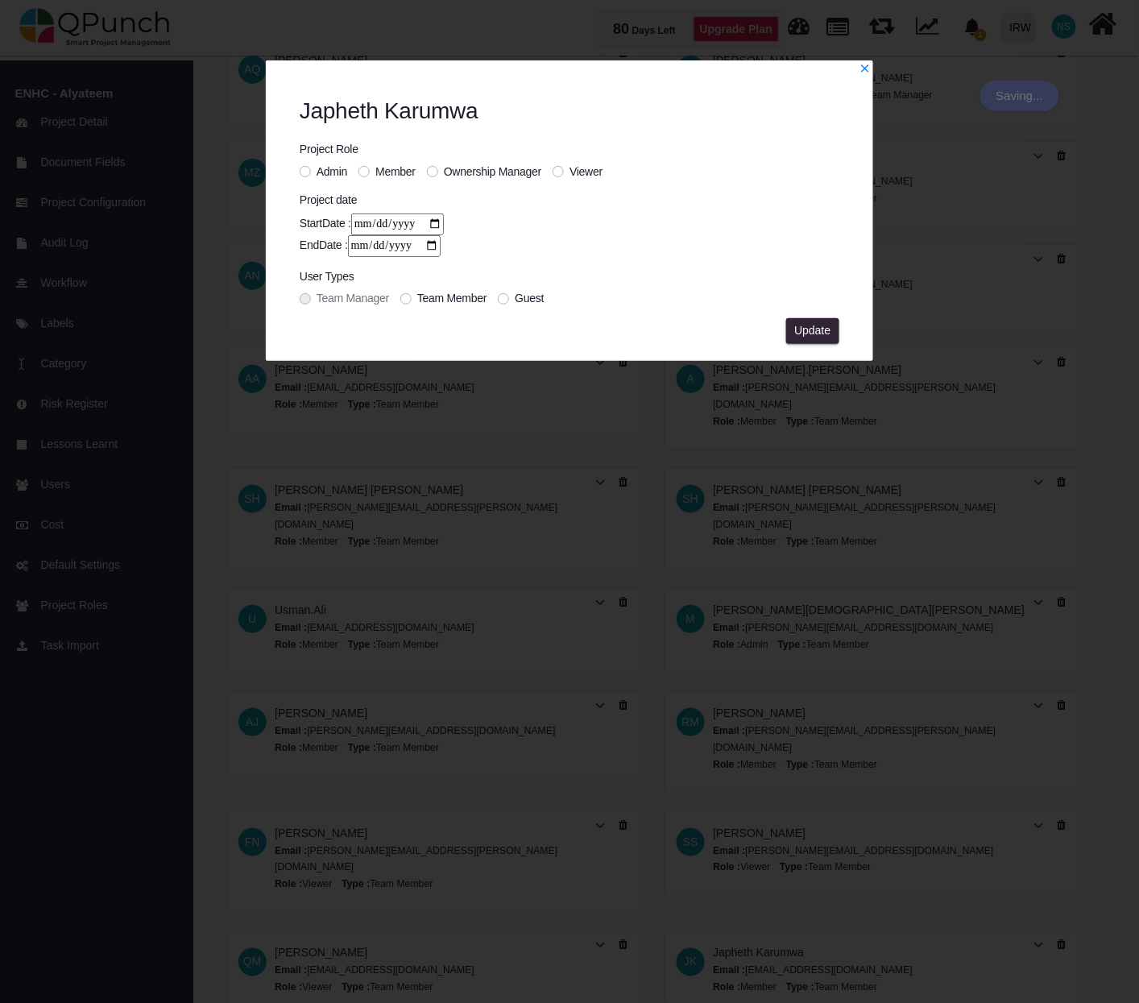
click at [565, 171] on div "Viewer" at bounding box center [577, 171] width 50 height 17
click at [569, 169] on label "Viewer" at bounding box center [585, 171] width 33 height 17
click at [834, 330] on button "Update" at bounding box center [812, 331] width 53 height 26
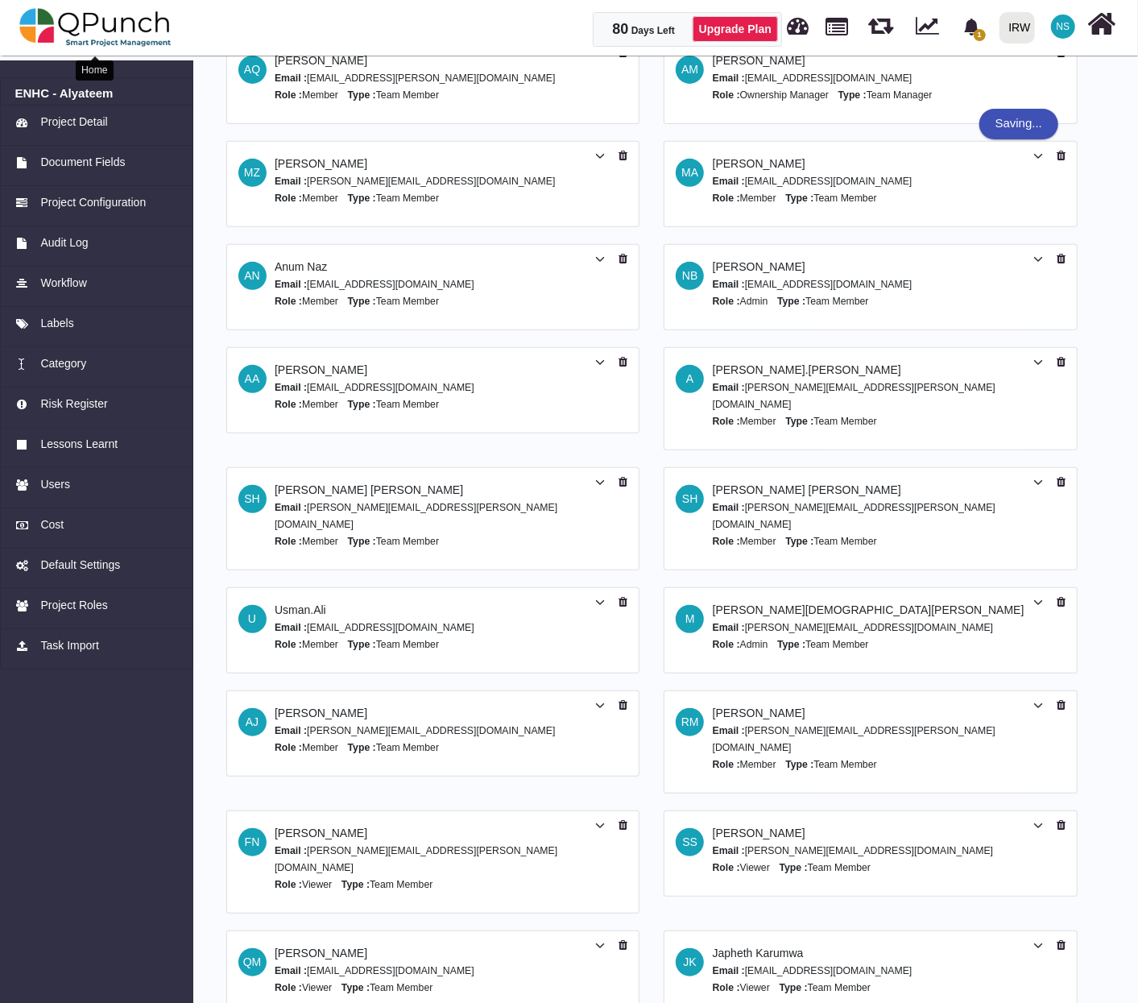
click at [124, 23] on img at bounding box center [95, 27] width 152 height 48
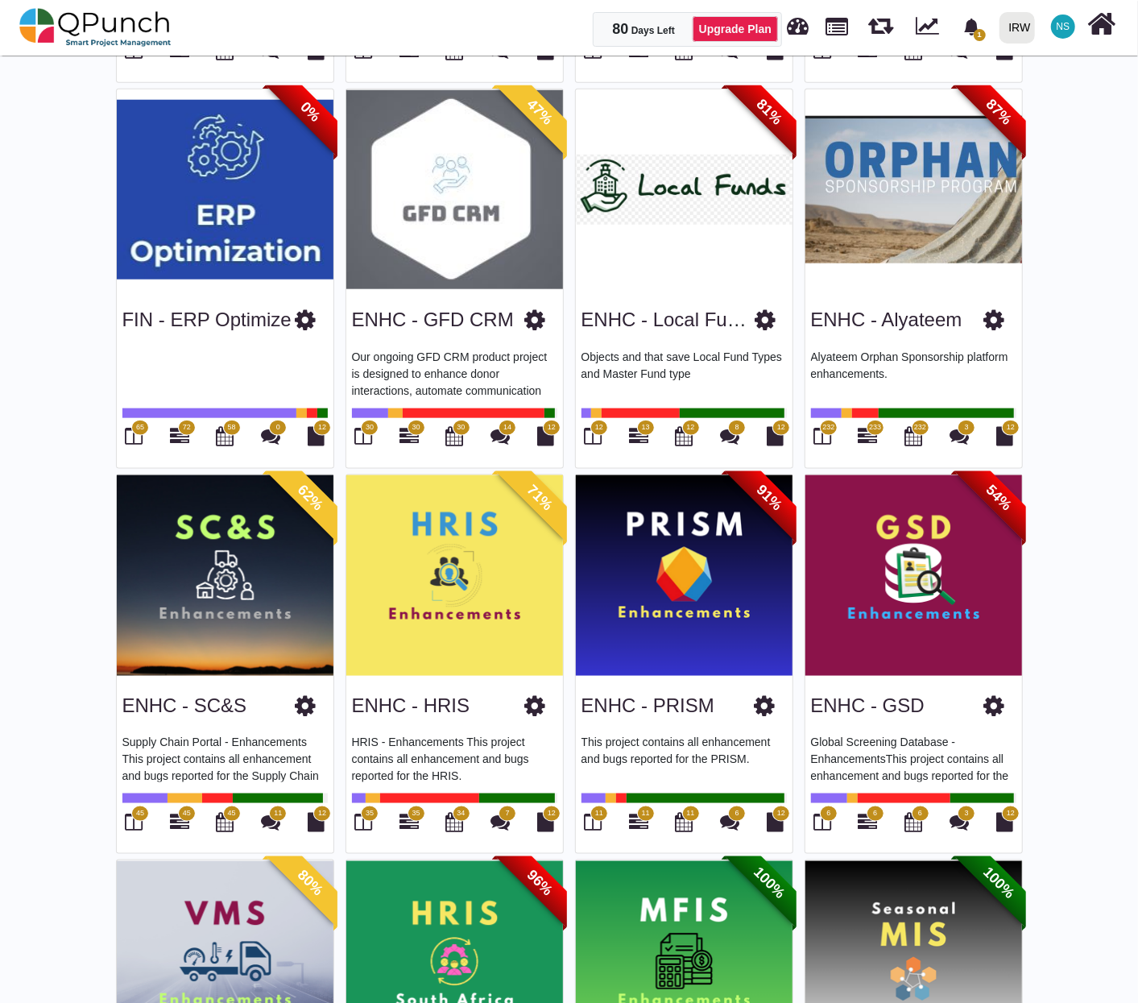
scroll to position [894, 0]
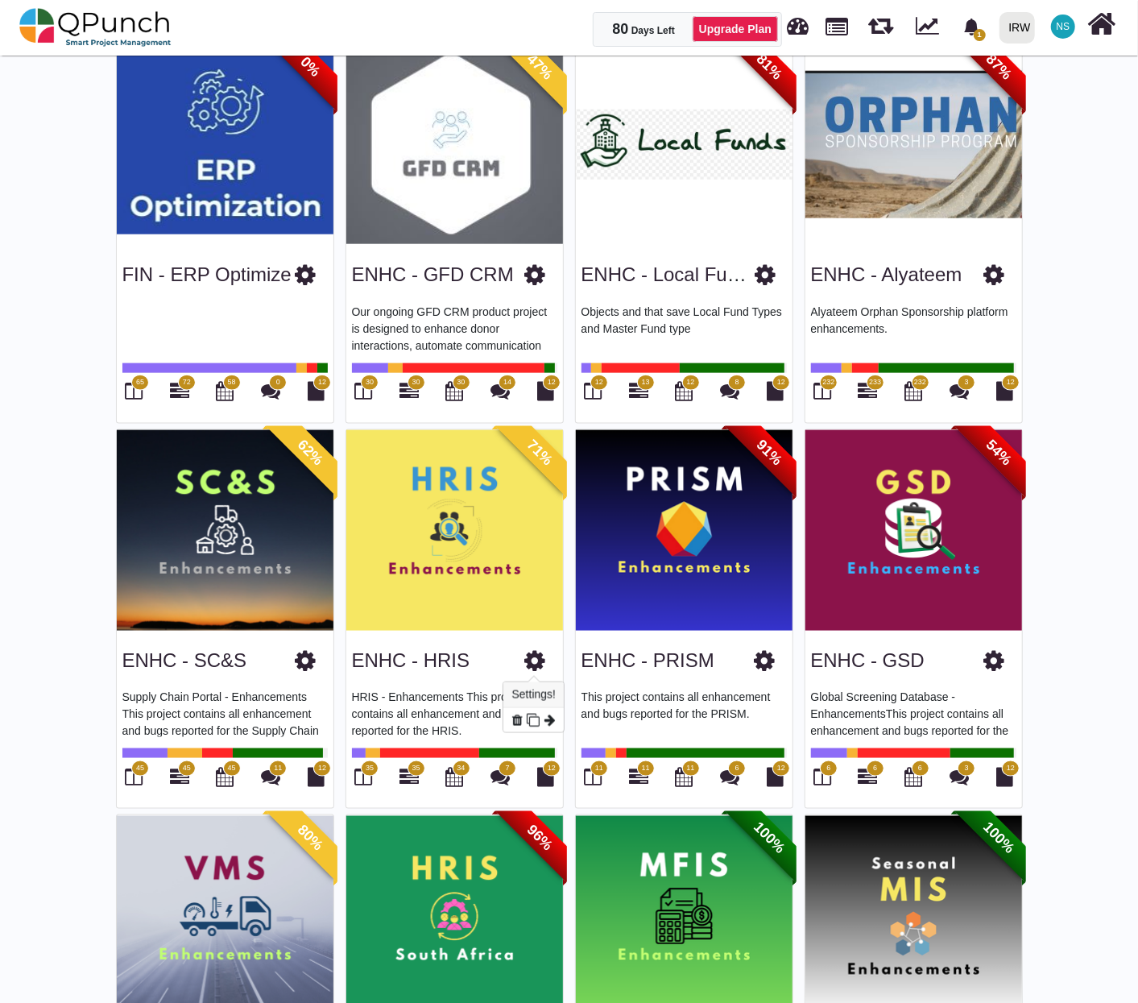
click at [532, 662] on icon at bounding box center [535, 660] width 21 height 24
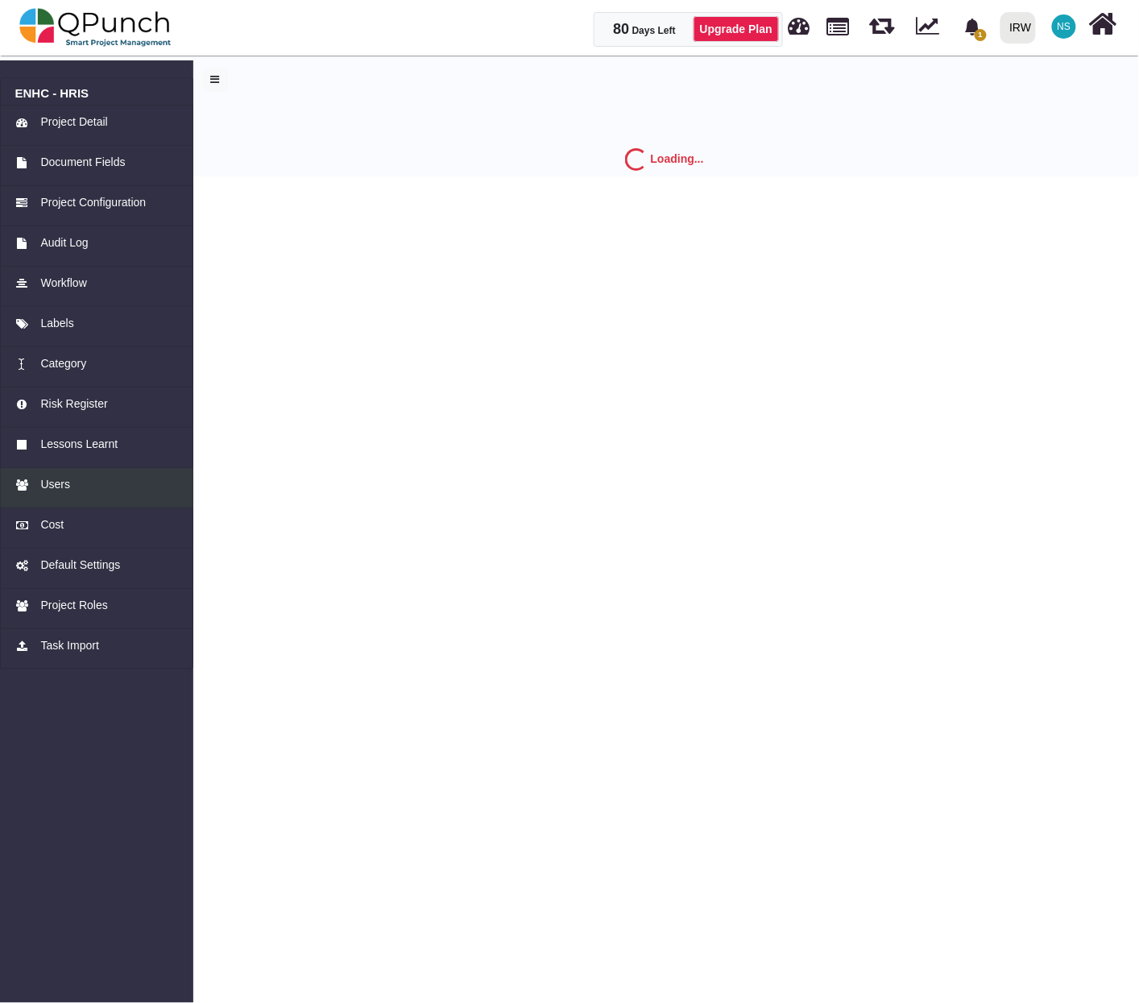
click at [59, 480] on span "Users" at bounding box center [55, 484] width 30 height 17
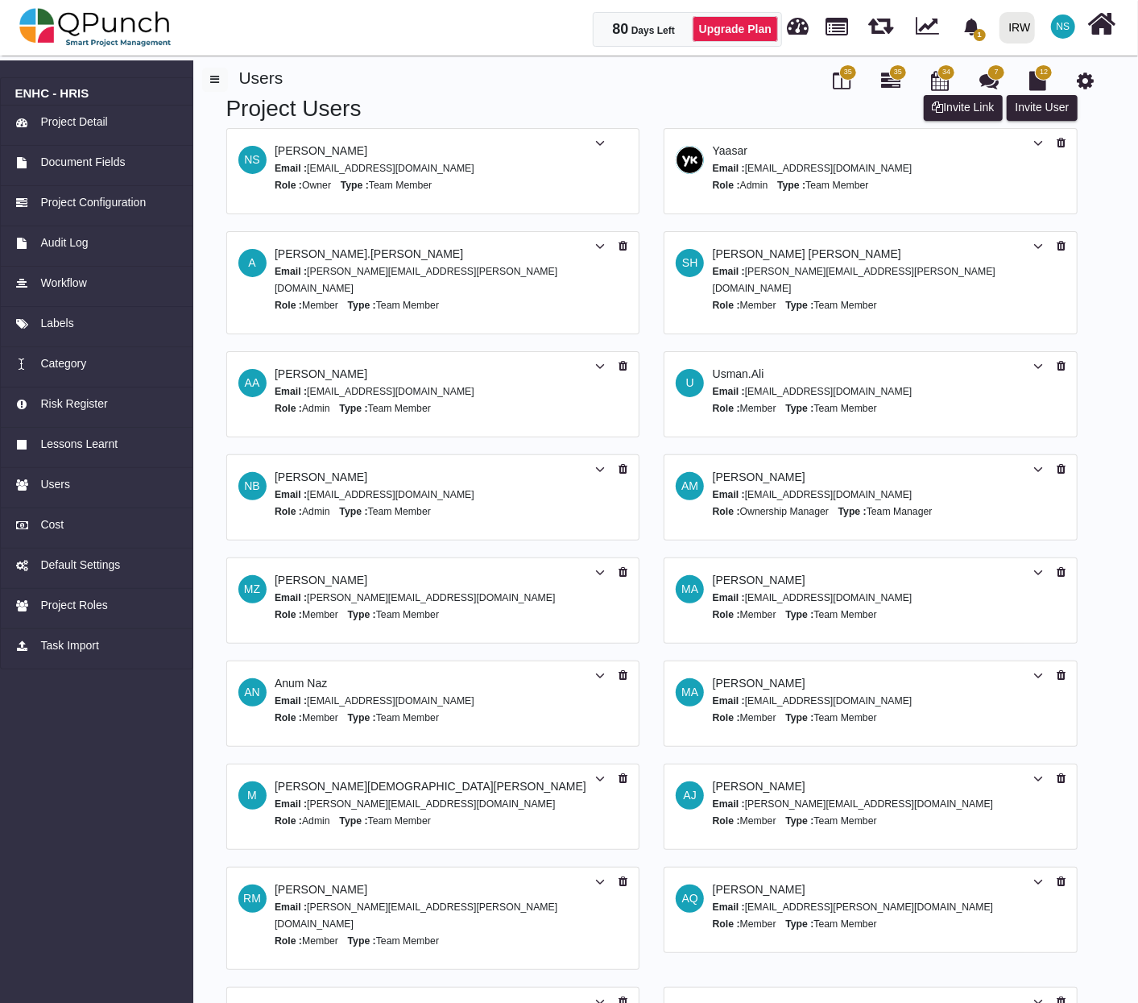
scroll to position [193, 0]
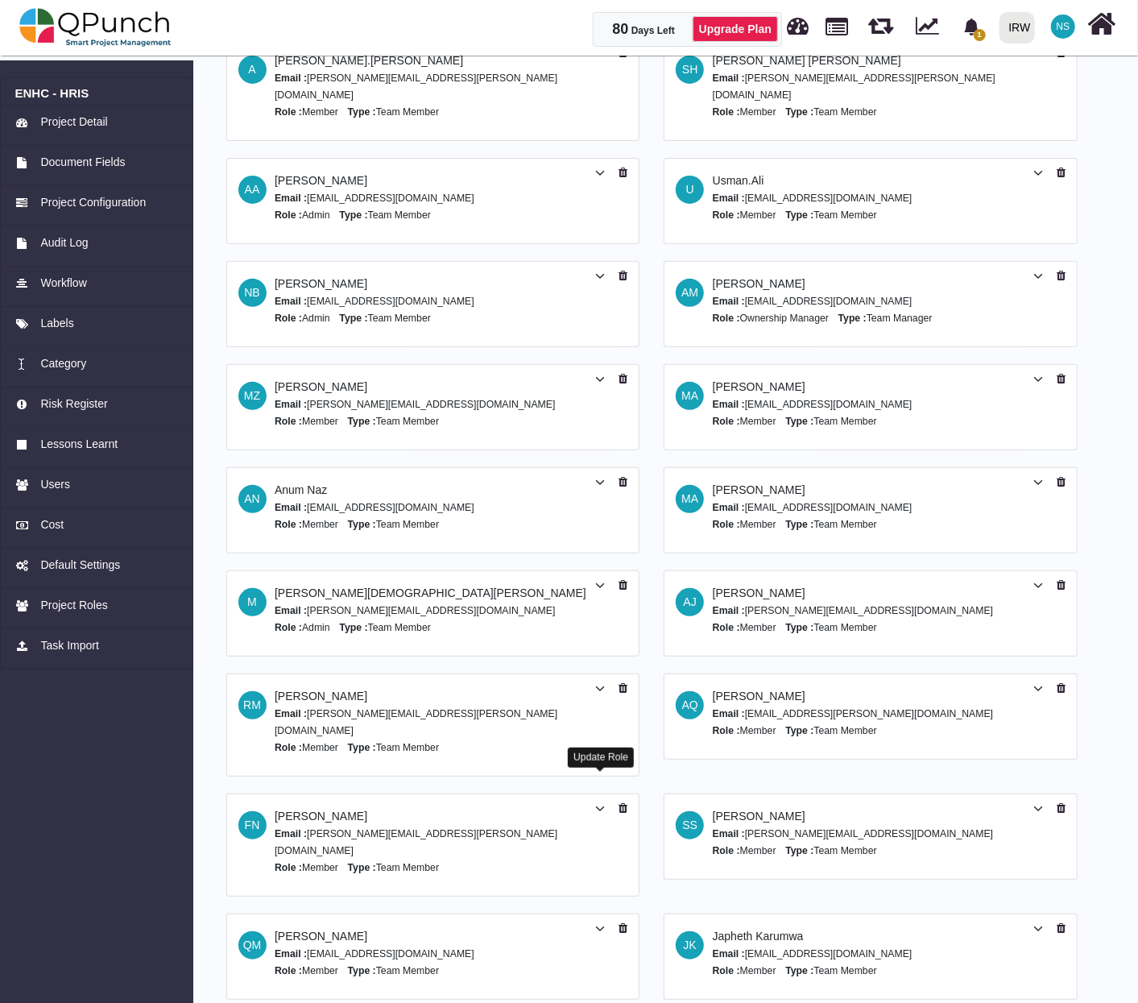
click at [597, 803] on icon at bounding box center [600, 808] width 10 height 11
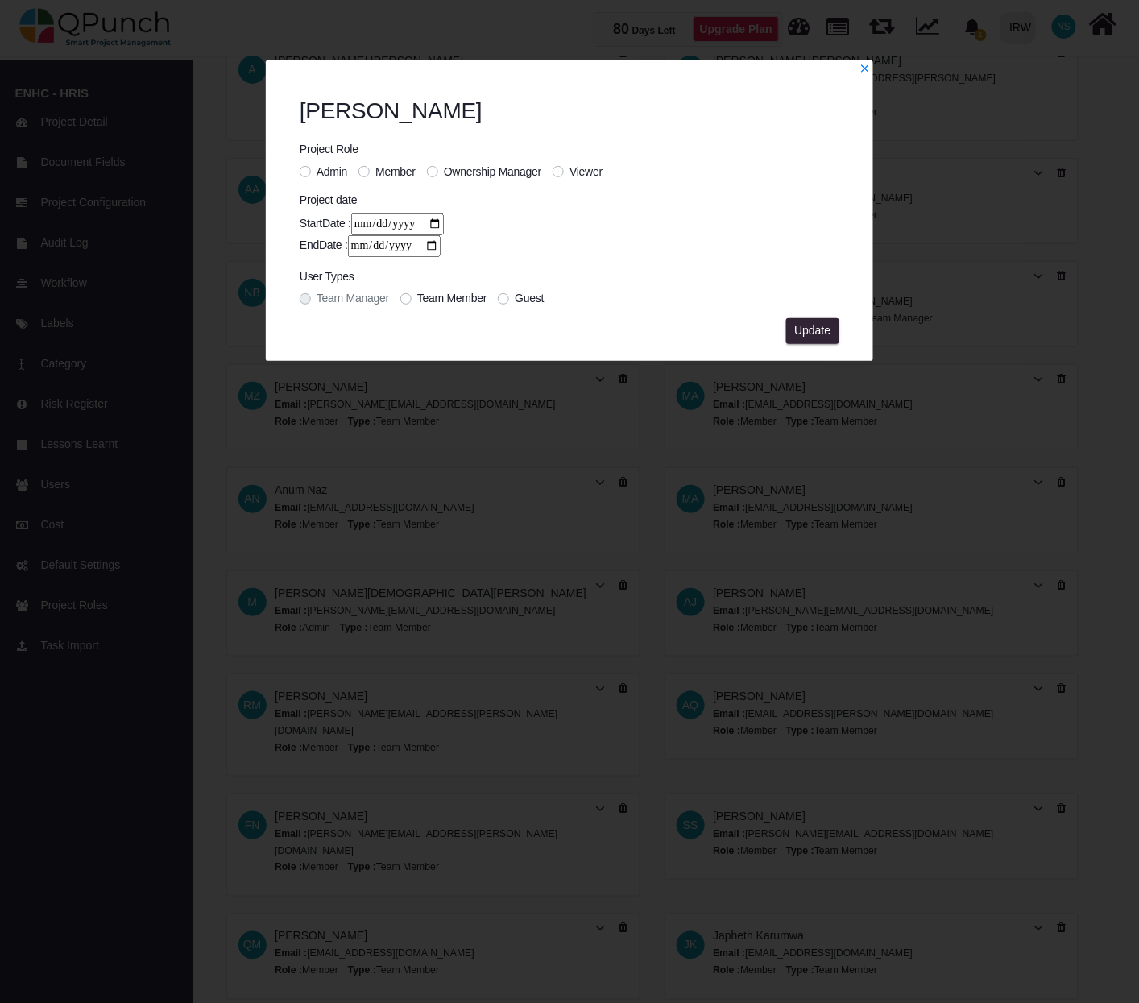
click at [569, 175] on label "Viewer" at bounding box center [585, 171] width 33 height 17
click at [809, 327] on span "Update" at bounding box center [812, 330] width 36 height 13
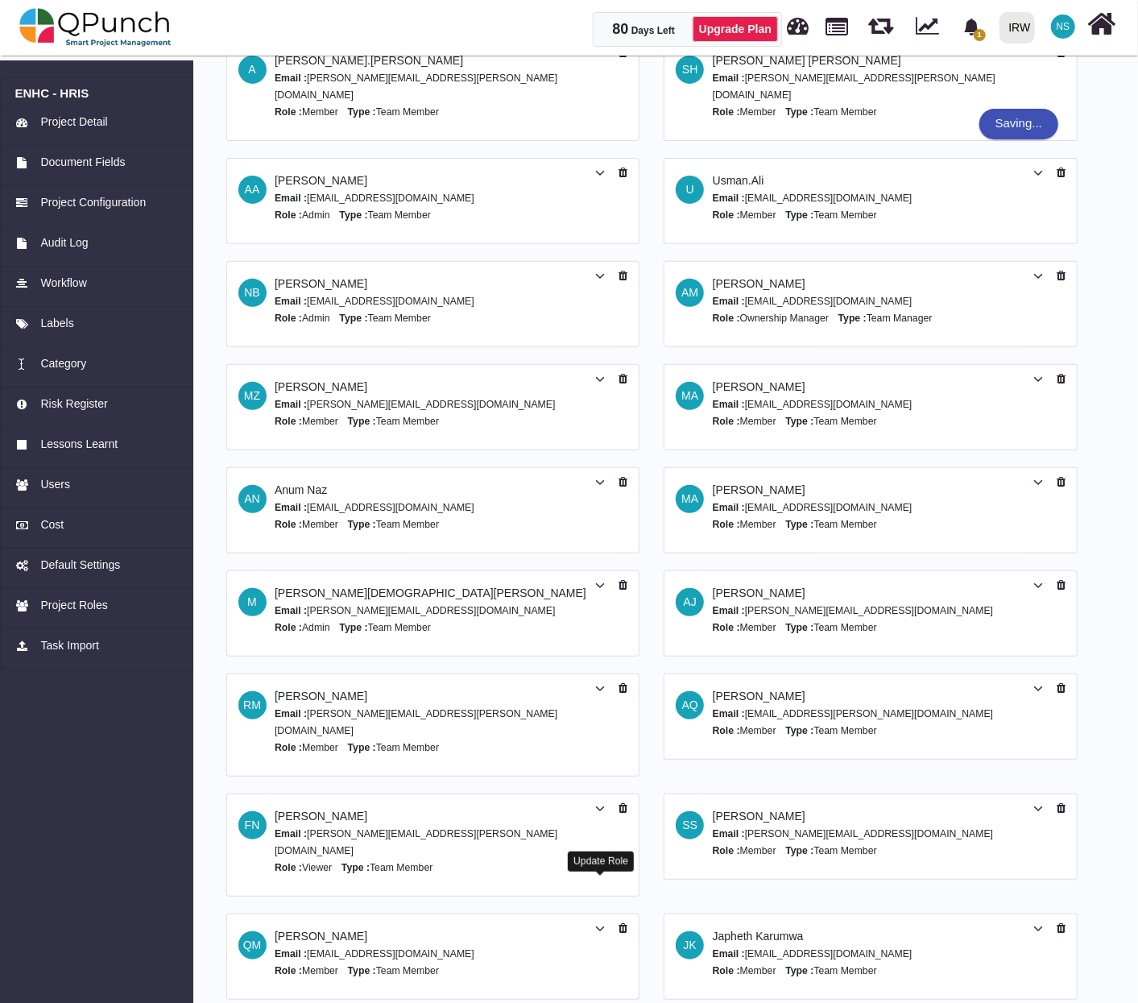
click at [597, 923] on icon at bounding box center [600, 928] width 10 height 11
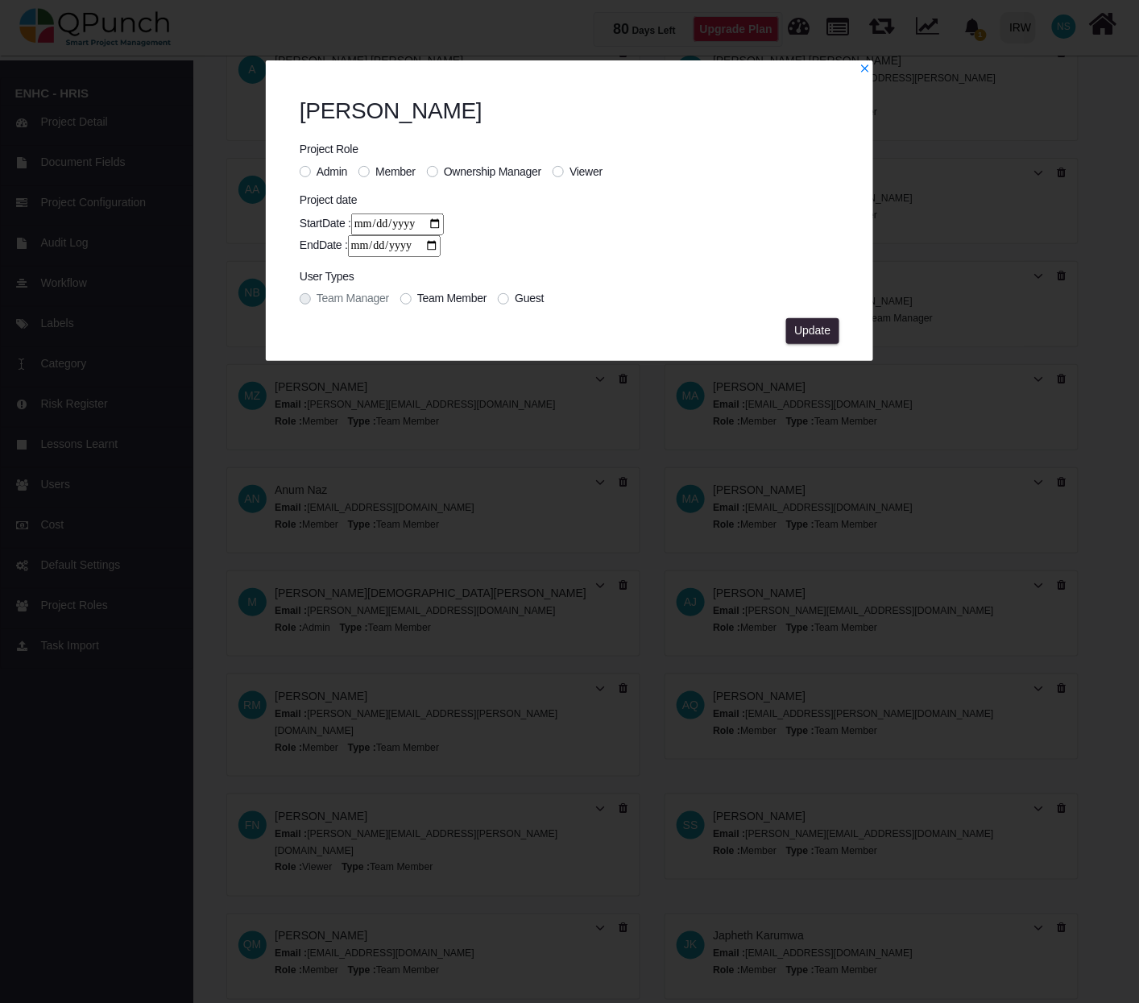
click at [569, 172] on label "Viewer" at bounding box center [585, 171] width 33 height 17
click at [821, 329] on span "Update" at bounding box center [812, 330] width 36 height 13
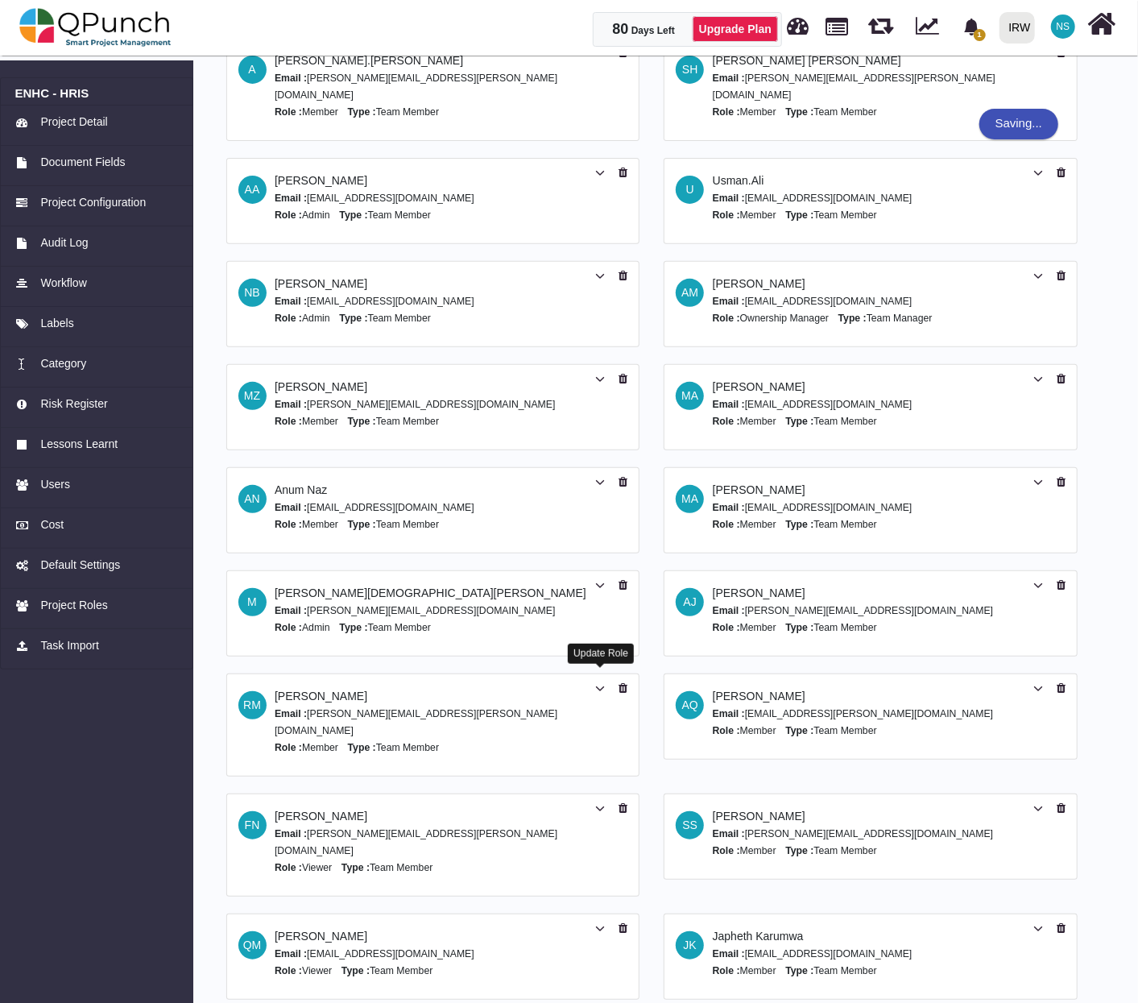
click at [601, 683] on icon at bounding box center [600, 688] width 10 height 11
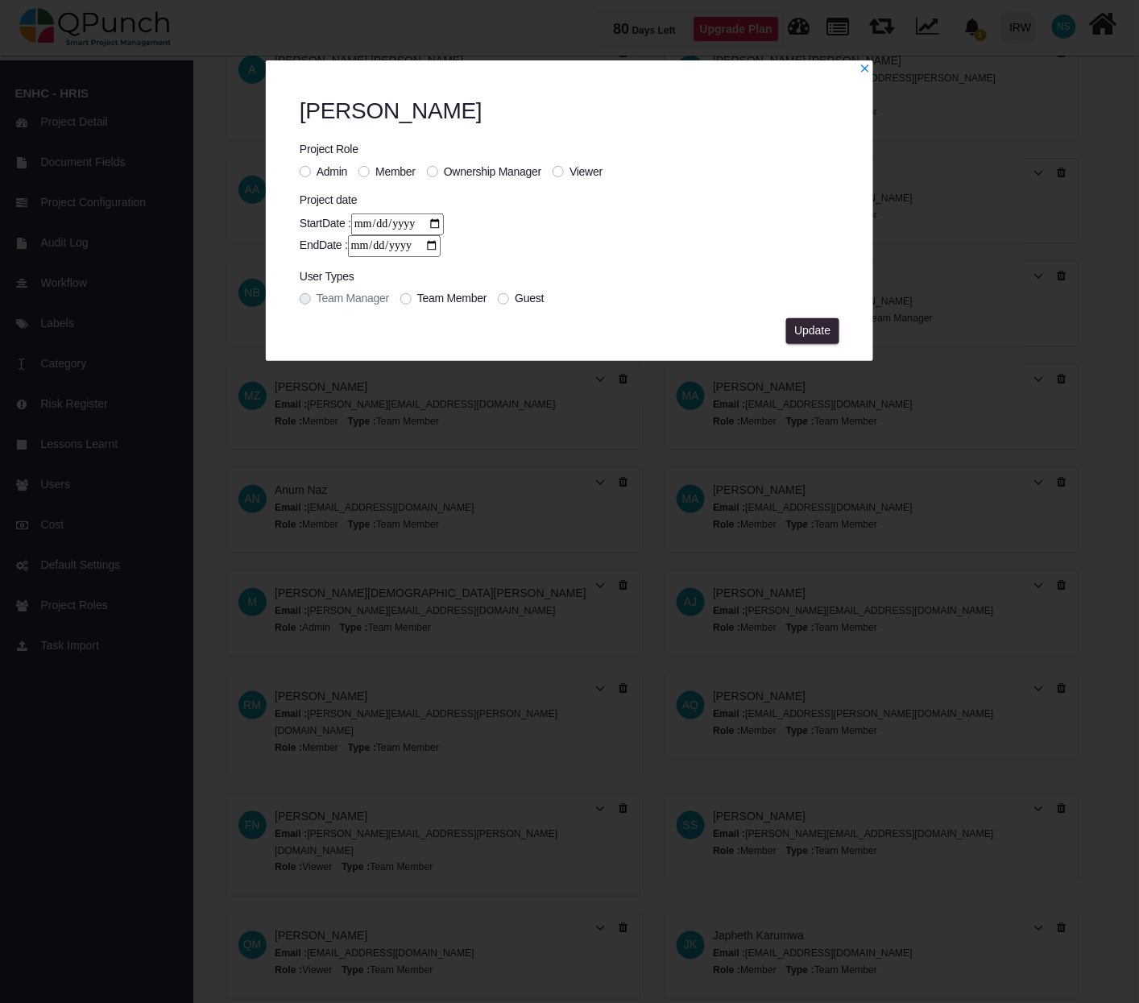
click at [569, 174] on label "Viewer" at bounding box center [585, 171] width 33 height 17
click at [809, 327] on span "Update" at bounding box center [812, 330] width 36 height 13
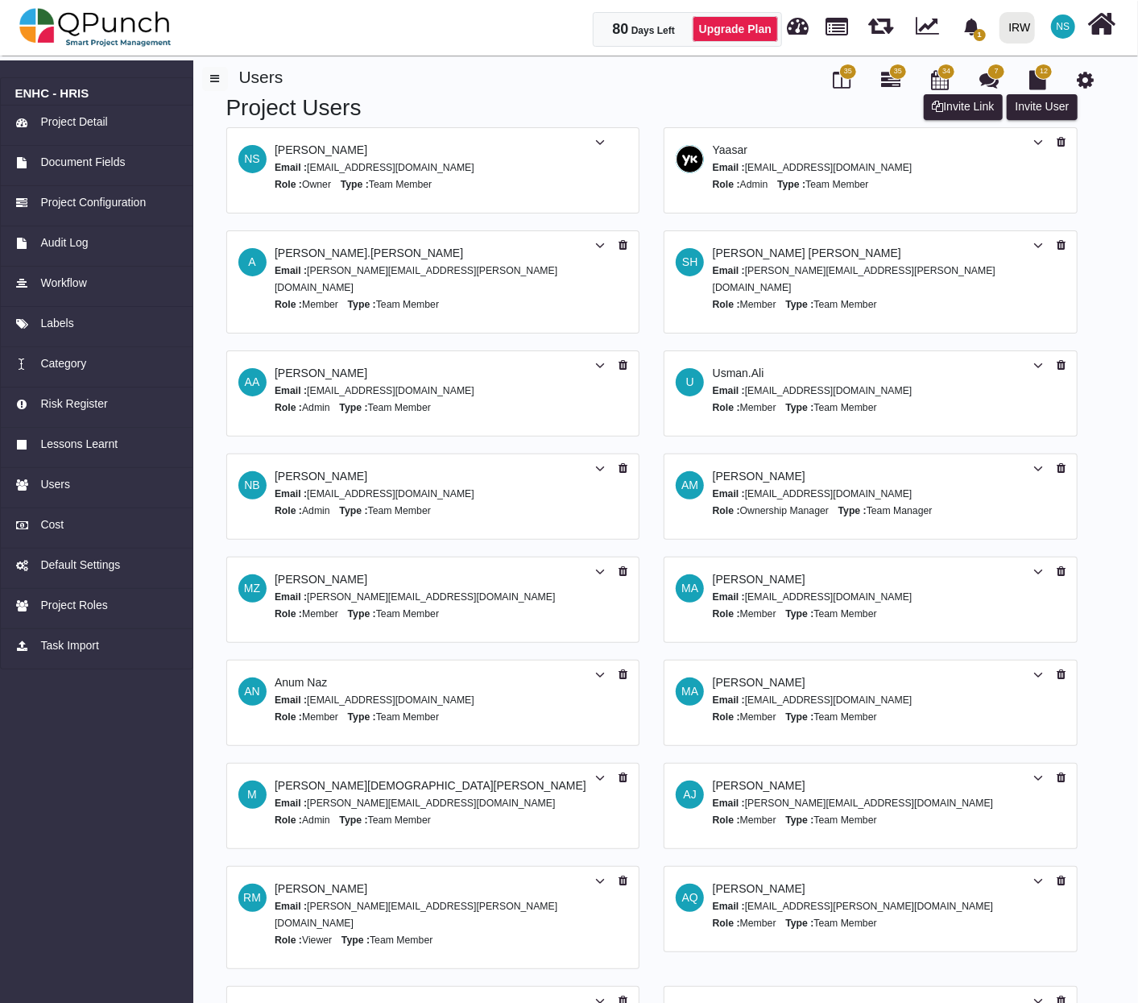
scroll to position [0, 0]
click at [1034, 567] on icon at bounding box center [1038, 572] width 10 height 11
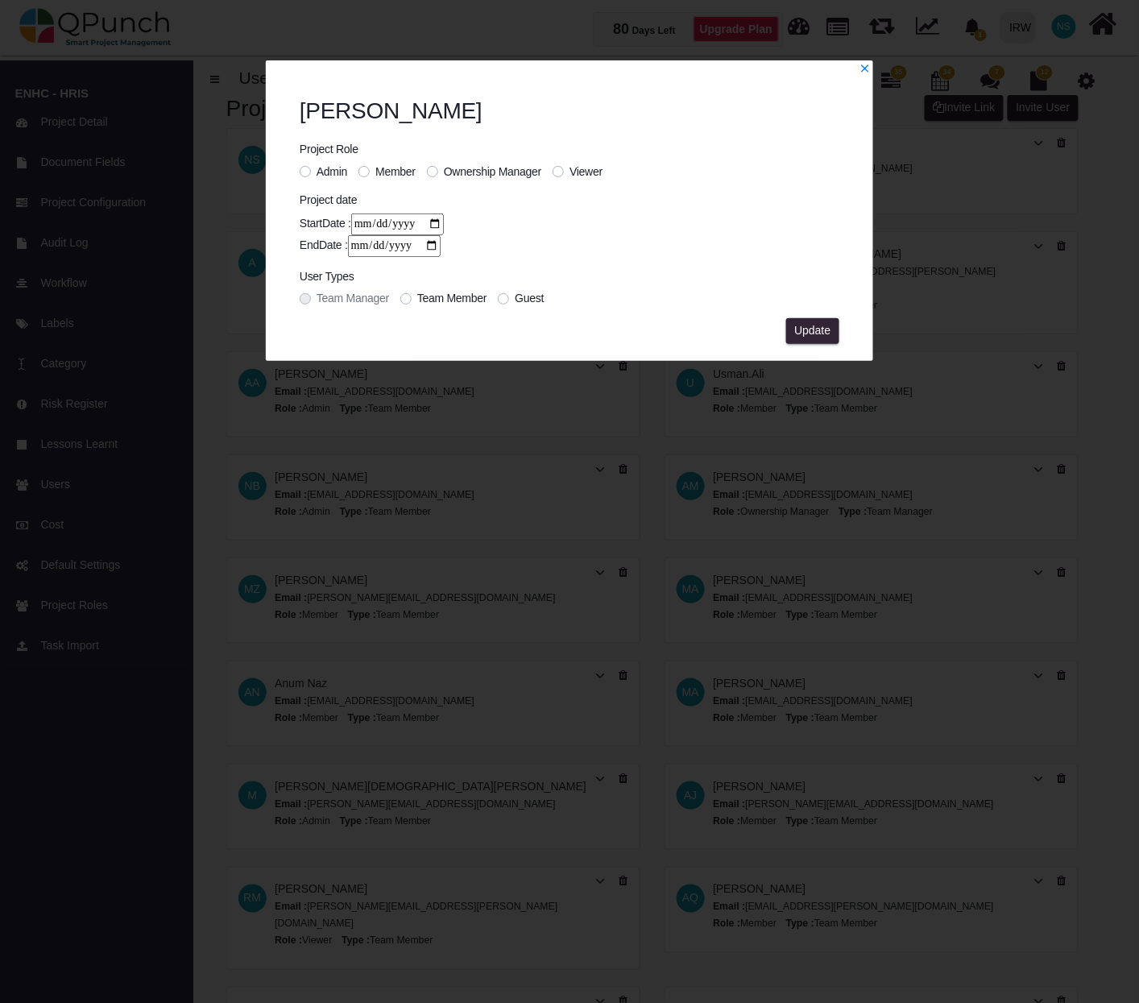
click at [569, 171] on label "Viewer" at bounding box center [585, 171] width 33 height 17
click at [797, 324] on span "Update" at bounding box center [812, 330] width 36 height 13
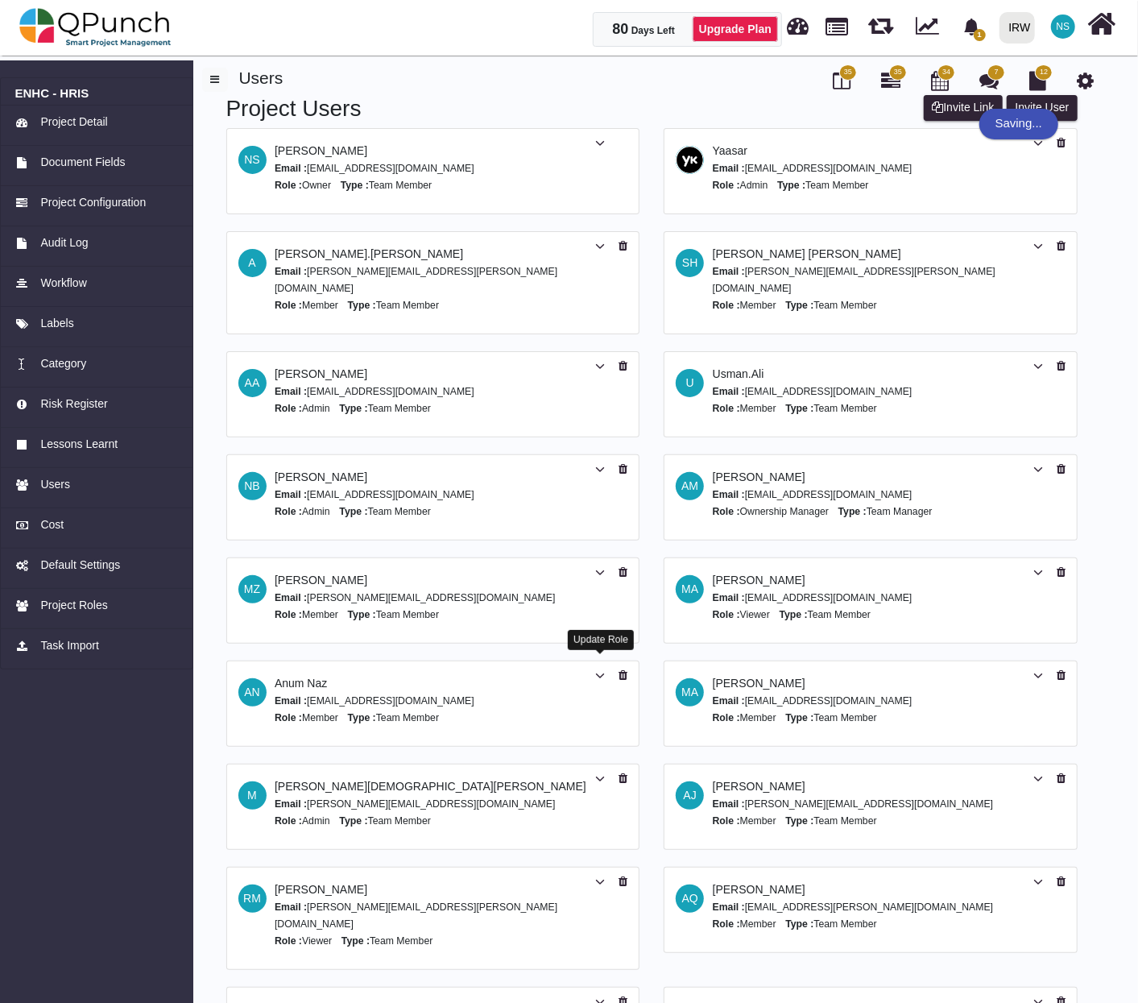
click at [596, 670] on icon at bounding box center [600, 675] width 10 height 11
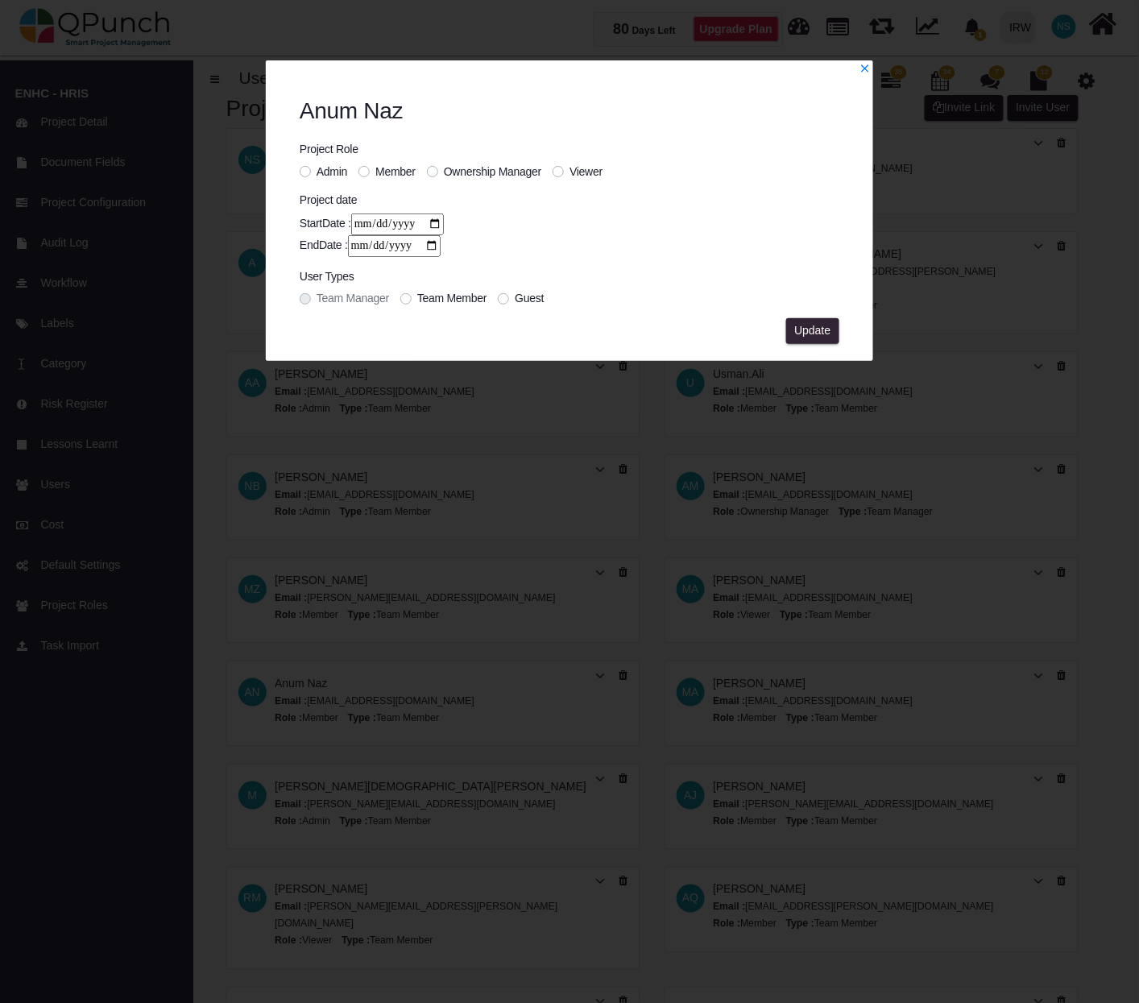
click at [569, 171] on label "Viewer" at bounding box center [585, 171] width 33 height 17
click at [809, 329] on span "Update" at bounding box center [812, 330] width 36 height 13
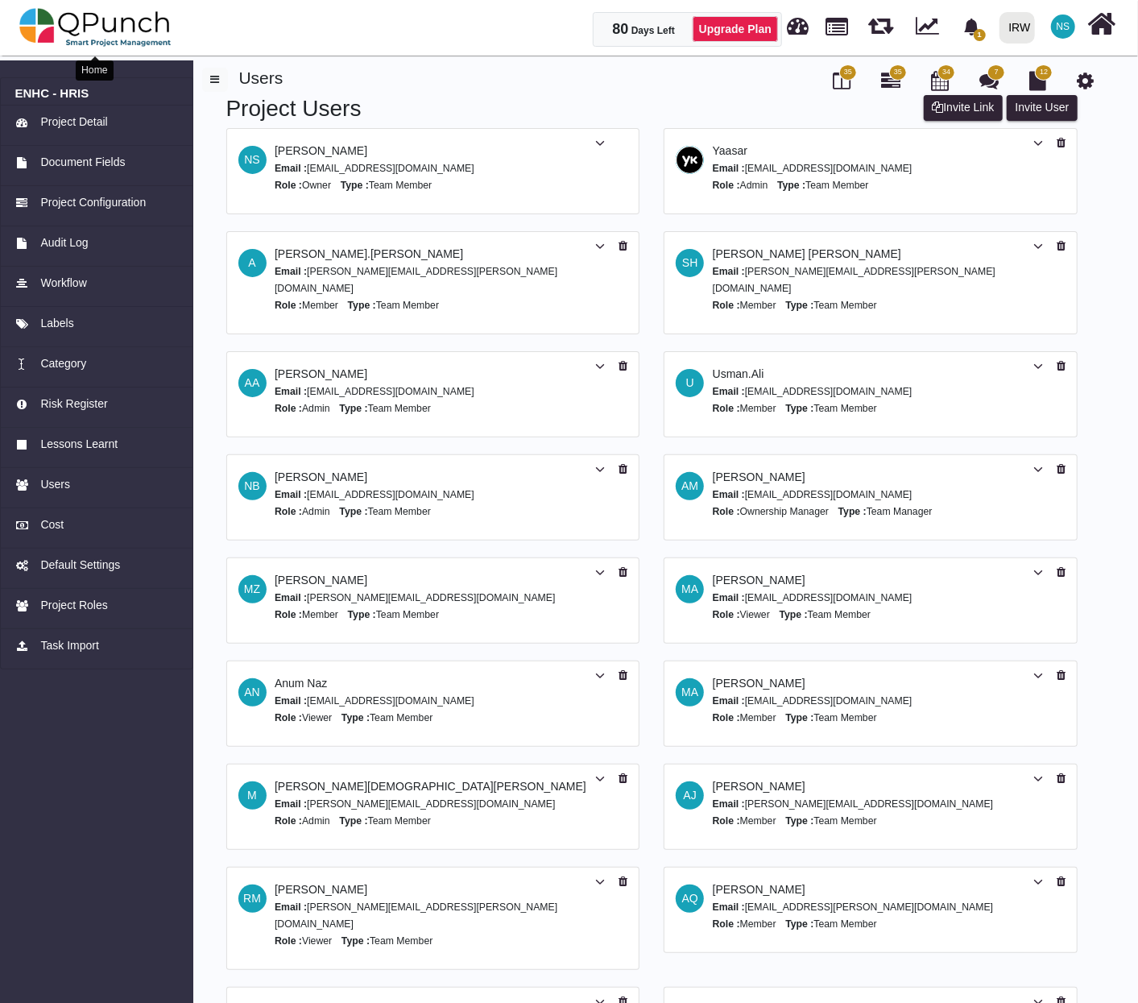
click at [118, 27] on img at bounding box center [95, 27] width 152 height 48
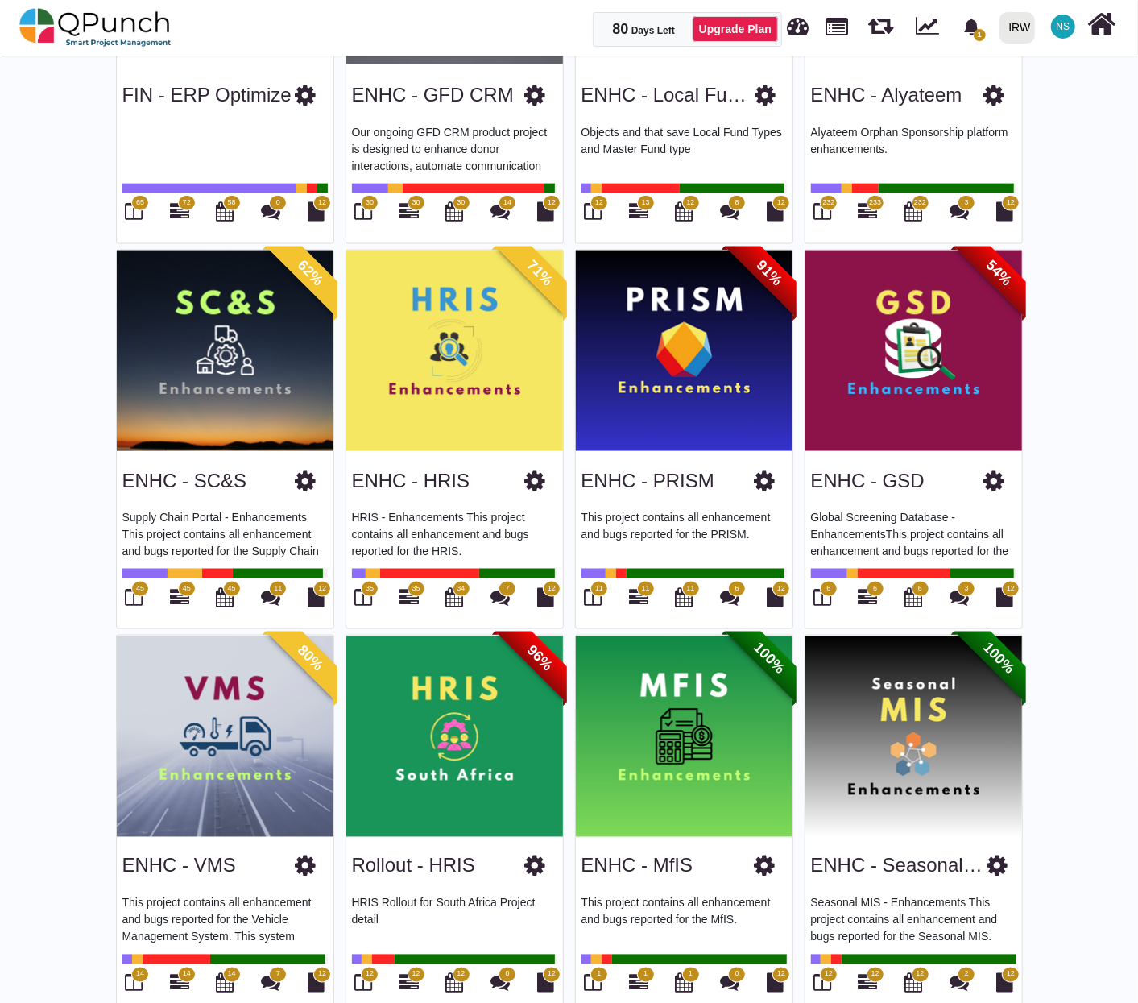
scroll to position [1253, 0]
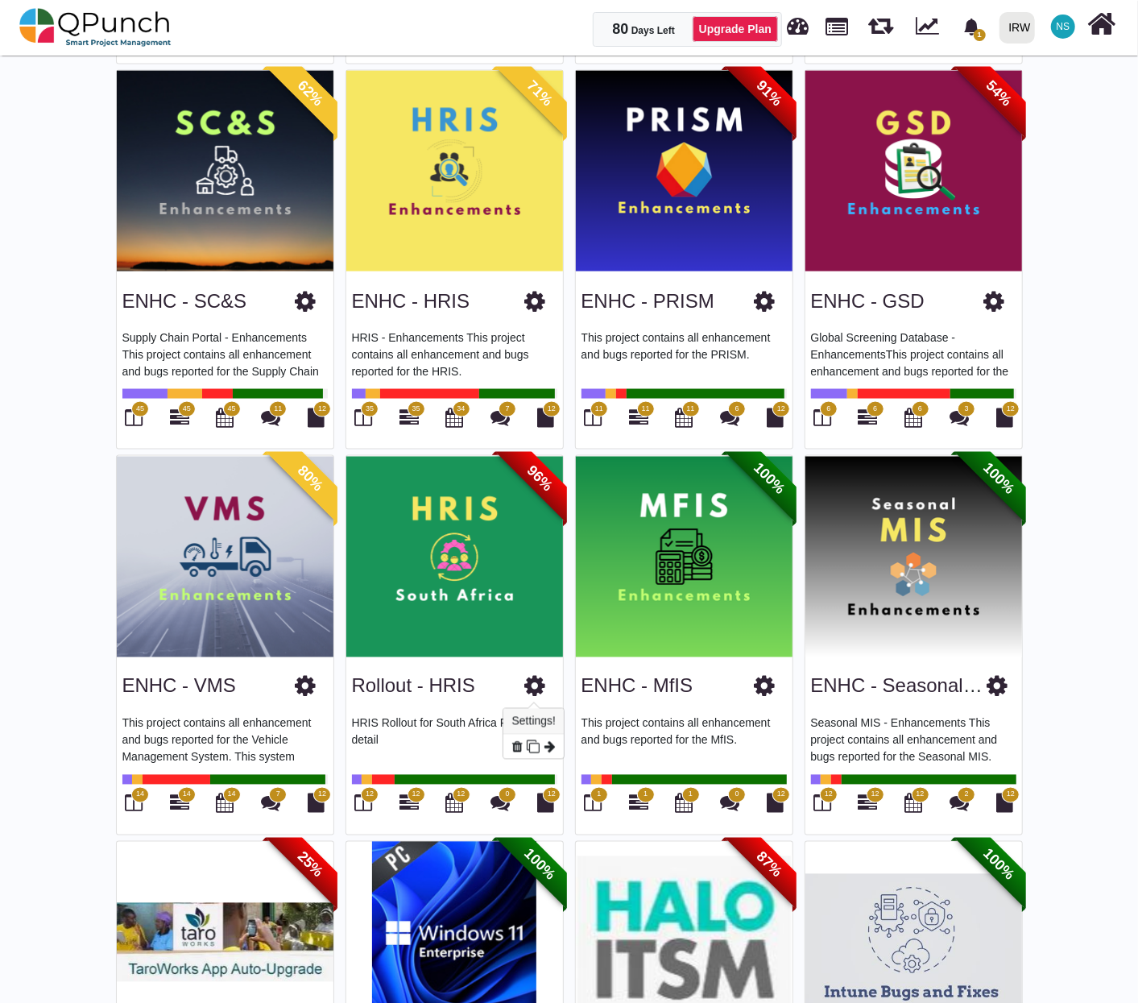
click at [540, 684] on icon at bounding box center [535, 686] width 21 height 24
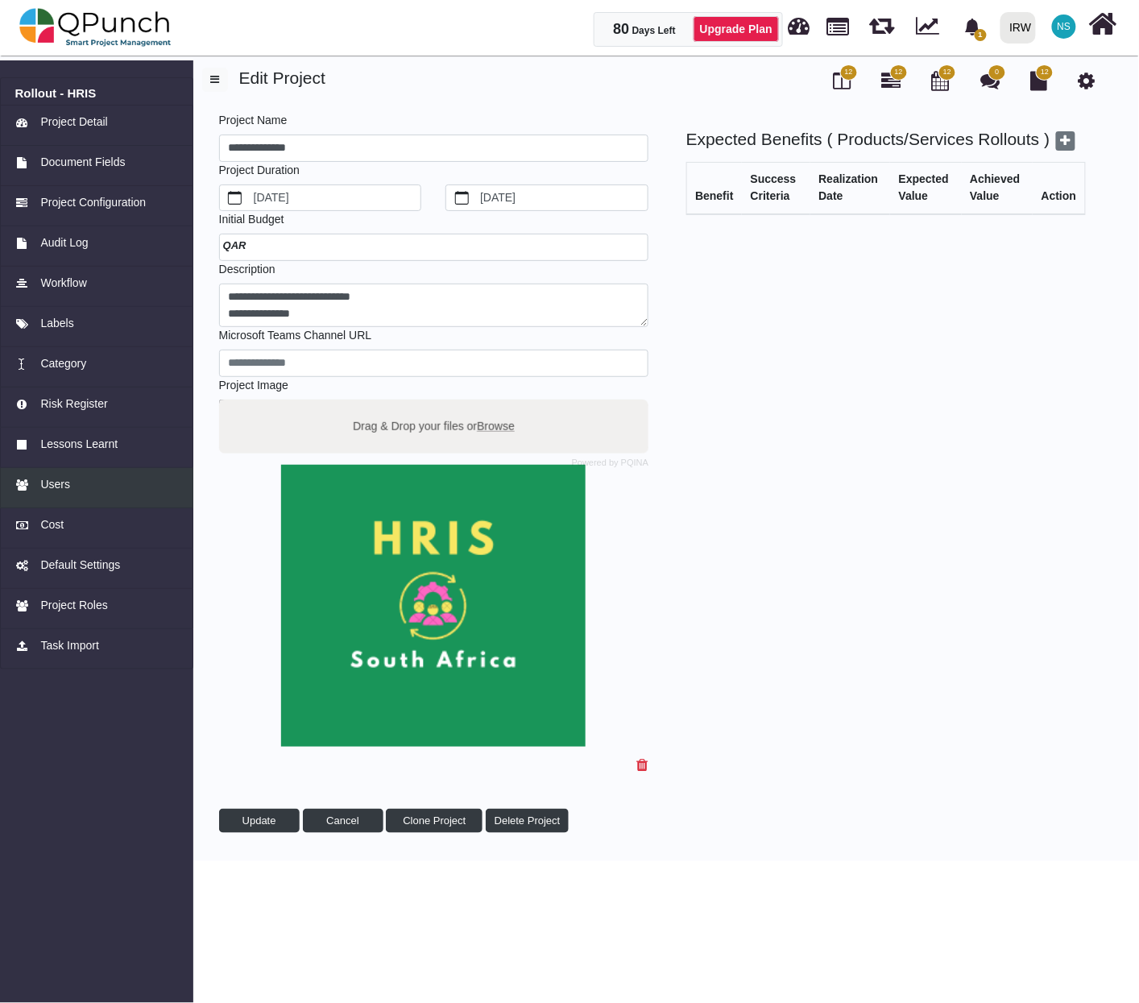
click at [62, 482] on span "Users" at bounding box center [55, 484] width 30 height 17
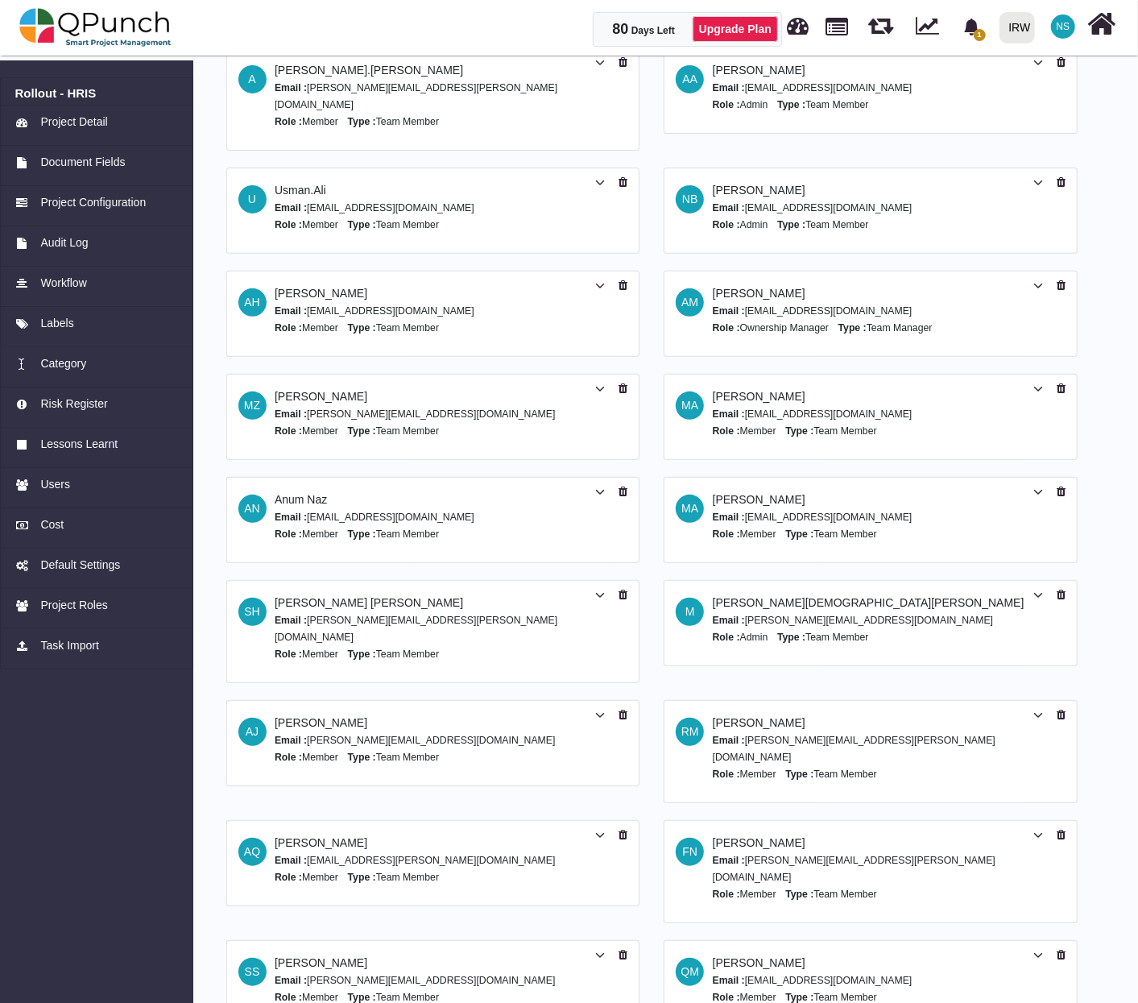
scroll to position [296, 0]
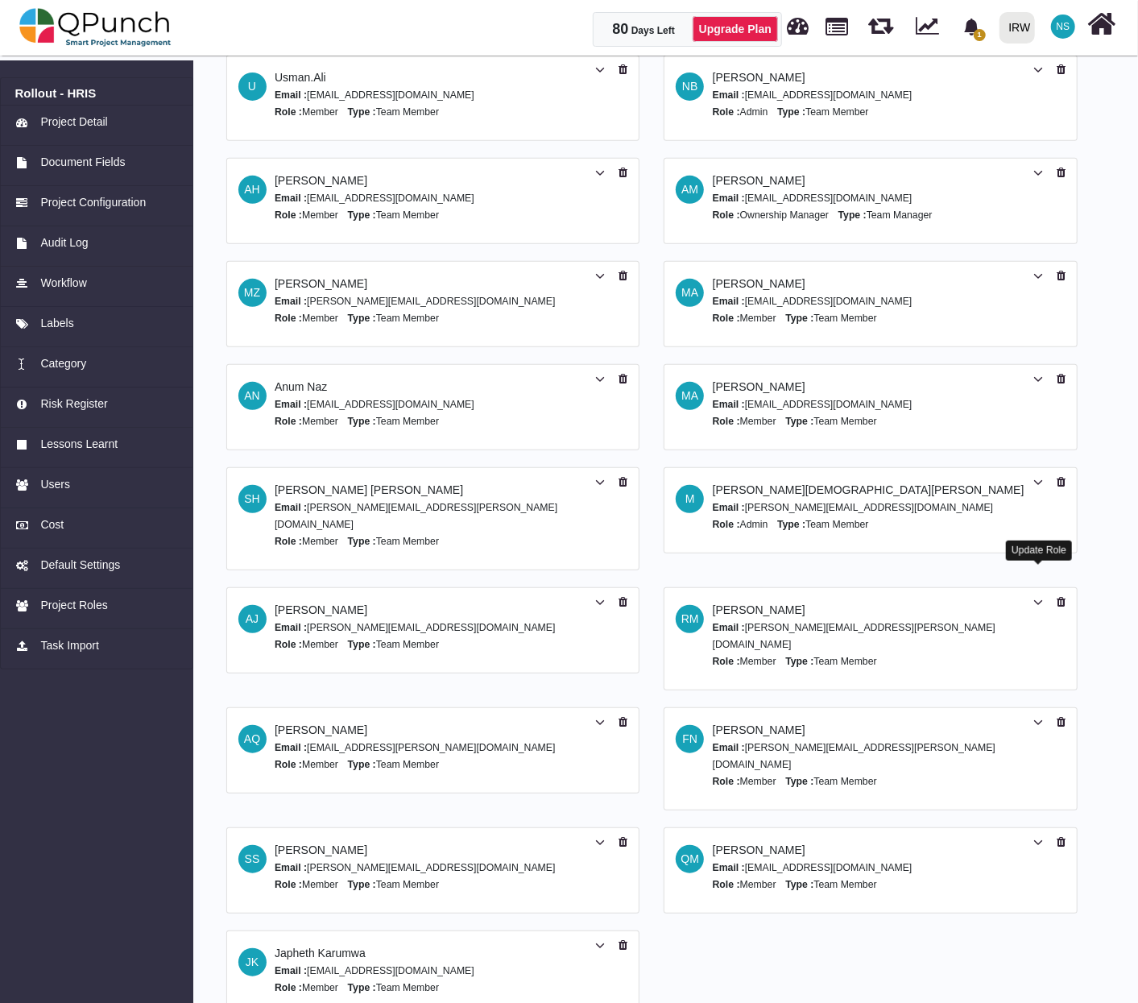
click at [1036, 597] on icon at bounding box center [1038, 602] width 10 height 11
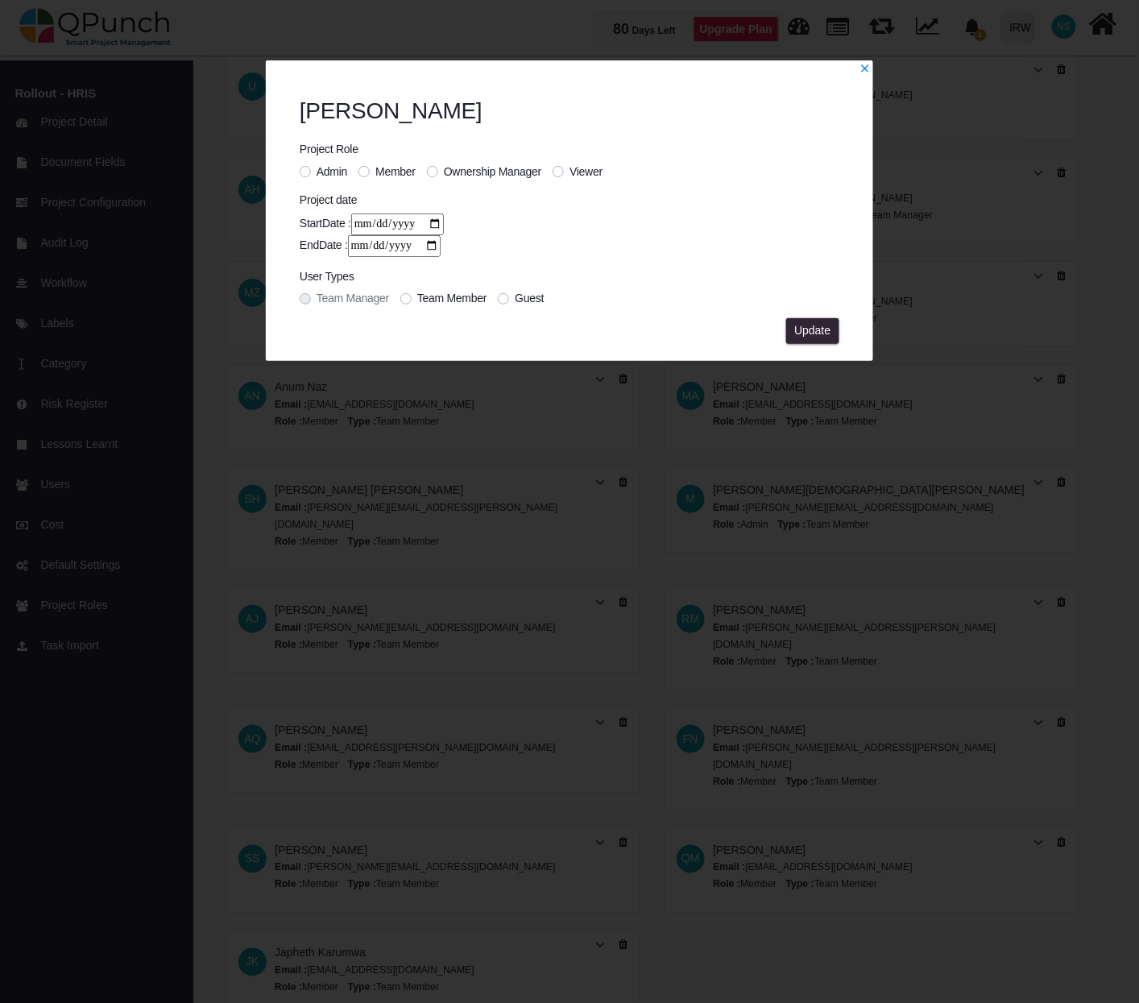
click at [567, 165] on div "Viewer" at bounding box center [577, 171] width 50 height 17
click at [569, 175] on label "Viewer" at bounding box center [585, 171] width 33 height 17
click at [806, 329] on span "Update" at bounding box center [812, 330] width 36 height 13
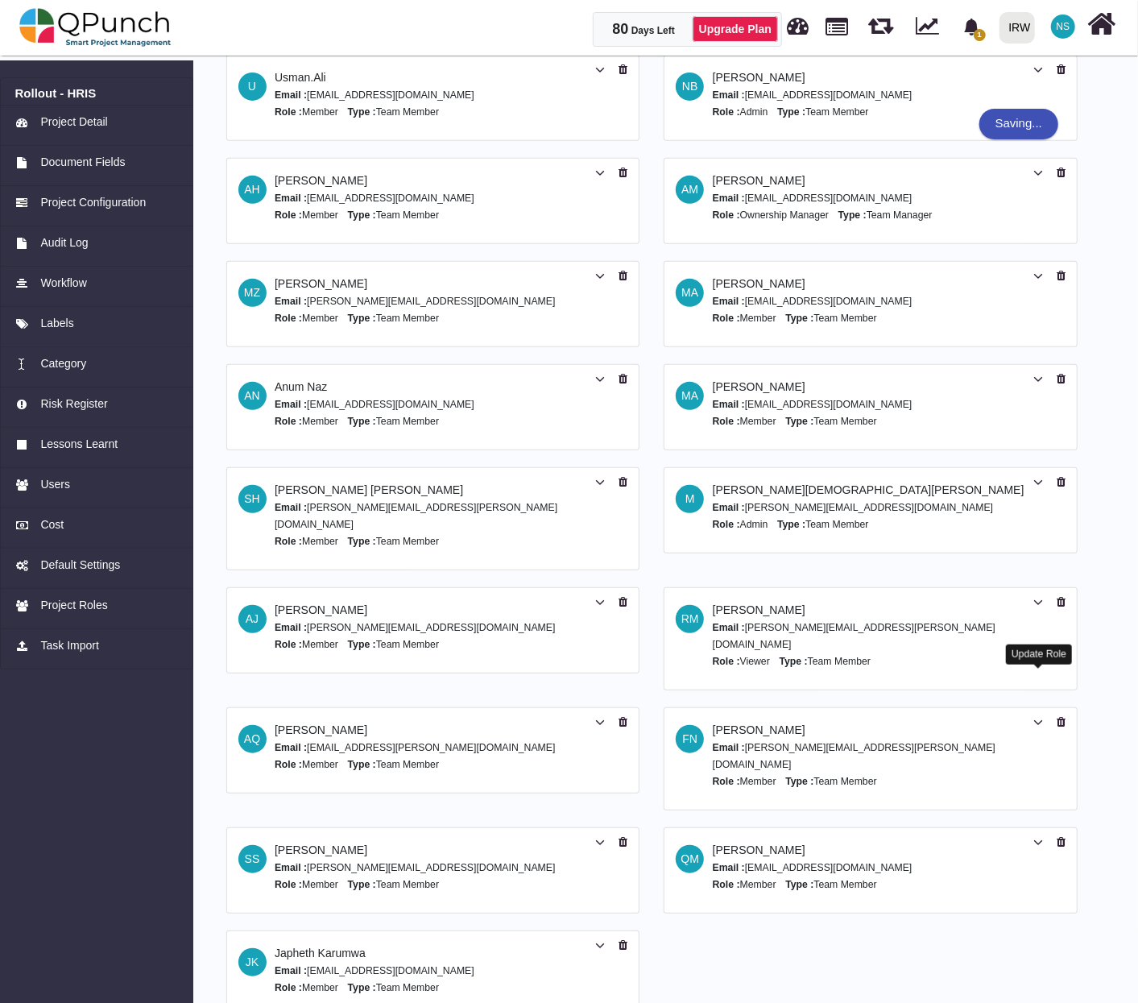
click at [1033, 717] on icon at bounding box center [1038, 722] width 10 height 11
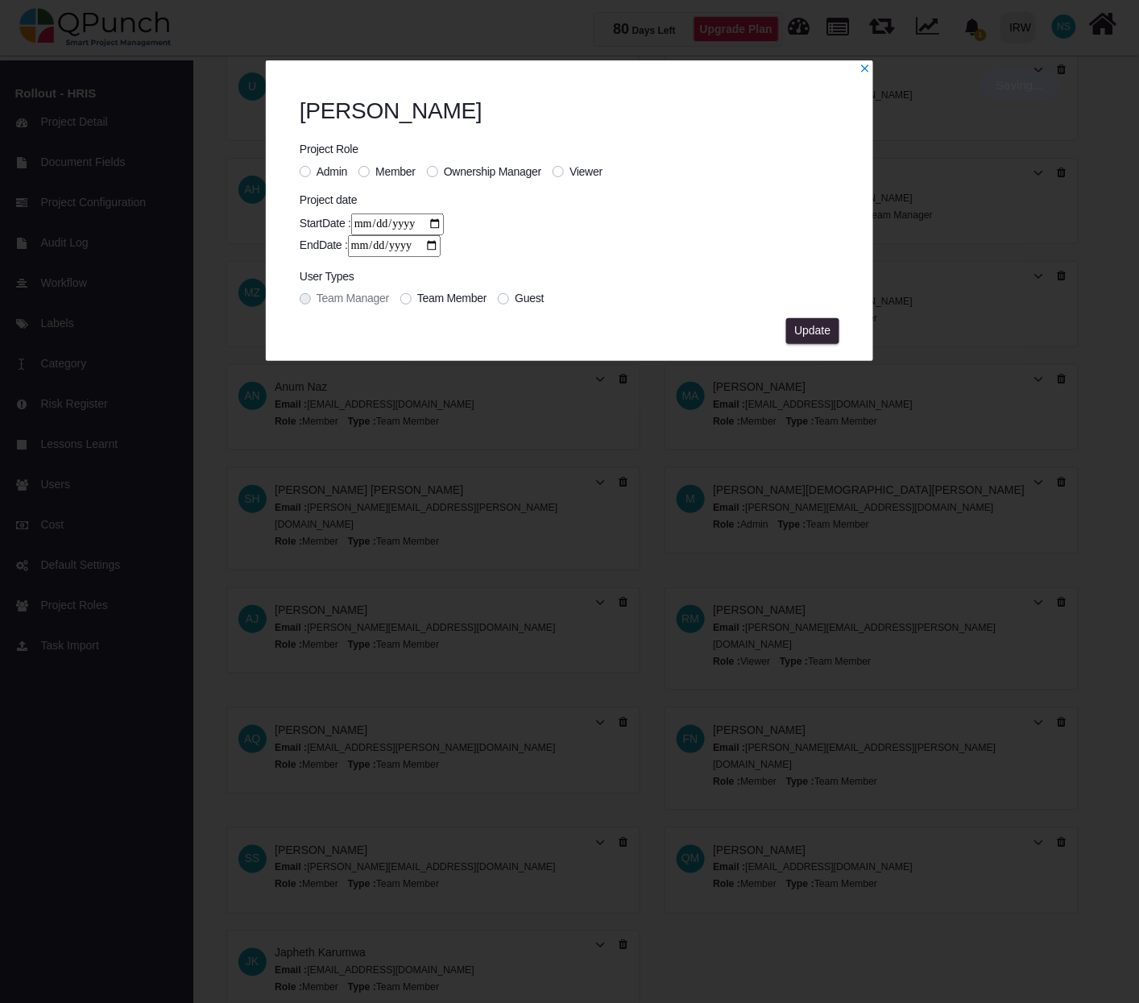
click at [569, 171] on label "Viewer" at bounding box center [585, 171] width 33 height 17
click at [823, 335] on span "Update" at bounding box center [812, 330] width 36 height 13
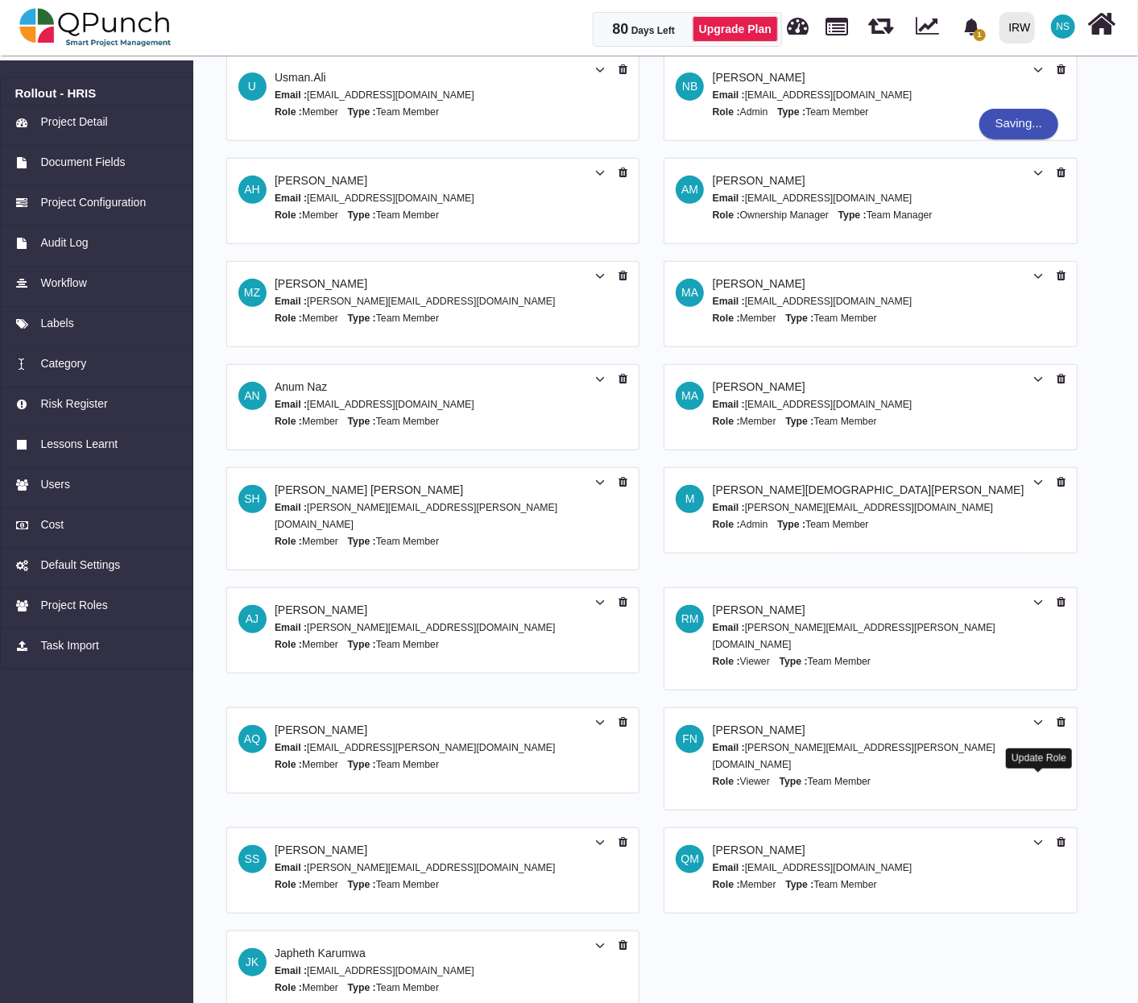
click at [1039, 837] on icon at bounding box center [1038, 842] width 10 height 11
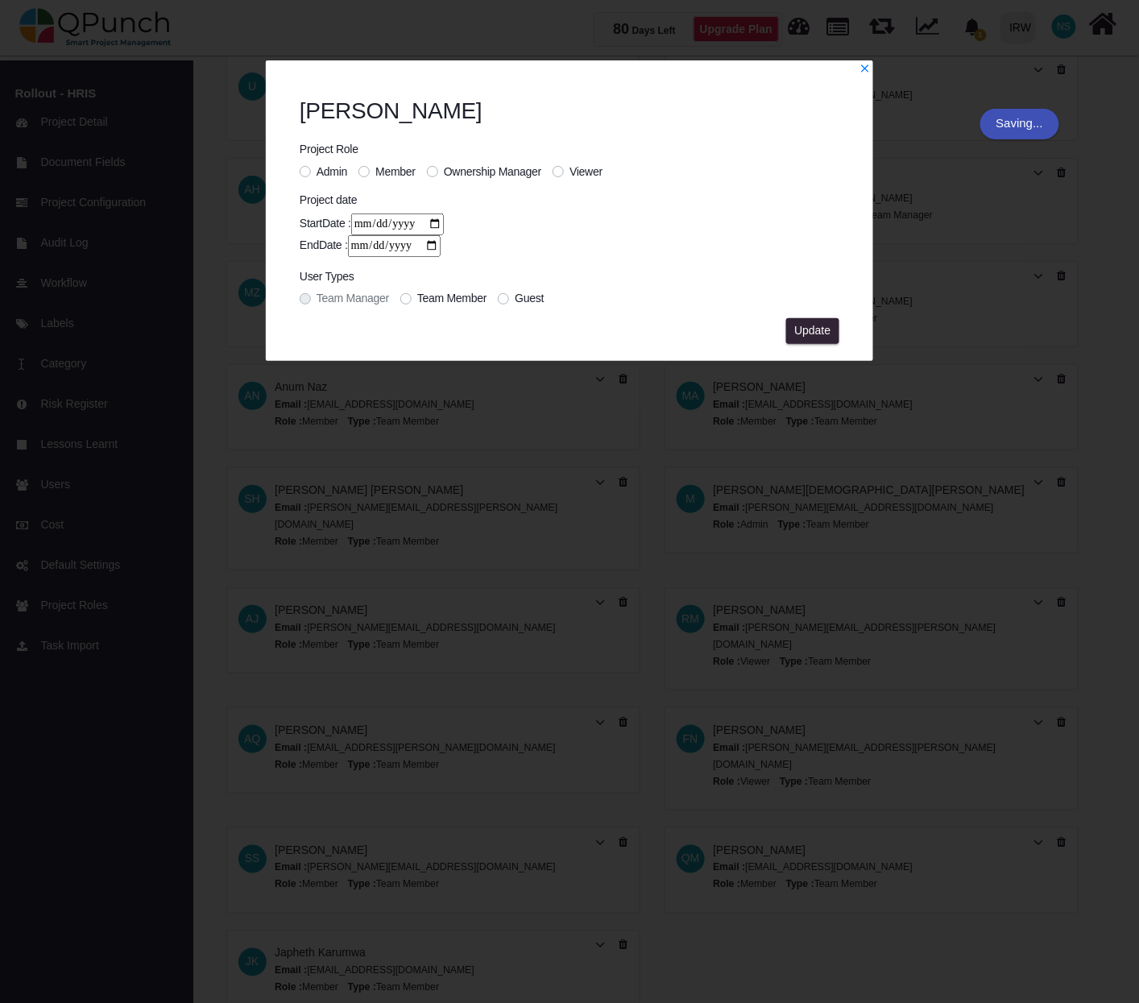
click at [569, 172] on label "Viewer" at bounding box center [585, 171] width 33 height 17
click at [802, 327] on span "Update" at bounding box center [812, 330] width 36 height 13
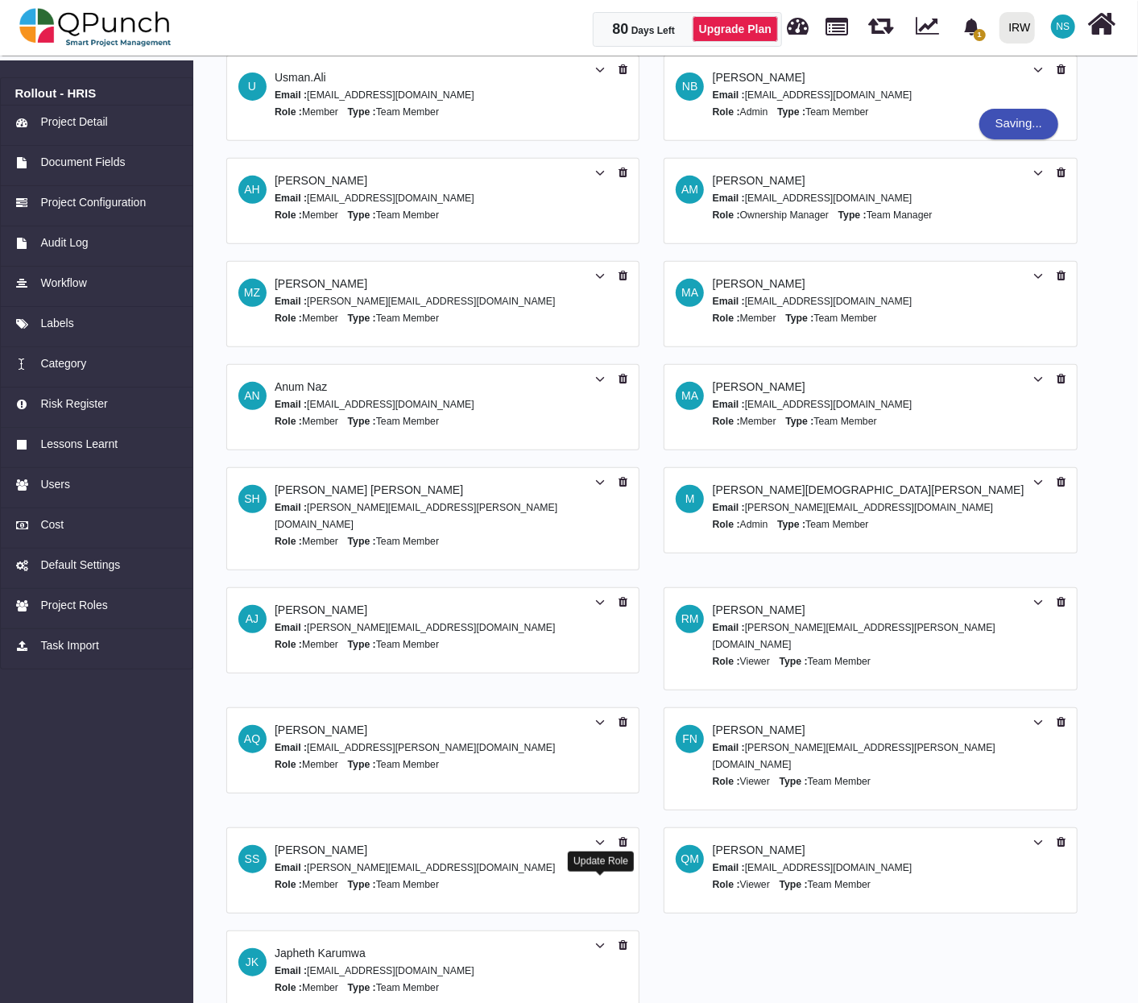
click at [599, 940] on icon at bounding box center [600, 945] width 10 height 11
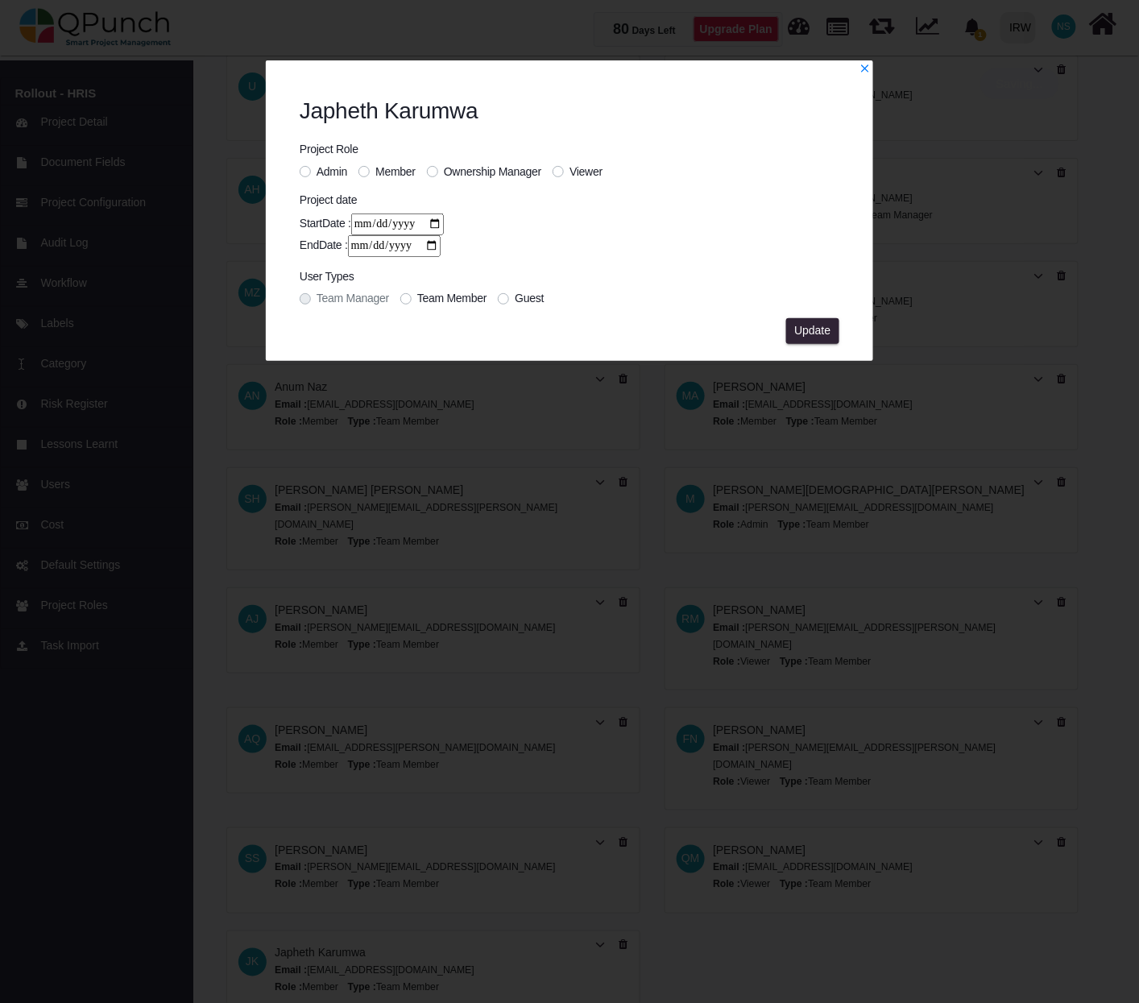
drag, startPoint x: 559, startPoint y: 166, endPoint x: 575, endPoint y: 184, distance: 23.9
click at [569, 168] on label "Viewer" at bounding box center [585, 171] width 33 height 17
click at [800, 324] on span "Update" at bounding box center [812, 330] width 36 height 13
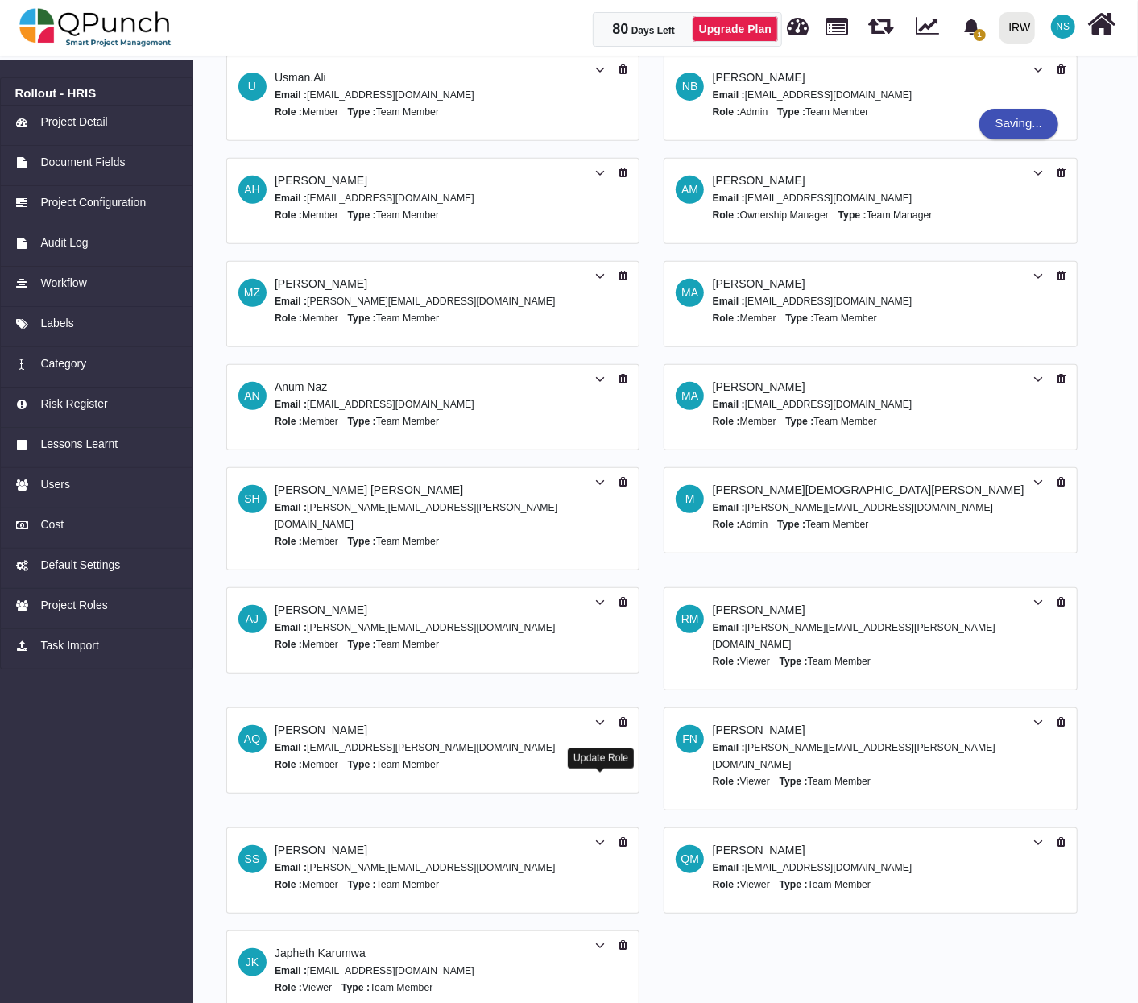
click at [603, 837] on icon at bounding box center [600, 842] width 10 height 11
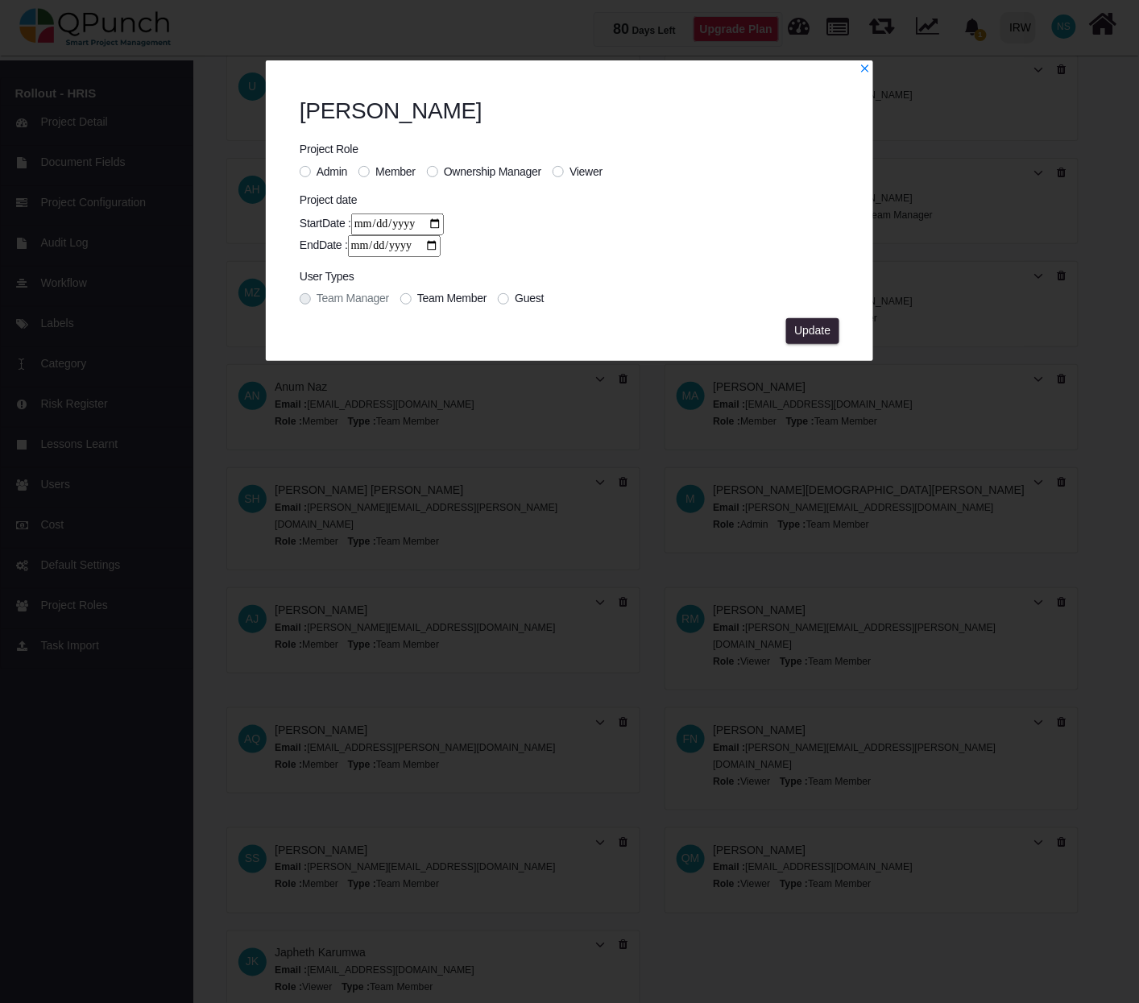
click at [569, 167] on label "Viewer" at bounding box center [585, 171] width 33 height 17
click at [810, 339] on button "Update" at bounding box center [812, 331] width 53 height 26
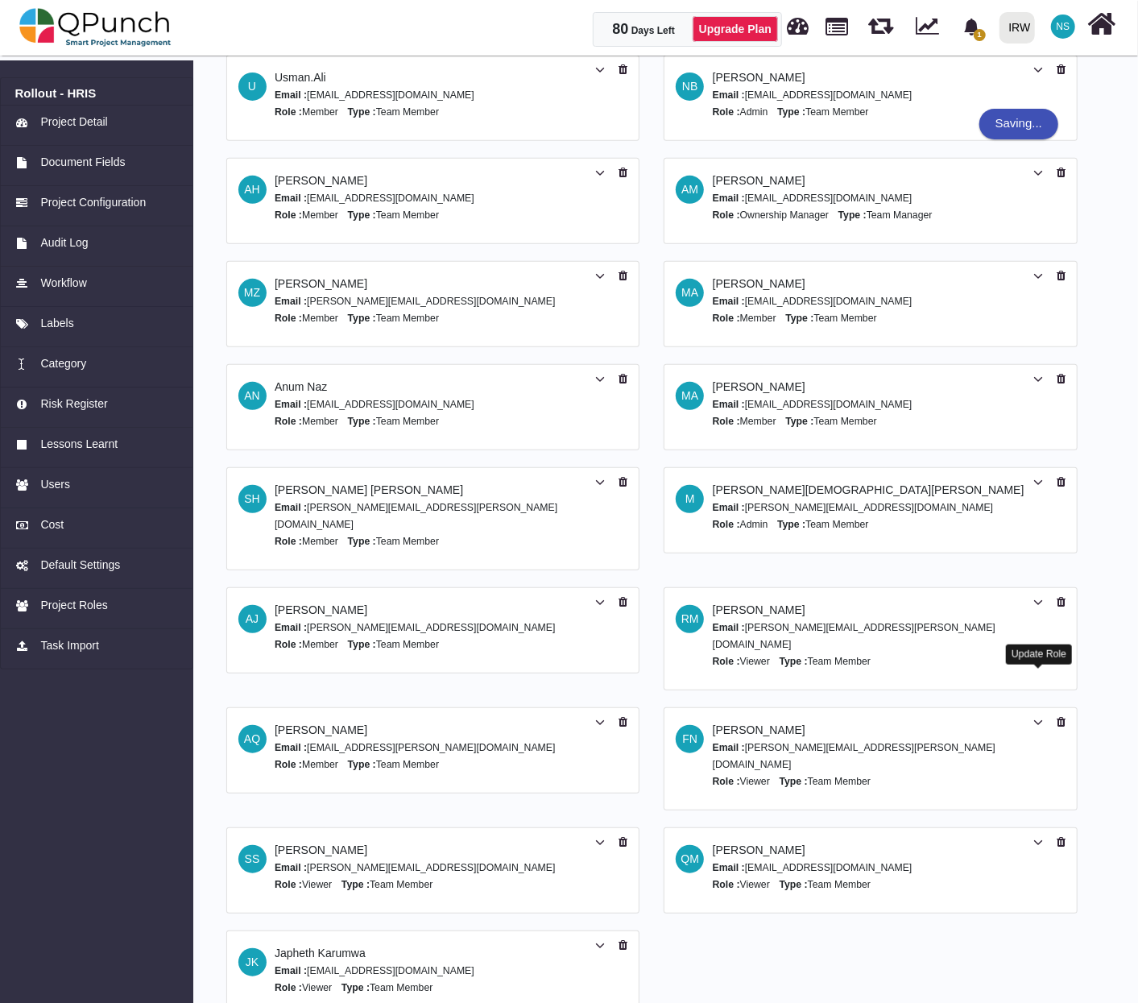
click at [1038, 717] on icon at bounding box center [1038, 722] width 10 height 11
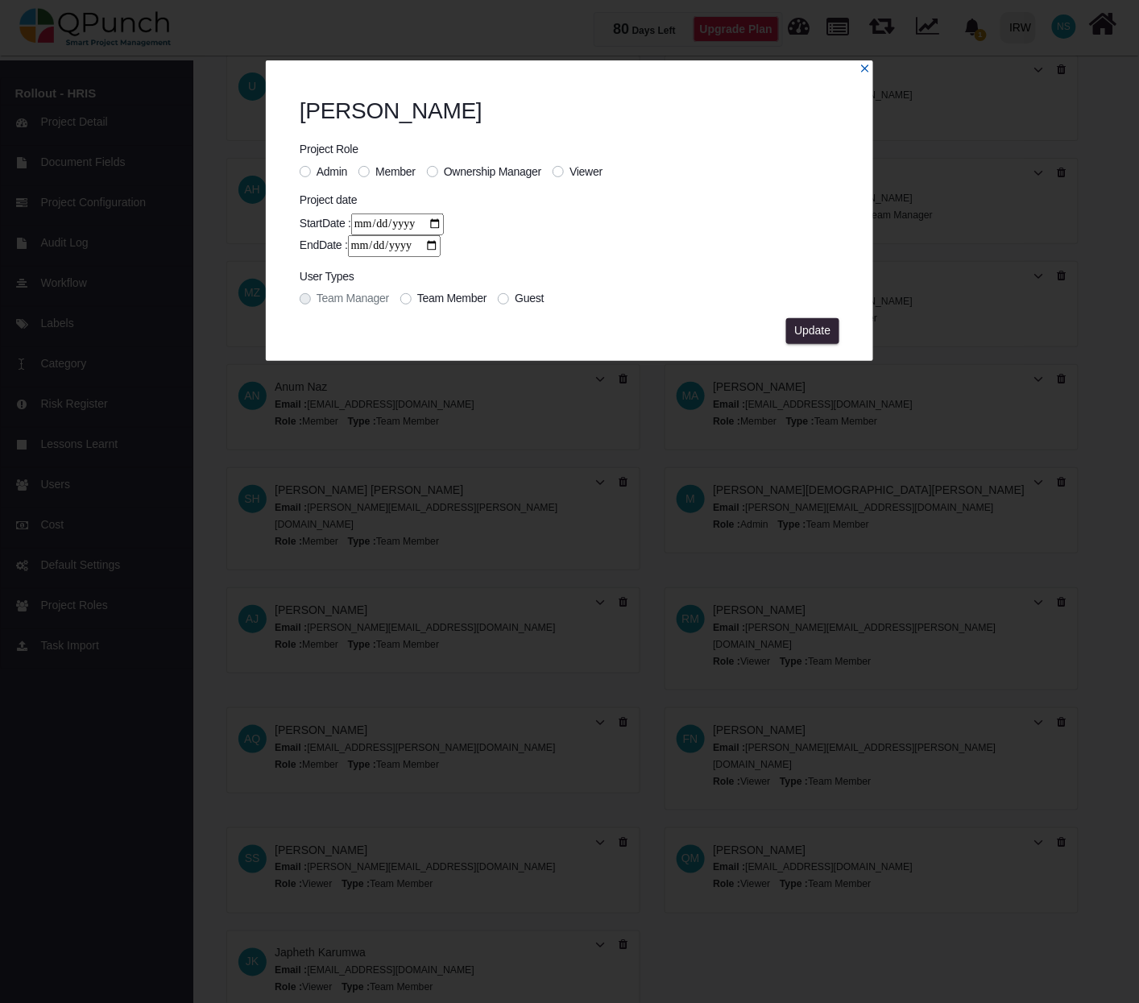
click at [866, 72] on icon "x" at bounding box center [864, 68] width 11 height 11
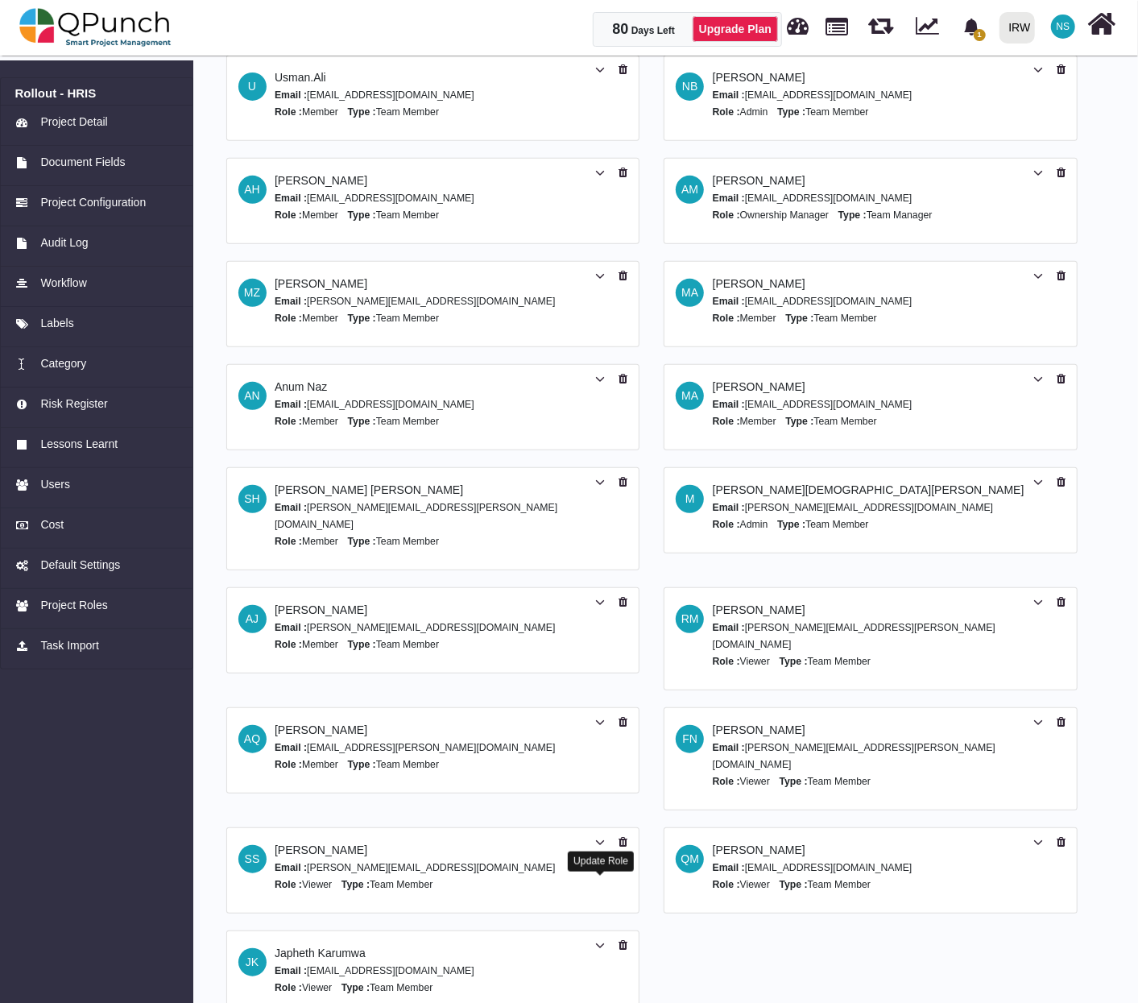
click at [597, 874] on div at bounding box center [600, 873] width 9 height 5
click at [601, 940] on icon at bounding box center [600, 945] width 10 height 11
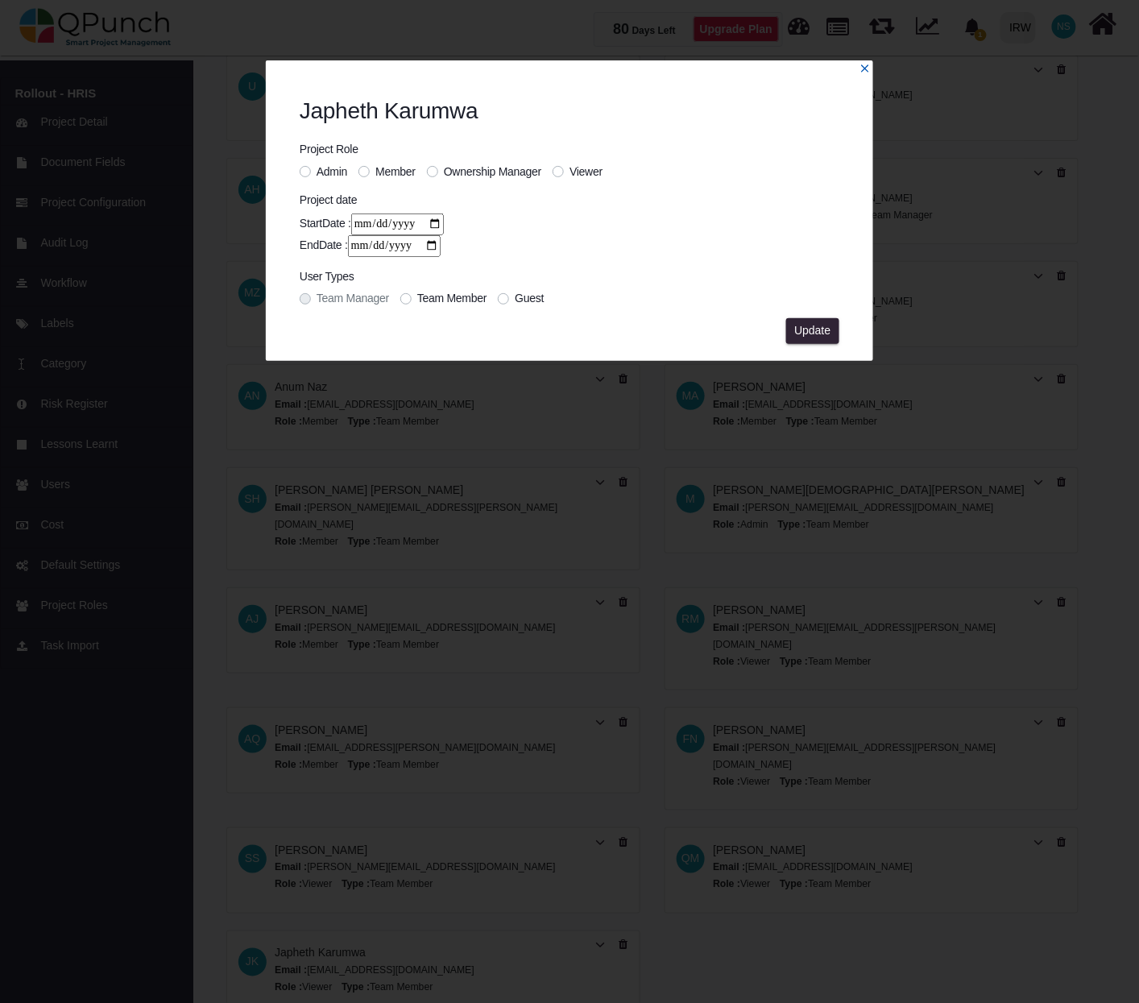
click at [864, 68] on icon "x" at bounding box center [864, 67] width 7 height 7
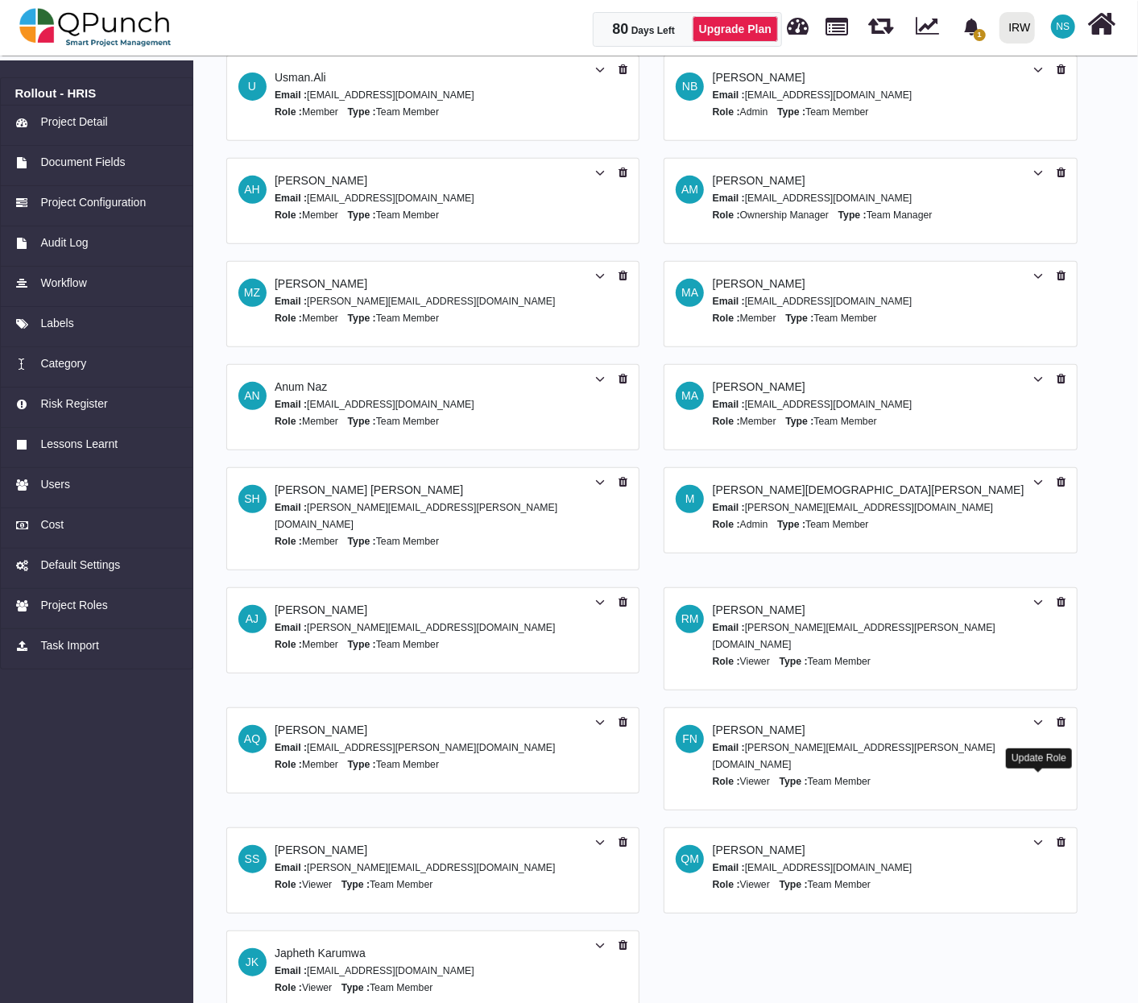
click at [1039, 837] on icon at bounding box center [1038, 842] width 10 height 11
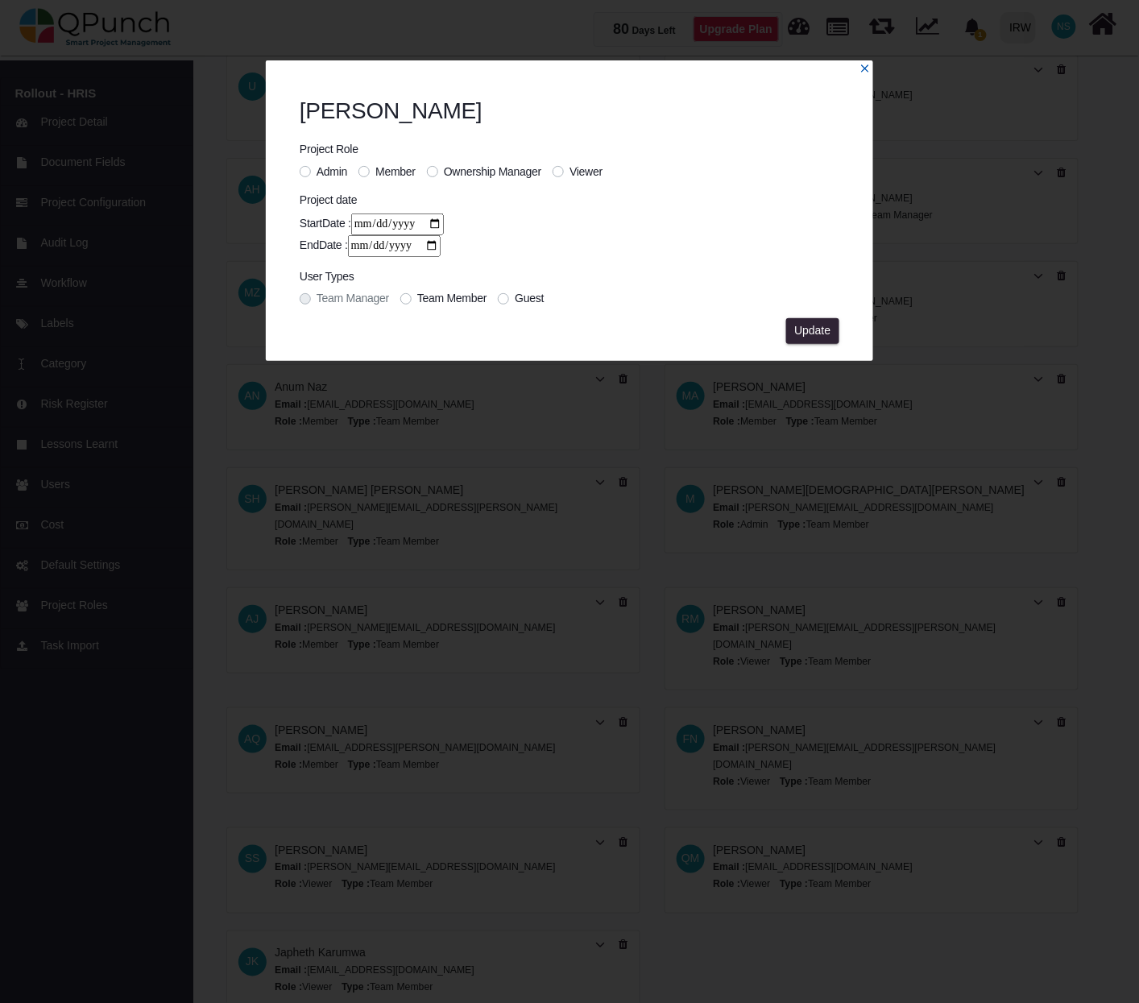
click at [862, 64] on icon "x" at bounding box center [864, 68] width 11 height 11
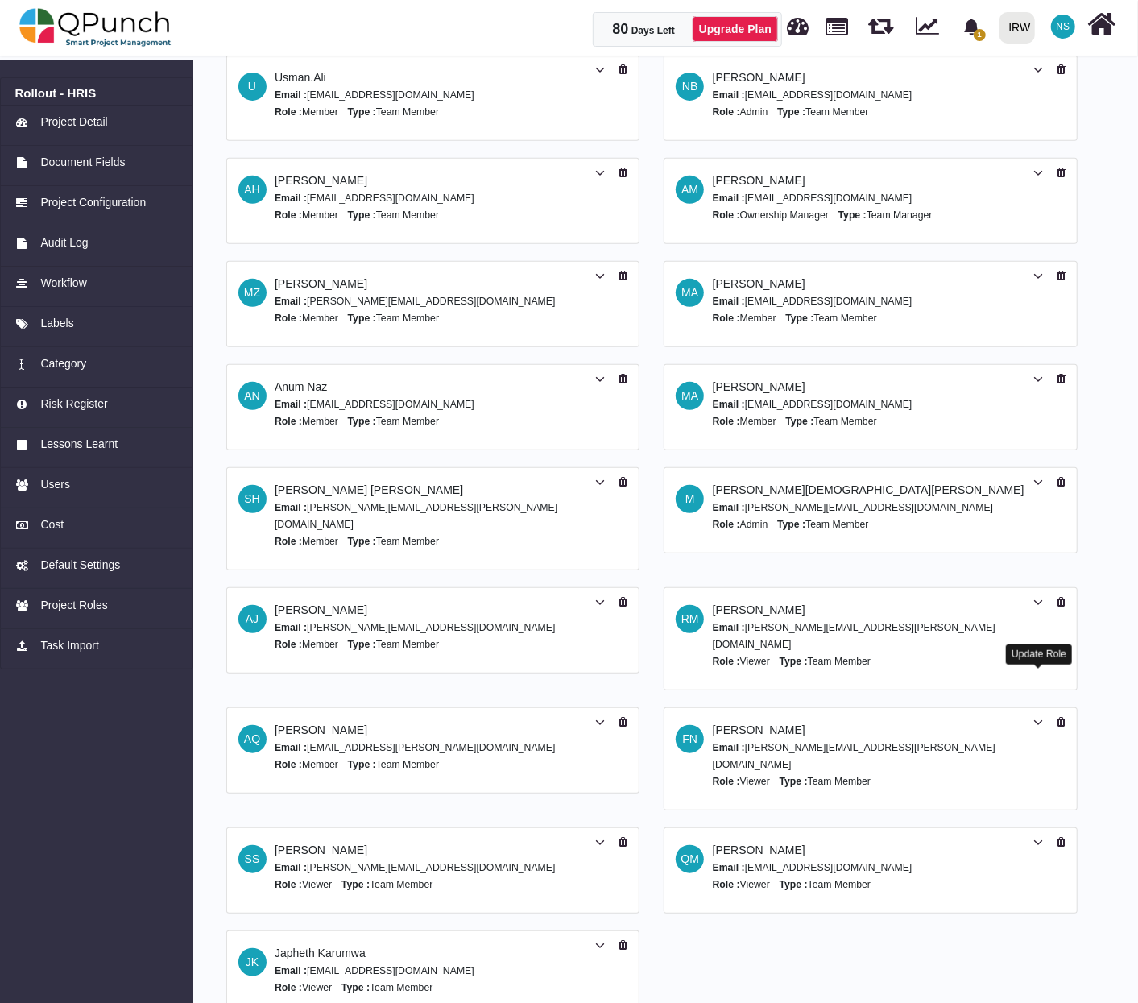
click at [1034, 717] on icon at bounding box center [1038, 722] width 10 height 11
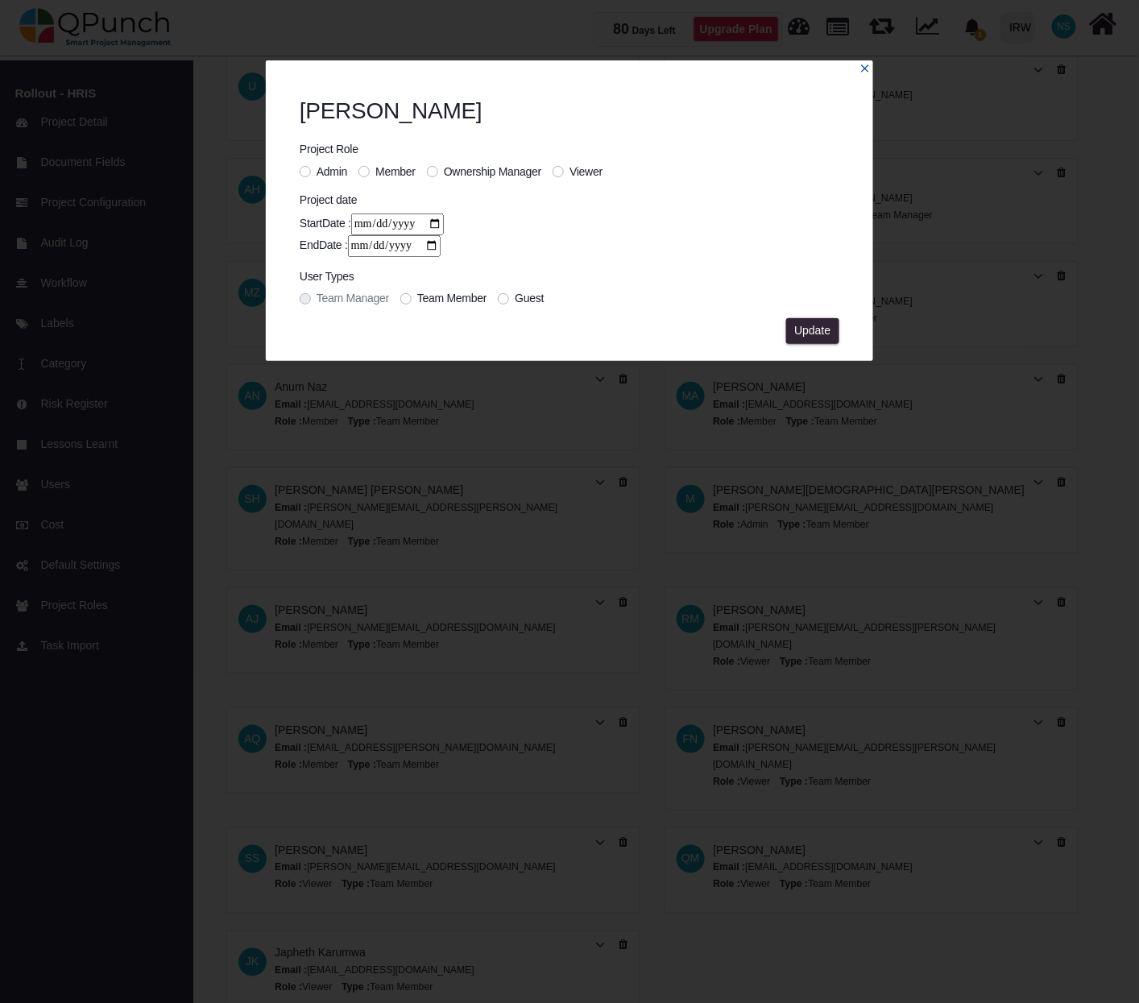
click at [866, 69] on icon "x" at bounding box center [864, 67] width 7 height 7
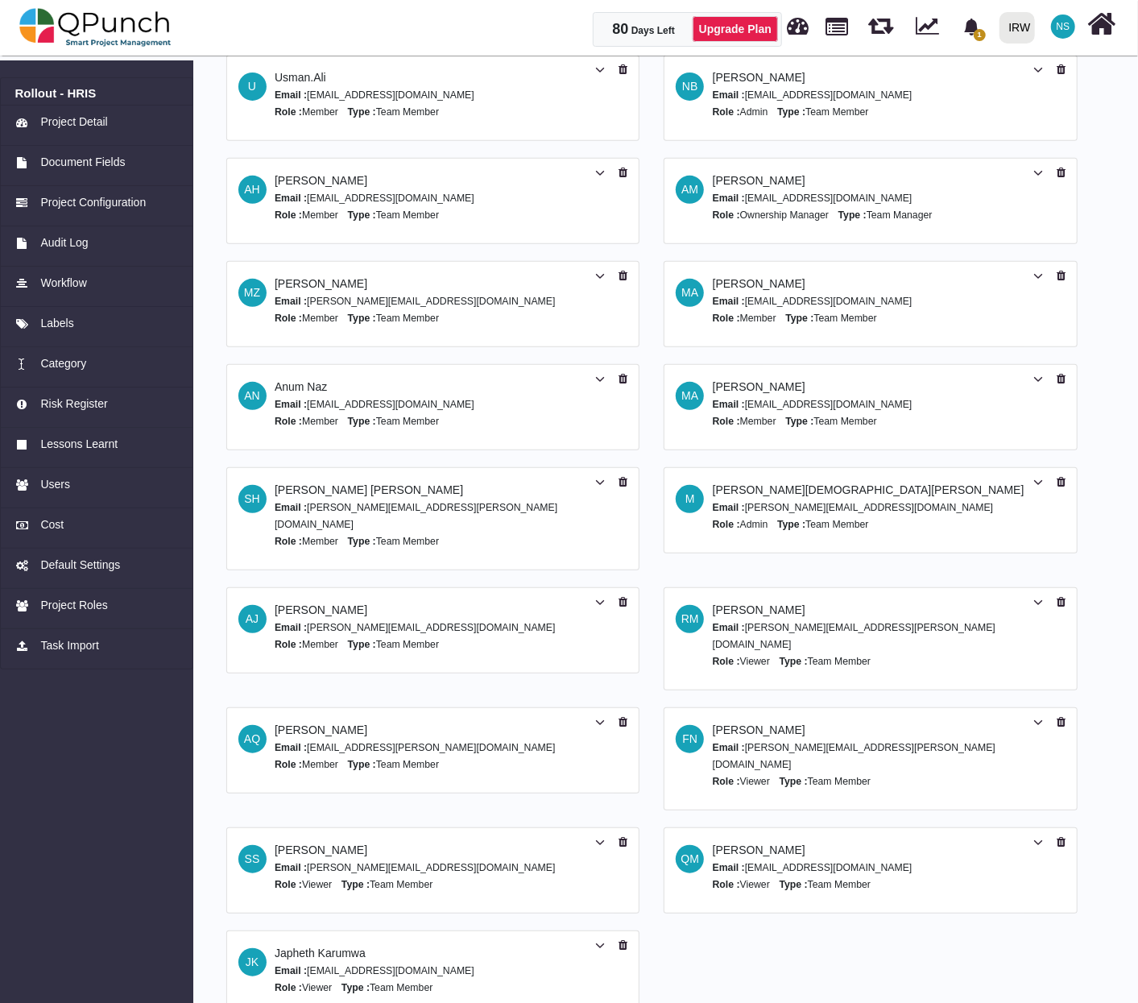
click at [602, 837] on icon at bounding box center [600, 842] width 10 height 11
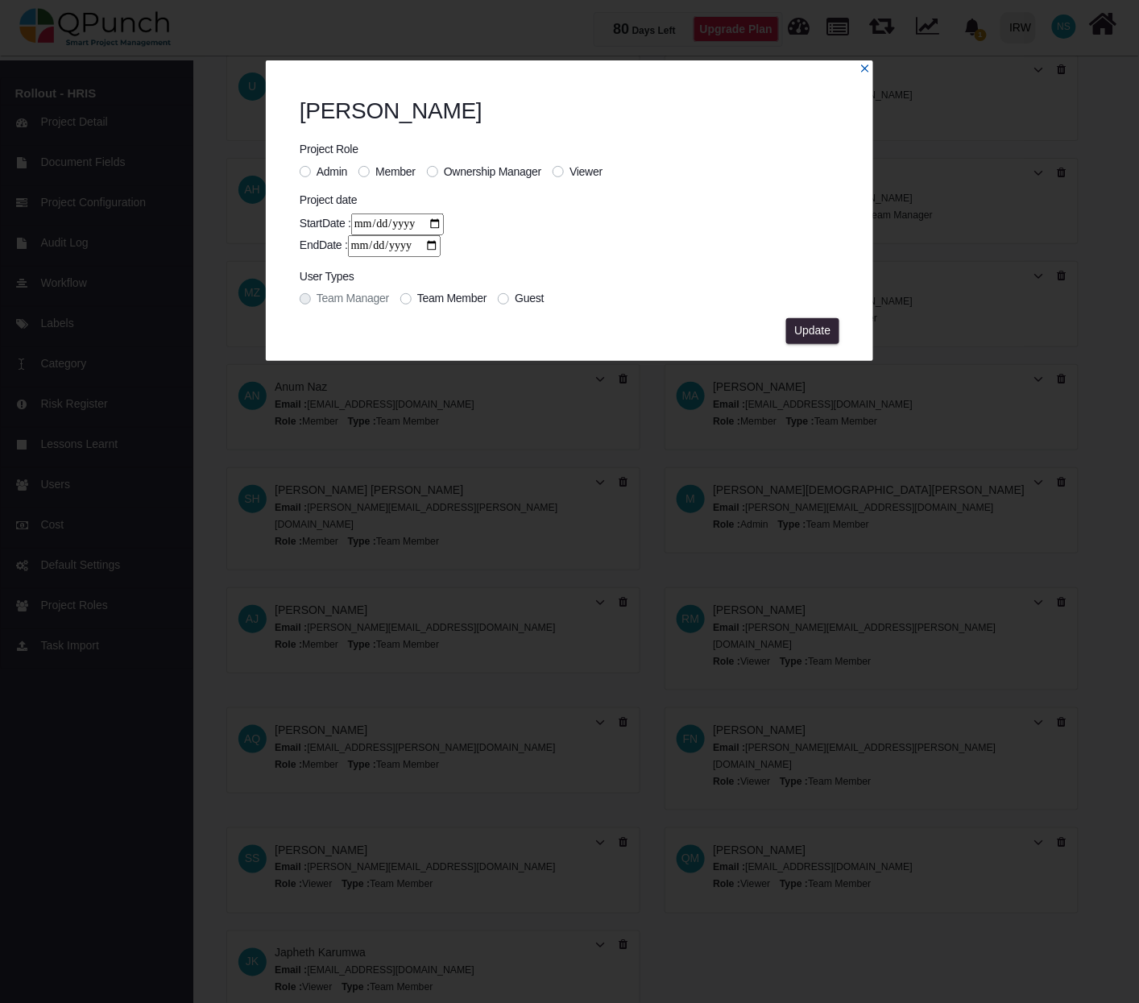
click at [863, 68] on icon "x" at bounding box center [864, 68] width 11 height 11
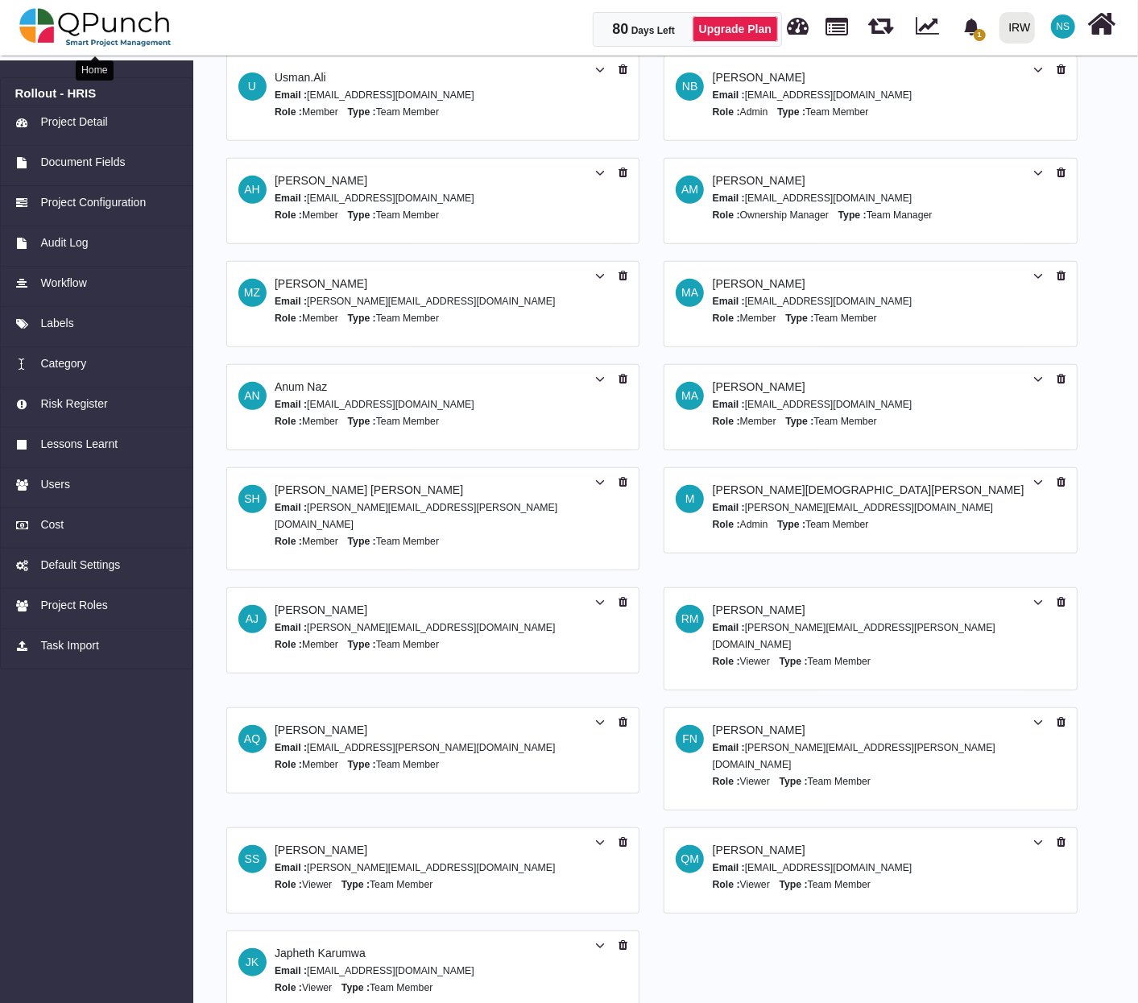
click at [95, 18] on img at bounding box center [95, 27] width 152 height 48
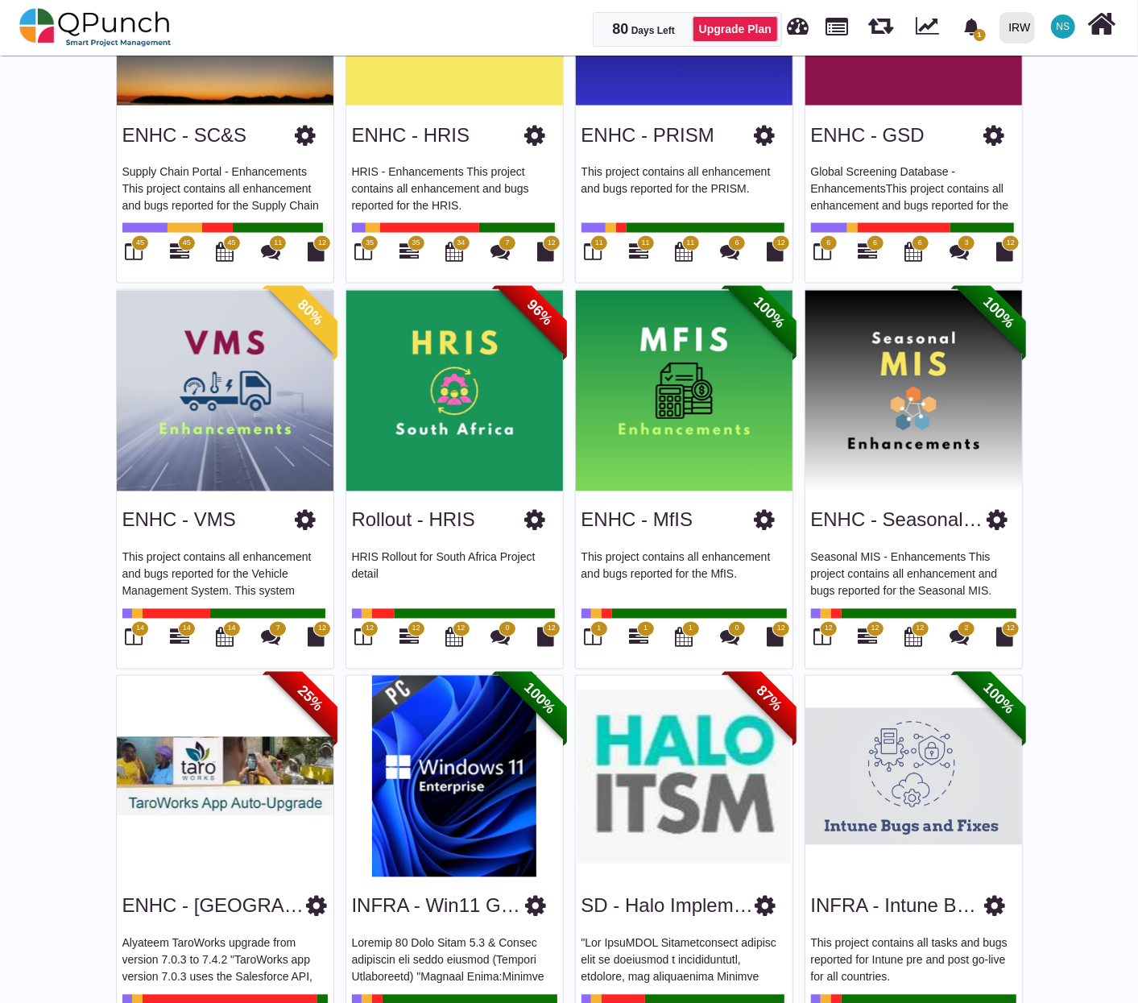
scroll to position [1610, 0]
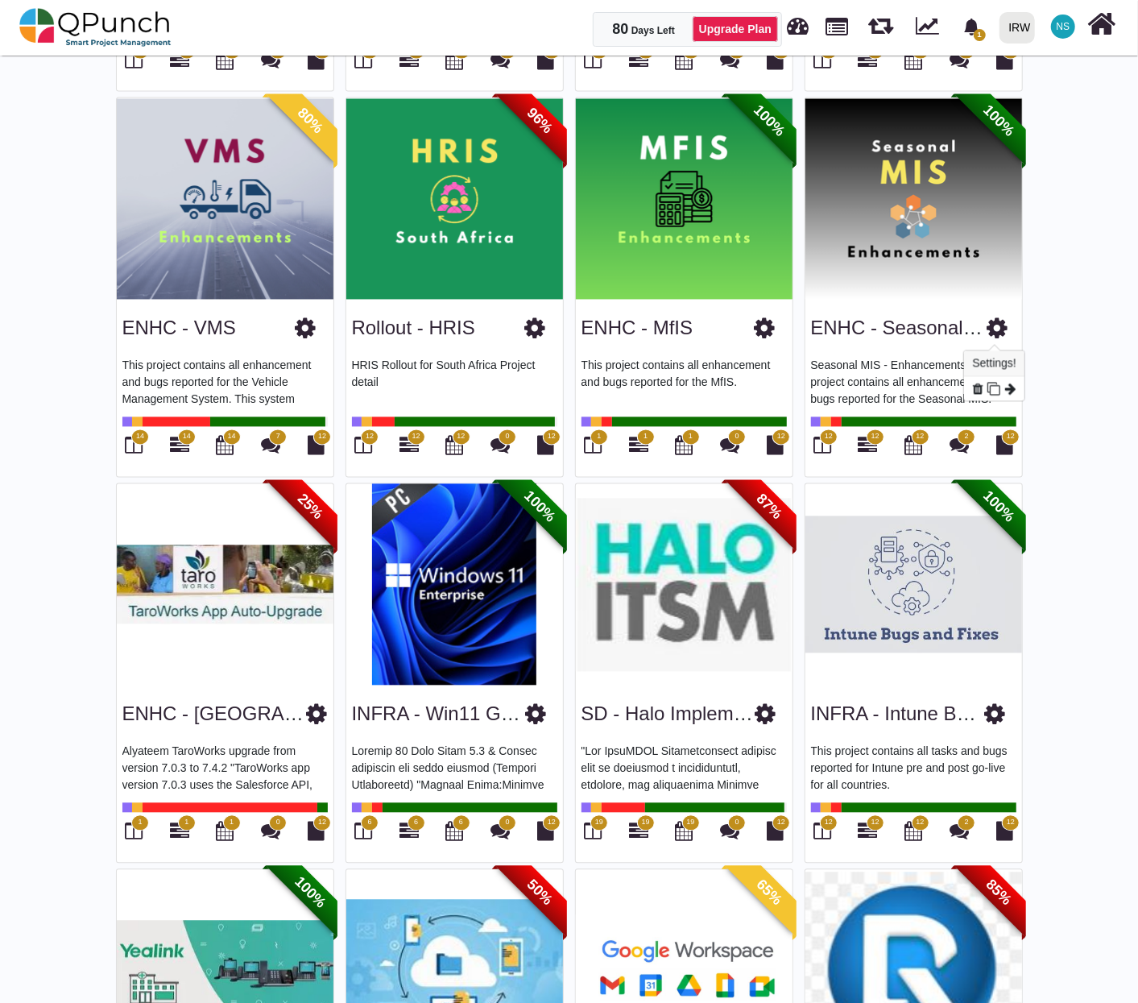
click at [998, 329] on icon at bounding box center [996, 328] width 21 height 24
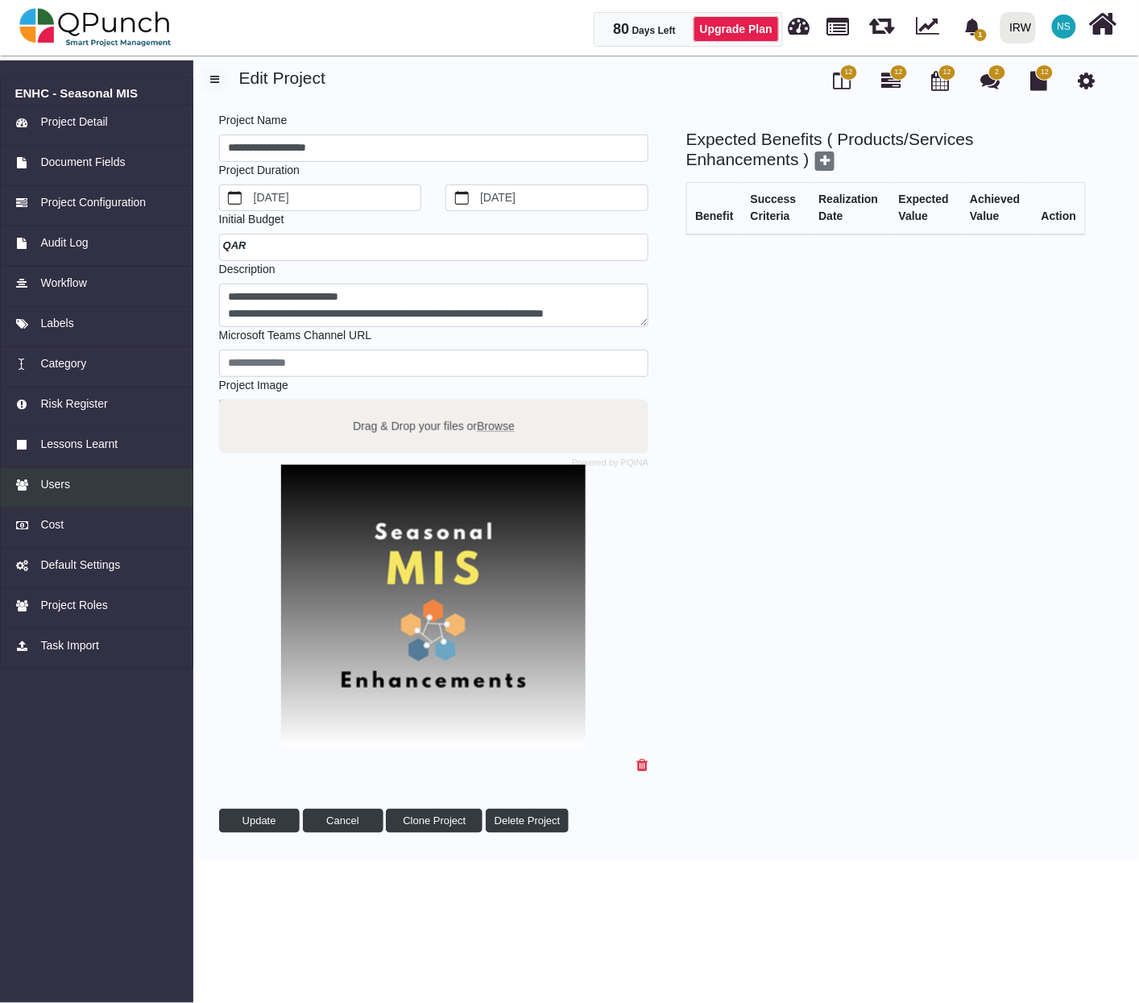
click at [66, 477] on span "Users" at bounding box center [55, 484] width 30 height 17
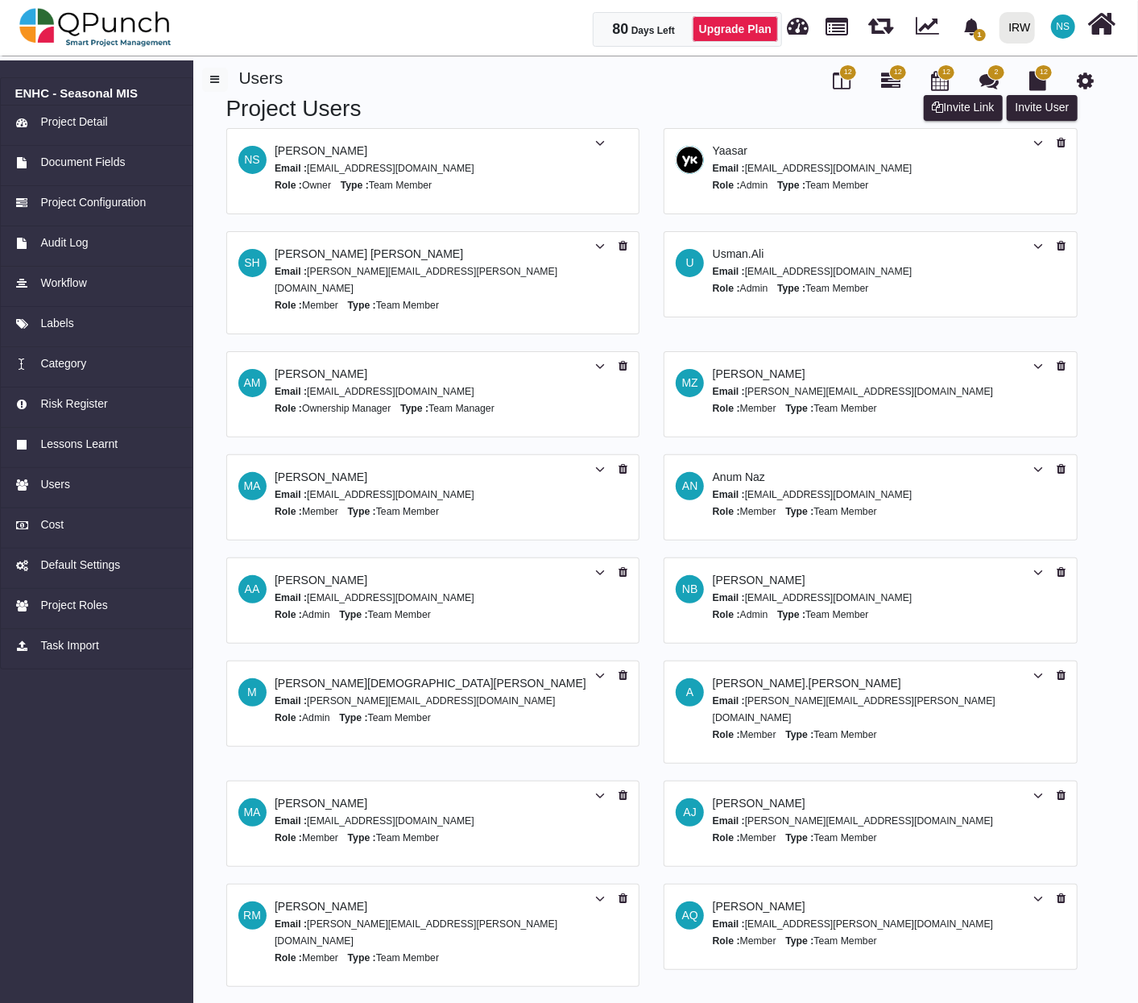
scroll to position [274, 0]
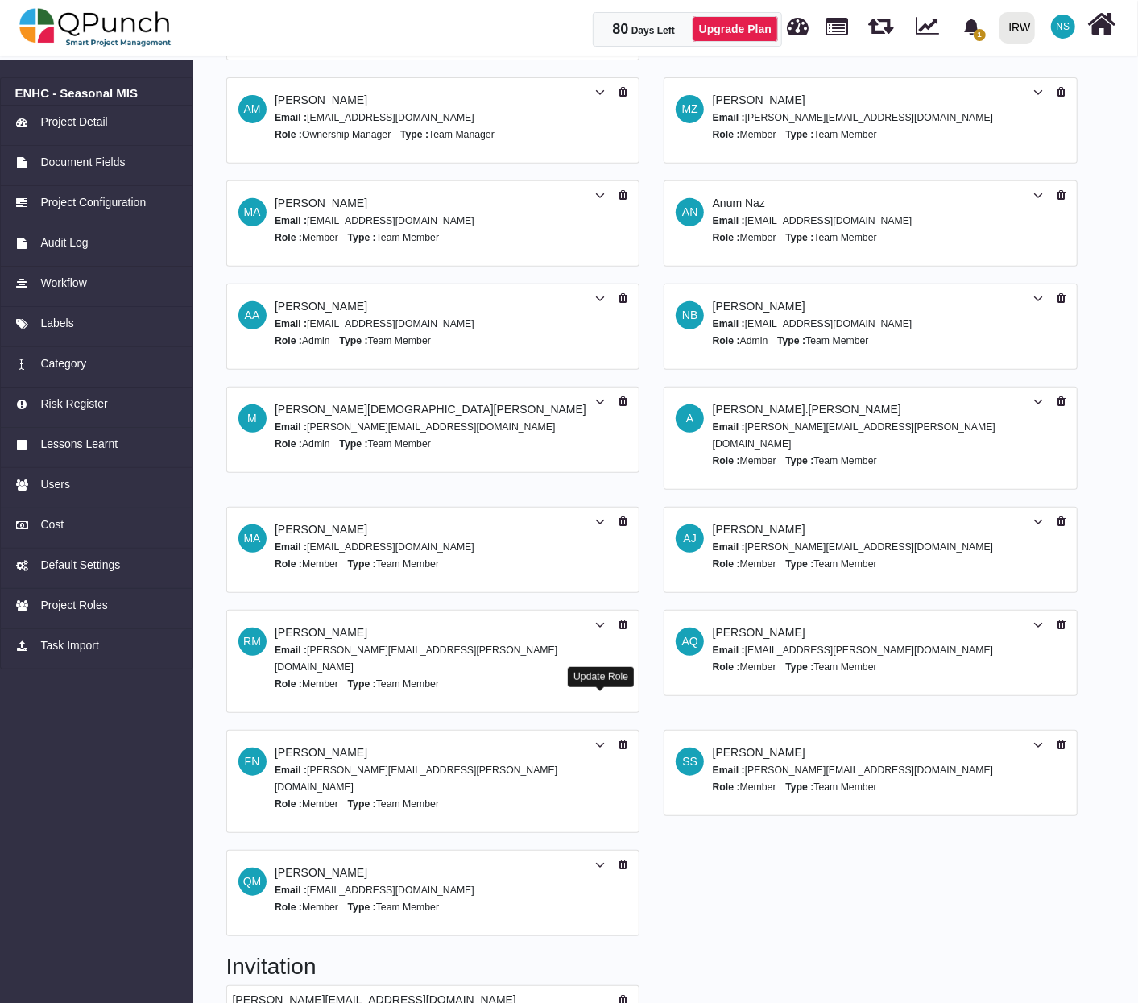
click at [597, 739] on icon at bounding box center [600, 744] width 10 height 11
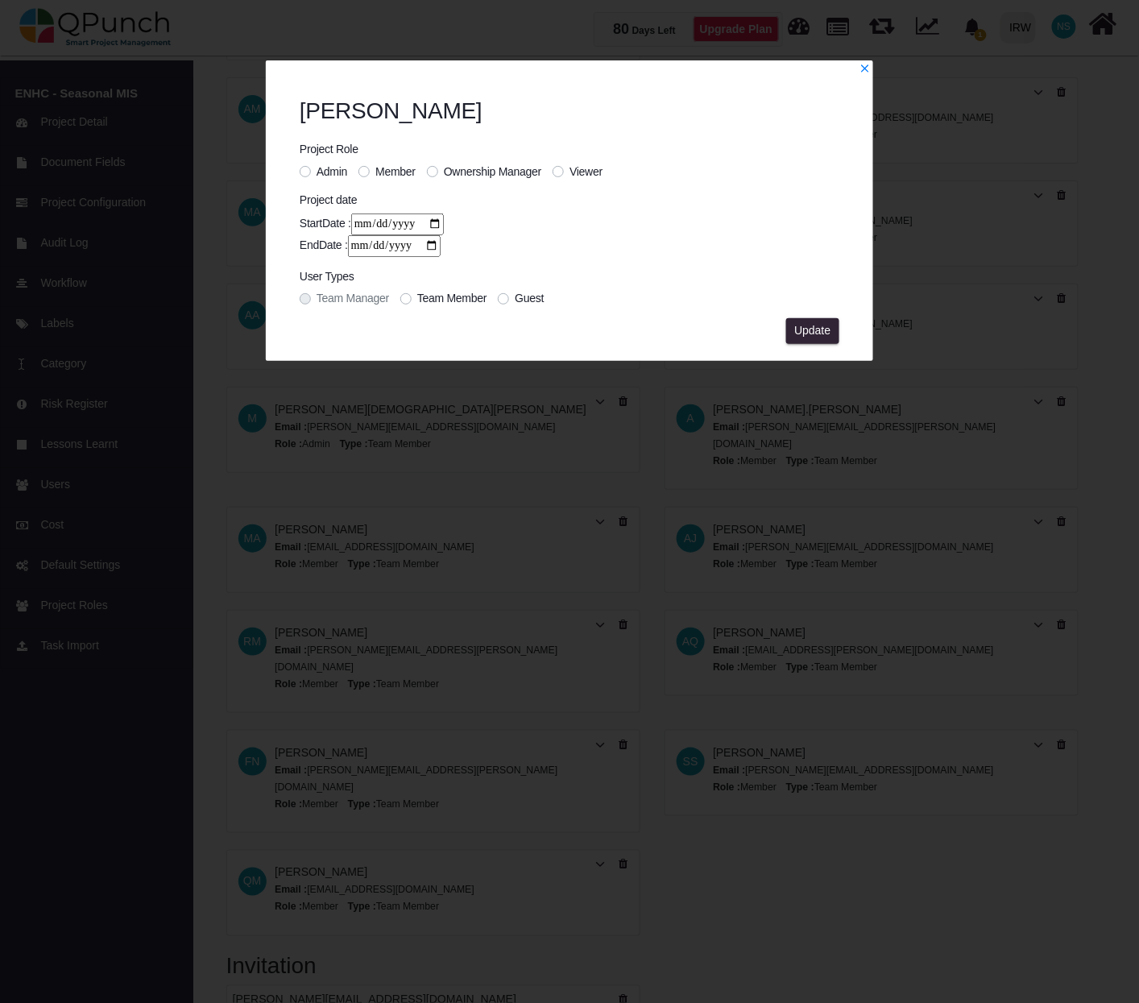
click at [569, 172] on label "Viewer" at bounding box center [585, 171] width 33 height 17
click at [821, 324] on span "Update" at bounding box center [812, 330] width 36 height 13
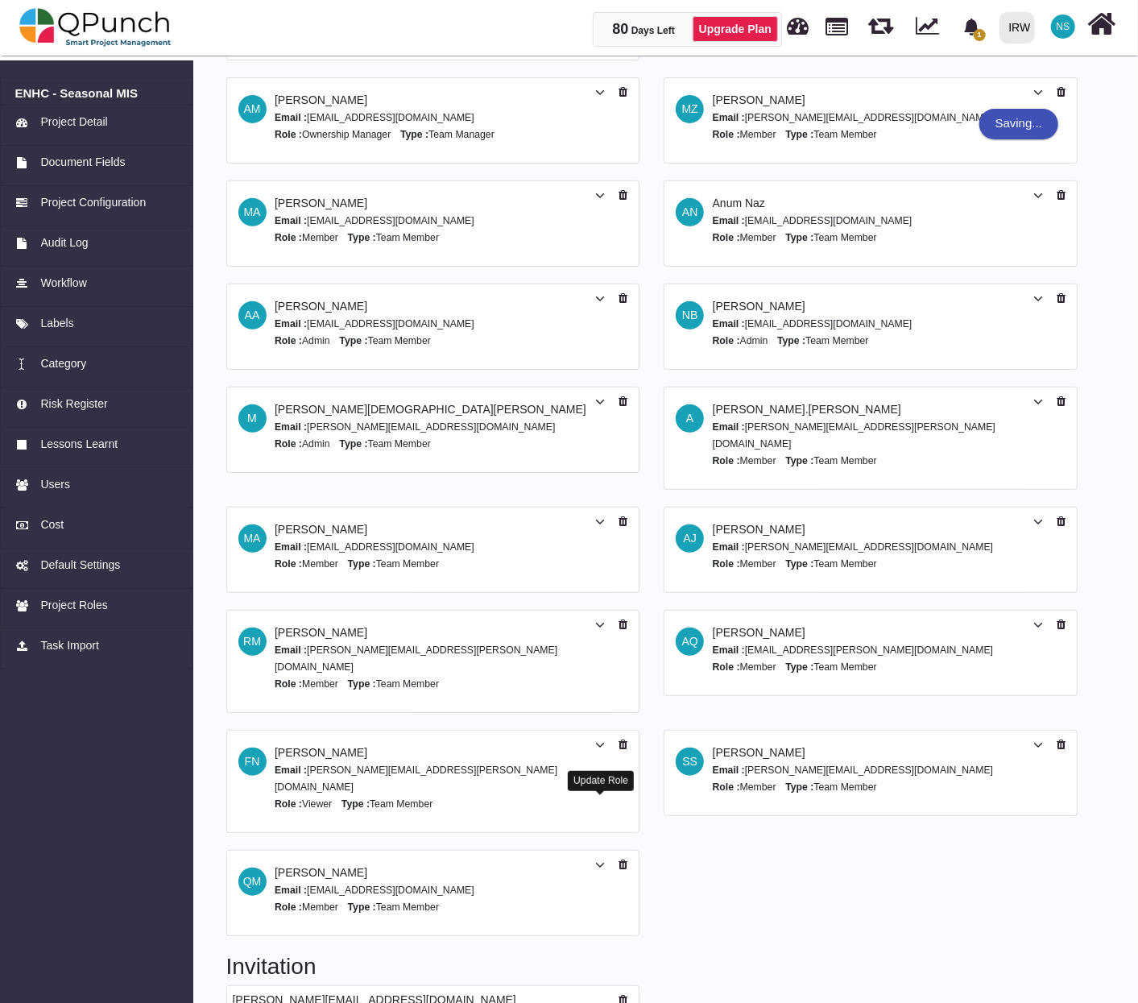
click at [602, 859] on icon at bounding box center [600, 864] width 10 height 11
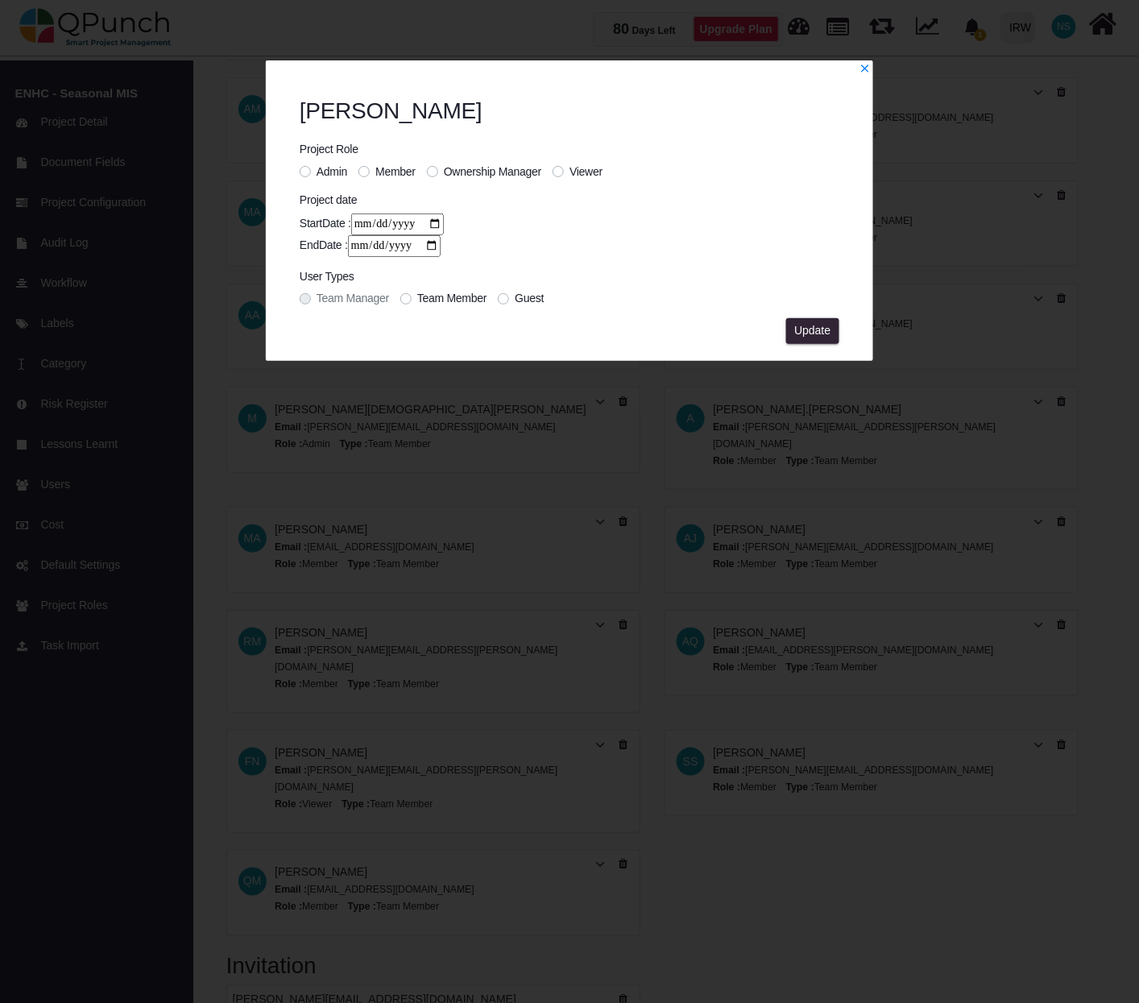
click at [571, 169] on span "Viewer" at bounding box center [585, 171] width 33 height 13
click at [826, 329] on span "Update" at bounding box center [812, 330] width 36 height 13
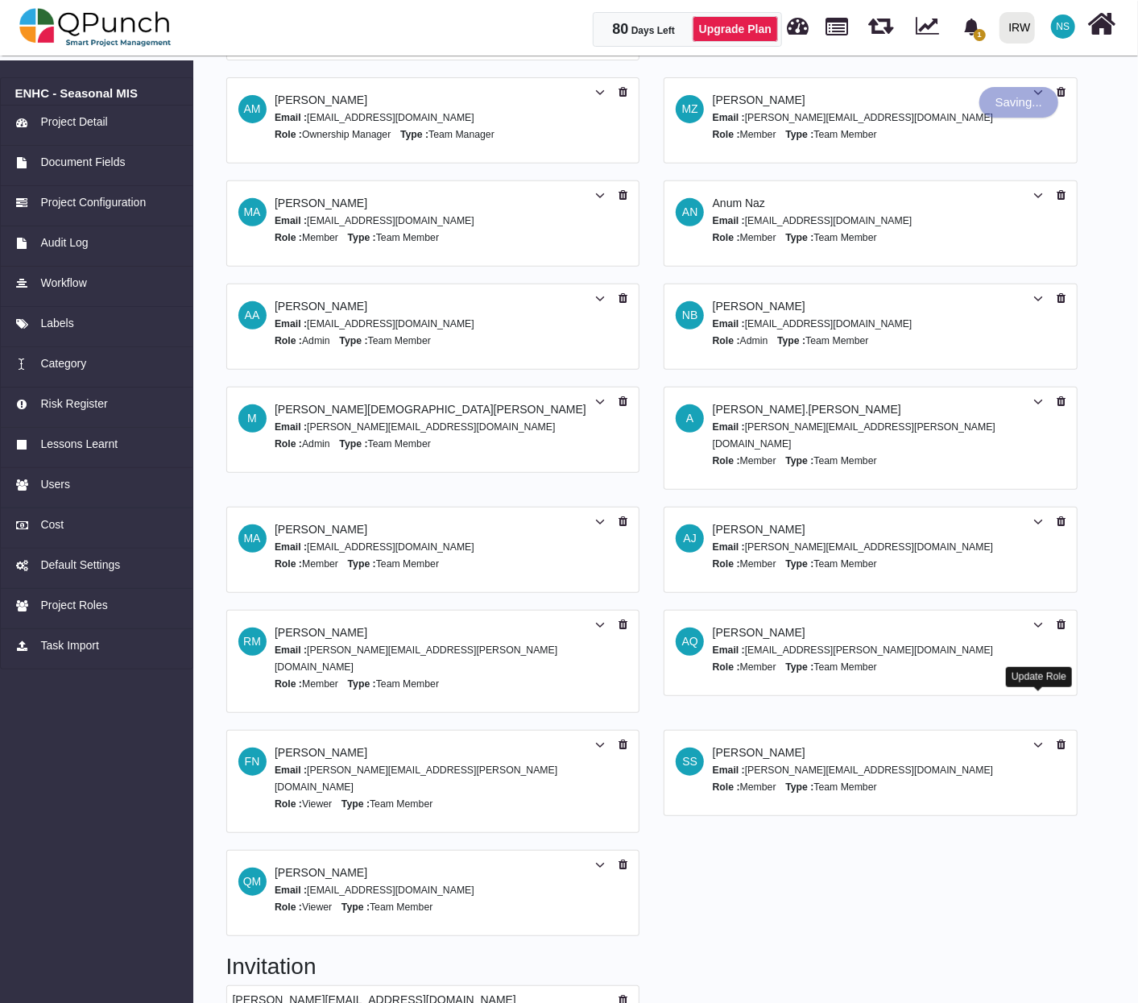
click at [1036, 739] on icon at bounding box center [1038, 744] width 10 height 11
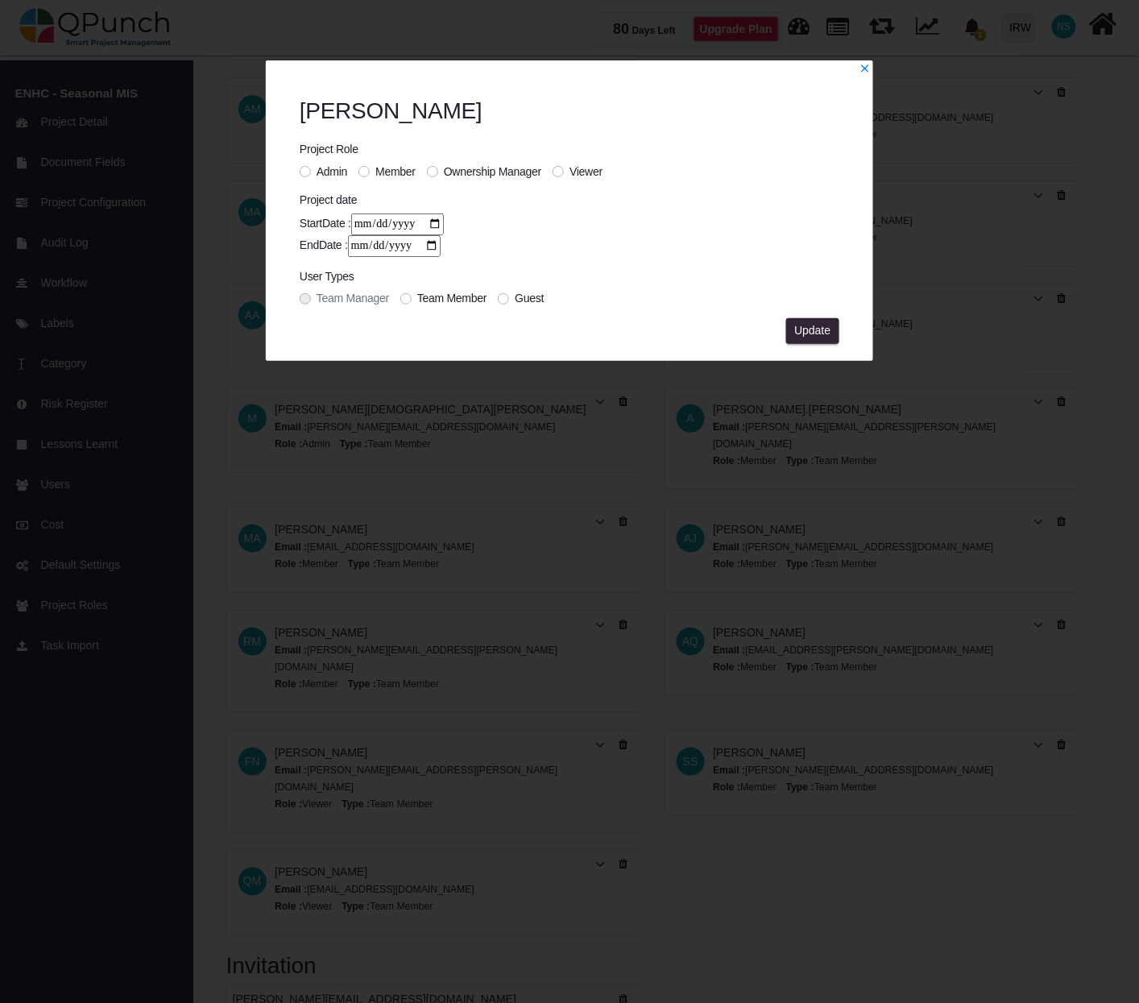
click at [577, 175] on span "Viewer" at bounding box center [585, 171] width 33 height 13
click at [806, 330] on span "Update" at bounding box center [812, 330] width 36 height 13
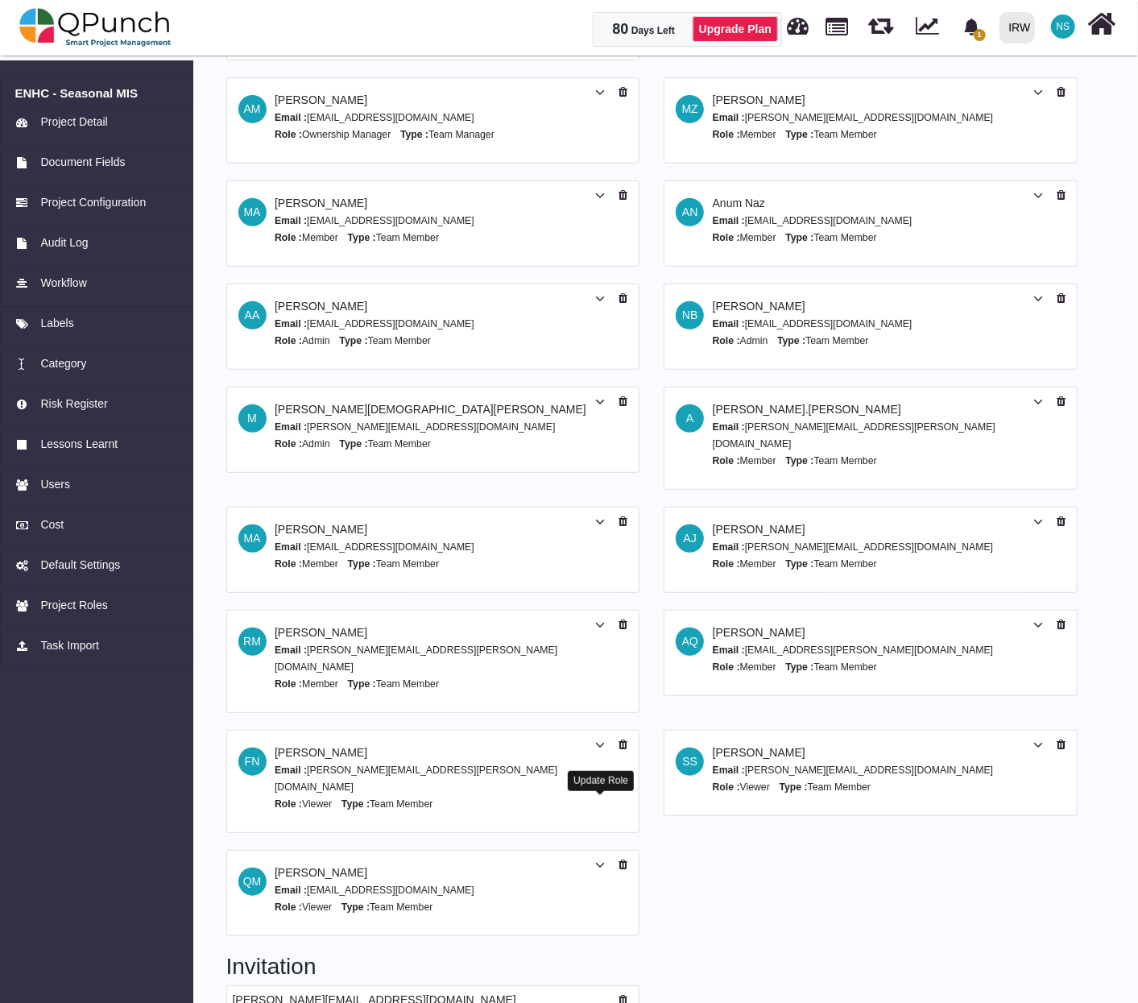
click at [597, 859] on icon at bounding box center [600, 864] width 10 height 11
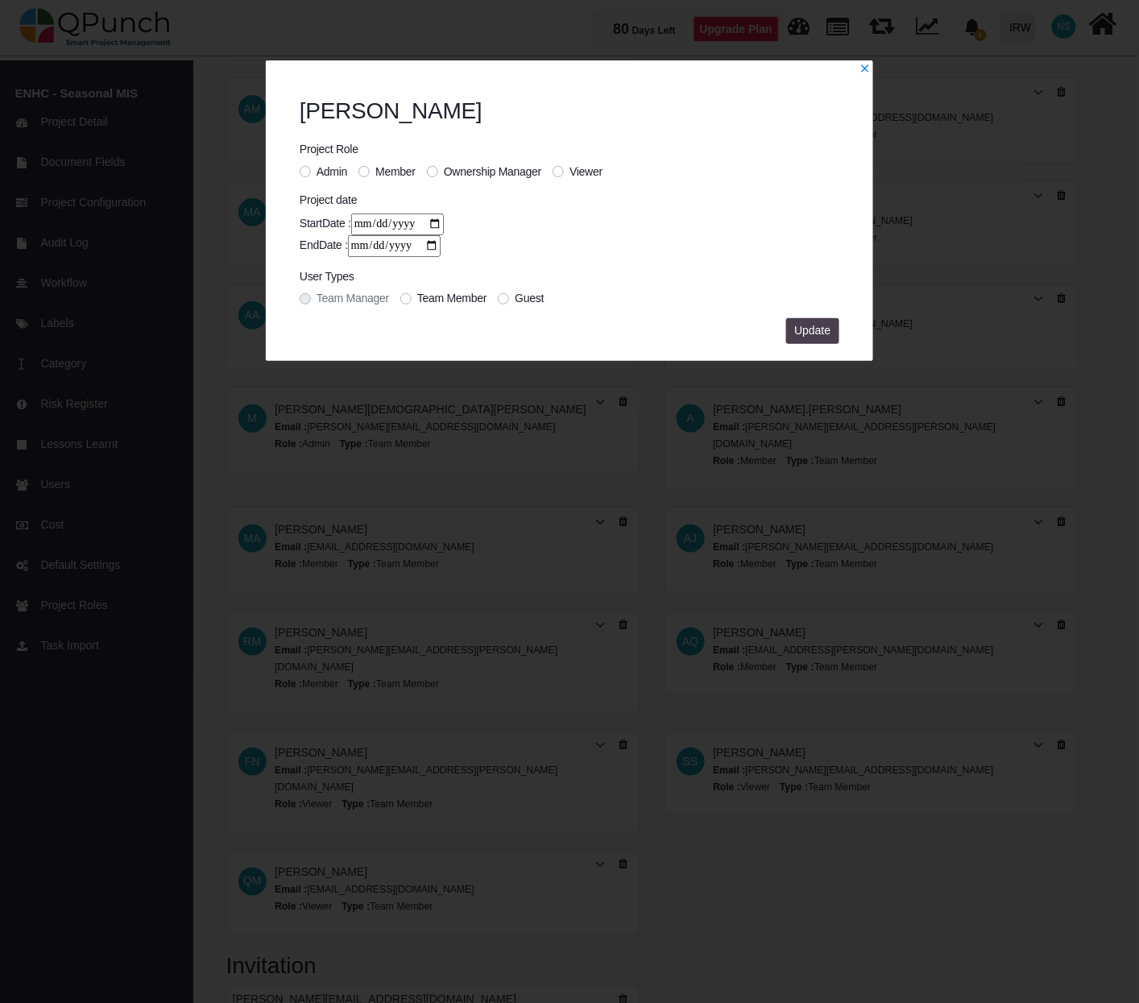
click at [810, 325] on span "Update" at bounding box center [812, 330] width 36 height 13
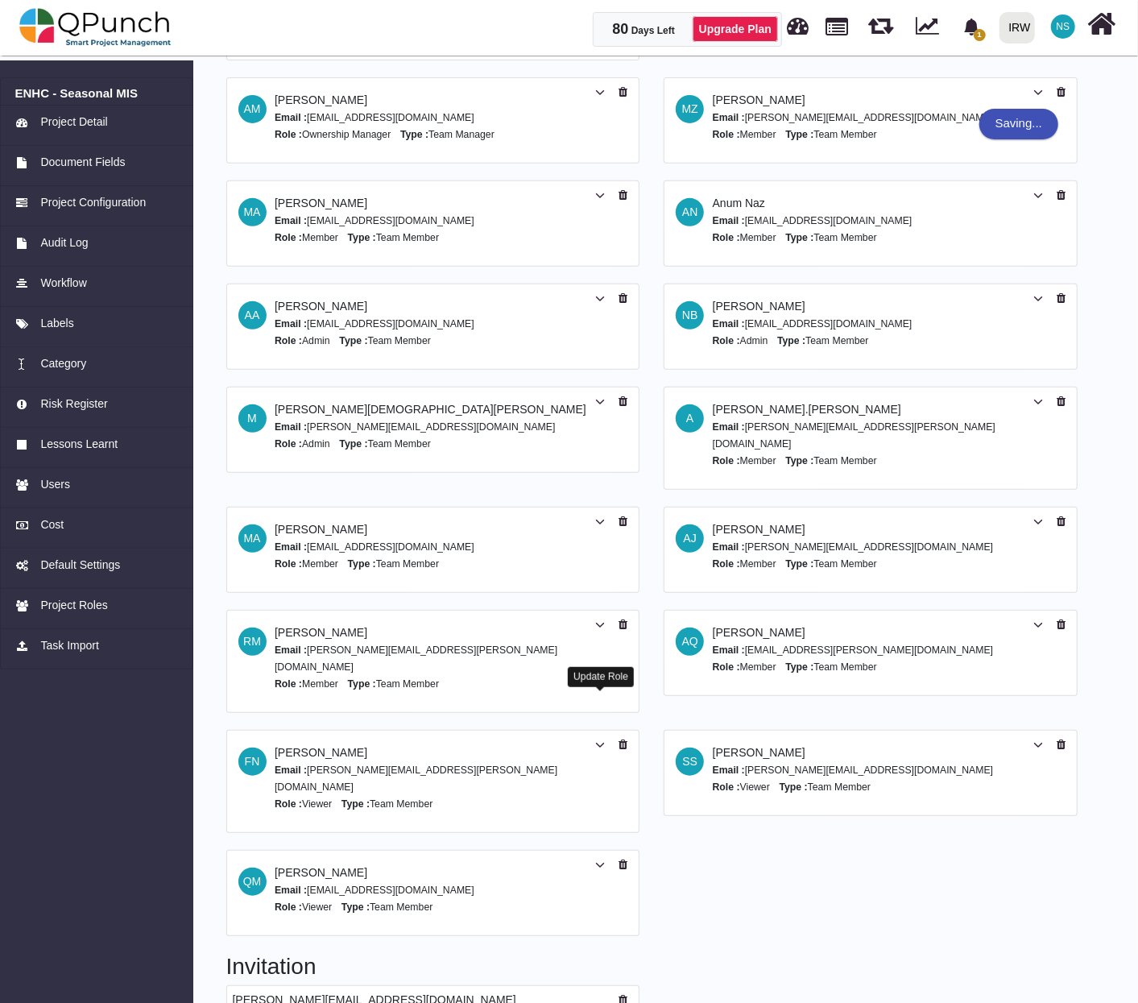
click at [600, 739] on icon at bounding box center [600, 744] width 10 height 11
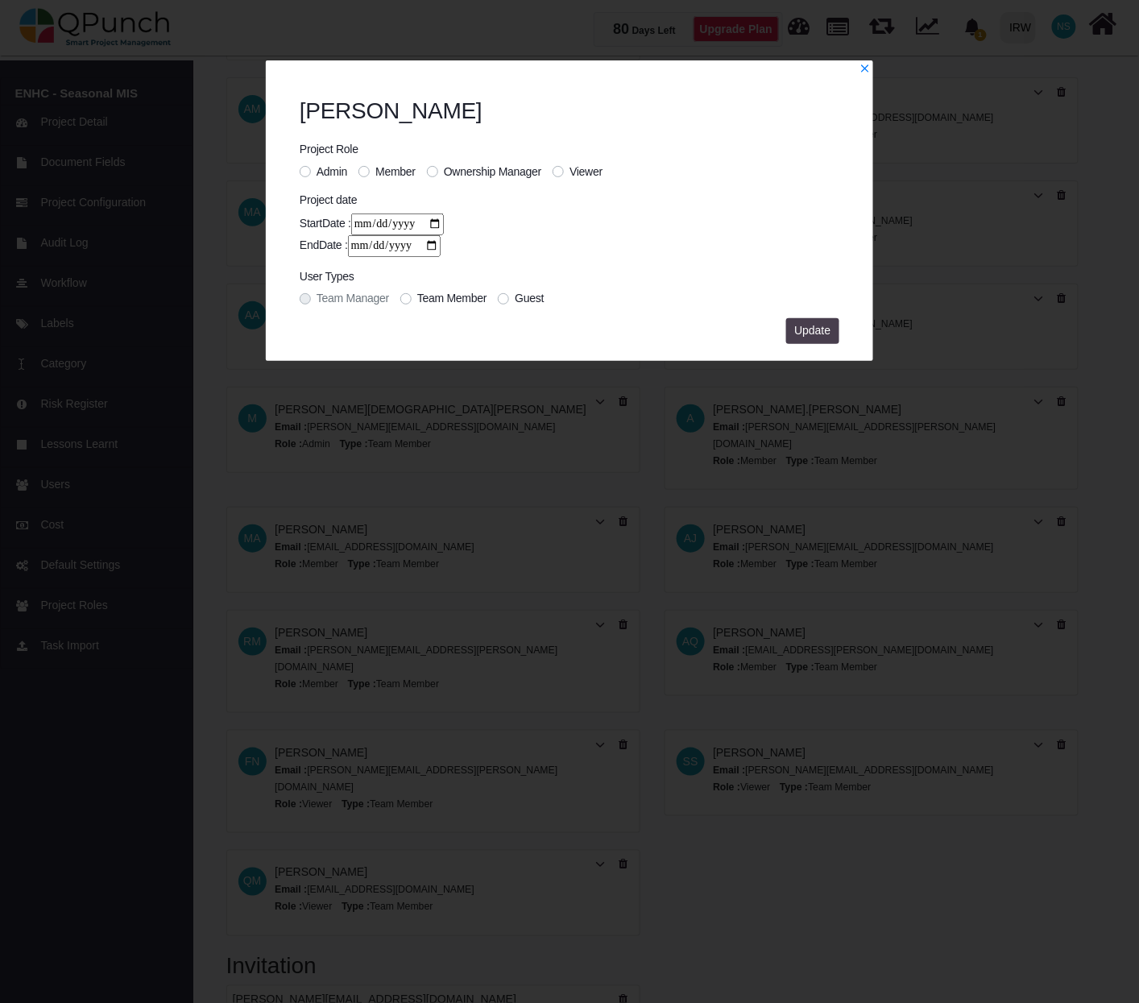
click at [817, 332] on span "Update" at bounding box center [812, 330] width 36 height 13
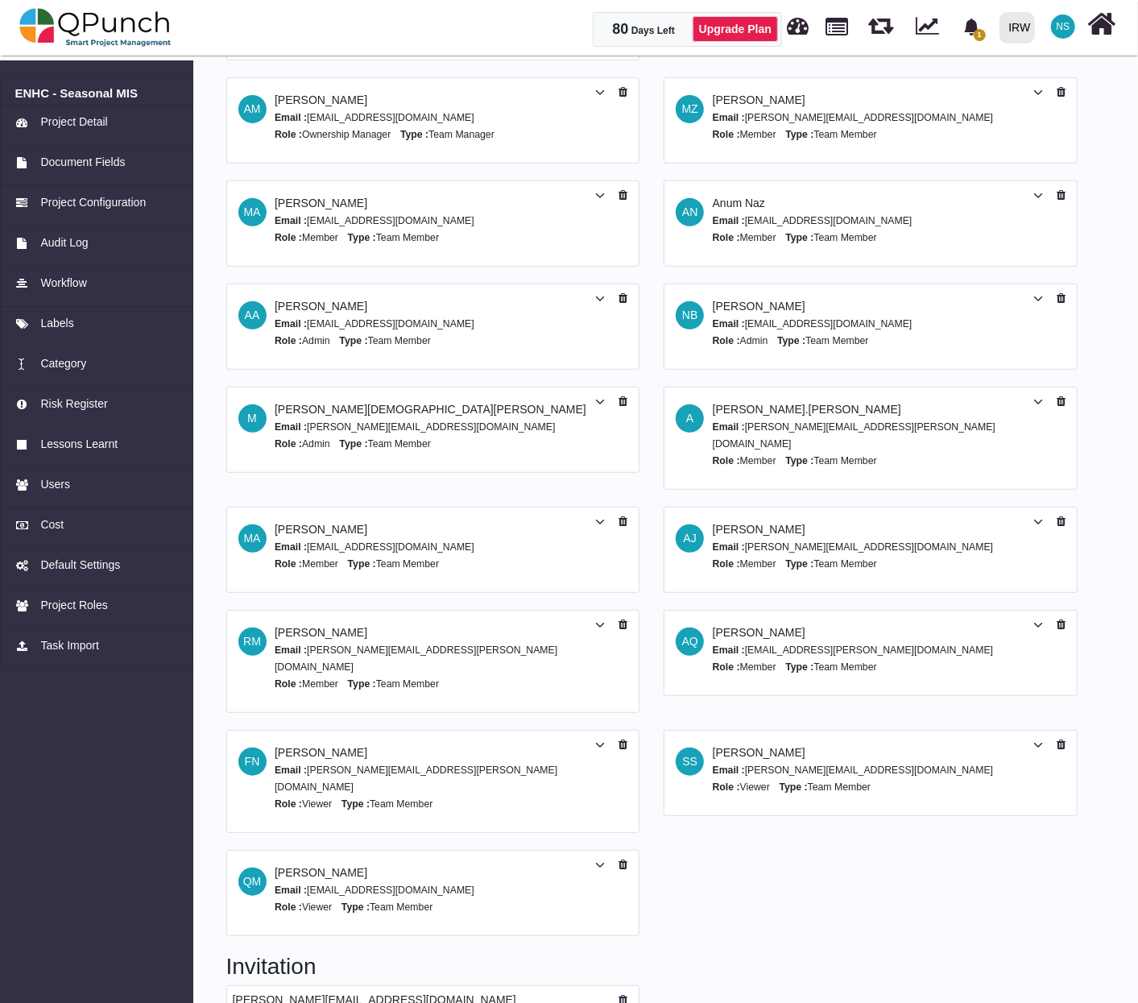
click at [1066, 33] on span "NS" at bounding box center [1063, 26] width 24 height 24
click at [1036, 76] on link "Subscription Settings" at bounding box center [1014, 73] width 140 height 23
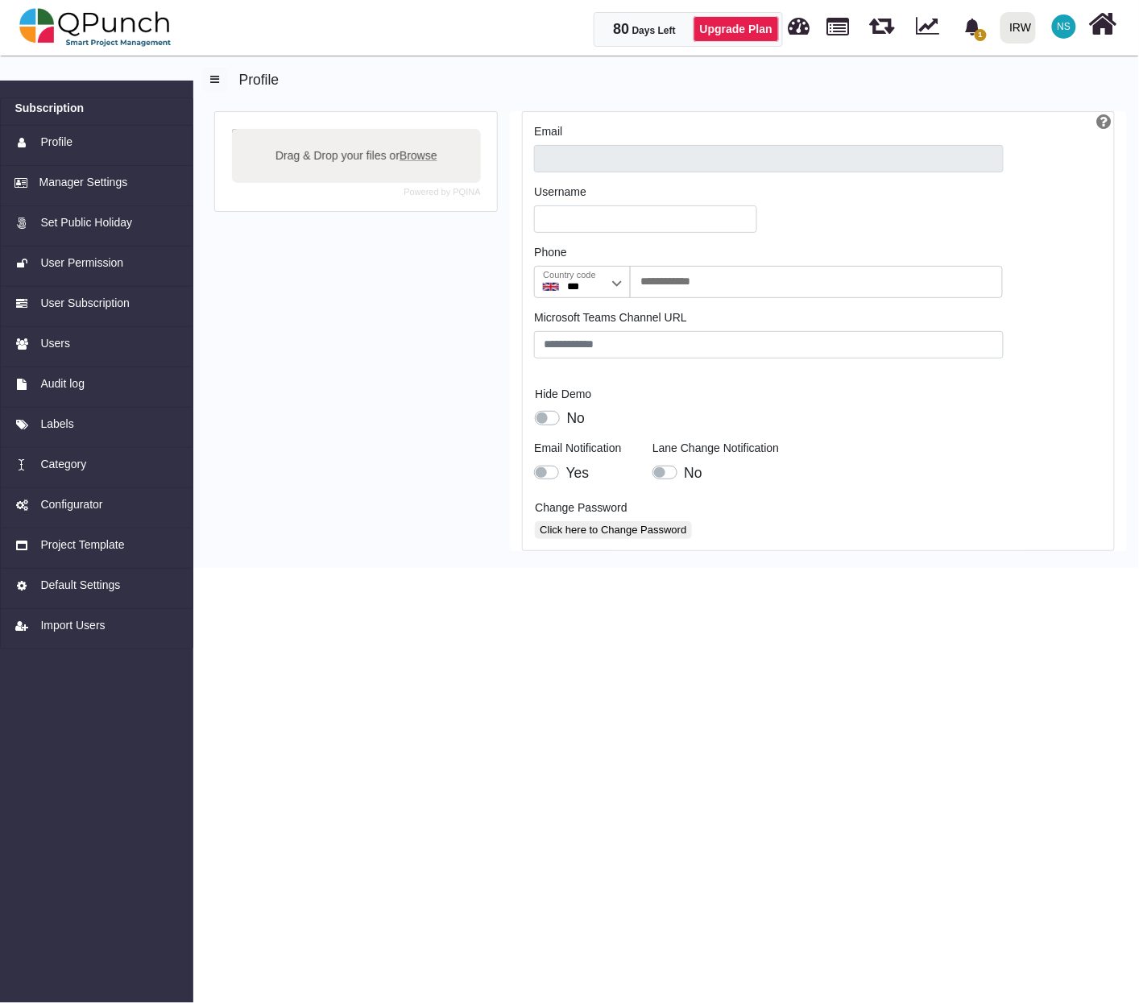
type input "**********"
click at [61, 341] on span "Users" at bounding box center [55, 343] width 30 height 17
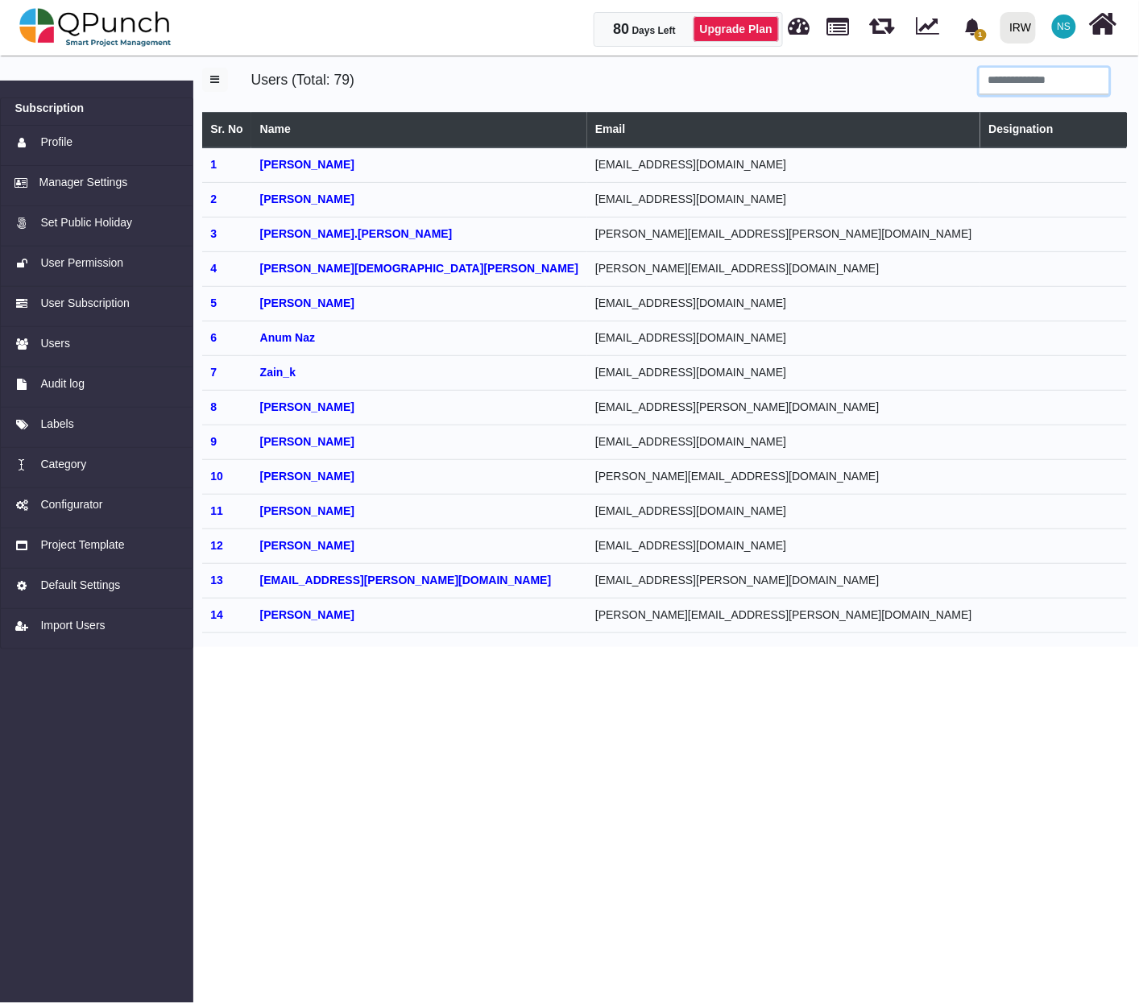
click at [1011, 87] on input "search" at bounding box center [1044, 81] width 130 height 27
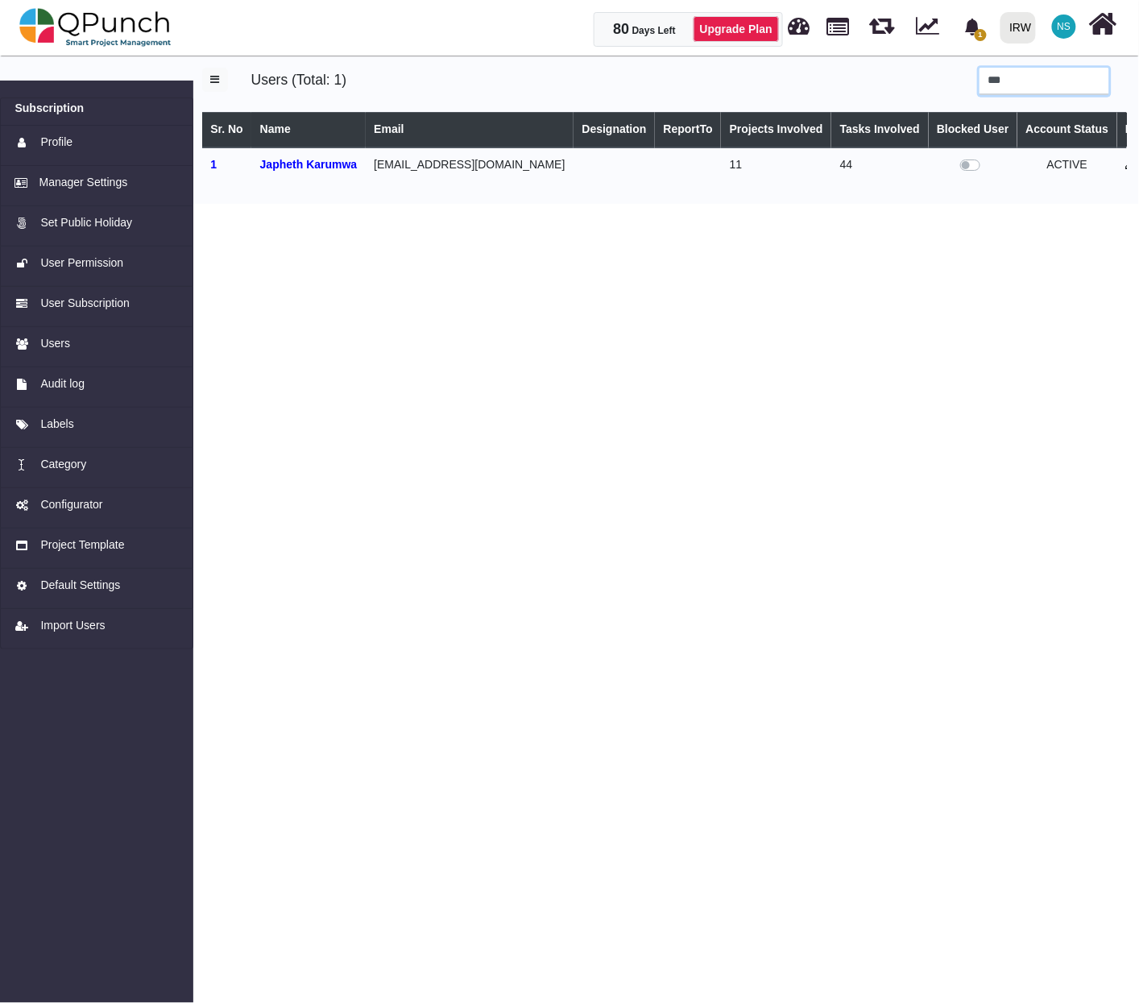
type input "***"
click at [1125, 163] on icon at bounding box center [1130, 164] width 10 height 11
select select
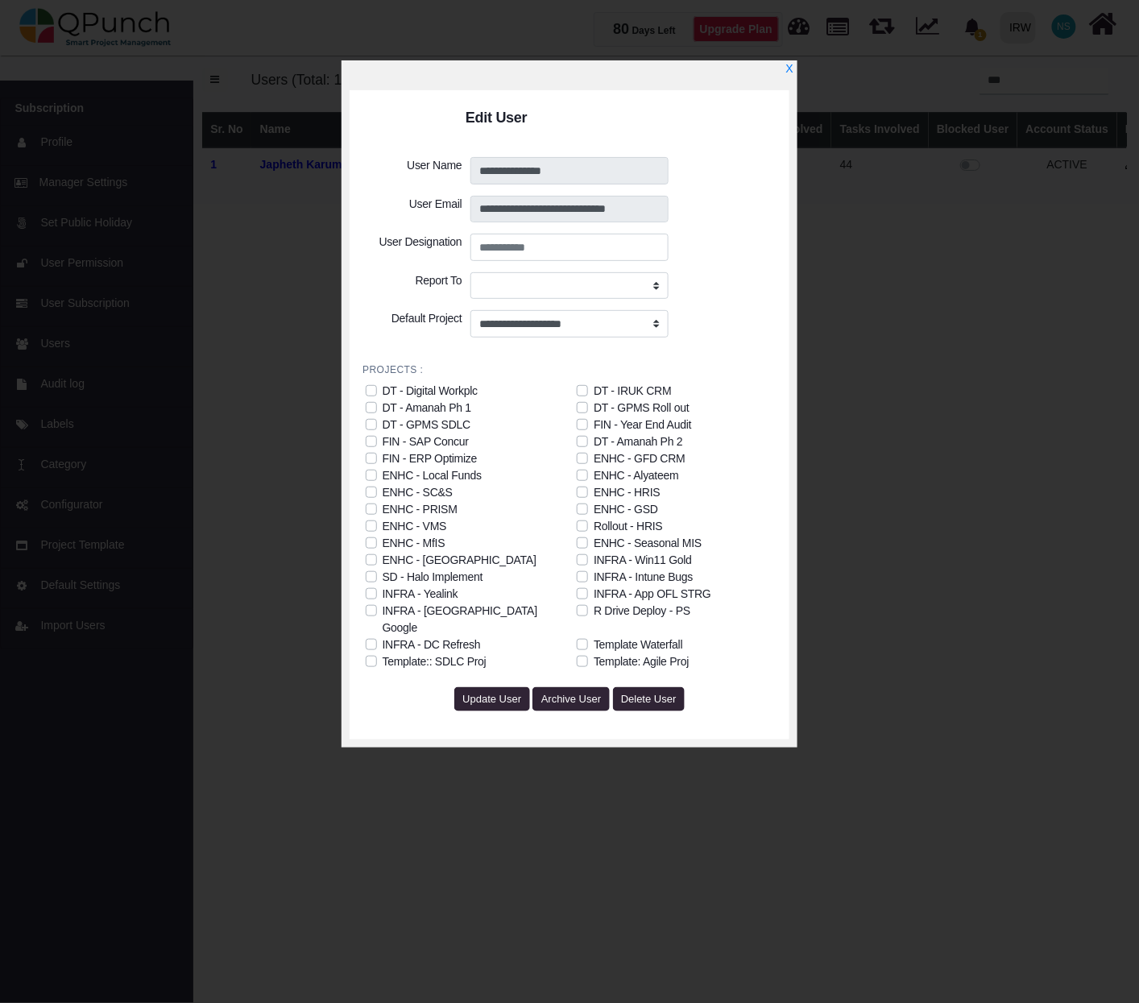
click at [681, 542] on div "ENHC - Seasonal MIS" at bounding box center [647, 543] width 108 height 17
click at [509, 692] on span "Update User" at bounding box center [491, 698] width 59 height 12
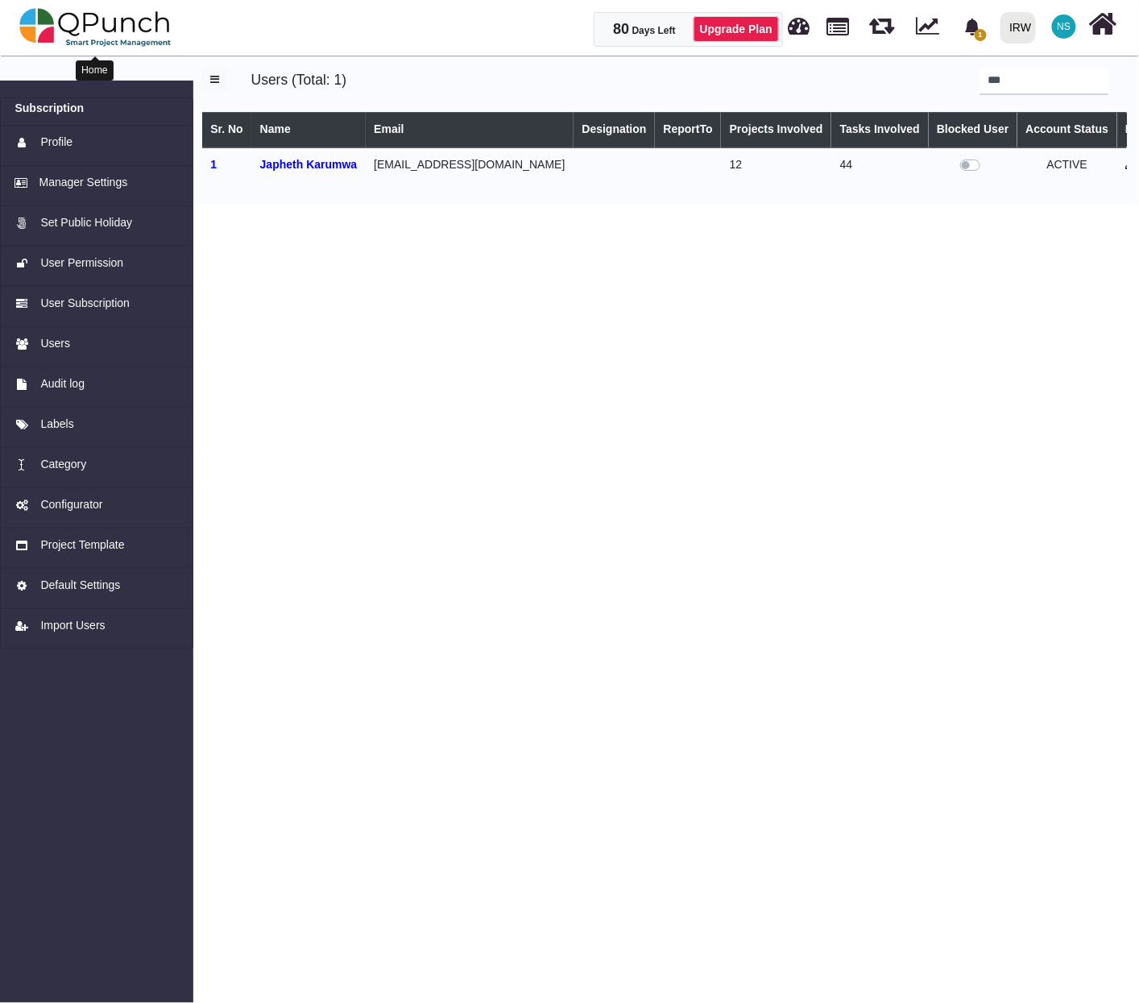
click at [133, 33] on img at bounding box center [95, 27] width 152 height 48
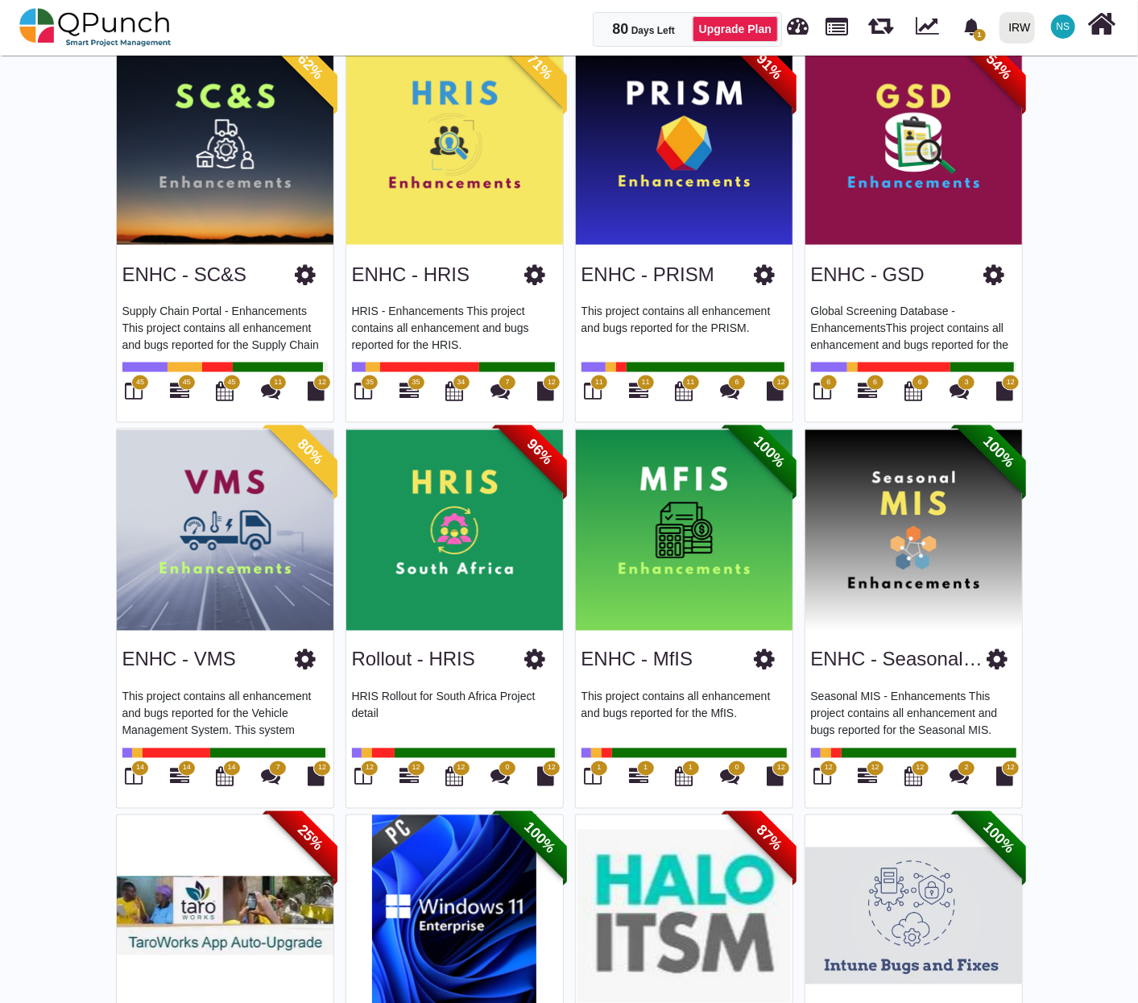
scroll to position [1366, 0]
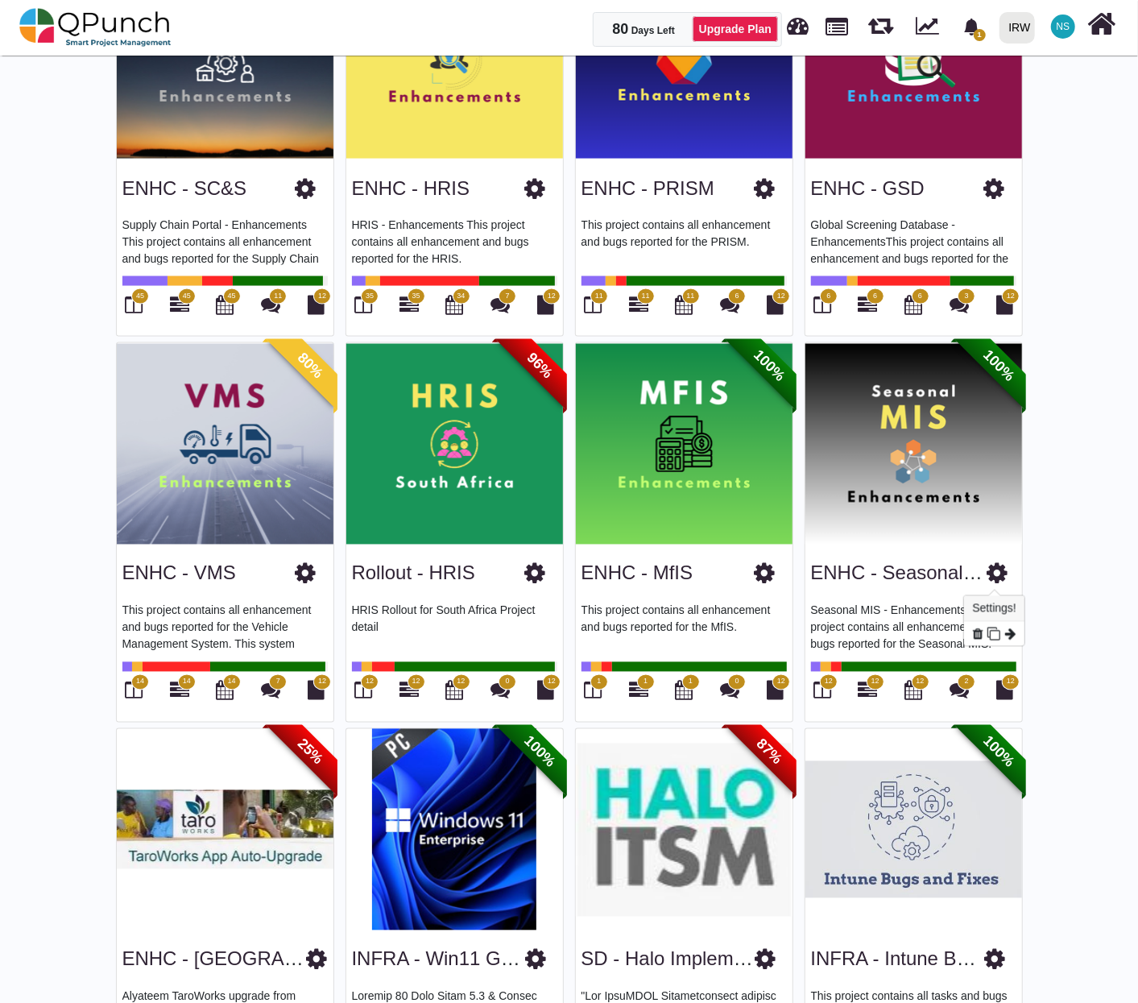
click at [994, 578] on icon at bounding box center [996, 573] width 21 height 24
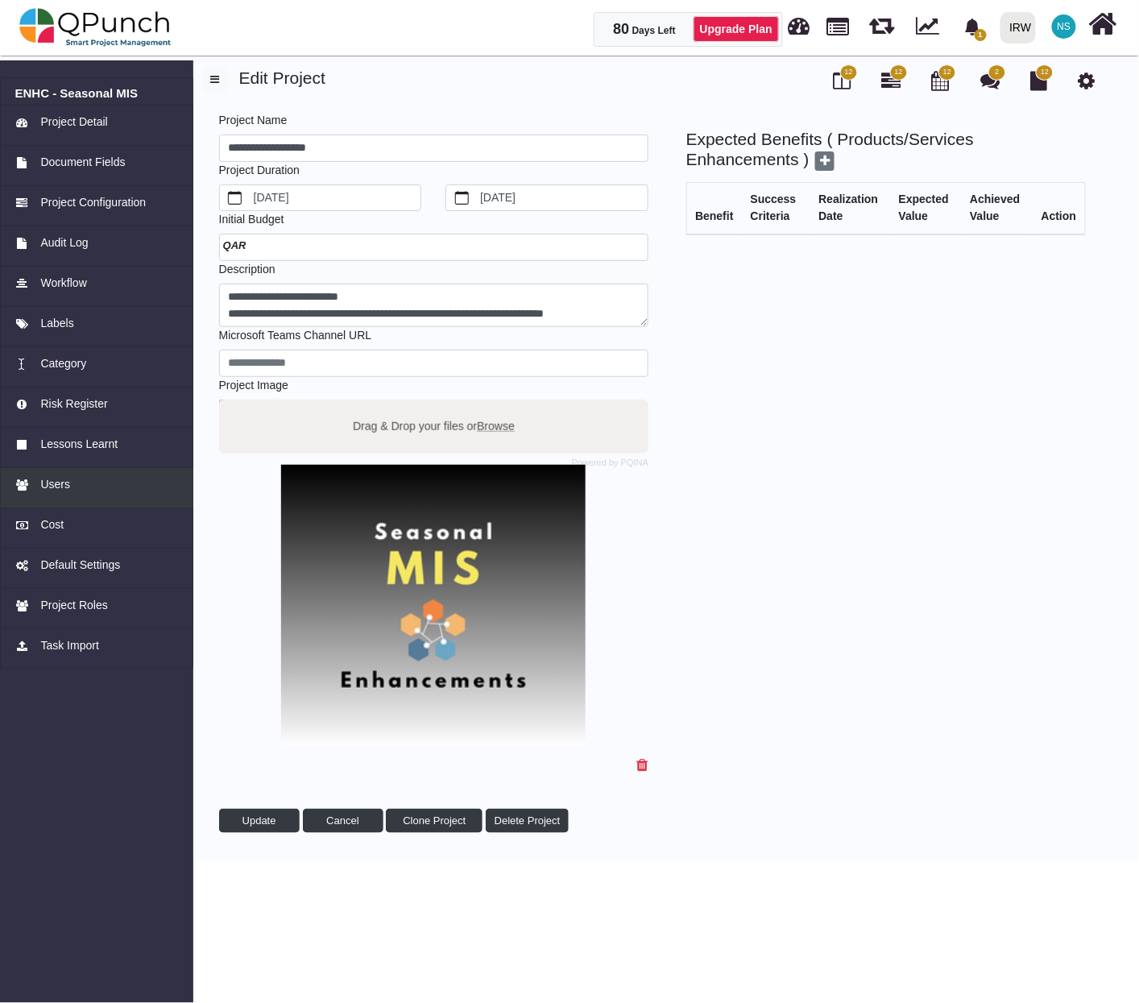
click at [60, 481] on span "Users" at bounding box center [55, 484] width 30 height 17
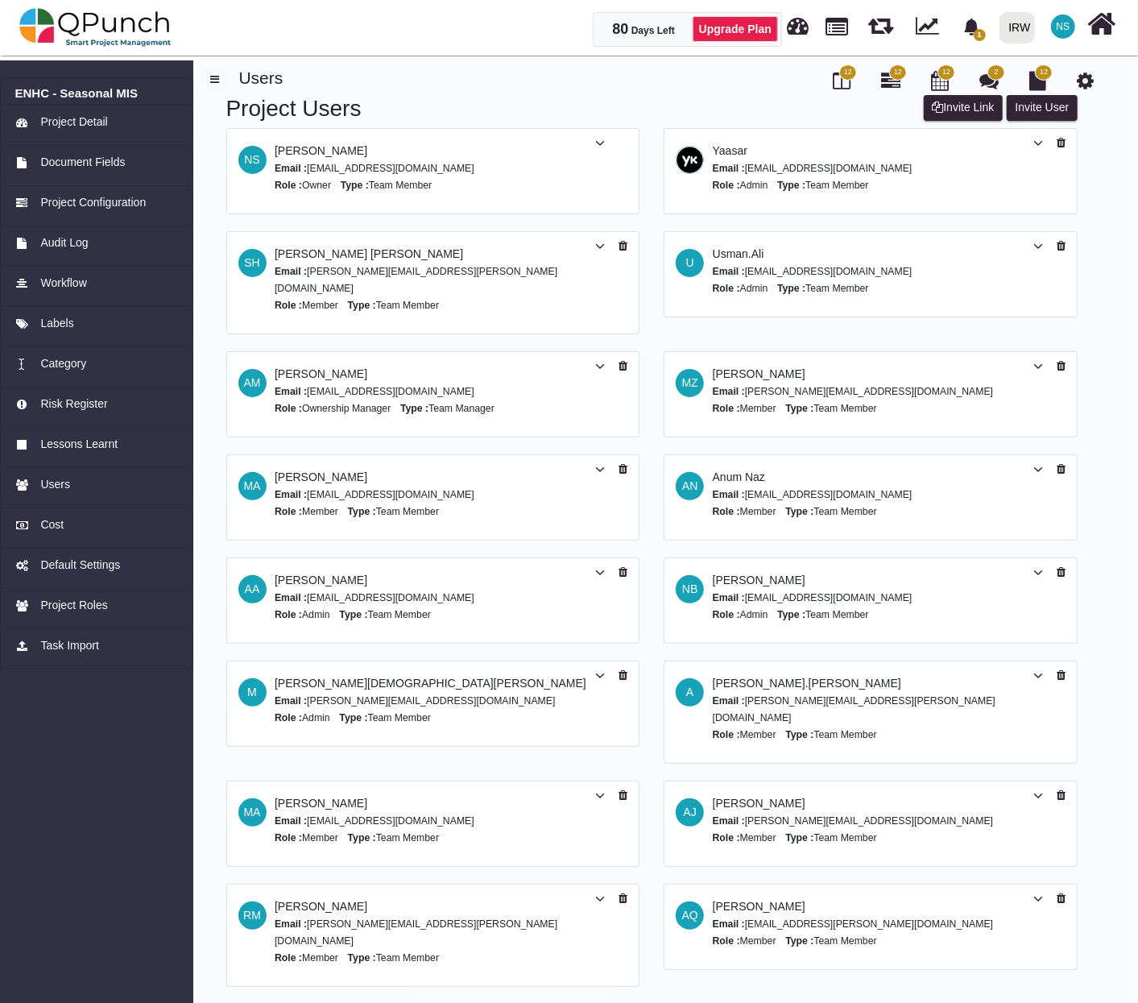
scroll to position [274, 0]
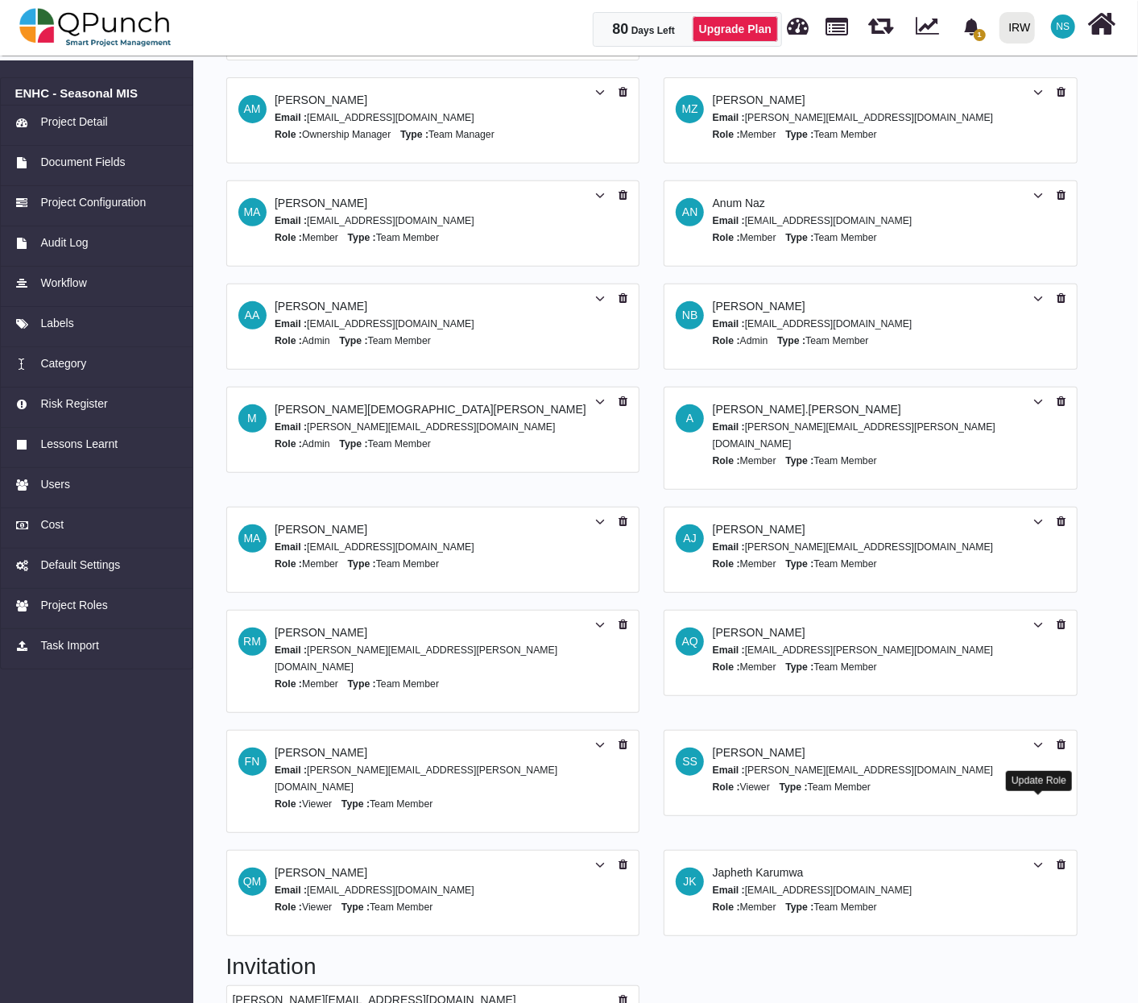
click at [1038, 859] on icon at bounding box center [1038, 864] width 10 height 11
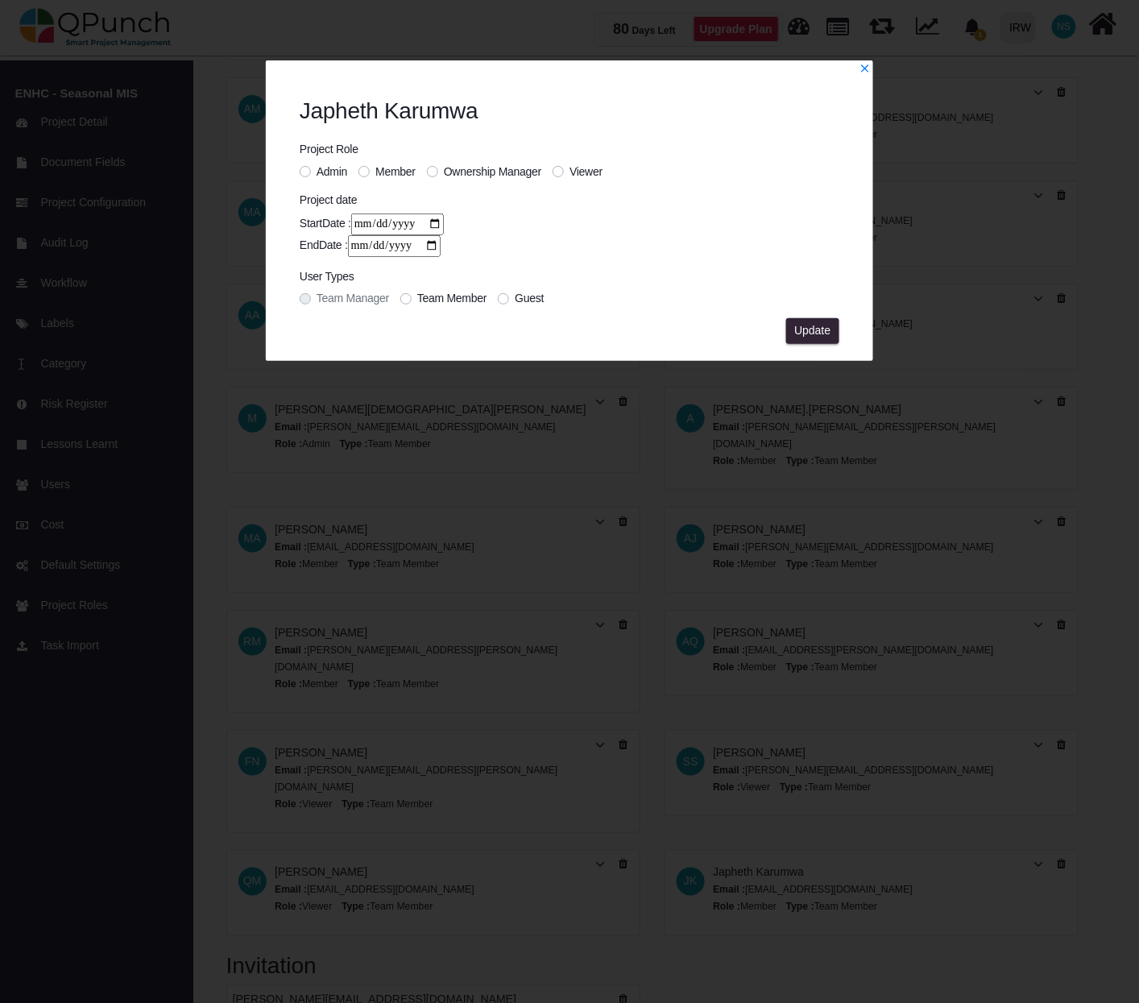
click at [565, 169] on div "Viewer" at bounding box center [577, 171] width 50 height 17
click at [569, 171] on label "Viewer" at bounding box center [585, 171] width 33 height 17
click at [819, 335] on span "Update" at bounding box center [812, 330] width 36 height 13
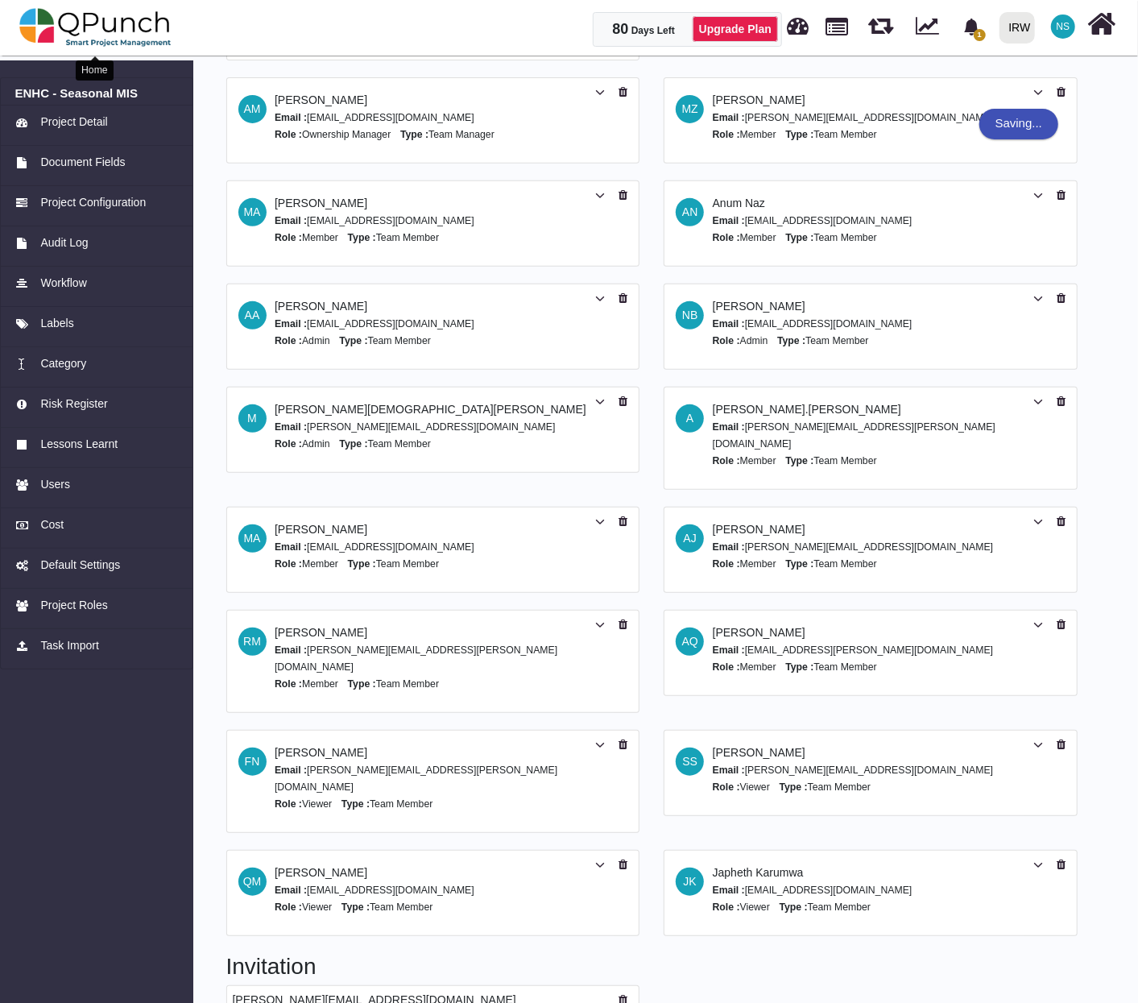
click at [105, 19] on img at bounding box center [95, 27] width 152 height 48
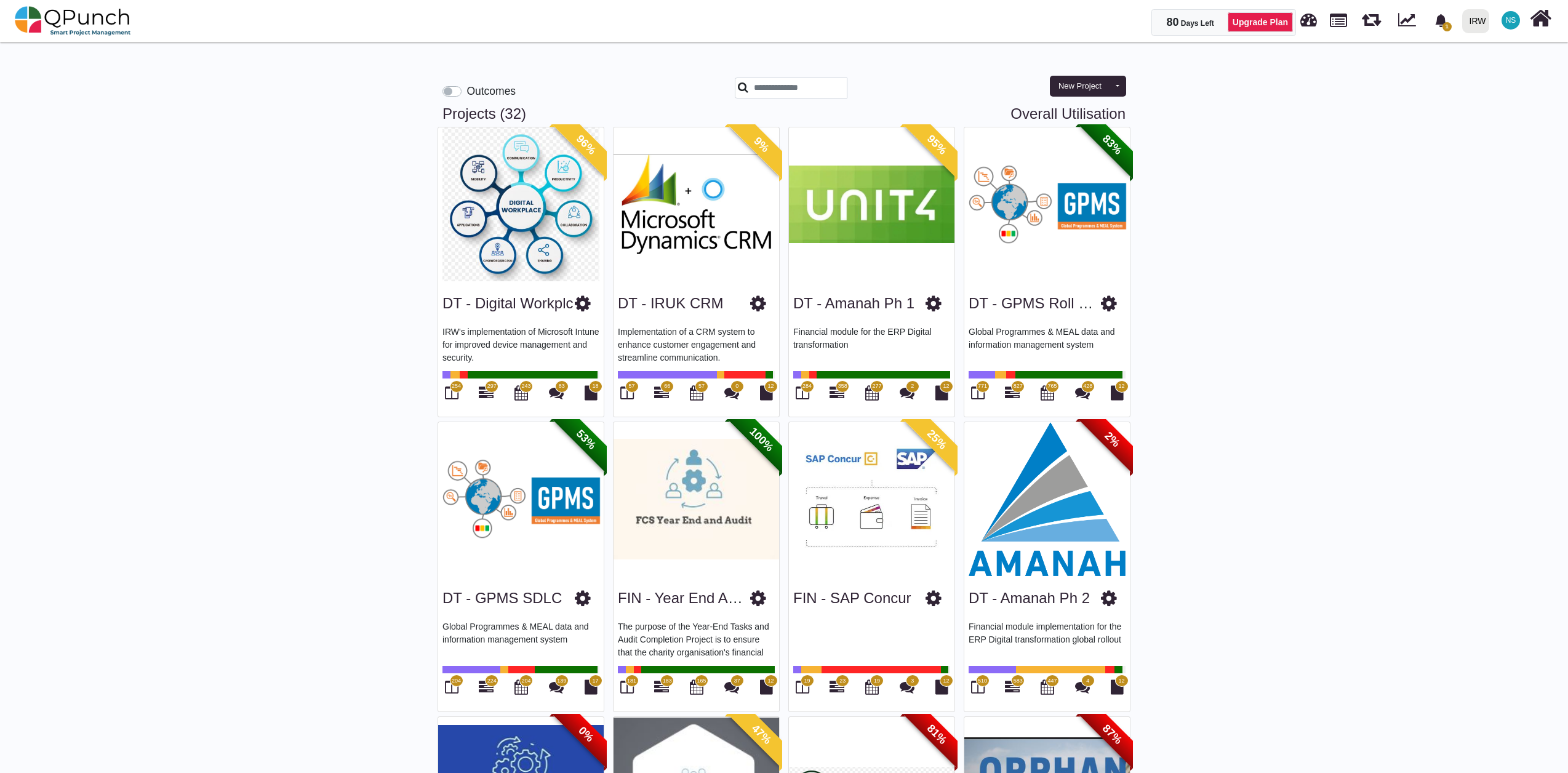
click at [534, 222] on img at bounding box center [520, 204] width 166 height 154
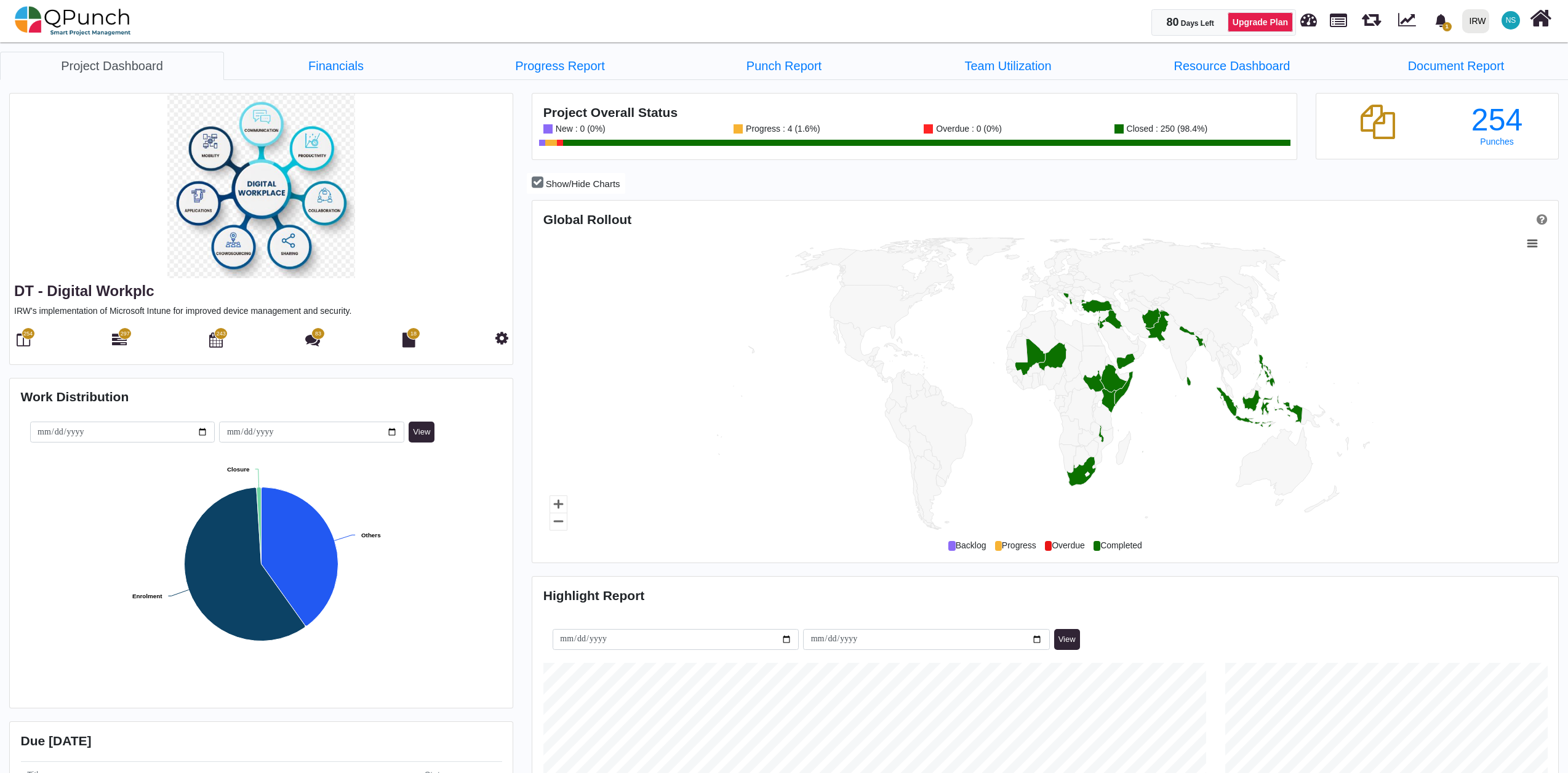
drag, startPoint x: 801, startPoint y: 126, endPoint x: 835, endPoint y: 147, distance: 40.0
click at [801, 126] on div "Progress : 4 (1.6%)" at bounding box center [781, 129] width 77 height 9
click at [30, 339] on span "254" at bounding box center [28, 333] width 14 height 12
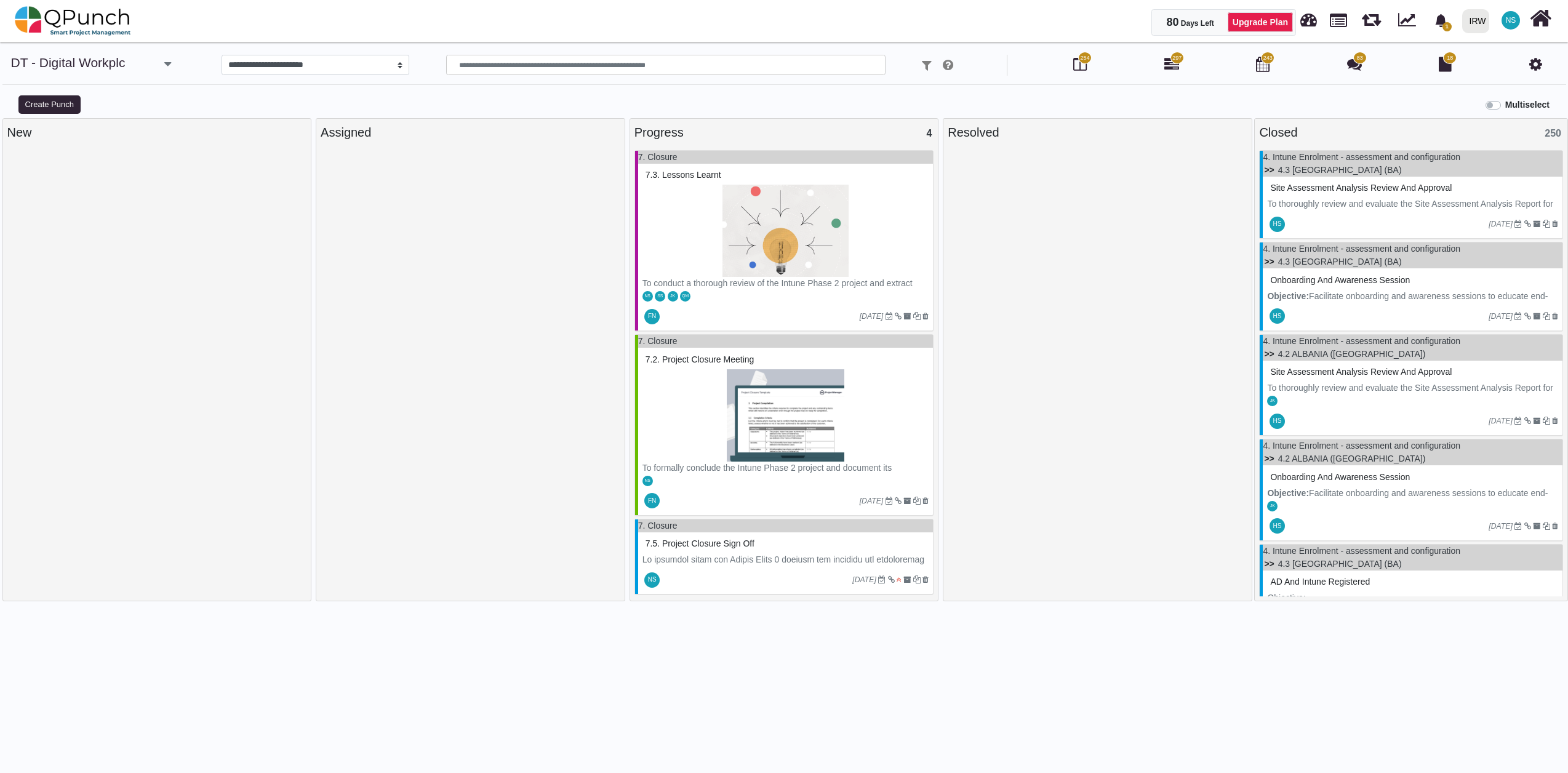
click at [860, 297] on div "NS SS JK QM" at bounding box center [786, 295] width 296 height 13
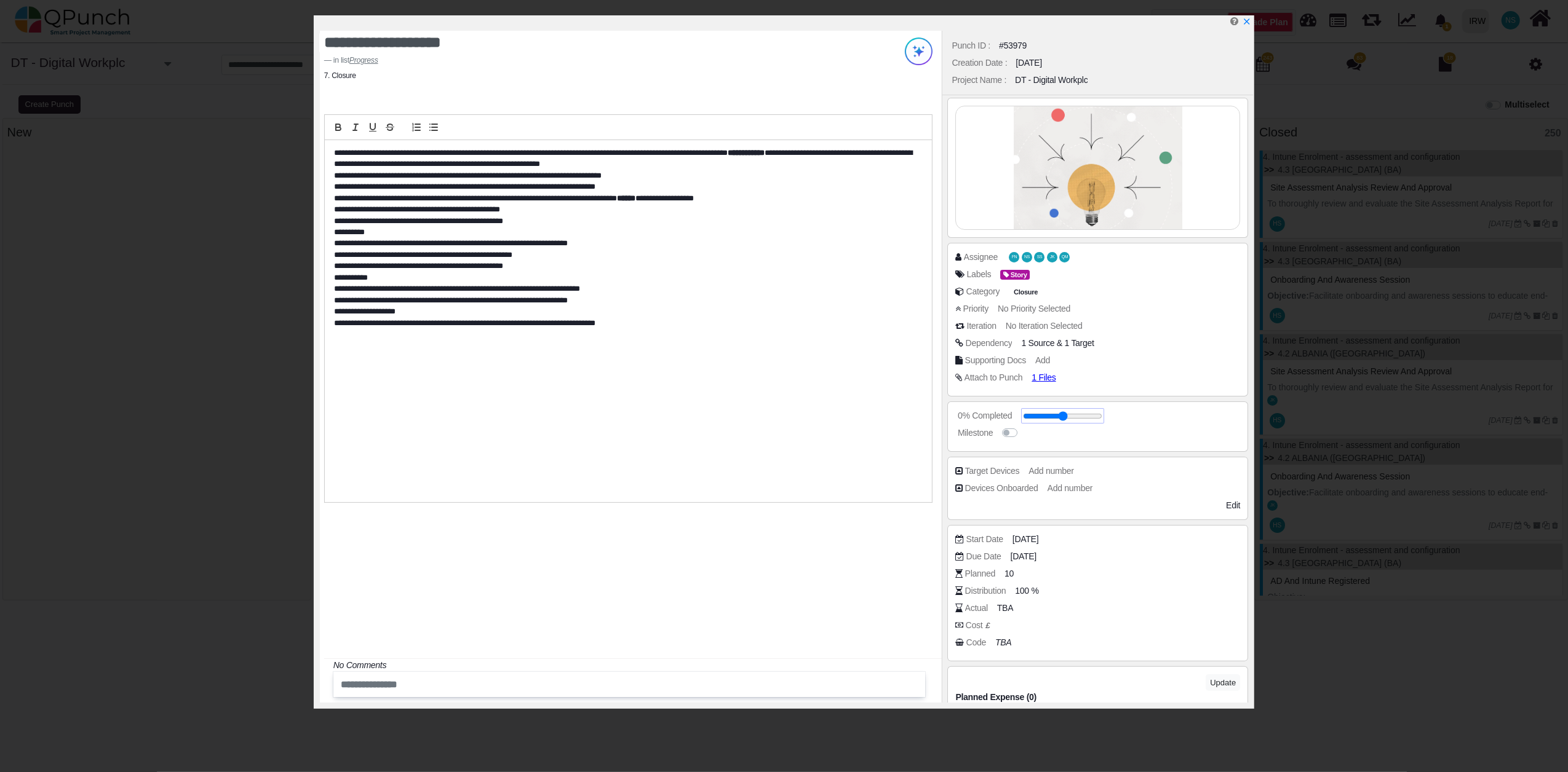
drag, startPoint x: 1072, startPoint y: 417, endPoint x: 969, endPoint y: 428, distance: 103.6
click at [1023, 418] on input "range" at bounding box center [1062, 416] width 79 height 5
type input "**"
click at [1040, 542] on span "05-08-2025" at bounding box center [1027, 539] width 26 height 13
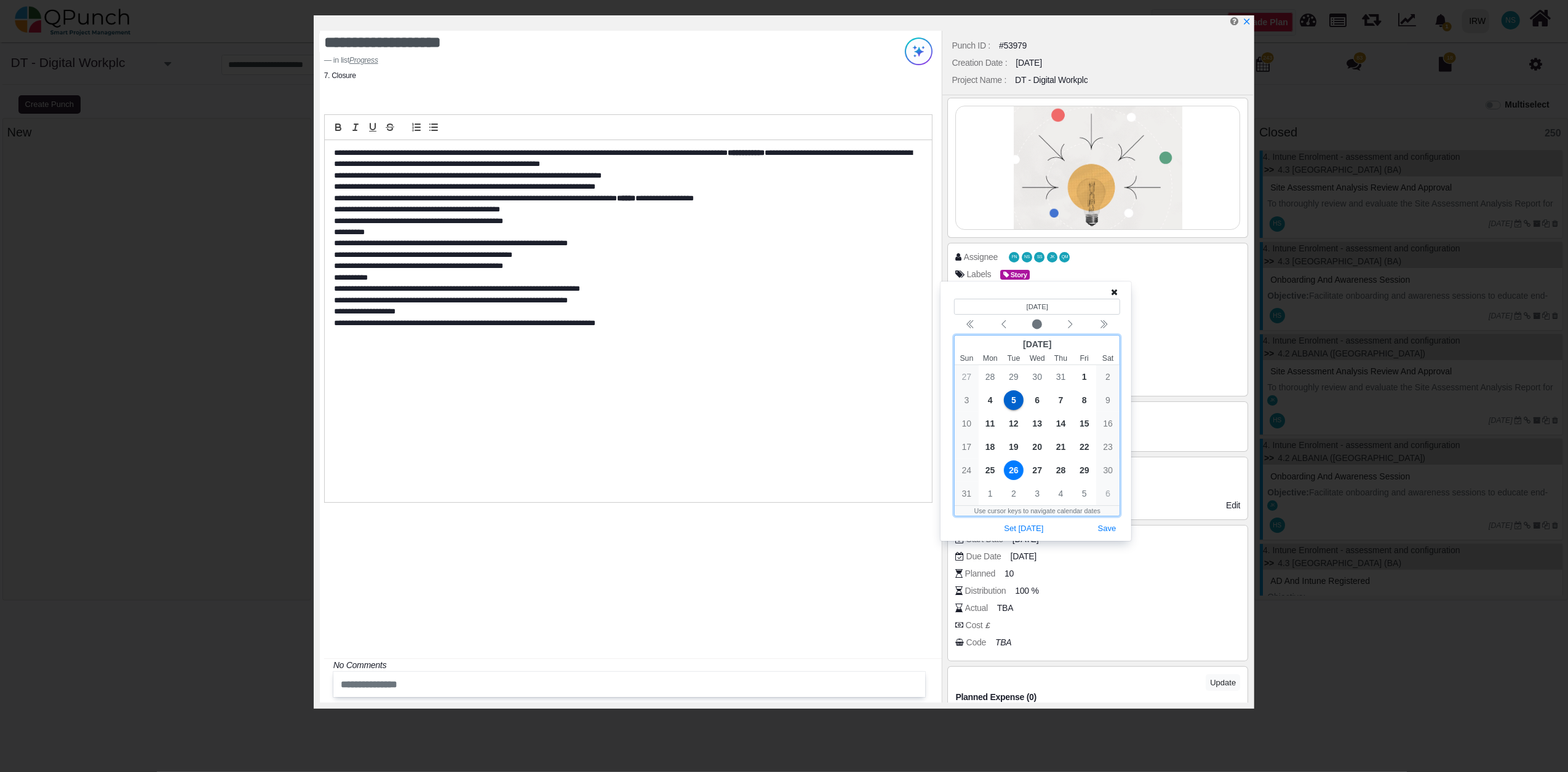
click at [1012, 470] on span "26" at bounding box center [1014, 470] width 20 height 20
click at [1110, 529] on button "Save" at bounding box center [1107, 529] width 27 height 17
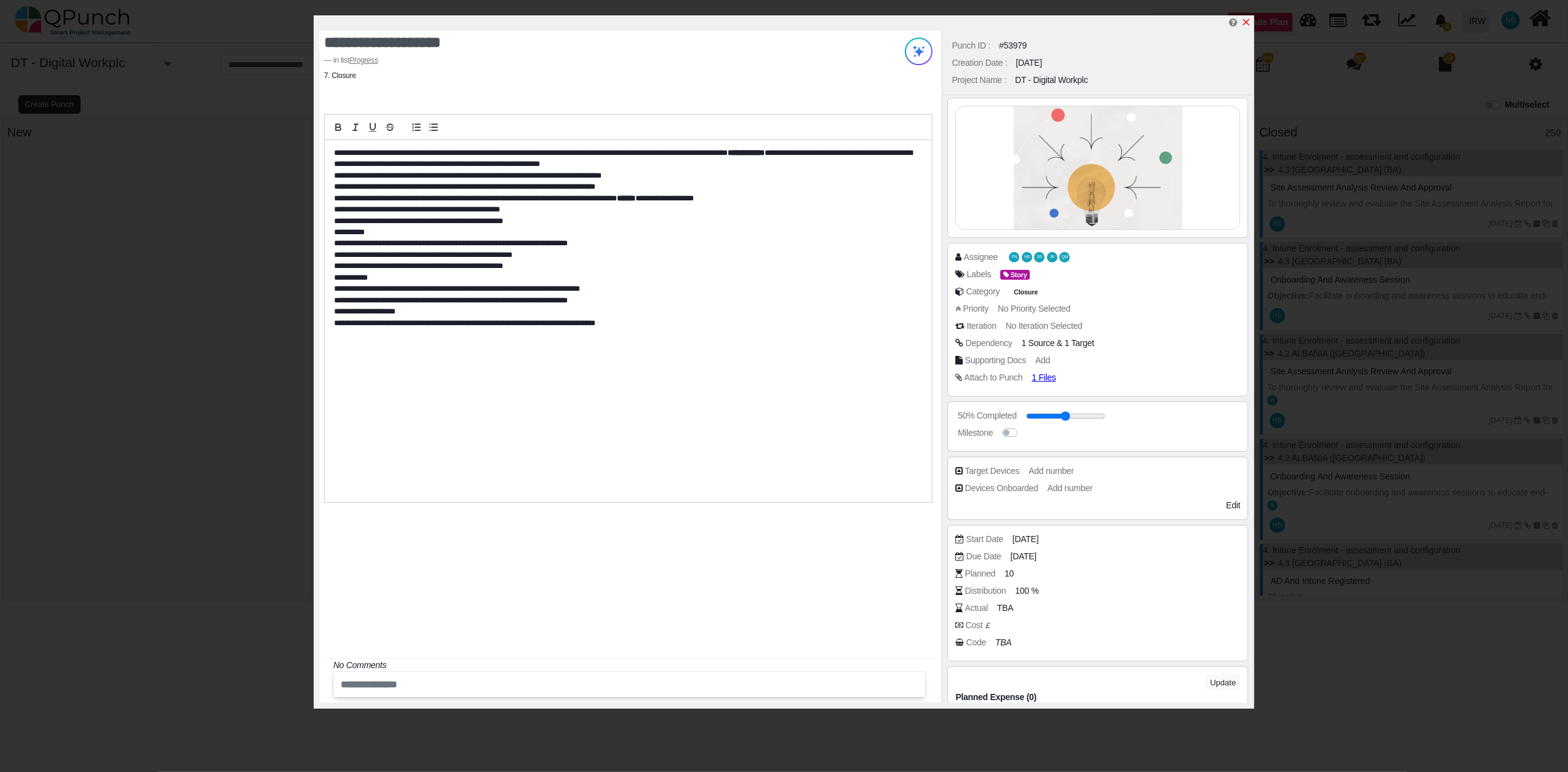
click at [1245, 21] on icon "x" at bounding box center [1246, 22] width 10 height 10
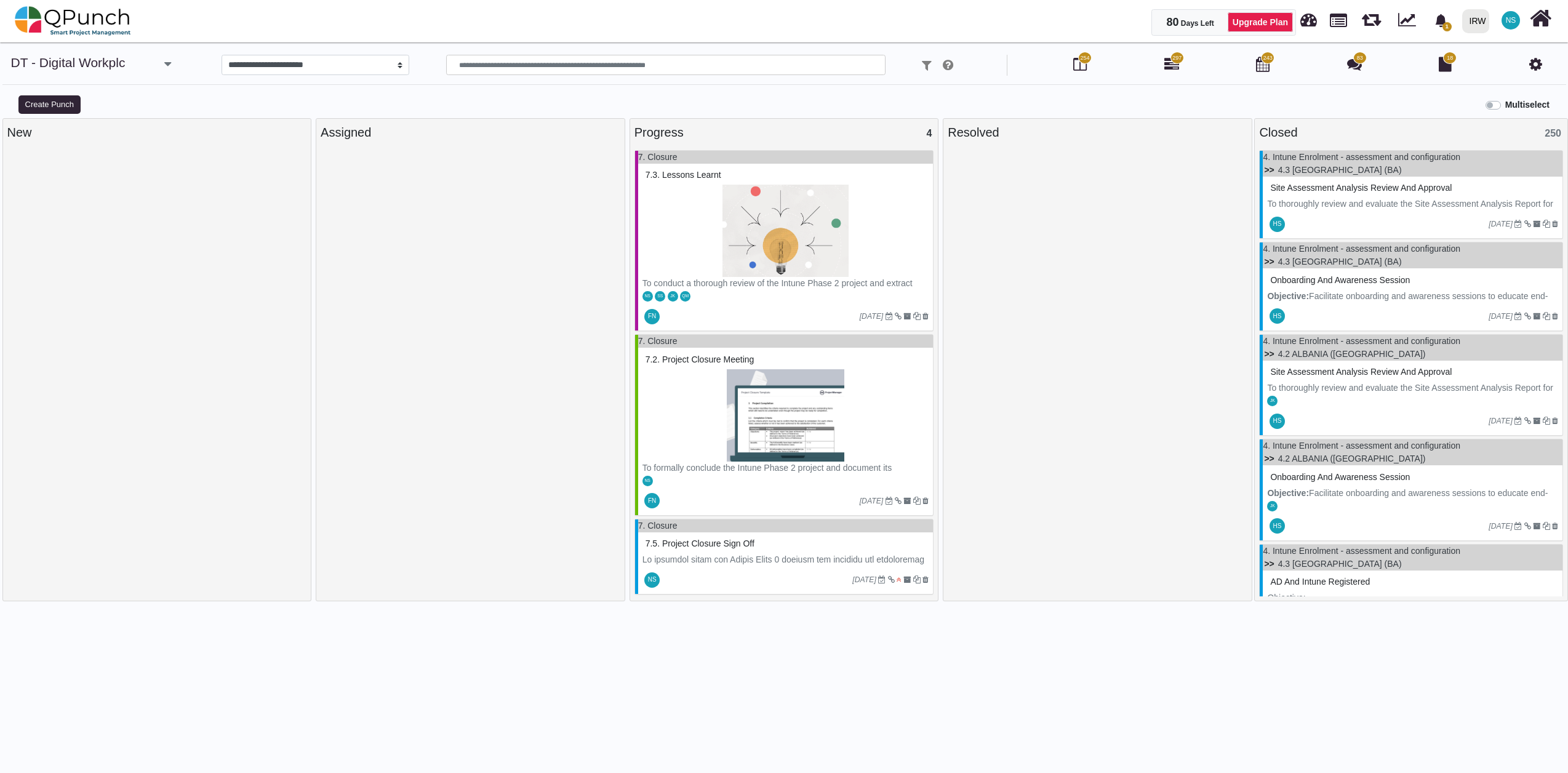
click at [865, 504] on icon "[DATE]" at bounding box center [871, 501] width 24 height 8
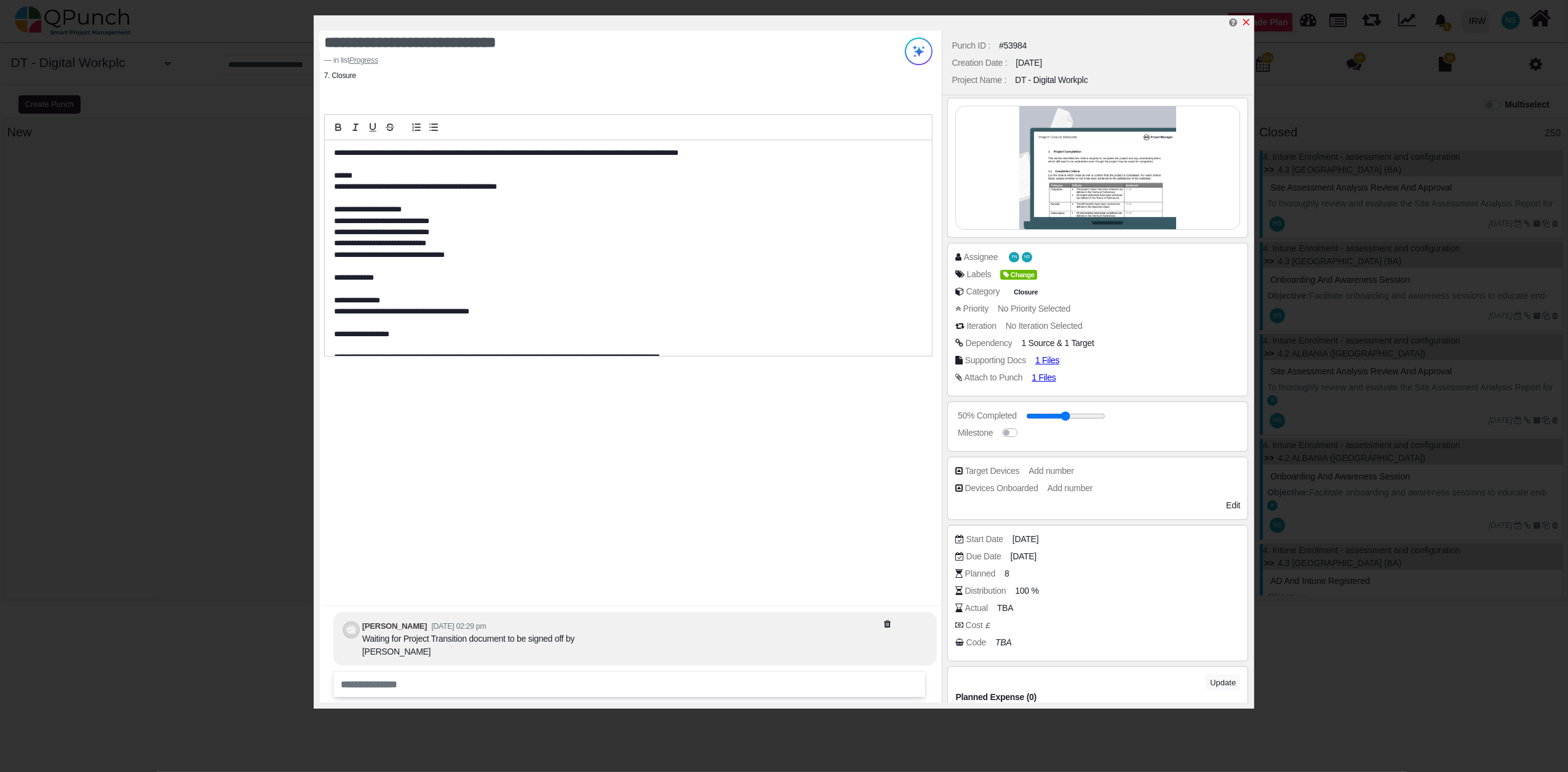
click at [1246, 22] on icon "x" at bounding box center [1246, 22] width 10 height 10
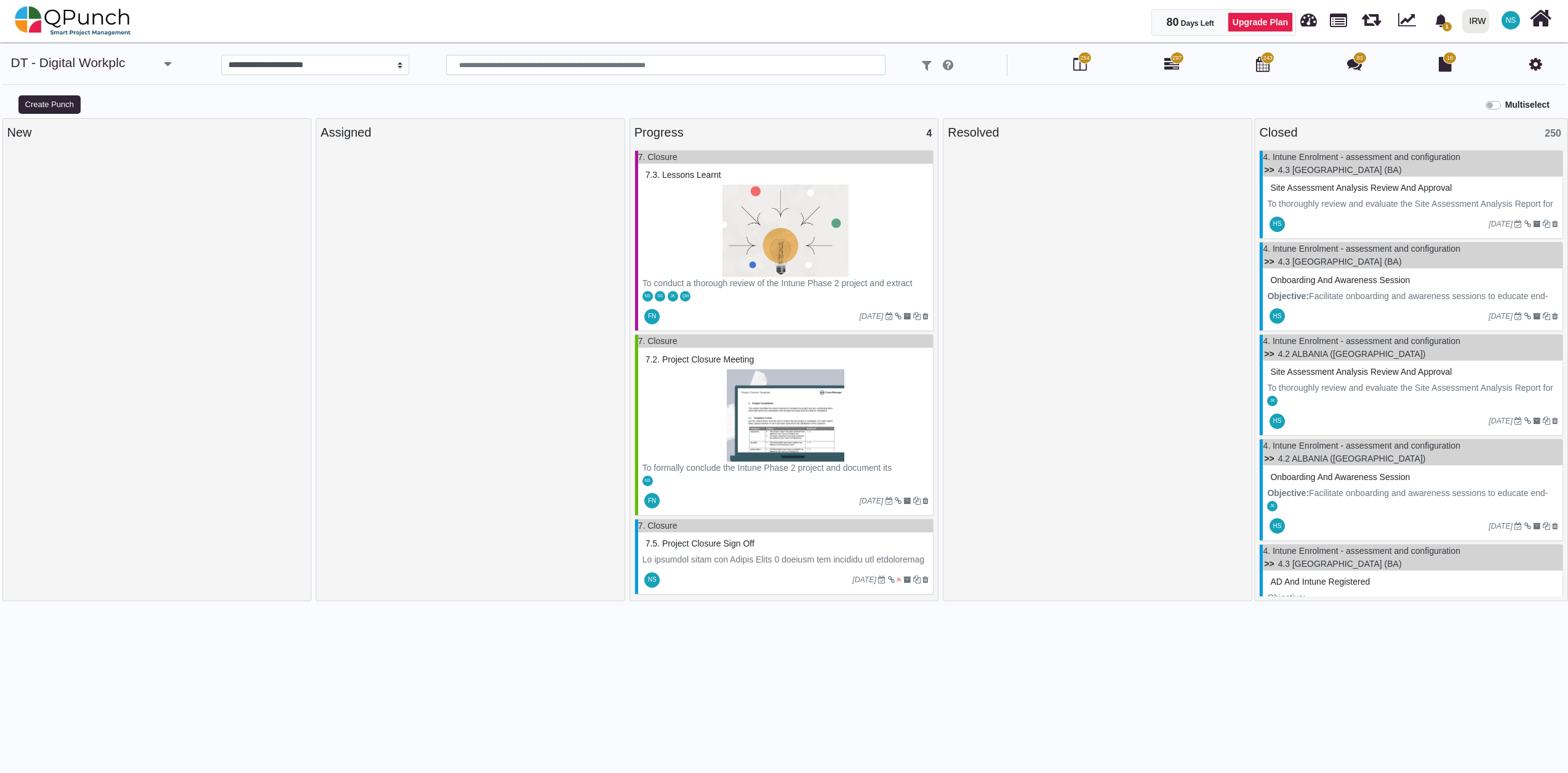
scroll to position [185, 0]
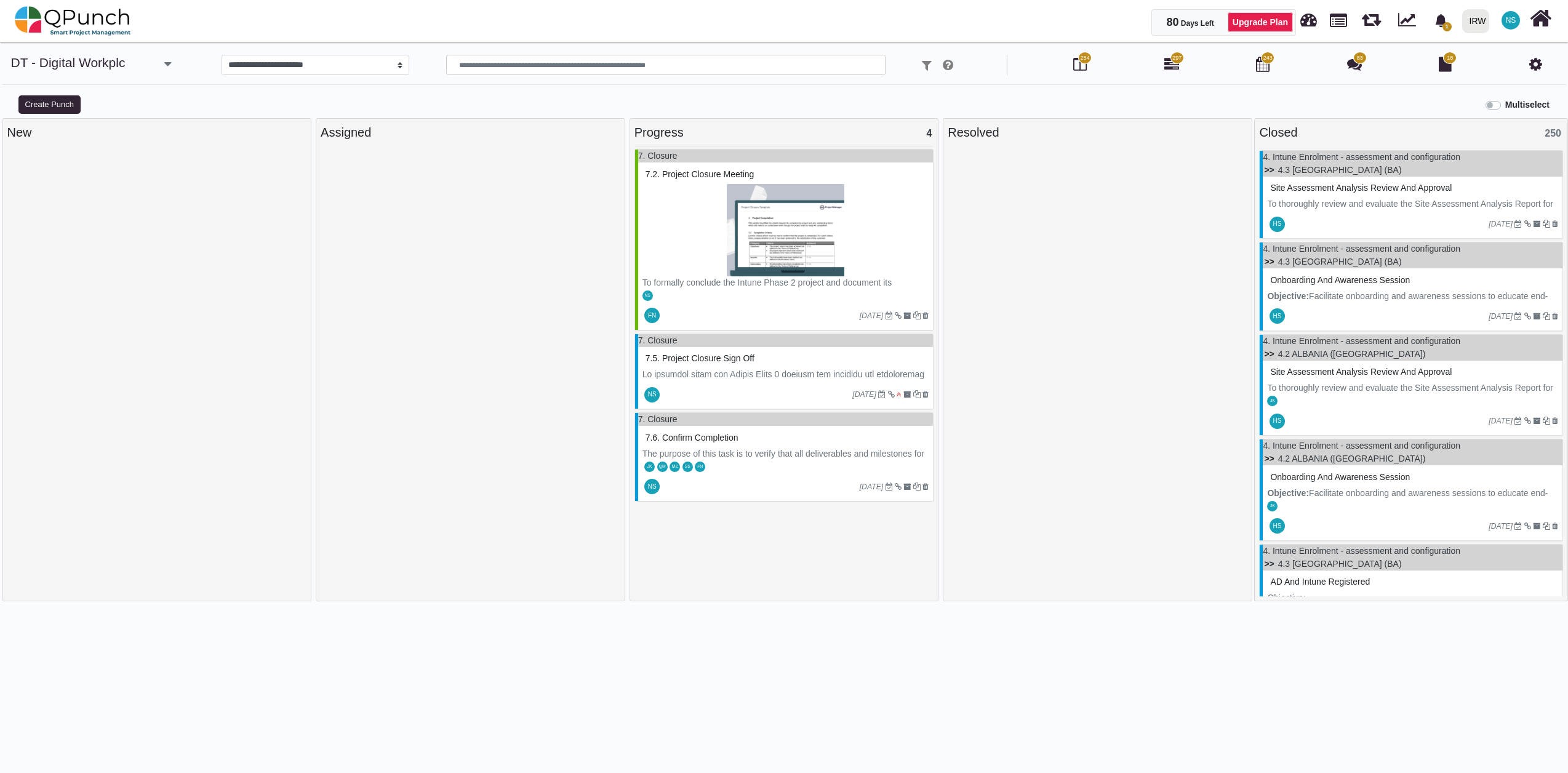
click at [872, 394] on icon "[DATE]" at bounding box center [863, 395] width 24 height 8
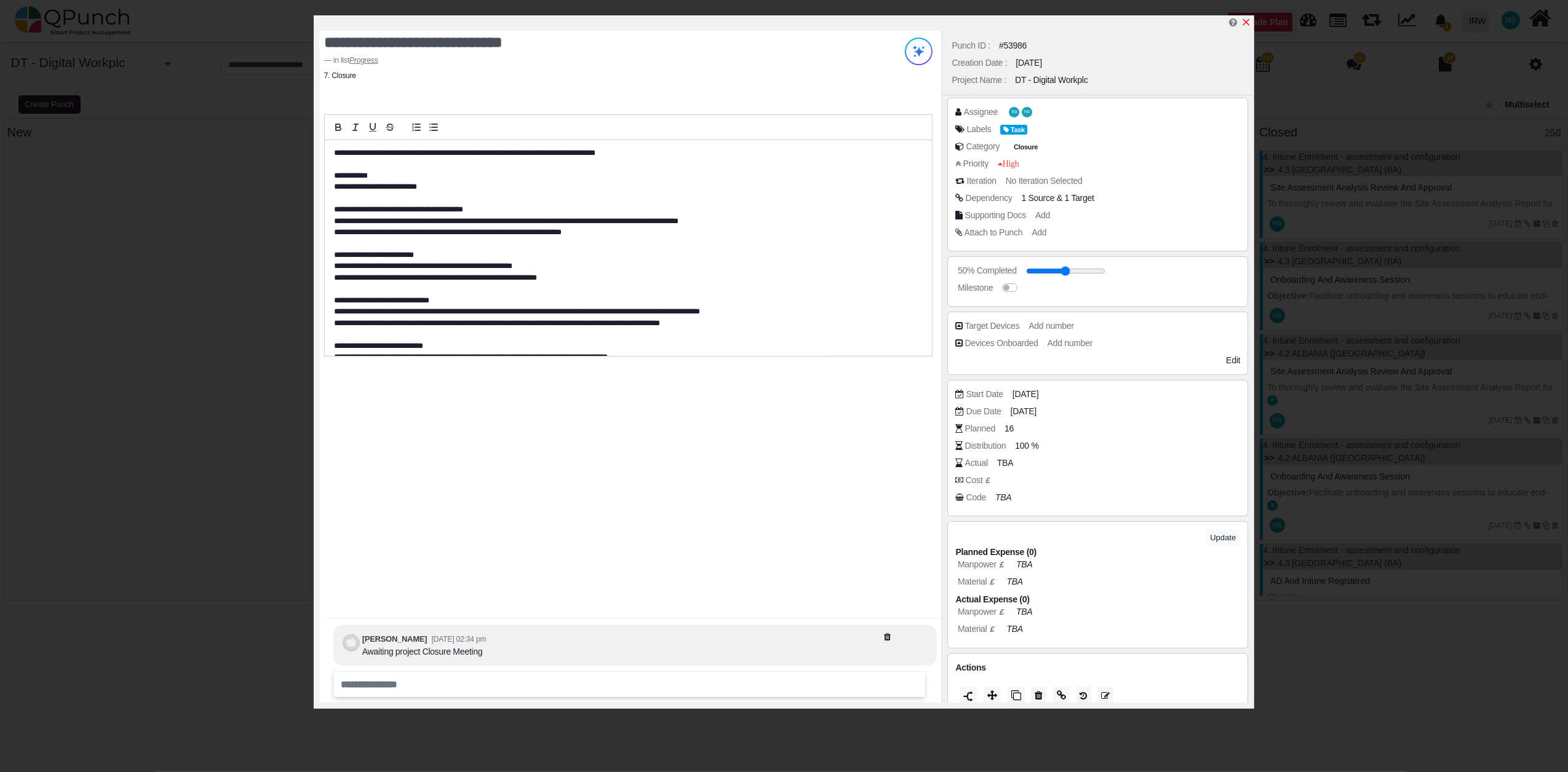
click at [1250, 24] on icon "x" at bounding box center [1246, 22] width 10 height 10
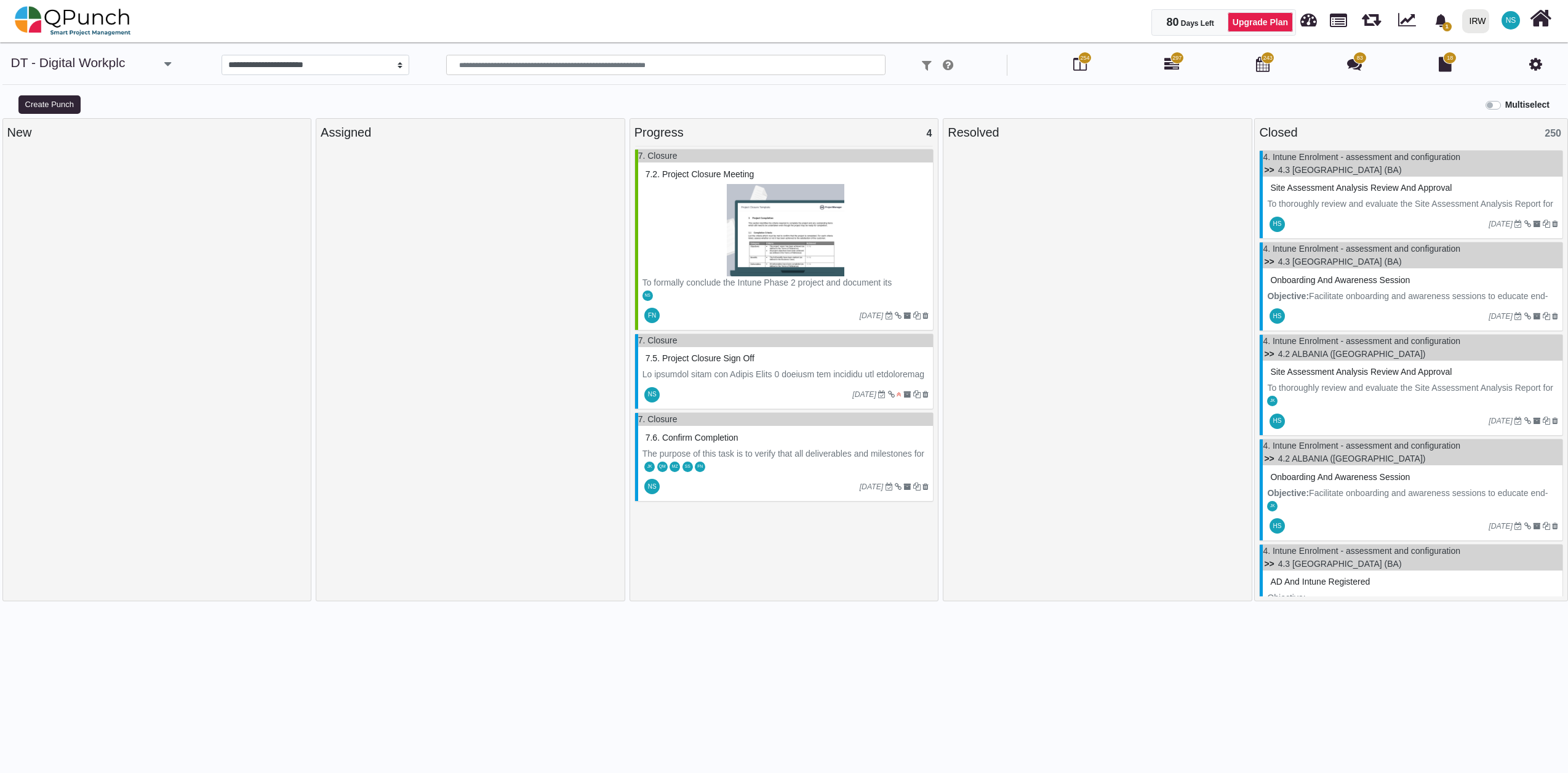
click at [857, 458] on p "The purpose of this task is to verify that all deliverables and milestones for …" at bounding box center [786, 499] width 287 height 103
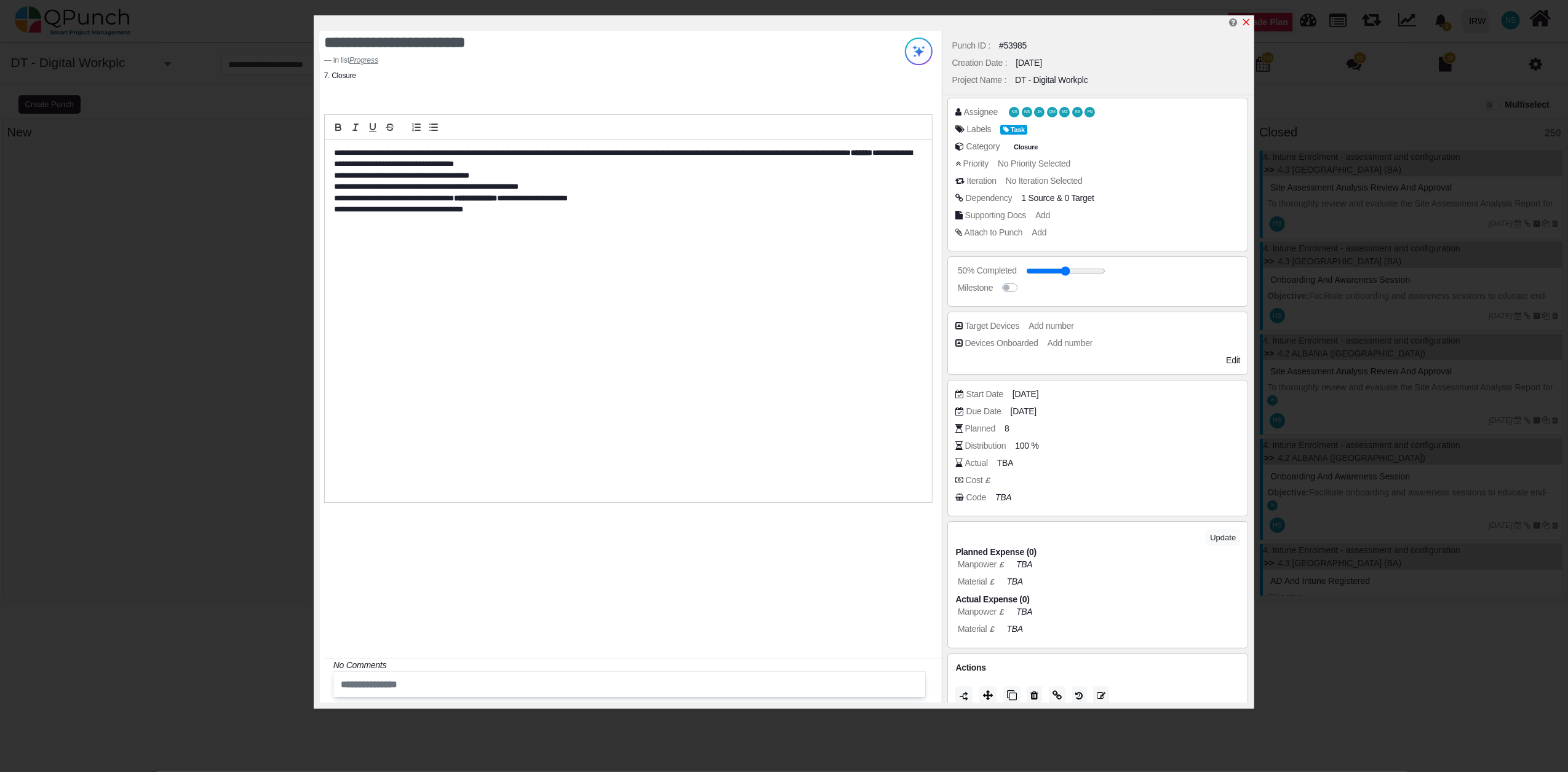
click at [1245, 23] on icon "x" at bounding box center [1246, 22] width 10 height 10
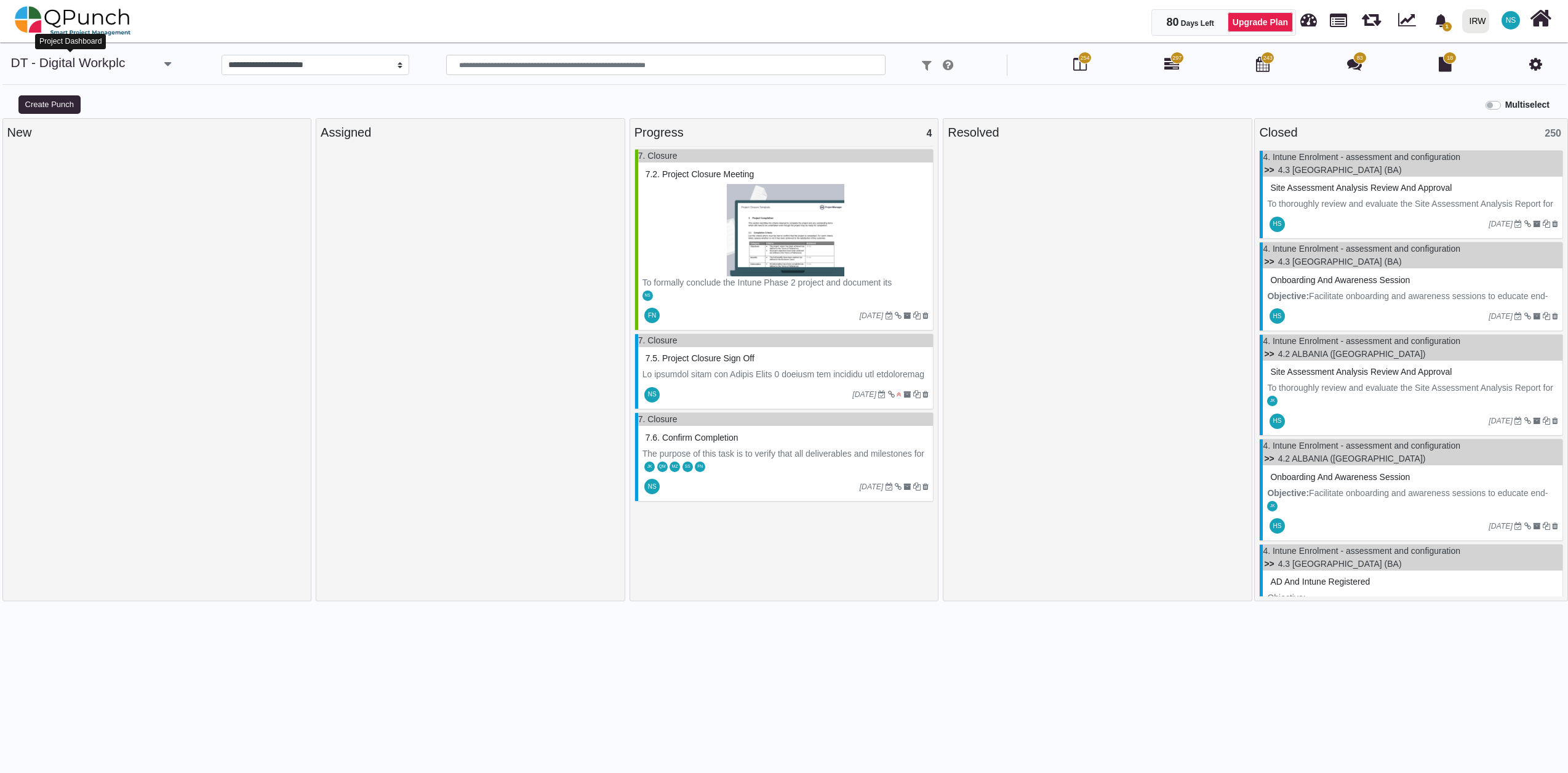
click at [80, 67] on link "DT - Digital Workplc" at bounding box center [68, 62] width 115 height 15
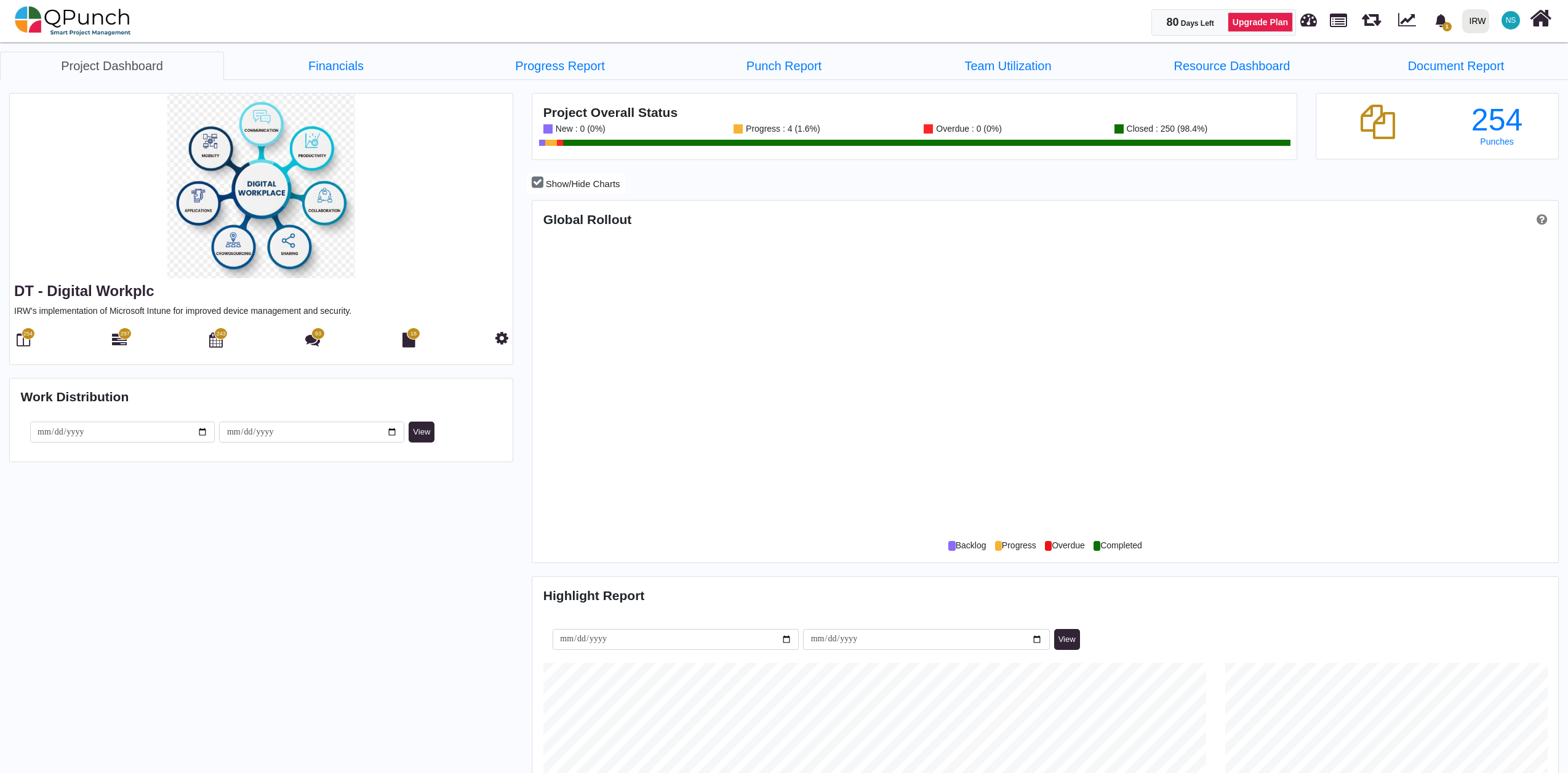
scroll to position [456, 1022]
click at [572, 62] on link "Progress Report" at bounding box center [559, 66] width 224 height 28
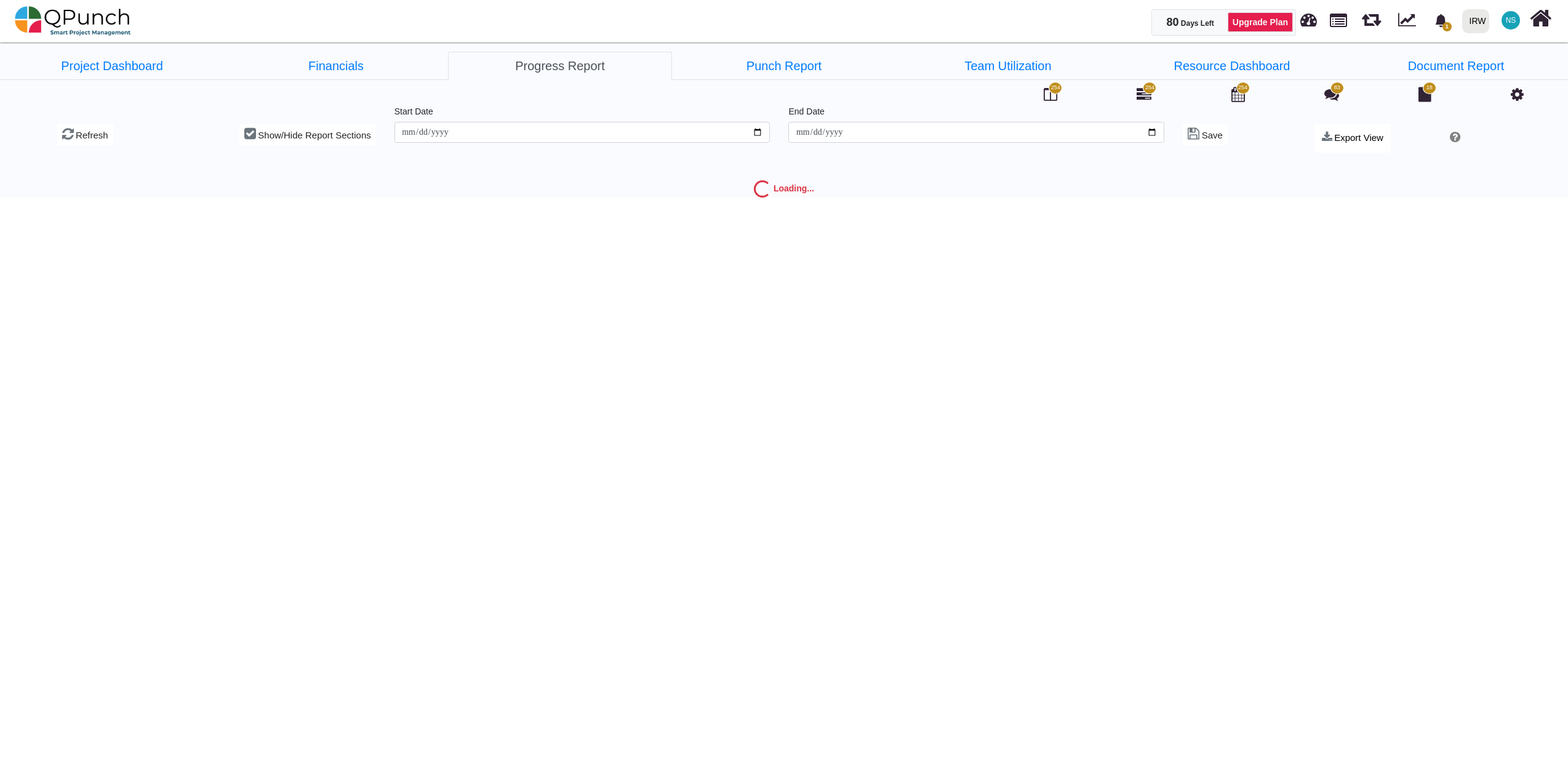
type input "**********"
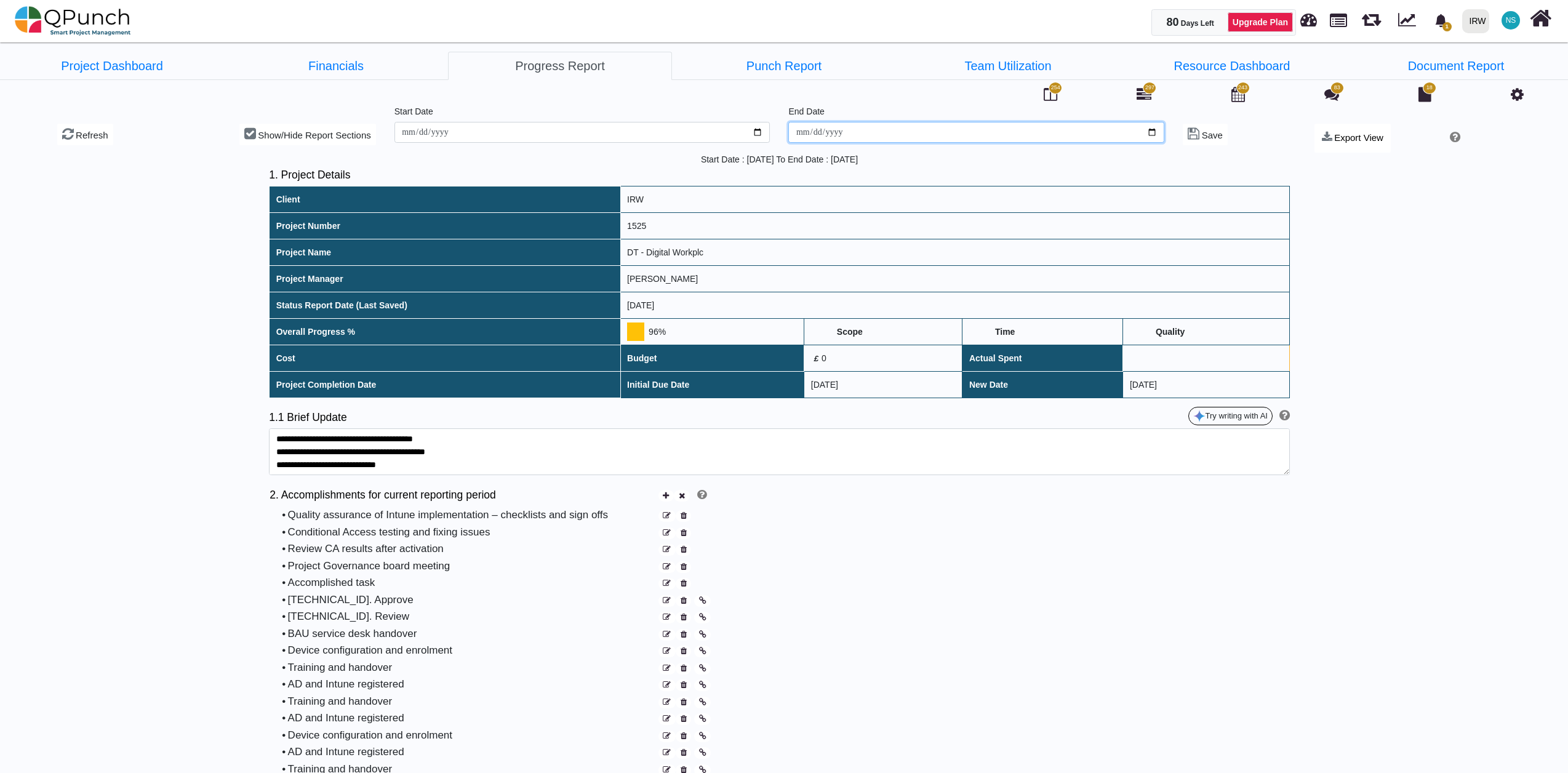
click at [1150, 135] on input "**********" at bounding box center [976, 132] width 376 height 21
type input "**********"
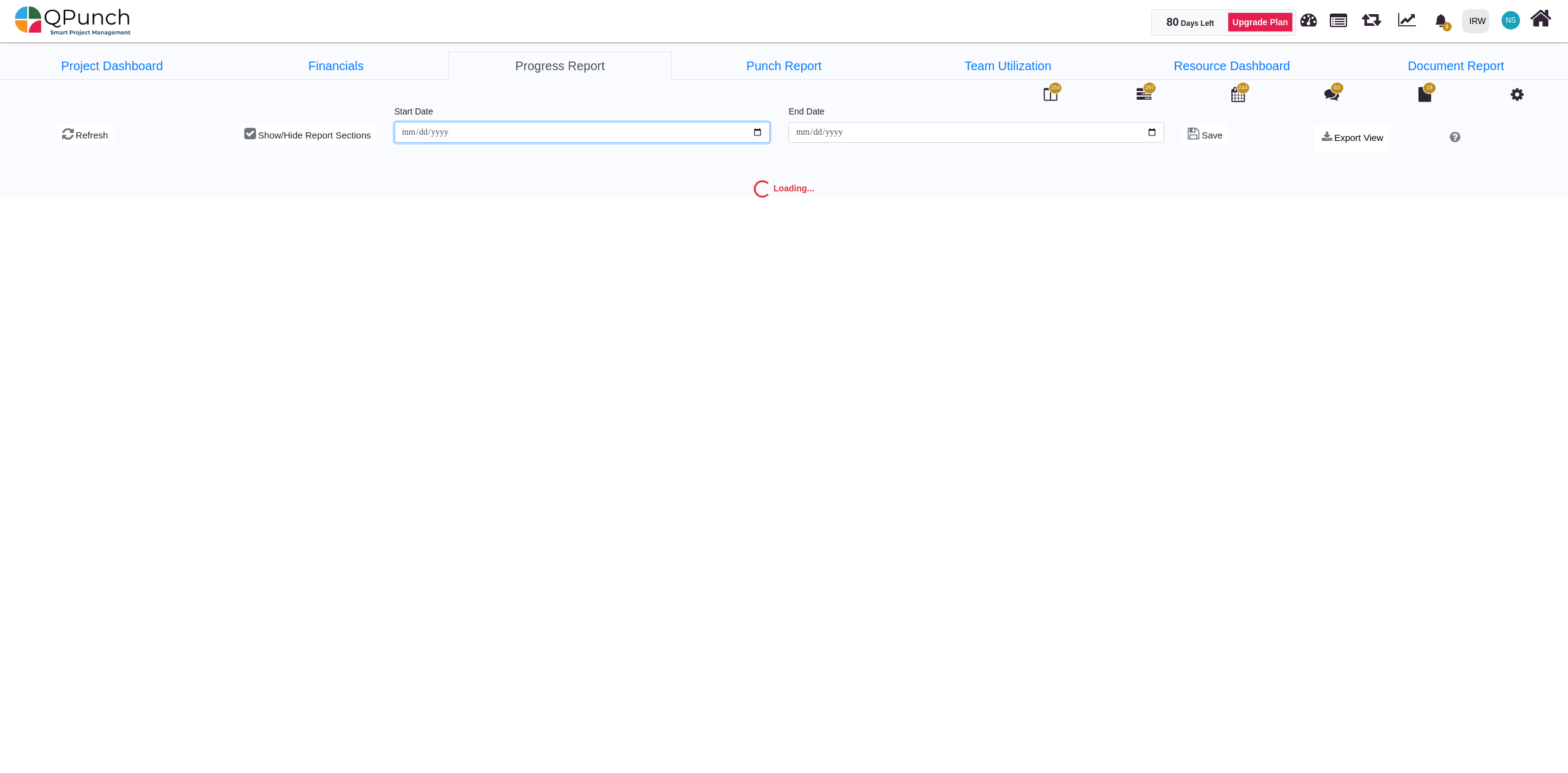
click at [754, 133] on input "**********" at bounding box center [582, 132] width 376 height 21
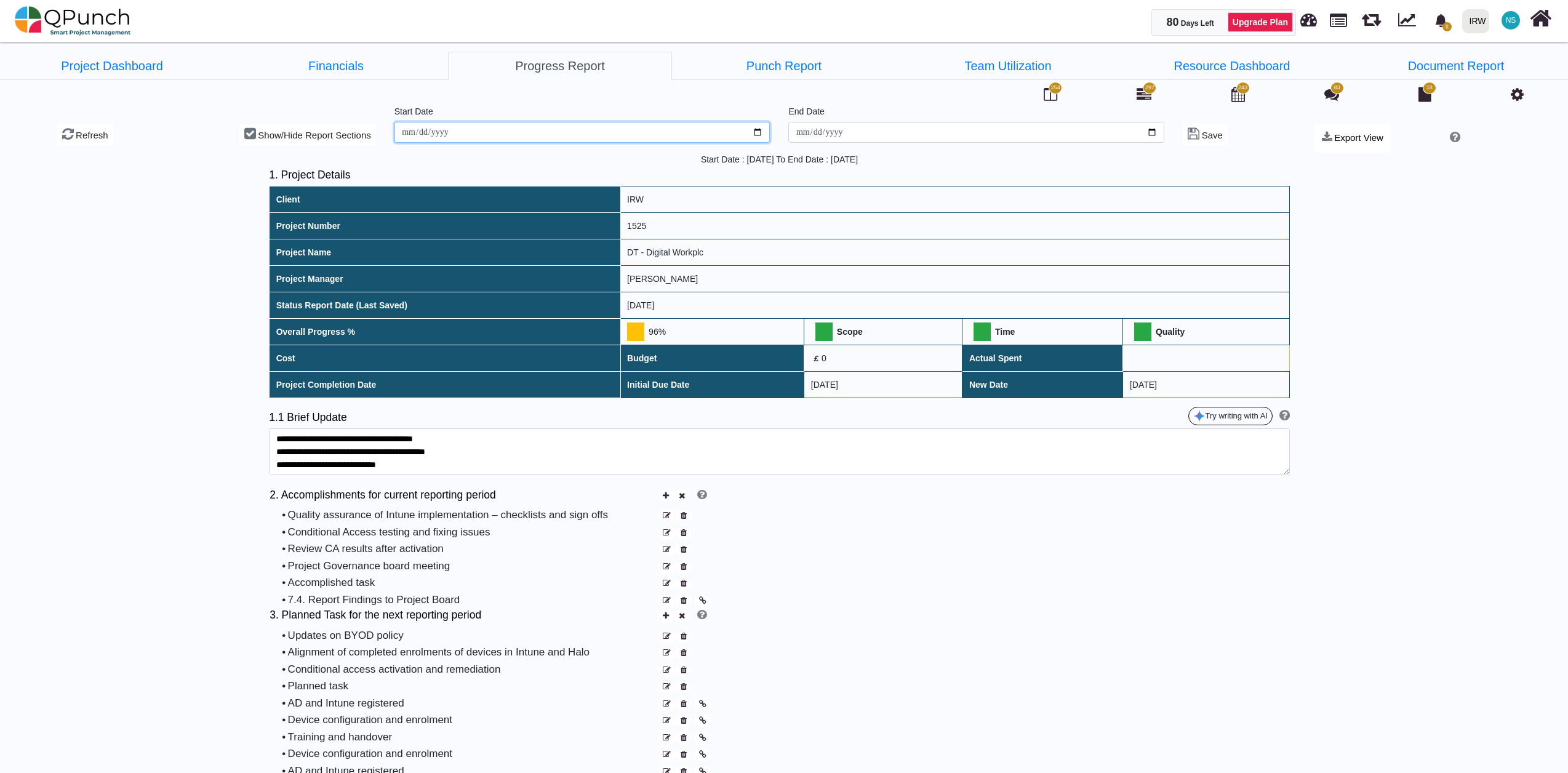
type input "**********"
click at [636, 331] on span at bounding box center [636, 332] width 18 height 18
click at [651, 360] on div at bounding box center [653, 361] width 18 height 18
click at [79, 25] on img at bounding box center [73, 21] width 116 height 37
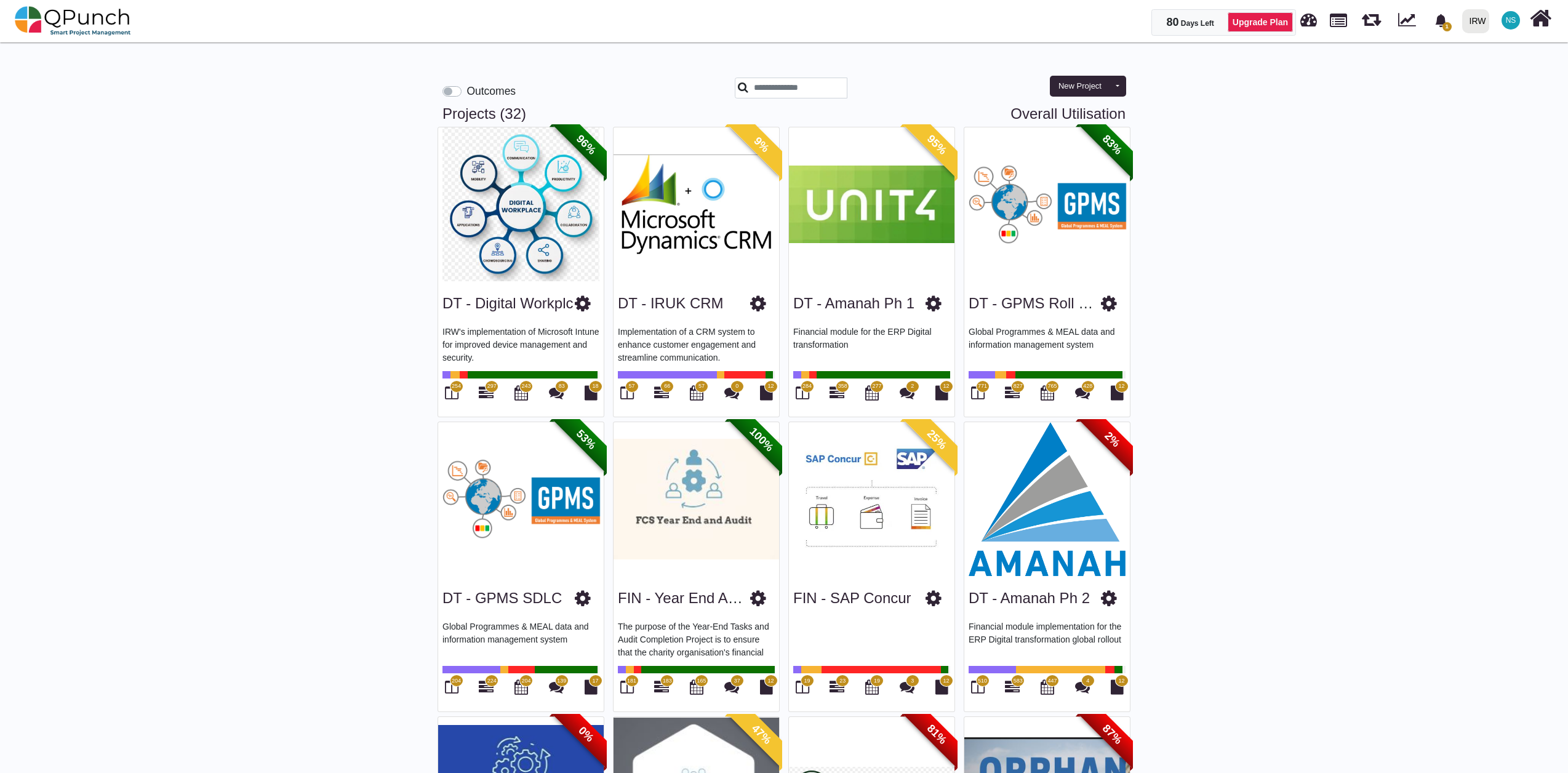
click at [896, 207] on img at bounding box center [871, 204] width 166 height 154
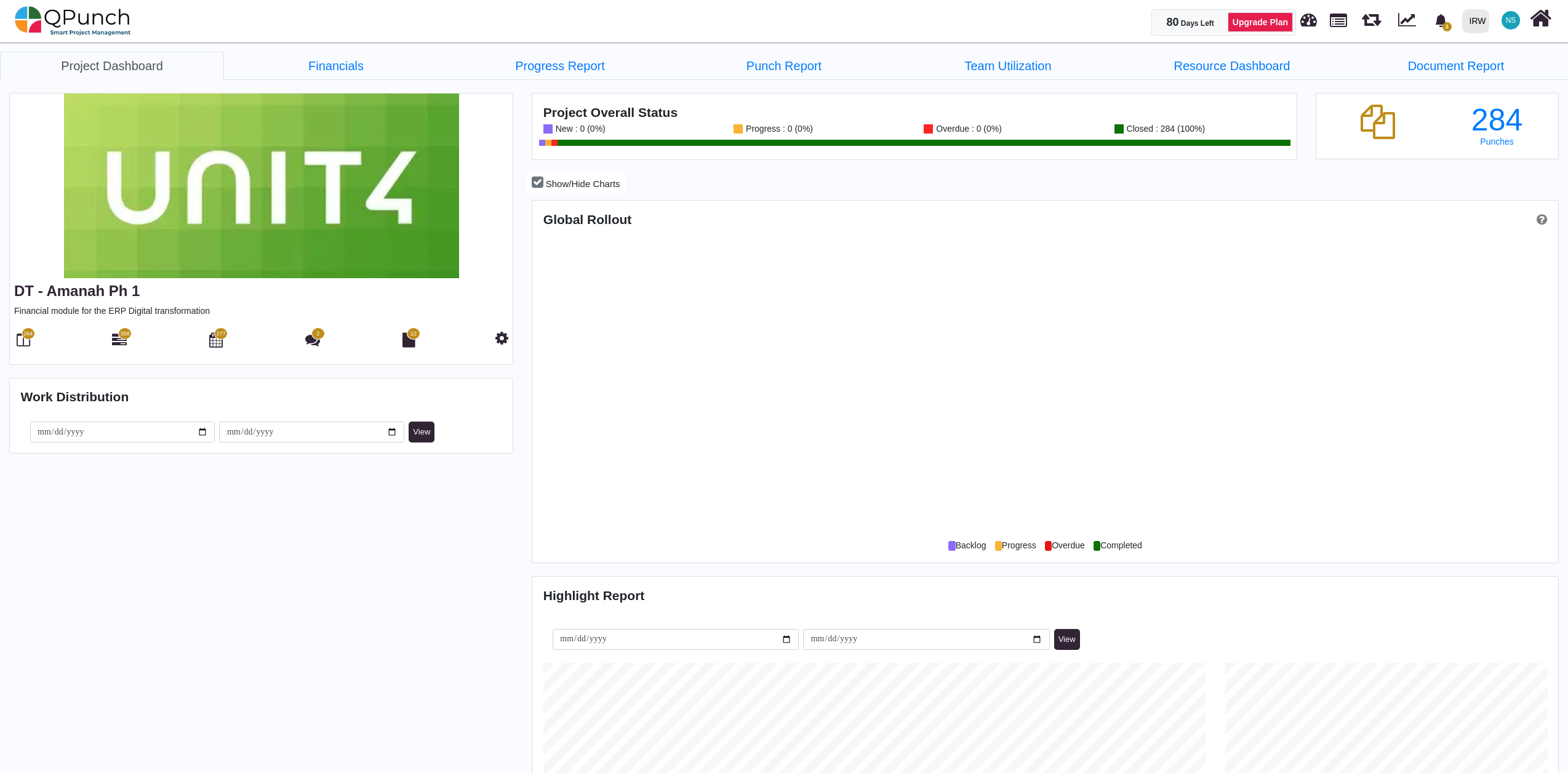
scroll to position [330, 340]
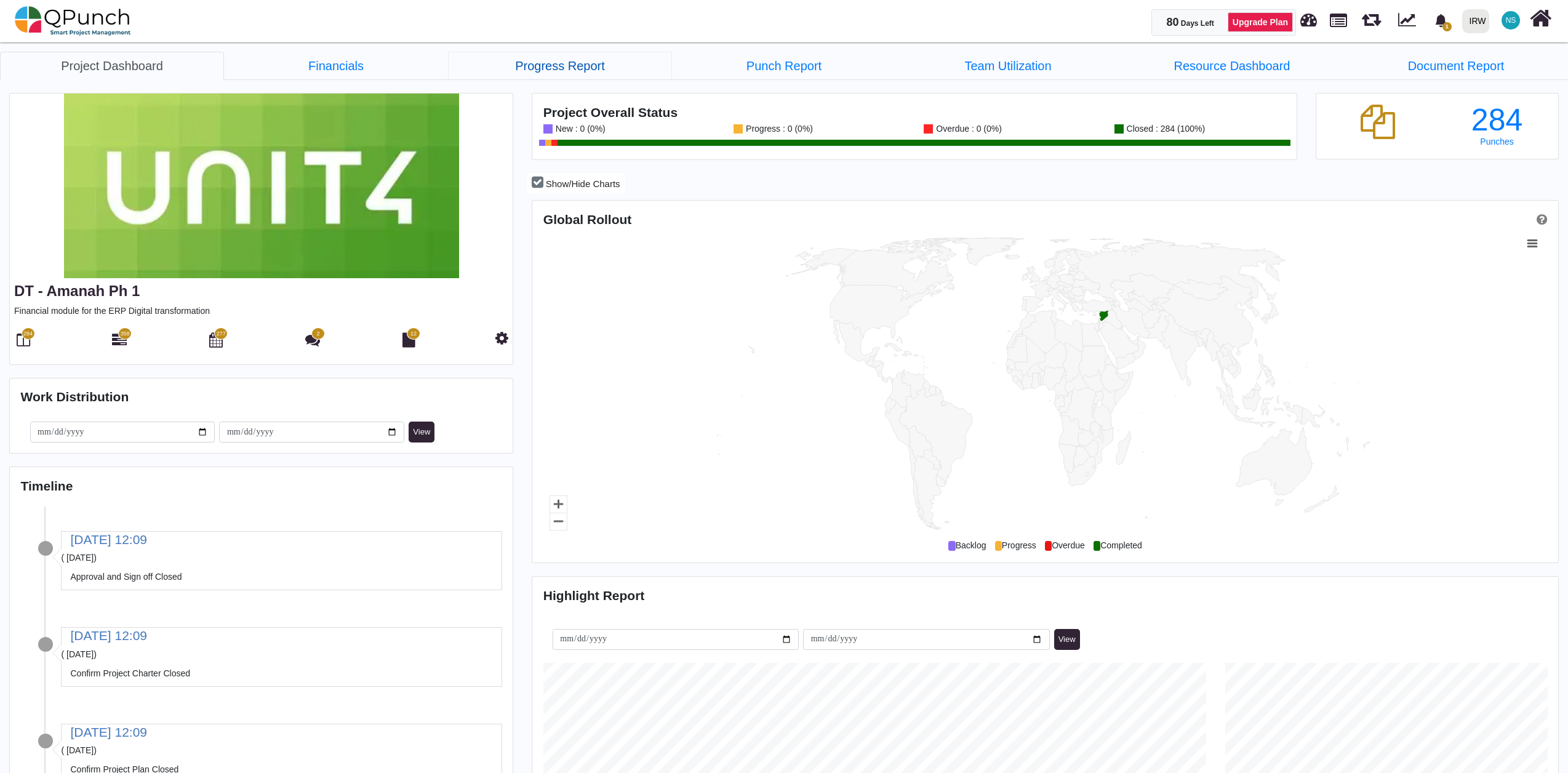
click at [539, 70] on link "Progress Report" at bounding box center [559, 66] width 224 height 28
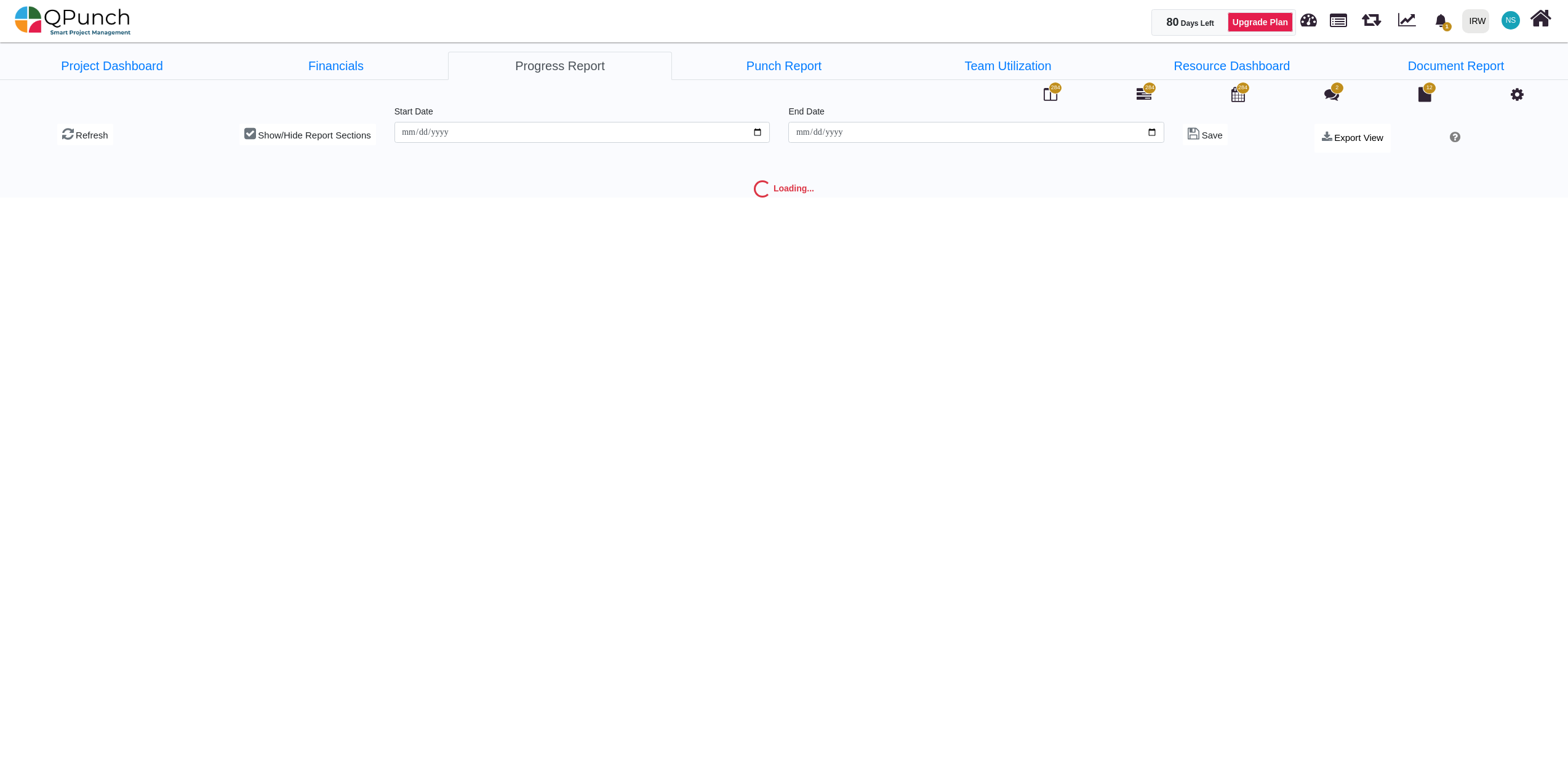
type input "**********"
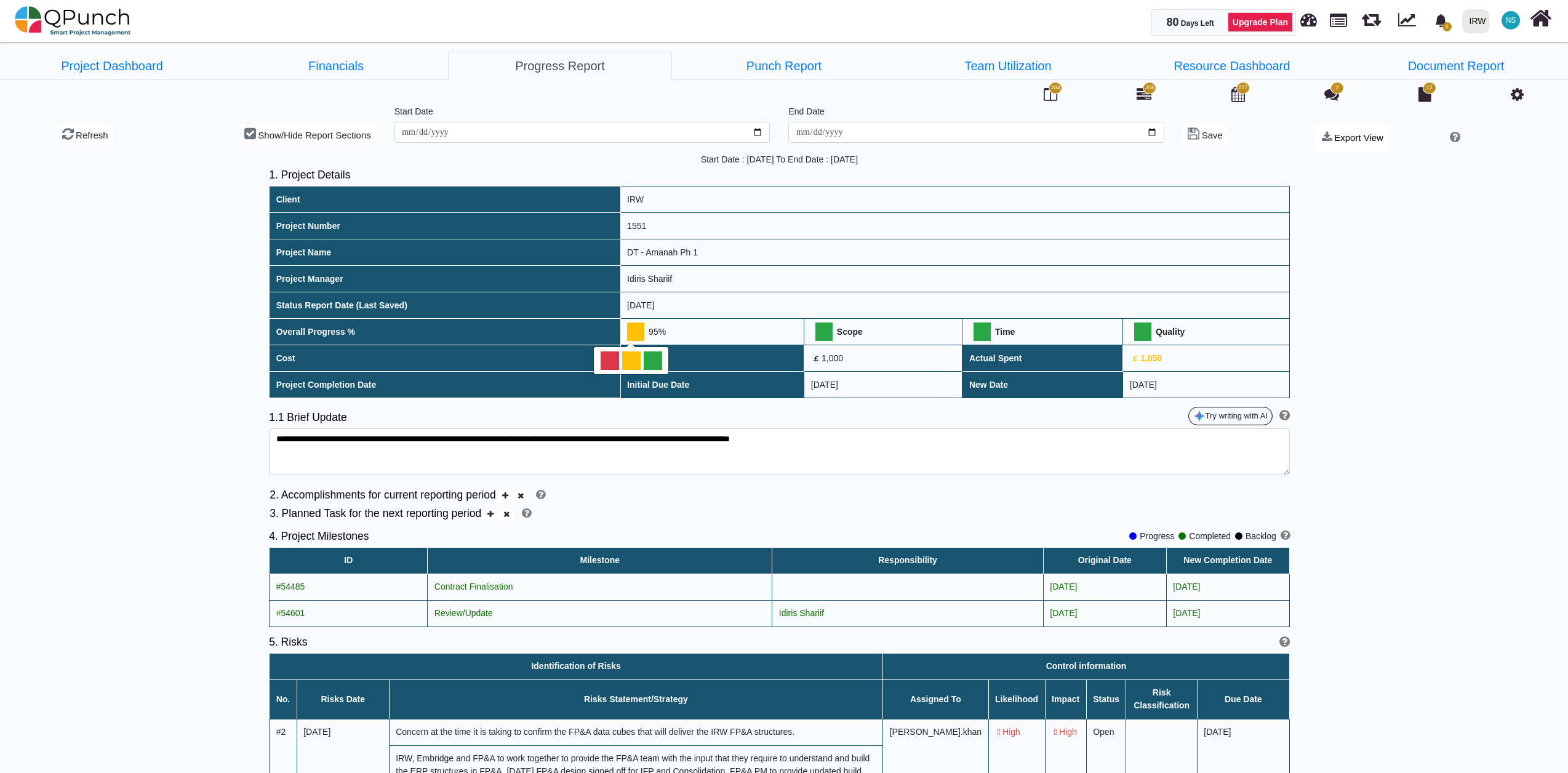
click at [653, 362] on div at bounding box center [653, 361] width 18 height 18
click at [37, 24] on img at bounding box center [73, 21] width 116 height 37
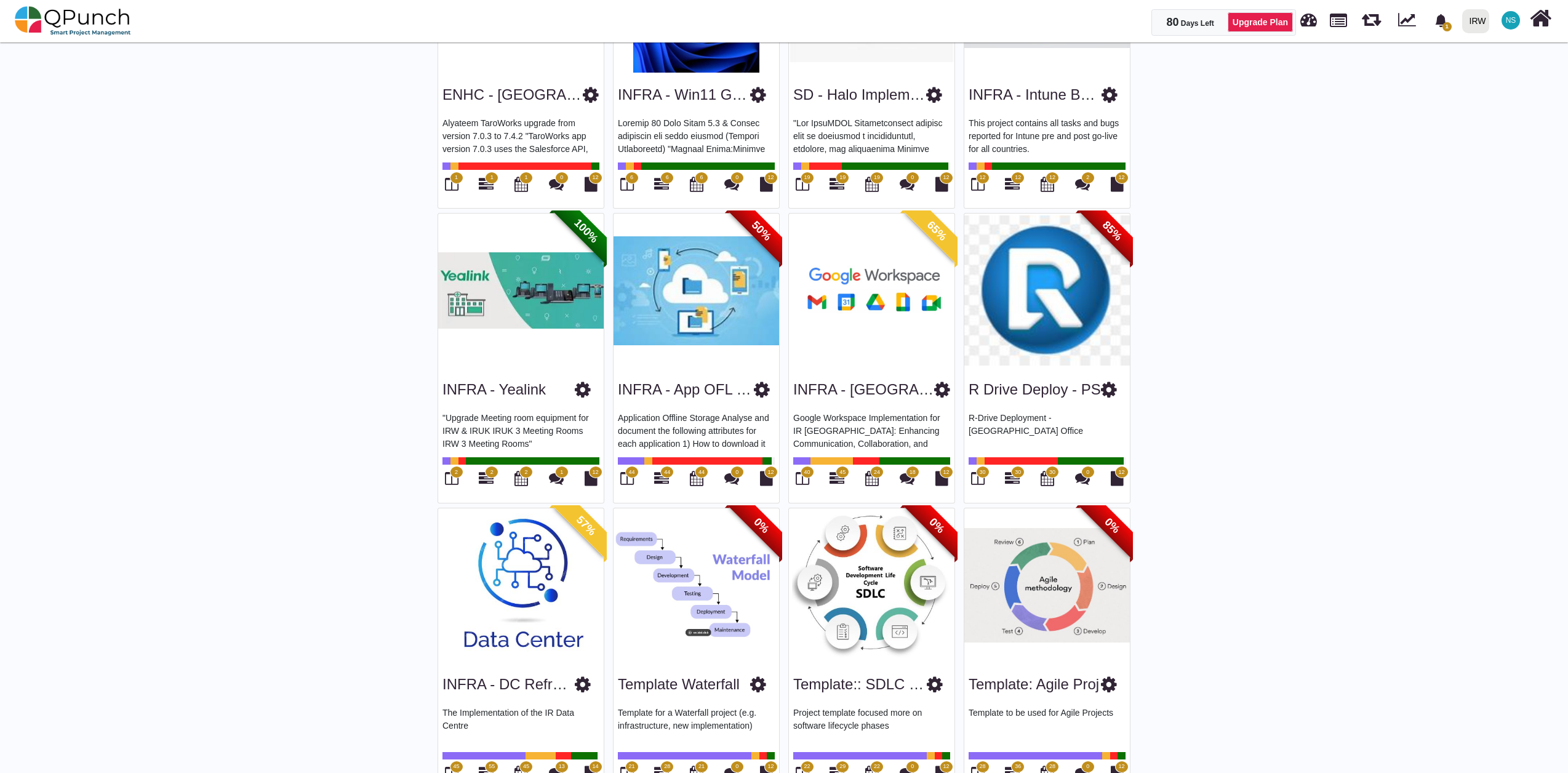
scroll to position [1721, 0]
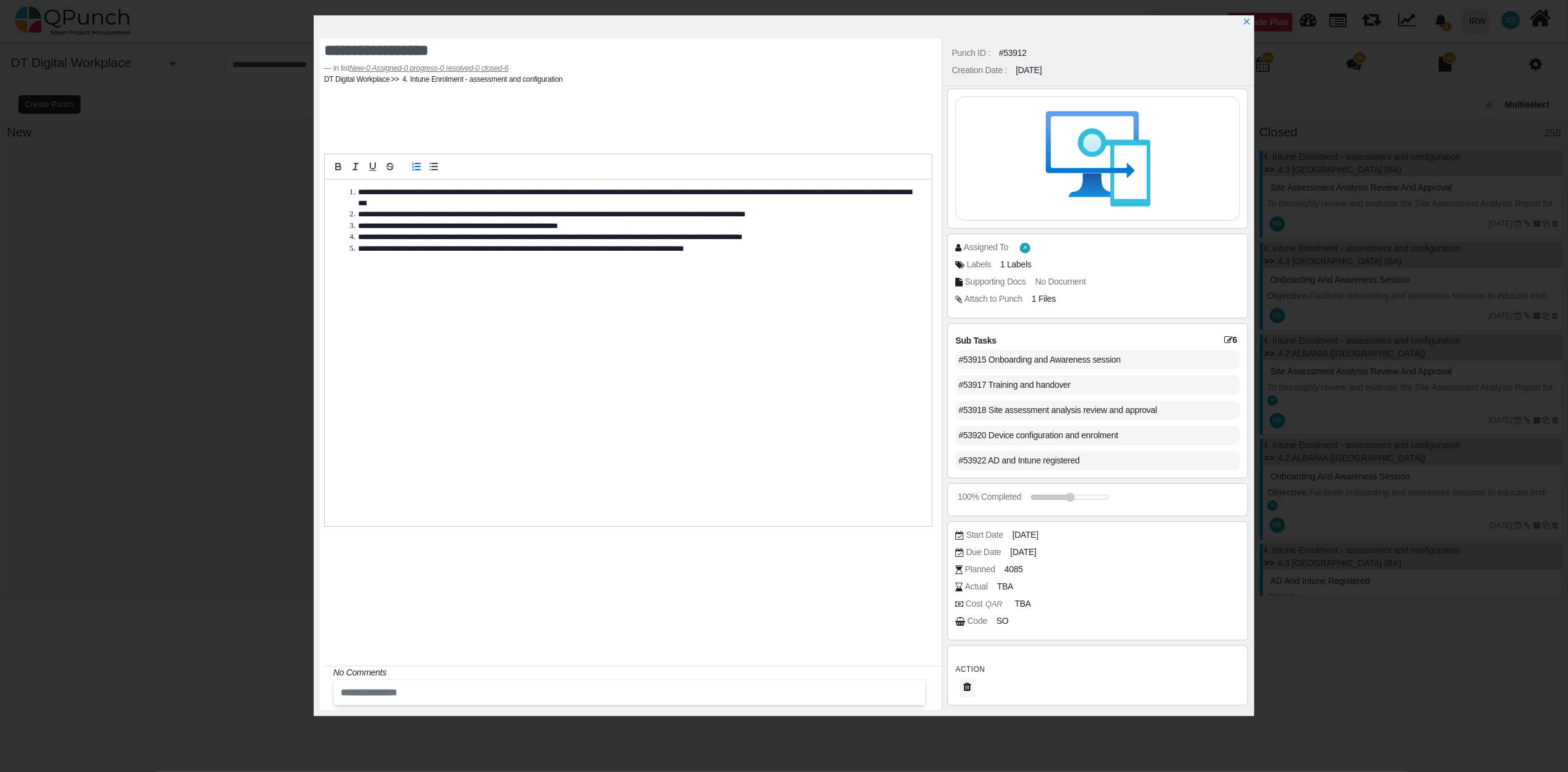
click at [1034, 389] on div "#53917 Training and handover" at bounding box center [1098, 385] width 285 height 19
click at [1080, 349] on div "#53915 Onboarding and Awareness session" at bounding box center [1098, 360] width 285 height 25
click at [1250, 23] on icon "x" at bounding box center [1246, 22] width 10 height 10
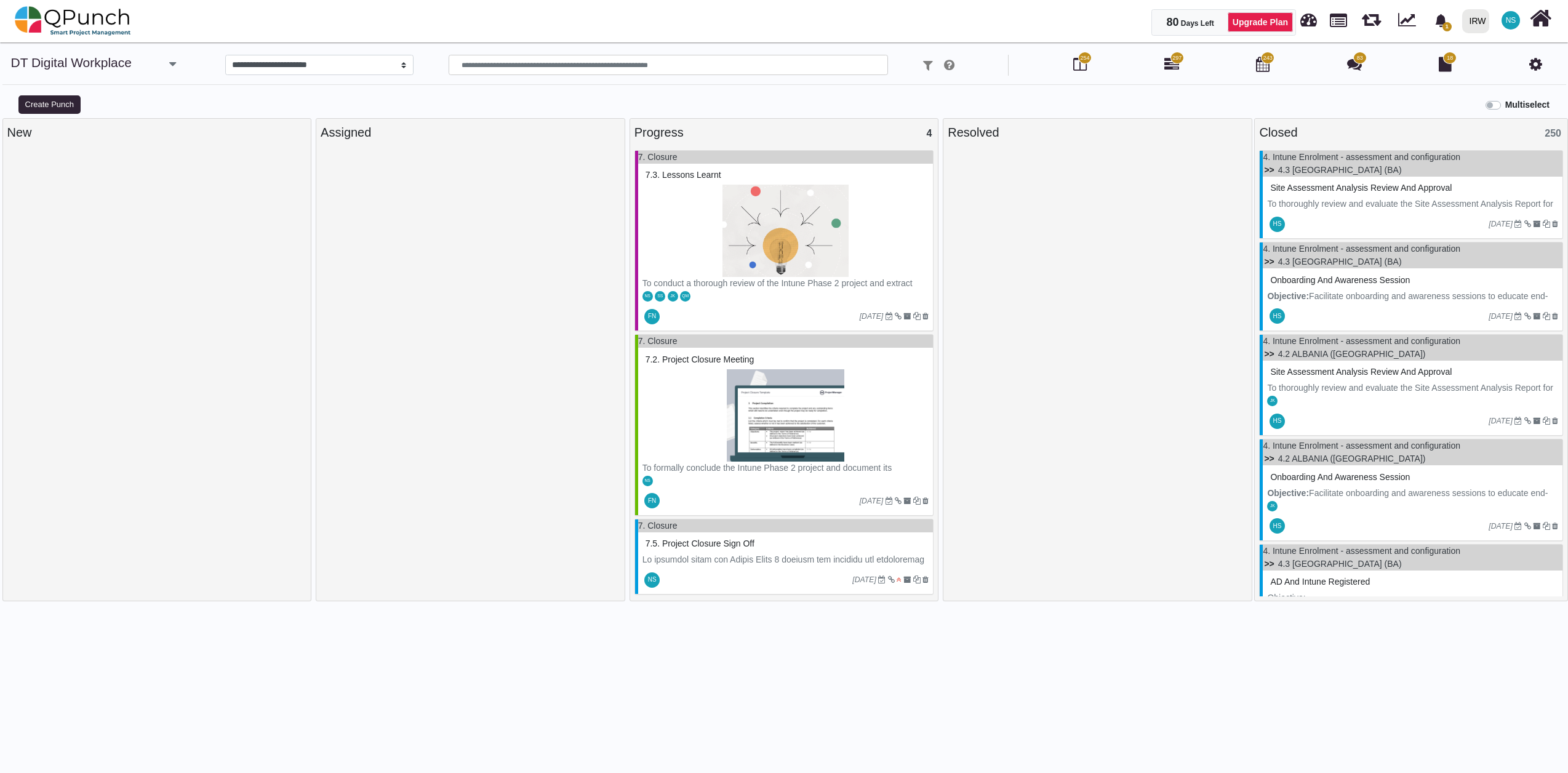
click at [1172, 62] on span "297" at bounding box center [1178, 58] width 14 height 12
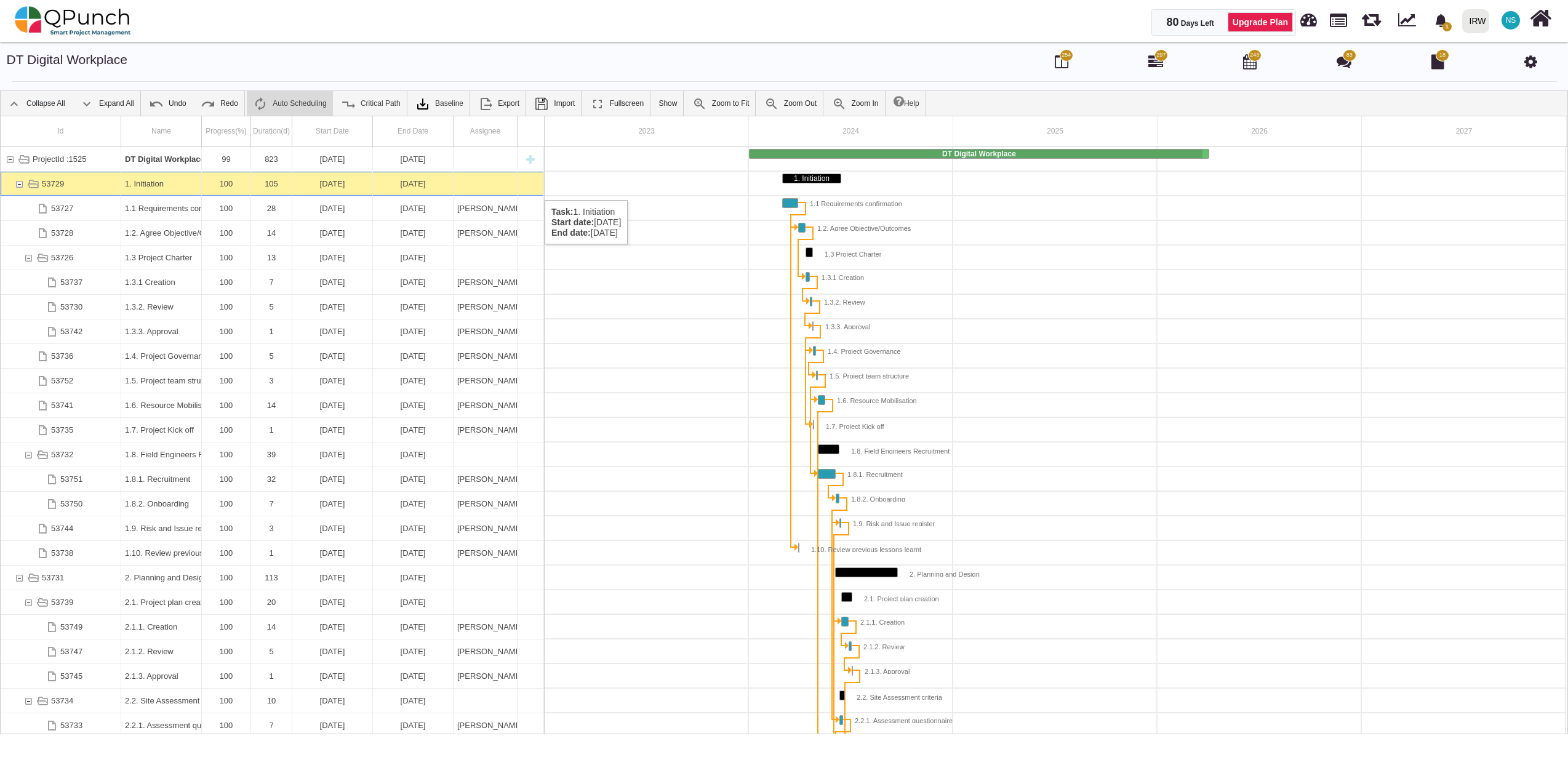
click at [22, 187] on div "53729" at bounding box center [19, 184] width 11 height 24
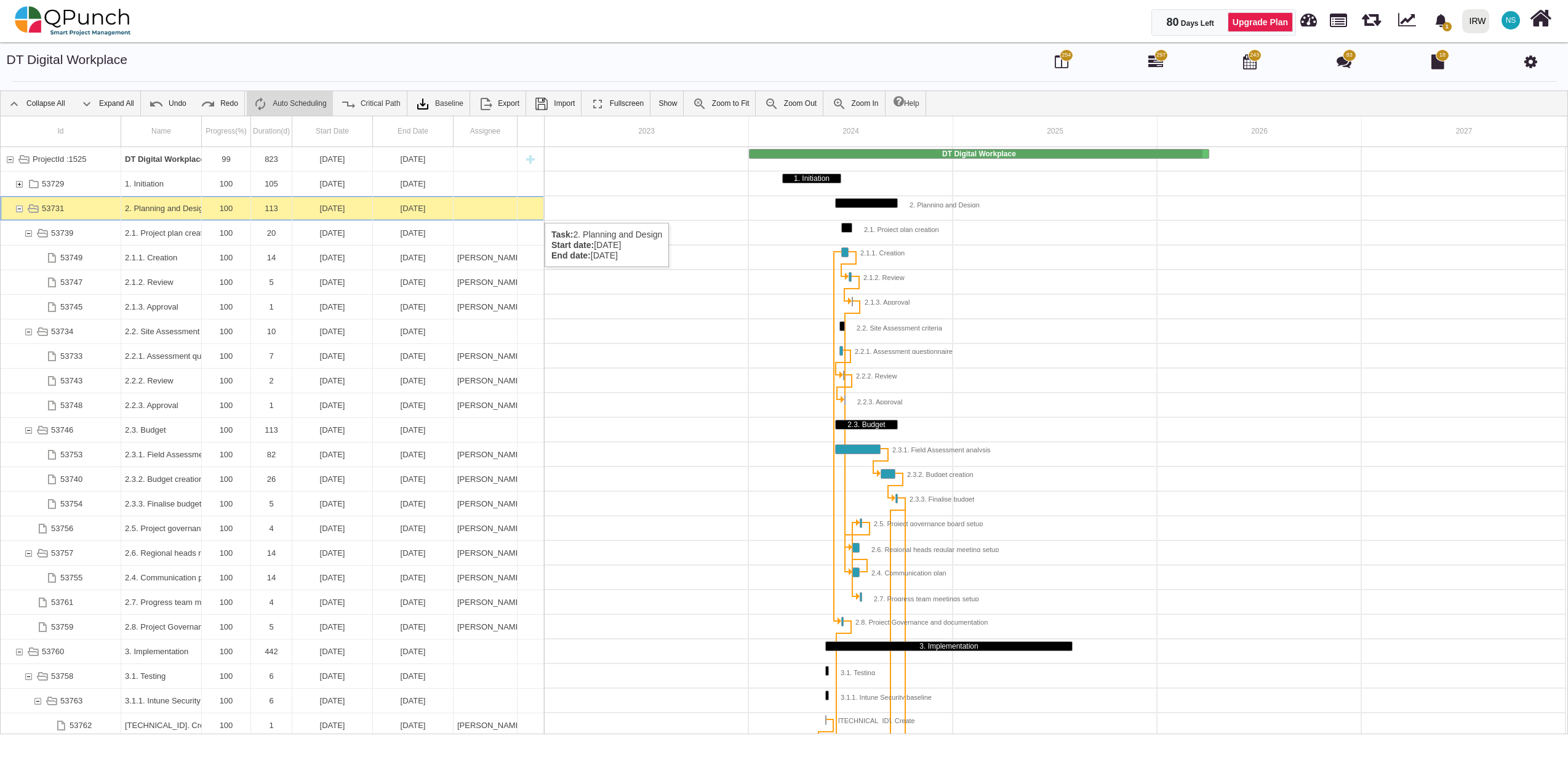
click at [21, 210] on div "53731" at bounding box center [19, 208] width 11 height 24
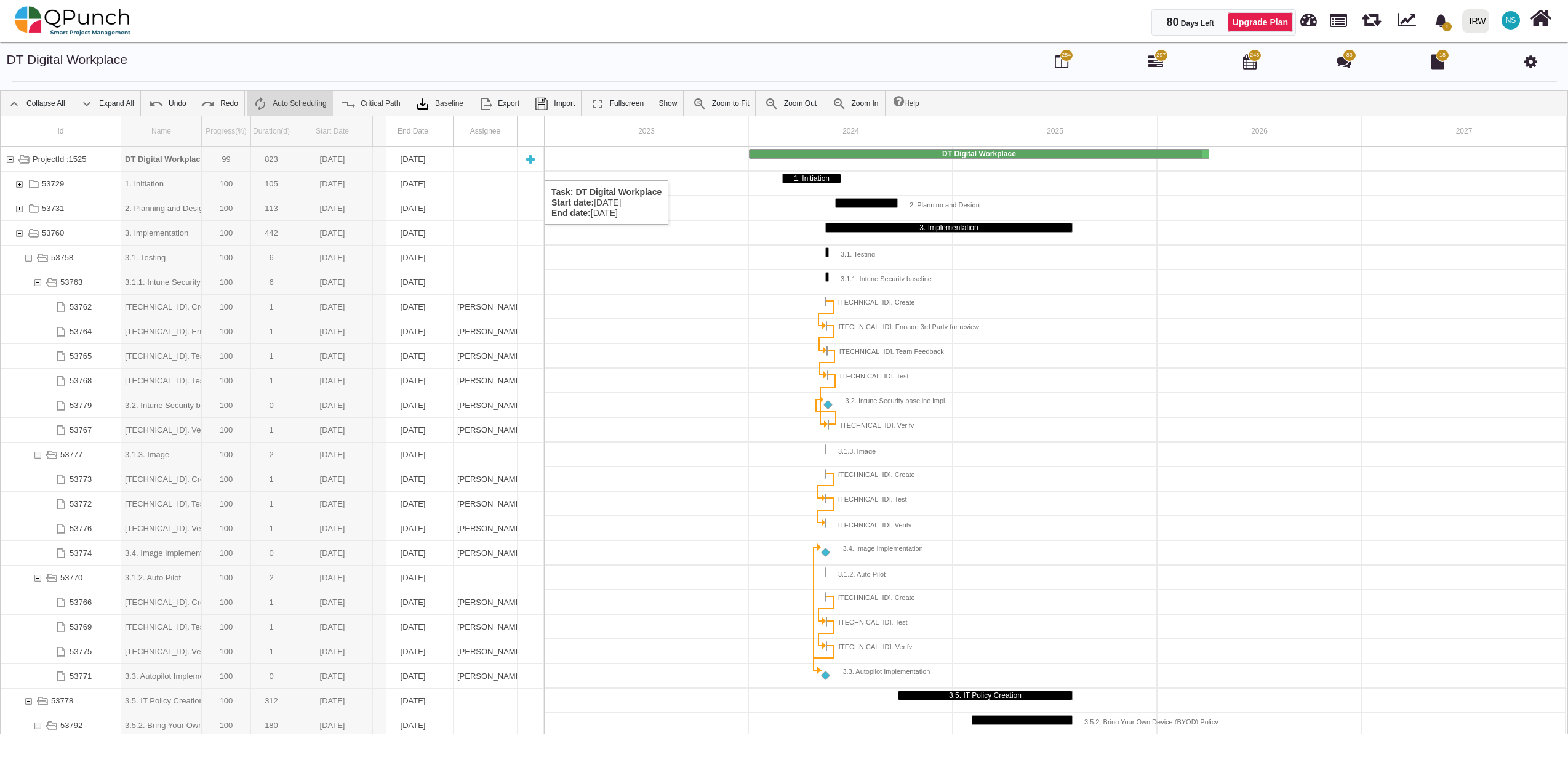
drag, startPoint x: 198, startPoint y: 138, endPoint x: 387, endPoint y: 168, distance: 191.4
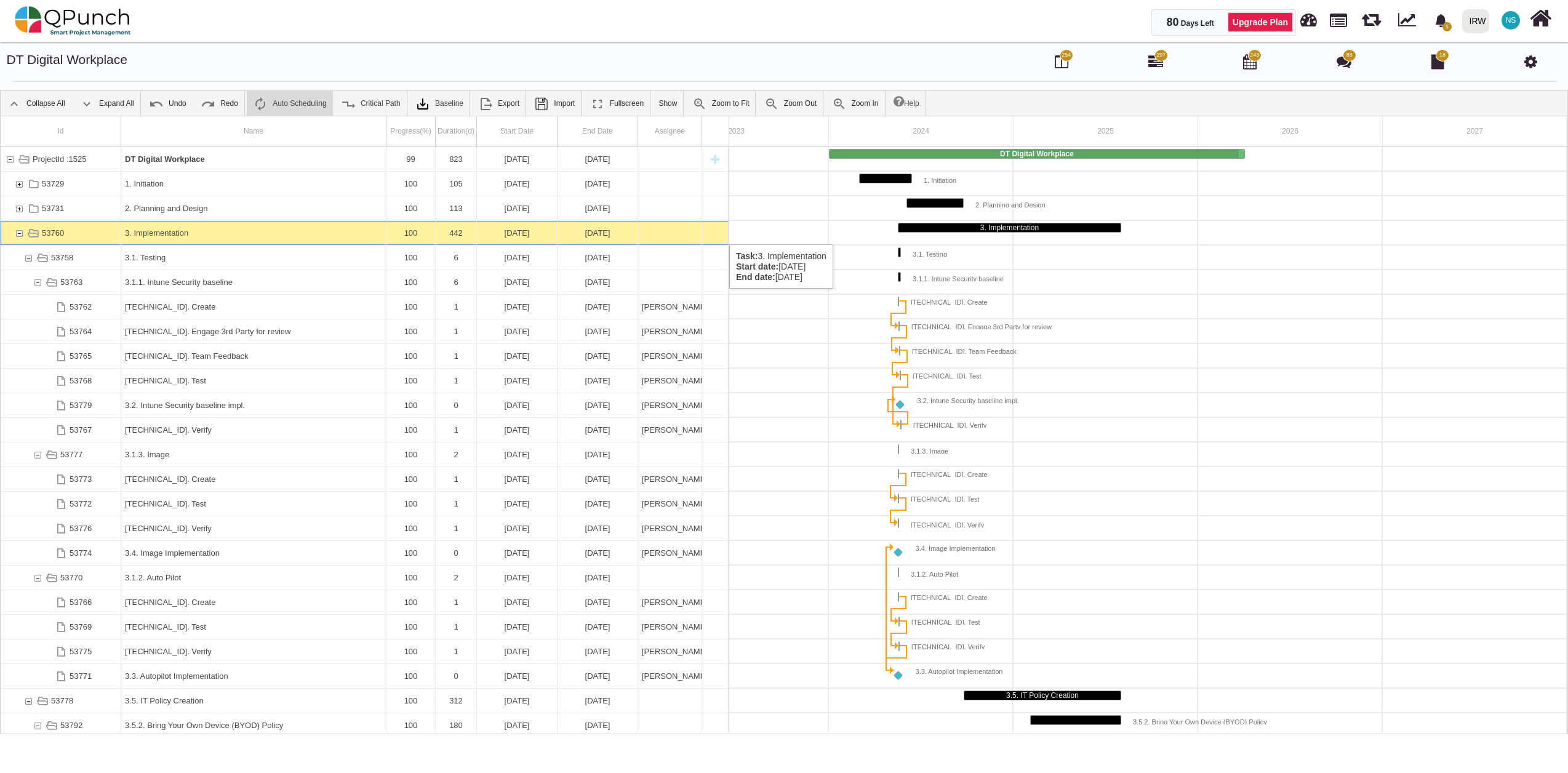
click at [21, 232] on div "53760" at bounding box center [19, 232] width 11 height 24
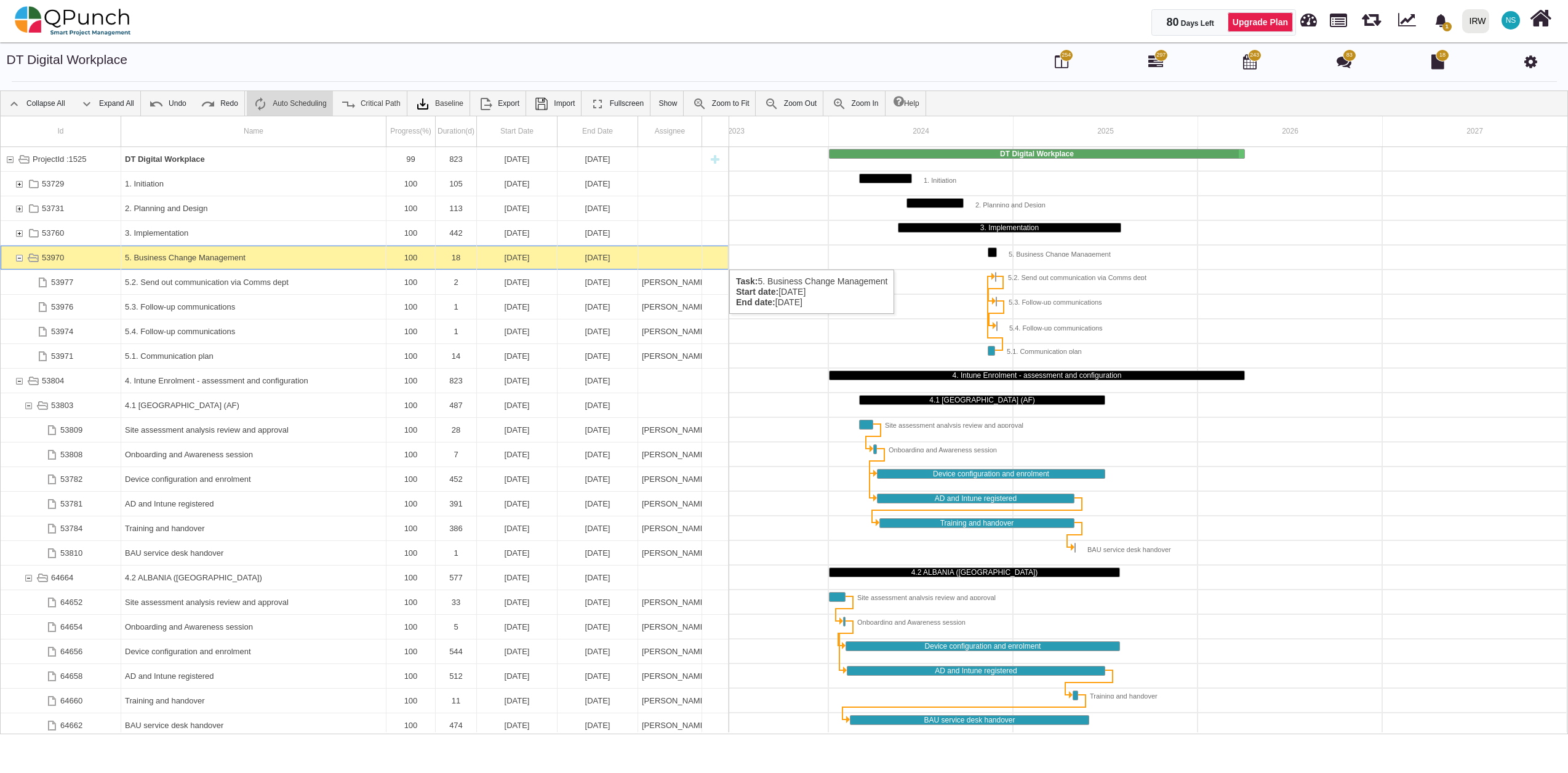
click at [20, 258] on div "53970" at bounding box center [19, 257] width 11 height 24
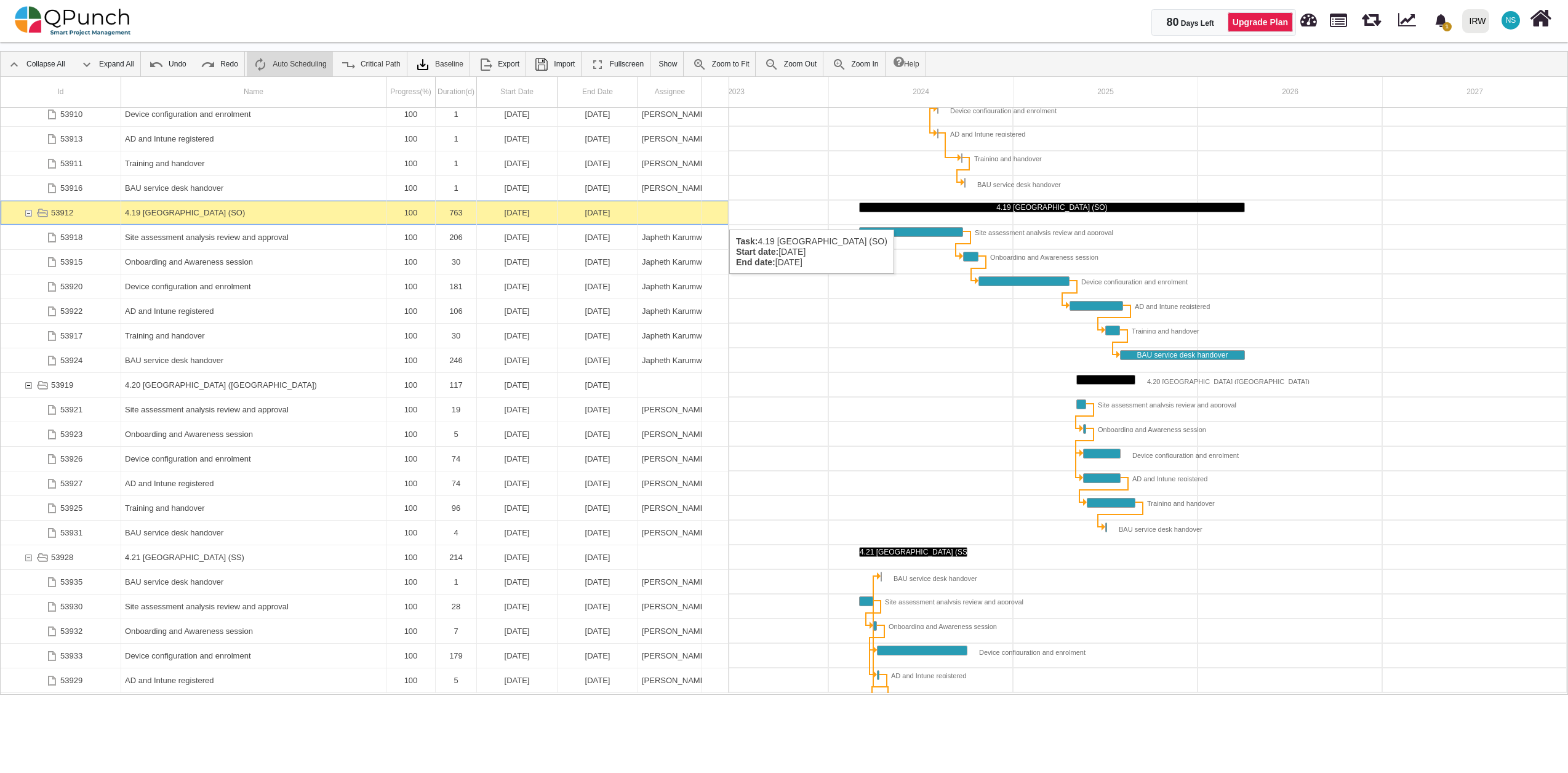
click at [165, 217] on div "4.19 [GEOGRAPHIC_DATA] (SO)" at bounding box center [253, 213] width 258 height 24
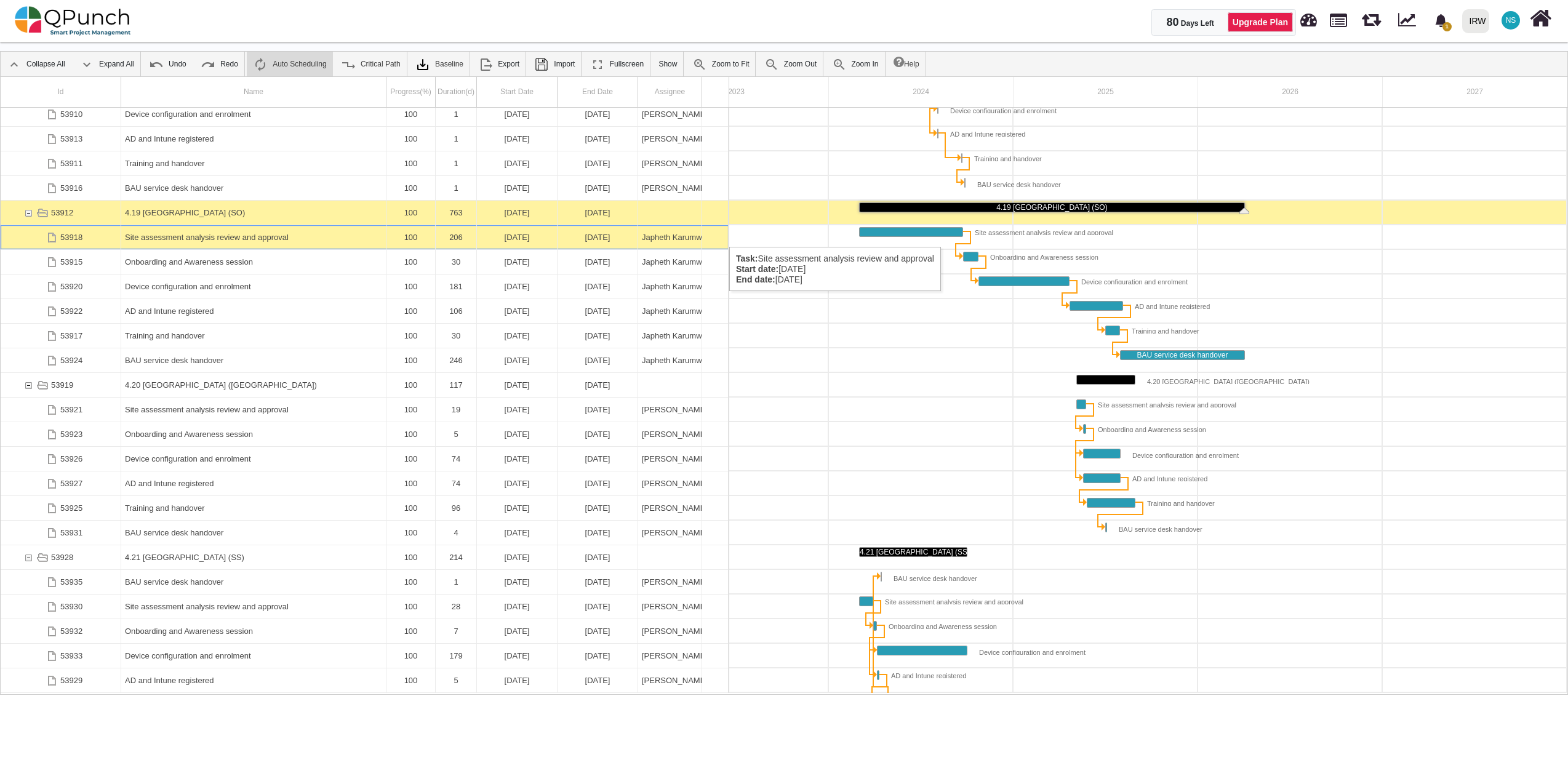
click at [175, 235] on div "Site assessment analysis review and approval" at bounding box center [253, 237] width 258 height 24
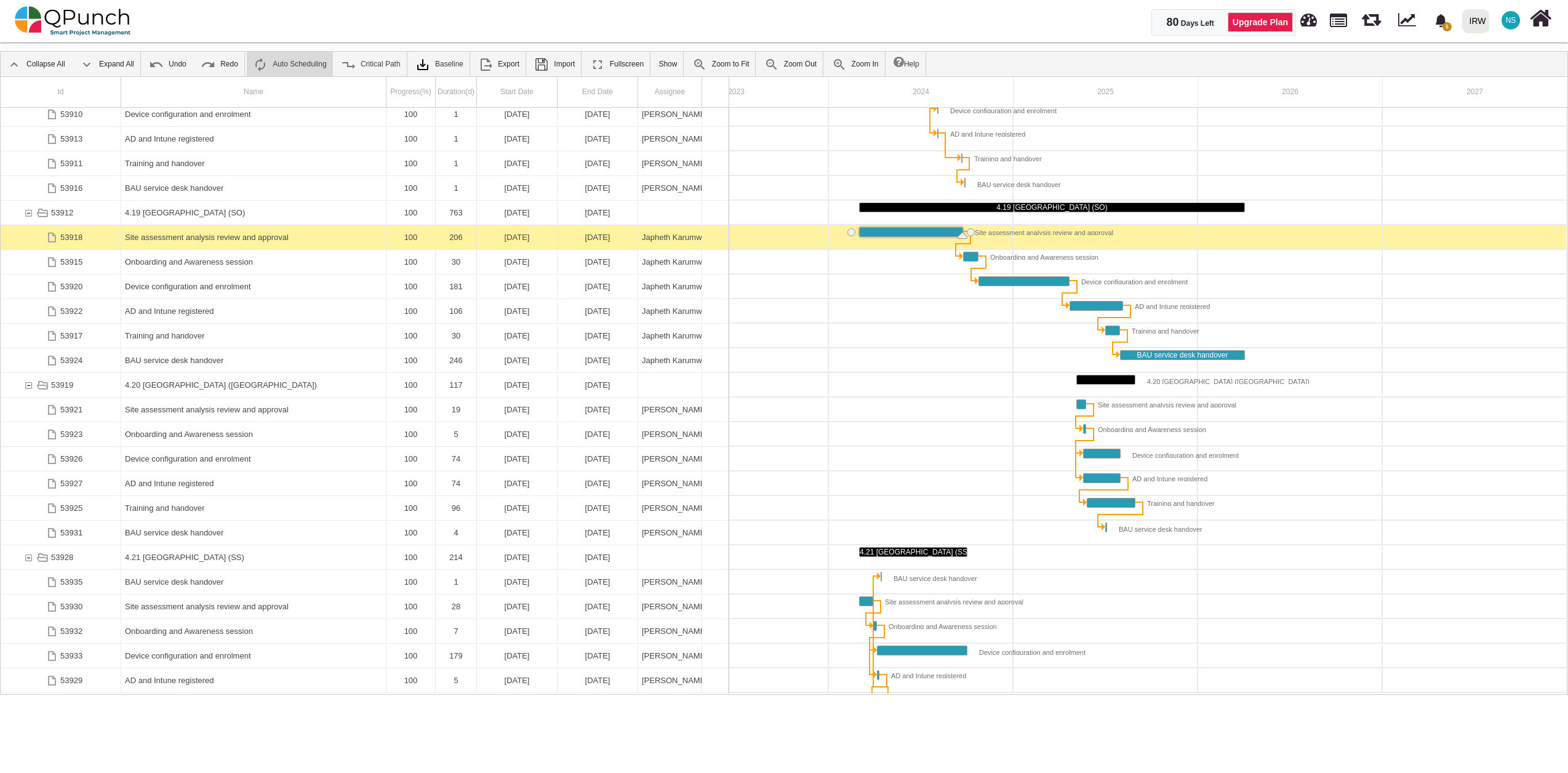
click at [175, 235] on div "Site assessment analysis review and approval" at bounding box center [253, 237] width 258 height 24
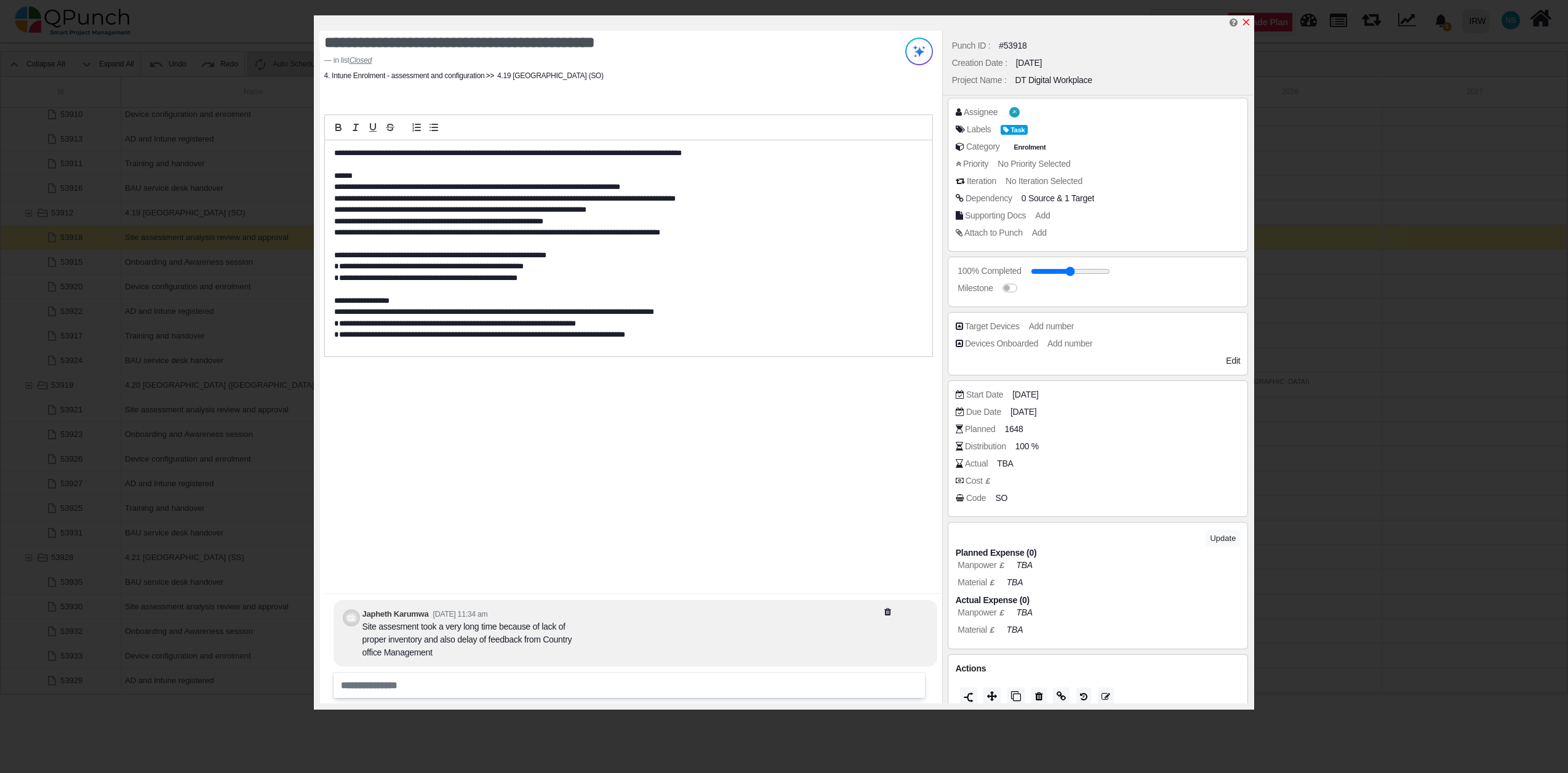
click at [1241, 21] on icon "x" at bounding box center [1246, 22] width 10 height 10
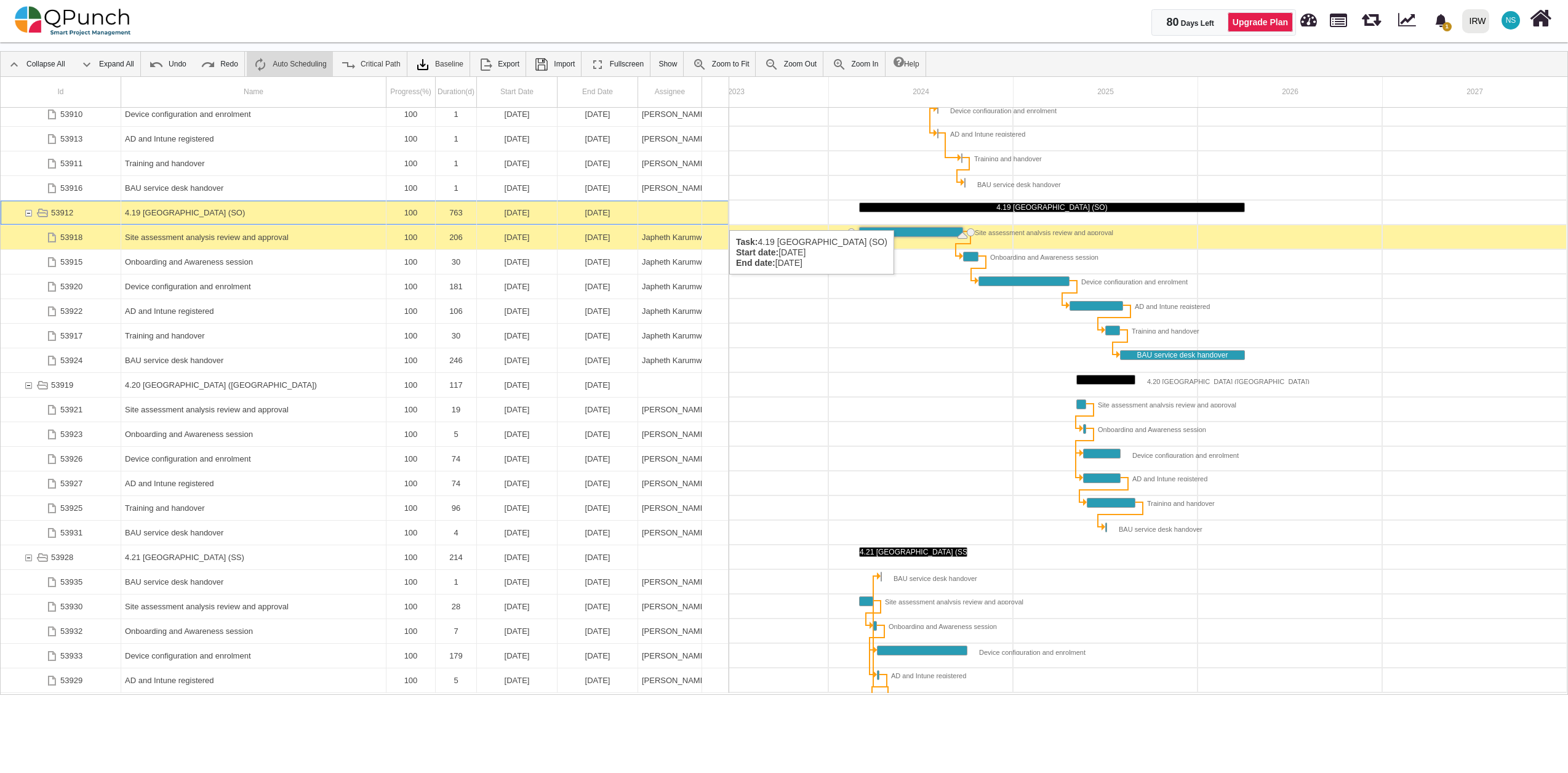
click at [183, 217] on div "4.19 [GEOGRAPHIC_DATA] (SO)" at bounding box center [253, 213] width 258 height 24
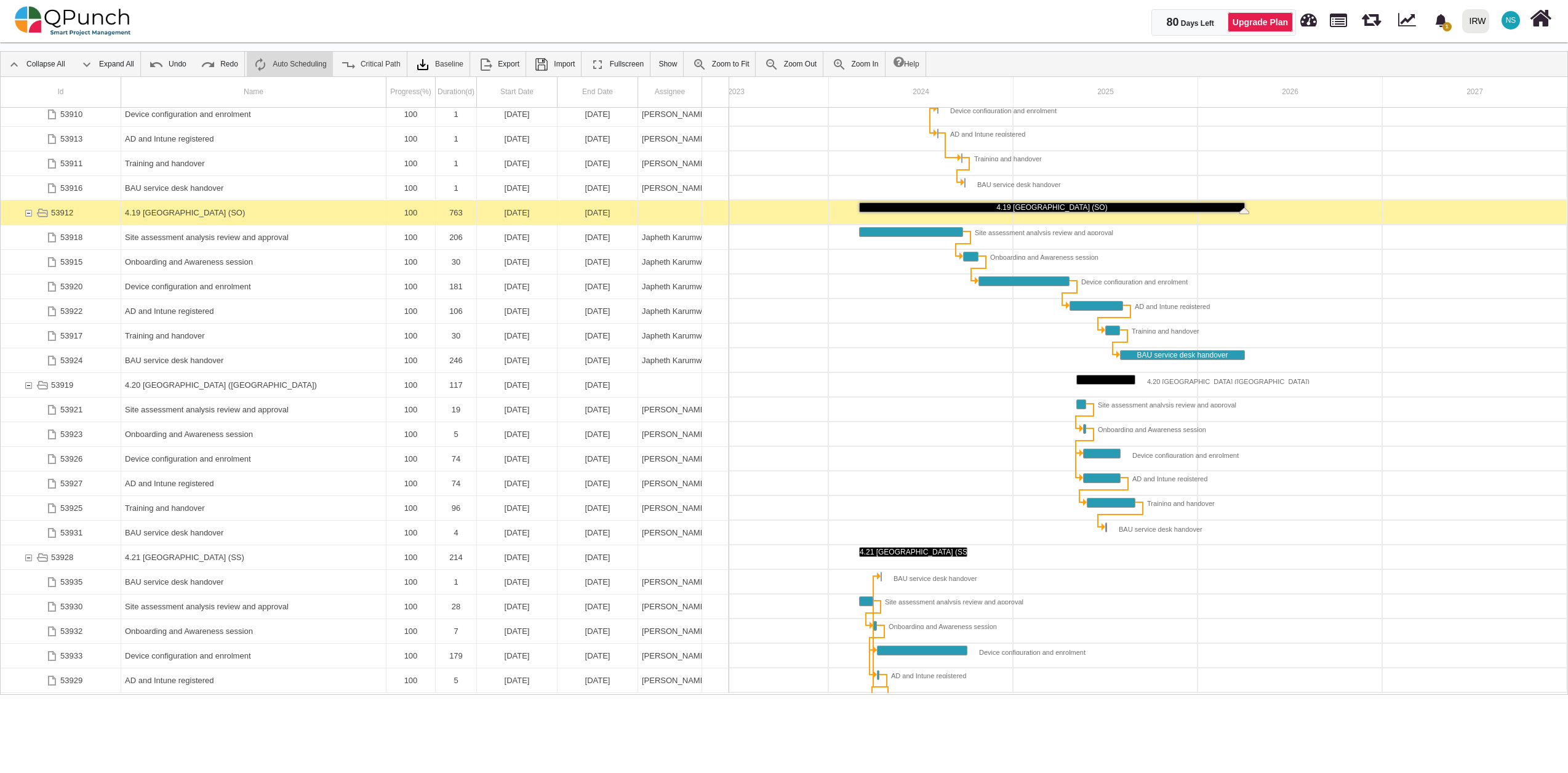
click at [183, 217] on div "4.19 [GEOGRAPHIC_DATA] (SO)" at bounding box center [253, 213] width 258 height 24
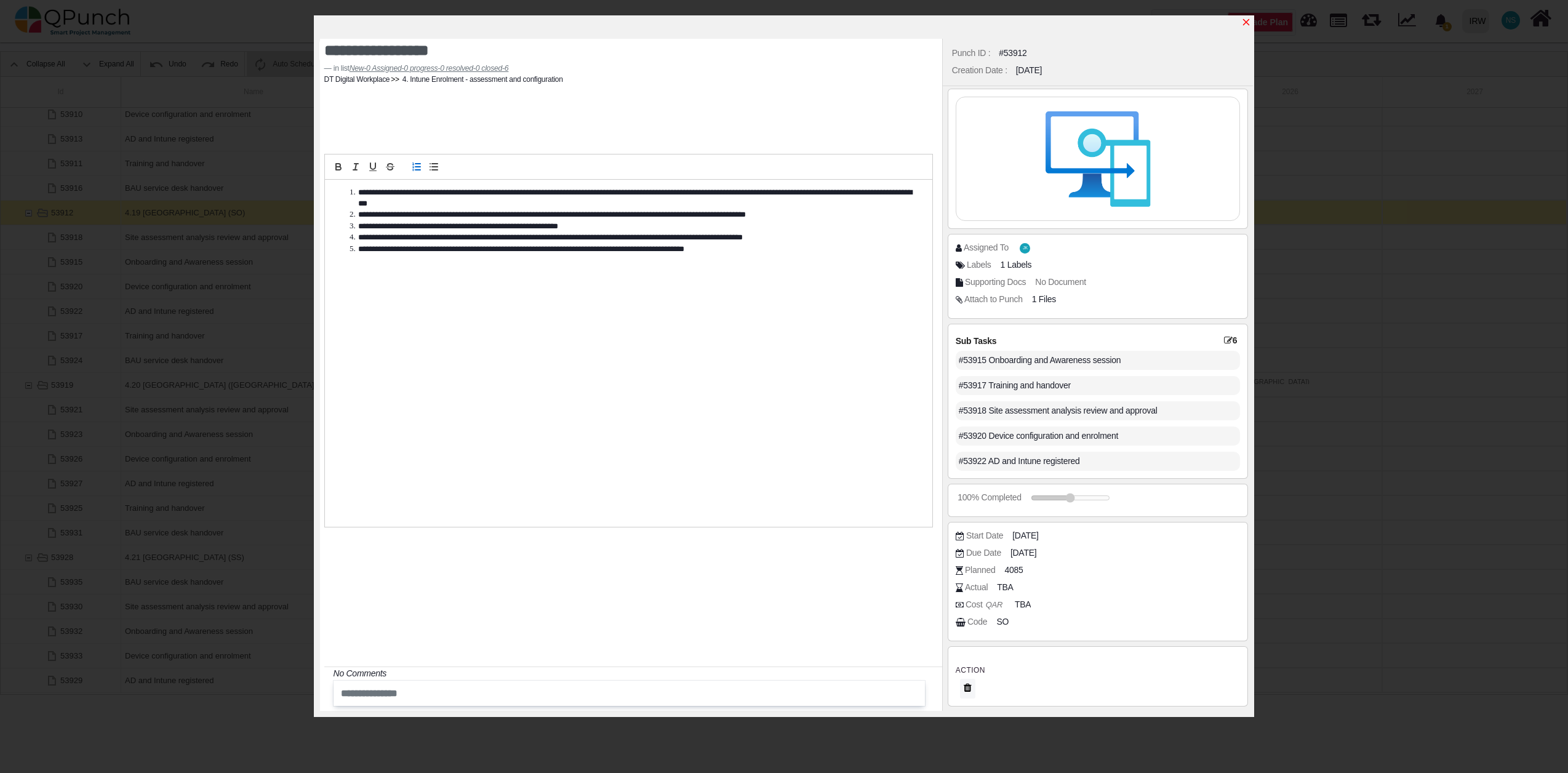
click at [1246, 24] on icon "x" at bounding box center [1246, 22] width 7 height 7
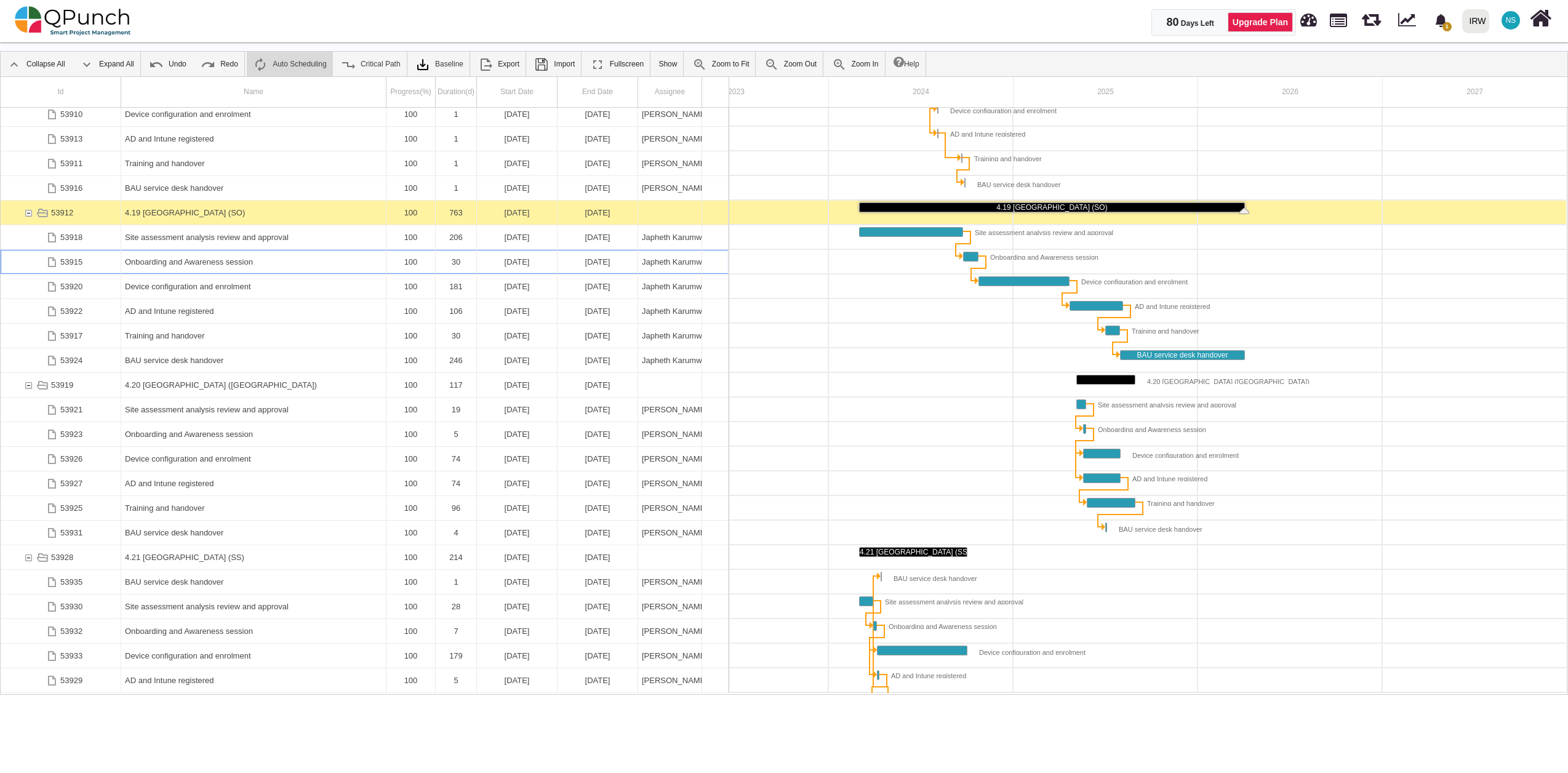
click at [175, 268] on div "Onboarding and Awareness session" at bounding box center [253, 261] width 258 height 24
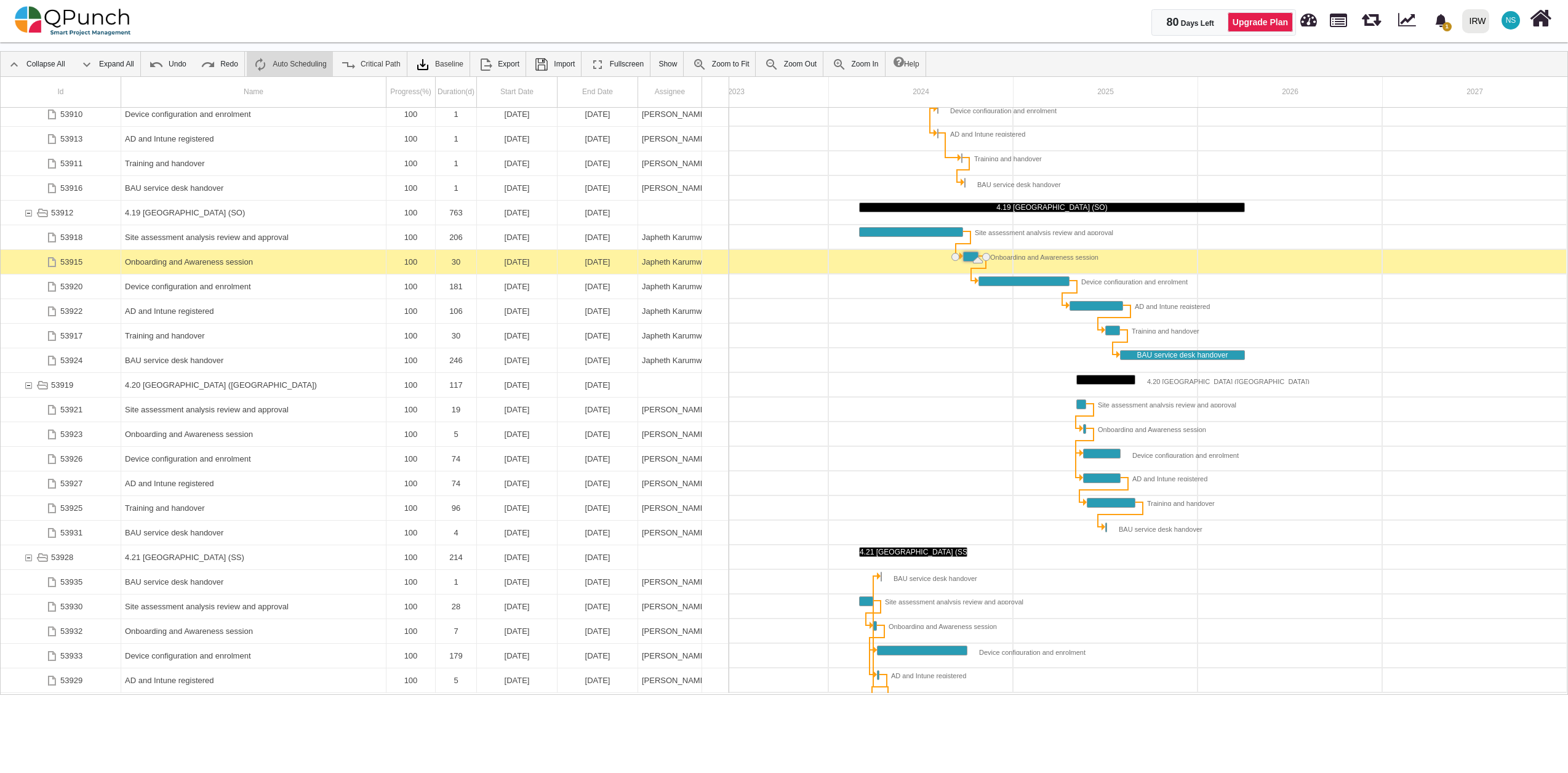
click at [175, 268] on div "Onboarding and Awareness session" at bounding box center [253, 261] width 258 height 24
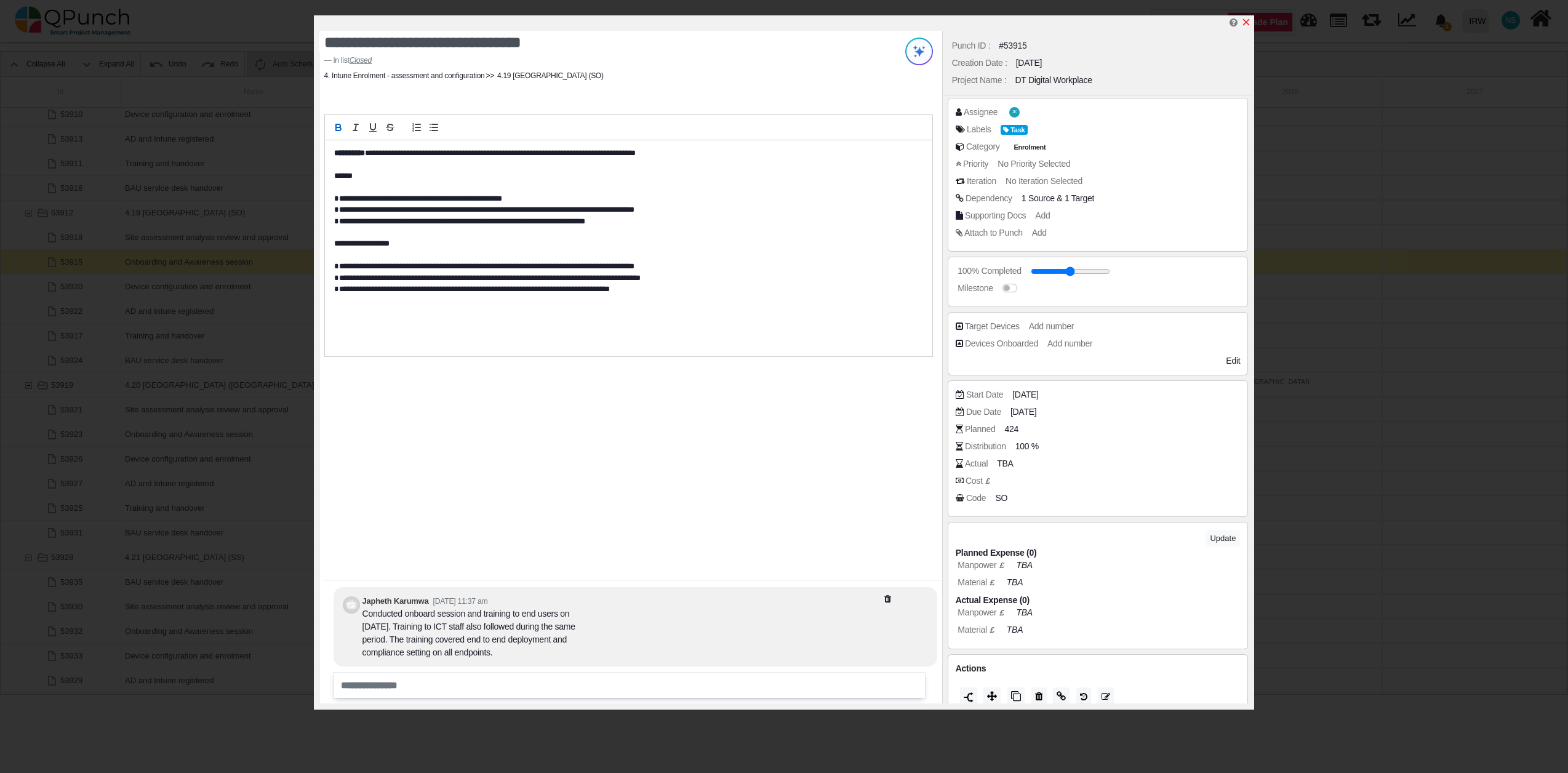
click at [1249, 20] on icon "x" at bounding box center [1246, 22] width 10 height 10
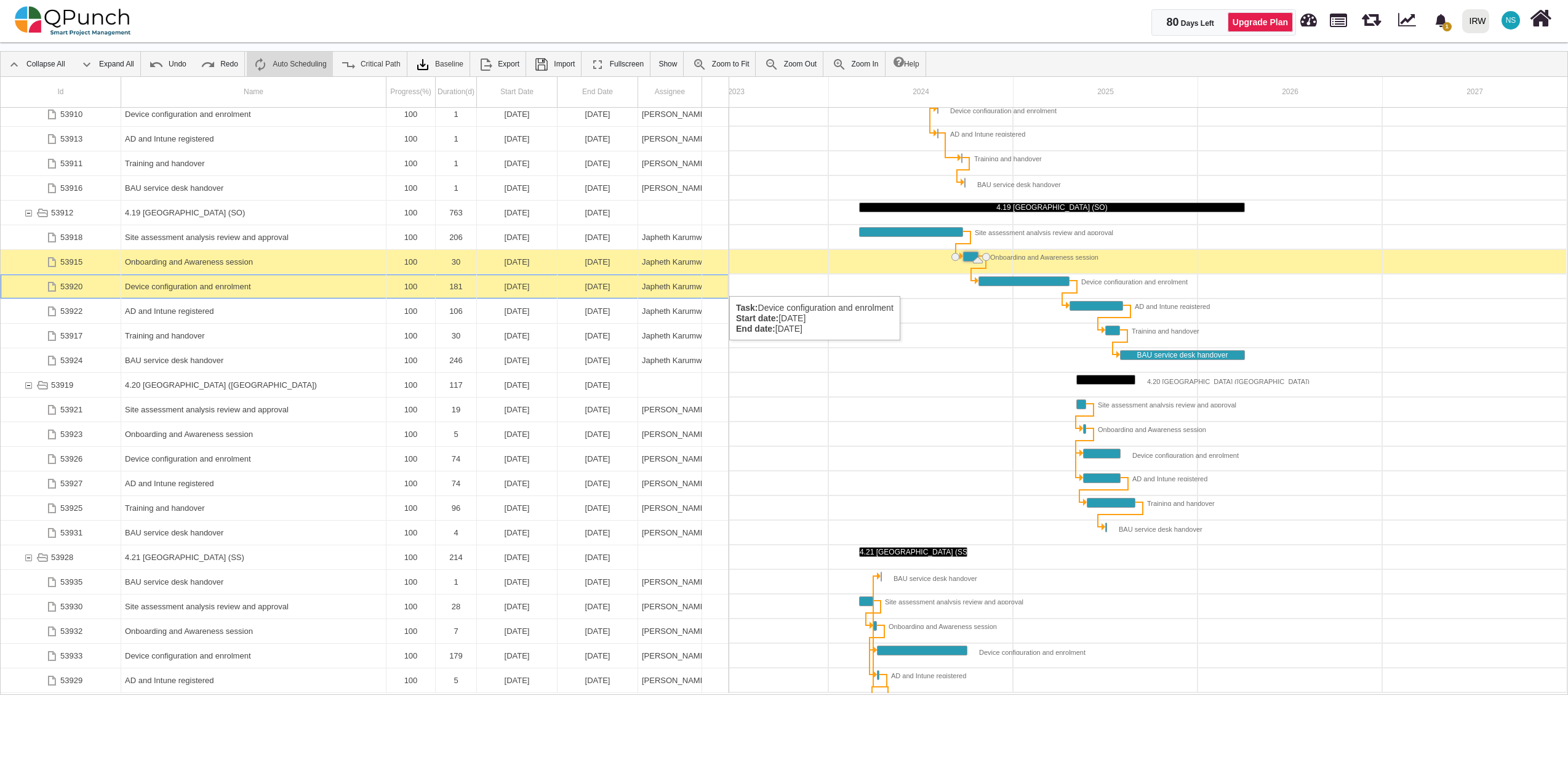
click at [194, 284] on div "Device configuration and enrolment" at bounding box center [253, 286] width 258 height 24
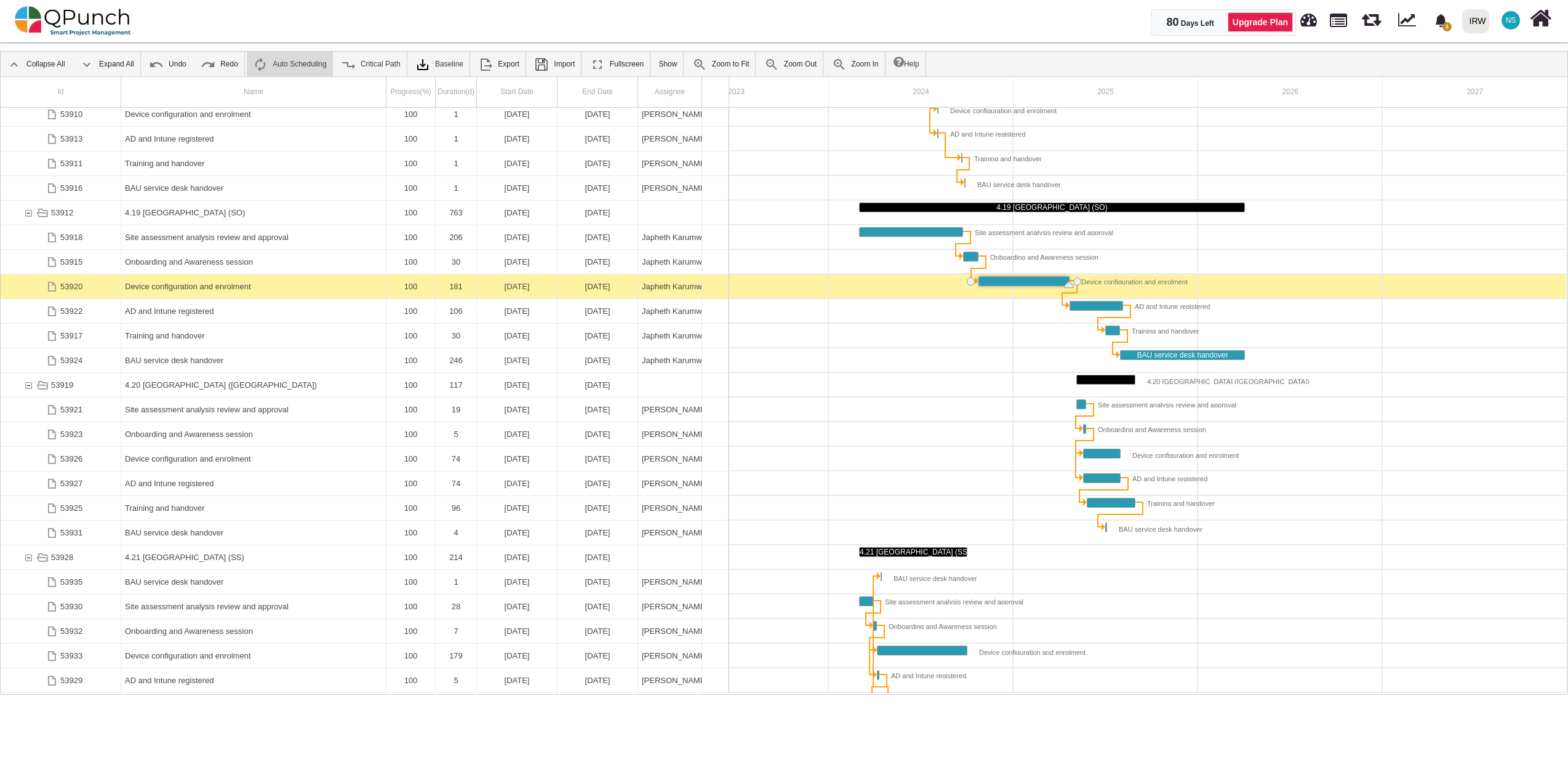
click at [194, 284] on div "Device configuration and enrolment" at bounding box center [253, 286] width 258 height 24
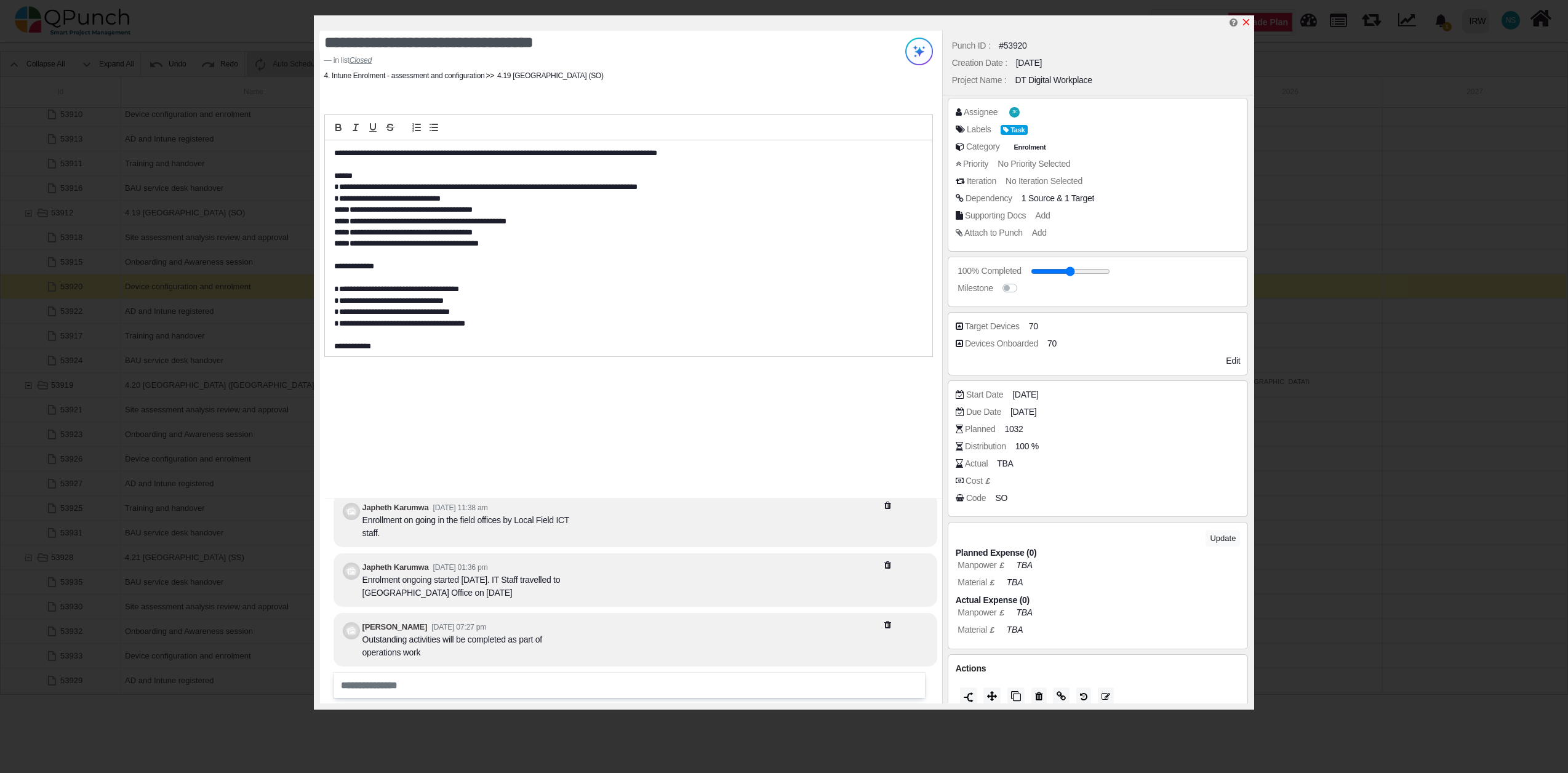
click at [1248, 22] on icon "x" at bounding box center [1246, 22] width 7 height 7
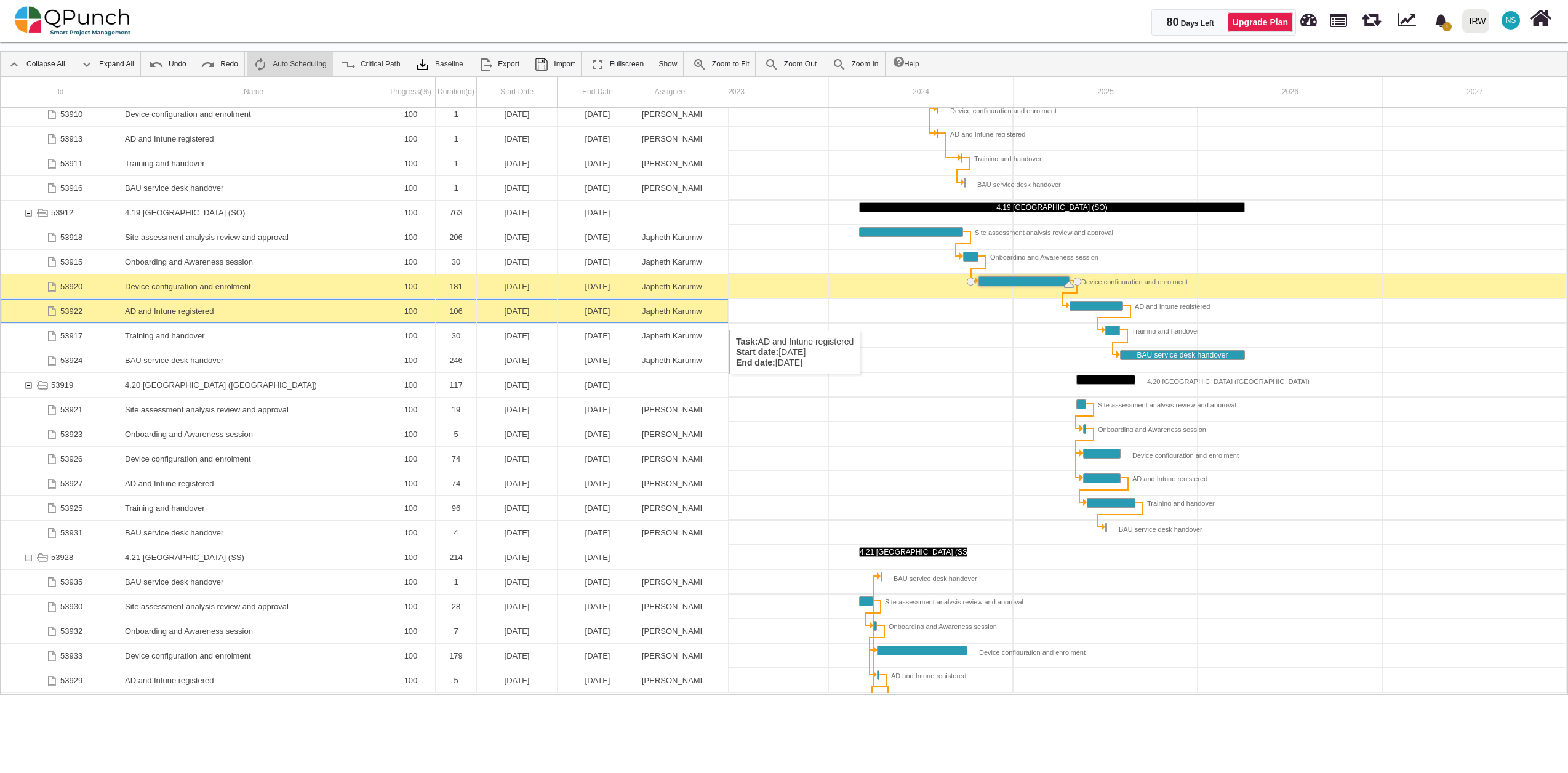
click at [190, 317] on div "AD and Intune registered" at bounding box center [253, 310] width 258 height 24
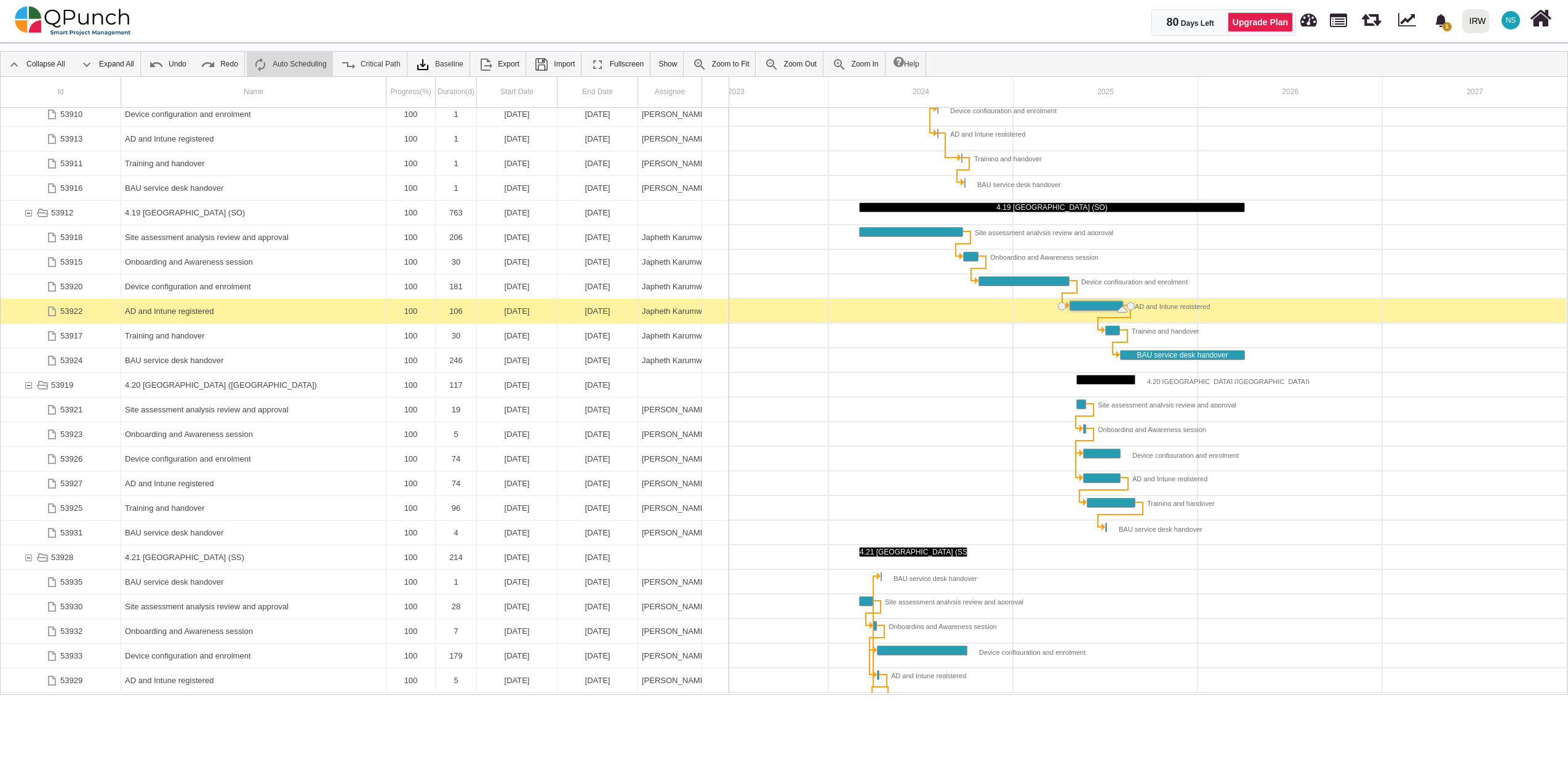
click at [190, 317] on div "AD and Intune registered" at bounding box center [253, 310] width 258 height 24
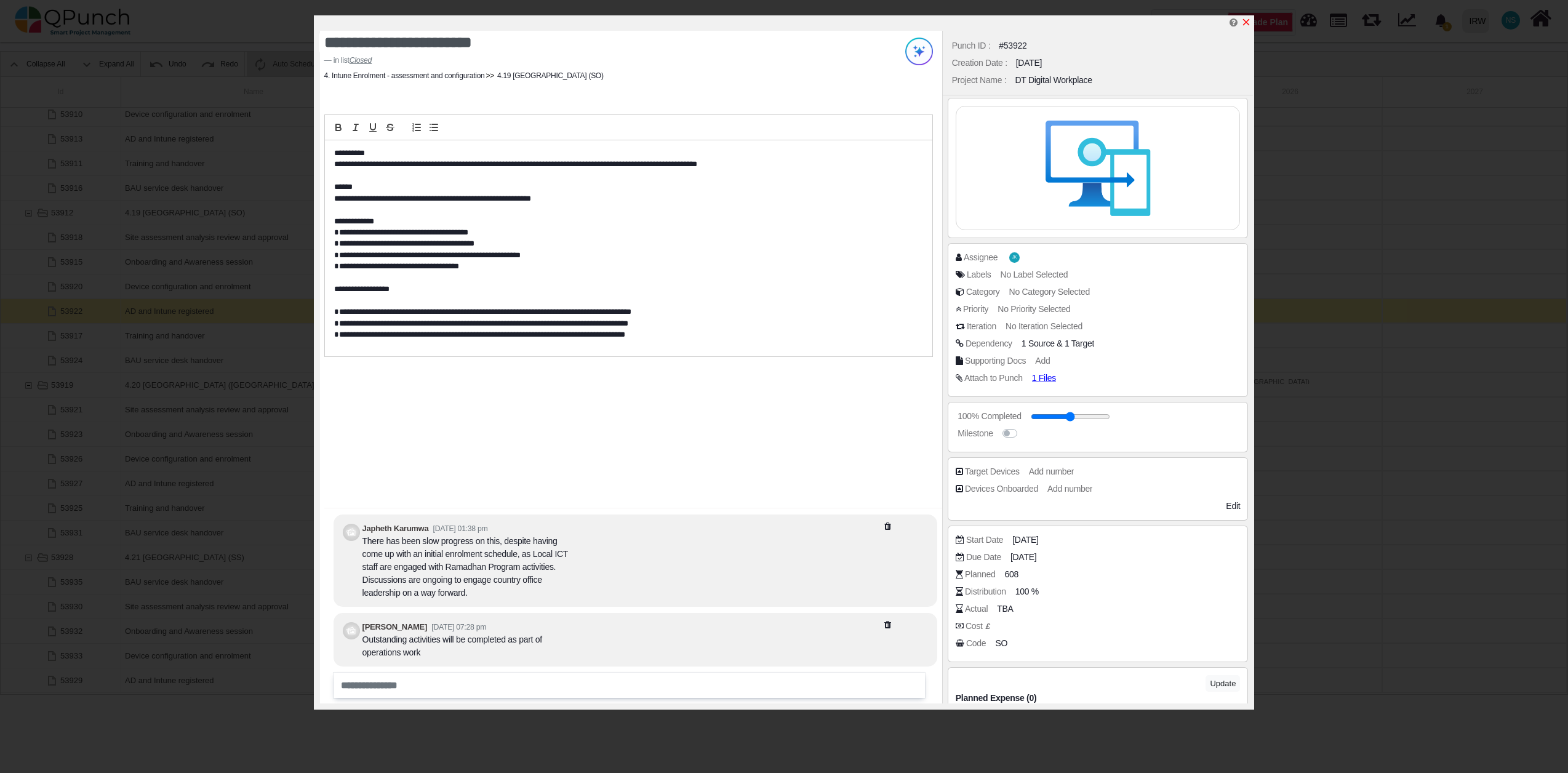
click at [1250, 18] on icon "x" at bounding box center [1246, 22] width 10 height 10
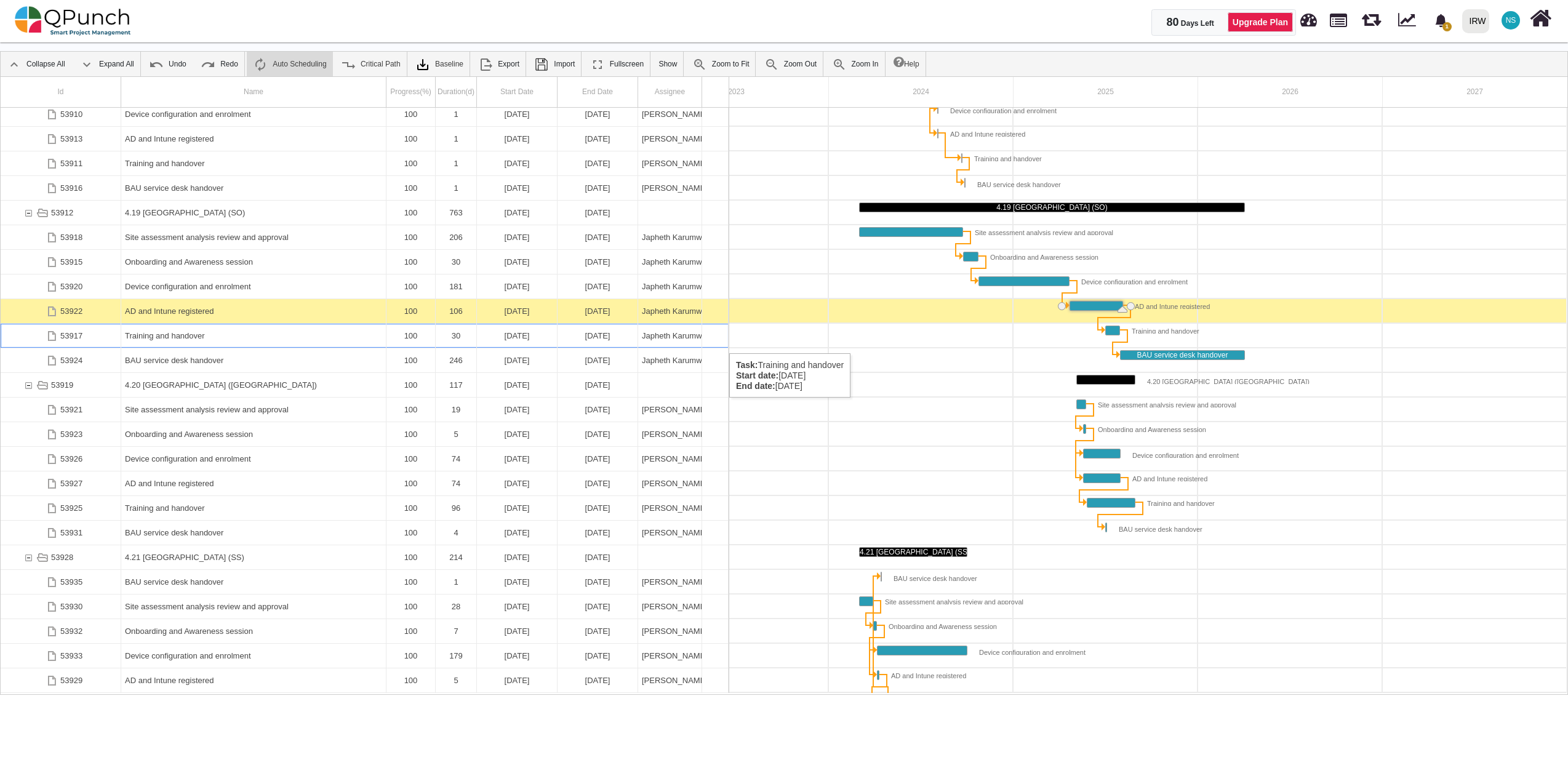
click at [163, 341] on div "Training and handover" at bounding box center [253, 336] width 258 height 24
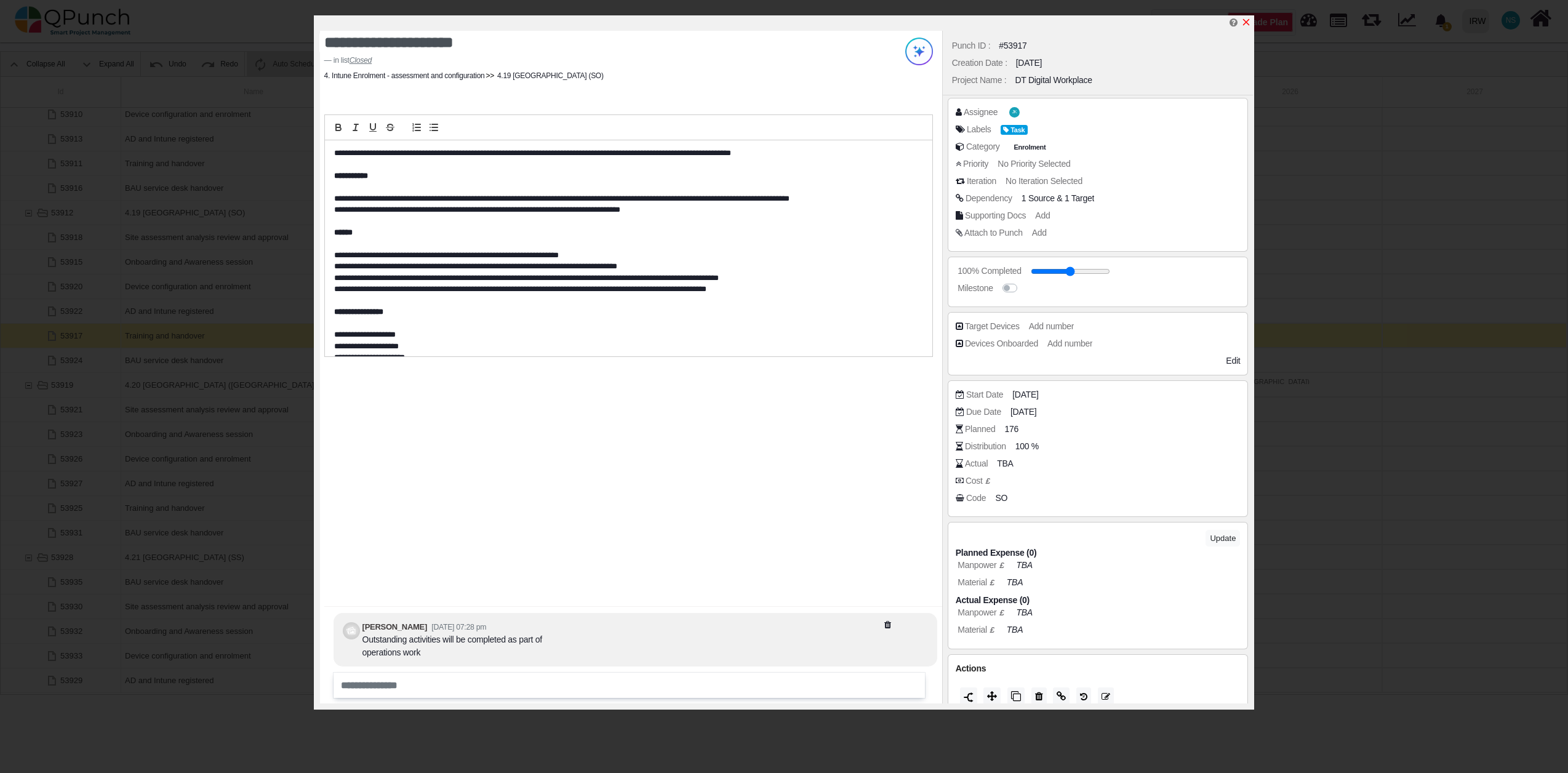
click at [1248, 20] on icon "x" at bounding box center [1246, 22] width 10 height 10
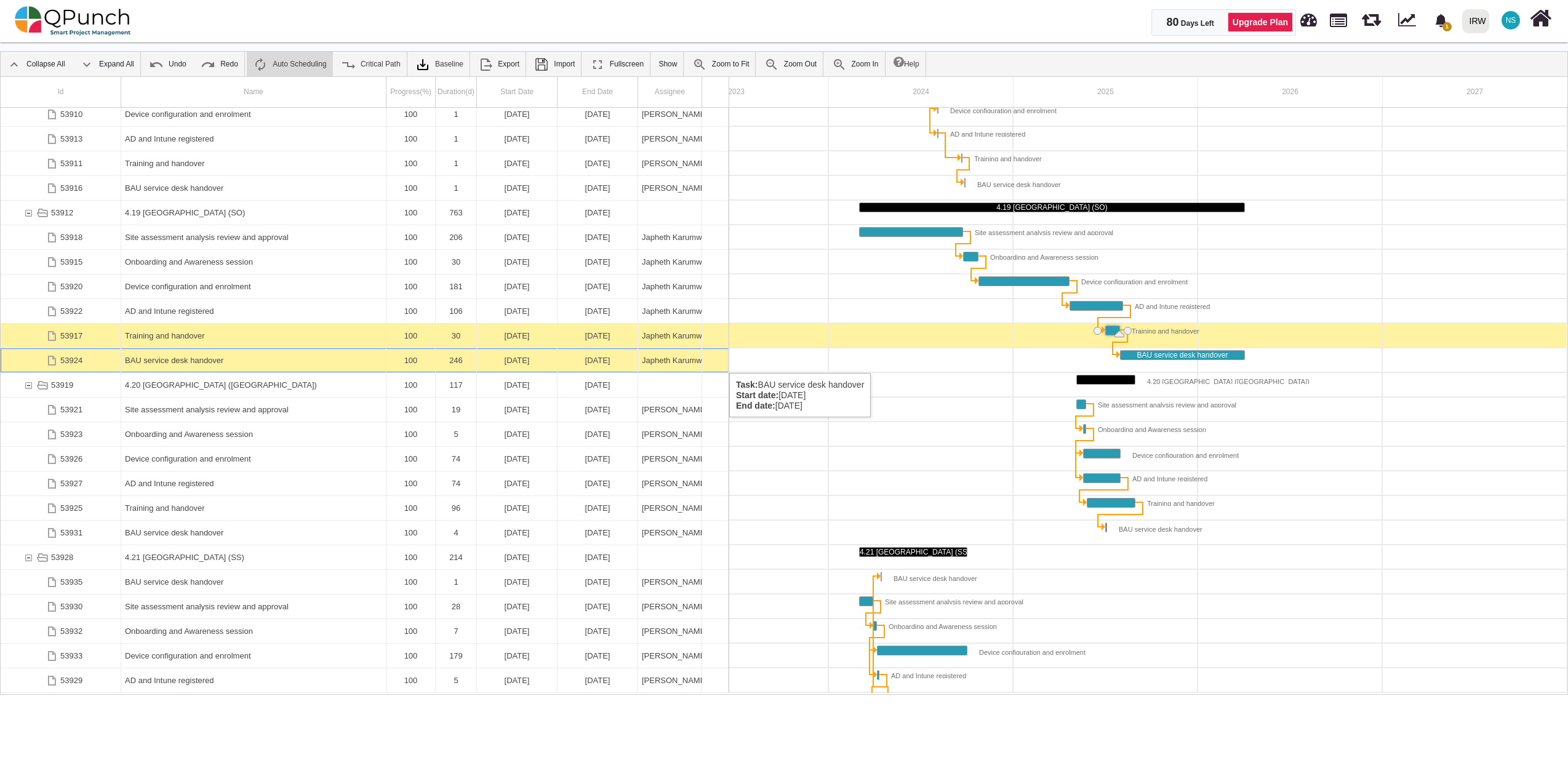
click at [153, 361] on div "BAU service desk handover" at bounding box center [253, 360] width 258 height 24
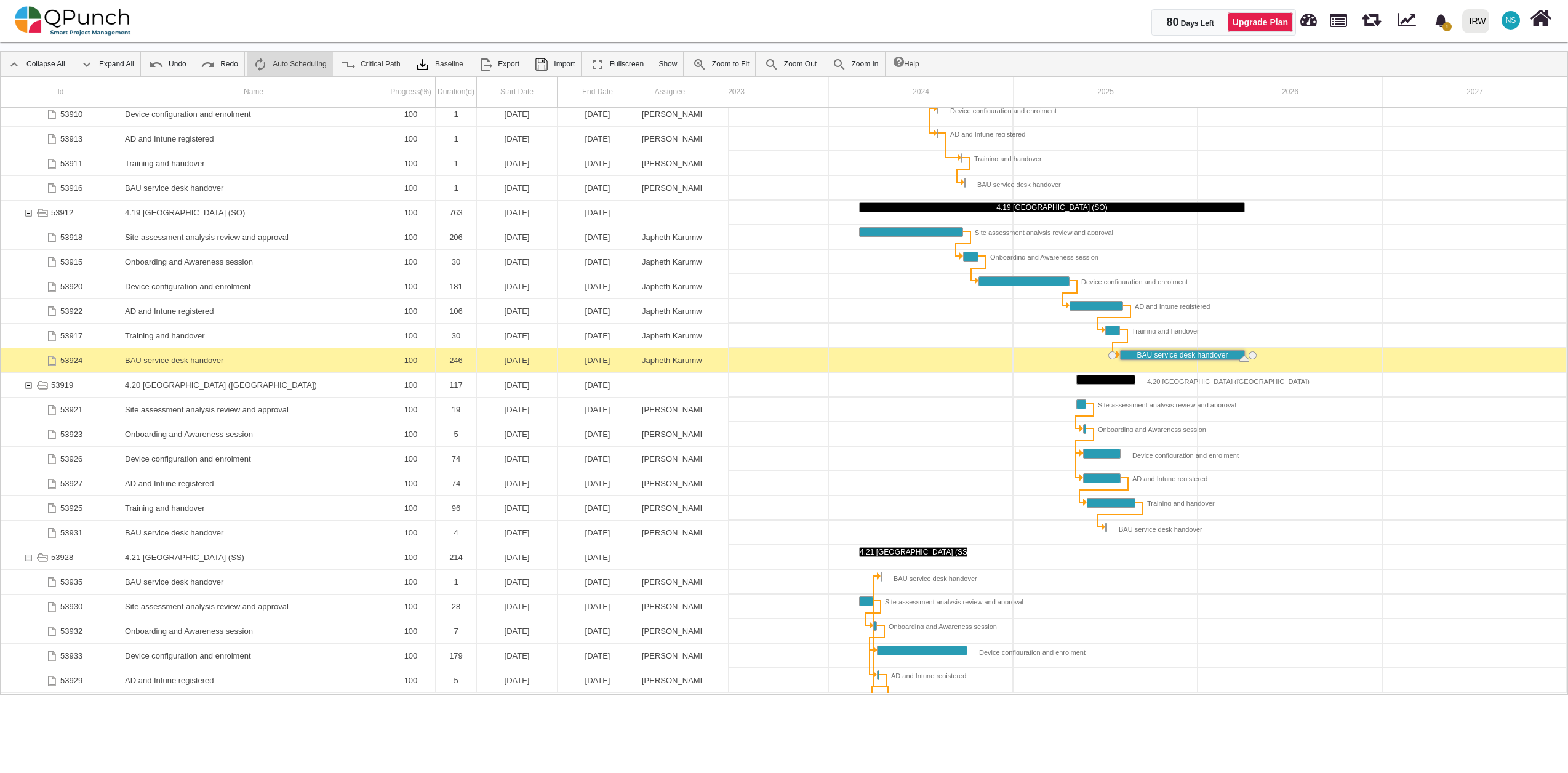
click at [153, 361] on div "BAU service desk handover" at bounding box center [253, 360] width 258 height 24
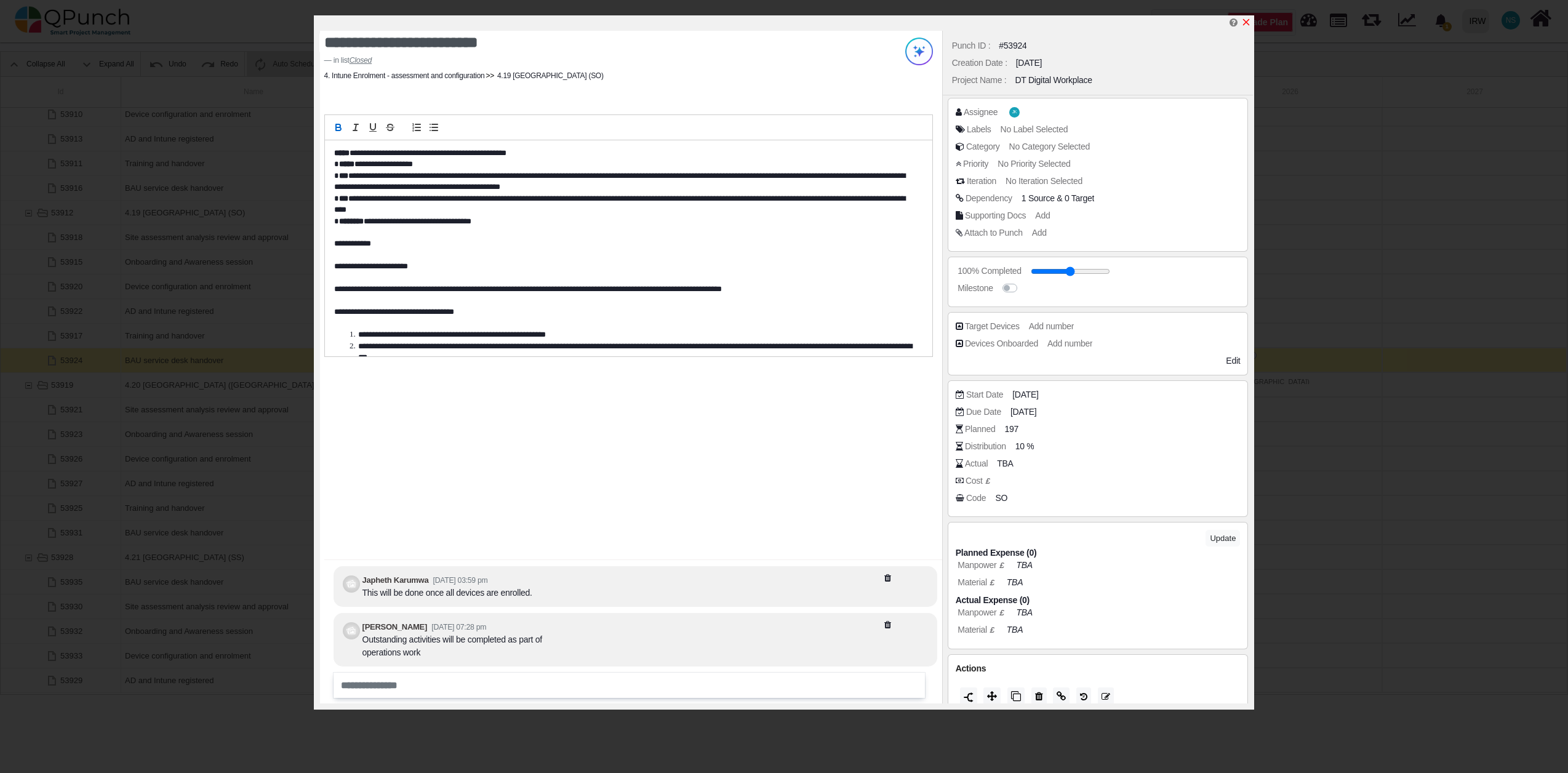
click at [1244, 24] on icon "x" at bounding box center [1246, 22] width 10 height 10
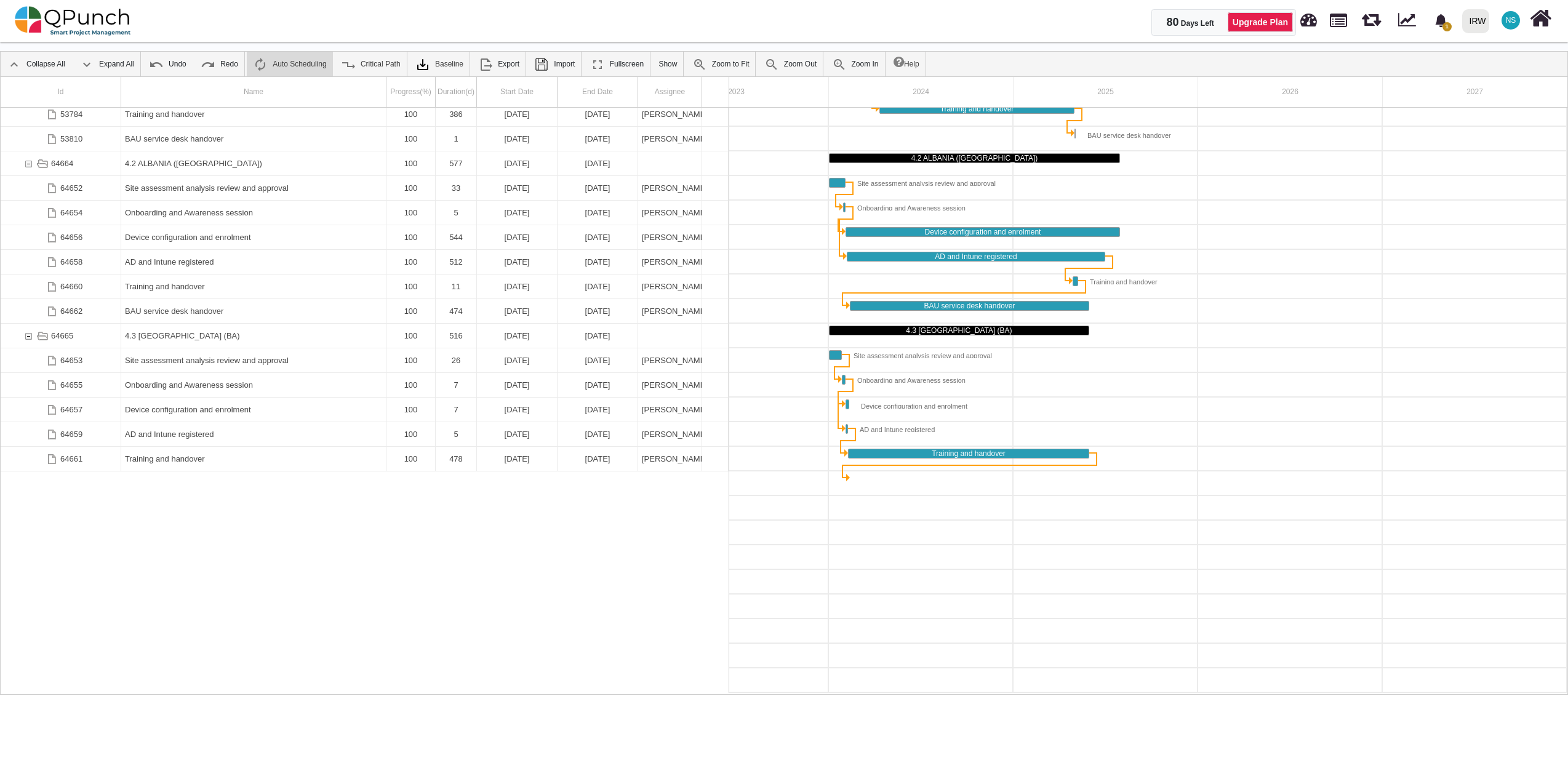
scroll to position [11, 0]
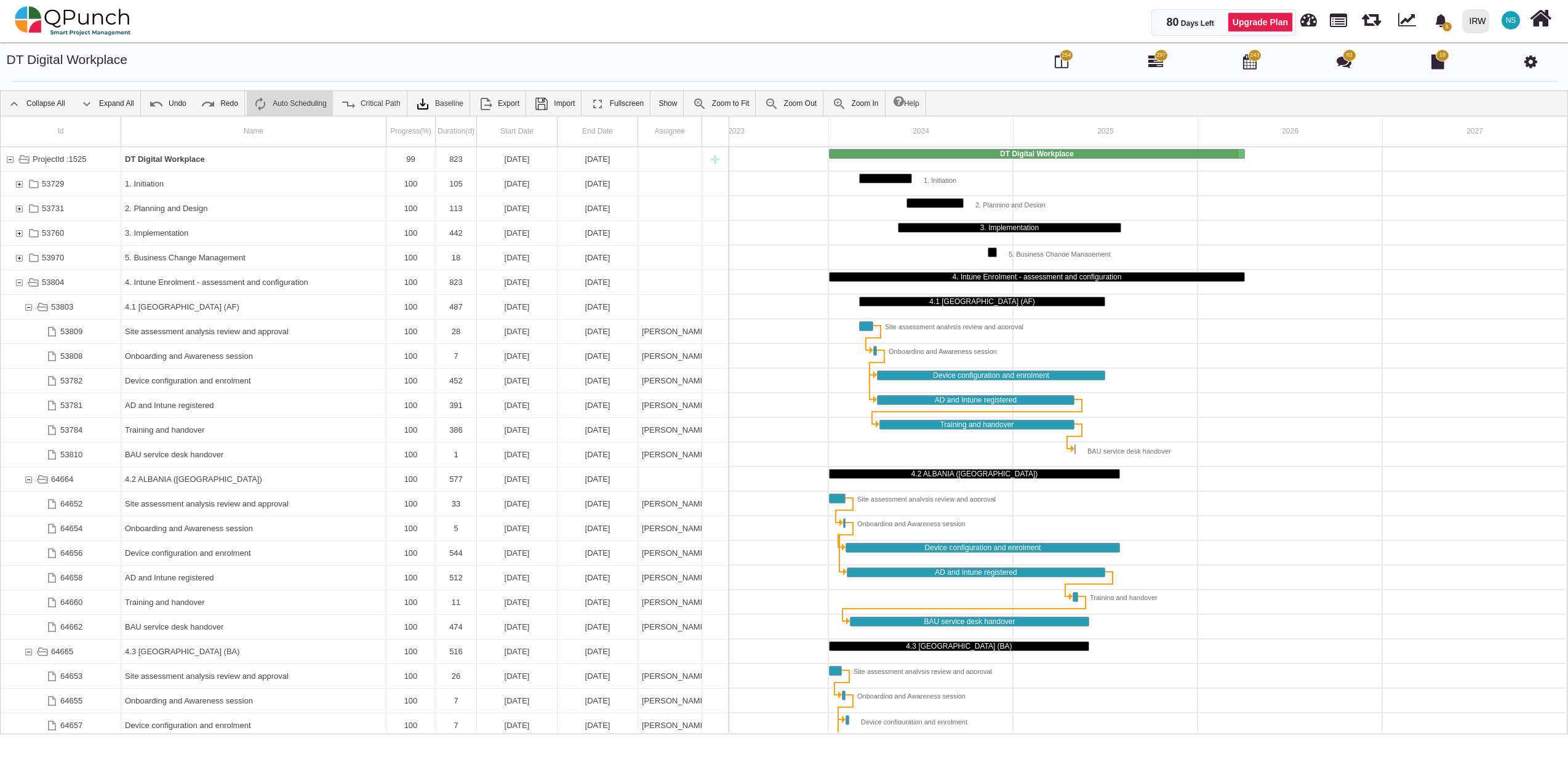
click at [1064, 57] on span "254" at bounding box center [1066, 55] width 9 height 8
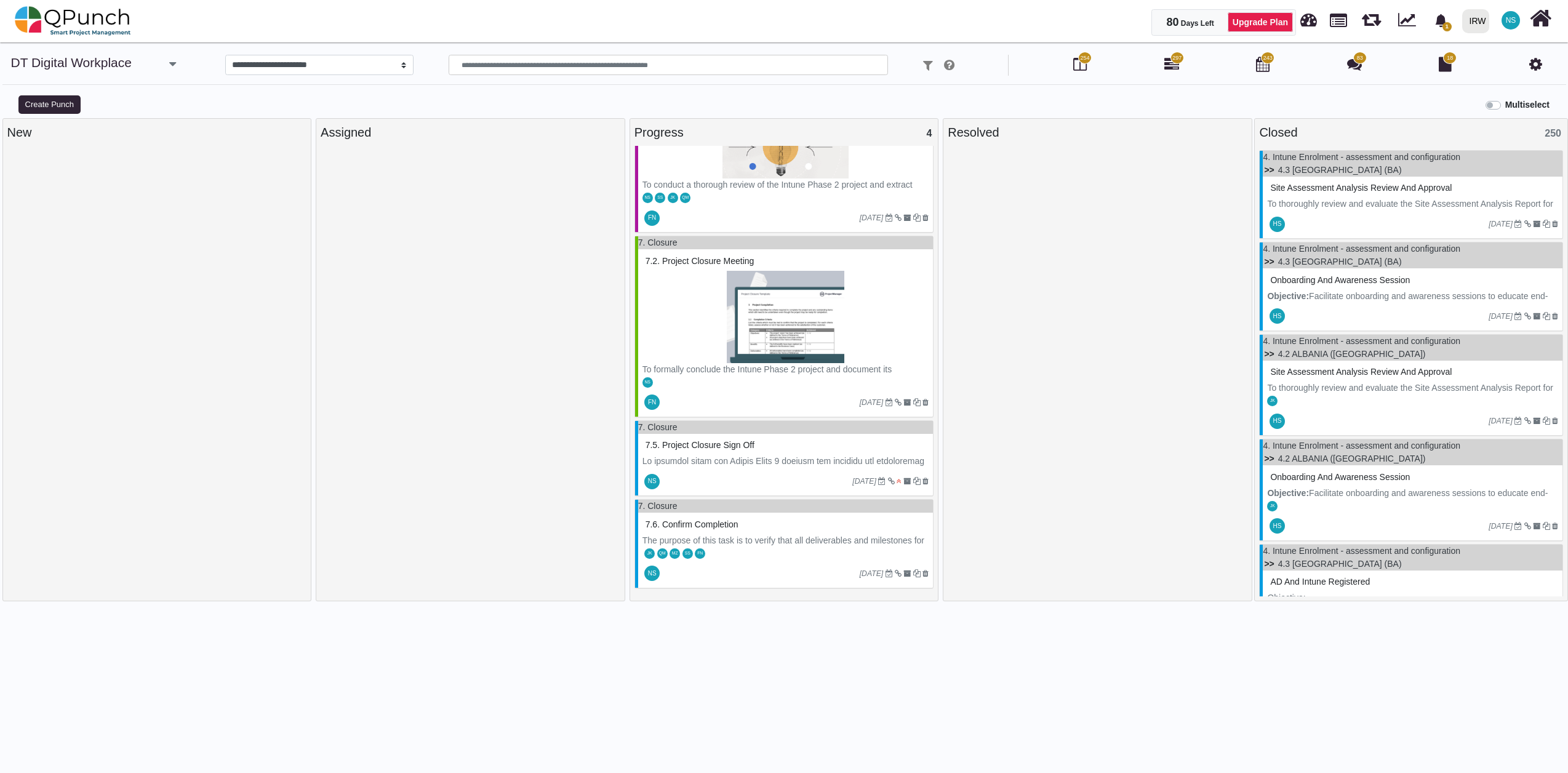
scroll to position [137, 0]
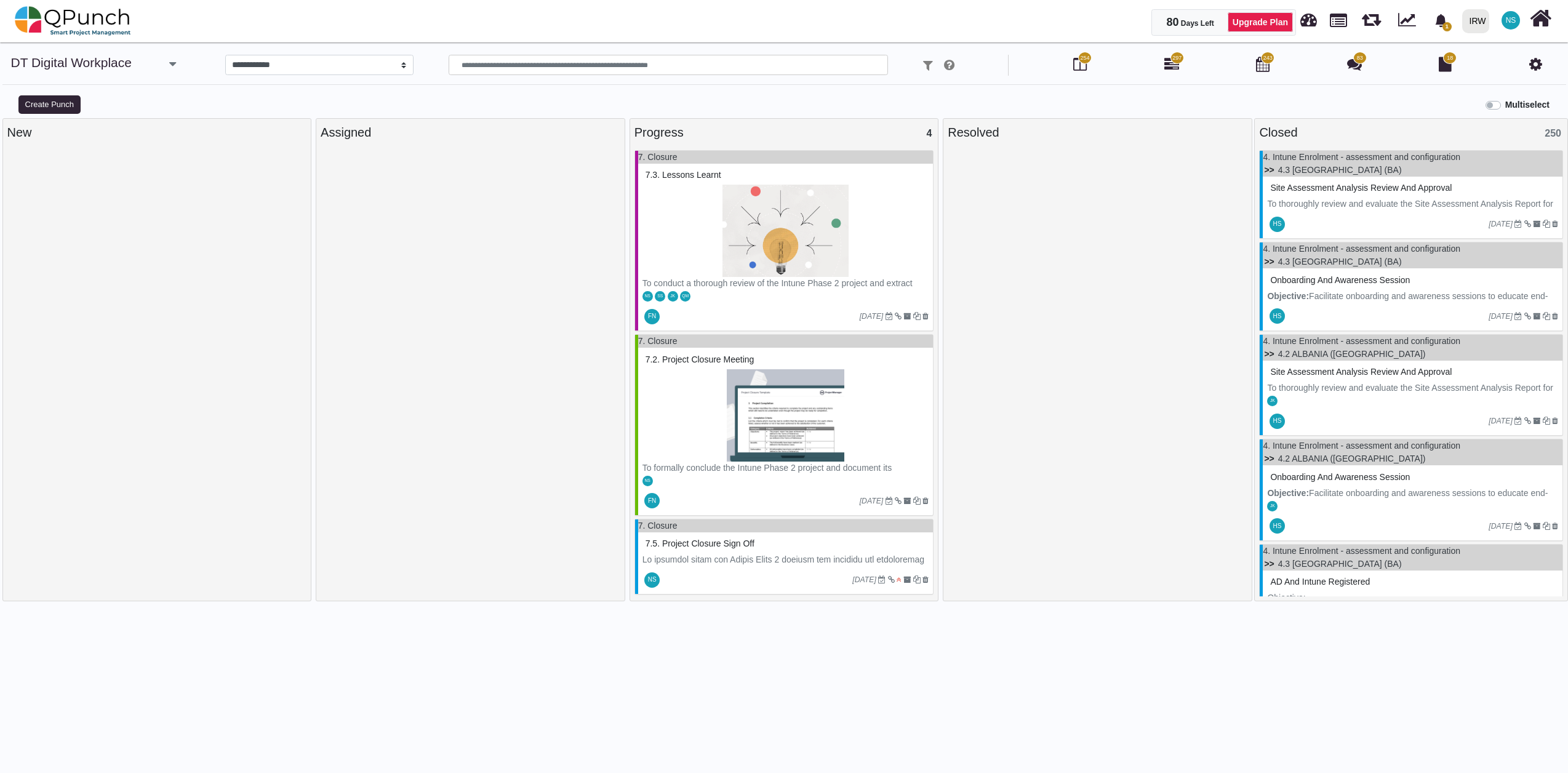
select select "****"
